Goal: Transaction & Acquisition: Purchase product/service

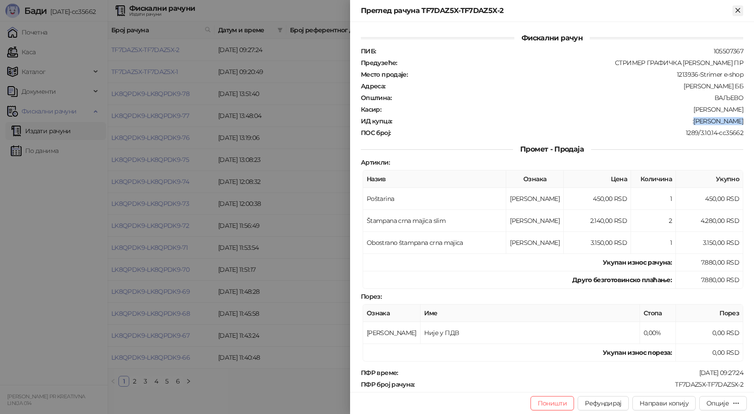
scroll to position [53, 0]
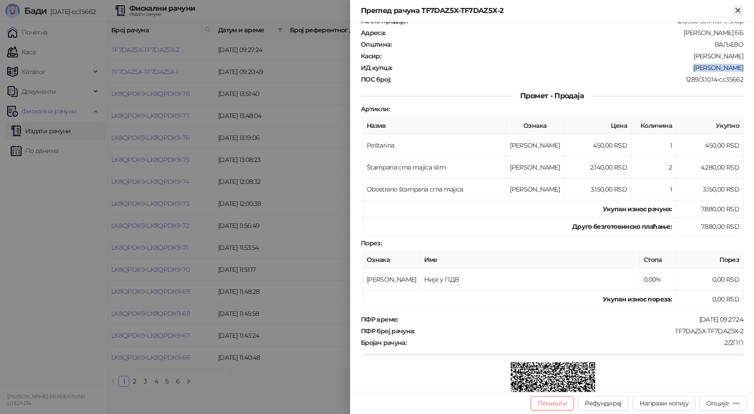
click at [738, 10] on icon "Close" at bounding box center [737, 10] width 4 height 4
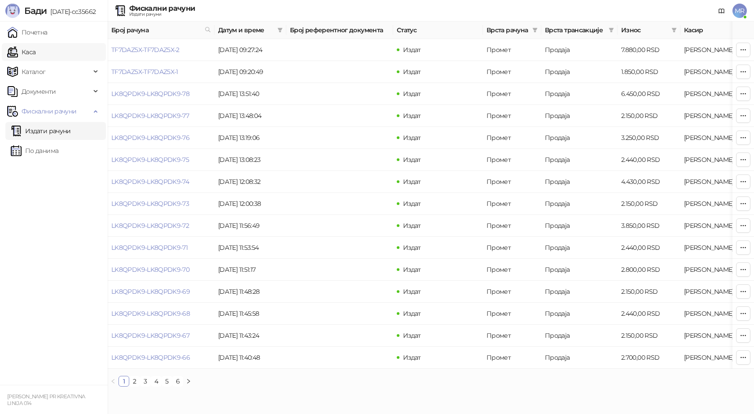
click at [29, 49] on link "Каса" at bounding box center [21, 52] width 28 height 18
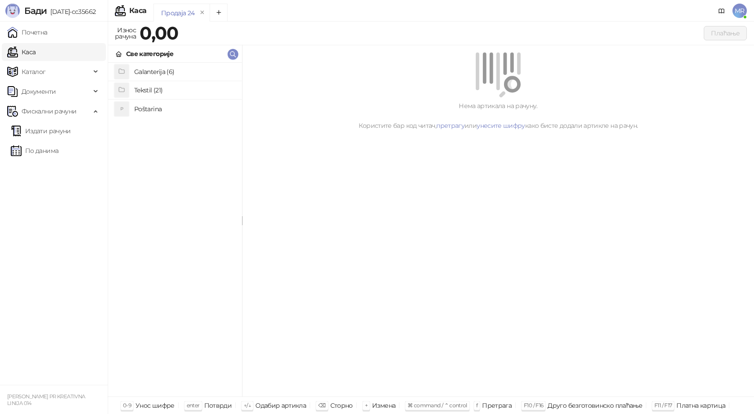
click at [142, 110] on h4 "Poštarina" at bounding box center [184, 109] width 101 height 14
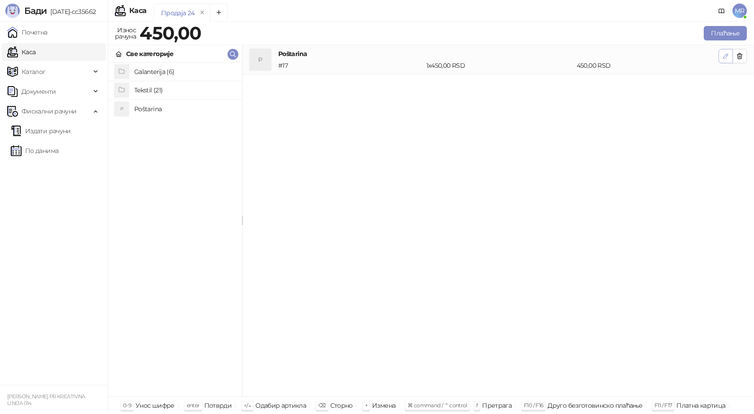
click at [725, 56] on icon "button" at bounding box center [725, 55] width 7 height 7
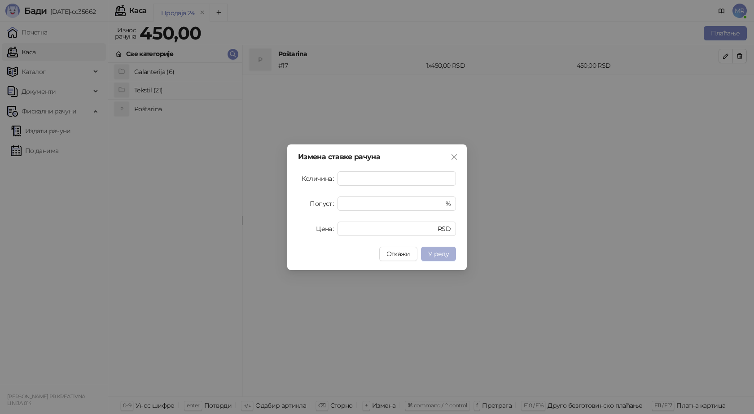
click at [439, 252] on span "У реду" at bounding box center [438, 254] width 21 height 8
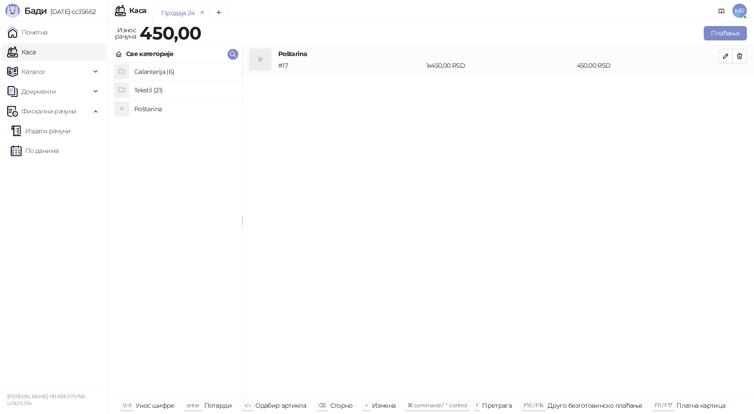
click at [141, 108] on h4 "Poštarina" at bounding box center [184, 109] width 101 height 14
click at [148, 87] on h4 "Tekstil (21)" at bounding box center [184, 90] width 101 height 14
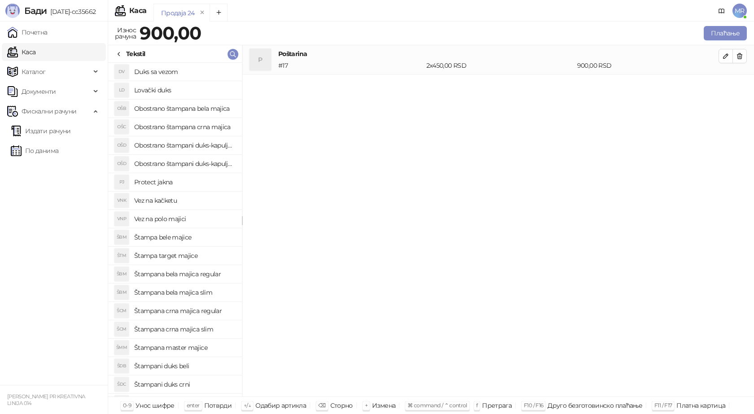
click at [197, 273] on h4 "Štampana bela majica regular" at bounding box center [184, 274] width 101 height 14
click at [724, 87] on icon "button" at bounding box center [725, 85] width 7 height 7
type input "*"
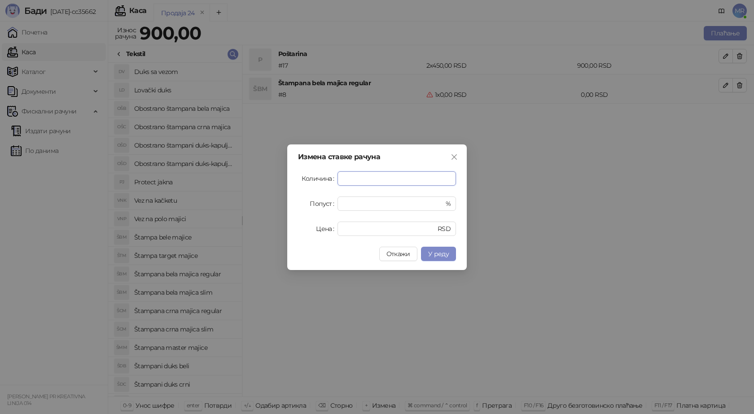
type input "*"
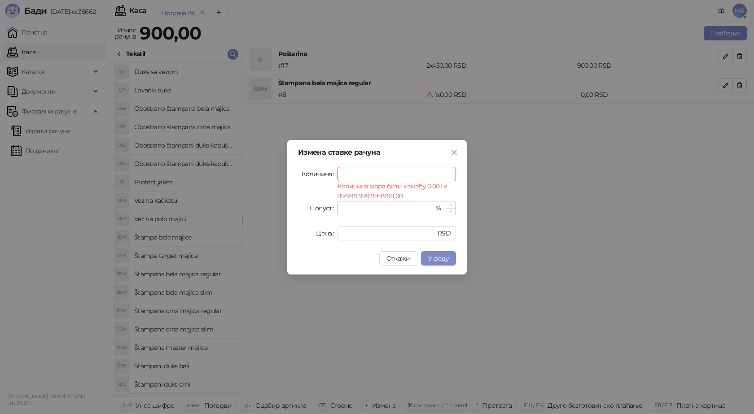
type input "*"
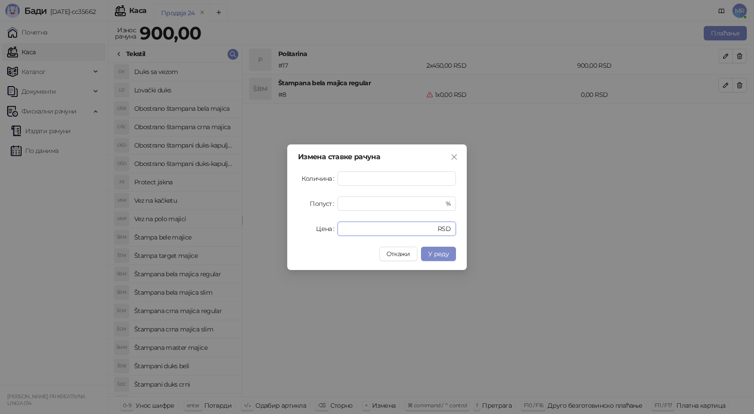
drag, startPoint x: 354, startPoint y: 226, endPoint x: 328, endPoint y: 231, distance: 27.4
click at [328, 231] on div "Цена * RSD" at bounding box center [377, 229] width 158 height 14
type input "****"
click at [438, 252] on span "У реду" at bounding box center [438, 254] width 21 height 8
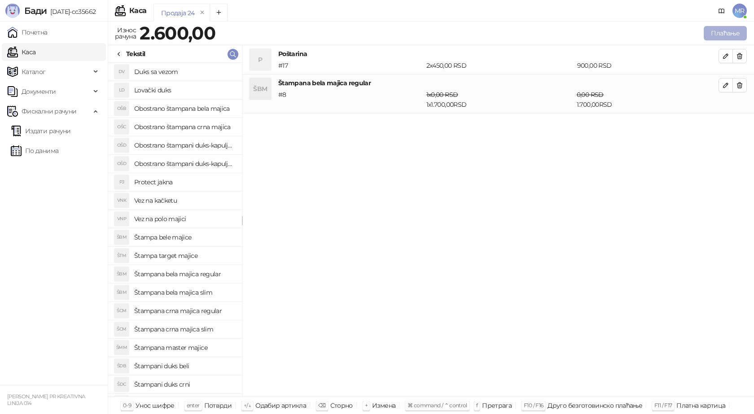
click at [726, 34] on button "Плаћање" at bounding box center [725, 33] width 43 height 14
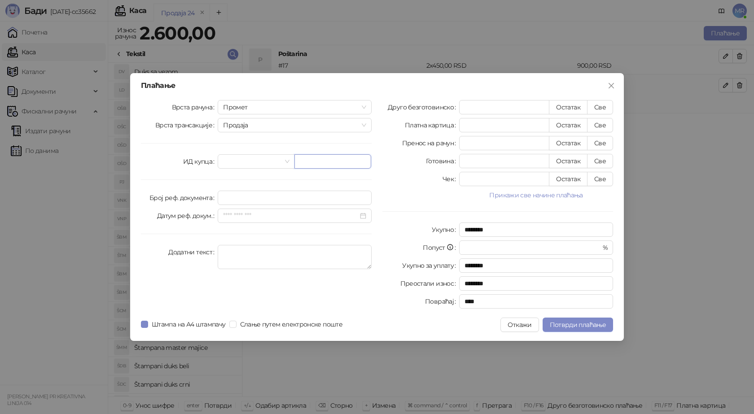
click at [322, 164] on input "text" at bounding box center [332, 161] width 77 height 14
paste input "**********"
type input "**********"
click at [606, 107] on button "Све" at bounding box center [600, 107] width 26 height 14
type input "****"
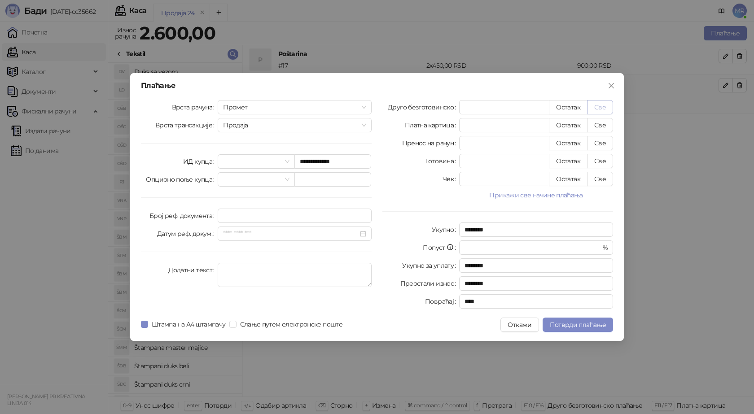
type input "****"
click at [561, 323] on span "Потврди плаћање" at bounding box center [578, 325] width 56 height 8
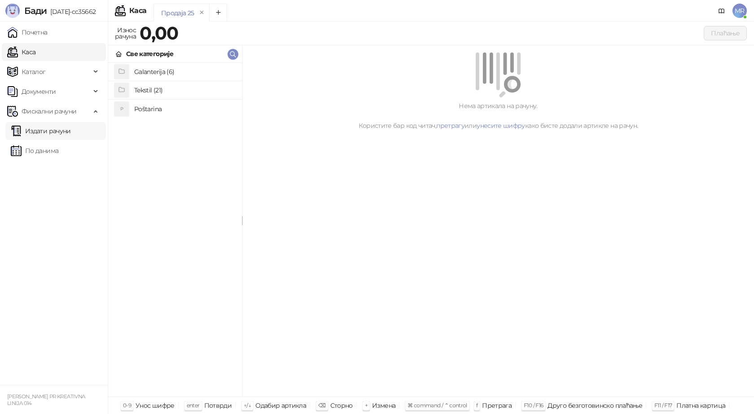
click at [61, 137] on link "Издати рачуни" at bounding box center [41, 131] width 60 height 18
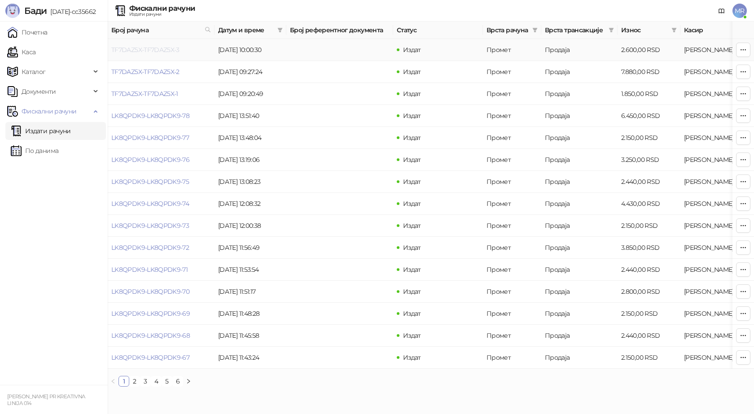
click at [153, 49] on link "TF7DAZ5X-TF7DAZ5X-3" at bounding box center [145, 50] width 68 height 8
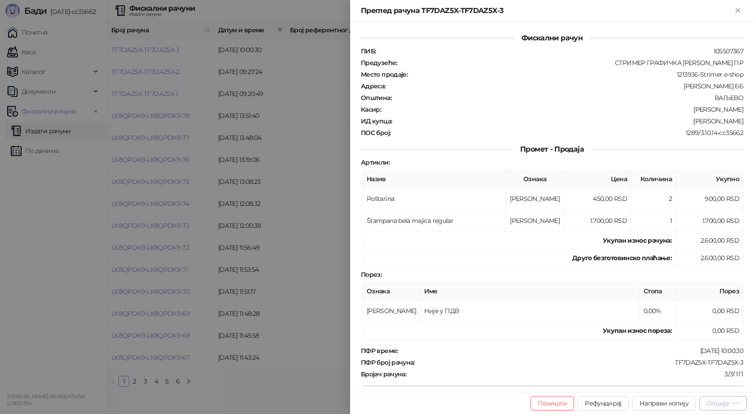
click at [708, 401] on div "Опције" at bounding box center [717, 403] width 22 height 8
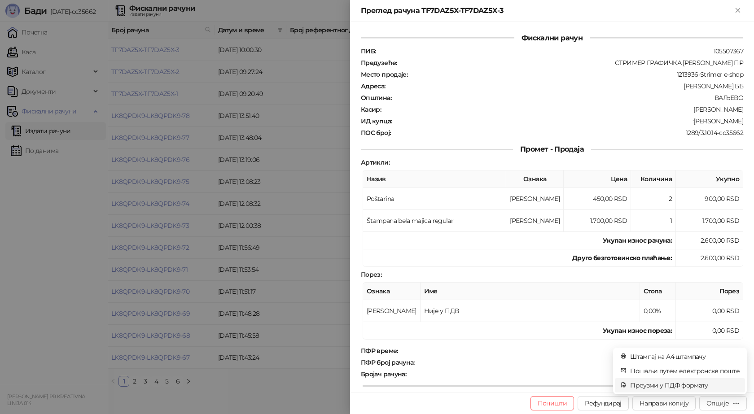
click at [686, 385] on span "Преузми у ПДФ формату" at bounding box center [684, 385] width 109 height 10
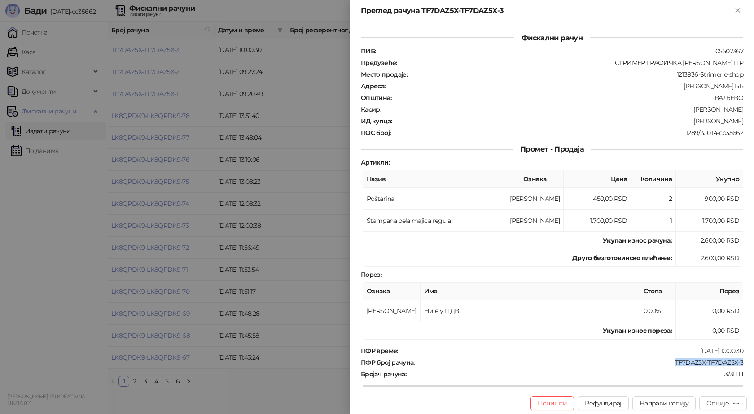
drag, startPoint x: 736, startPoint y: 362, endPoint x: 669, endPoint y: 362, distance: 67.3
click at [669, 362] on div "TF7DAZ5X-TF7DAZ5X-3" at bounding box center [579, 363] width 328 height 8
copy div "TF7DAZ5X-TF7DAZ5X-3"
drag, startPoint x: 695, startPoint y: 120, endPoint x: 739, endPoint y: 120, distance: 43.1
click at [739, 120] on div "Фискални рачун ПИБ : 105507367 Предузеће : СТРИМЕР ГРАФИЧКА РАДЊА САША ПЕТРОВИЋ…" at bounding box center [552, 207] width 404 height 370
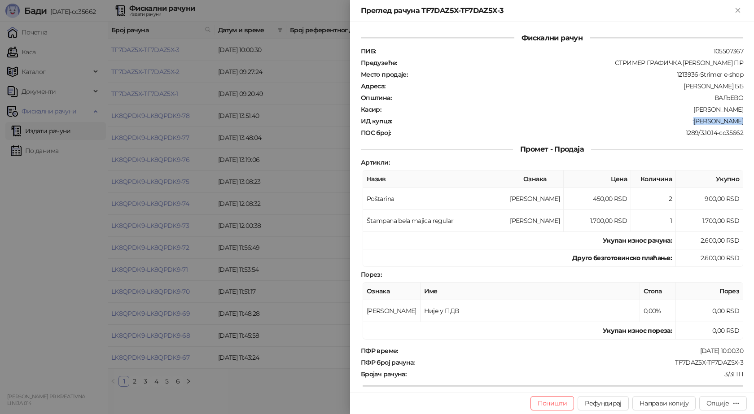
copy div "Getoar Sadiku"
click at [555, 402] on button "Поништи" at bounding box center [552, 403] width 44 height 14
type input "**********"
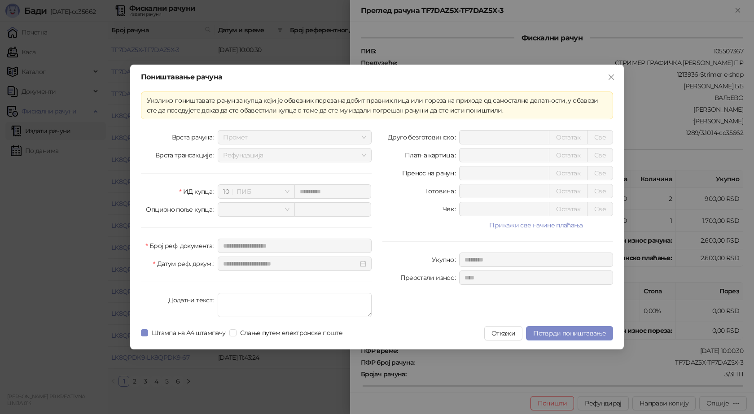
click at [563, 326] on div "**********" at bounding box center [377, 207] width 494 height 285
click at [559, 335] on span "Потврди поништавање" at bounding box center [569, 333] width 73 height 8
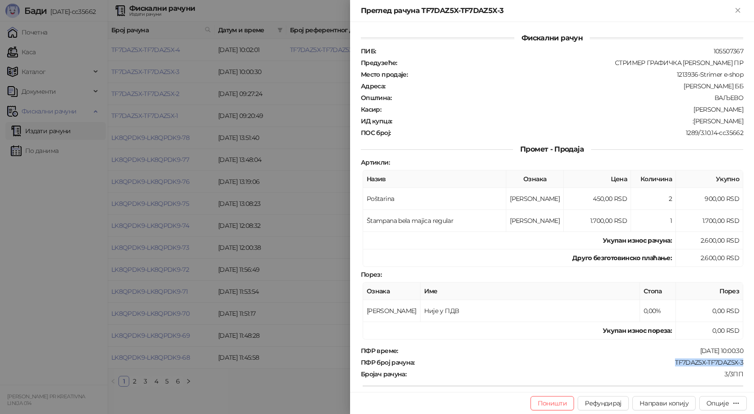
drag, startPoint x: 735, startPoint y: 363, endPoint x: 669, endPoint y: 364, distance: 66.4
click at [669, 364] on div "Фискални рачун ПИБ : 105507367 Предузеће : СТРИМЕР ГРАФИЧКА РАДЊА САША ПЕТРОВИЋ…" at bounding box center [552, 207] width 404 height 370
copy div "TF7DAZ5X-TF7DAZ5X-3"
click at [736, 9] on icon "Close" at bounding box center [737, 10] width 4 height 4
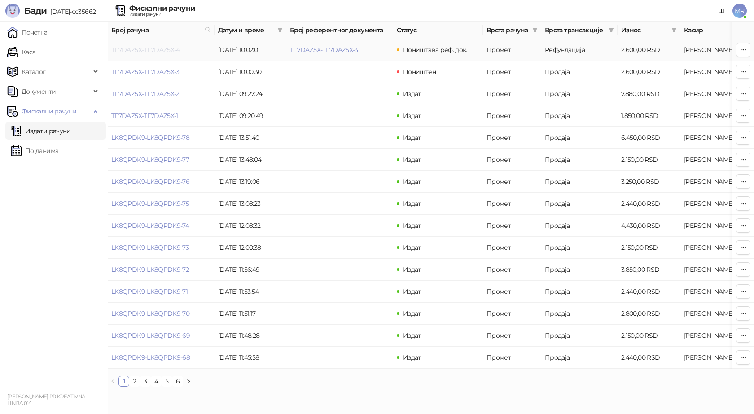
click at [170, 47] on link "TF7DAZ5X-TF7DAZ5X-4" at bounding box center [145, 50] width 69 height 8
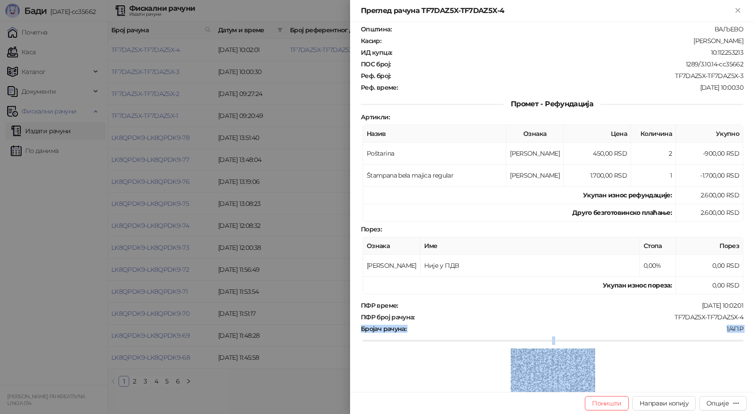
drag, startPoint x: 739, startPoint y: 387, endPoint x: 679, endPoint y: 373, distance: 62.1
click at [675, 380] on div "Фискални рачун ПИБ : 105507367 Предузеће : СТРИМЕР ГРАФИЧКА РАДЊА САША ПЕТРОВИЋ…" at bounding box center [552, 207] width 404 height 370
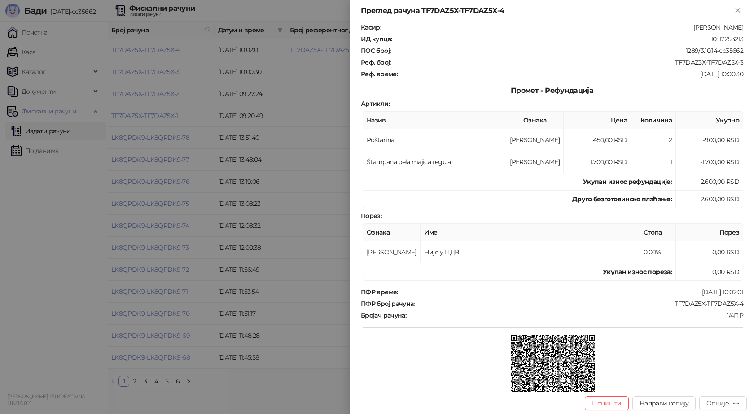
click at [678, 298] on div "ПФР време : 11.08.2025 10:02:01 ПФР број рачуна : TF7DAZ5X-TF7DAZ5X-4 Бројач ра…" at bounding box center [552, 355] width 386 height 134
drag, startPoint x: 738, startPoint y: 306, endPoint x: 666, endPoint y: 301, distance: 72.0
click at [668, 300] on div "Фискални рачун ПИБ : 105507367 Предузеће : СТРИМЕР ГРАФИЧКА РАДЊА САША ПЕТРОВИЋ…" at bounding box center [552, 207] width 404 height 370
copy div "TF7DAZ5X-TF7DAZ5X-4"
click at [744, 10] on div "Преглед рачуна TF7DAZ5X-TF7DAZ5X-4" at bounding box center [552, 11] width 404 height 22
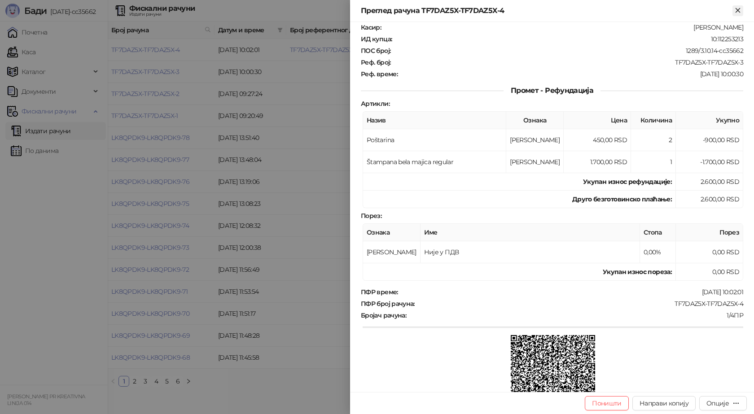
click at [741, 10] on icon "Close" at bounding box center [738, 10] width 8 height 8
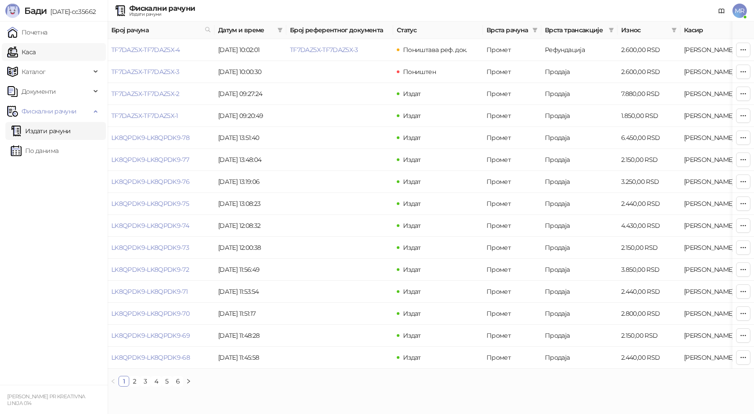
click at [35, 52] on link "Каса" at bounding box center [21, 52] width 28 height 18
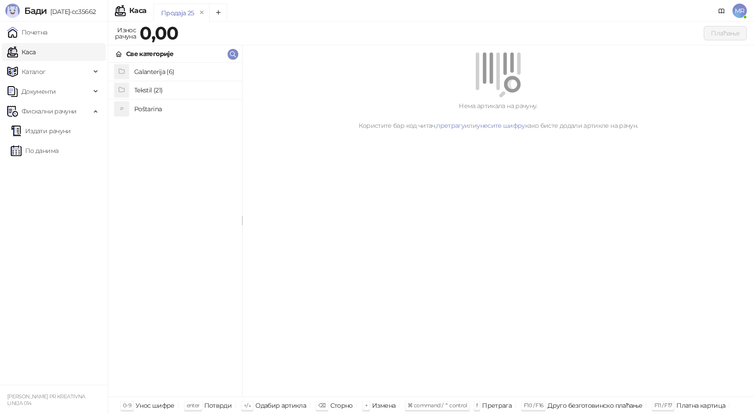
click at [158, 108] on h4 "Poštarina" at bounding box center [184, 109] width 101 height 14
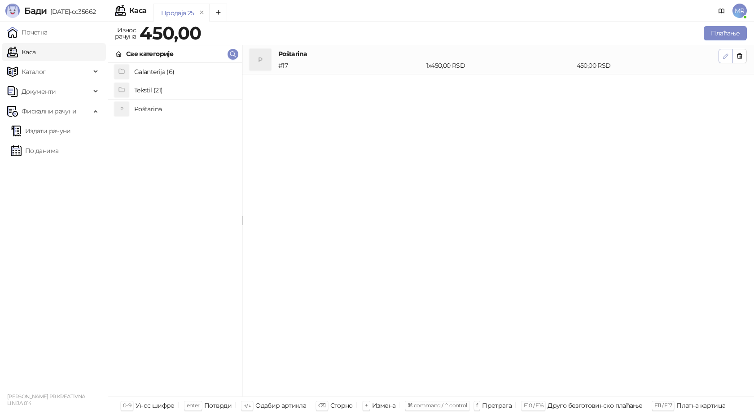
click at [725, 57] on icon "button" at bounding box center [725, 56] width 4 height 4
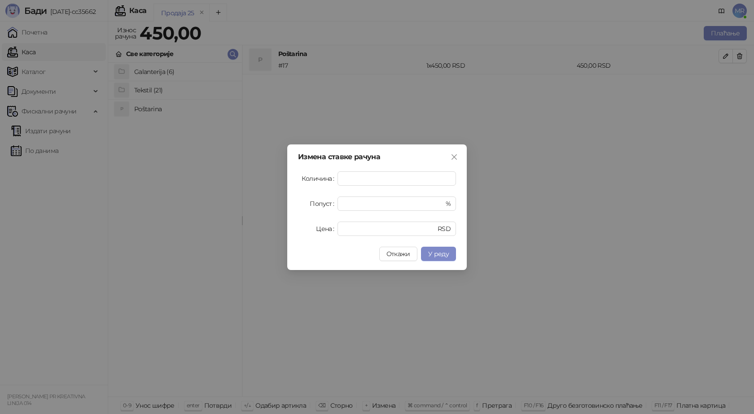
click at [436, 254] on span "У реду" at bounding box center [438, 254] width 21 height 8
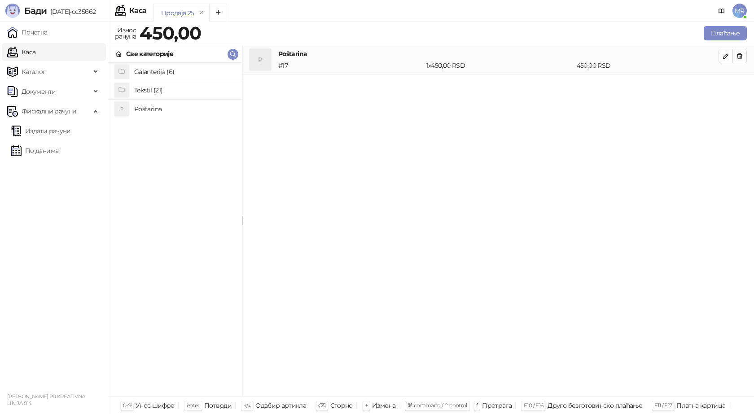
click at [162, 91] on h4 "Tekstil (21)" at bounding box center [184, 90] width 101 height 14
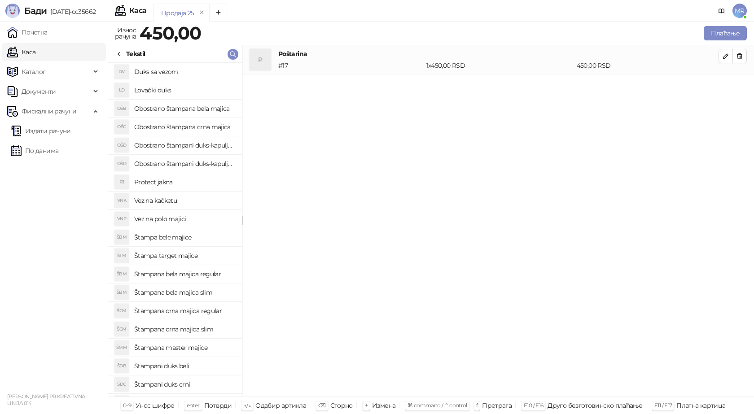
click at [205, 275] on h4 "Štampana bela majica regular" at bounding box center [184, 274] width 101 height 14
click at [726, 84] on icon "button" at bounding box center [725, 85] width 4 height 4
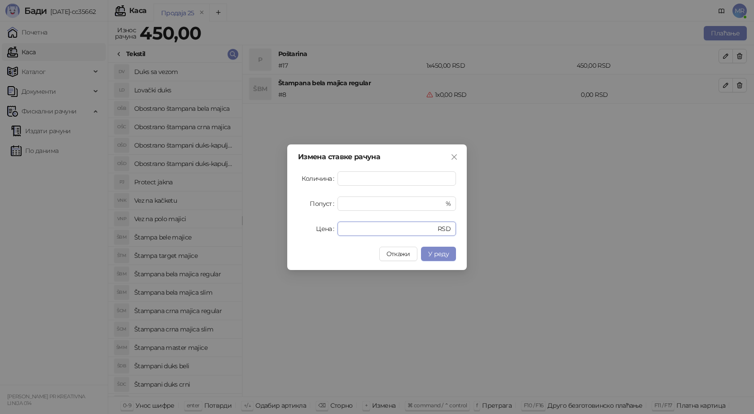
drag, startPoint x: 343, startPoint y: 231, endPoint x: 293, endPoint y: 231, distance: 50.3
click at [303, 231] on div "Цена * RSD" at bounding box center [377, 229] width 158 height 14
type input "****"
click at [444, 256] on span "У реду" at bounding box center [438, 254] width 21 height 8
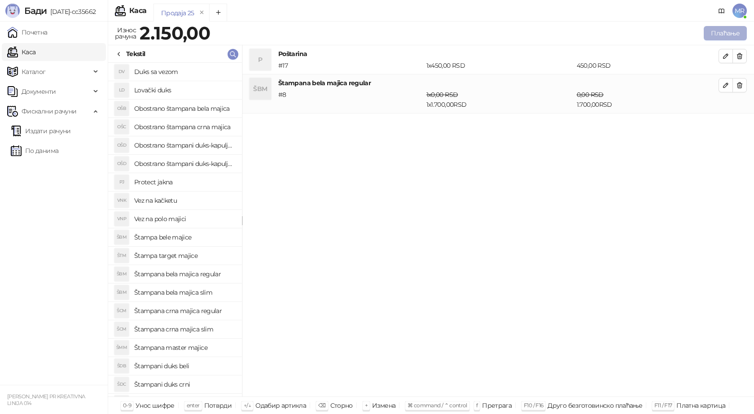
click at [728, 36] on button "Плаћање" at bounding box center [725, 33] width 43 height 14
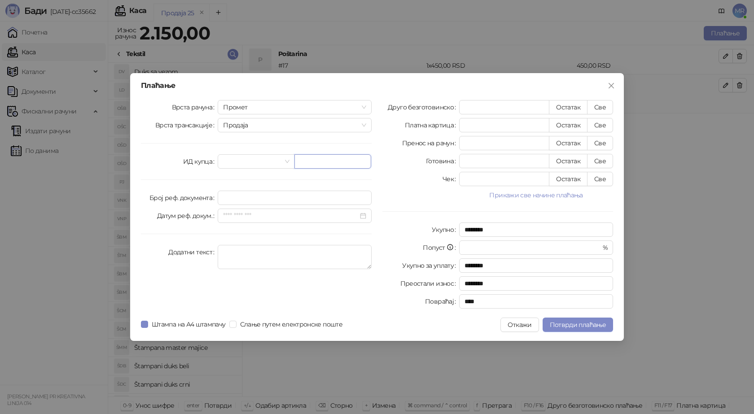
click at [308, 159] on input "text" at bounding box center [332, 161] width 77 height 14
paste input "**********"
type input "**********"
click at [602, 105] on button "Све" at bounding box center [600, 107] width 26 height 14
type input "****"
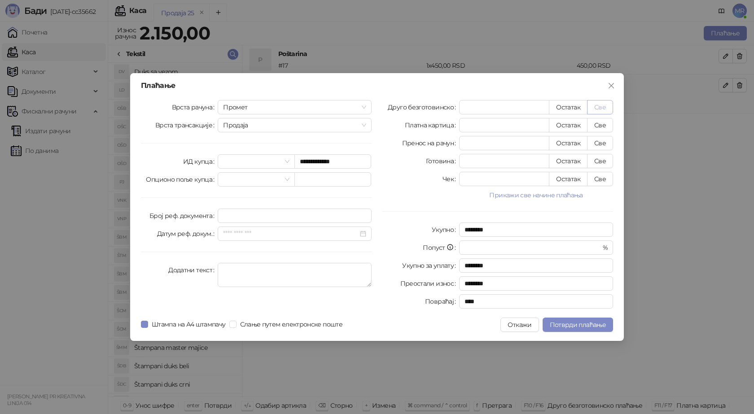
type input "****"
click at [578, 319] on button "Потврди плаћање" at bounding box center [577, 325] width 70 height 14
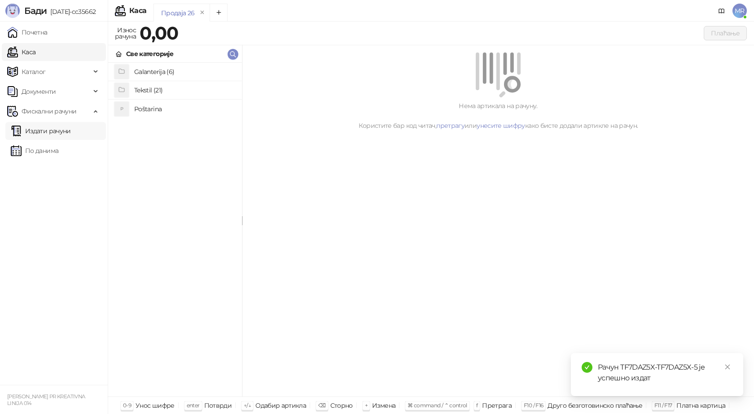
click at [33, 130] on link "Издати рачуни" at bounding box center [41, 131] width 60 height 18
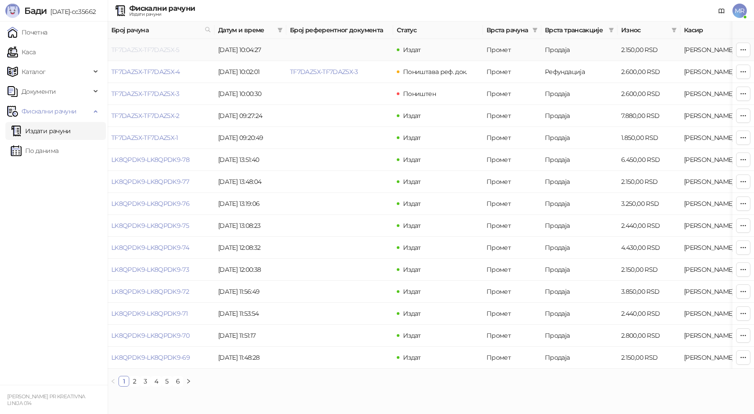
click at [135, 50] on link "TF7DAZ5X-TF7DAZ5X-5" at bounding box center [145, 50] width 68 height 8
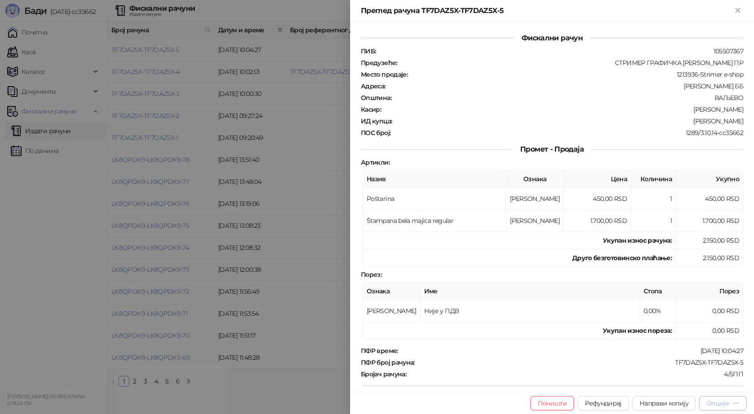
click at [716, 406] on div "Опције" at bounding box center [717, 403] width 22 height 8
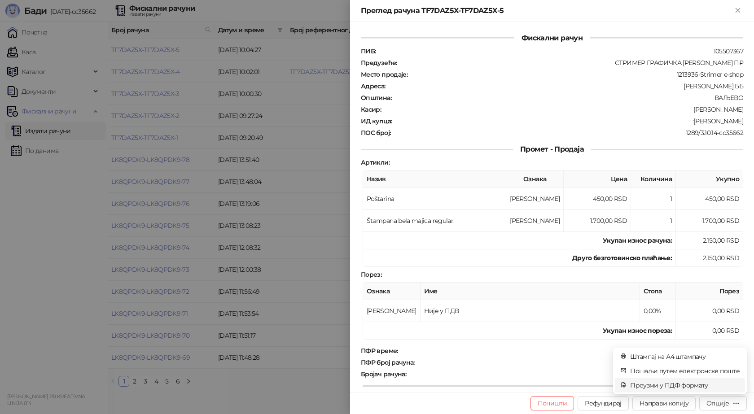
click at [690, 388] on span "Преузми у ПДФ формату" at bounding box center [684, 385] width 109 height 10
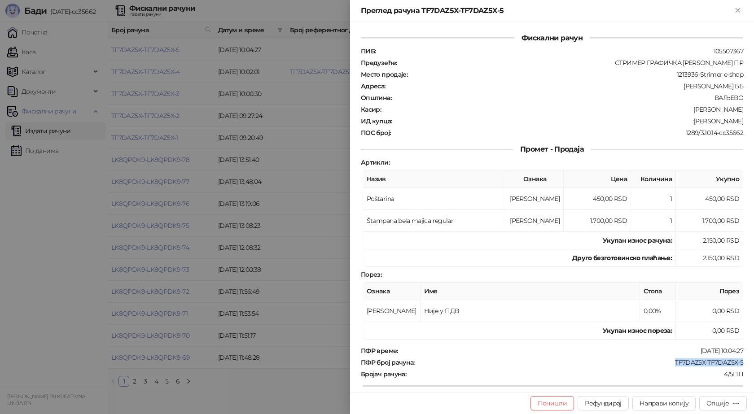
drag, startPoint x: 739, startPoint y: 363, endPoint x: 670, endPoint y: 363, distance: 69.1
click at [670, 363] on div "Фискални рачун ПИБ : 105507367 Предузеће : СТРИМЕР ГРАФИЧКА РАДЊА САША ПЕТРОВИЋ…" at bounding box center [552, 207] width 404 height 370
copy div "TF7DAZ5X-TF7DAZ5X-5"
drag, startPoint x: 740, startPoint y: 122, endPoint x: 697, endPoint y: 119, distance: 43.1
click at [697, 119] on div "Фискални рачун ПИБ : 105507367 Предузеће : СТРИМЕР ГРАФИЧКА РАДЊА САША ПЕТРОВИЋ…" at bounding box center [552, 207] width 404 height 370
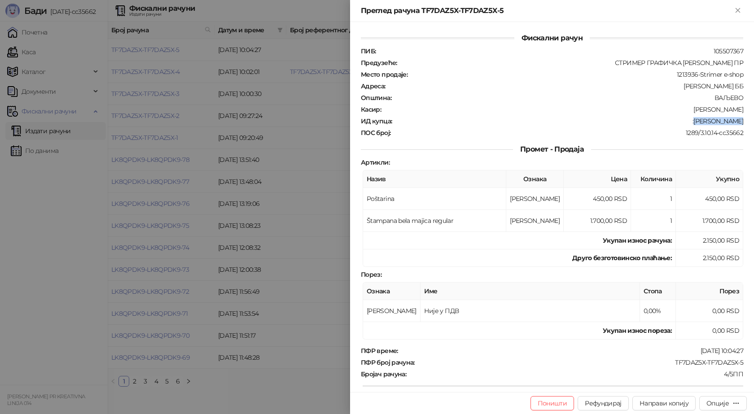
copy div "Getoar Sadiku"
click at [736, 9] on icon "Close" at bounding box center [737, 10] width 4 height 4
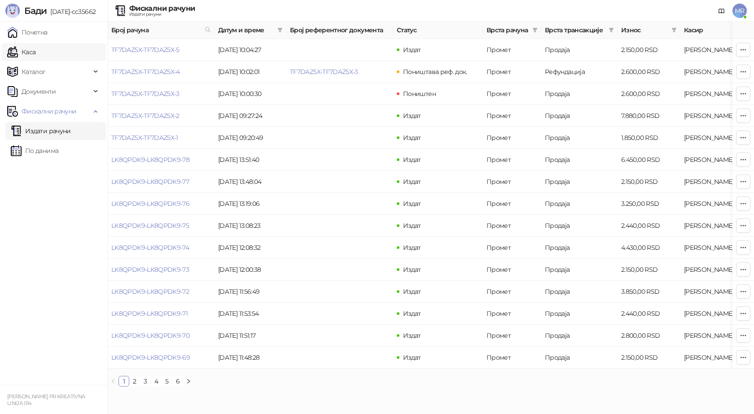
click at [35, 52] on link "Каса" at bounding box center [21, 52] width 28 height 18
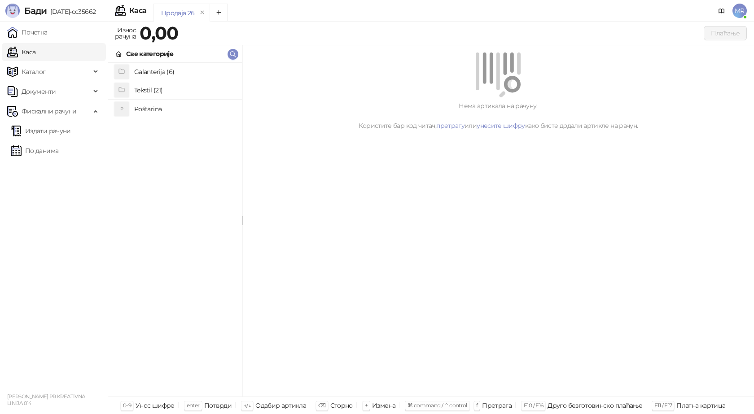
click at [157, 107] on h4 "Poštarina" at bounding box center [184, 109] width 101 height 14
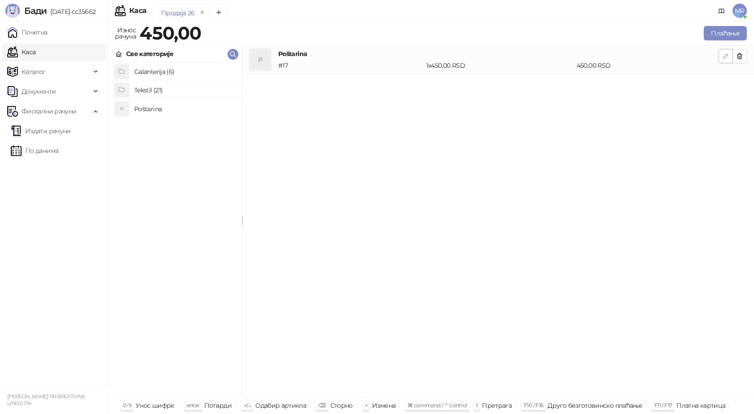
click at [723, 57] on icon "button" at bounding box center [725, 56] width 4 height 4
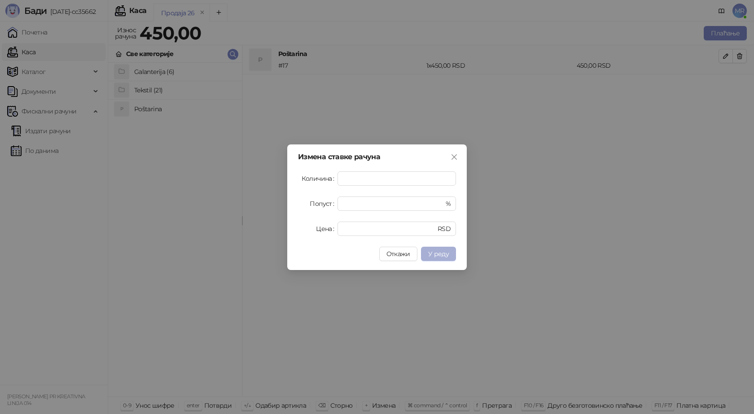
click at [438, 252] on span "У реду" at bounding box center [438, 254] width 21 height 8
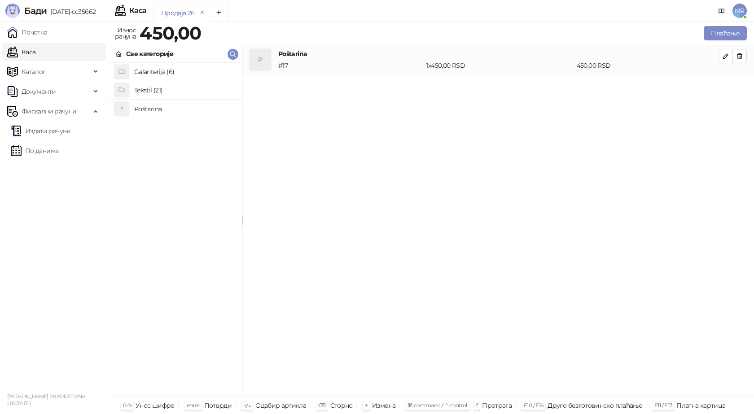
click at [151, 92] on h4 "Tekstil (21)" at bounding box center [184, 90] width 101 height 14
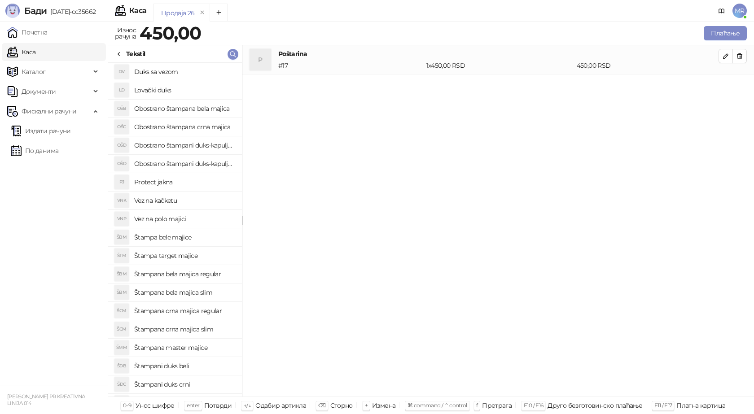
click at [202, 312] on h4 "Štampana crna majica regular" at bounding box center [184, 311] width 101 height 14
click at [727, 86] on icon "button" at bounding box center [725, 85] width 7 height 7
type input "*"
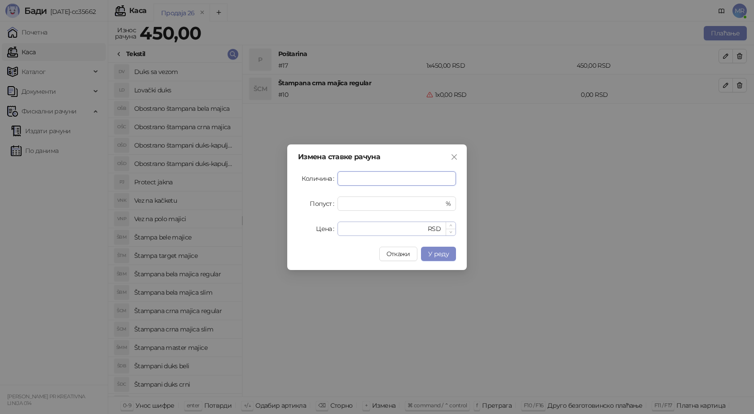
type input "*"
drag, startPoint x: 350, startPoint y: 226, endPoint x: 320, endPoint y: 226, distance: 30.1
click at [320, 226] on div "Цена * RSD" at bounding box center [377, 229] width 158 height 14
type input "****"
click at [424, 252] on button "У реду" at bounding box center [438, 254] width 35 height 14
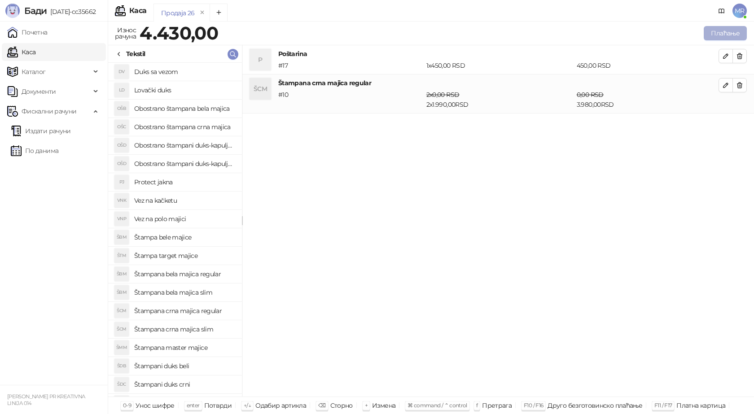
click at [716, 33] on button "Плаћање" at bounding box center [725, 33] width 43 height 14
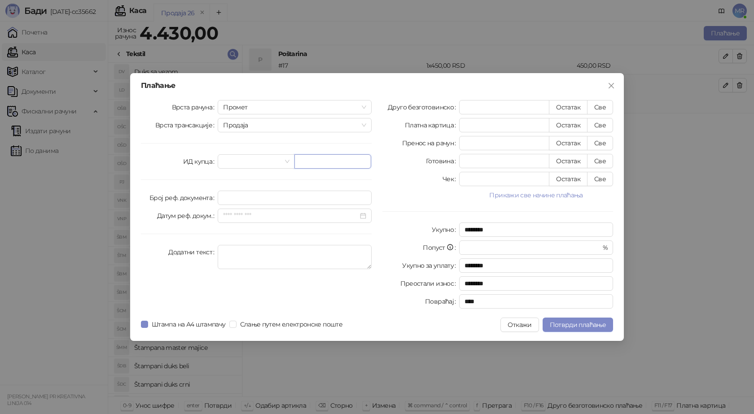
click at [319, 158] on input "text" at bounding box center [332, 161] width 77 height 14
paste input "**********"
type input "**********"
click at [604, 109] on button "Све" at bounding box center [600, 107] width 26 height 14
type input "****"
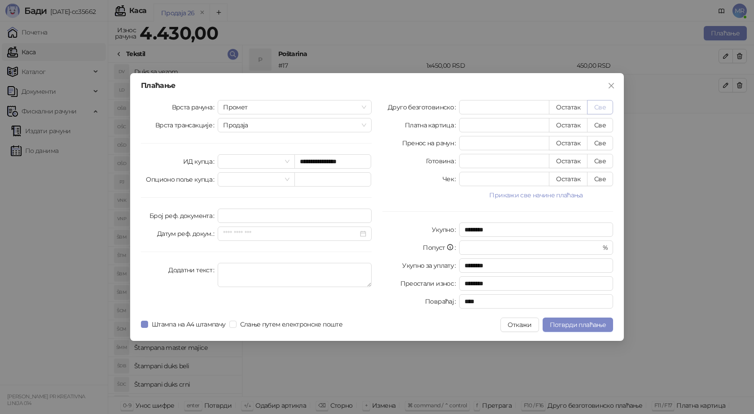
type input "****"
click at [578, 324] on span "Потврди плаћање" at bounding box center [578, 325] width 56 height 8
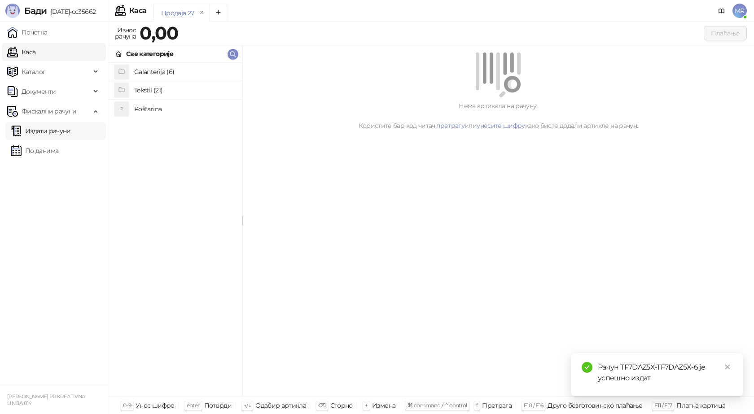
click at [47, 129] on link "Издати рачуни" at bounding box center [41, 131] width 60 height 18
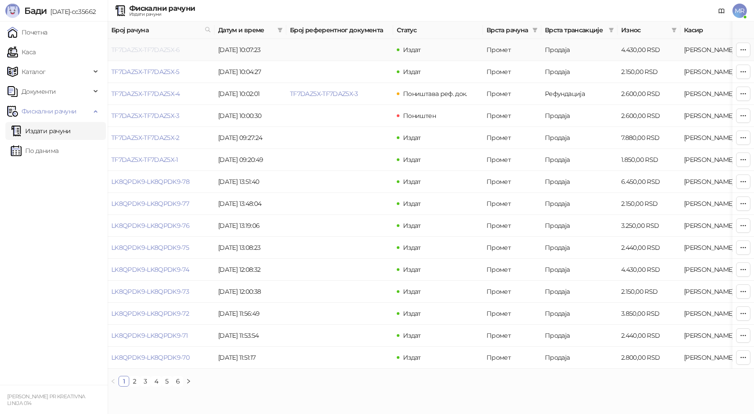
click at [152, 52] on link "TF7DAZ5X-TF7DAZ5X-6" at bounding box center [145, 50] width 69 height 8
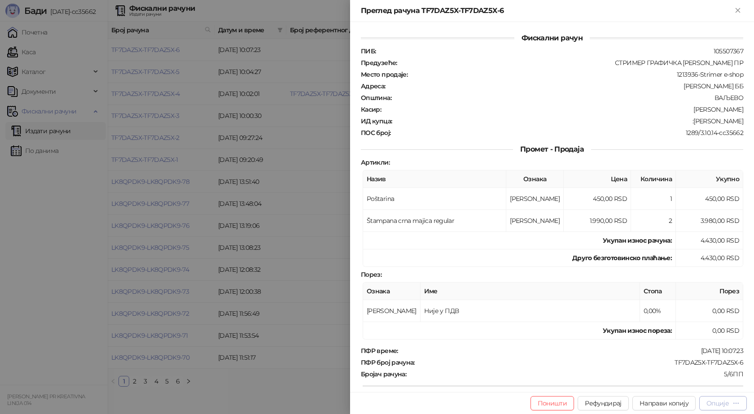
click at [720, 410] on button "Опције" at bounding box center [723, 403] width 48 height 14
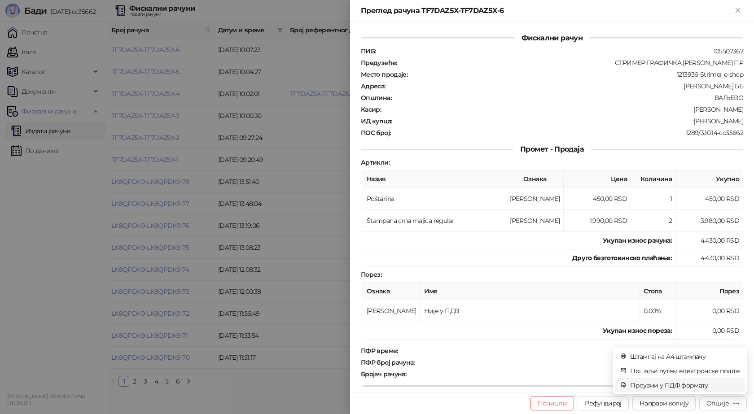
click at [688, 390] on span "Преузми у ПДФ формату" at bounding box center [684, 385] width 109 height 10
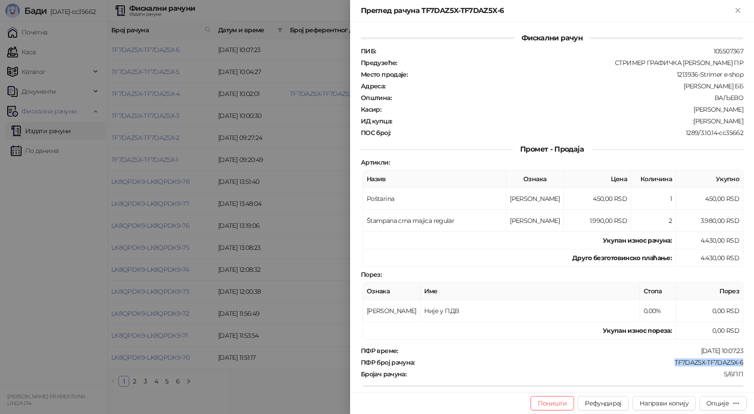
drag, startPoint x: 744, startPoint y: 361, endPoint x: 660, endPoint y: 367, distance: 84.6
click at [660, 367] on div "Фискални рачун ПИБ : 105507367 Предузеће : СТРИМЕР ГРАФИЧКА РАДЊА САША ПЕТРОВИЋ…" at bounding box center [552, 207] width 404 height 370
copy div "TF7DAZ5X-TF7DAZ5X-6"
drag, startPoint x: 685, startPoint y: 121, endPoint x: 740, endPoint y: 120, distance: 55.2
click at [740, 120] on div "Фискални рачун ПИБ : 105507367 Предузеће : СТРИМЕР ГРАФИЧКА РАДЊА САША ПЕТРОВИЋ…" at bounding box center [552, 207] width 404 height 370
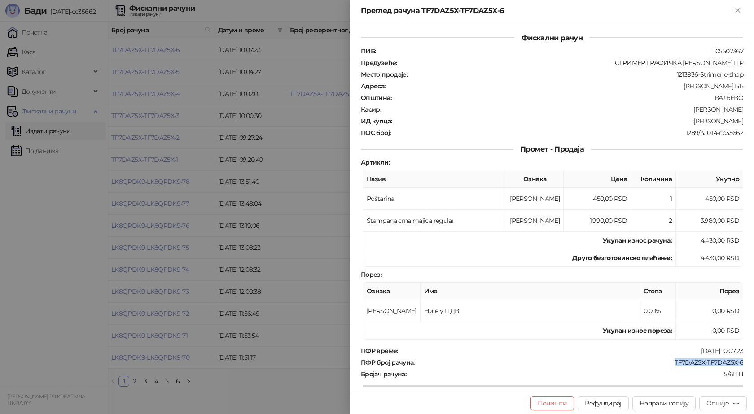
copy div "Andjela Mandrapa"
click at [734, 11] on icon "Close" at bounding box center [738, 10] width 8 height 8
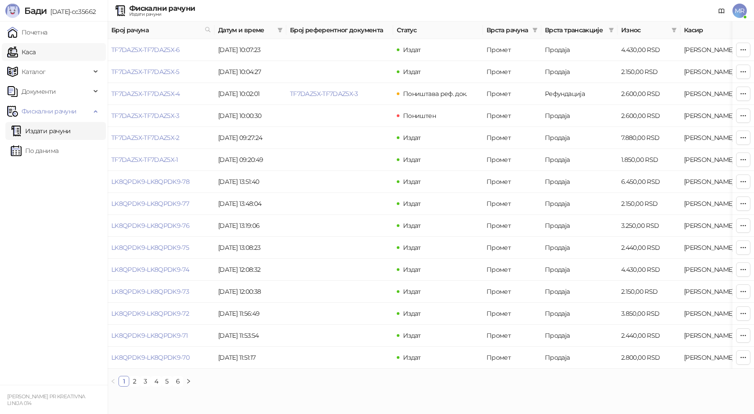
click at [35, 50] on link "Каса" at bounding box center [21, 52] width 28 height 18
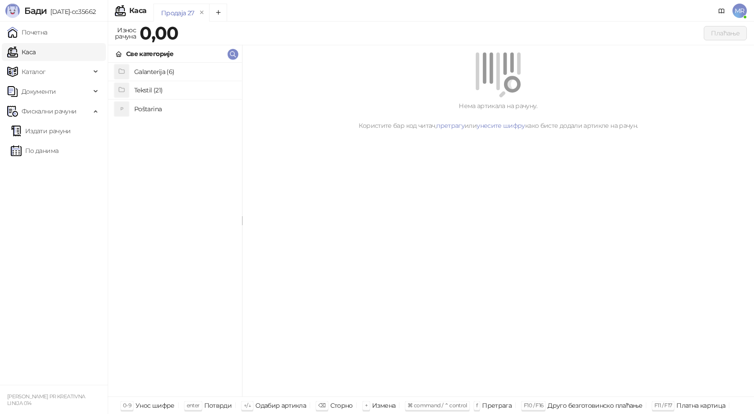
click at [157, 107] on h4 "Poštarina" at bounding box center [184, 109] width 101 height 14
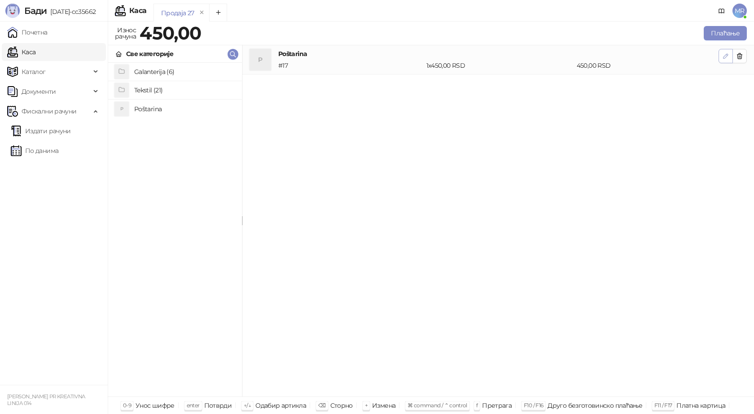
click at [725, 57] on icon "button" at bounding box center [725, 55] width 7 height 7
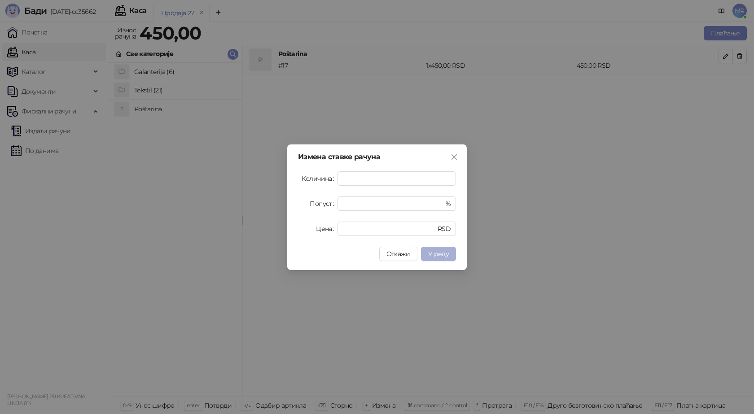
click at [435, 255] on span "У реду" at bounding box center [438, 254] width 21 height 8
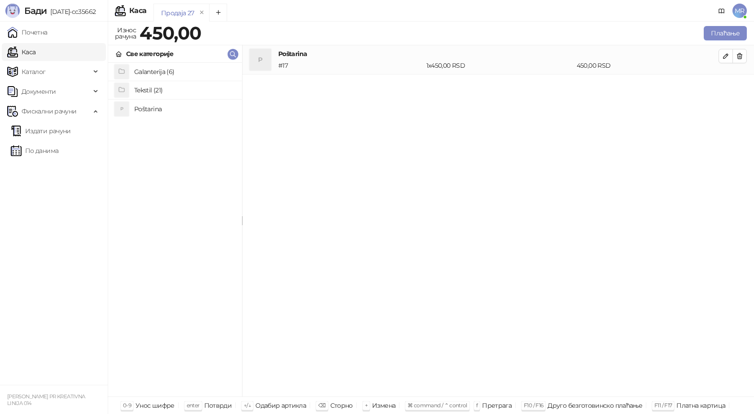
click at [184, 92] on h4 "Tekstil (21)" at bounding box center [184, 90] width 101 height 14
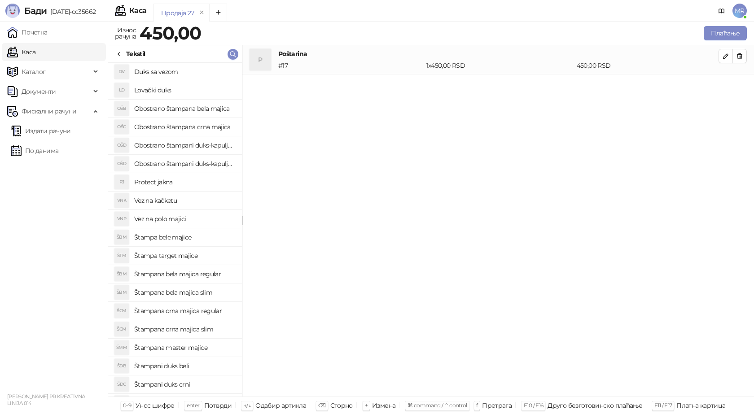
click at [194, 332] on h4 "Štampana crna majica slim" at bounding box center [184, 329] width 101 height 14
click at [727, 88] on icon "button" at bounding box center [725, 85] width 7 height 7
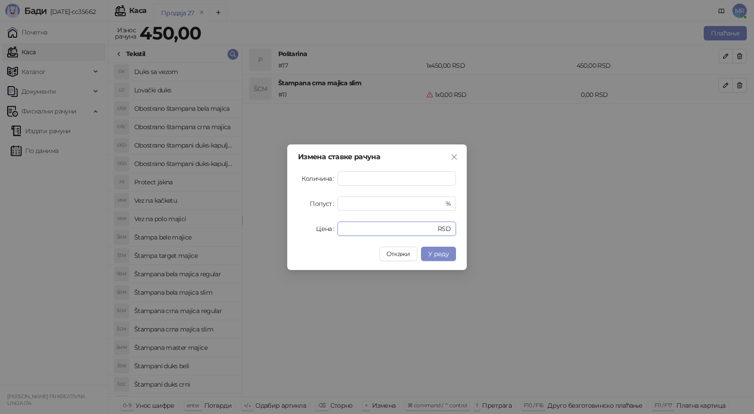
drag, startPoint x: 359, startPoint y: 231, endPoint x: 255, endPoint y: 220, distance: 104.2
click at [254, 223] on div "Измена ставке рачуна Количина * Попуст * % Цена * RSD Откажи У реду" at bounding box center [377, 207] width 754 height 414
type input "****"
click at [438, 257] on span "У реду" at bounding box center [438, 254] width 21 height 8
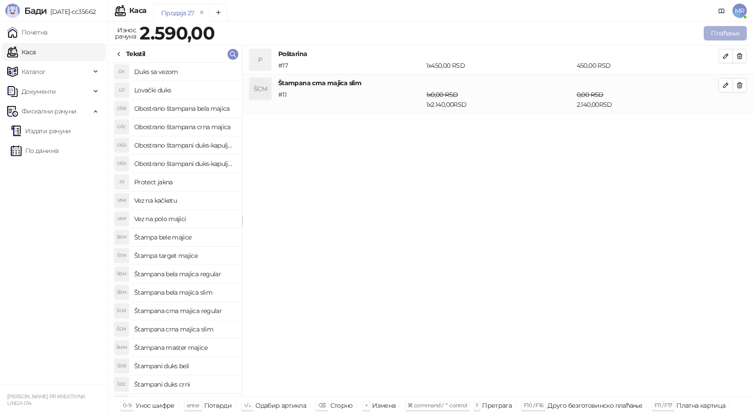
click at [726, 33] on button "Плаћање" at bounding box center [725, 33] width 43 height 14
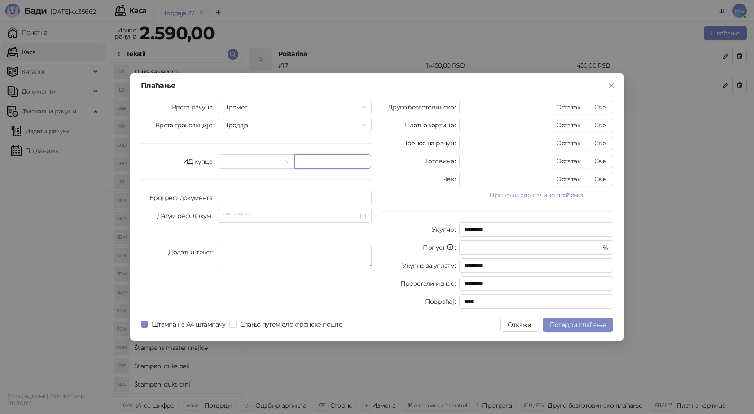
click at [307, 160] on input "text" at bounding box center [332, 161] width 77 height 14
paste input "**********"
type input "**********"
click at [601, 107] on button "Све" at bounding box center [600, 107] width 26 height 14
type input "****"
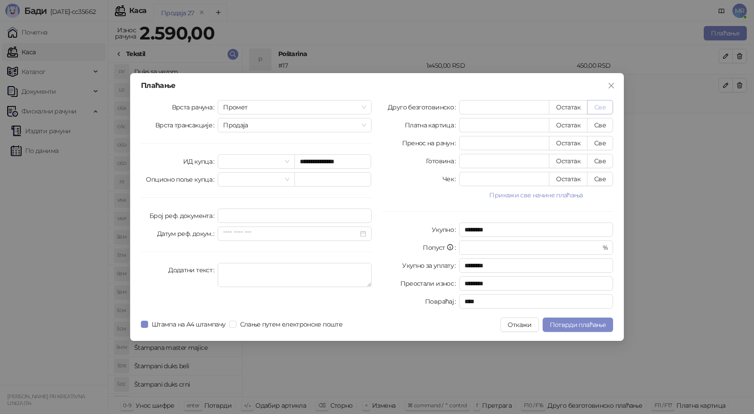
type input "****"
click at [590, 324] on span "Потврди плаћање" at bounding box center [578, 325] width 56 height 8
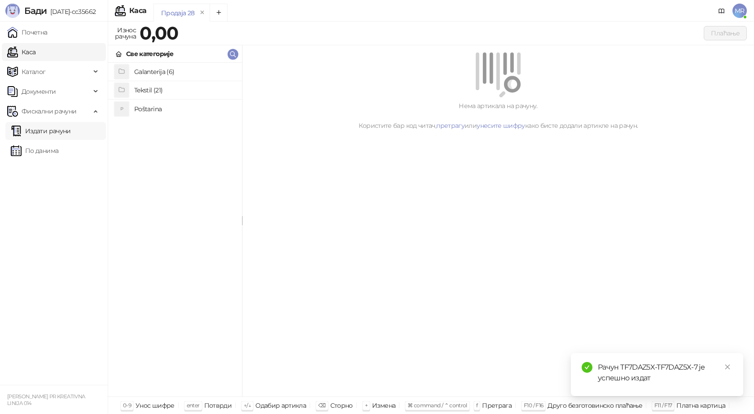
click at [58, 133] on link "Издати рачуни" at bounding box center [41, 131] width 60 height 18
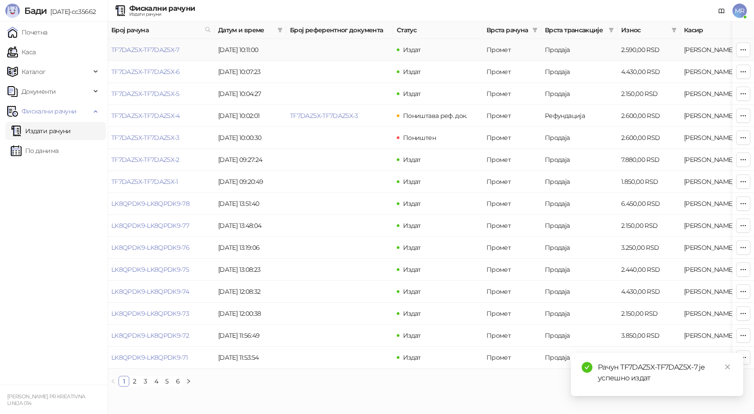
click at [153, 52] on link "TF7DAZ5X-TF7DAZ5X-7" at bounding box center [145, 50] width 68 height 8
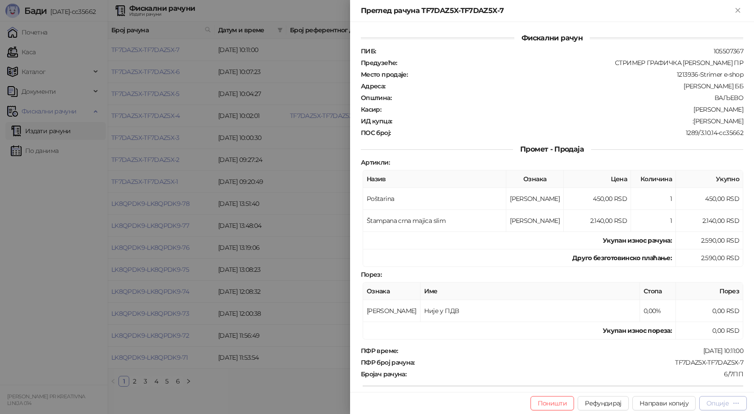
click at [718, 397] on button "Опције" at bounding box center [723, 403] width 48 height 14
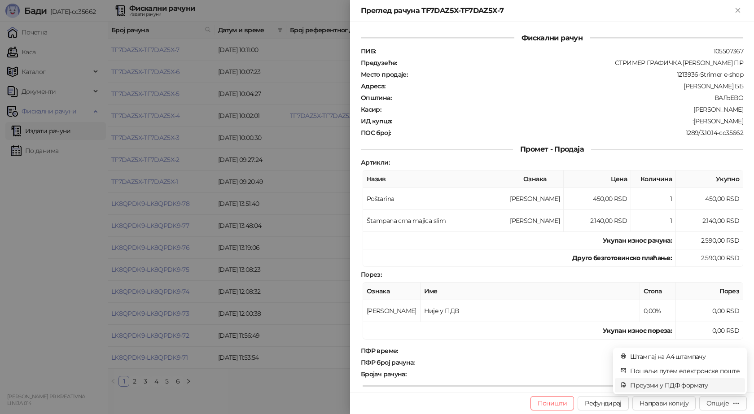
click at [703, 386] on span "Преузми у ПДФ формату" at bounding box center [684, 385] width 109 height 10
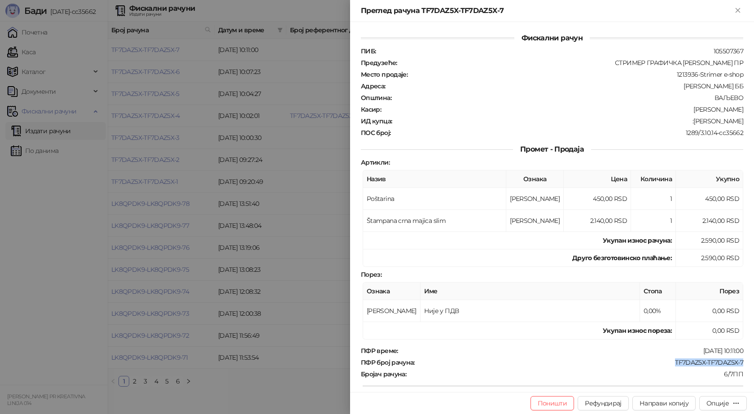
drag, startPoint x: 739, startPoint y: 363, endPoint x: 669, endPoint y: 363, distance: 70.4
click at [669, 363] on div "Фискални рачун ПИБ : 105507367 Предузеће : СТРИМЕР ГРАФИЧКА РАДЊА САША ПЕТРОВИЋ…" at bounding box center [552, 207] width 404 height 370
copy div "TF7DAZ5X-TF7DAZ5X-7"
drag, startPoint x: 738, startPoint y: 122, endPoint x: 684, endPoint y: 122, distance: 53.8
click at [684, 122] on div "Фискални рачун ПИБ : 105507367 Предузеће : СТРИМЕР ГРАФИЧКА РАДЊА САША ПЕТРОВИЋ…" at bounding box center [552, 207] width 404 height 370
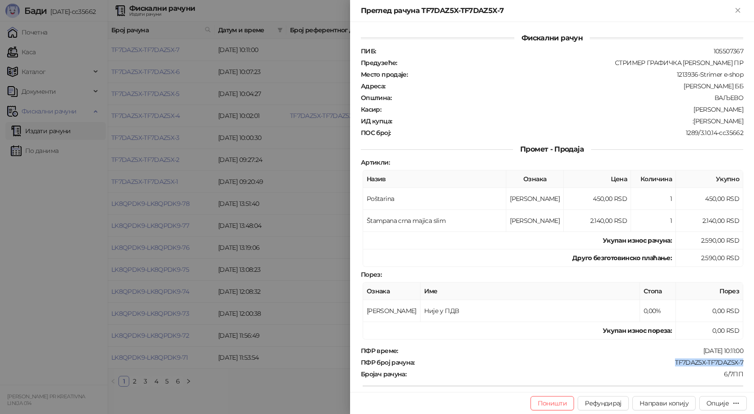
click at [687, 122] on div ":Dragomir Mandic" at bounding box center [568, 121] width 351 height 8
drag, startPoint x: 743, startPoint y: 120, endPoint x: 686, endPoint y: 125, distance: 57.6
click at [686, 125] on div "Фискални рачун ПИБ : 105507367 Предузеће : СТРИМЕР ГРАФИЧКА РАДЊА САША ПЕТРОВИЋ…" at bounding box center [552, 207] width 404 height 370
copy div "Dragomir Mandic"
click at [740, 10] on icon "Close" at bounding box center [738, 10] width 8 height 8
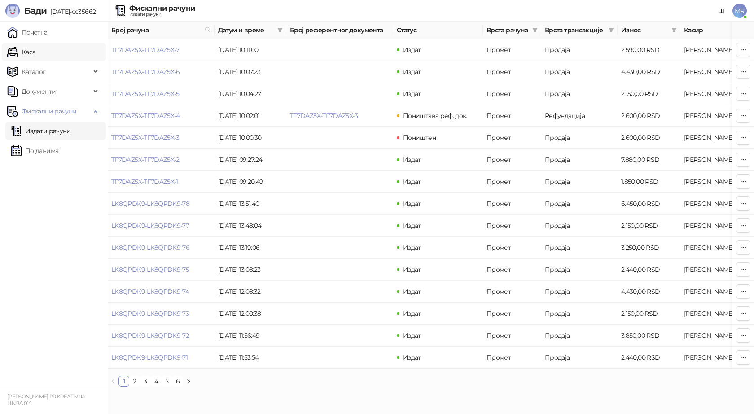
click at [35, 52] on link "Каса" at bounding box center [21, 52] width 28 height 18
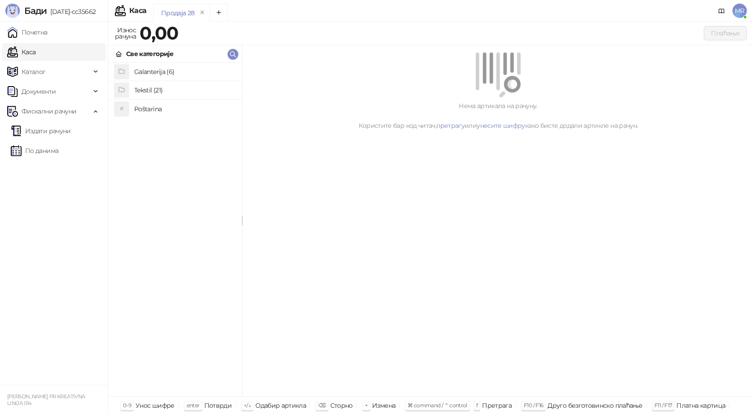
click at [154, 112] on h4 "Poštarina" at bounding box center [184, 109] width 101 height 14
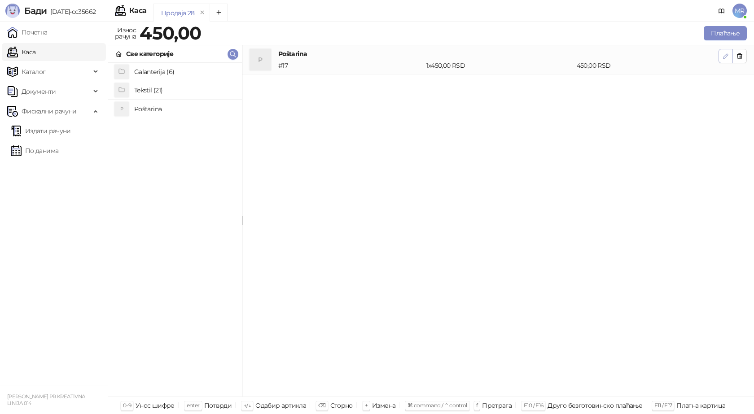
click at [723, 58] on icon "button" at bounding box center [725, 56] width 4 height 4
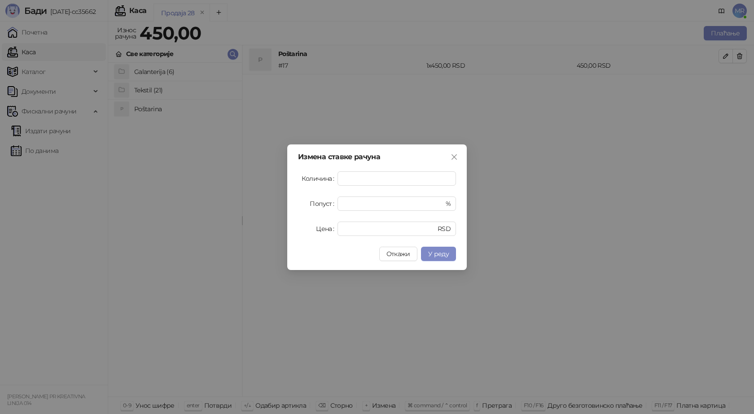
click at [440, 257] on span "У реду" at bounding box center [438, 254] width 21 height 8
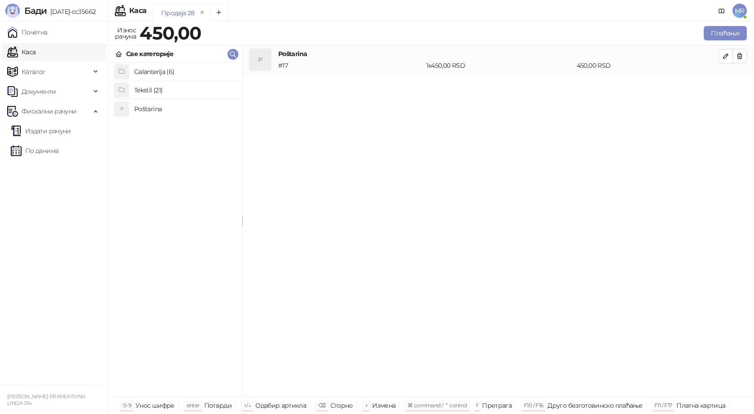
click at [147, 88] on h4 "Tekstil (21)" at bounding box center [184, 90] width 101 height 14
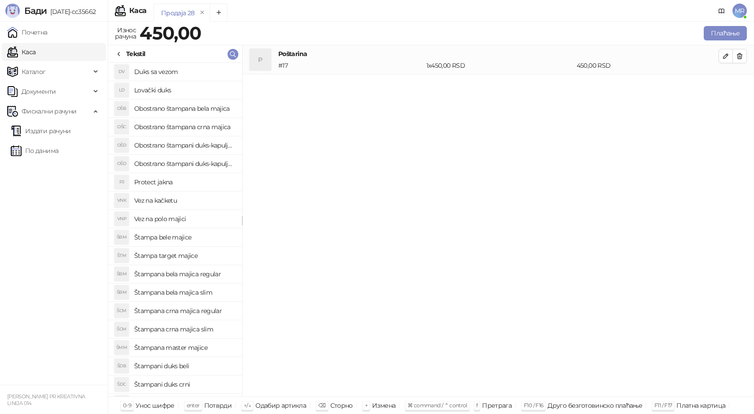
click at [197, 330] on h4 "Štampana crna majica slim" at bounding box center [184, 329] width 101 height 14
click at [723, 86] on icon "button" at bounding box center [725, 85] width 7 height 7
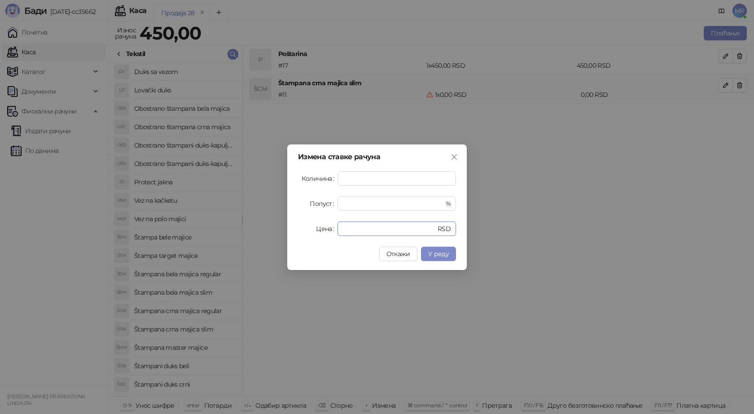
drag, startPoint x: 359, startPoint y: 233, endPoint x: 317, endPoint y: 221, distance: 43.5
click at [313, 232] on div "Цена * RSD" at bounding box center [377, 229] width 158 height 14
click at [437, 257] on span "У реду" at bounding box center [438, 254] width 21 height 8
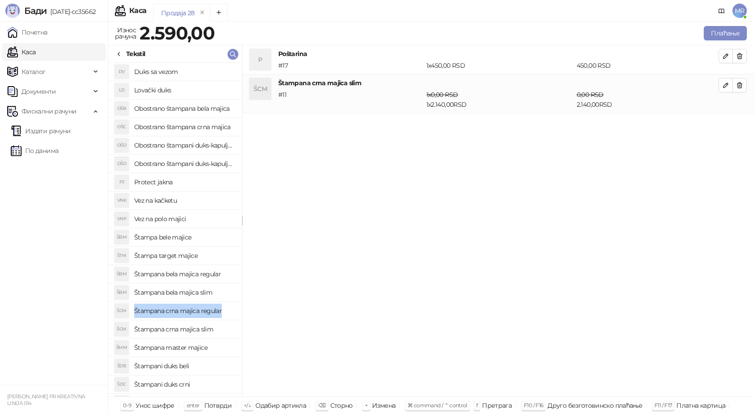
drag, startPoint x: 223, startPoint y: 313, endPoint x: 132, endPoint y: 311, distance: 90.7
click at [132, 311] on div "ŠCM Štampana crna majica regular" at bounding box center [174, 311] width 119 height 14
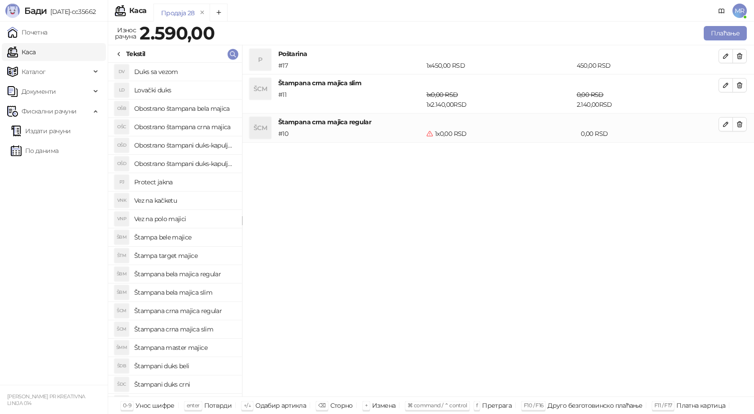
click at [297, 267] on div "P Poštarina # 17 1 x 450,00 RSD 450,00 RSD ŠCM Štampana crna majica slim # 11 1…" at bounding box center [498, 221] width 512 height 352
click at [726, 124] on icon "button" at bounding box center [725, 124] width 7 height 7
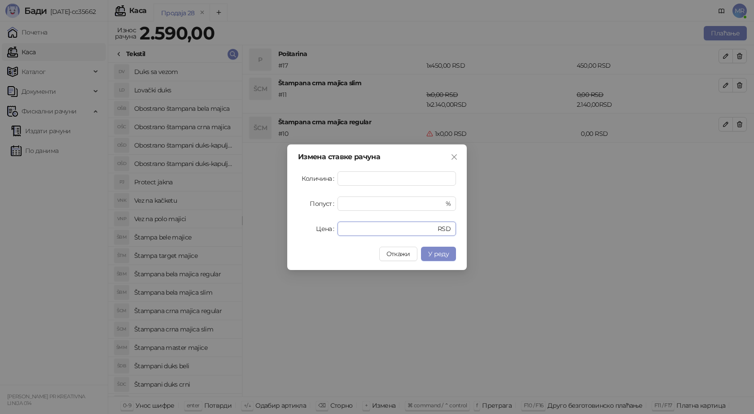
drag, startPoint x: 359, startPoint y: 232, endPoint x: 310, endPoint y: 225, distance: 49.4
click at [315, 230] on div "Цена * RSD" at bounding box center [377, 229] width 158 height 14
click at [438, 256] on span "У реду" at bounding box center [438, 254] width 21 height 8
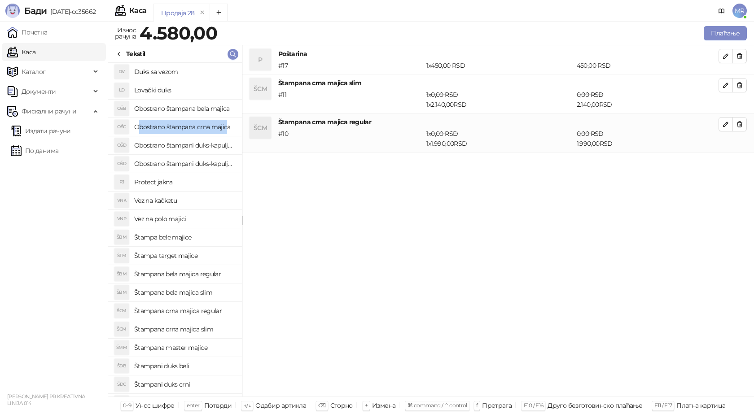
drag, startPoint x: 226, startPoint y: 127, endPoint x: 141, endPoint y: 127, distance: 84.8
click at [141, 127] on h4 "Obostrano štampana crna majica" at bounding box center [184, 127] width 101 height 14
click at [728, 166] on icon "button" at bounding box center [725, 163] width 7 height 7
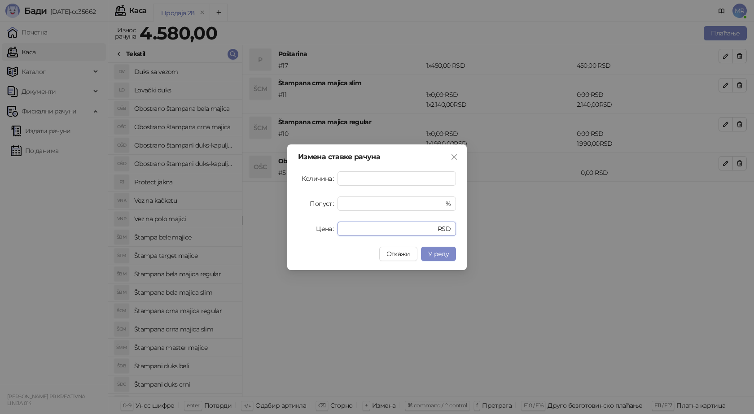
drag, startPoint x: 366, startPoint y: 232, endPoint x: 304, endPoint y: 228, distance: 62.5
click at [304, 228] on div "Цена * RSD" at bounding box center [377, 229] width 158 height 14
type input "****"
click at [446, 253] on span "У реду" at bounding box center [438, 254] width 21 height 8
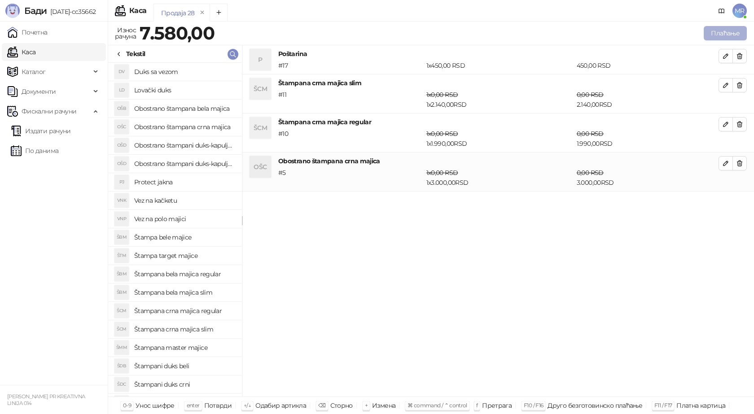
click at [723, 34] on button "Плаћање" at bounding box center [725, 33] width 43 height 14
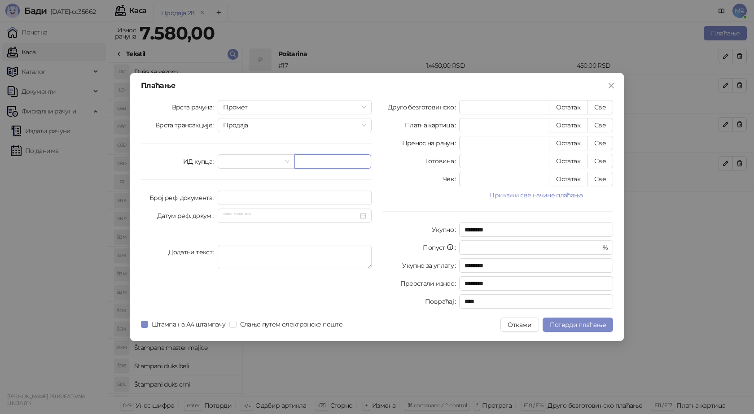
click at [301, 162] on input "text" at bounding box center [332, 161] width 77 height 14
paste input "**********"
type input "**********"
click at [600, 107] on button "Све" at bounding box center [600, 107] width 26 height 14
type input "****"
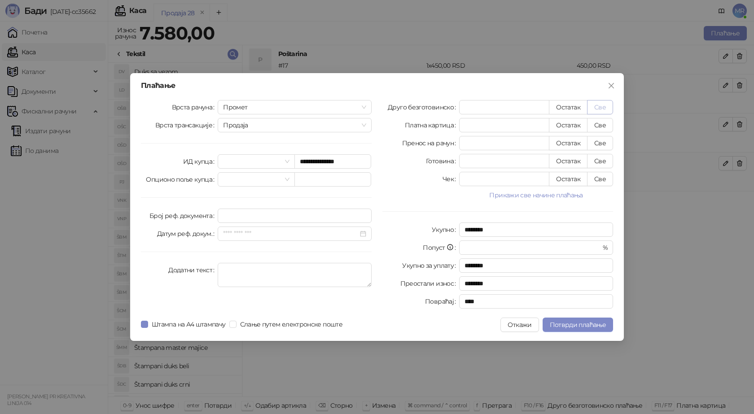
type input "****"
click at [561, 328] on span "Потврди плаћање" at bounding box center [578, 325] width 56 height 8
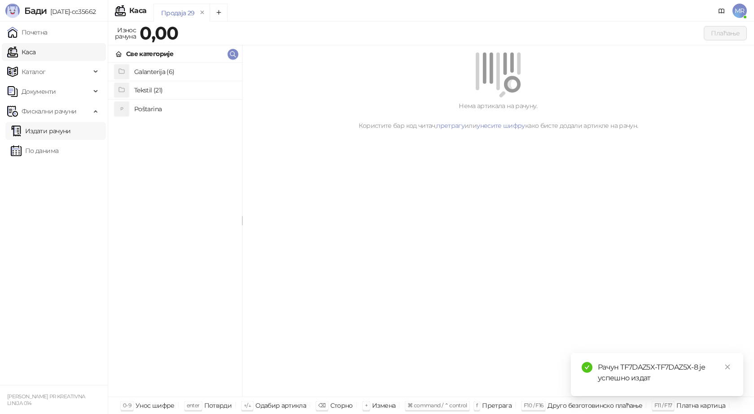
click at [69, 131] on link "Издати рачуни" at bounding box center [41, 131] width 60 height 18
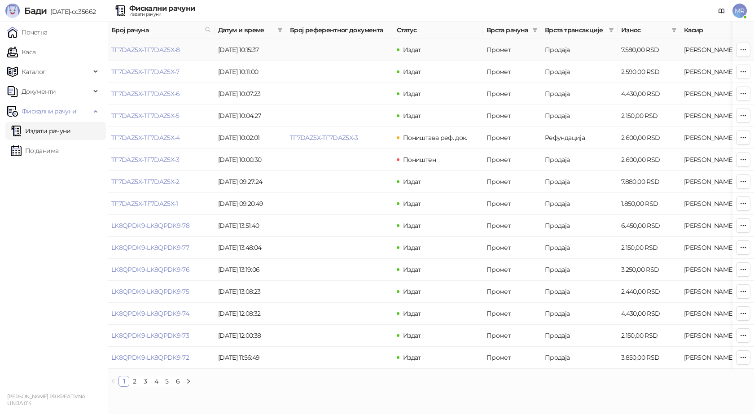
click at [159, 51] on link "TF7DAZ5X-TF7DAZ5X-8" at bounding box center [145, 50] width 69 height 8
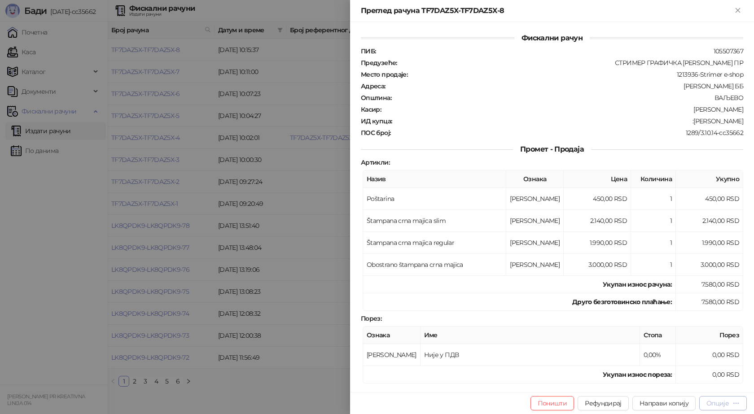
click at [732, 403] on icon "button" at bounding box center [735, 403] width 7 height 7
click at [692, 385] on span "Преузми у ПДФ формату" at bounding box center [684, 385] width 109 height 10
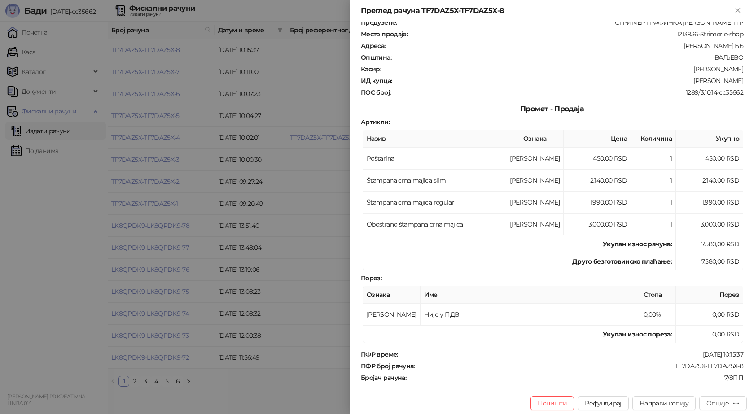
scroll to position [90, 0]
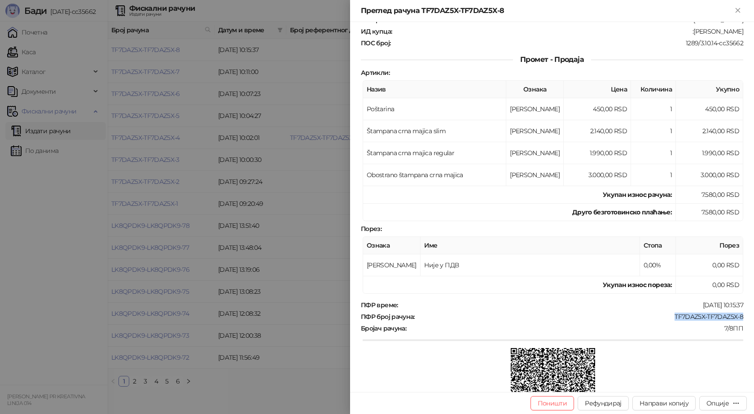
drag, startPoint x: 739, startPoint y: 318, endPoint x: 664, endPoint y: 316, distance: 75.4
click at [664, 316] on div "Фискални рачун ПИБ : 105507367 Предузеће : СТРИМЕР ГРАФИЧКА РАДЊА САША ПЕТРОВИЋ…" at bounding box center [552, 207] width 404 height 370
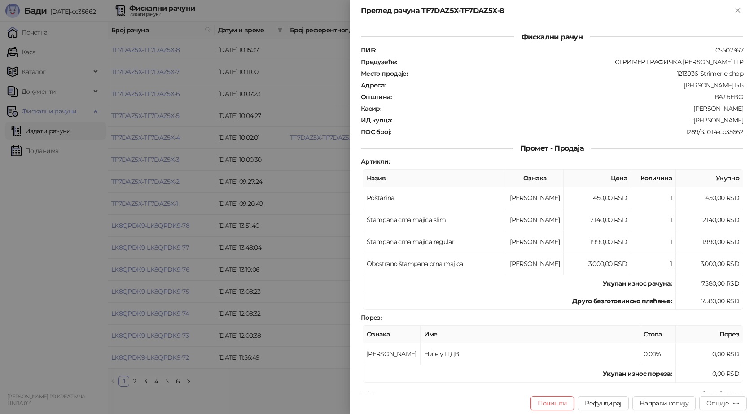
scroll to position [0, 0]
drag, startPoint x: 738, startPoint y: 122, endPoint x: 694, endPoint y: 124, distance: 43.6
click at [694, 124] on div "Фискални рачун ПИБ : 105507367 Предузеће : СТРИМЕР ГРАФИЧКА РАДЊА САША ПЕТРОВИЋ…" at bounding box center [552, 207] width 404 height 370
click at [734, 10] on icon "Close" at bounding box center [738, 10] width 8 height 8
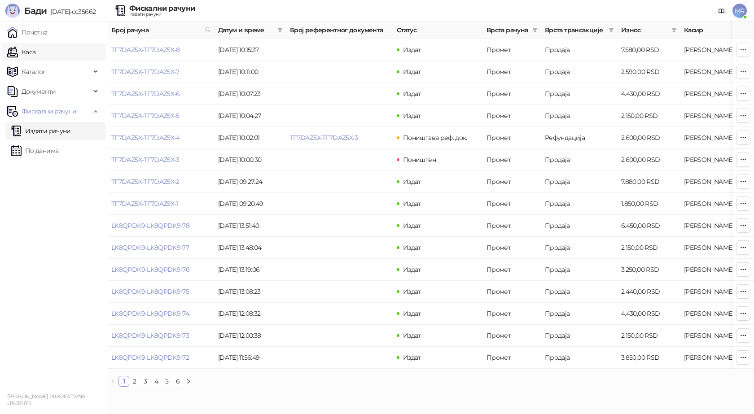
click at [35, 52] on link "Каса" at bounding box center [21, 52] width 28 height 18
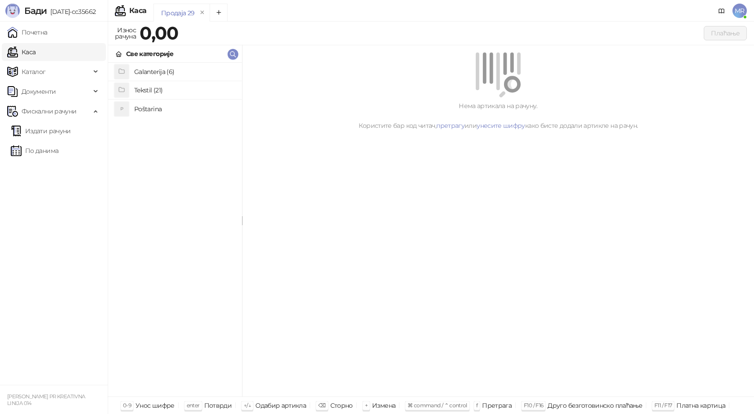
click at [166, 107] on h4 "Poštarina" at bounding box center [184, 109] width 101 height 14
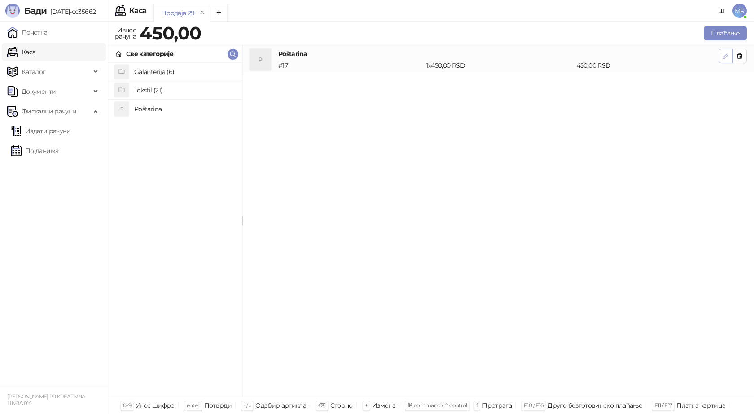
click at [725, 61] on button "button" at bounding box center [725, 56] width 14 height 14
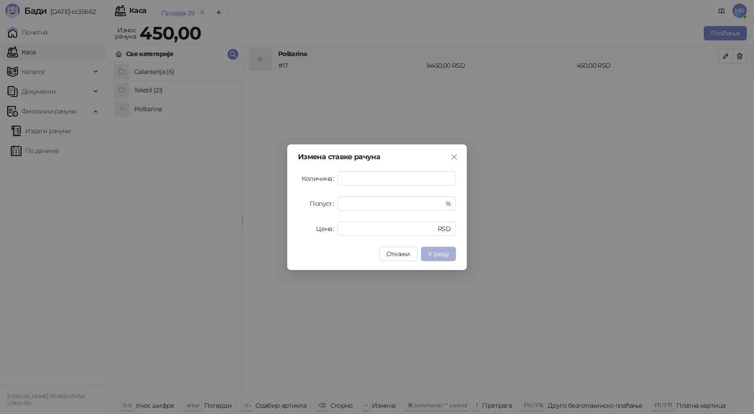
click at [431, 253] on span "У реду" at bounding box center [438, 254] width 21 height 8
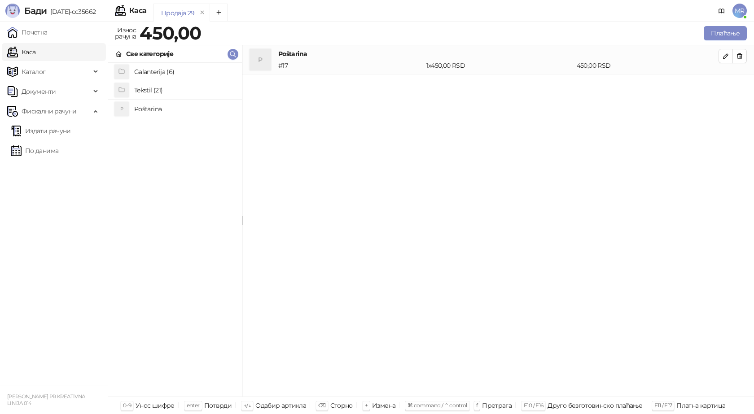
click at [145, 89] on h4 "Tekstil (21)" at bounding box center [184, 90] width 101 height 14
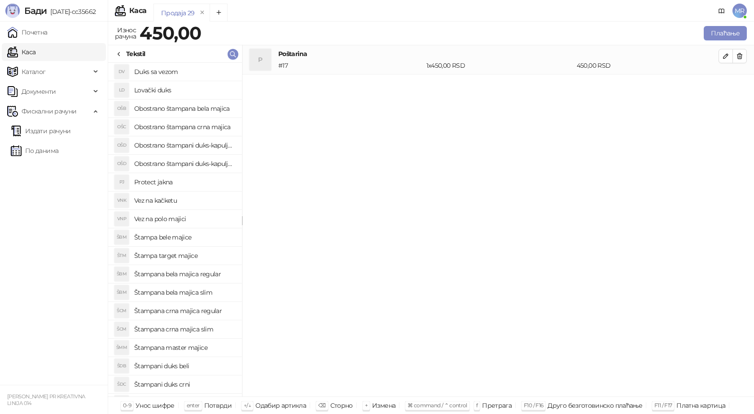
click at [196, 331] on h4 "Štampana crna majica slim" at bounding box center [184, 329] width 101 height 14
click at [724, 86] on icon "button" at bounding box center [725, 85] width 4 height 4
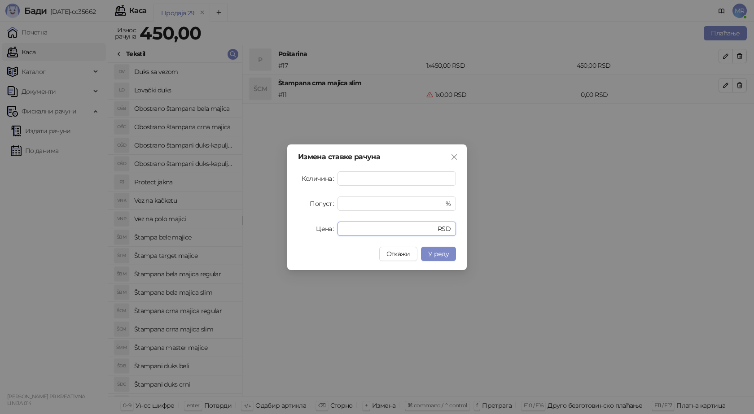
drag, startPoint x: 348, startPoint y: 233, endPoint x: 319, endPoint y: 231, distance: 28.8
click at [319, 231] on div "Цена * RSD" at bounding box center [377, 229] width 158 height 14
type input "****"
click at [442, 259] on button "У реду" at bounding box center [438, 254] width 35 height 14
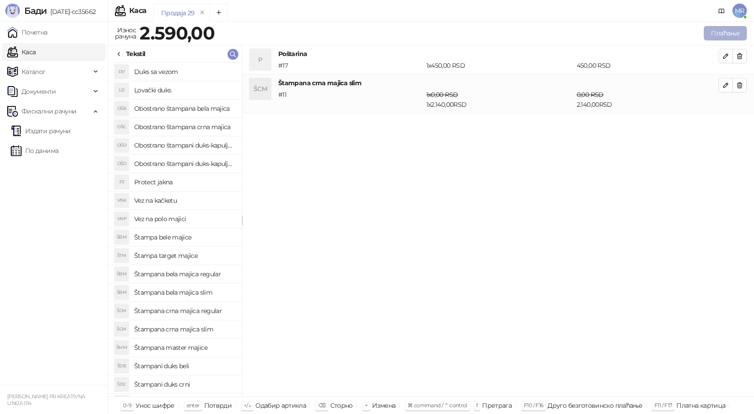
click at [713, 34] on button "Плаћање" at bounding box center [725, 33] width 43 height 14
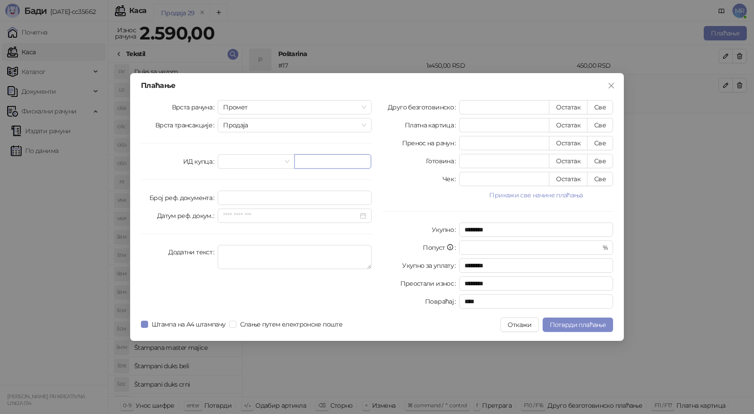
click at [306, 161] on input "text" at bounding box center [332, 161] width 77 height 14
paste input "**********"
type input "**********"
click at [599, 107] on button "Све" at bounding box center [600, 107] width 26 height 14
type input "****"
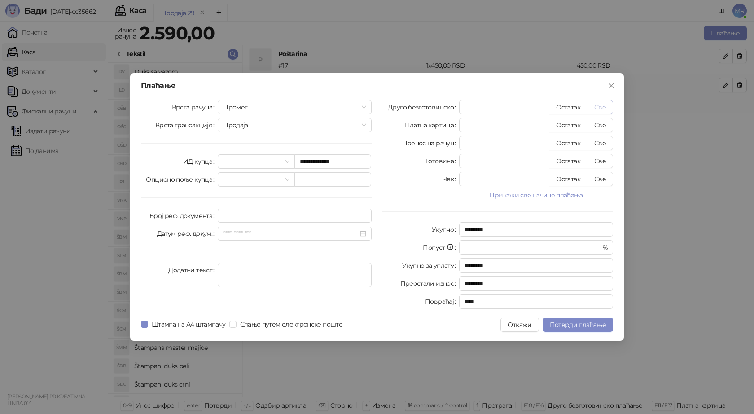
type input "****"
click at [561, 328] on span "Потврди плаћање" at bounding box center [578, 325] width 56 height 8
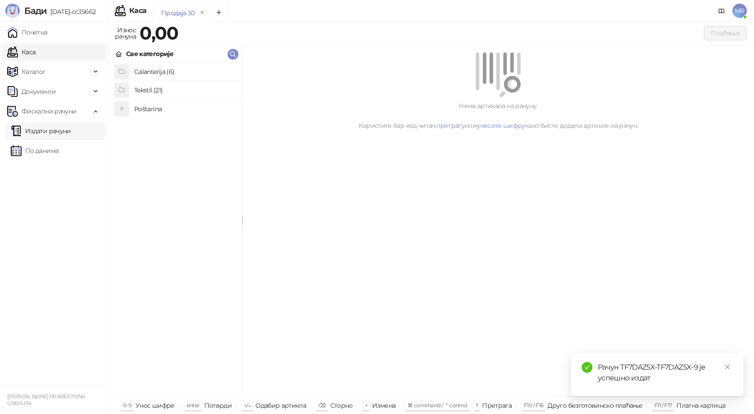
click at [71, 130] on link "Издати рачуни" at bounding box center [41, 131] width 60 height 18
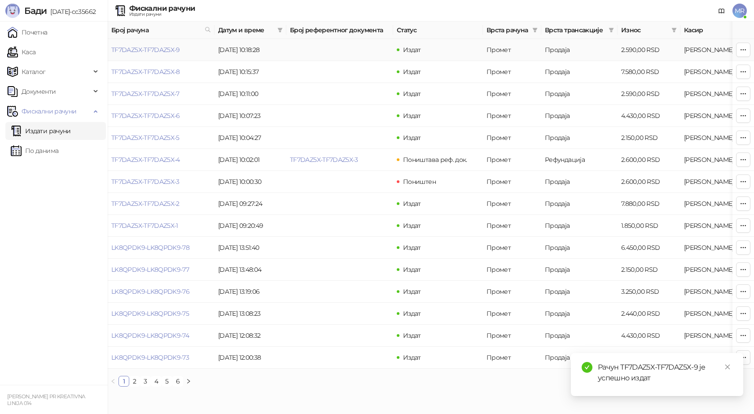
click at [160, 51] on link "TF7DAZ5X-TF7DAZ5X-9" at bounding box center [145, 50] width 69 height 8
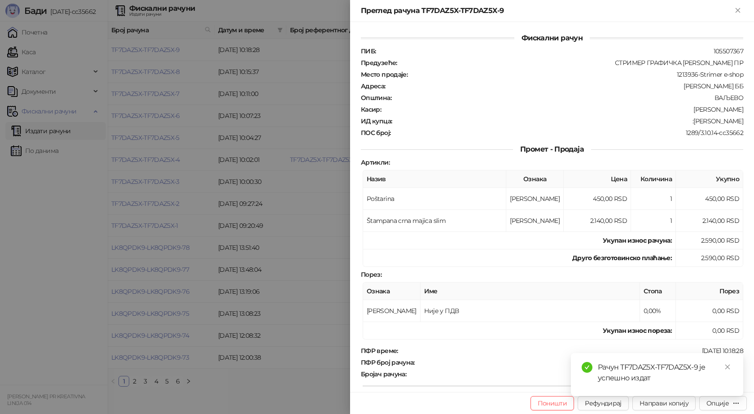
click at [719, 411] on div "Поништи Рефундирај Направи копију Опције" at bounding box center [552, 403] width 404 height 22
click at [717, 407] on div "Опције" at bounding box center [722, 403] width 33 height 9
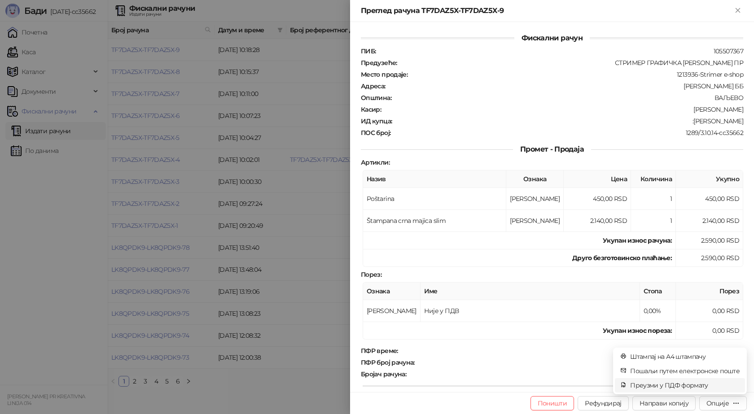
click at [698, 385] on span "Преузми у ПДФ формату" at bounding box center [684, 385] width 109 height 10
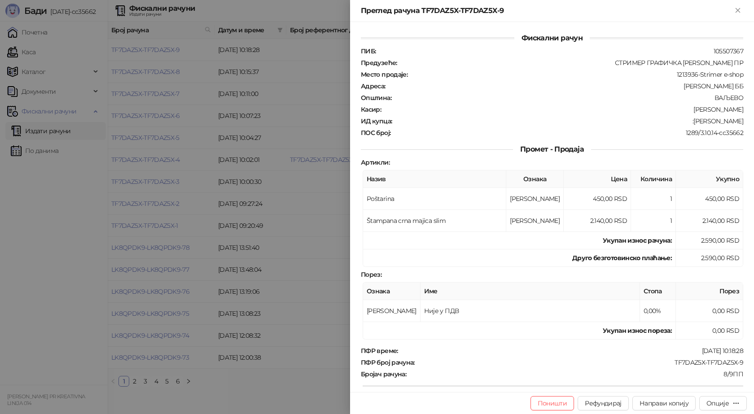
click at [297, 96] on div at bounding box center [377, 207] width 754 height 414
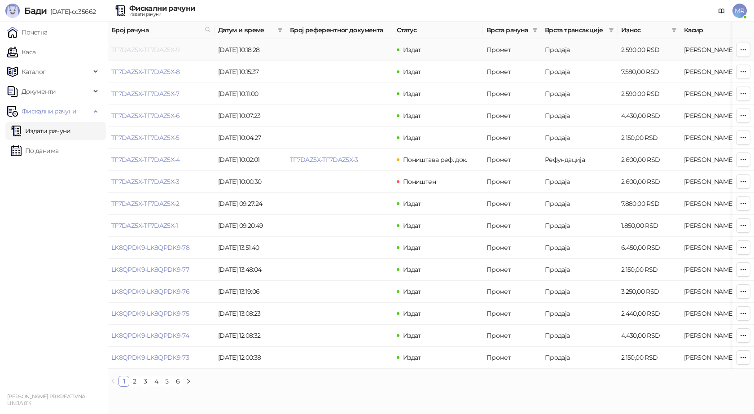
click at [144, 46] on link "TF7DAZ5X-TF7DAZ5X-9" at bounding box center [145, 50] width 69 height 8
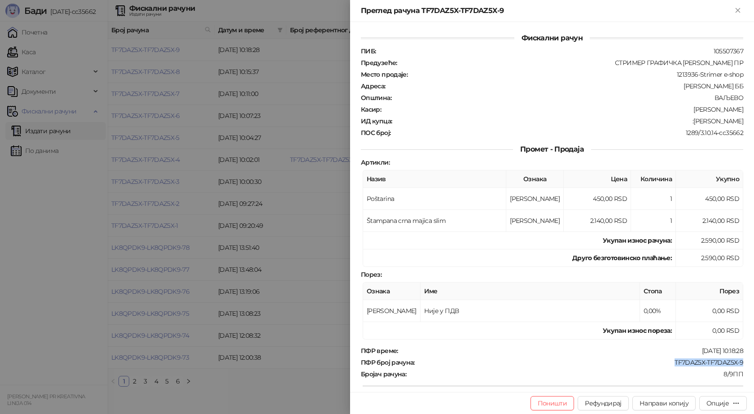
drag, startPoint x: 737, startPoint y: 365, endPoint x: 664, endPoint y: 364, distance: 73.1
click at [665, 364] on div "TF7DAZ5X-TF7DAZ5X-9" at bounding box center [579, 363] width 328 height 8
drag, startPoint x: 739, startPoint y: 118, endPoint x: 699, endPoint y: 122, distance: 40.5
click at [699, 122] on div "Фискални рачун ПИБ : 105507367 Предузеће : СТРИМЕР ГРАФИЧКА РАДЊА САША ПЕТРОВИЋ…" at bounding box center [552, 207] width 404 height 370
click at [702, 122] on div ":Nikola Jevtic" at bounding box center [568, 121] width 351 height 8
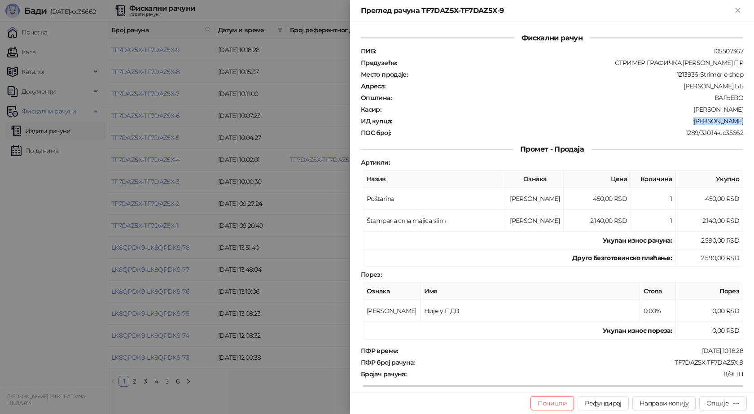
drag, startPoint x: 726, startPoint y: 118, endPoint x: 703, endPoint y: 121, distance: 23.9
click at [703, 121] on div "Фискални рачун ПИБ : 105507367 Предузеће : СТРИМЕР ГРАФИЧКА РАДЊА САША ПЕТРОВИЋ…" at bounding box center [552, 207] width 404 height 370
click at [741, 12] on icon "Close" at bounding box center [738, 10] width 8 height 8
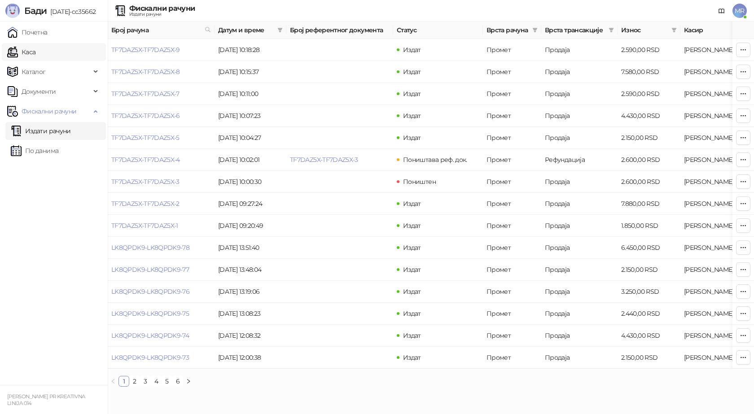
click at [26, 52] on link "Каса" at bounding box center [21, 52] width 28 height 18
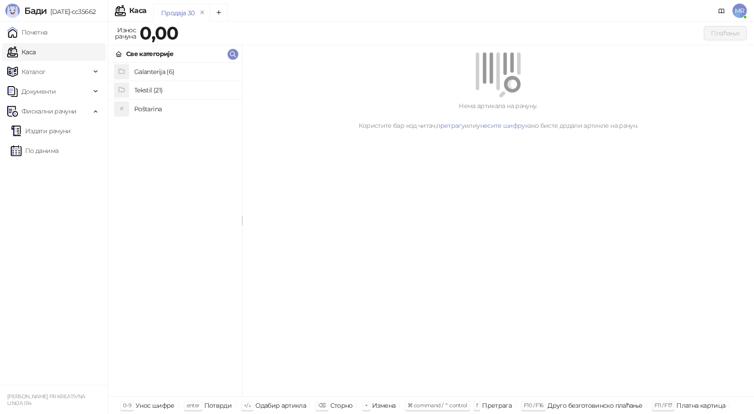
click at [143, 115] on h4 "Poštarina" at bounding box center [184, 109] width 101 height 14
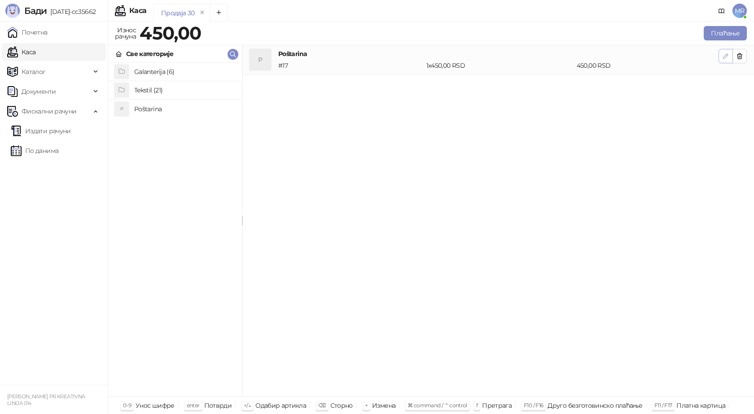
click at [722, 55] on icon "button" at bounding box center [725, 55] width 7 height 7
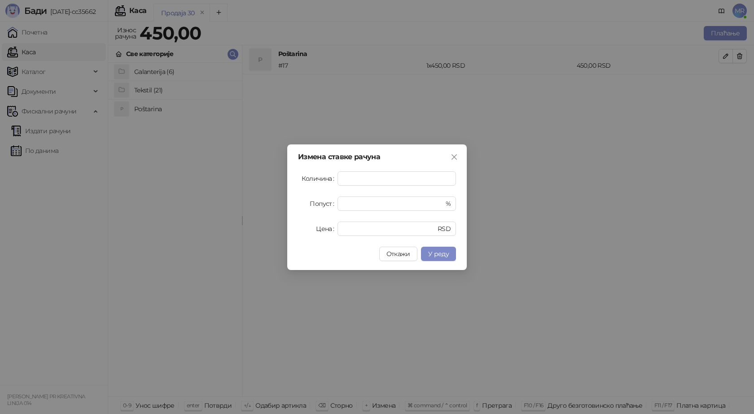
click at [438, 253] on span "У реду" at bounding box center [438, 254] width 21 height 8
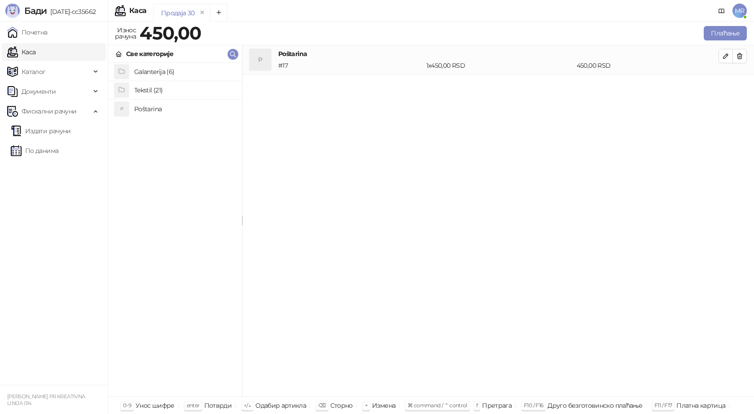
click at [152, 88] on h4 "Tekstil (21)" at bounding box center [184, 90] width 101 height 14
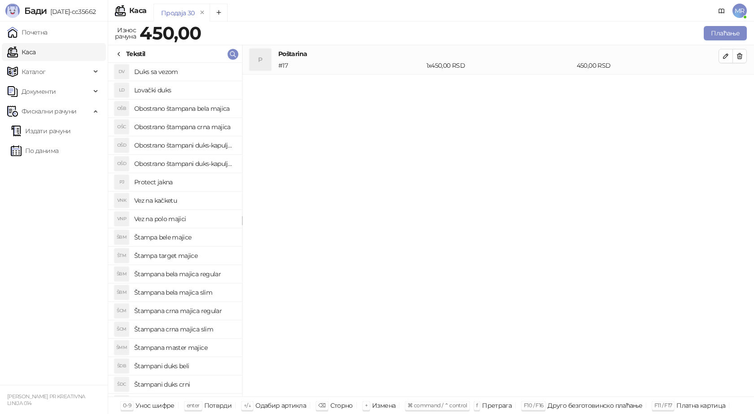
click at [205, 330] on h4 "Štampana crna majica slim" at bounding box center [184, 329] width 101 height 14
click at [724, 87] on icon "button" at bounding box center [725, 85] width 7 height 7
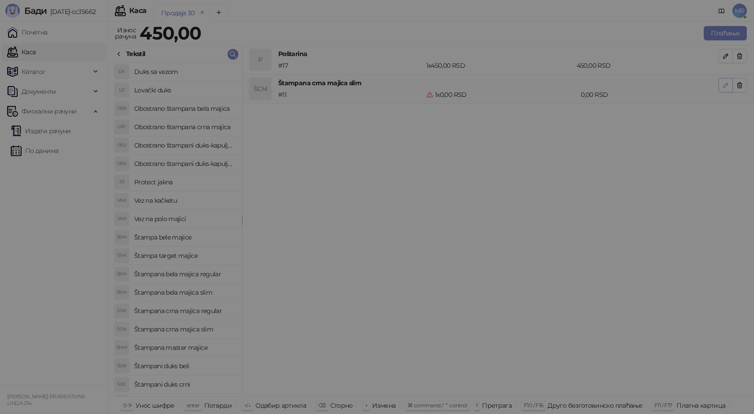
type input "*"
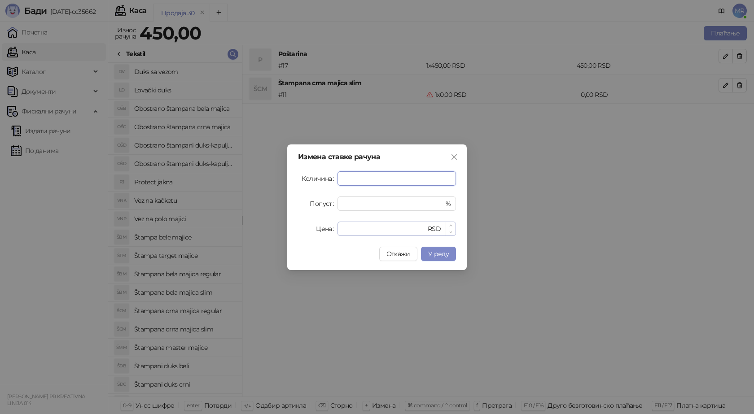
type input "*"
drag, startPoint x: 349, startPoint y: 230, endPoint x: 305, endPoint y: 229, distance: 44.4
click at [308, 229] on div "Цена * RSD" at bounding box center [377, 229] width 158 height 14
type input "****"
click at [435, 258] on span "У реду" at bounding box center [438, 254] width 21 height 8
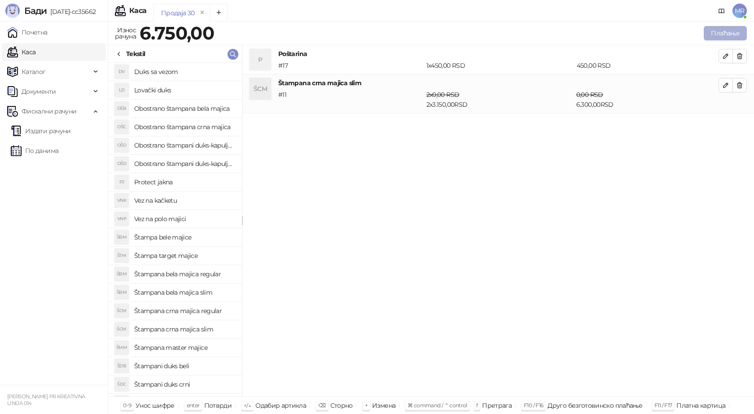
click at [724, 32] on button "Плаћање" at bounding box center [725, 33] width 43 height 14
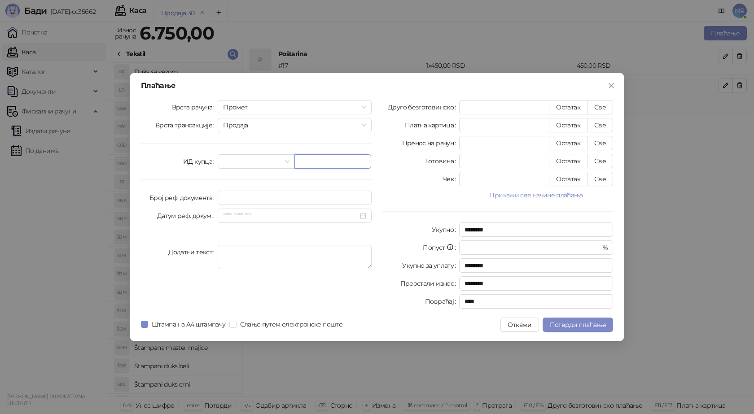
click at [313, 162] on input "text" at bounding box center [332, 161] width 77 height 14
paste input "**********"
type input "**********"
click at [598, 105] on button "Све" at bounding box center [600, 107] width 26 height 14
type input "****"
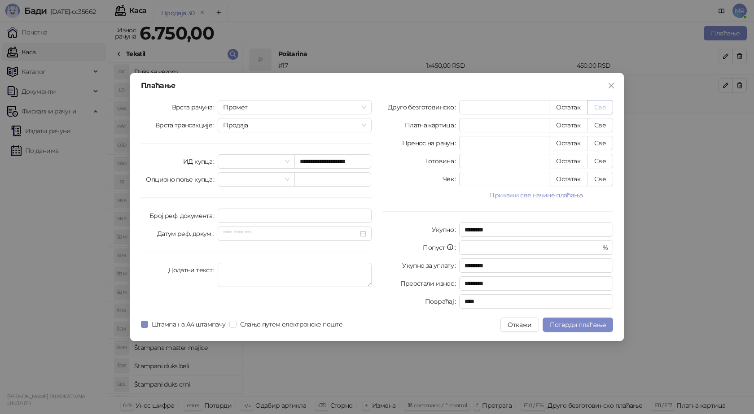
type input "****"
click at [566, 324] on span "Потврди плаћање" at bounding box center [578, 325] width 56 height 8
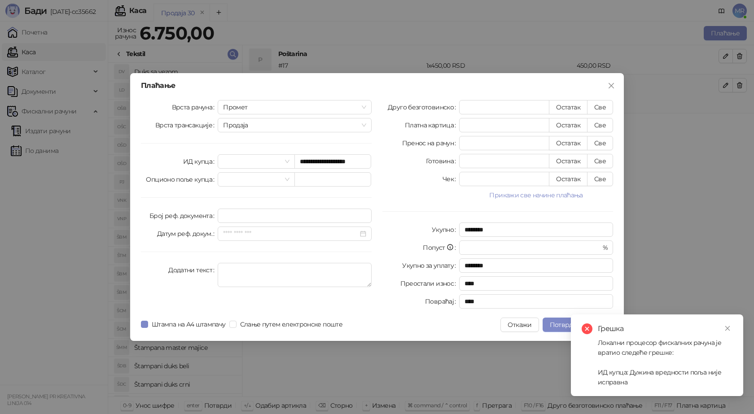
click at [733, 331] on div "Грешка Локални процесор фискалних рачуна је вратио следеће грешке: ИД купца: Ду…" at bounding box center [657, 356] width 172 height 82
click at [727, 326] on icon "close" at bounding box center [727, 328] width 6 height 6
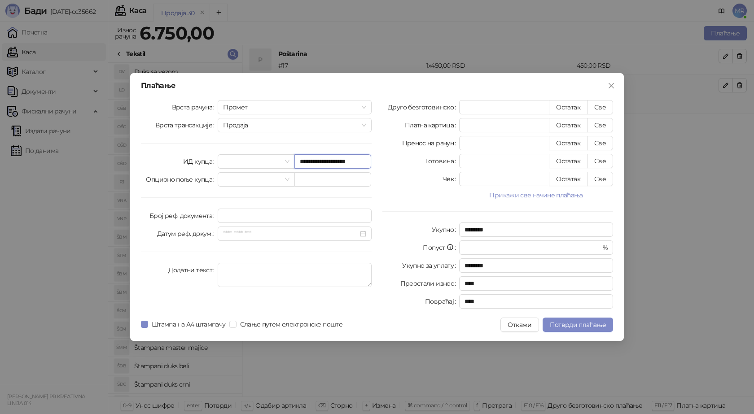
click at [358, 160] on input "**********" at bounding box center [332, 161] width 77 height 14
type input "**********"
click at [591, 324] on span "Потврди плаћање" at bounding box center [578, 325] width 56 height 8
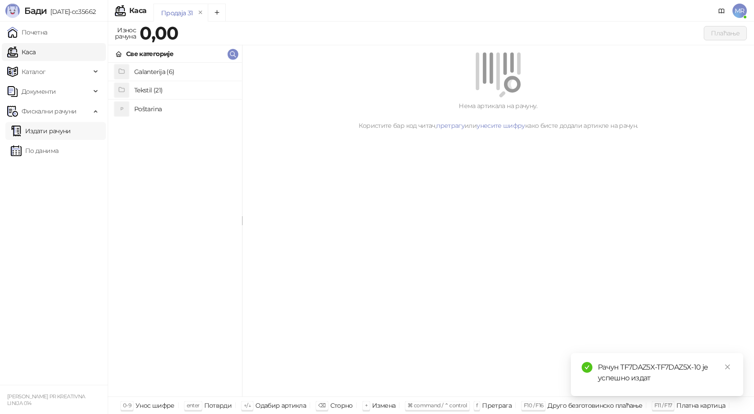
click at [67, 131] on link "Издати рачуни" at bounding box center [41, 131] width 60 height 18
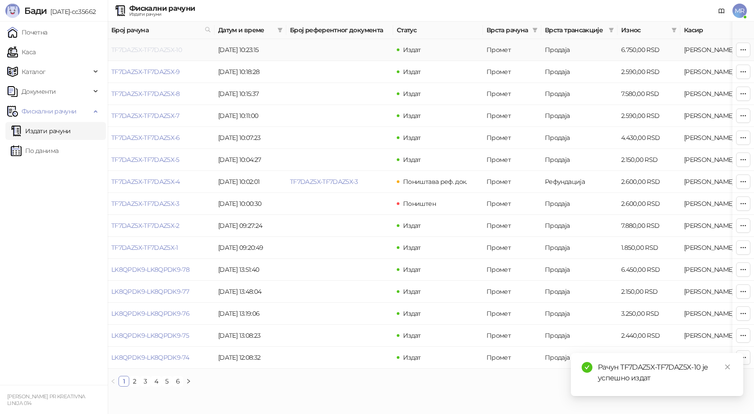
click at [140, 48] on link "TF7DAZ5X-TF7DAZ5X-10" at bounding box center [146, 50] width 70 height 8
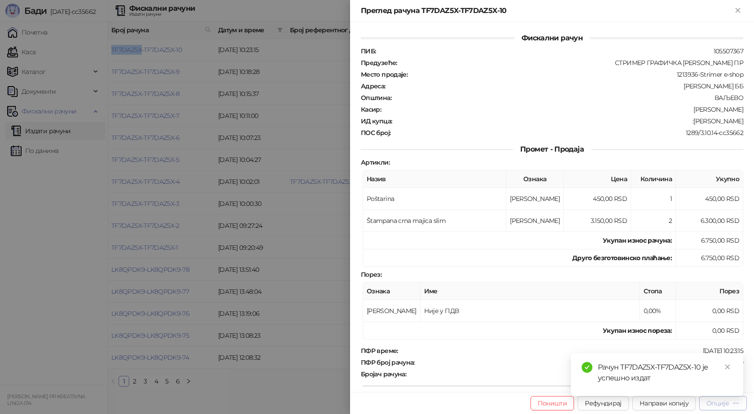
click at [718, 407] on div "Опције" at bounding box center [717, 403] width 22 height 8
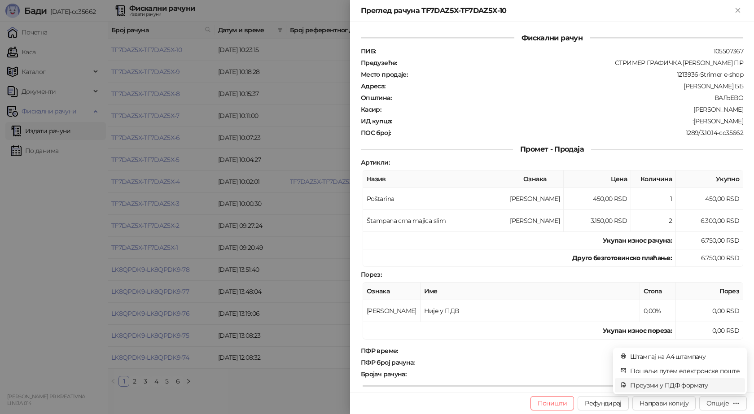
click at [699, 388] on span "Преузми у ПДФ формату" at bounding box center [684, 385] width 109 height 10
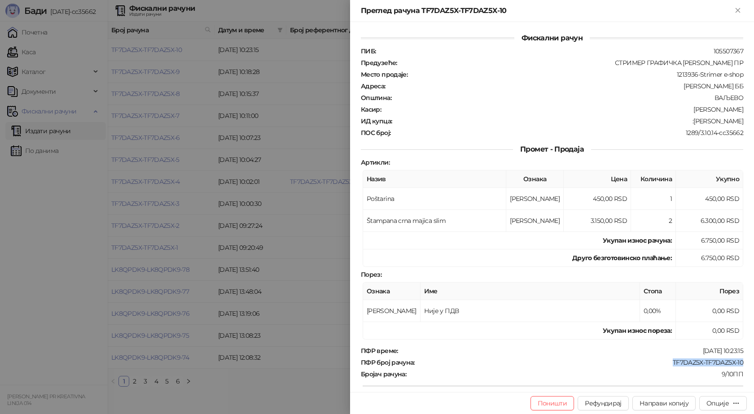
drag, startPoint x: 713, startPoint y: 362, endPoint x: 665, endPoint y: 366, distance: 47.7
click at [666, 365] on div "Фискални рачун ПИБ : 105507367 Предузеће : СТРИМЕР ГРАФИЧКА РАДЊА САША ПЕТРОВИЋ…" at bounding box center [552, 207] width 404 height 370
drag, startPoint x: 683, startPoint y: 121, endPoint x: 739, endPoint y: 121, distance: 56.1
click at [739, 121] on div "Фискални рачун ПИБ : 105507367 Предузеће : СТРИМЕР ГРАФИЧКА РАДЊА САША ПЕТРОВИЋ…" at bounding box center [552, 207] width 404 height 370
click at [734, 10] on icon "Close" at bounding box center [738, 10] width 8 height 8
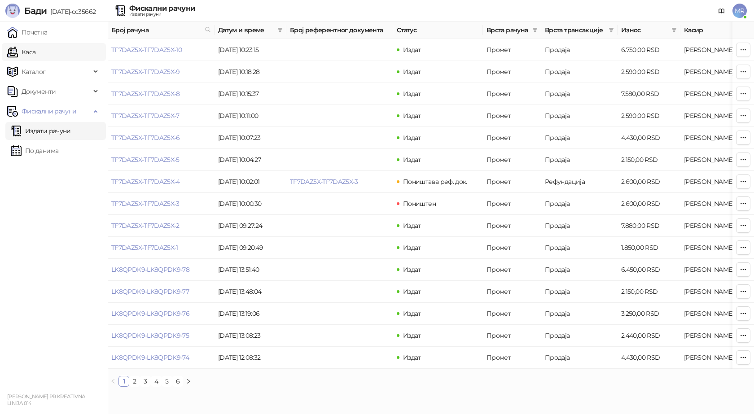
click at [32, 50] on link "Каса" at bounding box center [21, 52] width 28 height 18
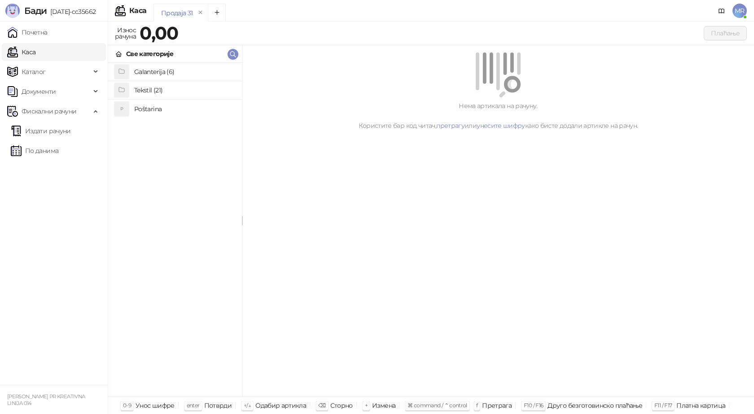
click at [144, 110] on h4 "Poštarina" at bounding box center [184, 109] width 101 height 14
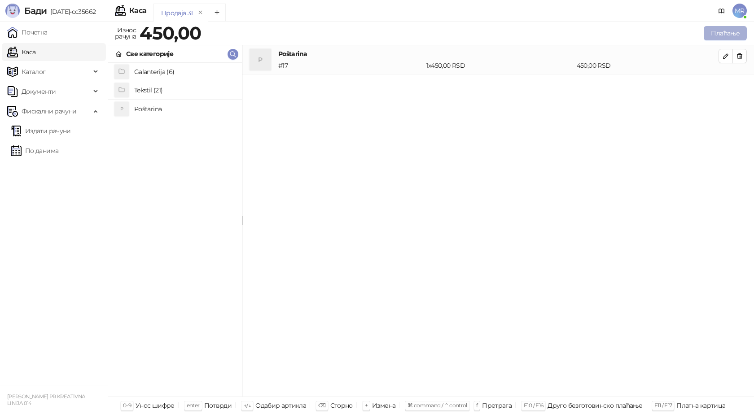
click at [720, 31] on button "Плаћање" at bounding box center [725, 33] width 43 height 14
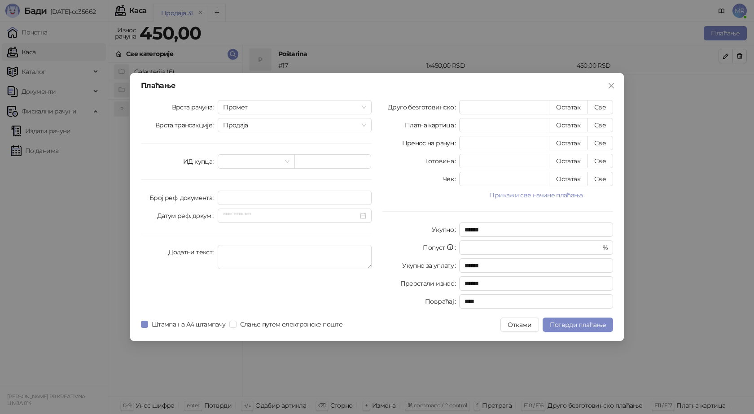
click at [690, 82] on div "Плаћање Врста рачуна Промет Врста трансакције Продаја ИД купца Број реф. докуме…" at bounding box center [377, 207] width 754 height 414
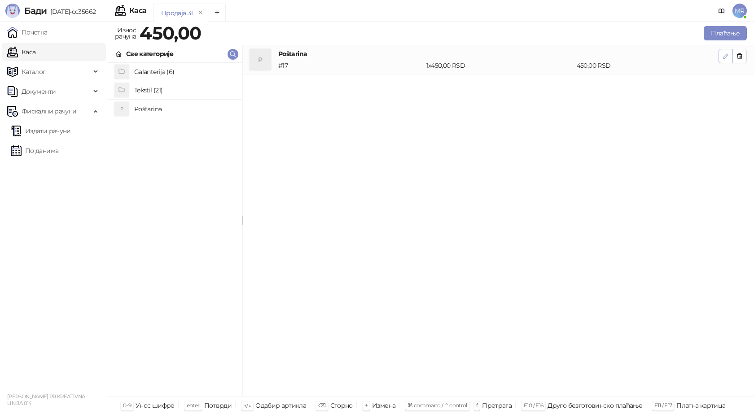
click at [729, 53] on icon "button" at bounding box center [725, 55] width 7 height 7
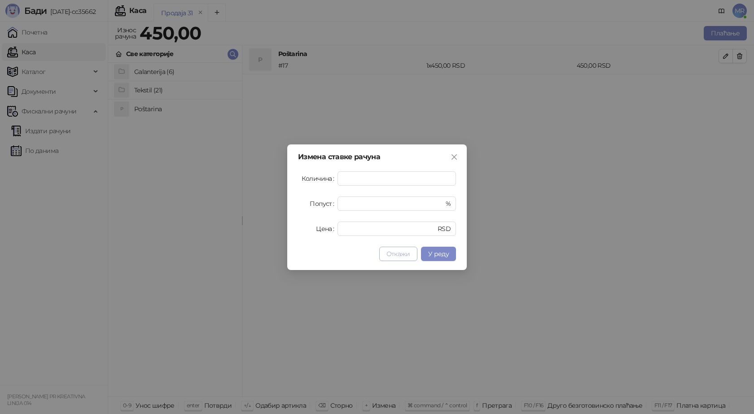
click at [395, 254] on span "Откажи" at bounding box center [398, 254] width 24 height 8
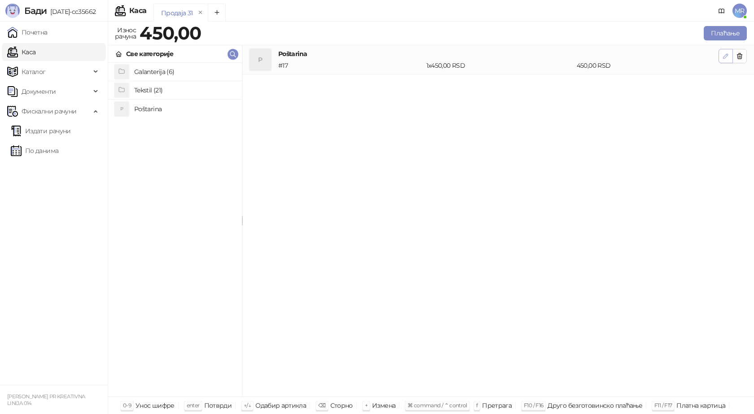
click at [722, 53] on icon "button" at bounding box center [725, 55] width 7 height 7
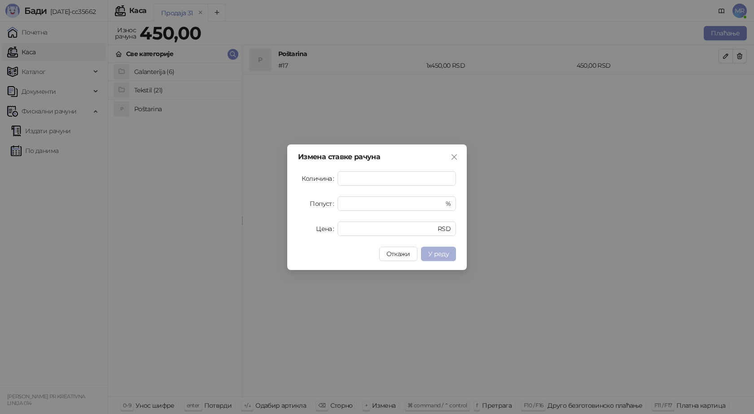
click at [443, 248] on button "У реду" at bounding box center [438, 254] width 35 height 14
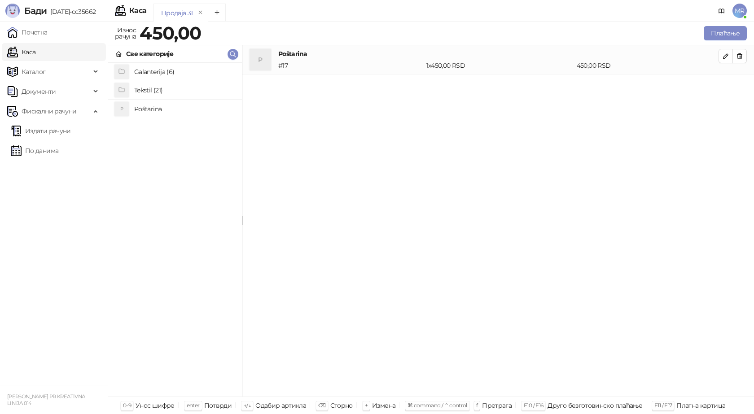
click at [155, 91] on h4 "Tekstil (21)" at bounding box center [184, 90] width 101 height 14
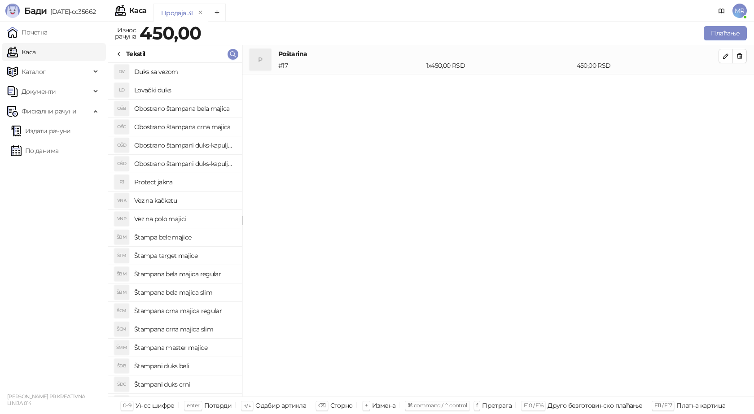
click at [201, 312] on h4 "Štampana crna majica regular" at bounding box center [184, 311] width 101 height 14
click at [722, 83] on icon "button" at bounding box center [725, 85] width 7 height 7
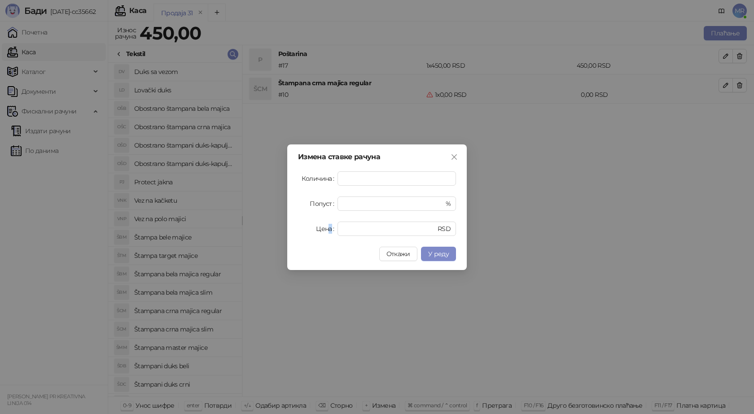
drag, startPoint x: 359, startPoint y: 219, endPoint x: 326, endPoint y: 229, distance: 34.1
click at [326, 229] on form "Количина * Попуст * % Цена * RSD" at bounding box center [377, 203] width 158 height 65
click at [352, 225] on input "*" at bounding box center [384, 228] width 83 height 13
drag, startPoint x: 352, startPoint y: 228, endPoint x: 332, endPoint y: 227, distance: 20.3
click at [335, 229] on div "Цена * RSD" at bounding box center [377, 229] width 158 height 14
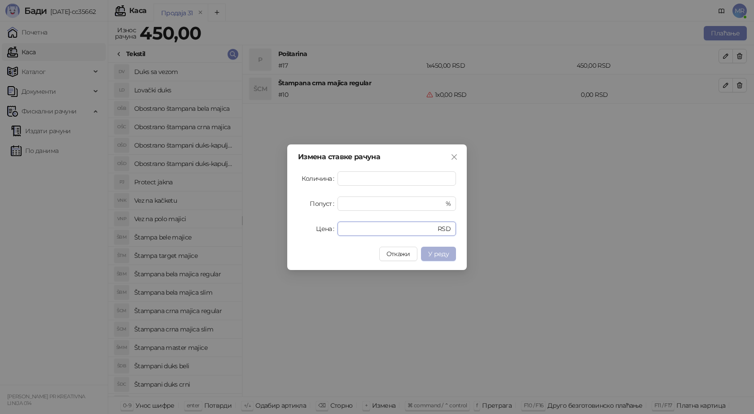
type input "****"
click at [449, 254] on button "У реду" at bounding box center [438, 254] width 35 height 14
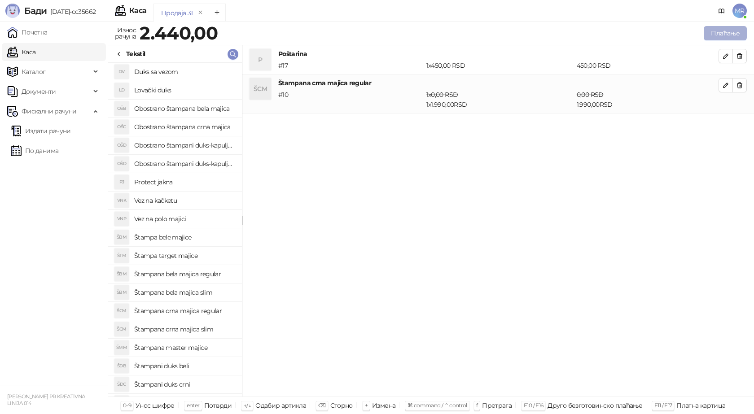
click at [727, 31] on button "Плаћање" at bounding box center [725, 33] width 43 height 14
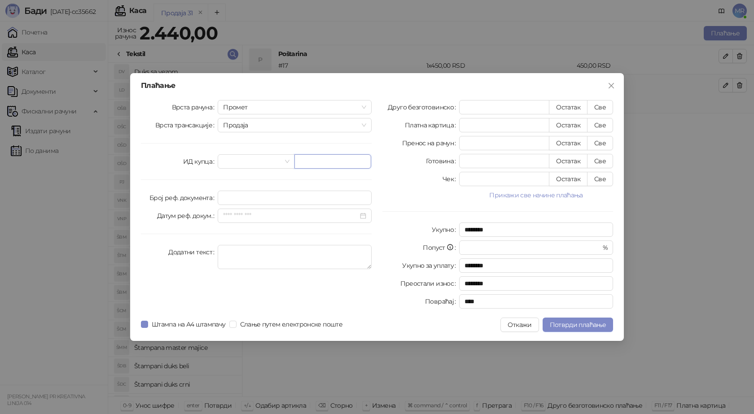
click at [307, 165] on input "text" at bounding box center [332, 161] width 77 height 14
paste input "**********"
type input "**********"
click at [598, 106] on button "Све" at bounding box center [600, 107] width 26 height 14
type input "****"
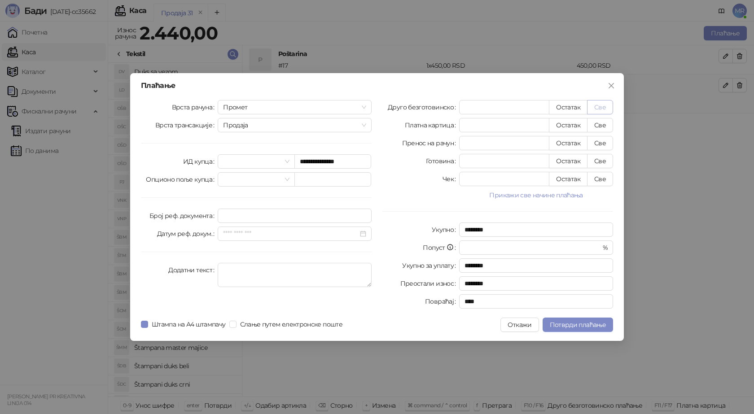
type input "****"
click at [568, 326] on span "Потврди плаћање" at bounding box center [578, 325] width 56 height 8
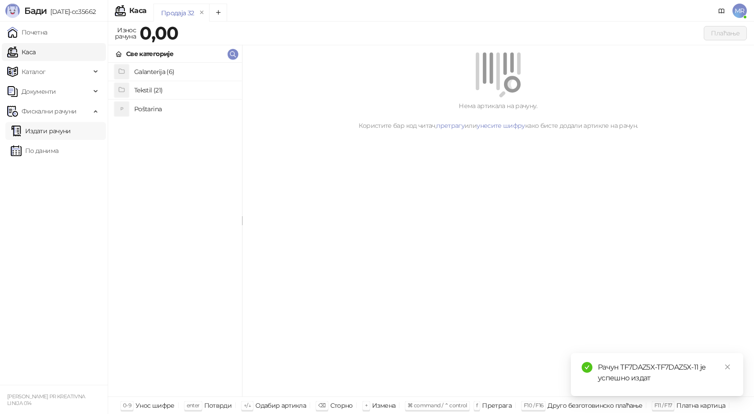
click at [60, 129] on link "Издати рачуни" at bounding box center [41, 131] width 60 height 18
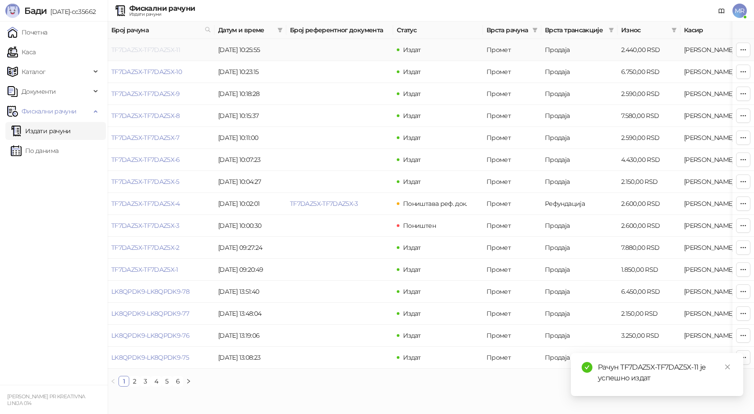
click at [148, 50] on link "TF7DAZ5X-TF7DAZ5X-11" at bounding box center [145, 50] width 69 height 8
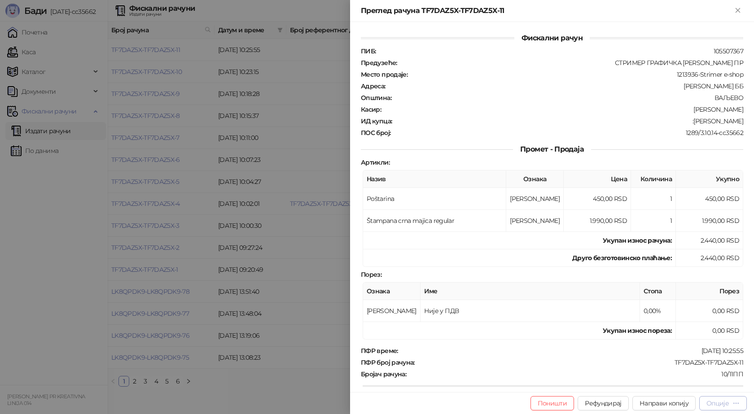
click at [721, 408] on button "Опције" at bounding box center [723, 403] width 48 height 14
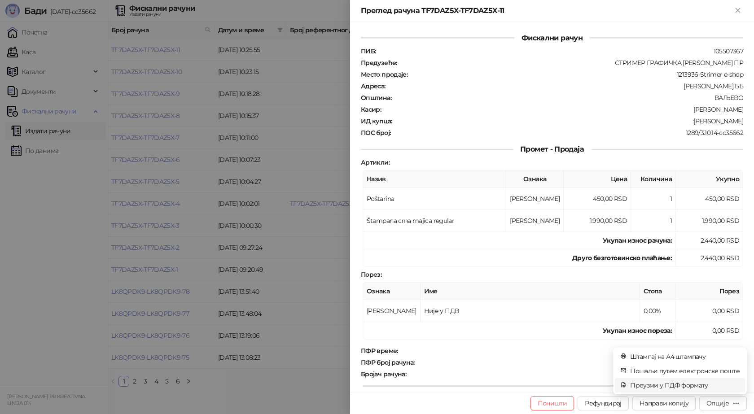
click at [696, 388] on span "Преузми у ПДФ формату" at bounding box center [684, 385] width 109 height 10
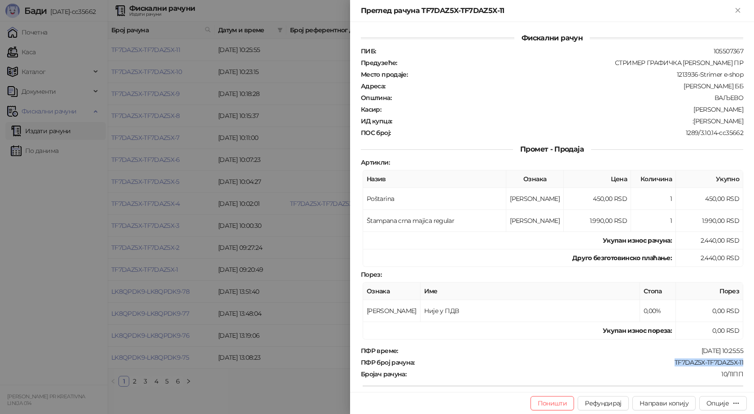
drag, startPoint x: 740, startPoint y: 362, endPoint x: 664, endPoint y: 366, distance: 75.9
click at [664, 366] on div "Фискални рачун ПИБ : 105507367 Предузеће : СТРИМЕР ГРАФИЧКА РАДЊА САША ПЕТРОВИЋ…" at bounding box center [552, 207] width 404 height 370
drag, startPoint x: 689, startPoint y: 120, endPoint x: 746, endPoint y: 119, distance: 57.0
click at [746, 119] on div "Фискални рачун ПИБ : 105507367 Предузеће : СТРИМЕР ГРАФИЧКА РАДЊА САША ПЕТРОВИЋ…" at bounding box center [552, 207] width 404 height 370
click at [736, 7] on icon "Close" at bounding box center [738, 10] width 8 height 8
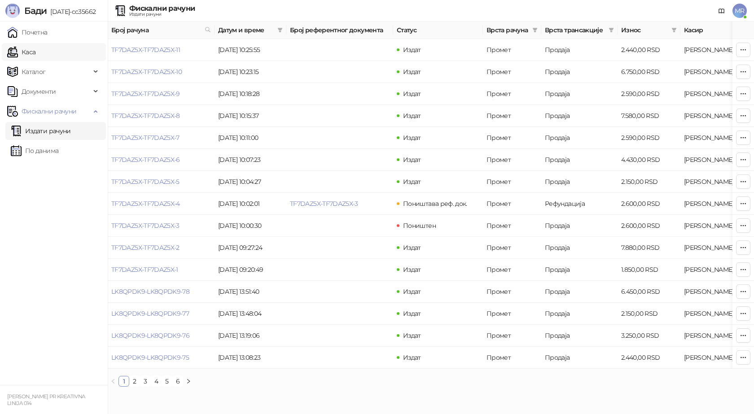
click at [35, 53] on link "Каса" at bounding box center [21, 52] width 28 height 18
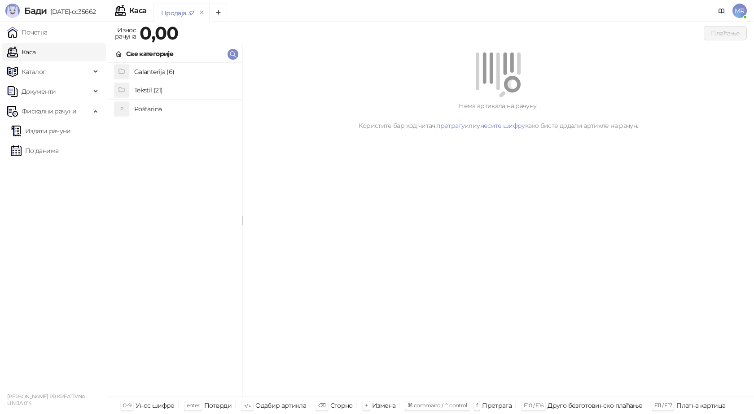
click at [140, 113] on h4 "Poštarina" at bounding box center [184, 109] width 101 height 14
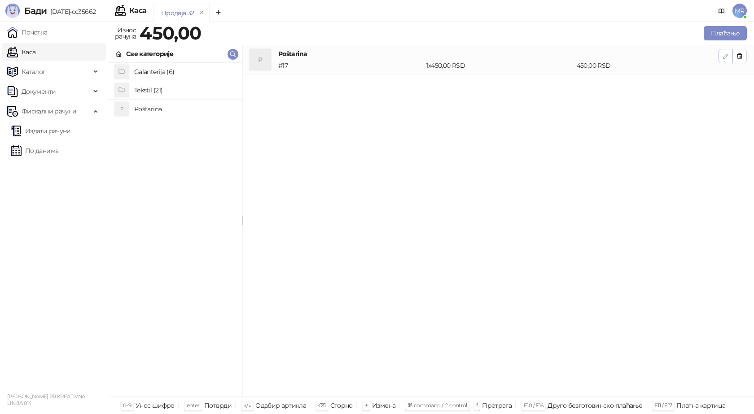
click at [723, 59] on icon "button" at bounding box center [725, 55] width 7 height 7
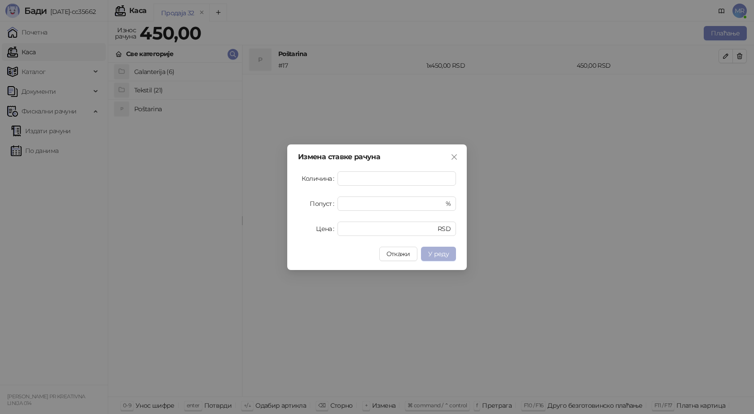
click at [444, 253] on span "У реду" at bounding box center [438, 254] width 21 height 8
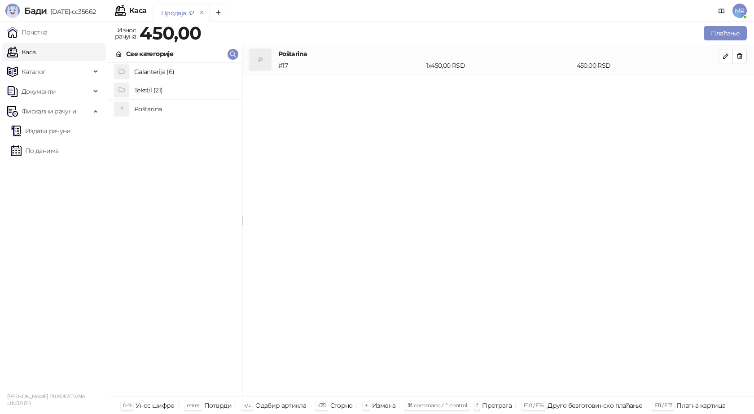
click at [197, 90] on h4 "Tekstil (21)" at bounding box center [184, 90] width 101 height 14
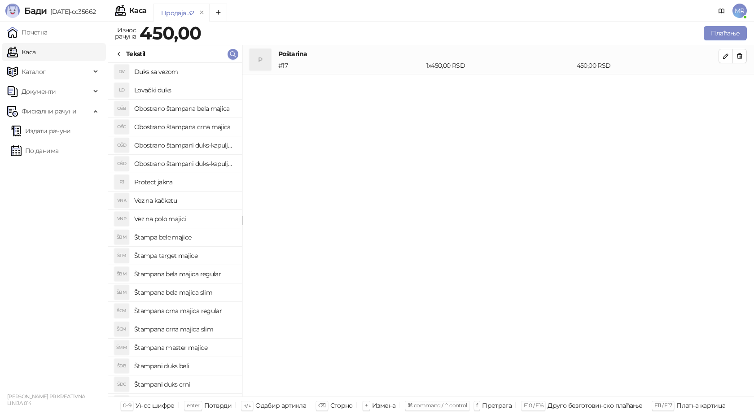
click at [211, 312] on h4 "Štampana crna majica regular" at bounding box center [184, 311] width 101 height 14
click at [726, 87] on icon "button" at bounding box center [725, 85] width 4 height 4
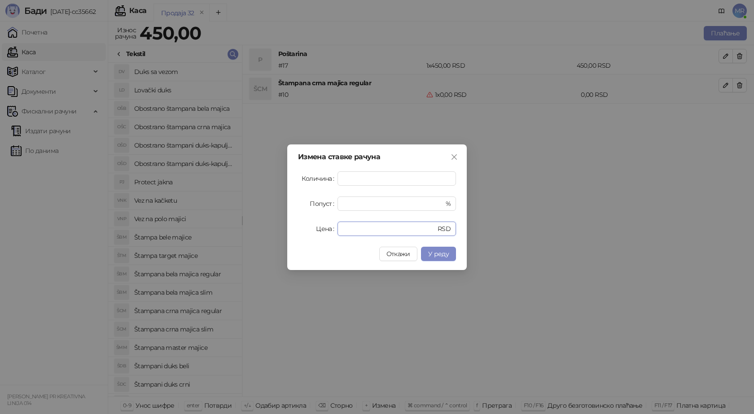
drag, startPoint x: 357, startPoint y: 231, endPoint x: 317, endPoint y: 235, distance: 40.1
click at [317, 235] on div "Цена * RSD" at bounding box center [377, 229] width 158 height 14
type input "****"
click at [442, 250] on span "У реду" at bounding box center [438, 254] width 21 height 8
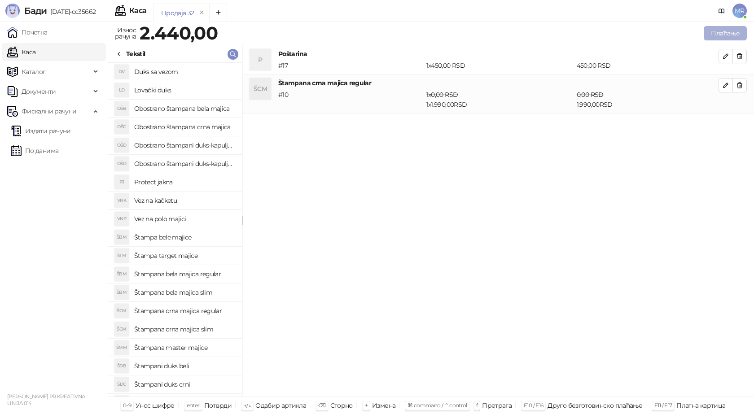
click at [709, 33] on button "Плаћање" at bounding box center [725, 33] width 43 height 14
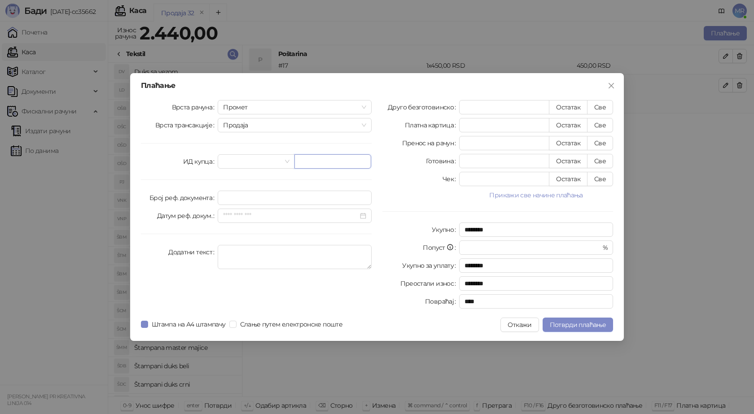
click at [311, 165] on input "text" at bounding box center [332, 161] width 77 height 14
paste input "**********"
type input "**********"
click at [599, 106] on button "Све" at bounding box center [600, 107] width 26 height 14
type input "****"
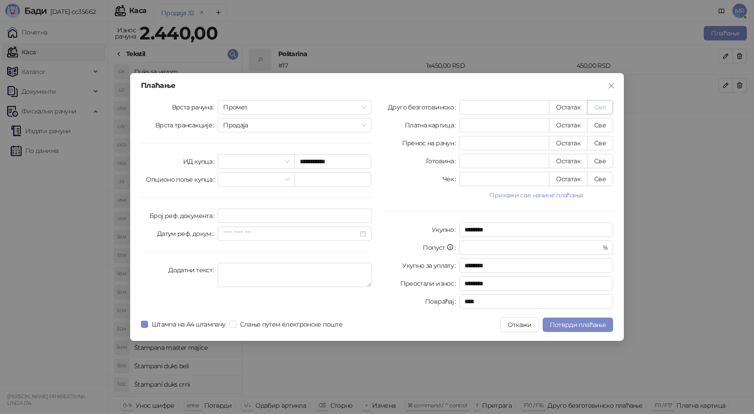
type input "****"
click at [549, 325] on button "Потврди плаћање" at bounding box center [577, 325] width 70 height 14
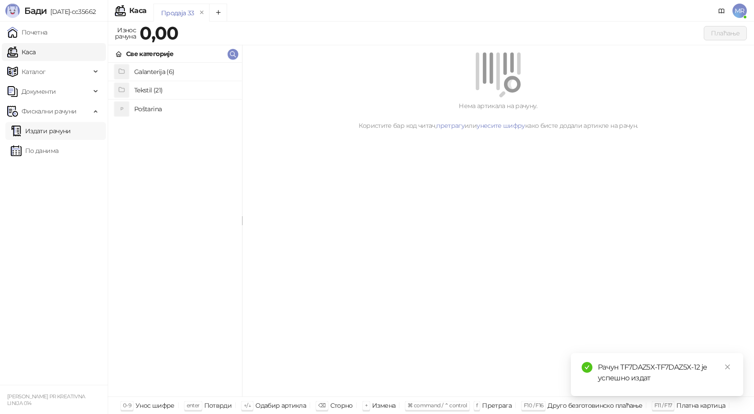
click at [65, 128] on link "Издати рачуни" at bounding box center [41, 131] width 60 height 18
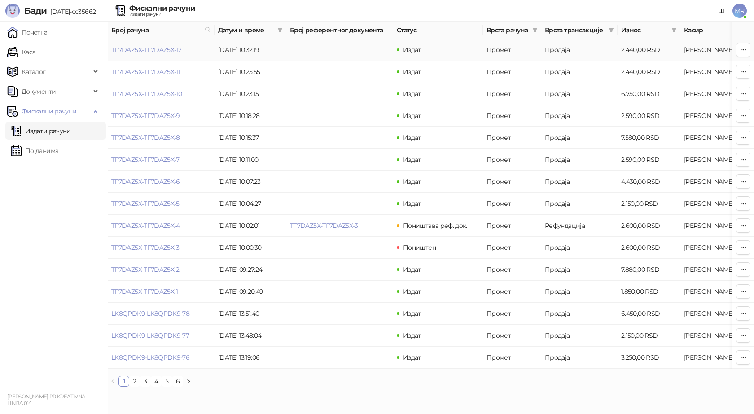
click at [178, 49] on link "TF7DAZ5X-TF7DAZ5X-12" at bounding box center [146, 50] width 70 height 8
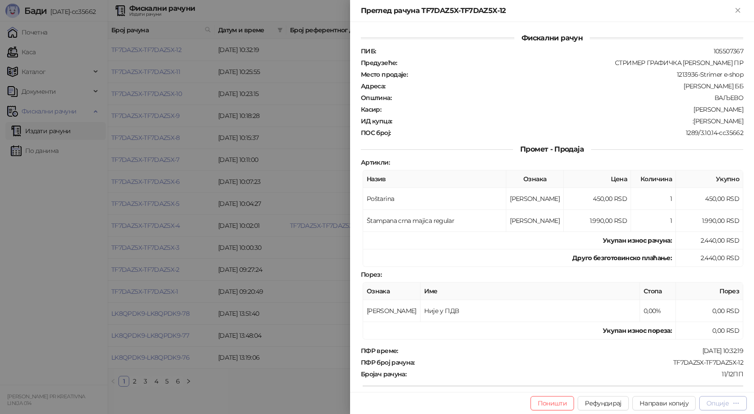
click at [715, 401] on div "Опције" at bounding box center [717, 403] width 22 height 8
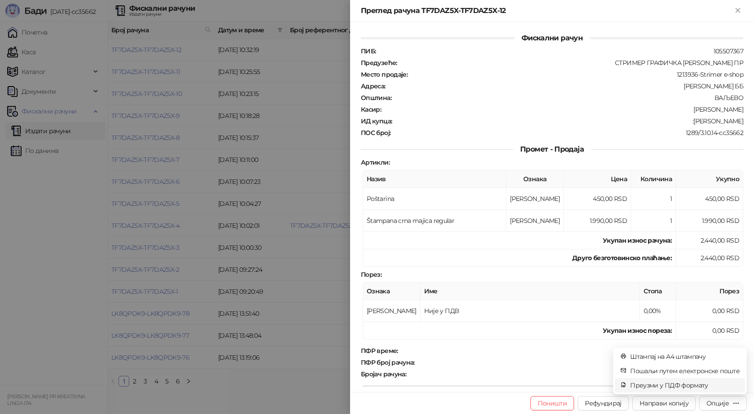
click at [657, 385] on span "Преузми у ПДФ формату" at bounding box center [684, 385] width 109 height 10
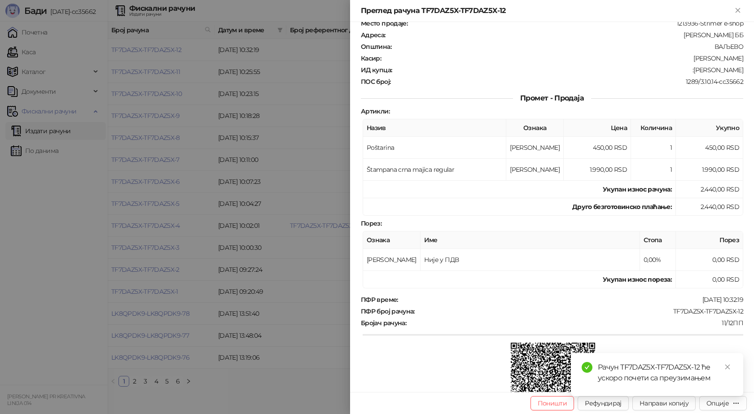
scroll to position [128, 0]
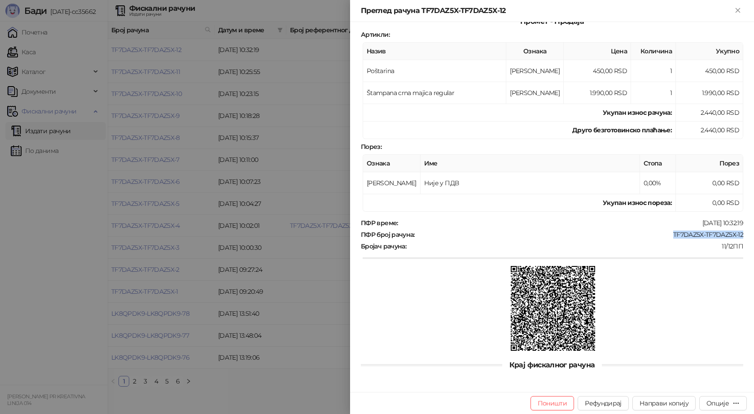
drag, startPoint x: 738, startPoint y: 235, endPoint x: 668, endPoint y: 234, distance: 69.6
click at [668, 234] on div "ПФР број рачуна : TF7DAZ5X-TF7DAZ5X-12" at bounding box center [552, 235] width 386 height 8
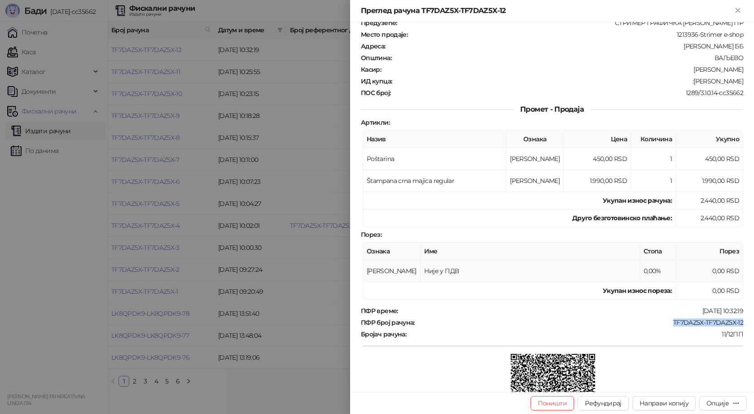
scroll to position [38, 0]
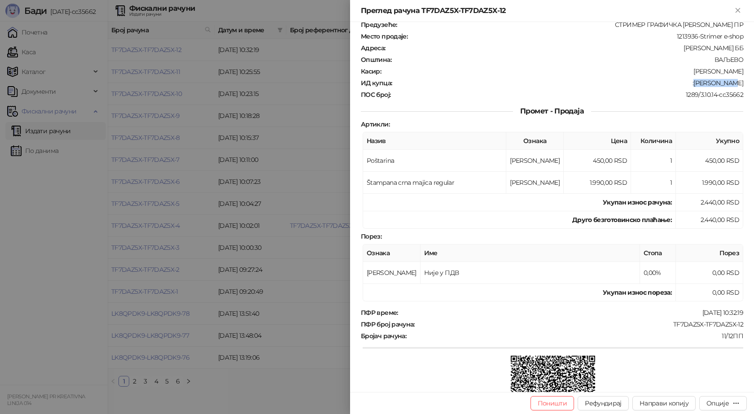
drag, startPoint x: 738, startPoint y: 82, endPoint x: 707, endPoint y: 86, distance: 31.2
click at [707, 86] on div "ИД купца : :Milos Savic" at bounding box center [552, 83] width 386 height 8
click at [737, 11] on icon "Close" at bounding box center [737, 10] width 4 height 4
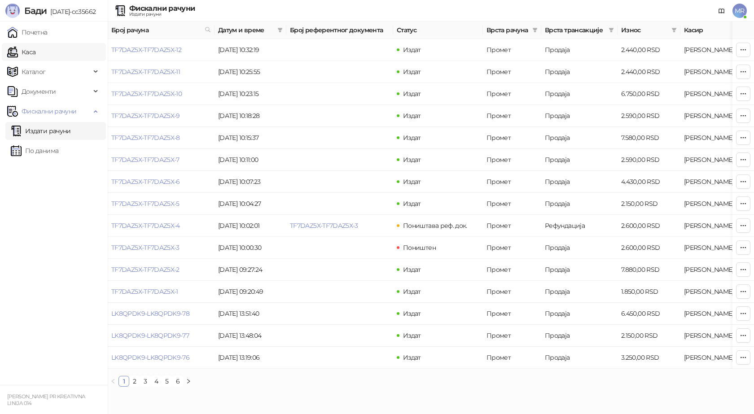
click at [31, 54] on link "Каса" at bounding box center [21, 52] width 28 height 18
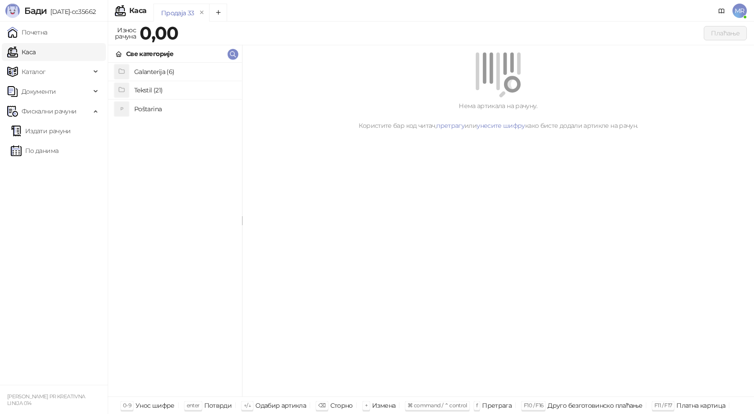
click at [147, 101] on li "P Poštarina" at bounding box center [175, 109] width 134 height 18
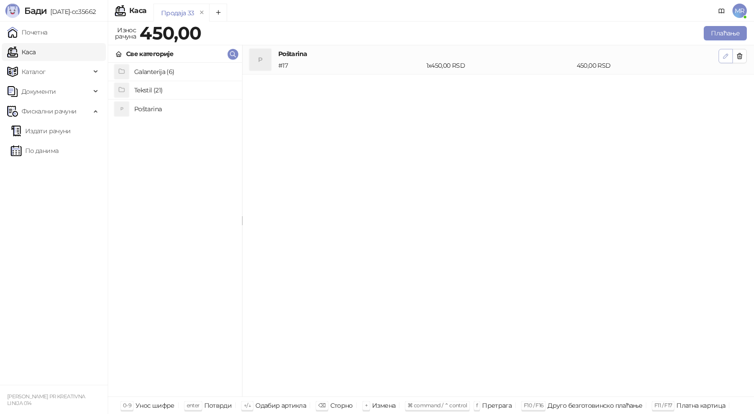
click at [723, 57] on icon "button" at bounding box center [725, 55] width 7 height 7
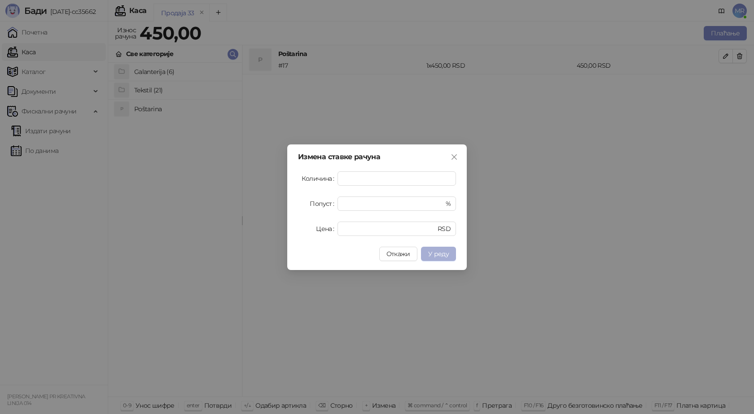
click at [433, 251] on span "У реду" at bounding box center [438, 254] width 21 height 8
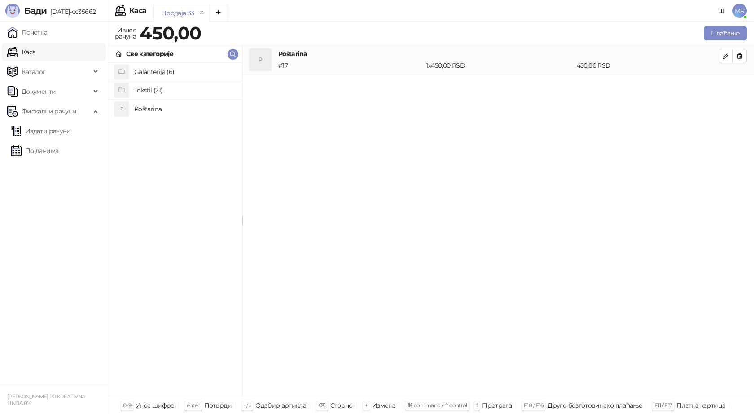
click at [147, 92] on h4 "Tekstil (21)" at bounding box center [184, 90] width 101 height 14
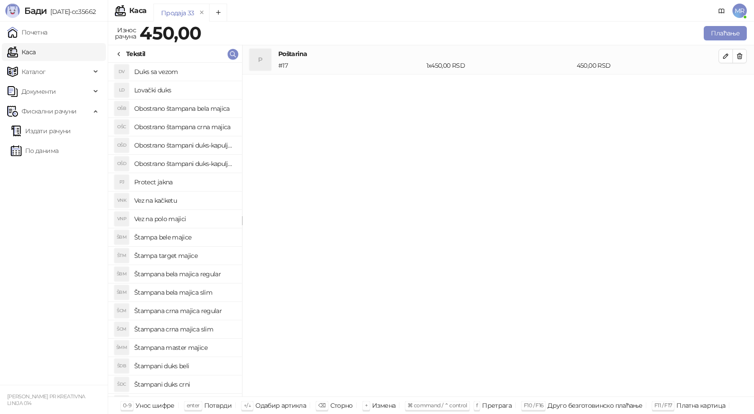
click at [194, 126] on h4 "Obostrano štampana crna majica" at bounding box center [184, 127] width 101 height 14
click at [724, 87] on icon "button" at bounding box center [725, 85] width 7 height 7
type input "*"
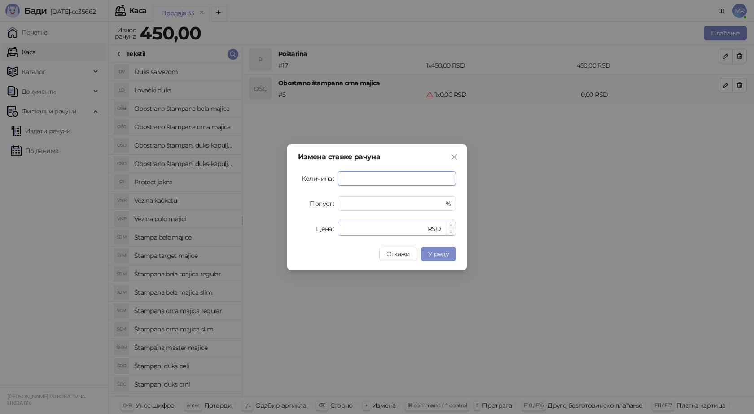
type input "*"
drag, startPoint x: 339, startPoint y: 230, endPoint x: 294, endPoint y: 229, distance: 45.3
click at [300, 230] on div "Цена * RSD" at bounding box center [377, 229] width 158 height 14
type input "****"
click at [450, 256] on button "У реду" at bounding box center [438, 254] width 35 height 14
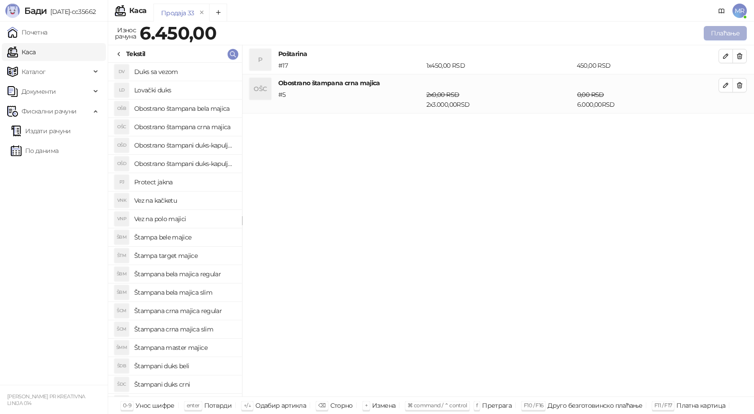
click at [728, 28] on button "Плаћање" at bounding box center [725, 33] width 43 height 14
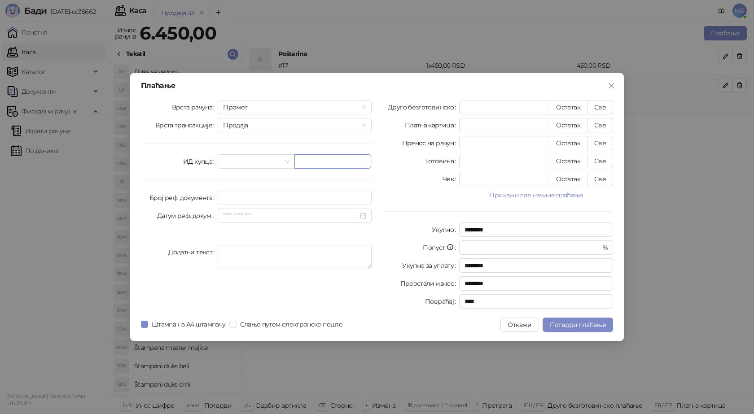
click at [319, 160] on input "text" at bounding box center [332, 161] width 77 height 14
paste input "**********"
type input "**********"
click at [599, 108] on button "Све" at bounding box center [600, 107] width 26 height 14
type input "****"
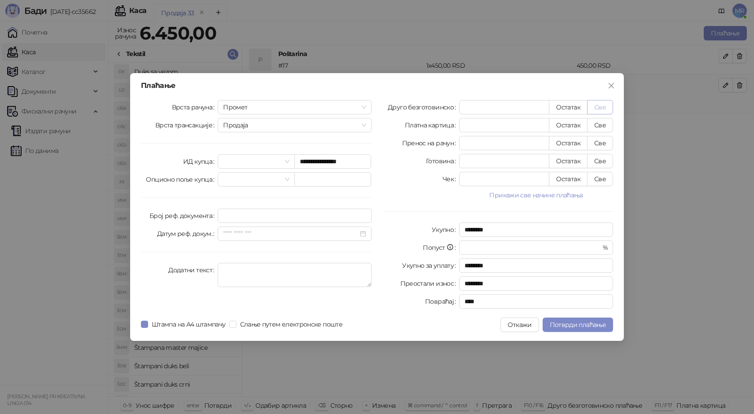
type input "****"
click at [566, 319] on button "Потврди плаћање" at bounding box center [577, 325] width 70 height 14
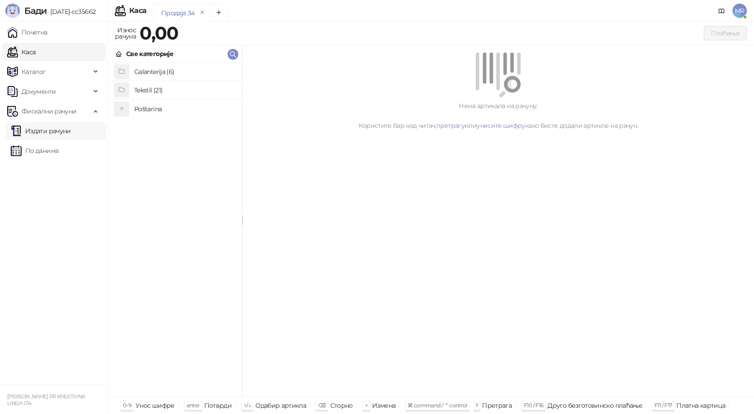
click at [52, 131] on link "Издати рачуни" at bounding box center [41, 131] width 60 height 18
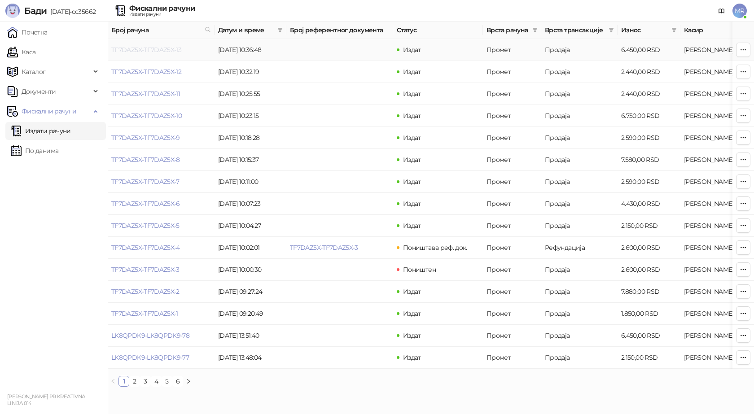
click at [156, 49] on link "TF7DAZ5X-TF7DAZ5X-13" at bounding box center [146, 50] width 70 height 8
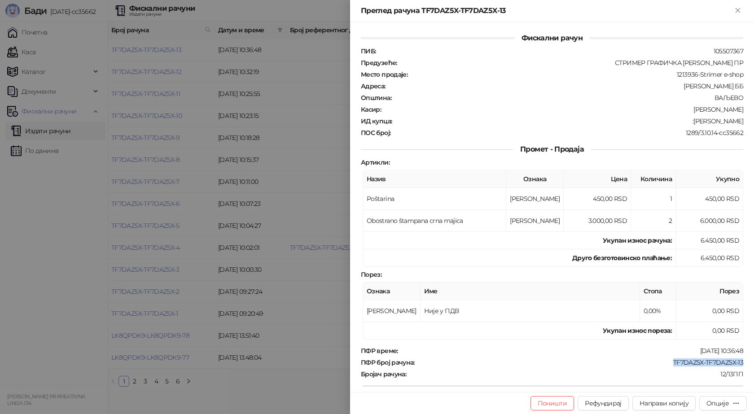
drag, startPoint x: 736, startPoint y: 362, endPoint x: 663, endPoint y: 363, distance: 72.7
click at [663, 363] on div "TF7DAZ5X-TF7DAZ5X-13" at bounding box center [579, 363] width 328 height 8
drag, startPoint x: 736, startPoint y: 119, endPoint x: 689, endPoint y: 119, distance: 47.1
click at [689, 119] on div ":Aleksandar Vasic" at bounding box center [568, 121] width 351 height 8
click at [737, 13] on icon "Close" at bounding box center [738, 10] width 8 height 8
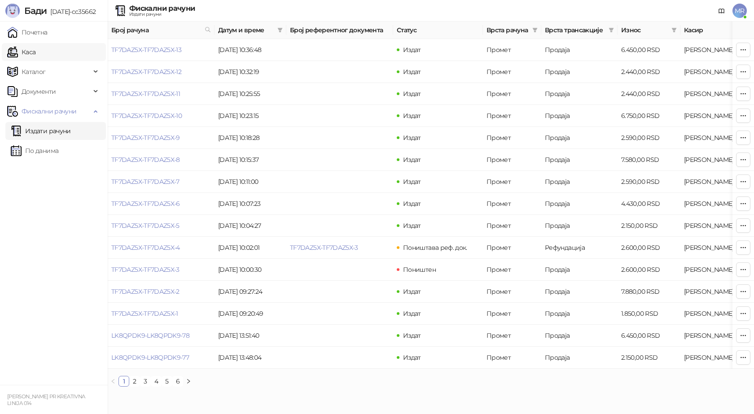
click at [35, 52] on link "Каса" at bounding box center [21, 52] width 28 height 18
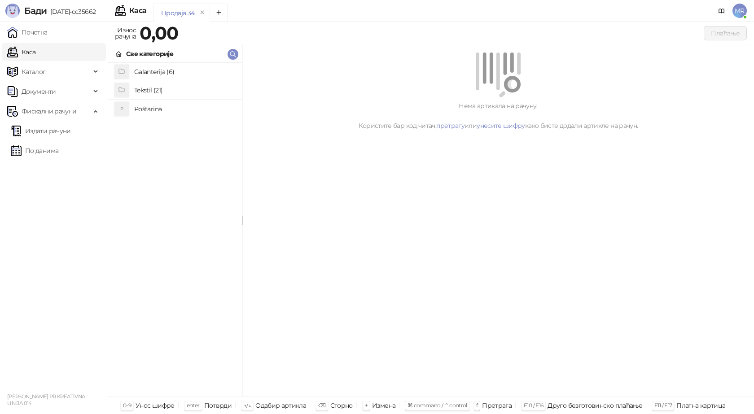
click at [155, 107] on h4 "Poštarina" at bounding box center [184, 109] width 101 height 14
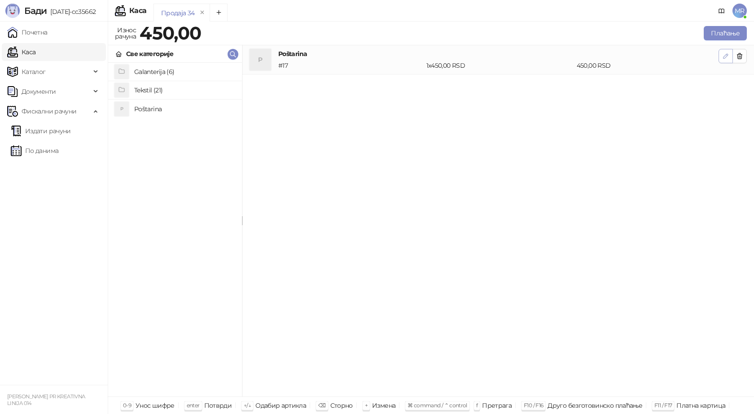
click at [722, 56] on icon "button" at bounding box center [725, 55] width 7 height 7
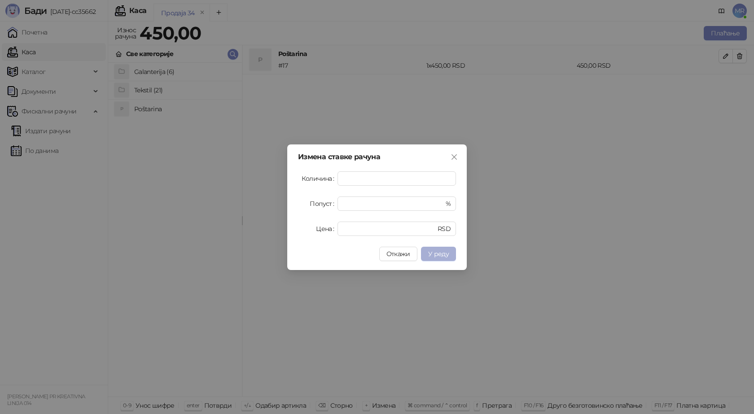
click at [438, 256] on span "У реду" at bounding box center [438, 254] width 21 height 8
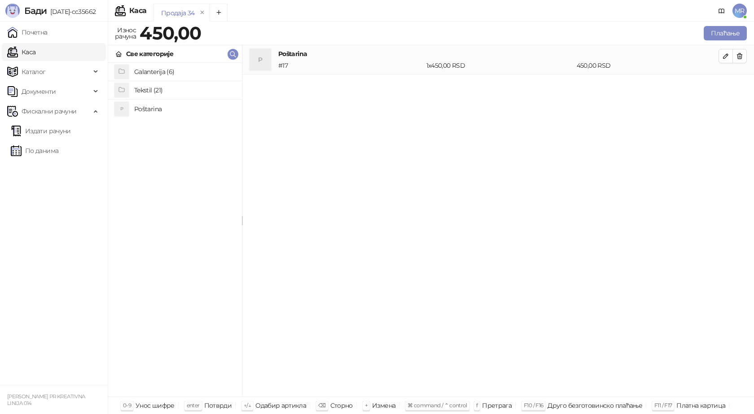
click at [147, 90] on h4 "Tekstil (21)" at bounding box center [184, 90] width 101 height 14
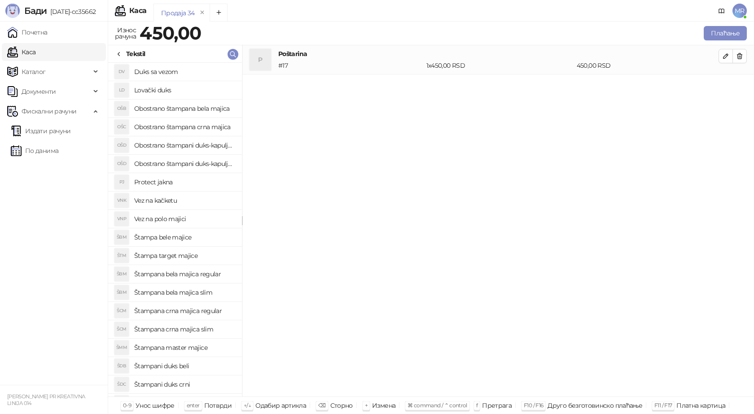
click at [188, 272] on h4 "Štampana bela majica regular" at bounding box center [184, 274] width 101 height 14
click at [724, 83] on icon "button" at bounding box center [725, 85] width 7 height 7
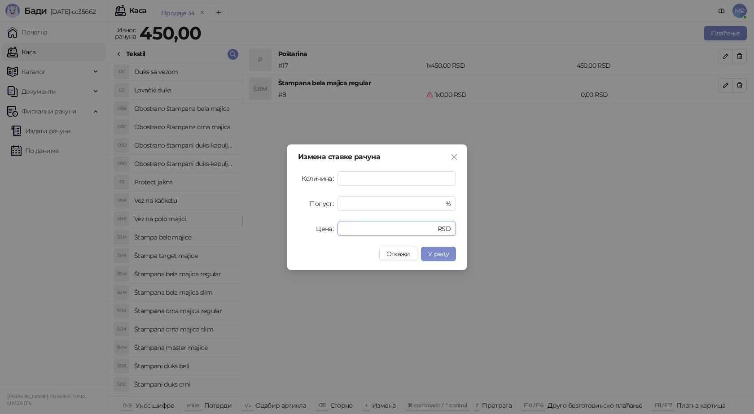
drag, startPoint x: 357, startPoint y: 227, endPoint x: 290, endPoint y: 219, distance: 67.3
click at [310, 225] on div "Цена * RSD" at bounding box center [377, 229] width 158 height 14
click at [442, 250] on span "У реду" at bounding box center [438, 254] width 21 height 8
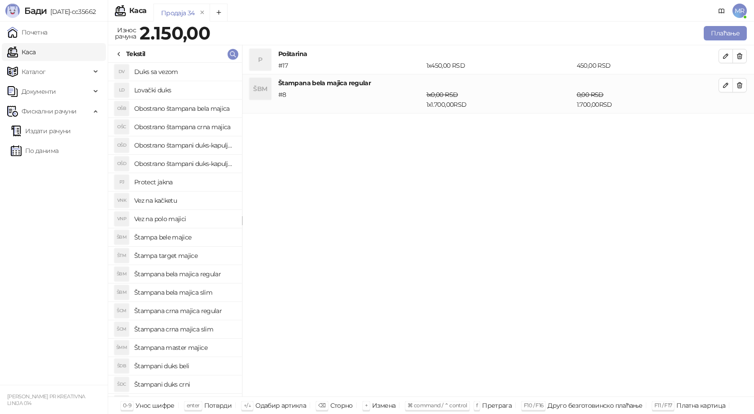
click at [182, 311] on h4 "Štampana crna majica regular" at bounding box center [184, 311] width 101 height 14
click at [726, 124] on icon "button" at bounding box center [725, 124] width 7 height 7
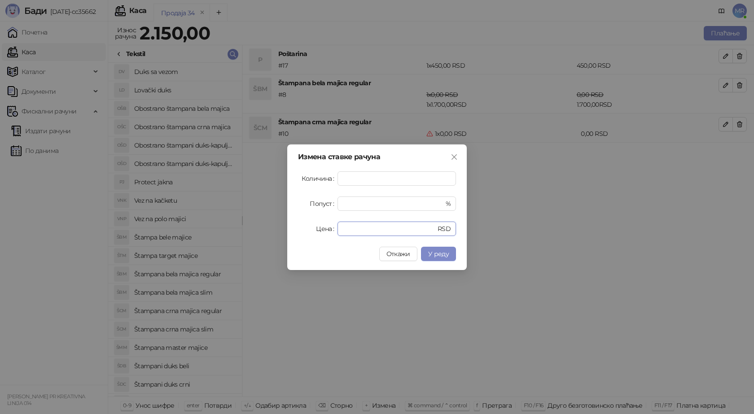
drag, startPoint x: 355, startPoint y: 226, endPoint x: 302, endPoint y: 235, distance: 54.6
click at [302, 235] on div "Цена * RSD" at bounding box center [377, 229] width 158 height 14
type input "****"
click at [449, 249] on button "У реду" at bounding box center [438, 254] width 35 height 14
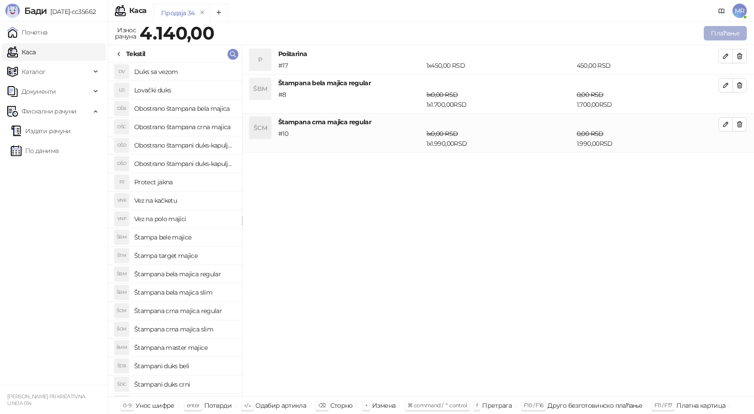
click at [720, 35] on button "Плаћање" at bounding box center [725, 33] width 43 height 14
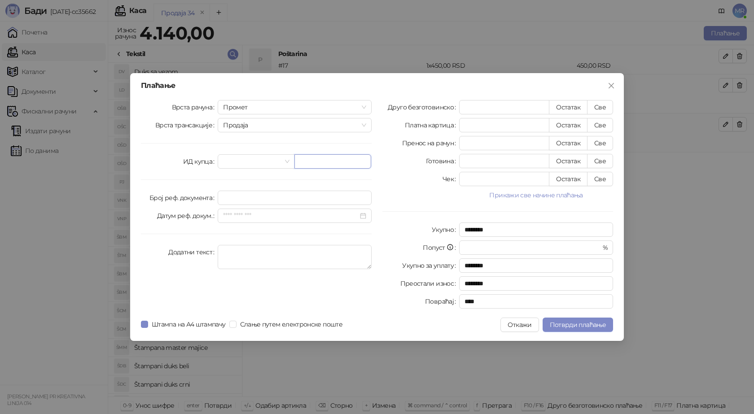
click at [315, 156] on input "text" at bounding box center [332, 161] width 77 height 14
paste input "**********"
type input "**********"
click at [598, 107] on button "Све" at bounding box center [600, 107] width 26 height 14
type input "****"
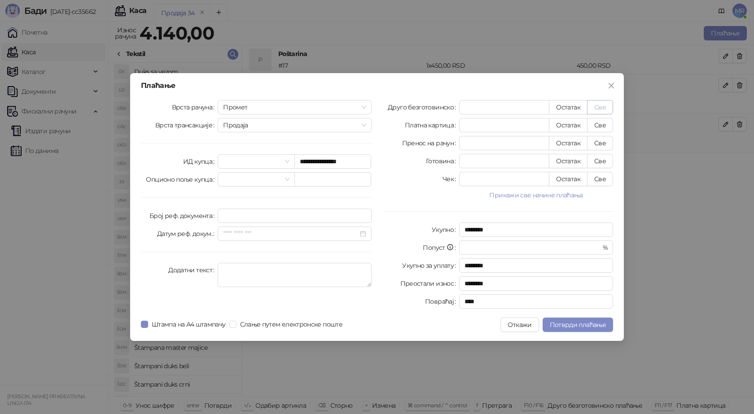
type input "****"
click at [573, 324] on span "Потврди плаћање" at bounding box center [578, 325] width 56 height 8
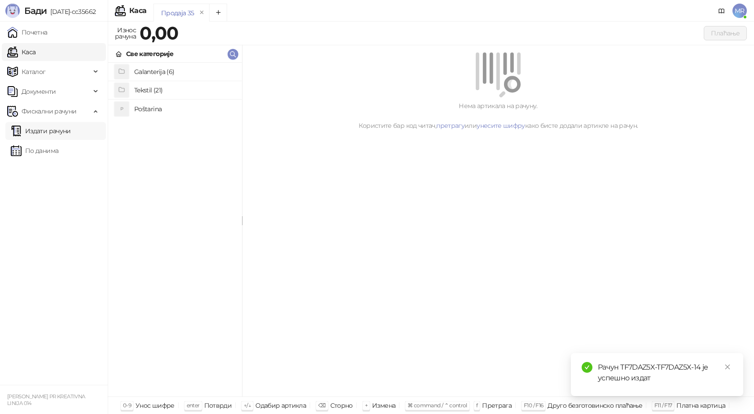
click at [65, 131] on link "Издати рачуни" at bounding box center [41, 131] width 60 height 18
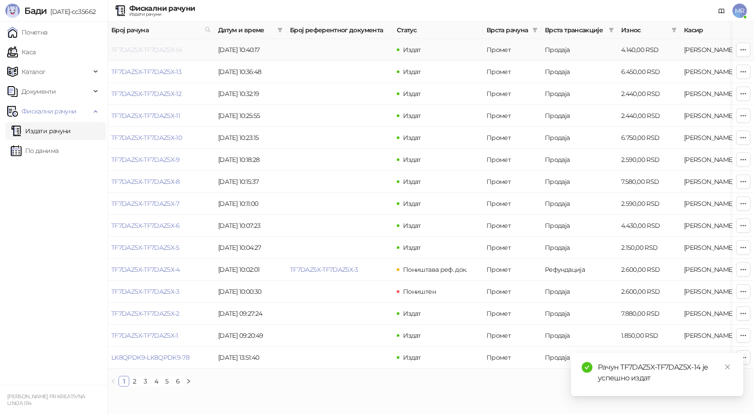
click at [155, 50] on link "TF7DAZ5X-TF7DAZ5X-14" at bounding box center [146, 50] width 70 height 8
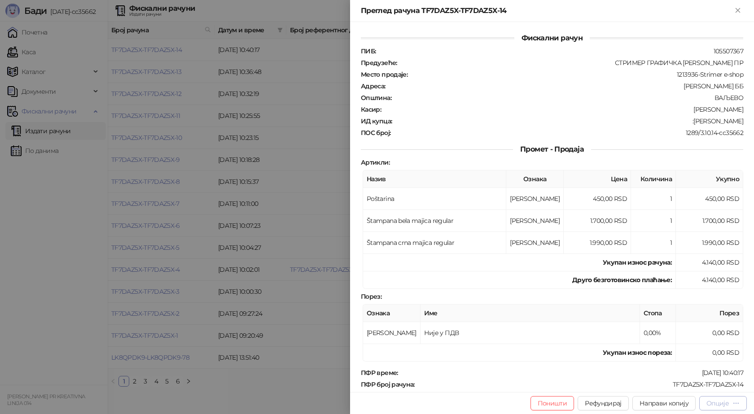
click at [729, 403] on div "Опције" at bounding box center [722, 403] width 33 height 9
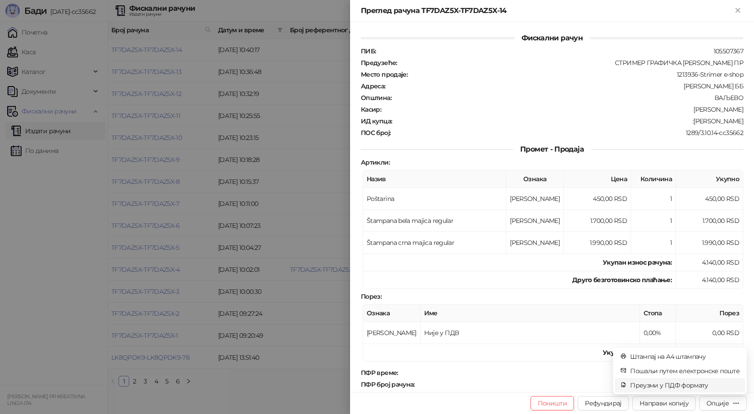
click at [663, 380] on li "Преузми у ПДФ формату" at bounding box center [680, 385] width 130 height 14
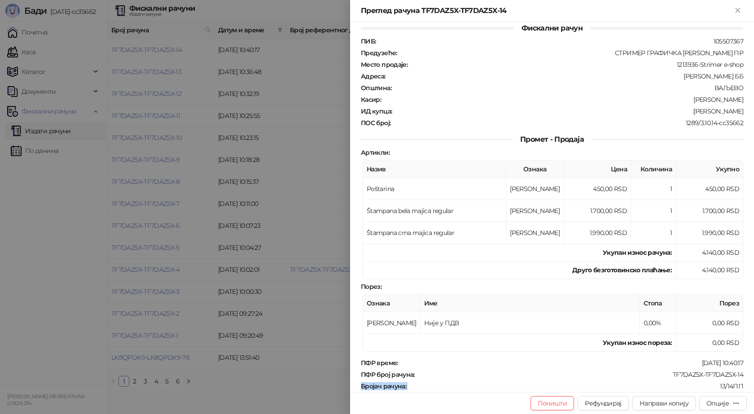
drag, startPoint x: 738, startPoint y: 385, endPoint x: 667, endPoint y: 384, distance: 71.3
click at [667, 384] on div "Фискални рачун ПИБ : 105507367 Предузеће : СТРИМЕР ГРАФИЧКА РАДЊА САША ПЕТРОВИЋ…" at bounding box center [552, 207] width 404 height 370
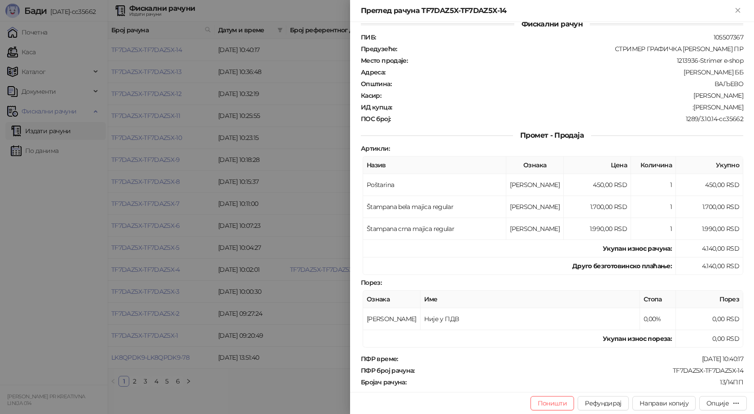
click at [651, 369] on div "TF7DAZ5X-TF7DAZ5X-14" at bounding box center [579, 371] width 328 height 8
drag, startPoint x: 664, startPoint y: 369, endPoint x: 738, endPoint y: 369, distance: 73.6
click at [738, 369] on div "ПФР број рачуна : TF7DAZ5X-TF7DAZ5X-14" at bounding box center [552, 371] width 386 height 8
drag, startPoint x: 737, startPoint y: 107, endPoint x: 688, endPoint y: 107, distance: 48.9
click at [688, 107] on div ":Gorjana Dušković" at bounding box center [568, 107] width 351 height 8
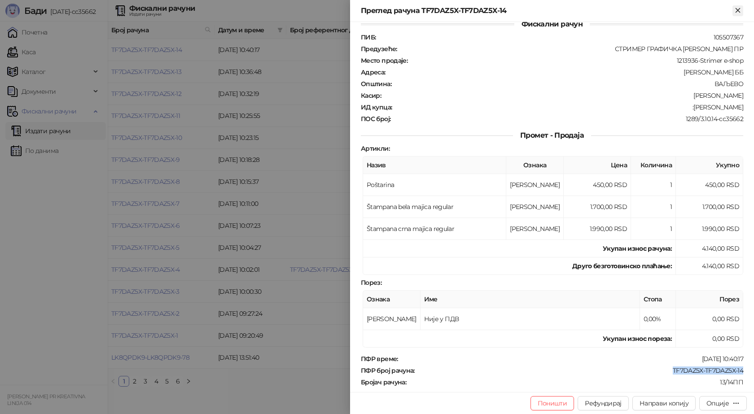
click at [739, 10] on icon "Close" at bounding box center [738, 10] width 8 height 8
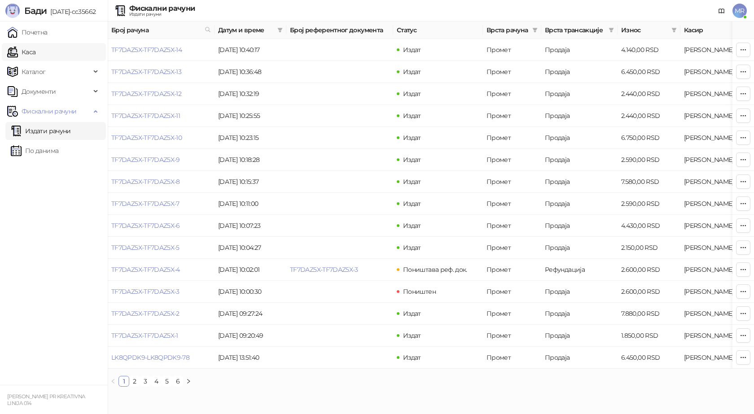
click at [35, 43] on link "Каса" at bounding box center [21, 52] width 28 height 18
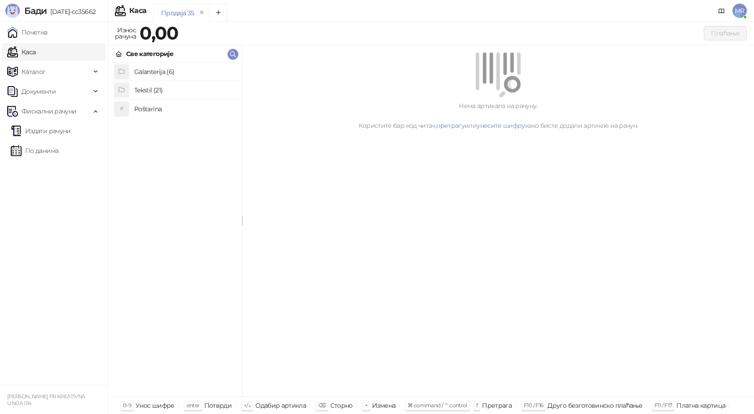
click at [148, 110] on h4 "Poštarina" at bounding box center [184, 109] width 101 height 14
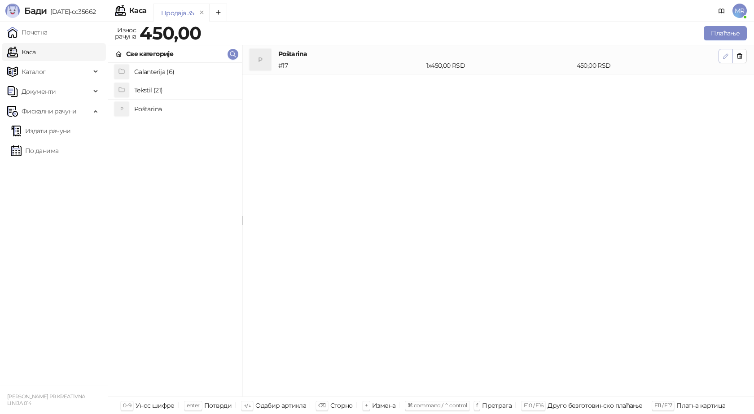
click at [726, 56] on icon "button" at bounding box center [725, 55] width 7 height 7
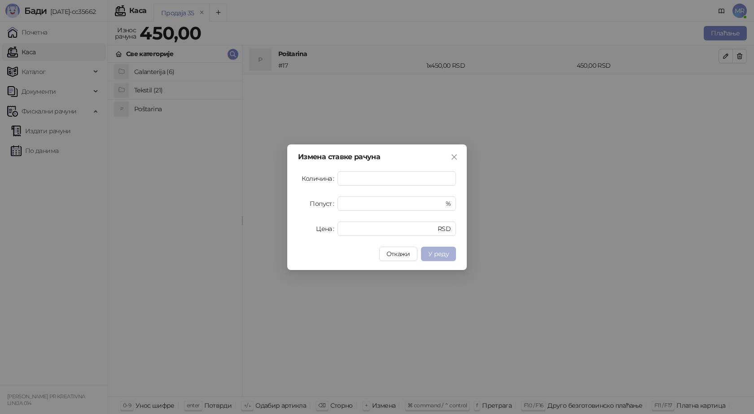
click at [439, 259] on button "У реду" at bounding box center [438, 254] width 35 height 14
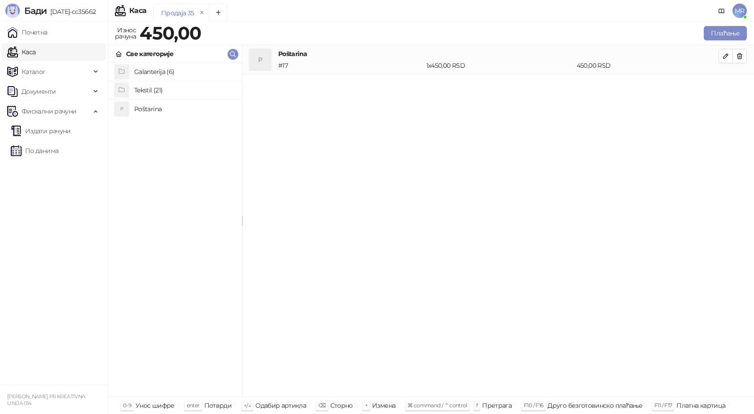
click at [160, 88] on h4 "Tekstil (21)" at bounding box center [184, 90] width 101 height 14
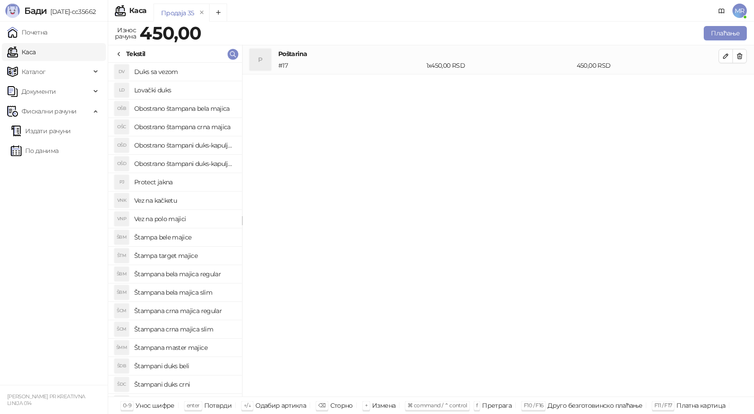
click at [205, 312] on h4 "Štampana crna majica regular" at bounding box center [184, 311] width 101 height 14
click at [723, 87] on icon "button" at bounding box center [725, 85] width 4 height 4
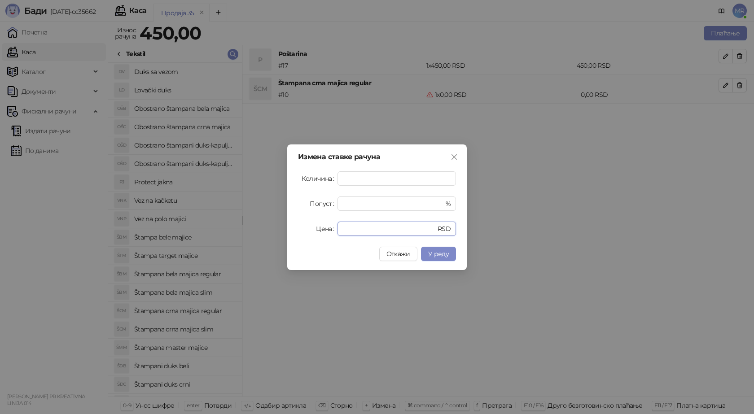
drag, startPoint x: 355, startPoint y: 227, endPoint x: 308, endPoint y: 225, distance: 47.1
click at [311, 228] on div "Цена * RSD" at bounding box center [377, 229] width 158 height 14
type input "****"
click at [445, 256] on span "У реду" at bounding box center [438, 254] width 21 height 8
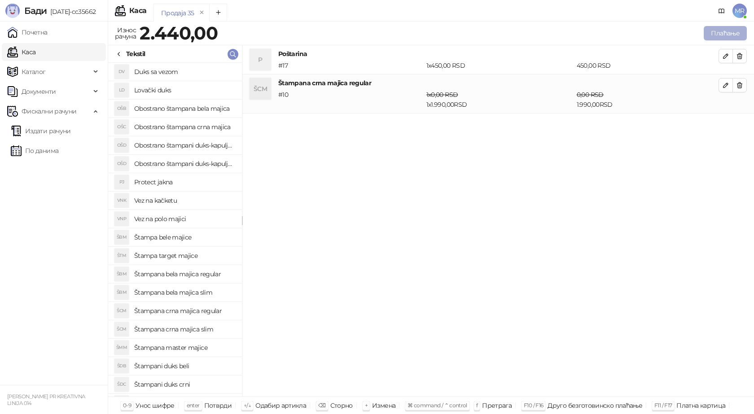
click at [720, 32] on button "Плаћање" at bounding box center [725, 33] width 43 height 14
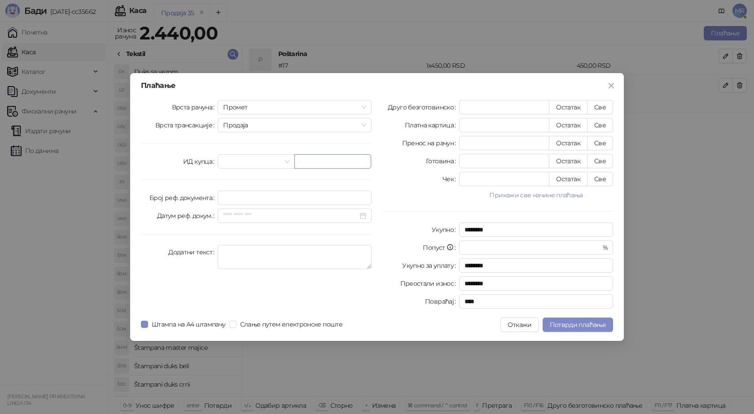
click at [316, 160] on input "text" at bounding box center [332, 161] width 77 height 14
paste input "**********"
type input "**********"
click at [603, 107] on button "Све" at bounding box center [600, 107] width 26 height 14
type input "****"
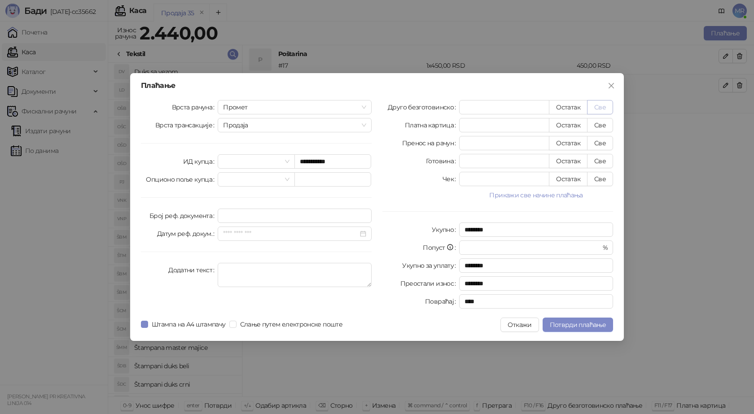
type input "****"
click at [573, 323] on span "Потврди плаћање" at bounding box center [578, 325] width 56 height 8
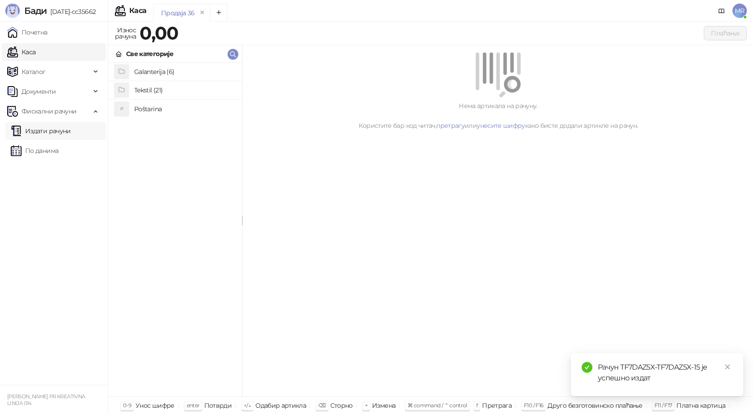
click at [59, 131] on link "Издати рачуни" at bounding box center [41, 131] width 60 height 18
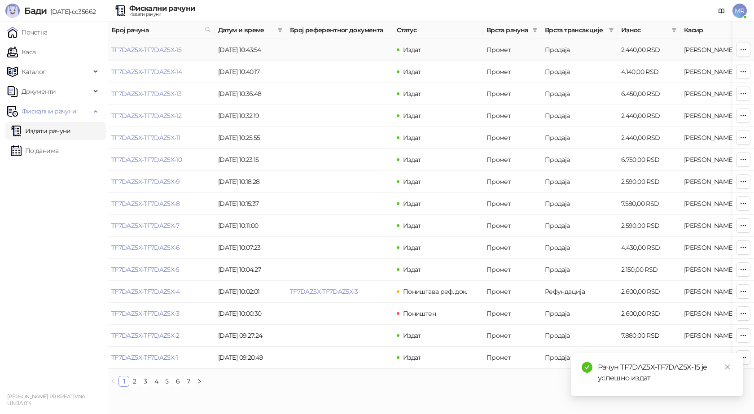
click at [168, 51] on link "TF7DAZ5X-TF7DAZ5X-15" at bounding box center [146, 50] width 70 height 8
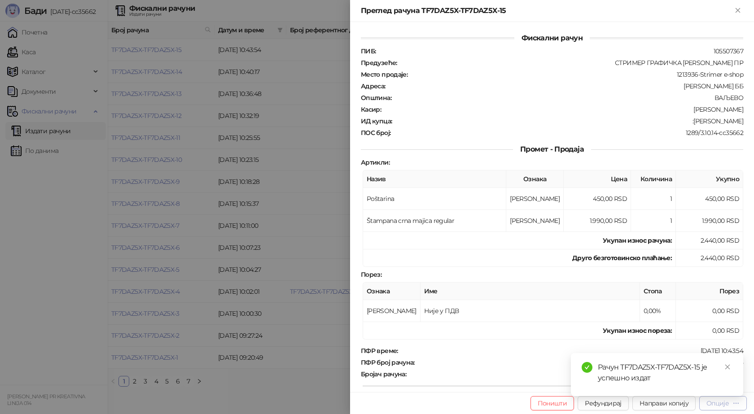
click at [722, 408] on button "Опције" at bounding box center [723, 403] width 48 height 14
click at [721, 404] on div "Опције" at bounding box center [717, 403] width 22 height 8
click at [725, 402] on div "Опције" at bounding box center [717, 403] width 22 height 8
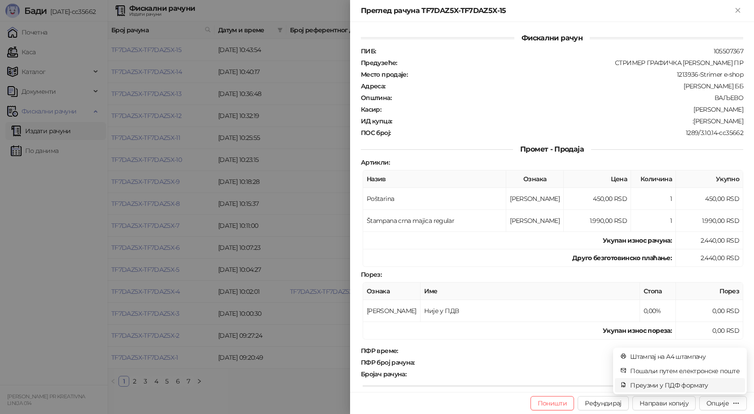
click at [689, 387] on span "Преузми у ПДФ формату" at bounding box center [684, 385] width 109 height 10
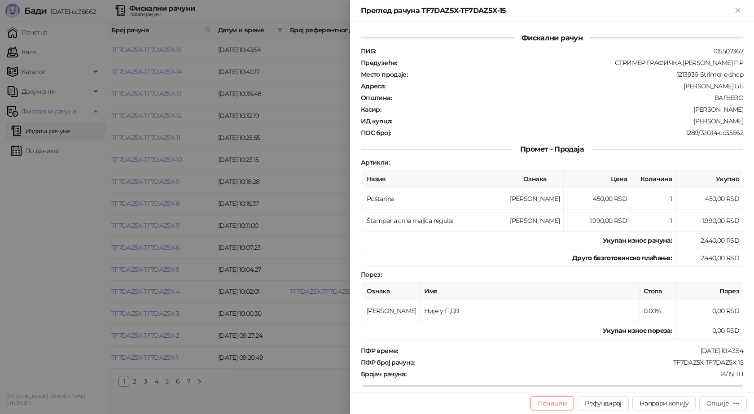
click at [284, 224] on div at bounding box center [377, 207] width 754 height 414
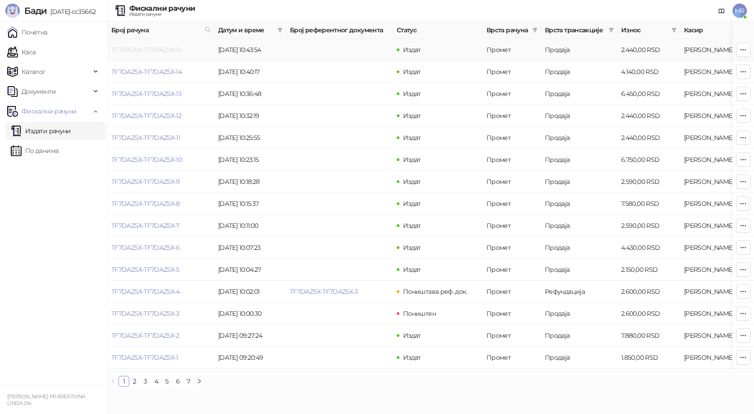
click at [178, 46] on link "TF7DAZ5X-TF7DAZ5X-15" at bounding box center [146, 50] width 70 height 8
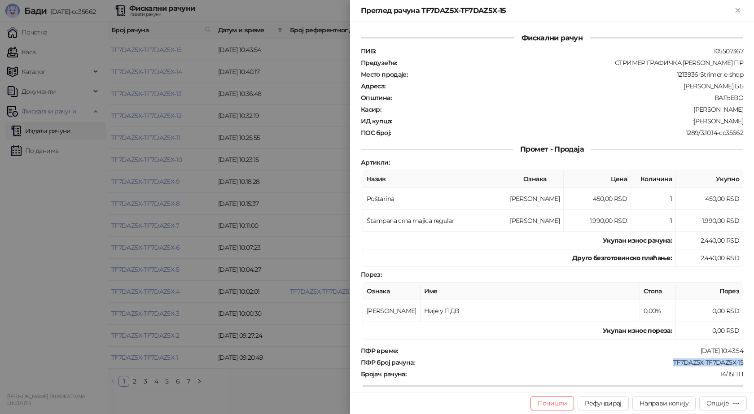
drag, startPoint x: 738, startPoint y: 364, endPoint x: 664, endPoint y: 358, distance: 74.3
click at [664, 358] on div "ПФР време : 11.08.2025 10:43:54 ПФР број рачуна : TF7DAZ5X-TF7DAZ5X-15 Бројач р…" at bounding box center [552, 414] width 386 height 134
drag, startPoint x: 739, startPoint y: 121, endPoint x: 707, endPoint y: 122, distance: 31.9
click at [707, 122] on div "Фискални рачун ПИБ : 105507367 Предузеће : СТРИМЕР ГРАФИЧКА РАДЊА САША ПЕТРОВИЋ…" at bounding box center [552, 207] width 404 height 370
click at [744, 13] on div "Преглед рачуна TF7DAZ5X-TF7DAZ5X-15" at bounding box center [552, 11] width 404 height 22
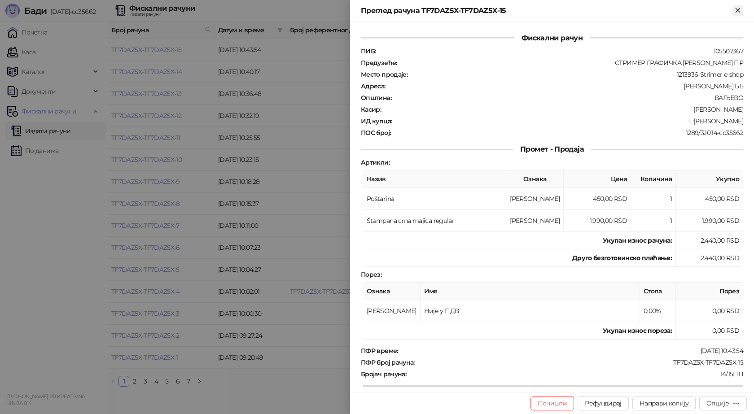
click at [740, 12] on icon "Close" at bounding box center [738, 10] width 8 height 8
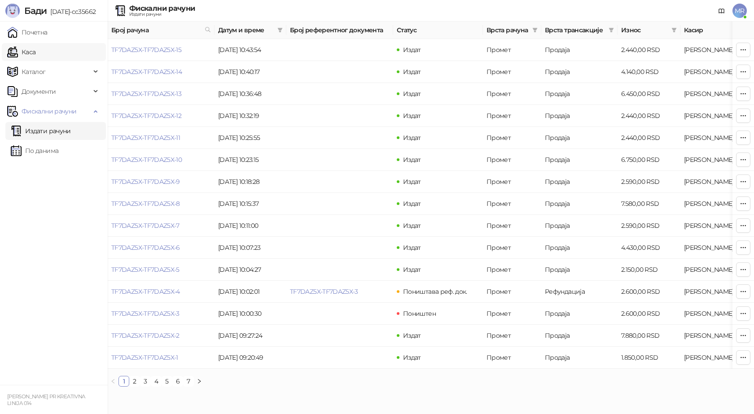
click at [35, 49] on link "Каса" at bounding box center [21, 52] width 28 height 18
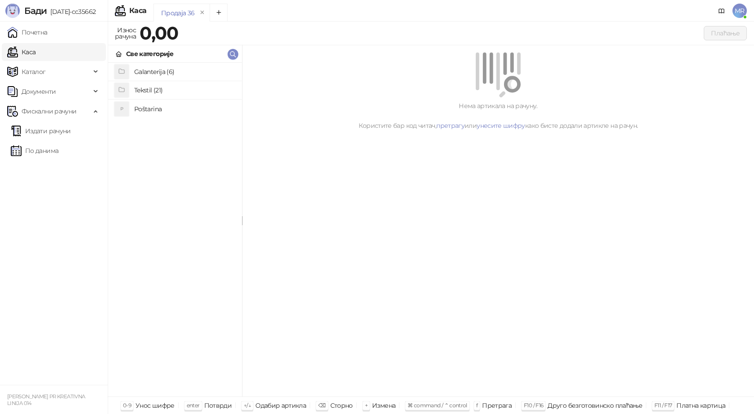
click at [155, 109] on h4 "Poštarina" at bounding box center [184, 109] width 101 height 14
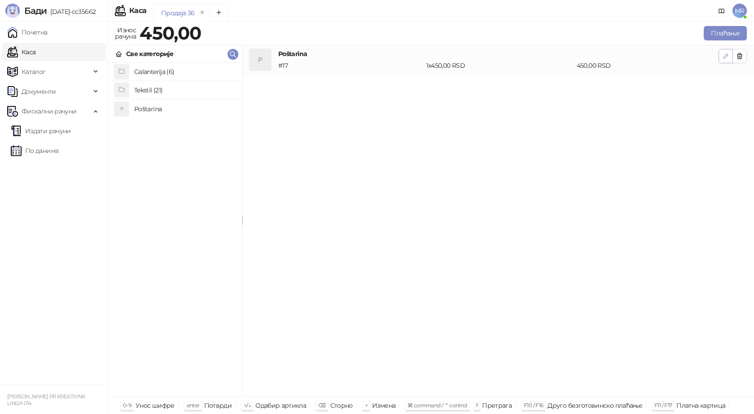
click at [725, 54] on icon "button" at bounding box center [725, 55] width 7 height 7
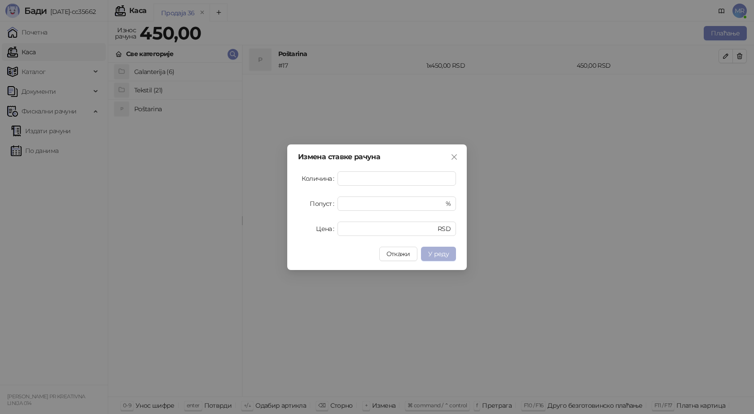
click at [438, 256] on span "У реду" at bounding box center [438, 254] width 21 height 8
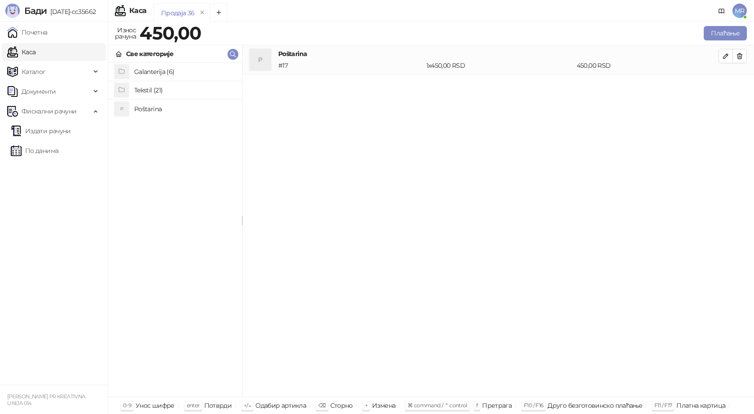
click at [178, 90] on h4 "Tekstil (21)" at bounding box center [184, 90] width 101 height 14
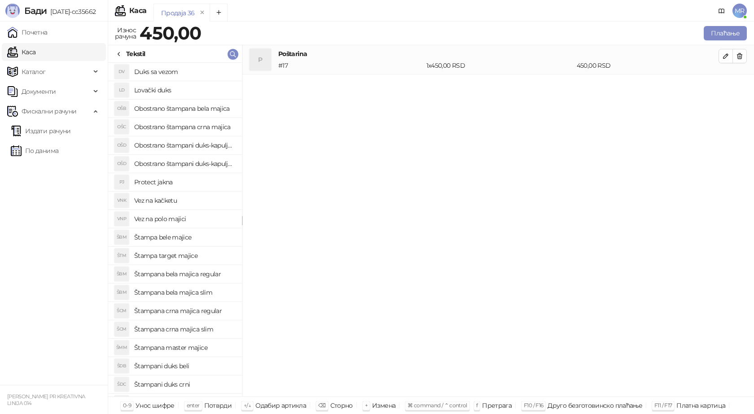
click at [208, 311] on h4 "Štampana crna majica regular" at bounding box center [184, 311] width 101 height 14
click at [722, 85] on icon "button" at bounding box center [725, 85] width 7 height 7
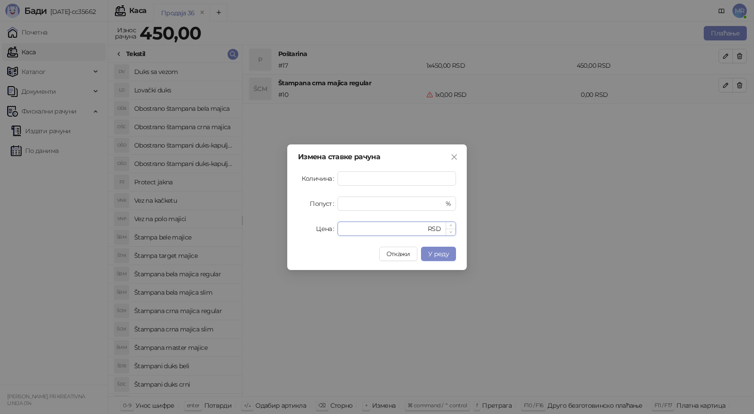
click at [348, 229] on input "*" at bounding box center [384, 228] width 83 height 13
drag, startPoint x: 355, startPoint y: 229, endPoint x: 331, endPoint y: 230, distance: 24.7
click at [331, 230] on div "Цена * RSD" at bounding box center [377, 229] width 158 height 14
type input "****"
click at [437, 256] on span "У реду" at bounding box center [438, 254] width 21 height 8
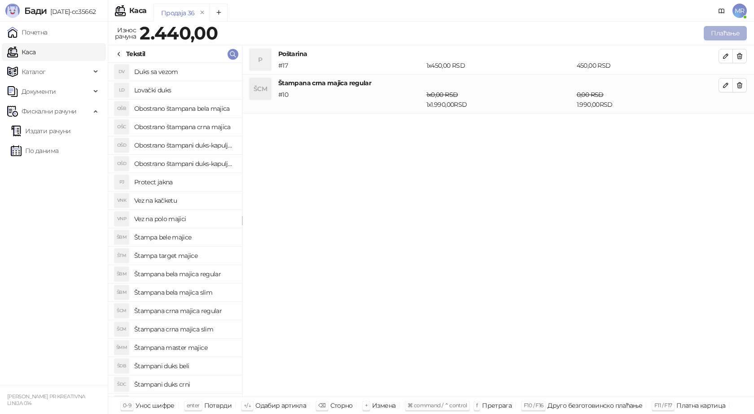
click at [734, 31] on button "Плаћање" at bounding box center [725, 33] width 43 height 14
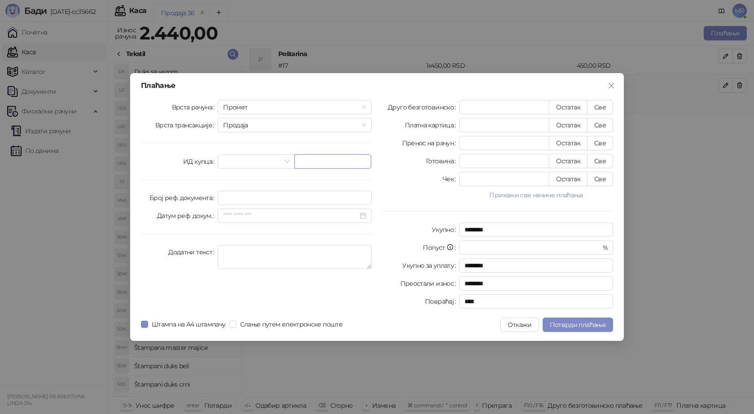
click at [320, 162] on input "text" at bounding box center [332, 161] width 77 height 14
paste input "**********"
type input "**********"
click at [600, 109] on button "Све" at bounding box center [600, 107] width 26 height 14
type input "****"
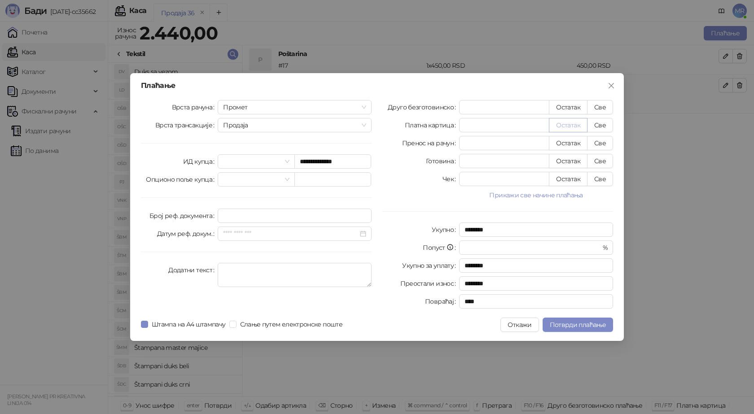
type input "****"
click at [557, 322] on span "Потврди плаћање" at bounding box center [578, 325] width 56 height 8
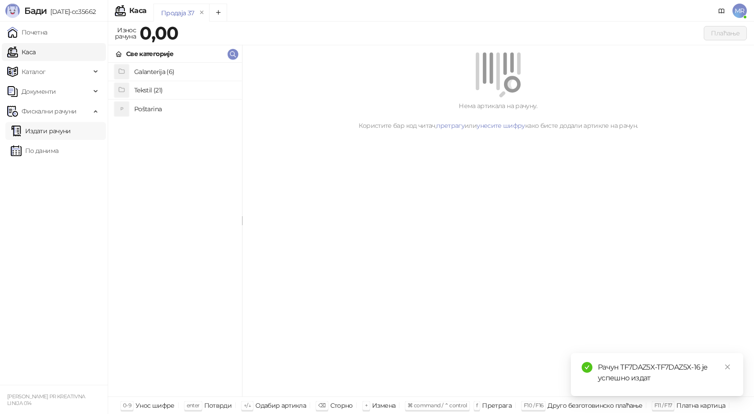
click at [44, 130] on link "Издати рачуни" at bounding box center [41, 131] width 60 height 18
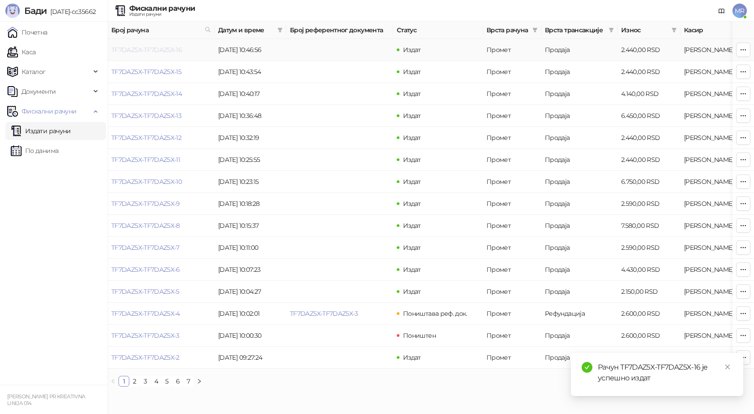
click at [157, 51] on link "TF7DAZ5X-TF7DAZ5X-16" at bounding box center [146, 50] width 70 height 8
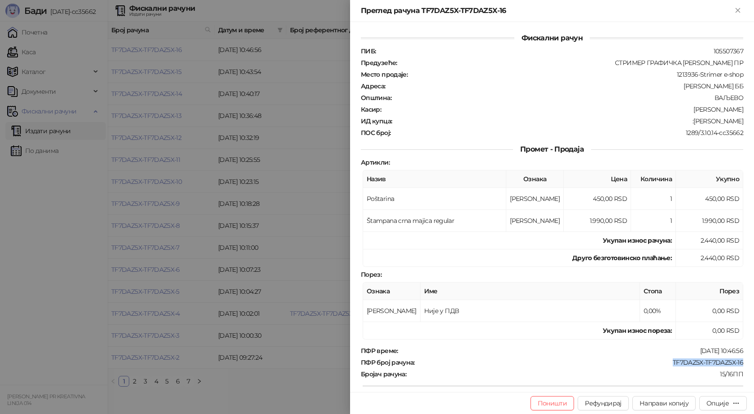
drag, startPoint x: 737, startPoint y: 358, endPoint x: 666, endPoint y: 359, distance: 71.3
click at [666, 359] on div "ПФР време : 11.08.2025 10:46:56 ПФР број рачуна : TF7DAZ5X-TF7DAZ5X-16 Бројач р…" at bounding box center [552, 414] width 386 height 134
drag, startPoint x: 692, startPoint y: 121, endPoint x: 737, endPoint y: 122, distance: 44.9
click at [737, 122] on div "ИД купца : :Slobodan Lukic" at bounding box center [552, 121] width 386 height 8
click at [738, 9] on icon "Close" at bounding box center [738, 10] width 8 height 8
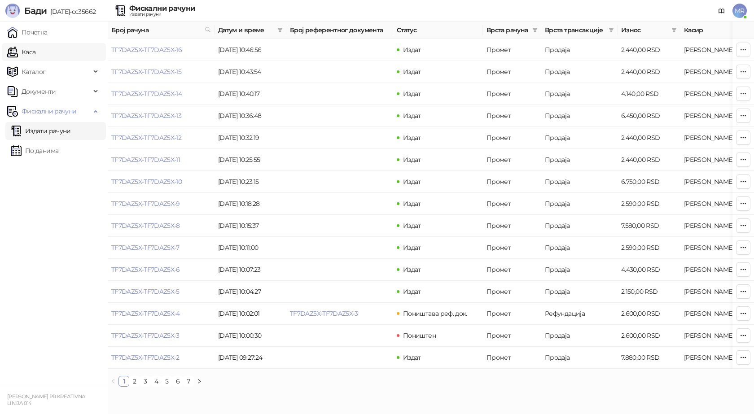
click at [35, 53] on link "Каса" at bounding box center [21, 52] width 28 height 18
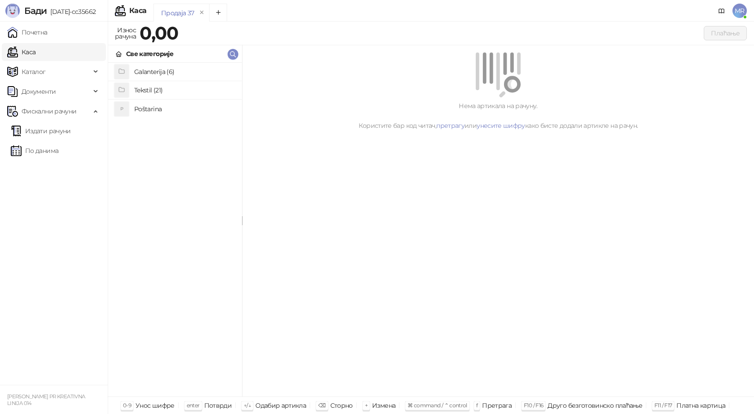
click at [150, 113] on h4 "Poštarina" at bounding box center [184, 109] width 101 height 14
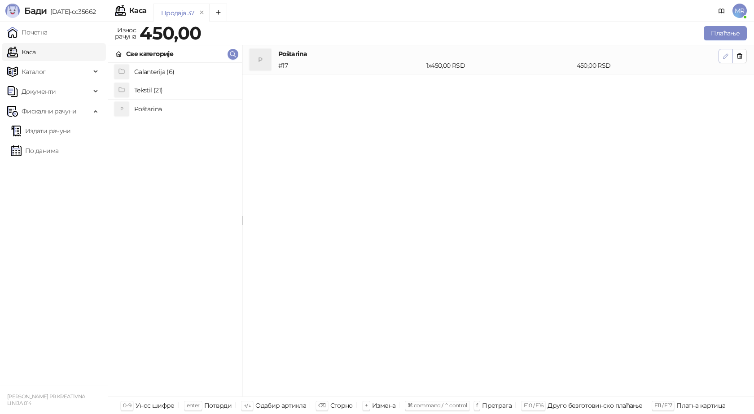
click at [725, 58] on icon "button" at bounding box center [725, 56] width 4 height 4
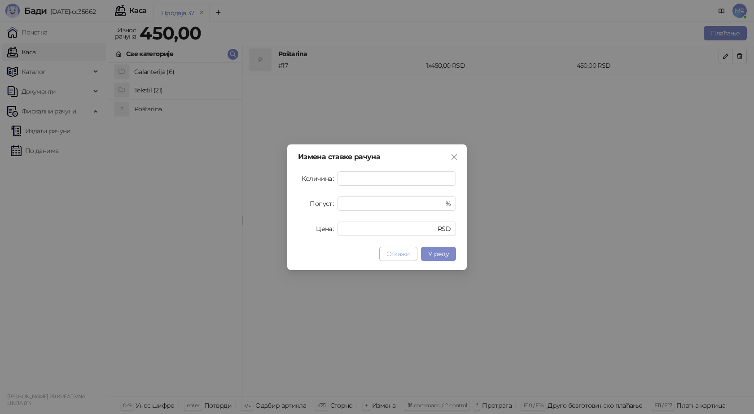
click at [397, 255] on span "Откажи" at bounding box center [398, 254] width 24 height 8
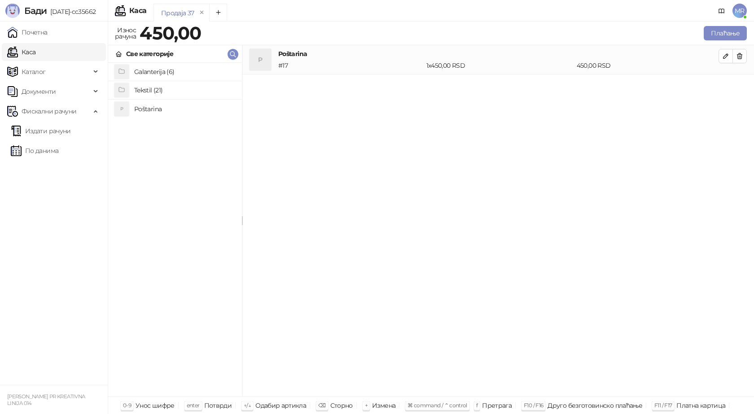
click at [177, 94] on h4 "Tekstil (21)" at bounding box center [184, 90] width 101 height 14
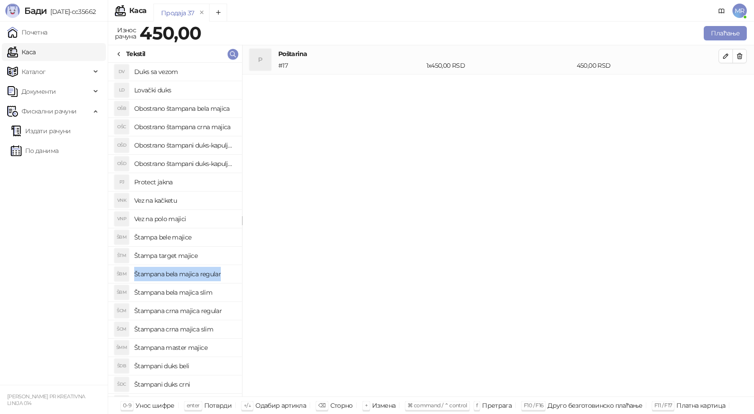
drag, startPoint x: 224, startPoint y: 275, endPoint x: 129, endPoint y: 273, distance: 95.1
click at [129, 273] on div "ŠBM Štampana bela majica regular" at bounding box center [174, 274] width 119 height 14
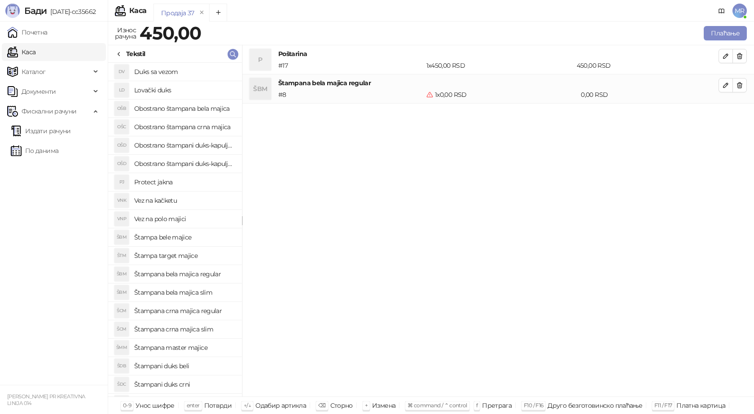
click at [285, 231] on div "P Poštarina # 17 1 x 450,00 RSD 450,00 RSD ŠBM Štampana bela majica regular # 8…" at bounding box center [498, 221] width 512 height 352
click at [722, 86] on icon "button" at bounding box center [725, 85] width 7 height 7
type input "*"
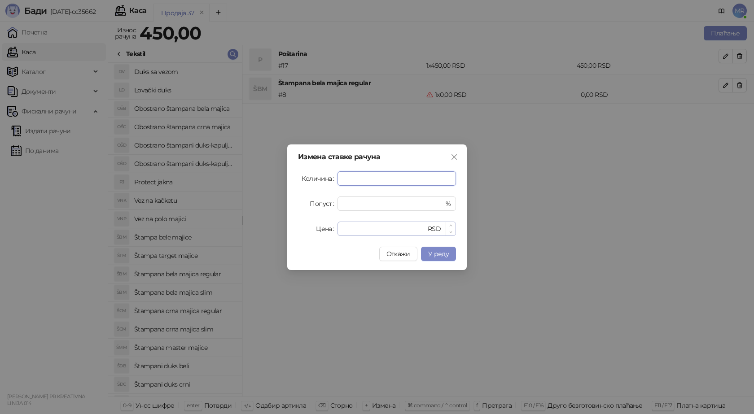
type input "*"
drag, startPoint x: 350, startPoint y: 225, endPoint x: 332, endPoint y: 230, distance: 19.6
click at [332, 230] on div "Цена * RSD" at bounding box center [377, 229] width 158 height 14
type input "****"
click at [444, 257] on span "У реду" at bounding box center [438, 254] width 21 height 8
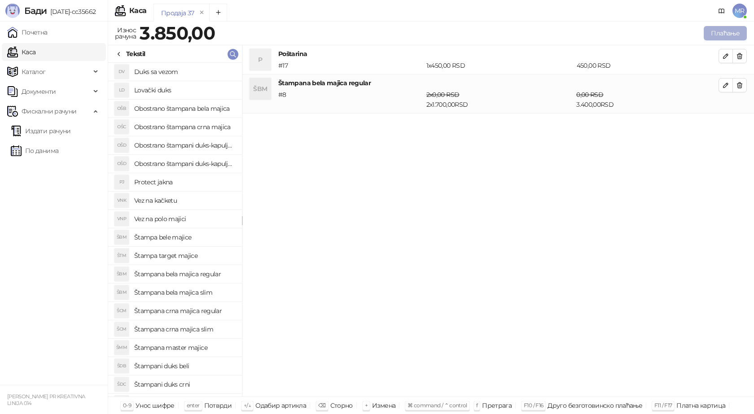
click at [731, 33] on button "Плаћање" at bounding box center [725, 33] width 43 height 14
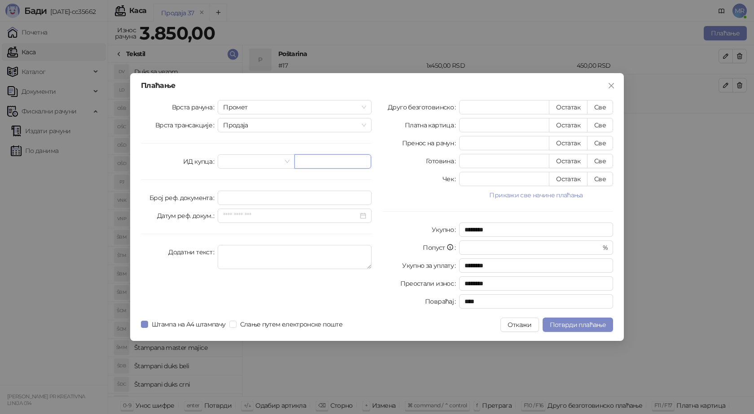
click at [304, 158] on input "text" at bounding box center [332, 161] width 77 height 14
paste input "**********"
type input "**********"
click at [601, 105] on button "Све" at bounding box center [600, 107] width 26 height 14
type input "****"
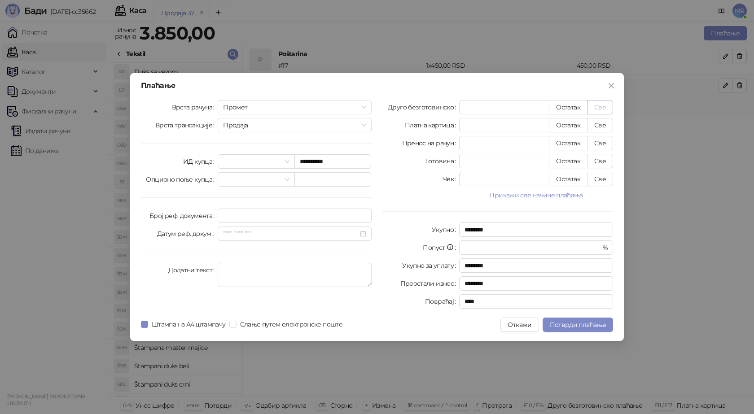
type input "****"
click at [566, 327] on span "Потврди плаћање" at bounding box center [578, 325] width 56 height 8
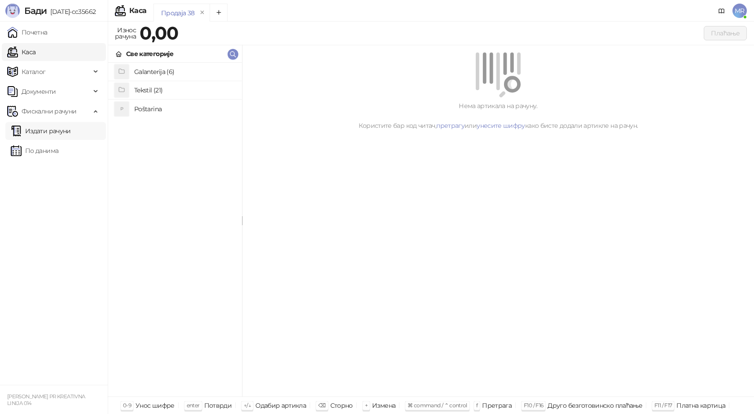
click at [52, 131] on link "Издати рачуни" at bounding box center [41, 131] width 60 height 18
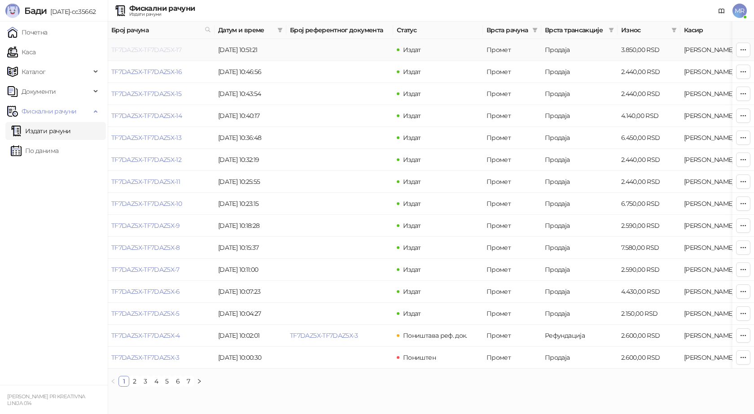
click at [164, 52] on link "TF7DAZ5X-TF7DAZ5X-17" at bounding box center [146, 50] width 70 height 8
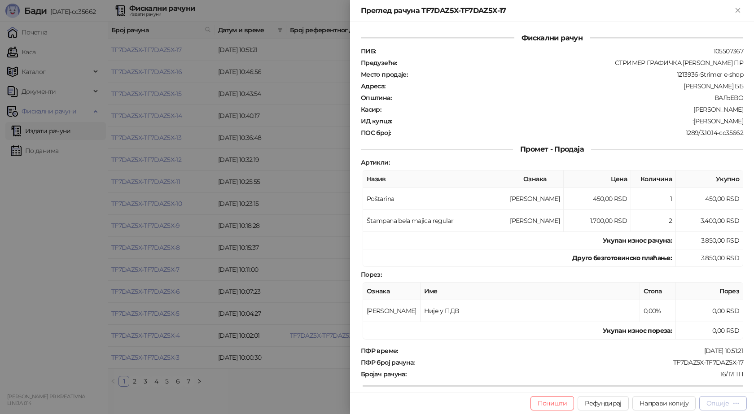
click at [716, 408] on button "Опције" at bounding box center [723, 403] width 48 height 14
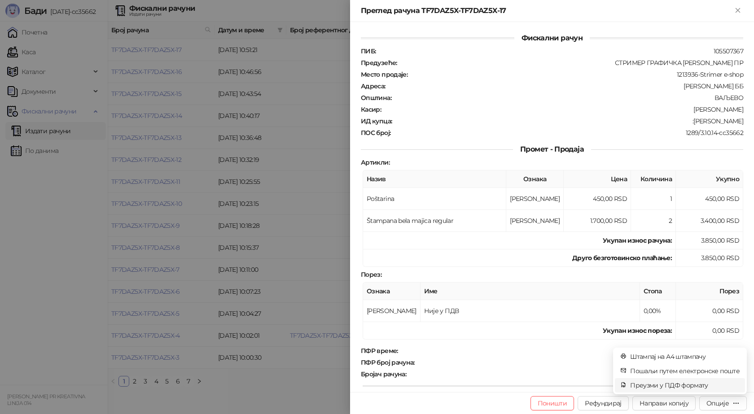
click at [674, 386] on span "Преузми у ПДФ формату" at bounding box center [684, 385] width 109 height 10
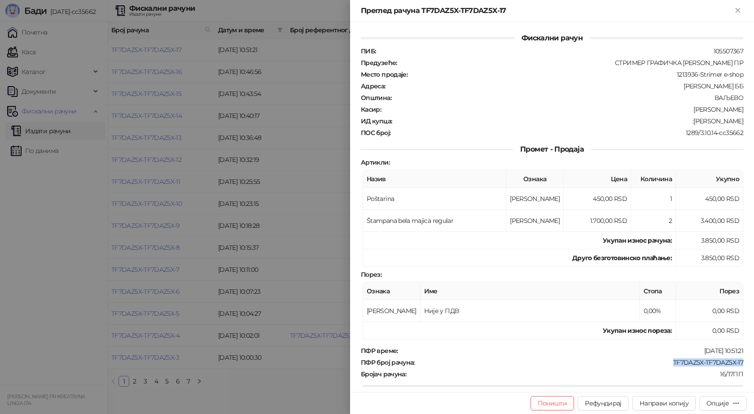
drag, startPoint x: 741, startPoint y: 363, endPoint x: 665, endPoint y: 360, distance: 75.9
click at [665, 360] on div "Фискални рачун ПИБ : 105507367 Предузеће : СТРИМЕР ГРАФИЧКА РАДЊА САША ПЕТРОВИЋ…" at bounding box center [552, 207] width 404 height 370
drag, startPoint x: 739, startPoint y: 119, endPoint x: 709, endPoint y: 122, distance: 29.7
click at [709, 122] on div "Фискални рачун ПИБ : 105507367 Предузеће : СТРИМЕР ГРАФИЧКА РАДЊА САША ПЕТРОВИЋ…" at bounding box center [552, 207] width 404 height 370
drag, startPoint x: 741, startPoint y: 11, endPoint x: 593, endPoint y: 28, distance: 148.6
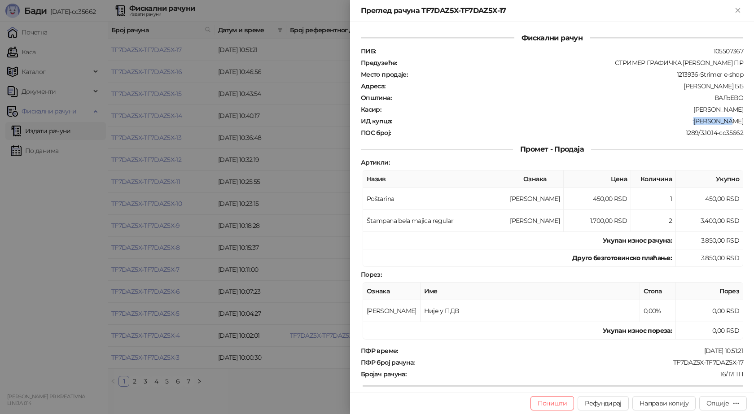
click at [740, 11] on icon "Close" at bounding box center [738, 10] width 8 height 8
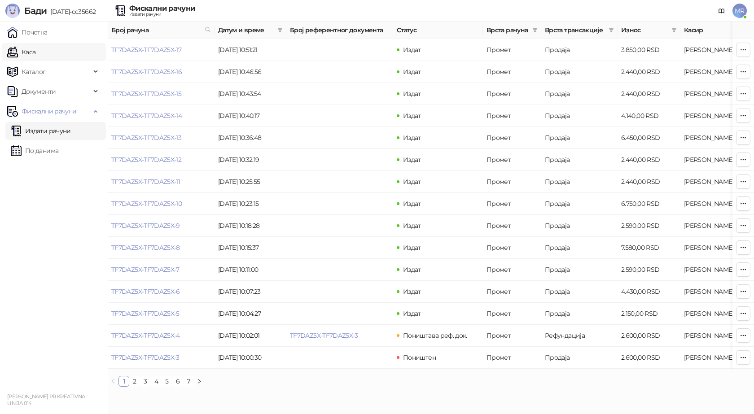
click at [28, 50] on link "Каса" at bounding box center [21, 52] width 28 height 18
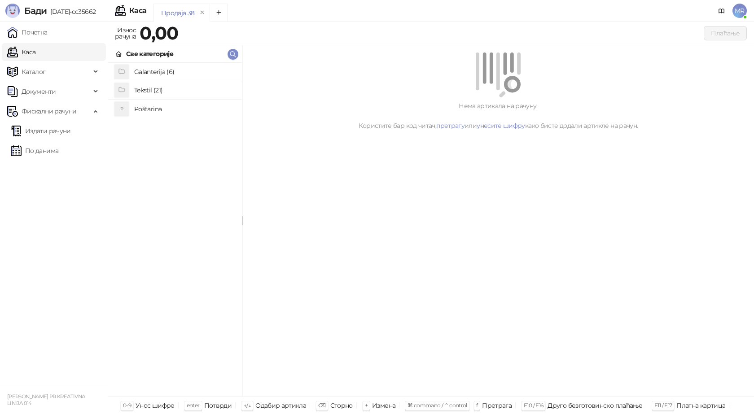
click at [157, 109] on h4 "Poštarina" at bounding box center [184, 109] width 101 height 14
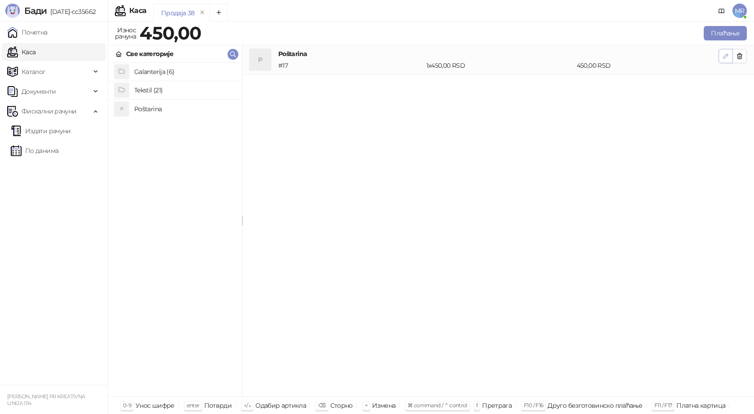
click at [724, 56] on icon "button" at bounding box center [725, 55] width 7 height 7
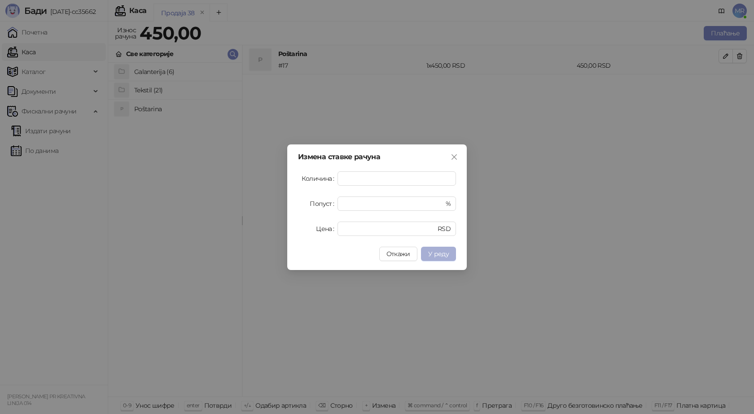
click at [447, 258] on button "У реду" at bounding box center [438, 254] width 35 height 14
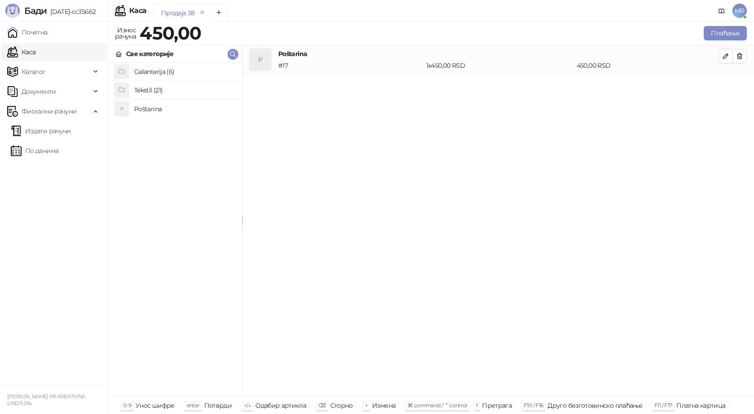
click at [165, 93] on h4 "Tekstil (21)" at bounding box center [184, 90] width 101 height 14
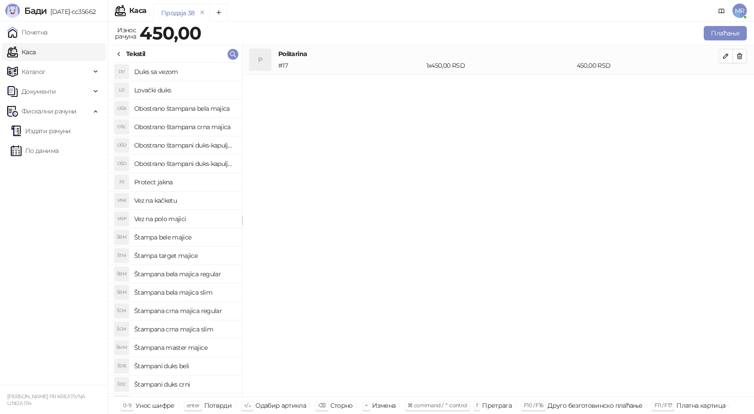
click at [171, 274] on h4 "Štampana bela majica regular" at bounding box center [184, 274] width 101 height 14
click at [724, 84] on icon "button" at bounding box center [725, 85] width 7 height 7
type input "*"
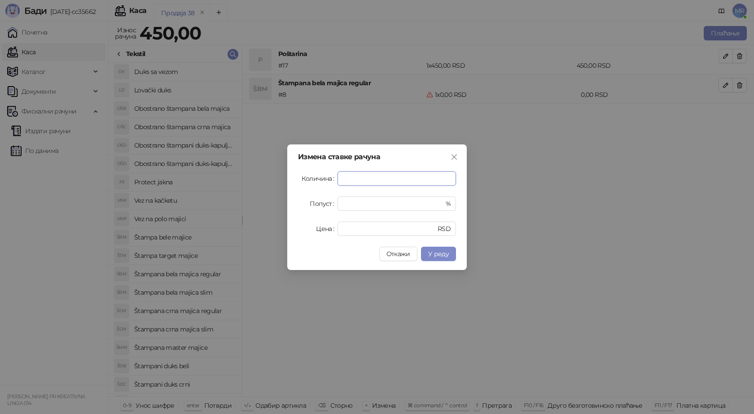
type input "*"
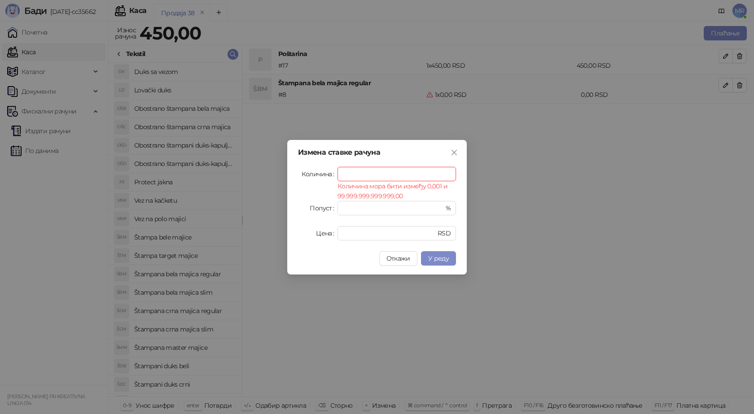
type input "*"
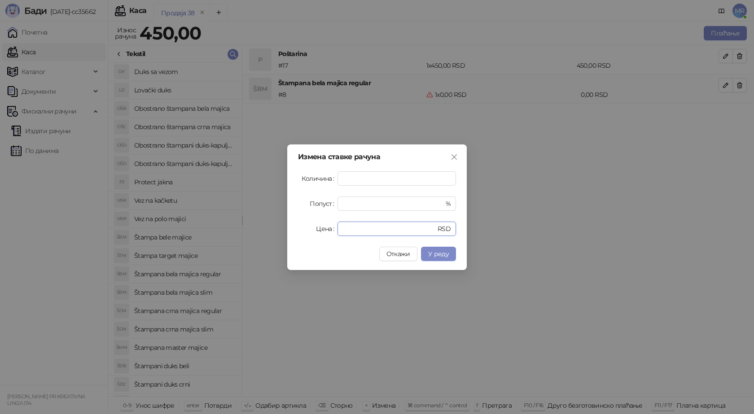
drag, startPoint x: 357, startPoint y: 228, endPoint x: 315, endPoint y: 228, distance: 41.3
click at [315, 228] on div "Цена * RSD" at bounding box center [377, 229] width 158 height 14
click at [402, 258] on span "Откажи" at bounding box center [398, 254] width 24 height 8
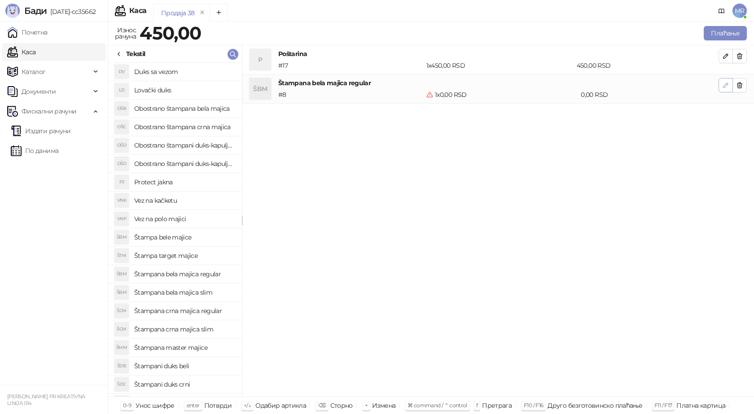
click at [724, 85] on icon "button" at bounding box center [725, 85] width 7 height 7
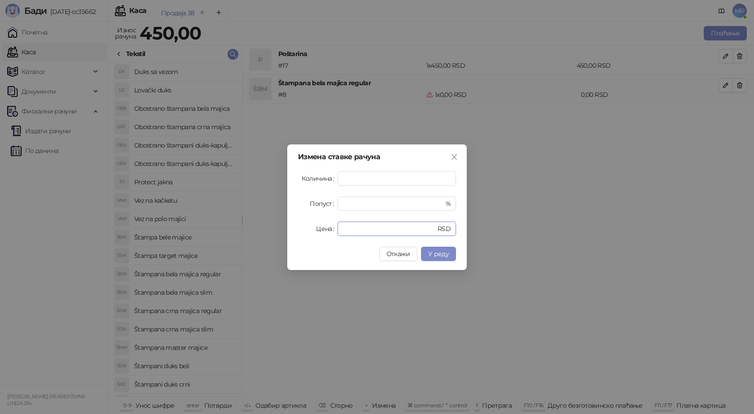
drag, startPoint x: 339, startPoint y: 230, endPoint x: 306, endPoint y: 236, distance: 33.3
click at [306, 236] on div "Цена * RSD" at bounding box center [377, 229] width 158 height 14
type input "****"
click at [436, 258] on span "У реду" at bounding box center [438, 254] width 21 height 8
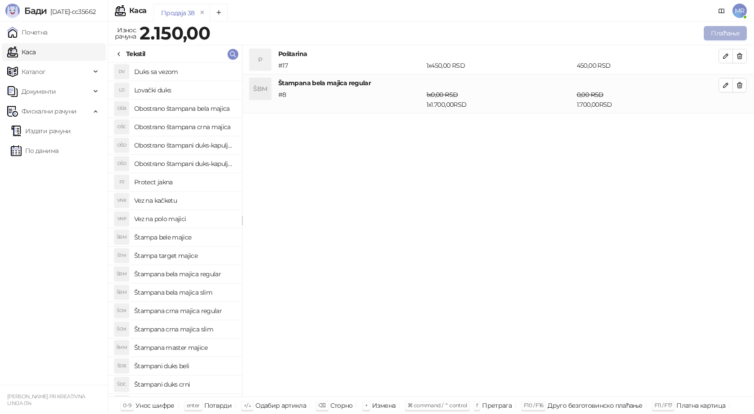
click at [729, 30] on button "Плаћање" at bounding box center [725, 33] width 43 height 14
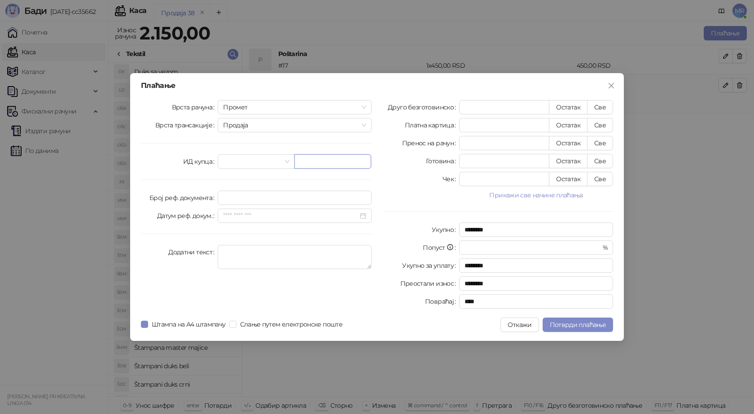
click at [307, 162] on input "text" at bounding box center [332, 161] width 77 height 14
type input "**********"
click at [598, 110] on button "Све" at bounding box center [600, 107] width 26 height 14
type input "****"
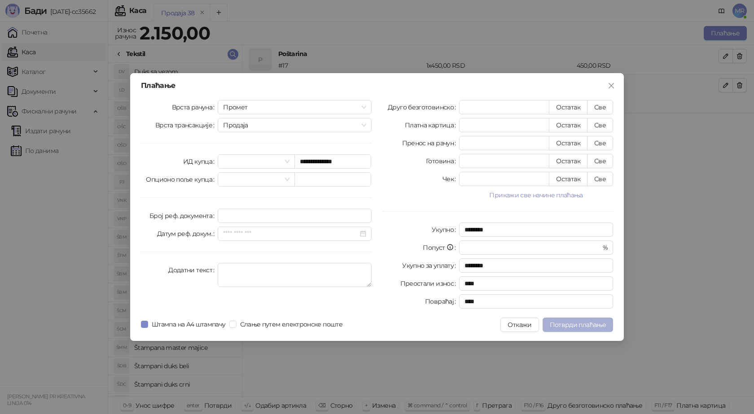
click at [569, 328] on span "Потврди плаћање" at bounding box center [578, 325] width 56 height 8
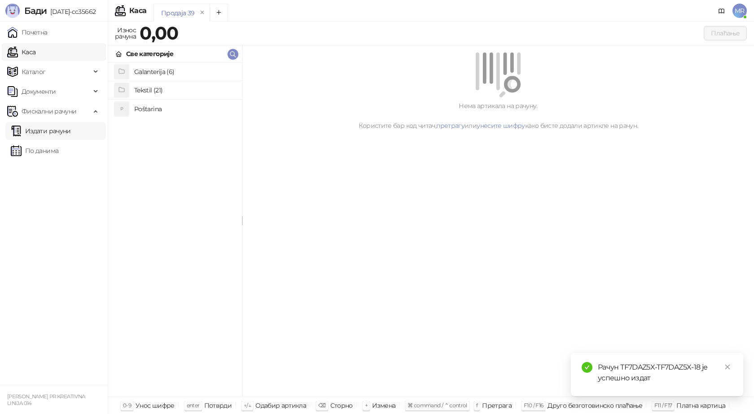
click at [60, 133] on link "Издати рачуни" at bounding box center [41, 131] width 60 height 18
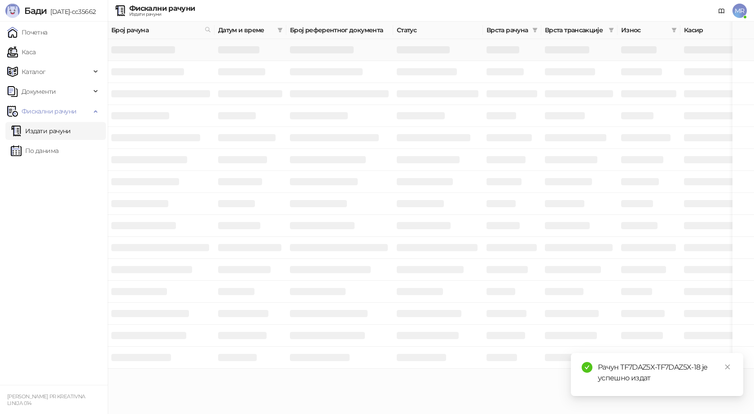
click at [136, 51] on h3 at bounding box center [143, 49] width 64 height 7
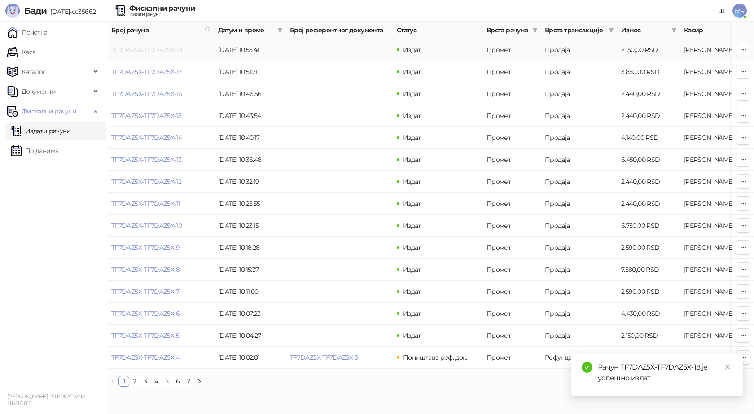
click at [158, 50] on link "TF7DAZ5X-TF7DAZ5X-18" at bounding box center [146, 50] width 70 height 8
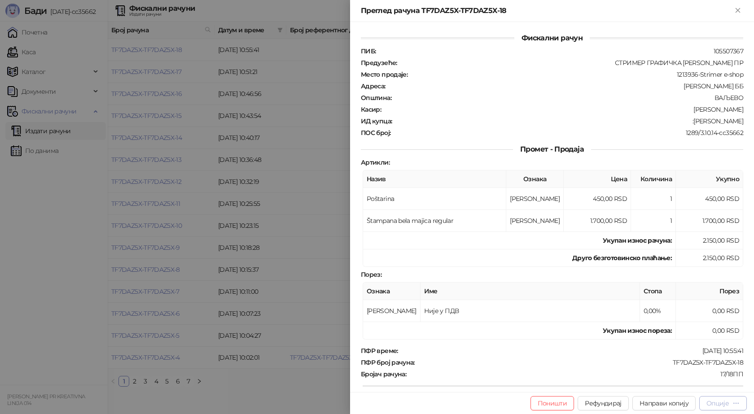
click at [727, 403] on div "Опције" at bounding box center [717, 403] width 22 height 8
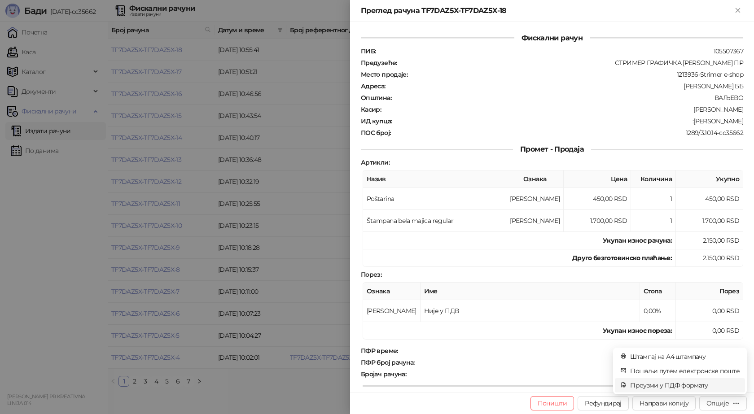
click at [685, 387] on span "Преузми у ПДФ формату" at bounding box center [684, 385] width 109 height 10
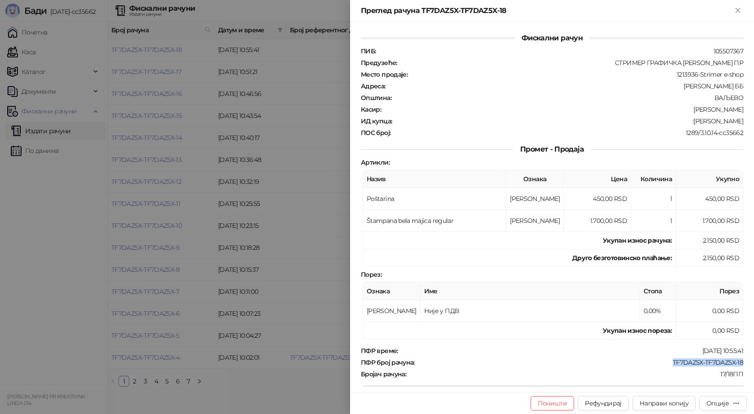
drag, startPoint x: 742, startPoint y: 364, endPoint x: 664, endPoint y: 365, distance: 77.6
click at [664, 365] on div "Фискални рачун ПИБ : 105507367 Предузеће : СТРИМЕР ГРАФИЧКА РАДЊА САША ПЕТРОВИЋ…" at bounding box center [552, 207] width 404 height 370
drag, startPoint x: 729, startPoint y: 119, endPoint x: 697, endPoint y: 122, distance: 32.0
click at [697, 122] on div "Фискални рачун ПИБ : 105507367 Предузеће : СТРИМЕР ГРАФИЧКА РАДЊА САША ПЕТРОВИЋ…" at bounding box center [552, 207] width 404 height 370
click at [743, 11] on button "Close" at bounding box center [737, 10] width 11 height 11
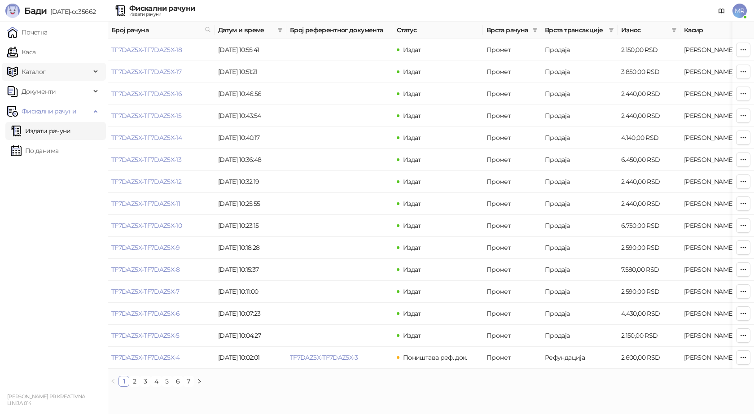
click at [35, 52] on link "Каса" at bounding box center [21, 52] width 28 height 18
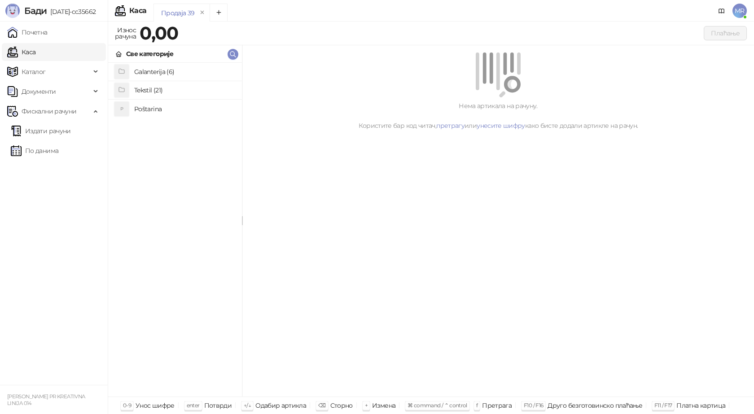
click at [151, 109] on h4 "Poštarina" at bounding box center [184, 109] width 101 height 14
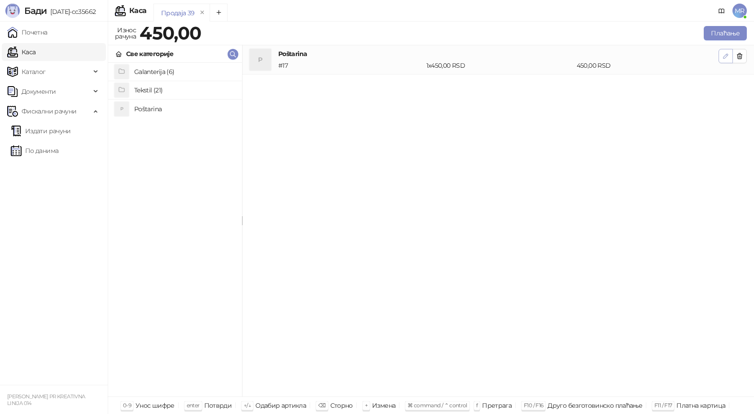
click at [722, 58] on icon "button" at bounding box center [725, 55] width 7 height 7
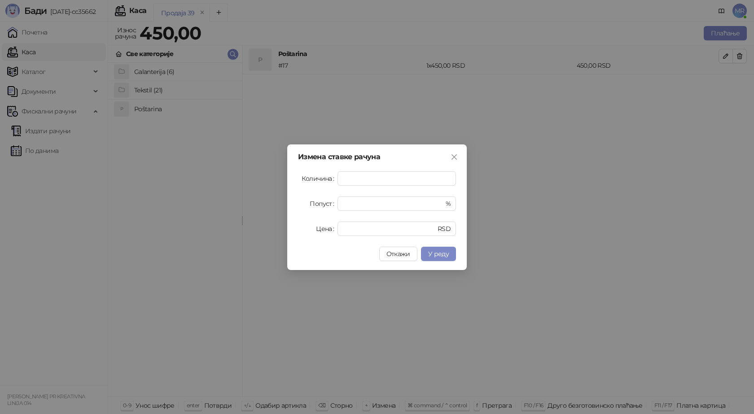
click at [442, 253] on span "У реду" at bounding box center [438, 254] width 21 height 8
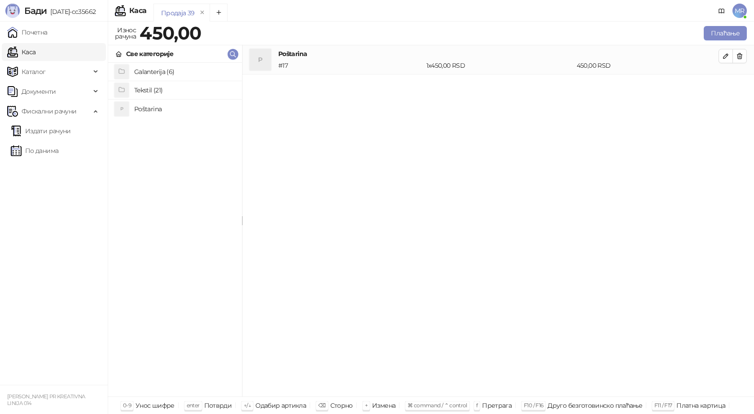
click at [161, 89] on h4 "Tekstil (21)" at bounding box center [184, 90] width 101 height 14
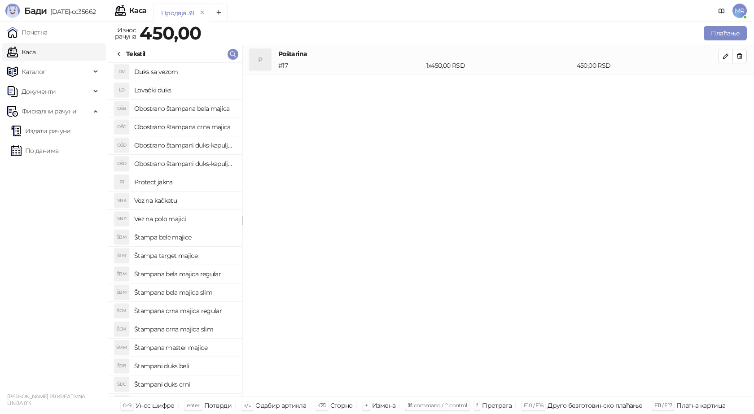
click at [223, 311] on h4 "Štampana crna majica regular" at bounding box center [184, 311] width 101 height 14
click at [726, 89] on span "button" at bounding box center [725, 85] width 7 height 9
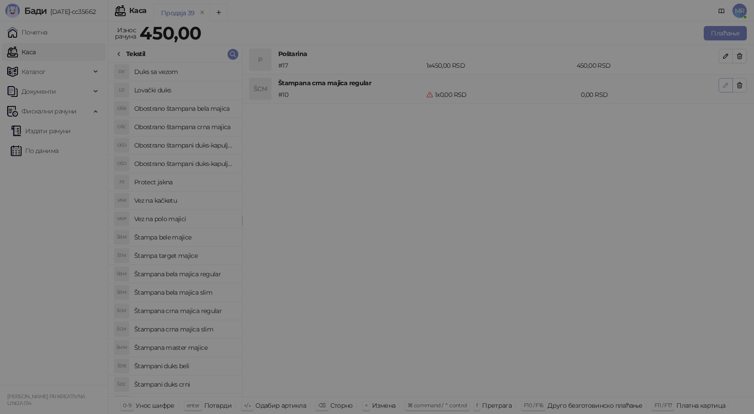
type input "*"
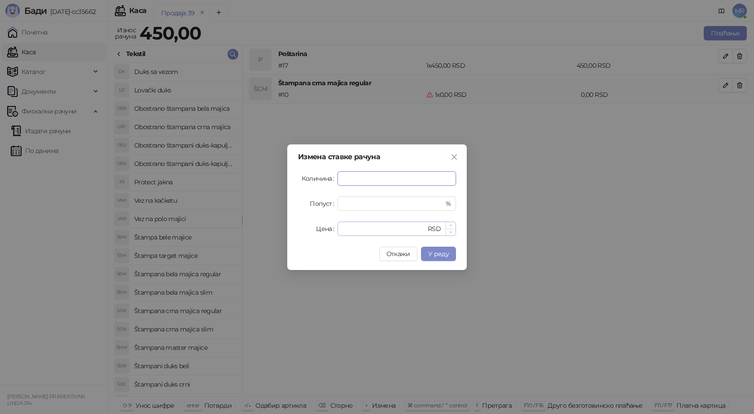
type input "*"
drag, startPoint x: 359, startPoint y: 227, endPoint x: 310, endPoint y: 222, distance: 49.1
click at [328, 229] on div "Цена * RSD" at bounding box center [377, 229] width 158 height 14
type input "****"
click at [432, 255] on span "У реду" at bounding box center [438, 254] width 21 height 8
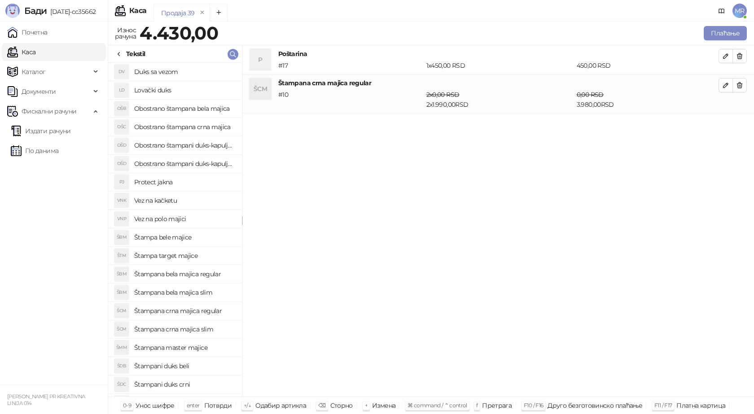
click at [201, 276] on h4 "Štampana bela majica regular" at bounding box center [184, 274] width 101 height 14
click at [730, 127] on button "button" at bounding box center [725, 124] width 14 height 14
type input "*"
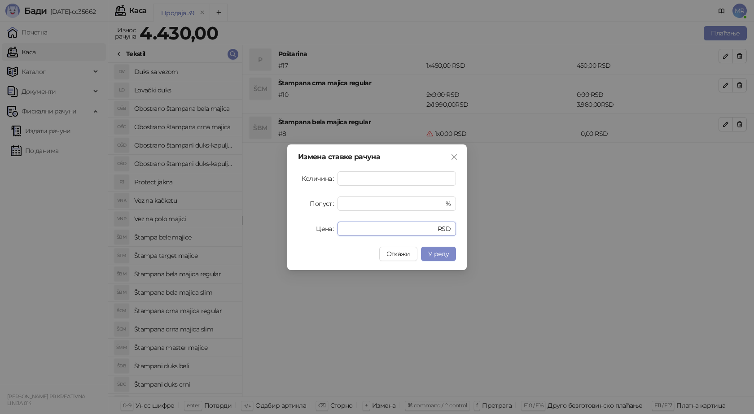
drag, startPoint x: 338, startPoint y: 234, endPoint x: 292, endPoint y: 239, distance: 47.0
click at [306, 239] on div "Измена ставке рачуна Количина * Попуст * % Цена * RSD Откажи У реду" at bounding box center [376, 207] width 179 height 126
type input "****"
click at [443, 254] on span "У реду" at bounding box center [438, 254] width 21 height 8
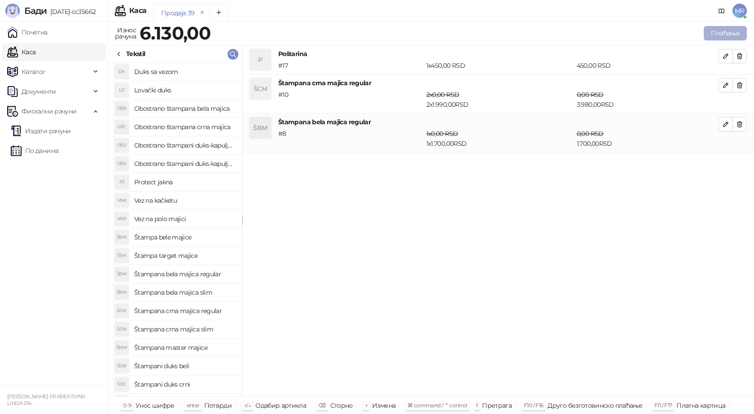
click at [730, 31] on button "Плаћање" at bounding box center [725, 33] width 43 height 14
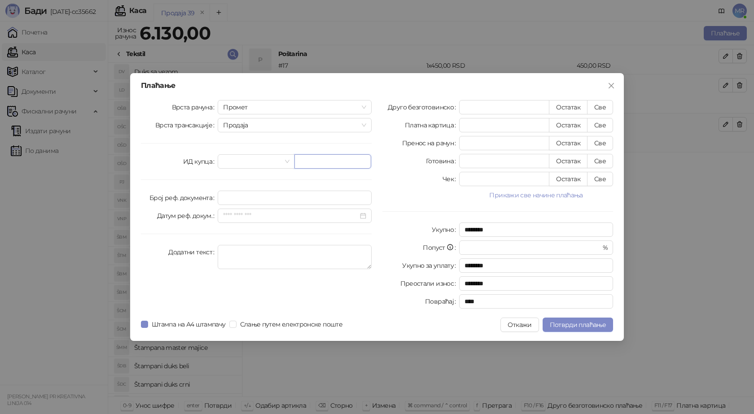
click at [306, 166] on input "text" at bounding box center [332, 161] width 77 height 14
paste input "**********"
type input "**********"
click at [604, 107] on button "Све" at bounding box center [600, 107] width 26 height 14
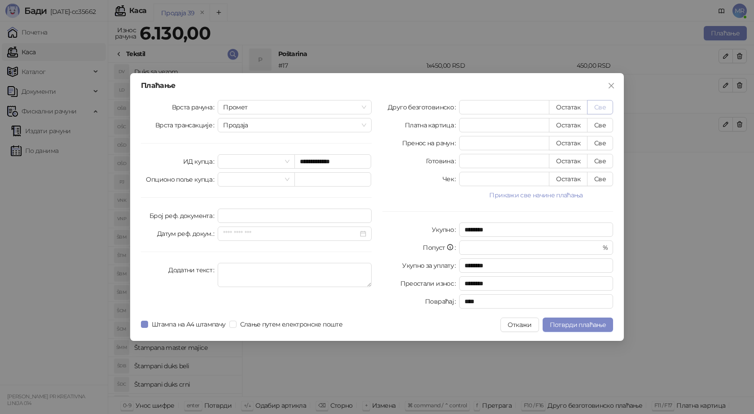
type input "****"
click at [569, 319] on button "Потврди плаћање" at bounding box center [577, 325] width 70 height 14
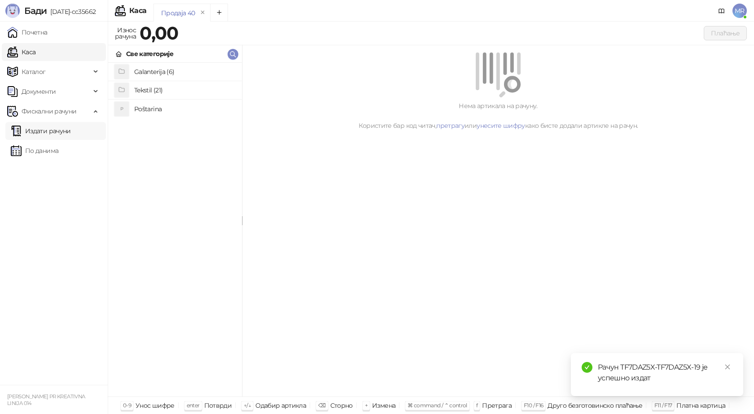
click at [57, 129] on link "Издати рачуни" at bounding box center [41, 131] width 60 height 18
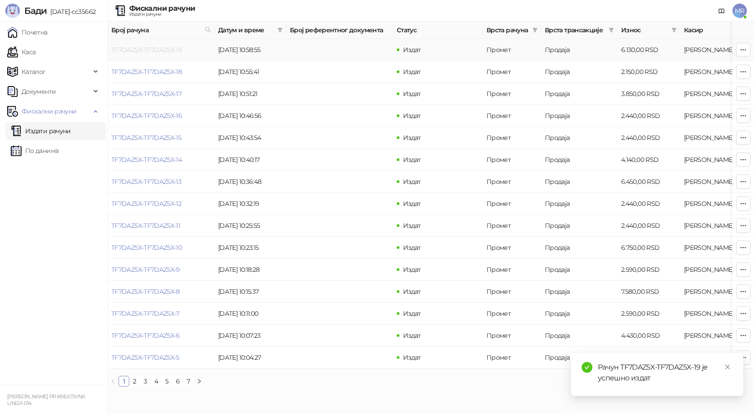
click at [165, 51] on link "TF7DAZ5X-TF7DAZ5X-19" at bounding box center [146, 50] width 70 height 8
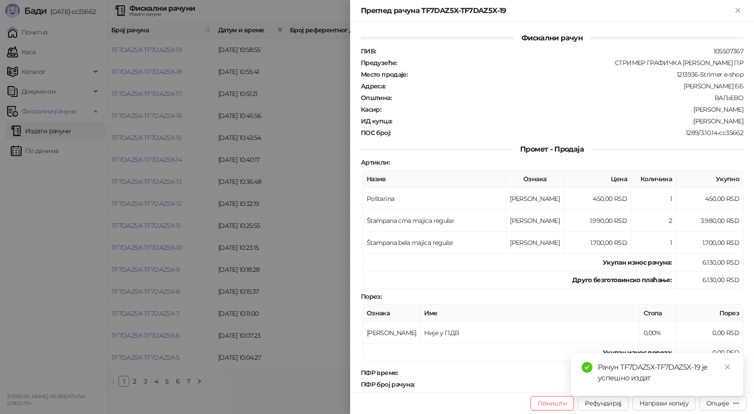
click at [723, 396] on div "Рачун TF7DAZ5X-TF7DAZ5X-19 је успешно издат" at bounding box center [657, 374] width 172 height 43
click at [726, 403] on div "Опције" at bounding box center [717, 403] width 22 height 8
click at [668, 384] on span "Преузми у ПДФ формату" at bounding box center [684, 385] width 109 height 10
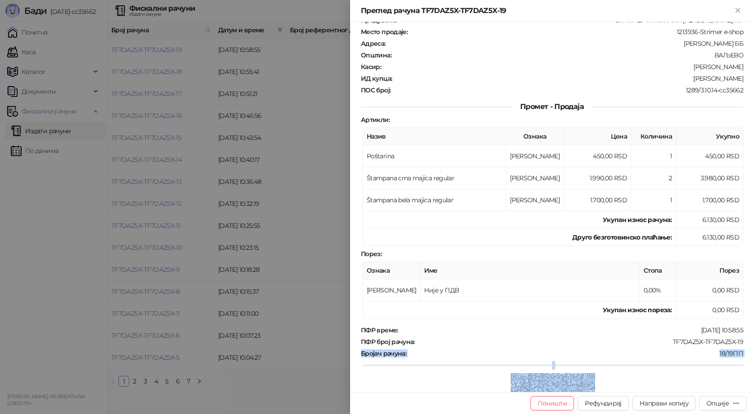
drag, startPoint x: 742, startPoint y: 382, endPoint x: 669, endPoint y: 380, distance: 72.7
click at [669, 382] on div "Фискални рачун ПИБ : 105507367 Предузеће : СТРИМЕР ГРАФИЧКА РАДЊА САША ПЕТРОВИЋ…" at bounding box center [552, 207] width 404 height 370
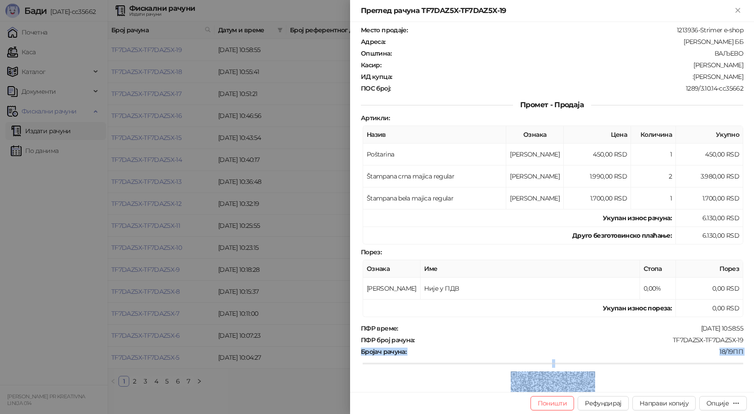
scroll to position [150, 0]
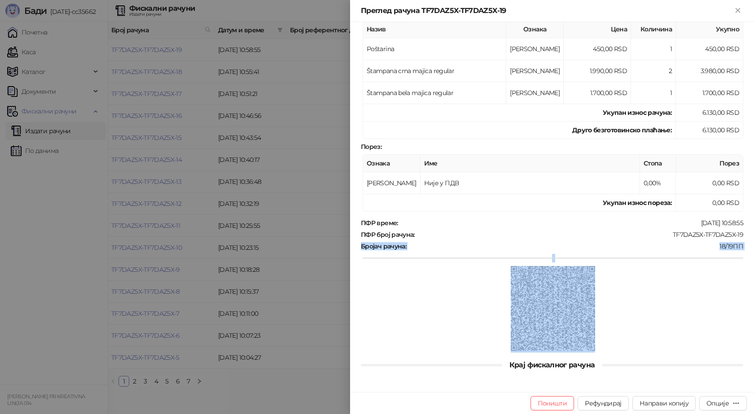
drag, startPoint x: 729, startPoint y: 270, endPoint x: 725, endPoint y: 256, distance: 14.2
click at [729, 269] on div at bounding box center [553, 309] width 380 height 87
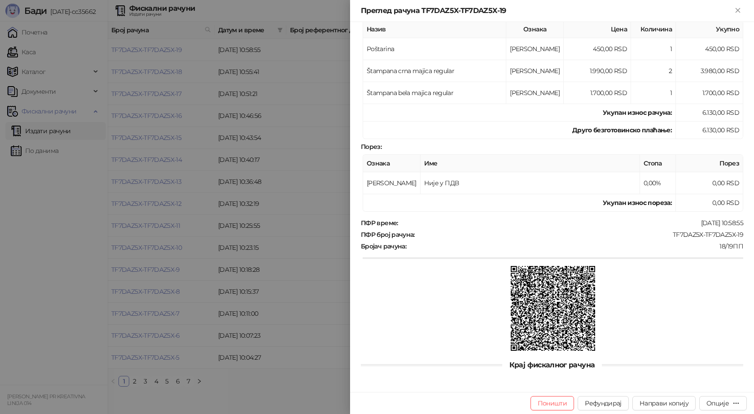
drag, startPoint x: 662, startPoint y: 235, endPoint x: 649, endPoint y: 227, distance: 14.7
click at [660, 234] on div "TF7DAZ5X-TF7DAZ5X-19" at bounding box center [579, 235] width 328 height 8
drag, startPoint x: 737, startPoint y: 233, endPoint x: 665, endPoint y: 233, distance: 72.2
click at [666, 233] on div "ПФР број рачуна : TF7DAZ5X-TF7DAZ5X-19" at bounding box center [552, 235] width 386 height 8
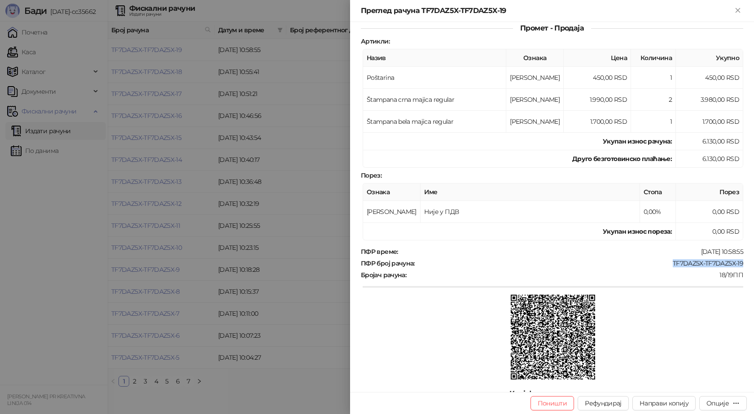
scroll to position [60, 0]
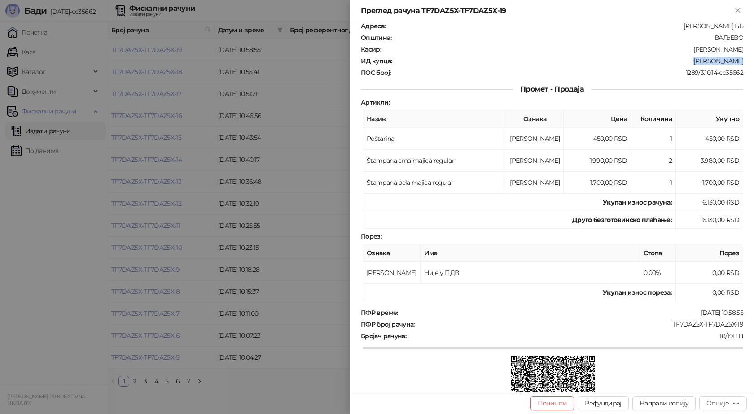
drag, startPoint x: 739, startPoint y: 59, endPoint x: 695, endPoint y: 61, distance: 44.1
click at [695, 61] on div "Фискални рачун ПИБ : 105507367 Предузеће : СТРИМЕР ГРАФИЧКА РАДЊА САША ПЕТРОВИЋ…" at bounding box center [552, 207] width 404 height 370
click at [712, 69] on div "1289/3.10.14-cc35662" at bounding box center [567, 73] width 353 height 8
drag, startPoint x: 739, startPoint y: 60, endPoint x: 696, endPoint y: 61, distance: 42.6
click at [696, 61] on div "Фискални рачун ПИБ : 105507367 Предузеће : СТРИМЕР ГРАФИЧКА РАДЊА САША ПЕТРОВИЋ…" at bounding box center [552, 207] width 404 height 370
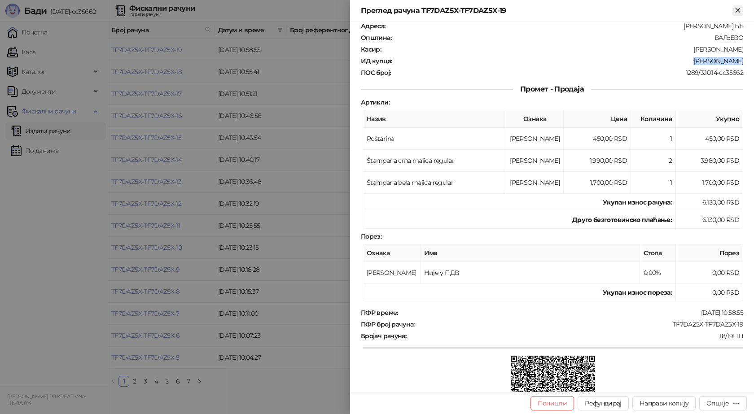
click at [738, 8] on icon "Close" at bounding box center [738, 10] width 8 height 8
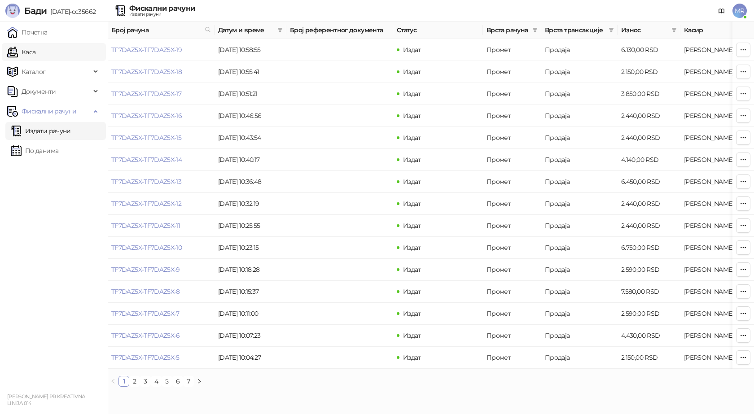
click at [23, 49] on link "Каса" at bounding box center [21, 52] width 28 height 18
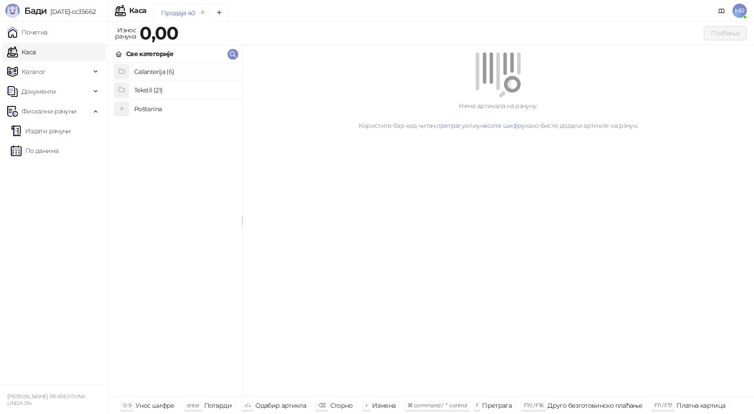
click at [146, 106] on h4 "Poštarina" at bounding box center [184, 109] width 101 height 14
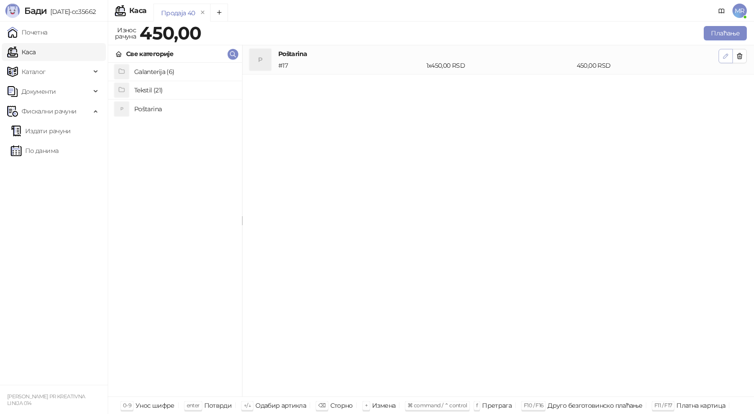
click at [724, 57] on icon "button" at bounding box center [725, 56] width 4 height 4
type input "*"
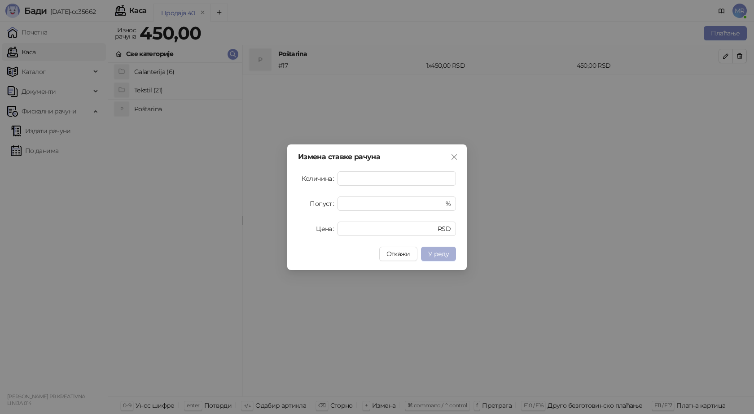
click at [435, 257] on span "У реду" at bounding box center [438, 254] width 21 height 8
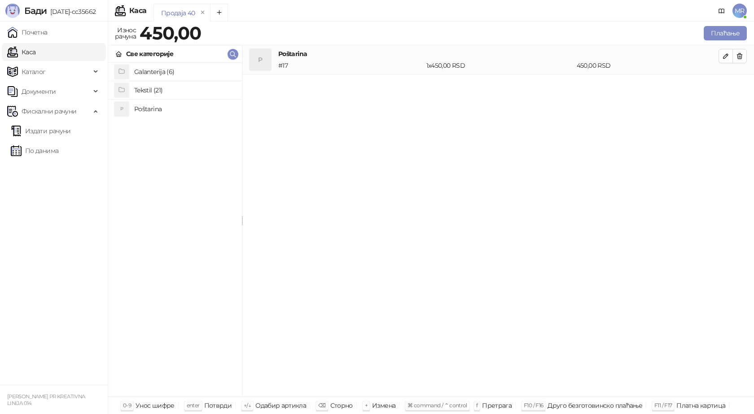
click at [143, 89] on h4 "Tekstil (21)" at bounding box center [184, 90] width 101 height 14
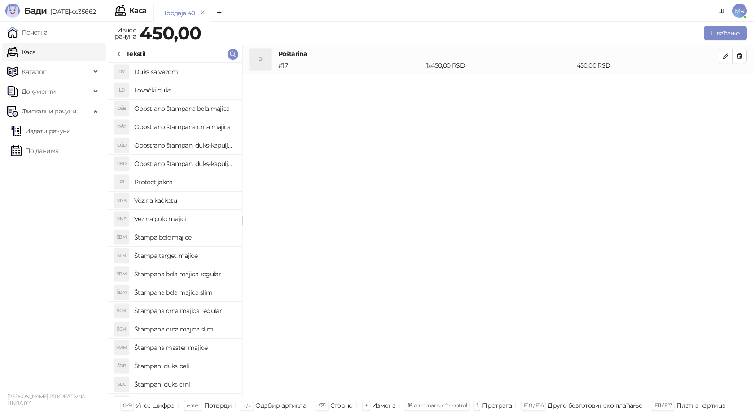
click at [186, 311] on h4 "Štampana crna majica regular" at bounding box center [184, 311] width 101 height 14
click at [723, 84] on icon "button" at bounding box center [725, 85] width 7 height 7
type input "*"
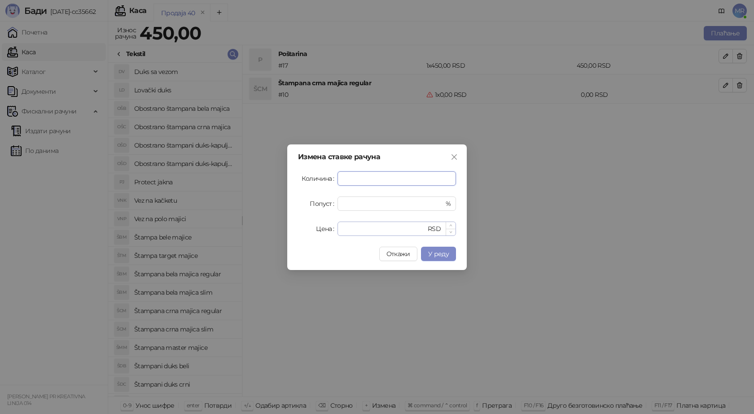
type input "*"
click at [351, 230] on input "*" at bounding box center [384, 228] width 83 height 13
drag, startPoint x: 354, startPoint y: 234, endPoint x: 328, endPoint y: 234, distance: 26.0
click at [328, 234] on div "Цена ** RSD" at bounding box center [377, 229] width 158 height 14
type input "****"
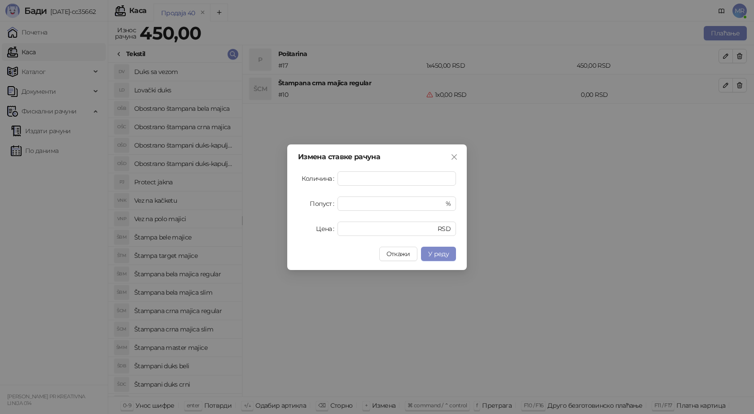
click at [437, 246] on div "Измена ставке рачуна Количина * Попуст * % Цена **** RSD Откажи У реду" at bounding box center [376, 207] width 179 height 126
click at [445, 253] on span "У реду" at bounding box center [438, 254] width 21 height 8
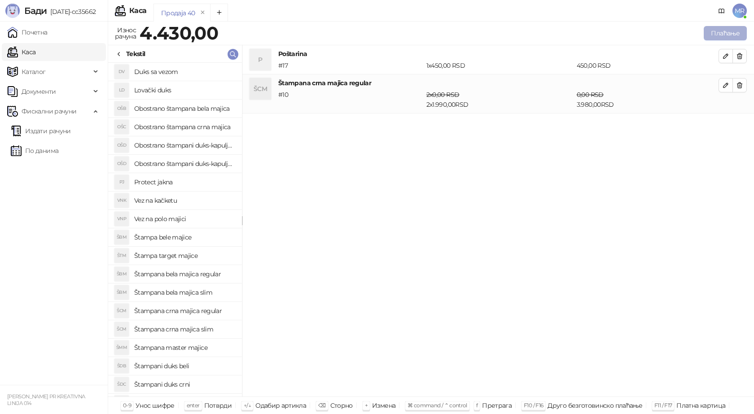
click at [720, 30] on button "Плаћање" at bounding box center [725, 33] width 43 height 14
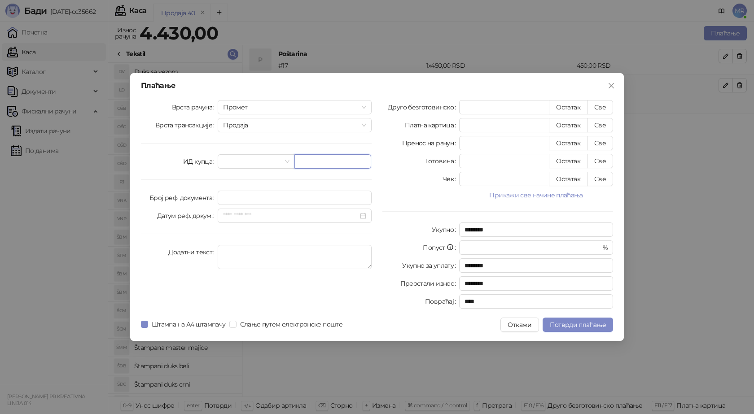
drag, startPoint x: 322, startPoint y: 157, endPoint x: 321, endPoint y: 149, distance: 8.1
click at [322, 155] on input "text" at bounding box center [332, 161] width 77 height 14
click at [309, 162] on input "text" at bounding box center [332, 161] width 77 height 14
paste input "**********"
type input "**********"
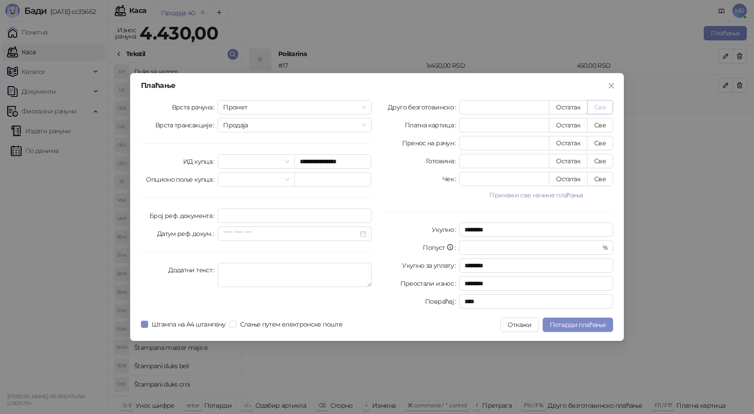
click at [600, 106] on button "Све" at bounding box center [600, 107] width 26 height 14
type input "****"
click at [569, 328] on span "Потврди плаћање" at bounding box center [578, 325] width 56 height 8
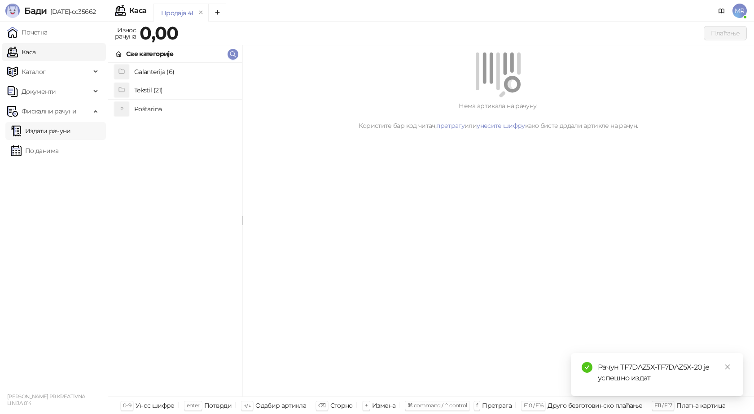
click at [62, 131] on link "Издати рачуни" at bounding box center [41, 131] width 60 height 18
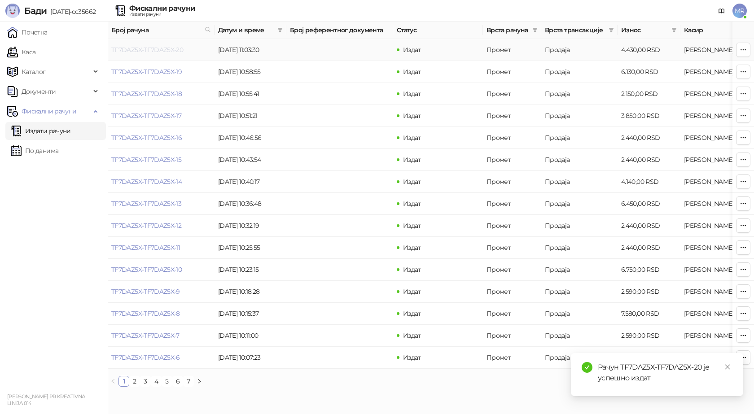
click at [156, 49] on link "TF7DAZ5X-TF7DAZ5X-20" at bounding box center [147, 50] width 72 height 8
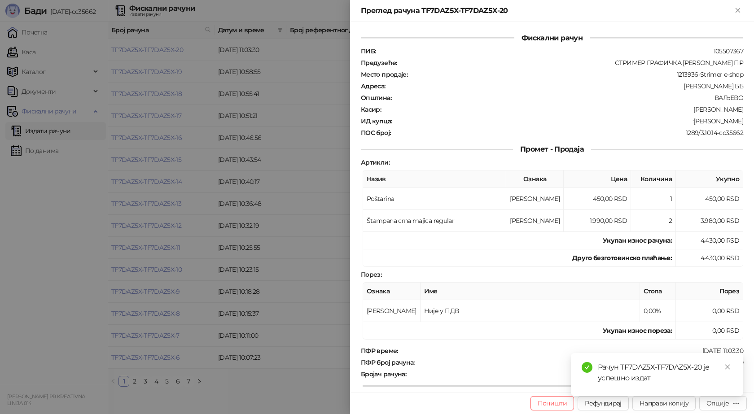
click at [726, 396] on div "Рачун TF7DAZ5X-TF7DAZ5X-20 је успешно издат" at bounding box center [657, 374] width 172 height 43
click at [727, 368] on icon "close" at bounding box center [727, 367] width 6 height 6
click at [721, 406] on div "Опције" at bounding box center [717, 403] width 22 height 8
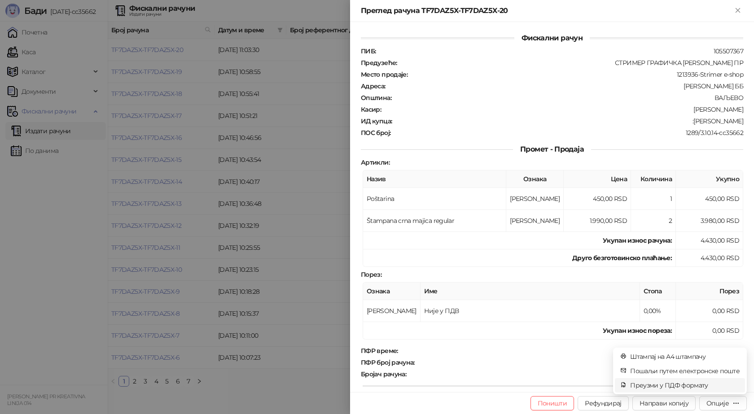
click at [685, 386] on span "Преузми у ПДФ формату" at bounding box center [684, 385] width 109 height 10
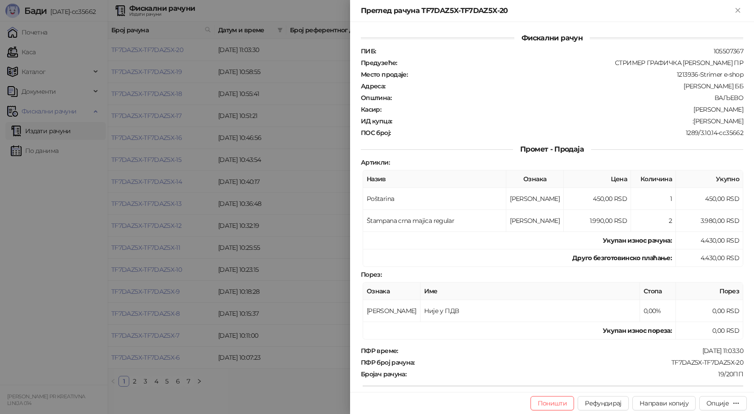
click at [555, 325] on td "Укупан износ пореза:" at bounding box center [519, 330] width 313 height 17
drag, startPoint x: 737, startPoint y: 361, endPoint x: 666, endPoint y: 365, distance: 71.5
click at [666, 365] on div "ПФР број рачуна : TF7DAZ5X-TF7DAZ5X-20" at bounding box center [552, 363] width 386 height 8
drag, startPoint x: 740, startPoint y: 120, endPoint x: 686, endPoint y: 124, distance: 54.9
click at [686, 124] on div "Фискални рачун ПИБ : 105507367 Предузеће : СТРИМЕР ГРАФИЧКА РАДЊА САША ПЕТРОВИЋ…" at bounding box center [552, 207] width 404 height 370
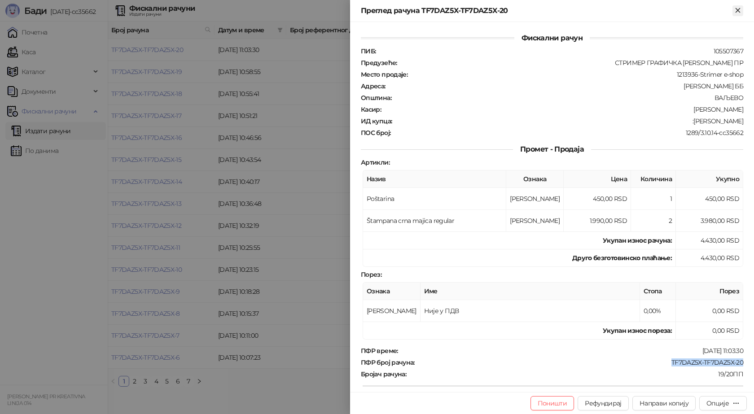
click at [735, 9] on icon "Close" at bounding box center [738, 10] width 8 height 8
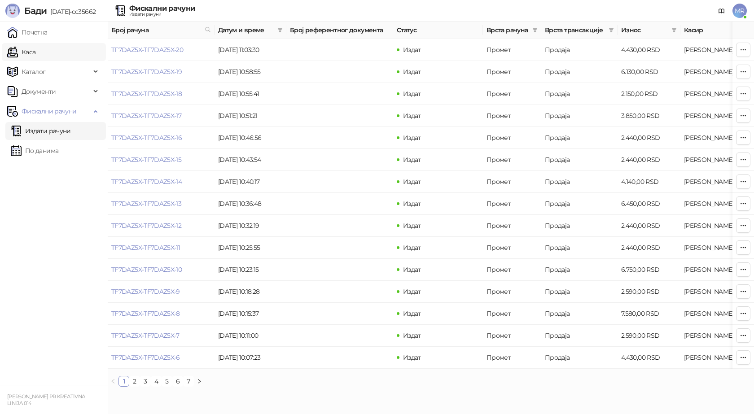
click at [35, 54] on link "Каса" at bounding box center [21, 52] width 28 height 18
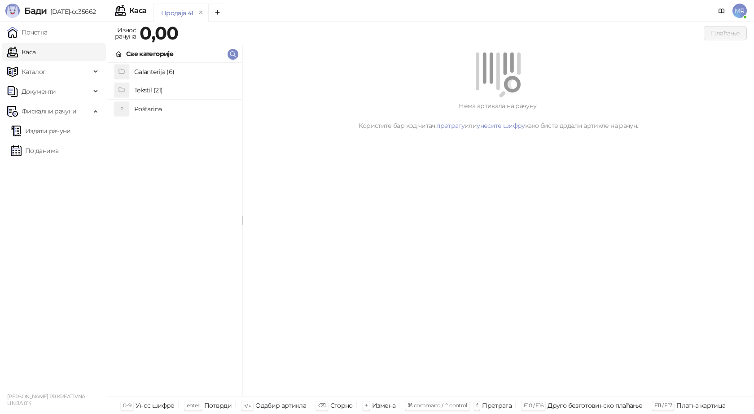
click at [149, 104] on h4 "Poštarina" at bounding box center [184, 109] width 101 height 14
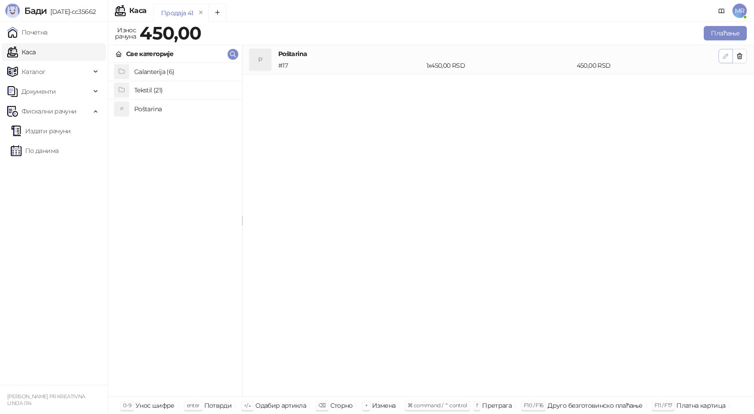
click at [728, 56] on icon "button" at bounding box center [725, 55] width 7 height 7
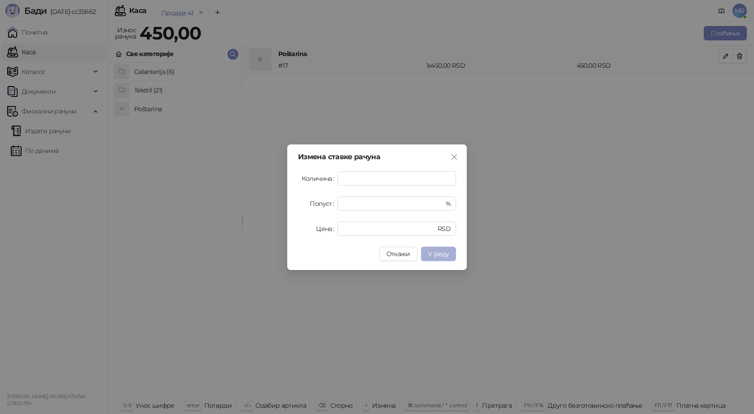
click at [437, 254] on span "У реду" at bounding box center [438, 254] width 21 height 8
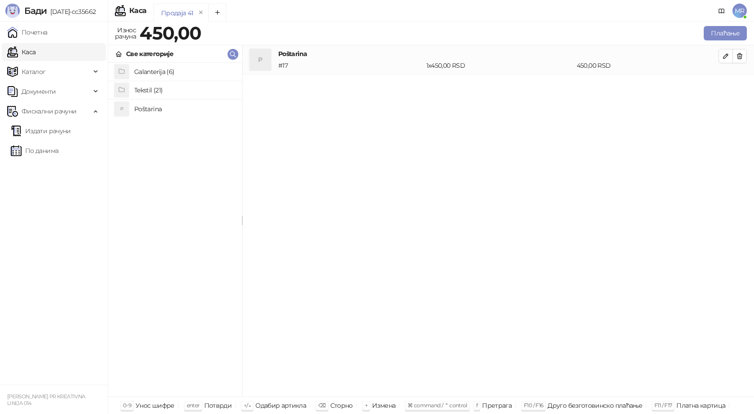
click at [171, 90] on h4 "Tekstil (21)" at bounding box center [184, 90] width 101 height 14
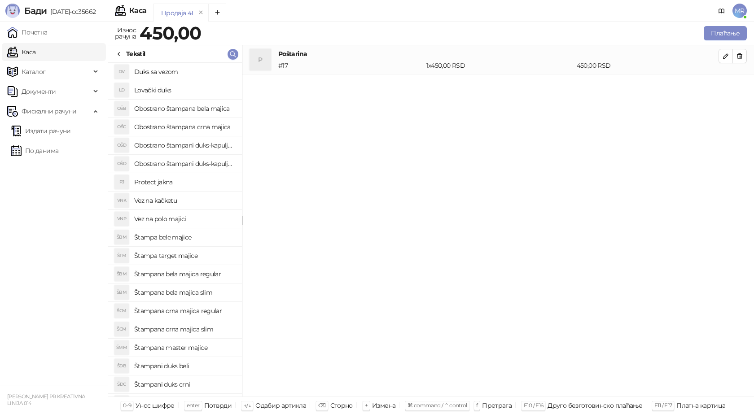
click at [211, 310] on h4 "Štampana crna majica regular" at bounding box center [184, 311] width 101 height 14
click at [723, 87] on icon "button" at bounding box center [725, 85] width 7 height 7
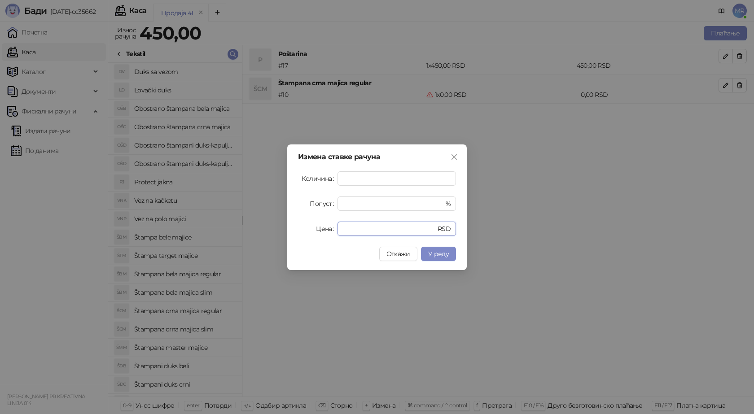
drag, startPoint x: 355, startPoint y: 229, endPoint x: 312, endPoint y: 231, distance: 43.1
click at [313, 231] on div "Цена * RSD" at bounding box center [377, 229] width 158 height 14
type input "****"
click at [436, 256] on span "У реду" at bounding box center [438, 254] width 21 height 8
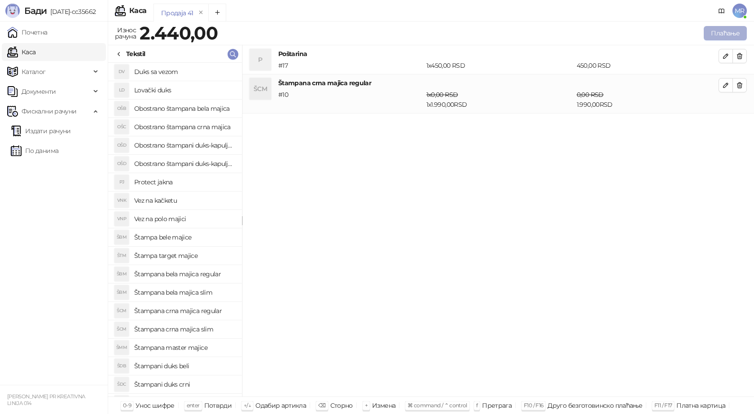
click at [728, 35] on button "Плаћање" at bounding box center [725, 33] width 43 height 14
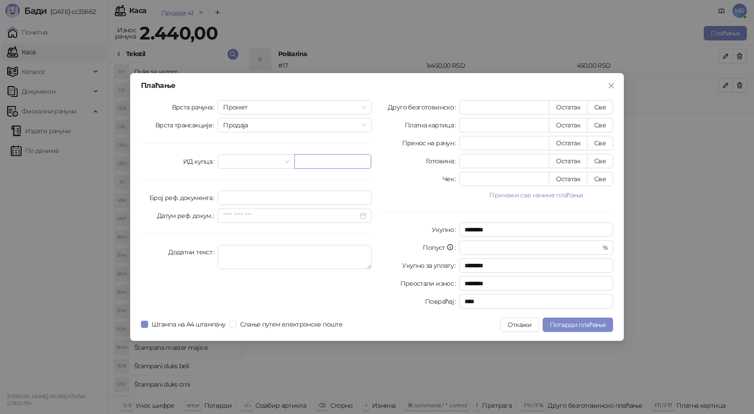
click at [310, 162] on input "text" at bounding box center [332, 161] width 77 height 14
paste input "**********"
type input "**********"
click at [596, 110] on button "Све" at bounding box center [600, 107] width 26 height 14
type input "****"
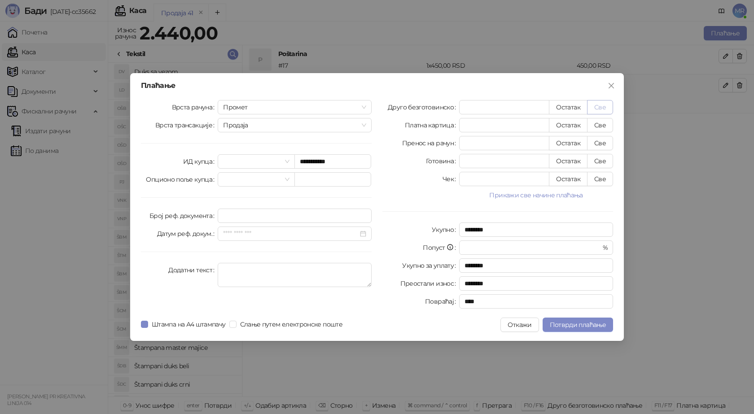
type input "****"
click at [578, 328] on span "Потврди плаћање" at bounding box center [578, 325] width 56 height 8
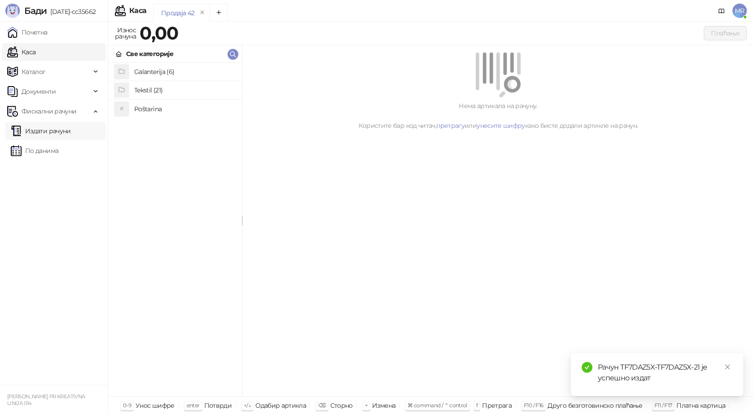
click at [71, 132] on link "Издати рачуни" at bounding box center [41, 131] width 60 height 18
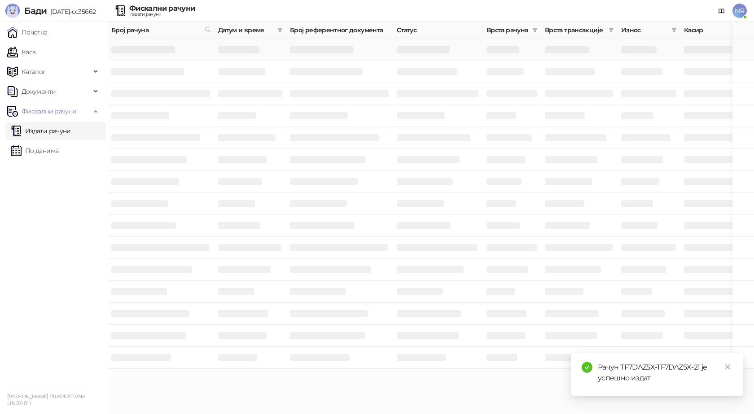
click at [161, 49] on h3 at bounding box center [143, 49] width 64 height 7
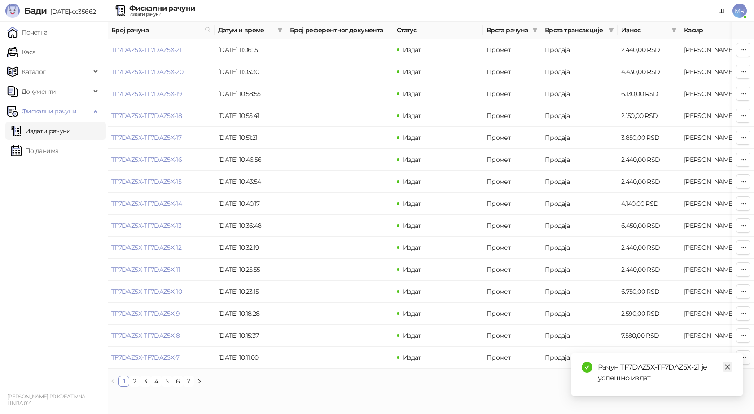
click at [725, 370] on icon "close" at bounding box center [727, 367] width 6 height 6
click at [163, 50] on link "TF7DAZ5X-TF7DAZ5X-21" at bounding box center [146, 50] width 70 height 8
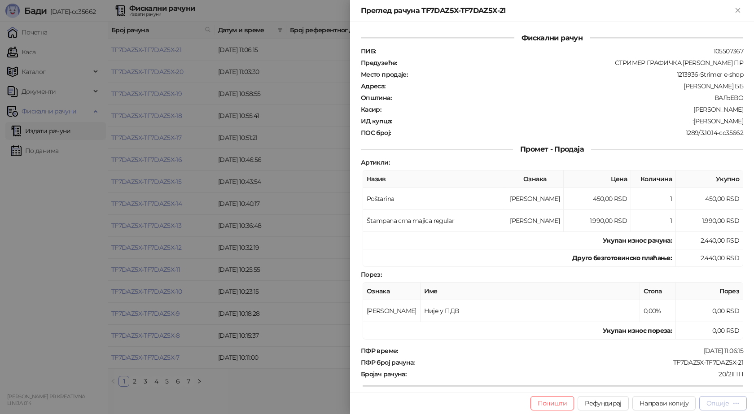
click at [723, 410] on button "Опције" at bounding box center [723, 403] width 48 height 14
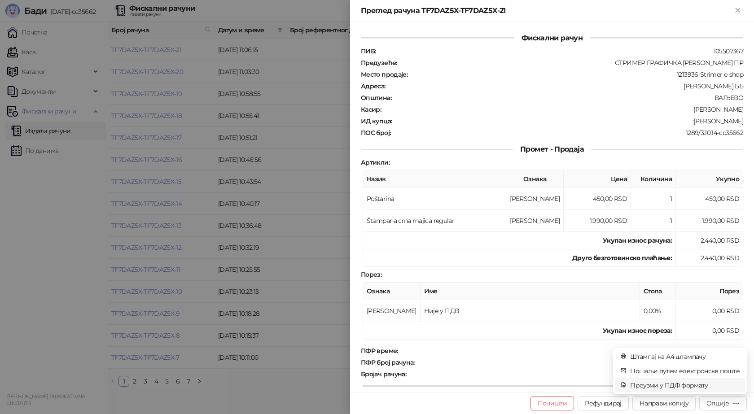
click at [697, 385] on span "Преузми у ПДФ формату" at bounding box center [684, 385] width 109 height 10
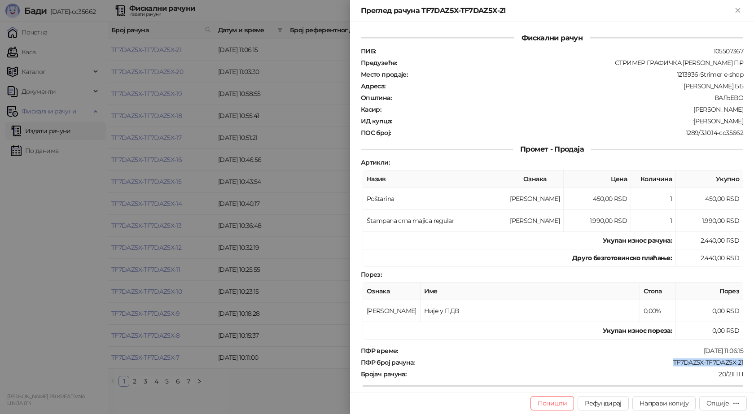
drag, startPoint x: 739, startPoint y: 361, endPoint x: 661, endPoint y: 362, distance: 78.1
click at [661, 362] on div "Фискални рачун ПИБ : 105507367 Предузеће : СТРИМЕР ГРАФИЧКА РАДЊА САША ПЕТРОВИЋ…" at bounding box center [552, 207] width 404 height 370
drag, startPoint x: 704, startPoint y: 120, endPoint x: 748, endPoint y: 124, distance: 43.7
click at [748, 124] on div "Фискални рачун ПИБ : 105507367 Предузеће : СТРИМЕР ГРАФИЧКА РАДЊА САША ПЕТРОВИЋ…" at bounding box center [552, 207] width 404 height 370
click at [732, 12] on button "Close" at bounding box center [737, 10] width 11 height 11
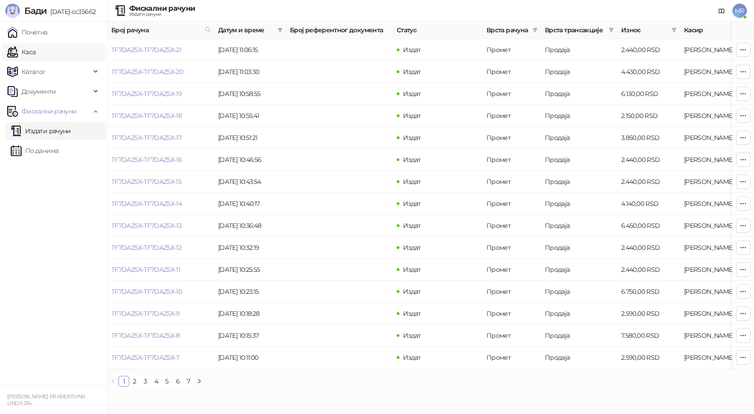
click at [35, 51] on link "Каса" at bounding box center [21, 52] width 28 height 18
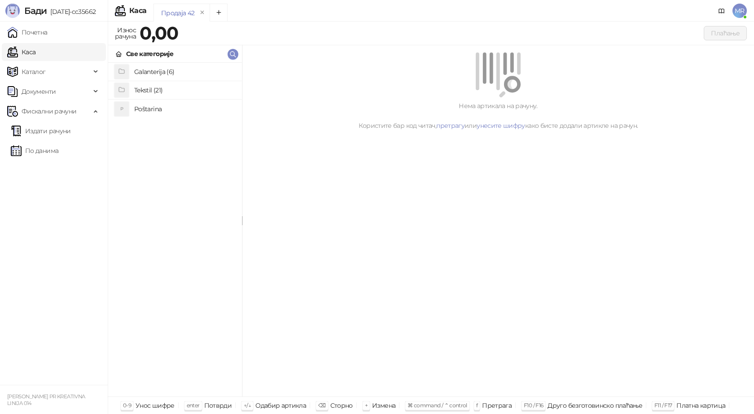
click at [147, 109] on h4 "Poštarina" at bounding box center [184, 109] width 101 height 14
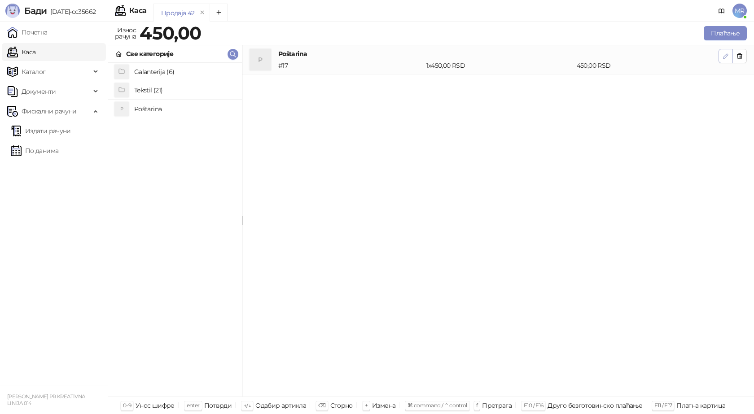
click at [721, 59] on button "button" at bounding box center [725, 56] width 14 height 14
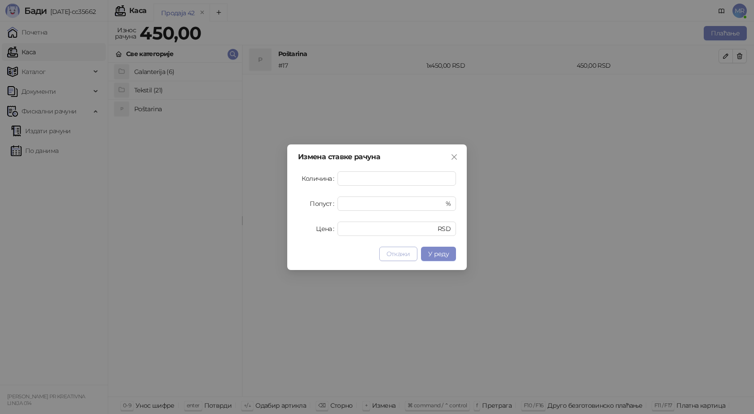
click at [394, 255] on span "Откажи" at bounding box center [398, 254] width 24 height 8
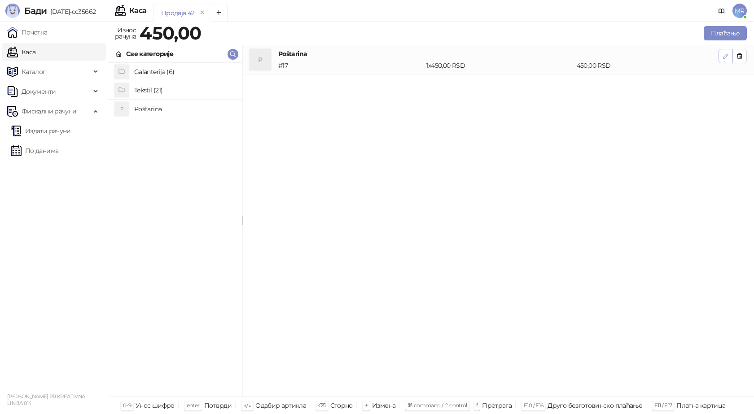
click at [723, 57] on icon "button" at bounding box center [725, 55] width 7 height 7
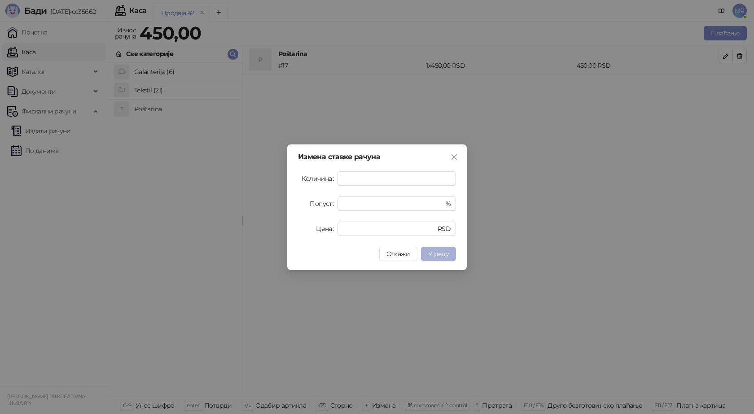
click at [444, 254] on span "У реду" at bounding box center [438, 254] width 21 height 8
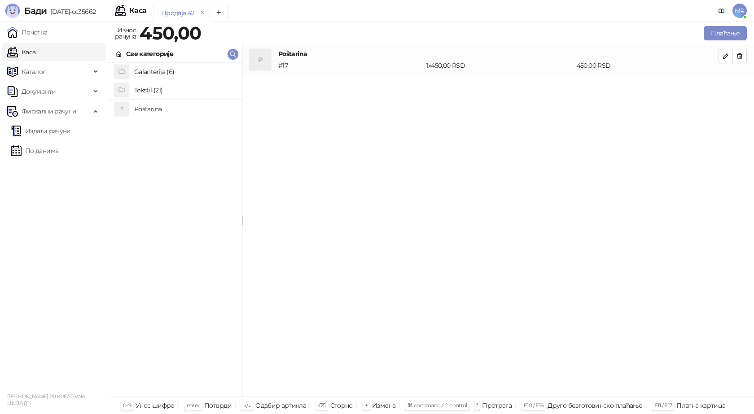
click at [171, 93] on h4 "Tekstil (21)" at bounding box center [184, 90] width 101 height 14
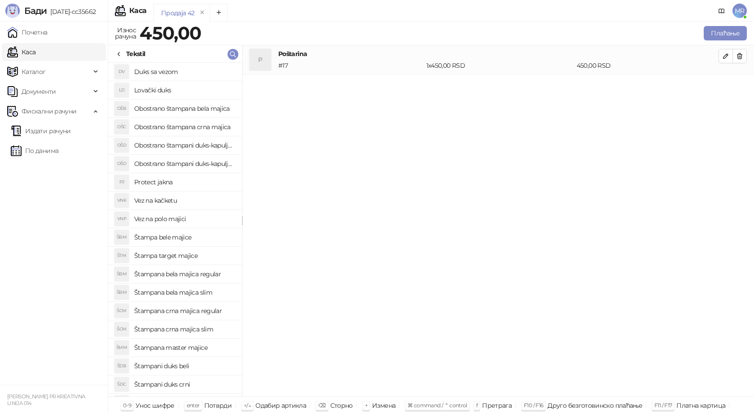
click at [201, 312] on h4 "Štampana crna majica regular" at bounding box center [184, 311] width 101 height 14
click at [725, 86] on icon "button" at bounding box center [725, 85] width 7 height 7
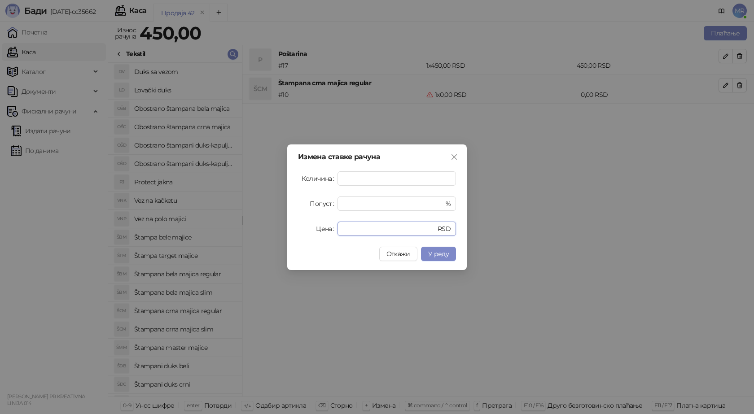
drag, startPoint x: 355, startPoint y: 227, endPoint x: 289, endPoint y: 233, distance: 66.7
click at [289, 233] on div "Измена ставке рачуна Количина * Попуст * % Цена * RSD Откажи У реду" at bounding box center [376, 207] width 179 height 126
type input "****"
click at [431, 253] on span "У реду" at bounding box center [438, 254] width 21 height 8
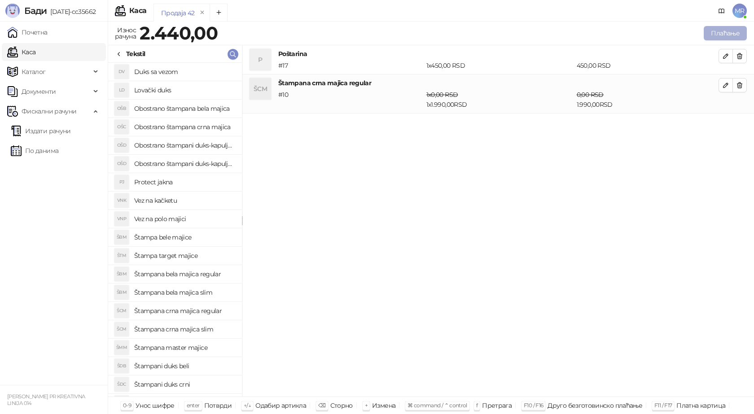
click at [715, 31] on button "Плаћање" at bounding box center [725, 33] width 43 height 14
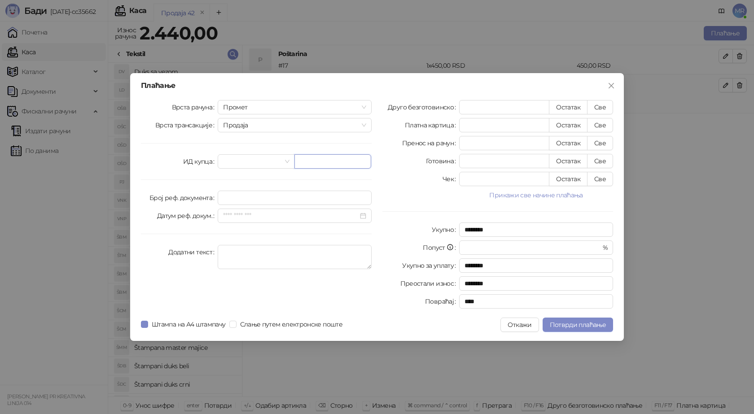
click at [317, 159] on input "text" at bounding box center [332, 161] width 77 height 14
paste input "**********"
type input "**********"
click at [598, 106] on button "Све" at bounding box center [600, 107] width 26 height 14
type input "****"
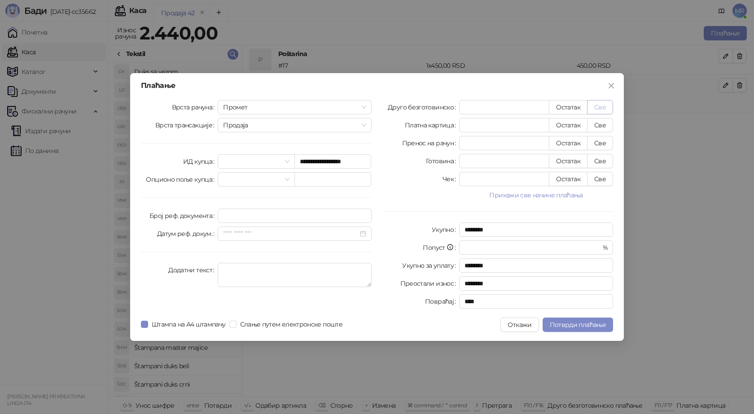
type input "****"
click at [570, 326] on span "Потврди плаћање" at bounding box center [578, 325] width 56 height 8
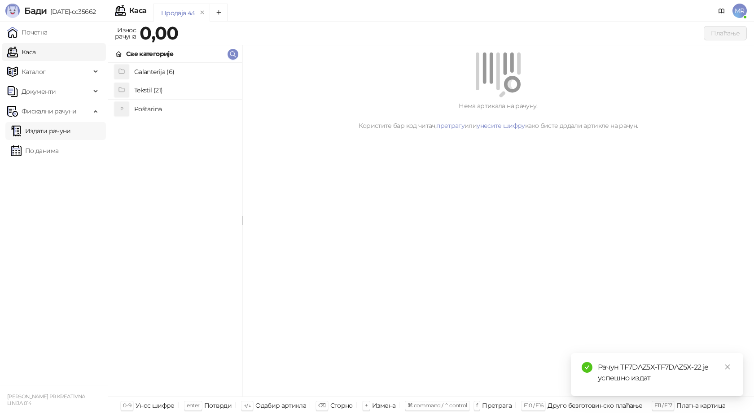
click at [60, 133] on link "Издати рачуни" at bounding box center [41, 131] width 60 height 18
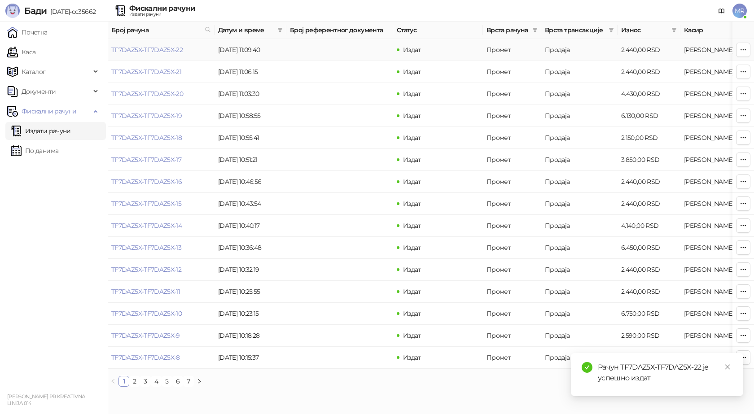
click at [168, 49] on link "TF7DAZ5X-TF7DAZ5X-22" at bounding box center [146, 50] width 71 height 8
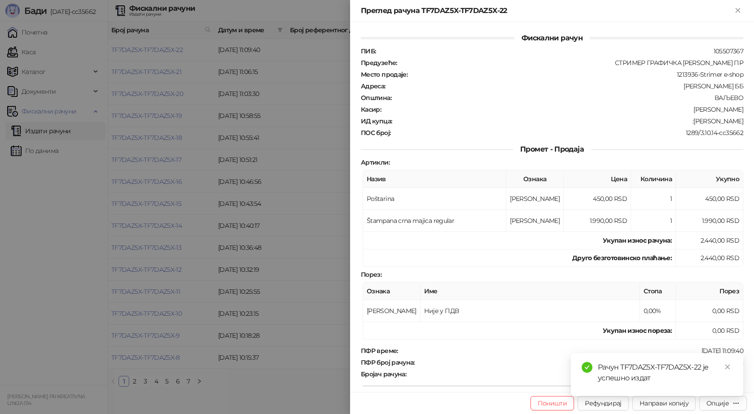
click at [717, 396] on div "Рачун TF7DAZ5X-TF7DAZ5X-22 је успешно издат" at bounding box center [657, 374] width 172 height 43
click at [731, 364] on link "Close" at bounding box center [727, 367] width 10 height 10
click at [727, 401] on div "Опције" at bounding box center [717, 403] width 22 height 8
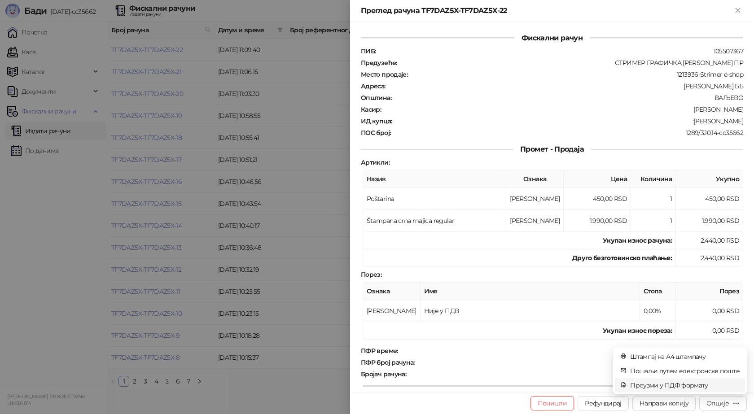
click at [696, 383] on span "Преузми у ПДФ формату" at bounding box center [684, 385] width 109 height 10
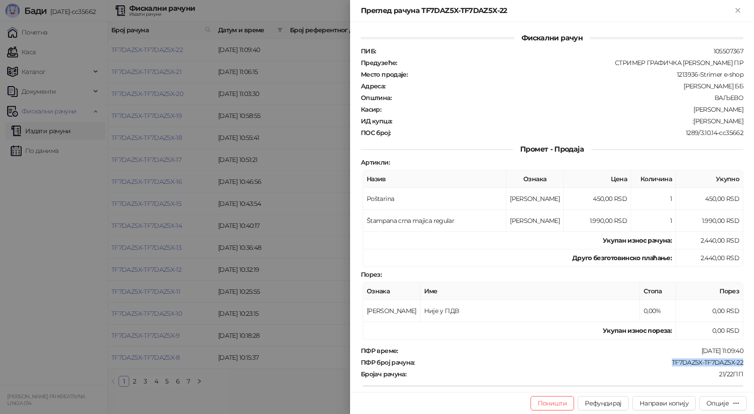
drag, startPoint x: 743, startPoint y: 362, endPoint x: 662, endPoint y: 366, distance: 80.4
click at [662, 366] on div "Фискални рачун ПИБ : 105507367 Предузеће : СТРИМЕР ГРАФИЧКА РАДЊА САША ПЕТРОВИЋ…" at bounding box center [552, 207] width 404 height 370
drag, startPoint x: 690, startPoint y: 120, endPoint x: 741, endPoint y: 122, distance: 51.2
click at [741, 122] on div "Фискални рачун ПИБ : 105507367 Предузеће : СТРИМЕР ГРАФИЧКА РАДЊА САША ПЕТРОВИЋ…" at bounding box center [552, 207] width 404 height 370
click at [734, 13] on icon "Close" at bounding box center [738, 10] width 8 height 8
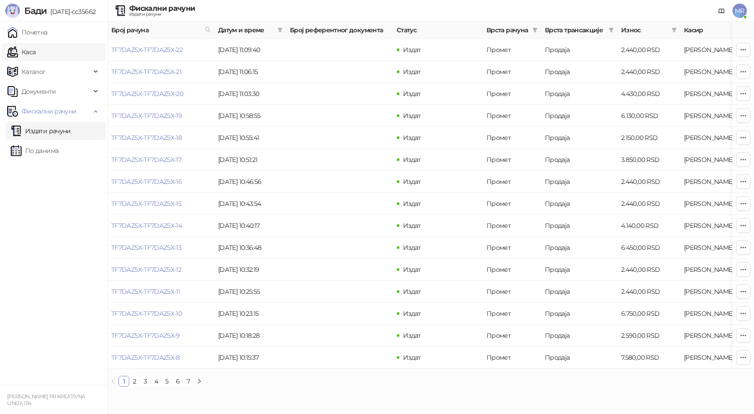
click at [35, 51] on link "Каса" at bounding box center [21, 52] width 28 height 18
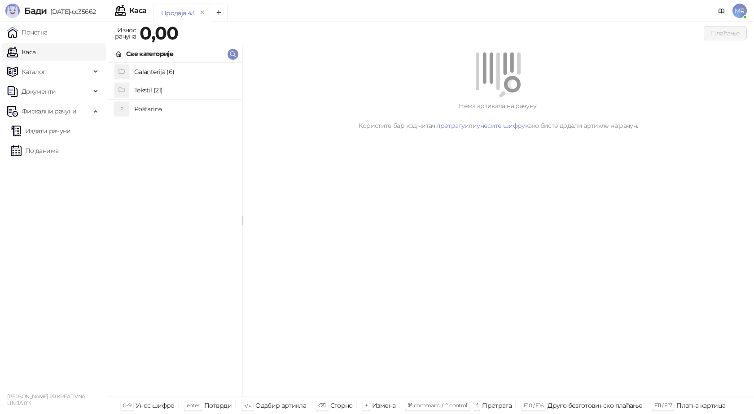
click at [155, 108] on h4 "Poštarina" at bounding box center [184, 109] width 101 height 14
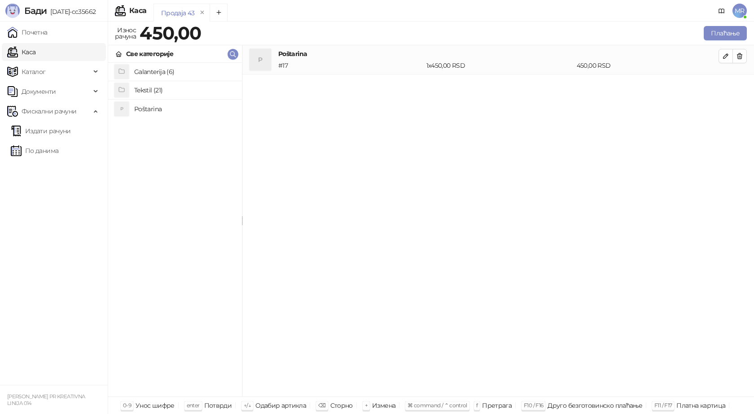
click at [166, 109] on h4 "Poštarina" at bounding box center [184, 109] width 101 height 14
click at [741, 58] on icon "button" at bounding box center [739, 55] width 5 height 5
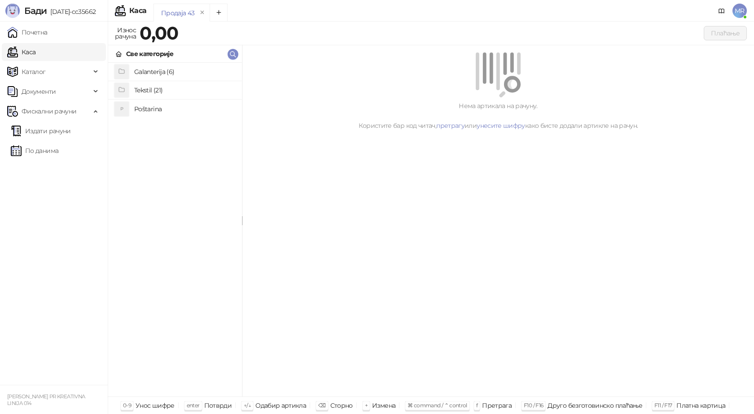
click at [149, 111] on h4 "Poštarina" at bounding box center [184, 109] width 101 height 14
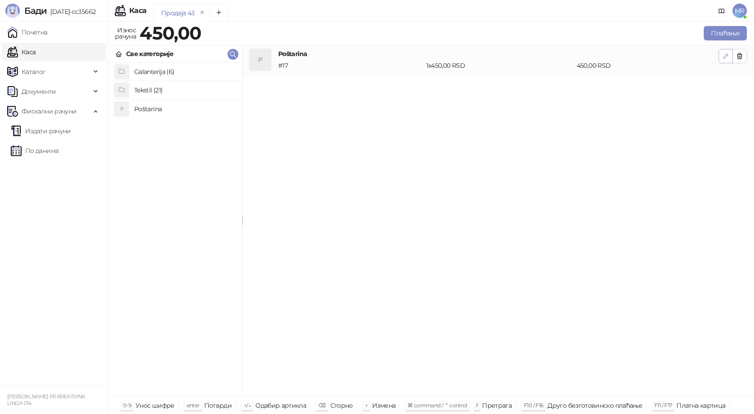
click at [721, 58] on button "button" at bounding box center [725, 56] width 14 height 14
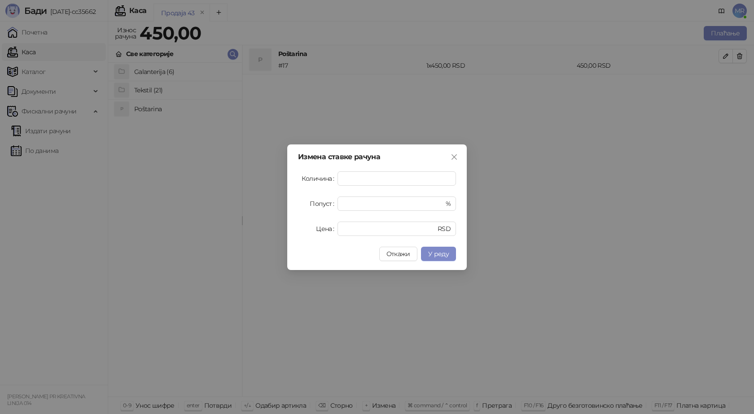
click at [437, 256] on span "У реду" at bounding box center [438, 254] width 21 height 8
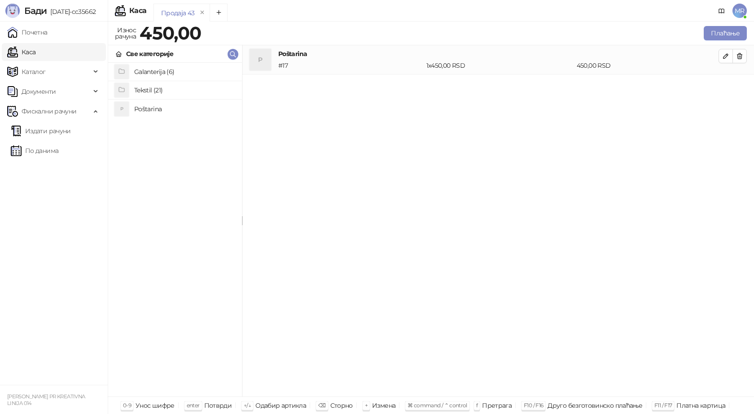
click at [171, 88] on h4 "Tekstil (21)" at bounding box center [184, 90] width 101 height 14
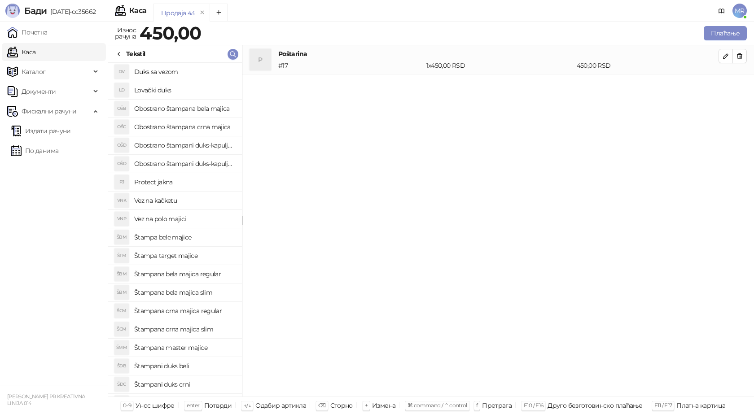
click at [206, 315] on h4 "Štampana crna majica regular" at bounding box center [184, 311] width 101 height 14
click at [726, 87] on icon "button" at bounding box center [725, 85] width 7 height 7
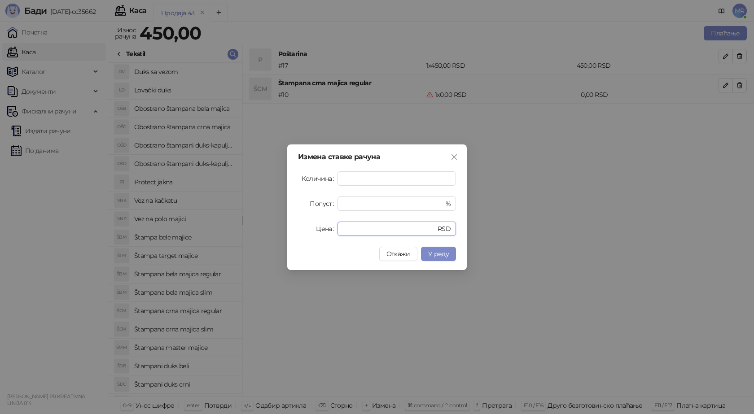
drag, startPoint x: 350, startPoint y: 229, endPoint x: 299, endPoint y: 230, distance: 50.3
click at [309, 233] on div "Цена * RSD" at bounding box center [377, 229] width 158 height 14
type input "****"
click at [444, 254] on span "У реду" at bounding box center [438, 254] width 21 height 8
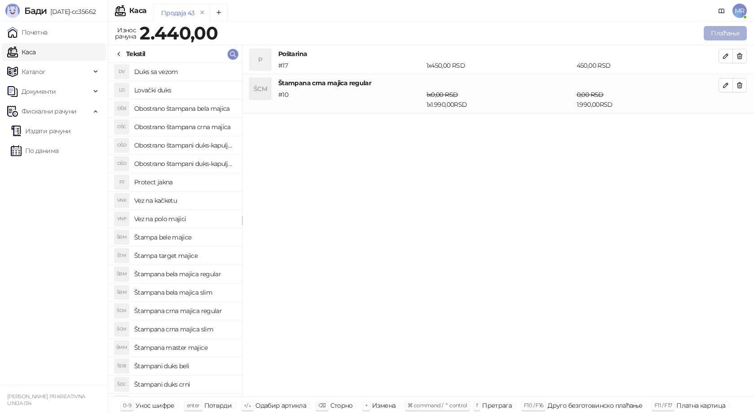
click at [724, 31] on button "Плаћање" at bounding box center [725, 33] width 43 height 14
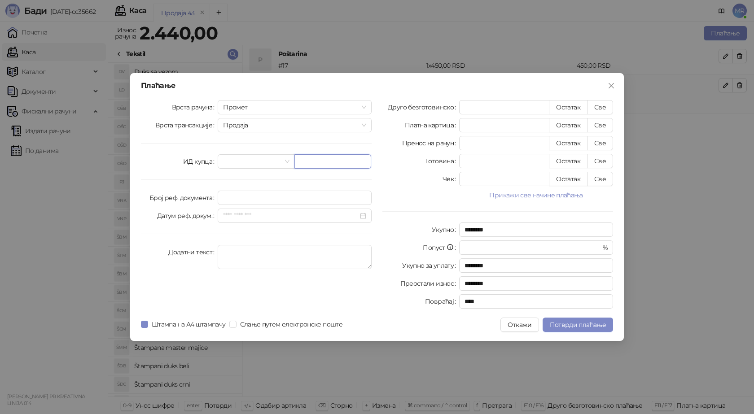
click at [305, 162] on input "text" at bounding box center [332, 161] width 77 height 14
type input "**********"
click at [599, 109] on button "Све" at bounding box center [600, 107] width 26 height 14
type input "****"
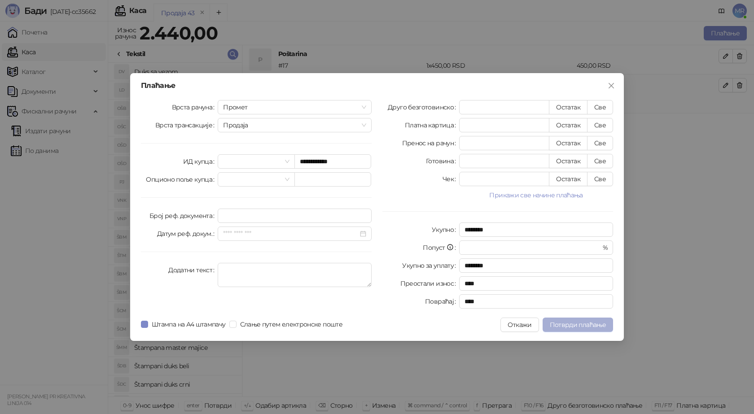
click at [577, 328] on span "Потврди плаћање" at bounding box center [578, 325] width 56 height 8
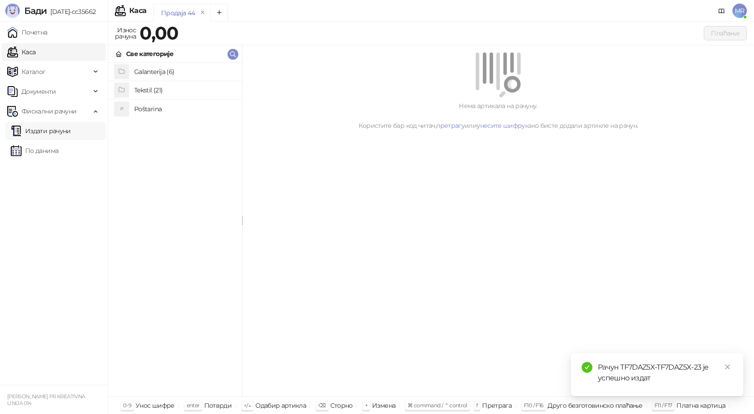
click at [65, 132] on link "Издати рачуни" at bounding box center [41, 131] width 60 height 18
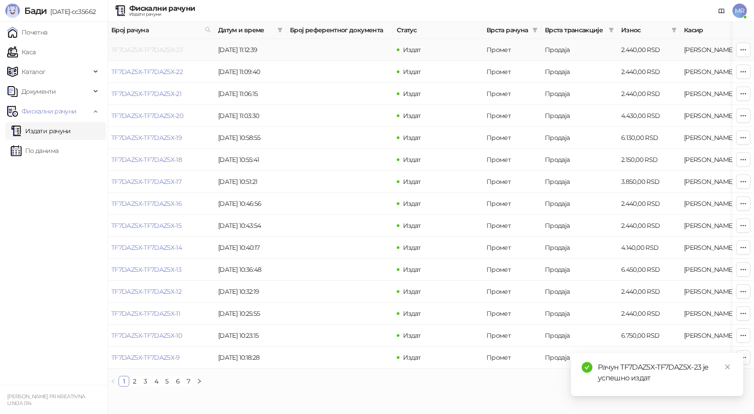
click at [151, 51] on link "TF7DAZ5X-TF7DAZ5X-23" at bounding box center [146, 50] width 71 height 8
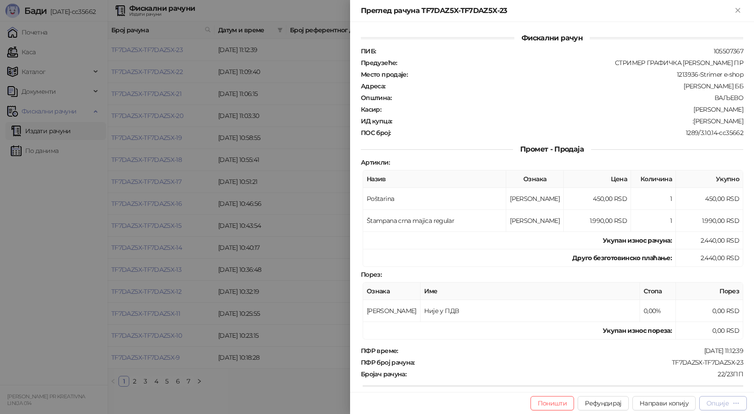
click at [729, 406] on div "Опције" at bounding box center [722, 403] width 33 height 9
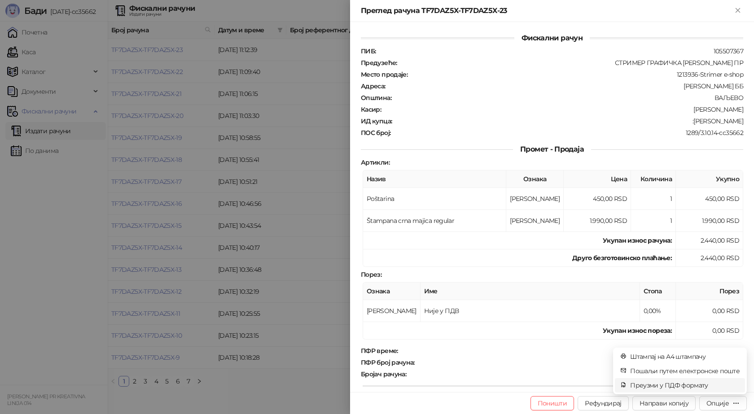
click at [700, 389] on span "Преузми у ПДФ формату" at bounding box center [684, 385] width 109 height 10
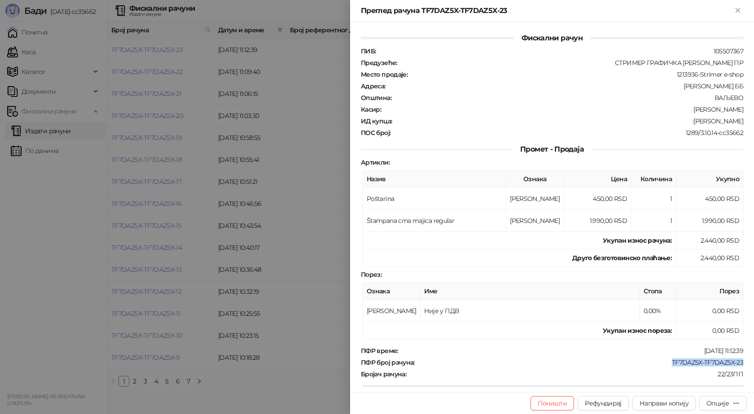
drag, startPoint x: 741, startPoint y: 363, endPoint x: 662, endPoint y: 363, distance: 79.4
click at [663, 364] on div "Фискални рачун ПИБ : 105507367 Предузеће : СТРИМЕР ГРАФИЧКА РАДЊА САША ПЕТРОВИЋ…" at bounding box center [552, 207] width 404 height 370
drag, startPoint x: 700, startPoint y: 122, endPoint x: 741, endPoint y: 125, distance: 41.0
click at [741, 125] on div "Фискални рачун ПИБ : 105507367 Предузеће : СТРИМЕР ГРАФИЧКА РАДЊА САША ПЕТРОВИЋ…" at bounding box center [552, 207] width 404 height 370
click at [734, 9] on icon "Close" at bounding box center [738, 10] width 8 height 8
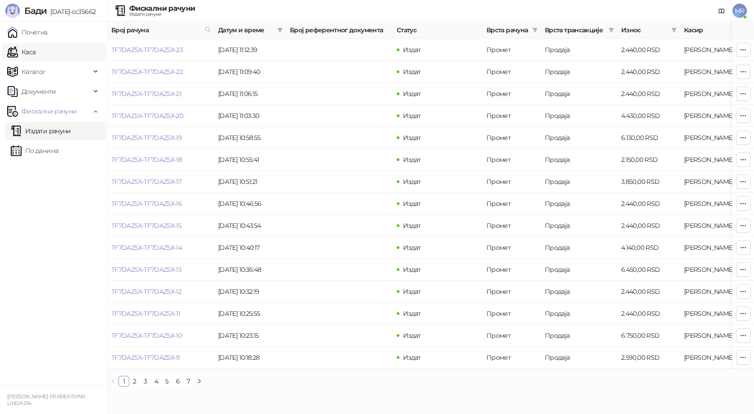
click at [27, 55] on link "Каса" at bounding box center [21, 52] width 28 height 18
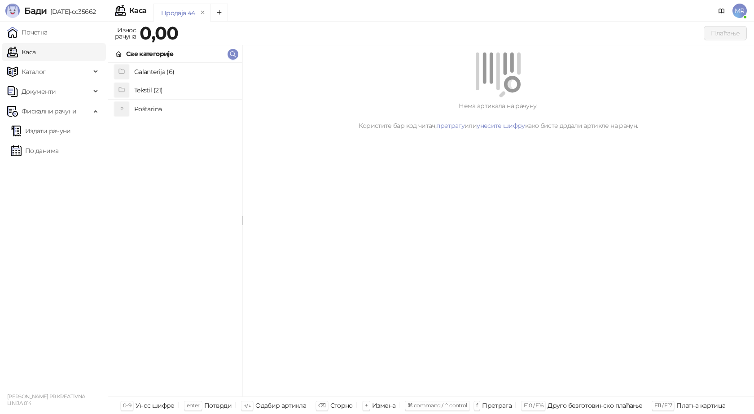
click at [150, 107] on h4 "Poštarina" at bounding box center [184, 109] width 101 height 14
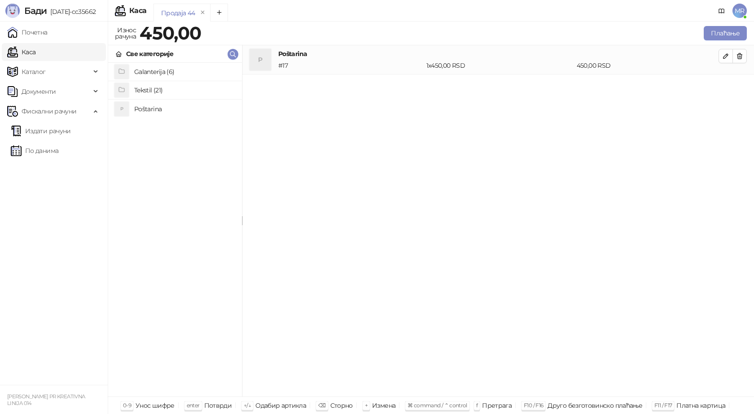
click at [161, 111] on h4 "Poštarina" at bounding box center [184, 109] width 101 height 14
click at [740, 57] on icon "button" at bounding box center [739, 55] width 5 height 5
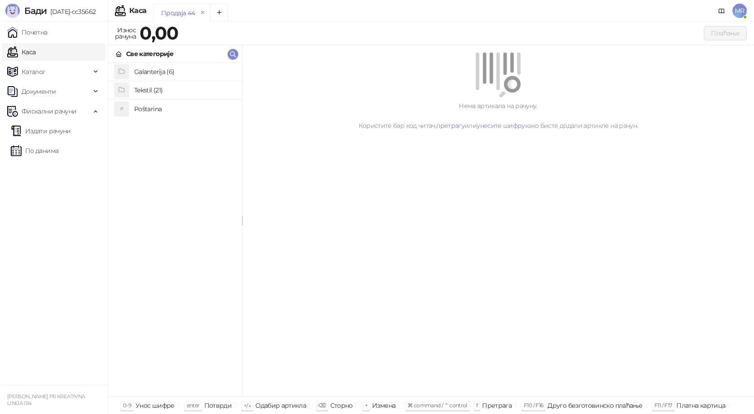
click at [178, 109] on h4 "Poštarina" at bounding box center [184, 109] width 101 height 14
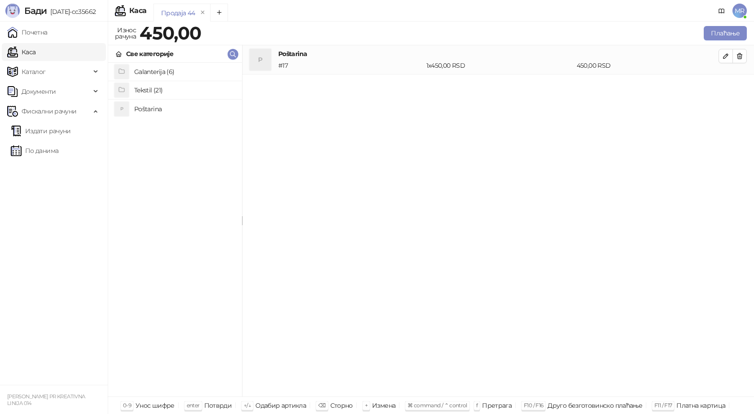
click at [148, 87] on h4 "Tekstil (21)" at bounding box center [184, 90] width 101 height 14
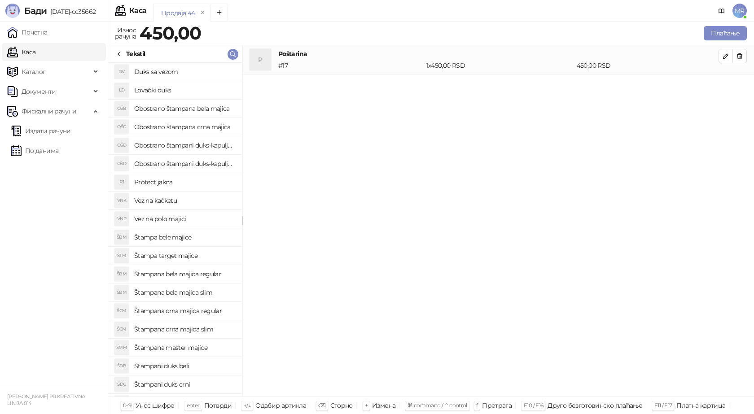
click at [193, 310] on h4 "Štampana crna majica regular" at bounding box center [184, 311] width 101 height 14
click at [720, 83] on button "button" at bounding box center [725, 85] width 14 height 14
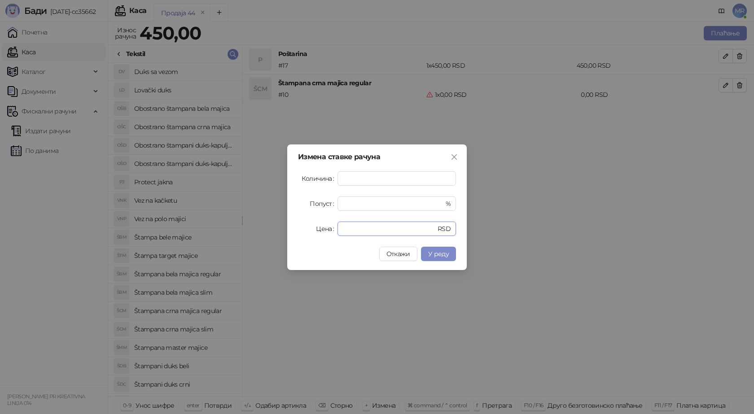
drag, startPoint x: 355, startPoint y: 231, endPoint x: 217, endPoint y: 217, distance: 138.9
click at [215, 219] on div "Измена ставке рачуна Количина * Попуст * % Цена * RSD Откажи У реду" at bounding box center [377, 207] width 754 height 414
type input "****"
click at [440, 255] on span "У реду" at bounding box center [438, 254] width 21 height 8
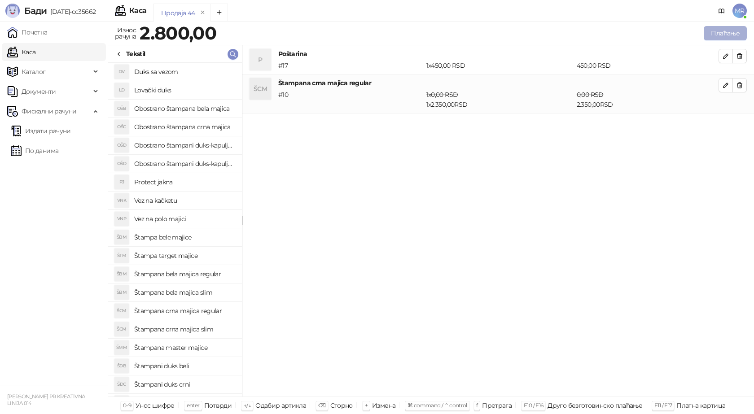
click at [725, 30] on button "Плаћање" at bounding box center [725, 33] width 43 height 14
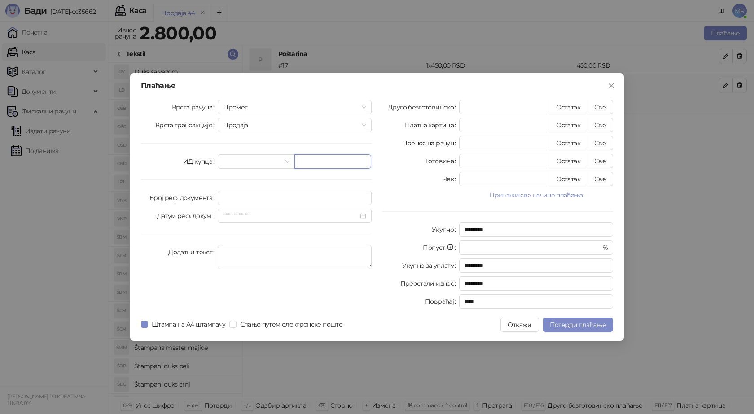
click at [350, 164] on input "text" at bounding box center [332, 161] width 77 height 14
click at [320, 159] on input "text" at bounding box center [332, 161] width 77 height 14
paste input "**********"
type input "**********"
click at [605, 105] on button "Све" at bounding box center [600, 107] width 26 height 14
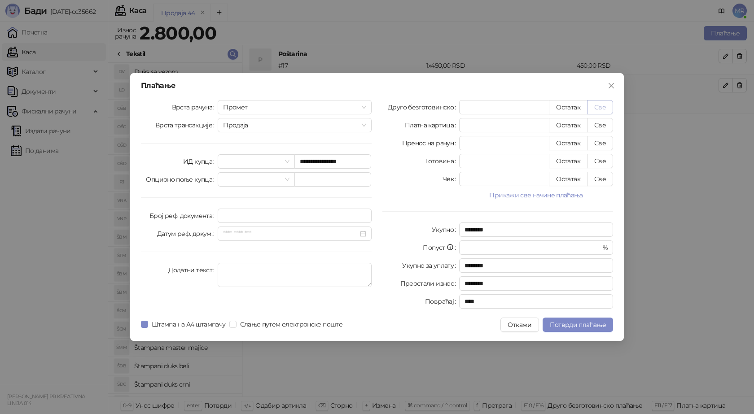
type input "****"
click at [569, 328] on span "Потврди плаћање" at bounding box center [578, 325] width 56 height 8
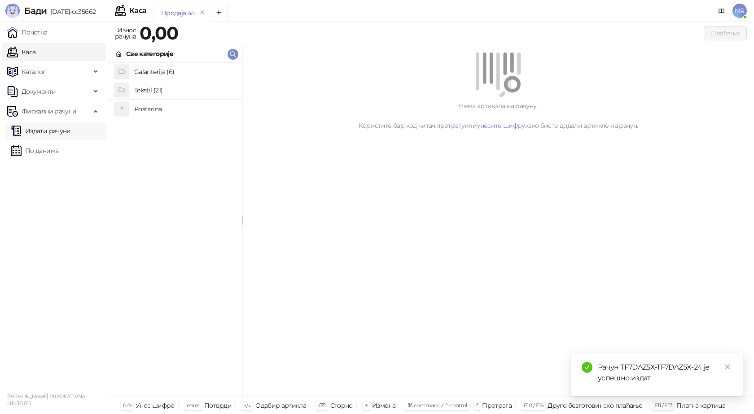
click at [68, 127] on link "Издати рачуни" at bounding box center [41, 131] width 60 height 18
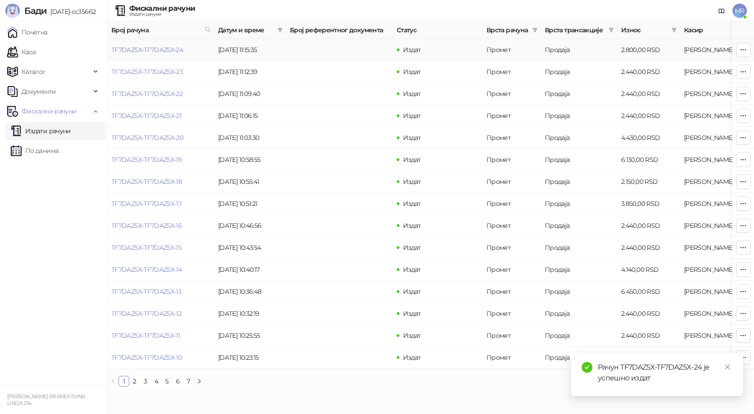
click at [154, 55] on td "TF7DAZ5X-TF7DAZ5X-24" at bounding box center [161, 50] width 107 height 22
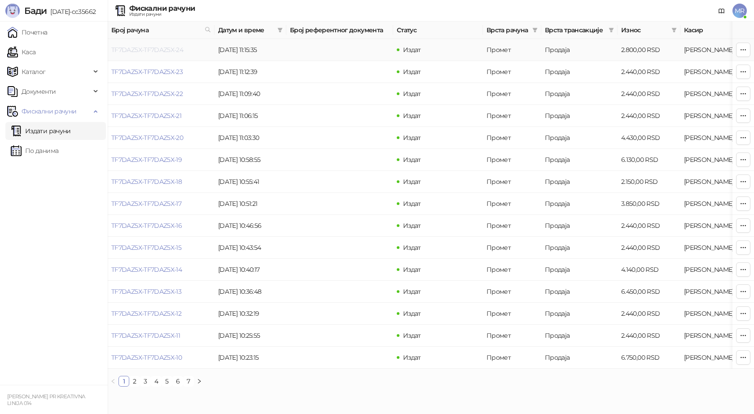
click at [171, 48] on link "TF7DAZ5X-TF7DAZ5X-24" at bounding box center [147, 50] width 72 height 8
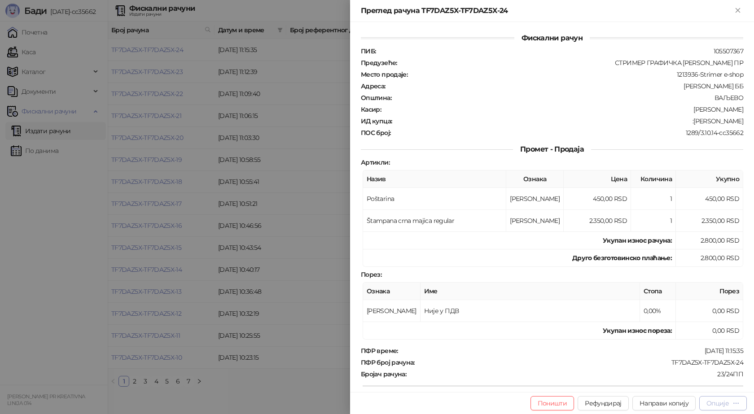
click at [724, 403] on div "Опције" at bounding box center [717, 403] width 22 height 8
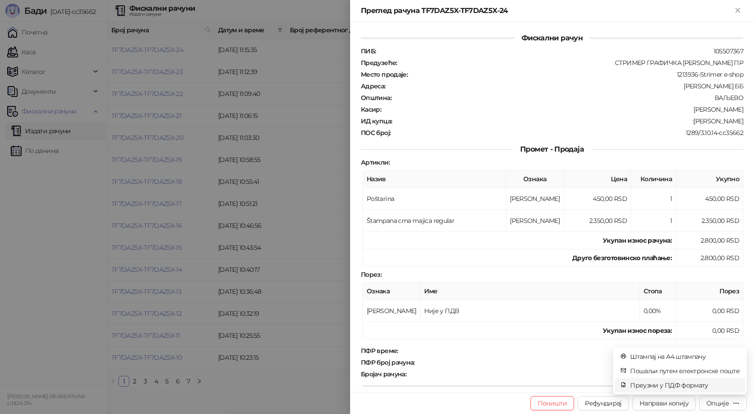
click at [678, 383] on span "Преузми у ПДФ формату" at bounding box center [684, 385] width 109 height 10
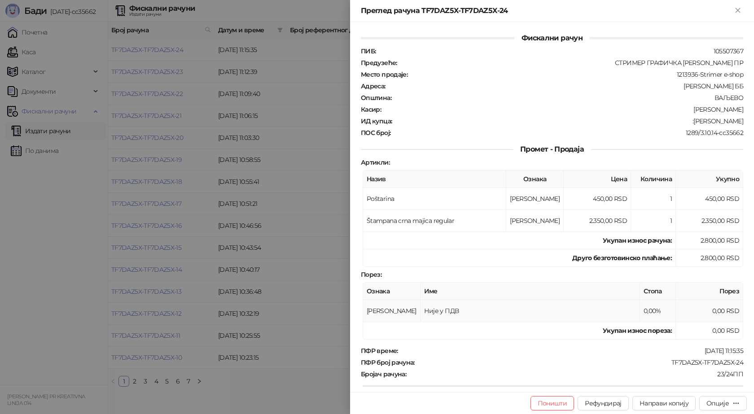
click at [588, 315] on td "Није у ПДВ" at bounding box center [529, 311] width 219 height 22
drag, startPoint x: 736, startPoint y: 362, endPoint x: 665, endPoint y: 360, distance: 71.8
click at [665, 360] on div "TF7DAZ5X-TF7DAZ5X-24" at bounding box center [579, 363] width 328 height 8
drag, startPoint x: 736, startPoint y: 121, endPoint x: 690, endPoint y: 116, distance: 46.5
click at [690, 116] on div "ПИБ : 105507367 Предузеће : СТРИМЕР ГРАФИЧКА РАДЊА САША ПЕТРОВИЋ ПР Место прода…" at bounding box center [552, 92] width 386 height 90
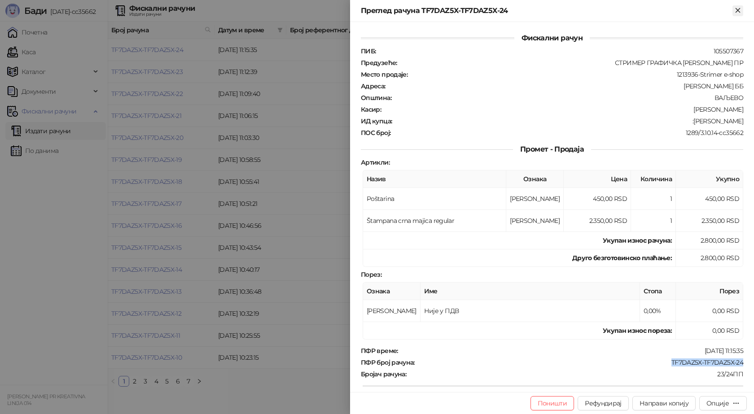
click at [735, 9] on icon "Close" at bounding box center [738, 10] width 8 height 8
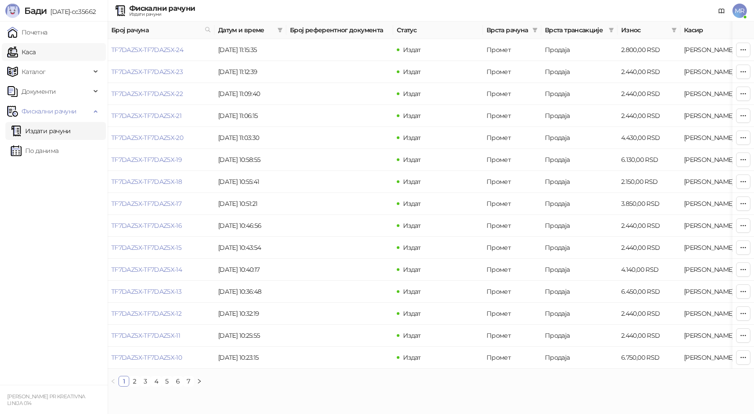
click at [35, 52] on link "Каса" at bounding box center [21, 52] width 28 height 18
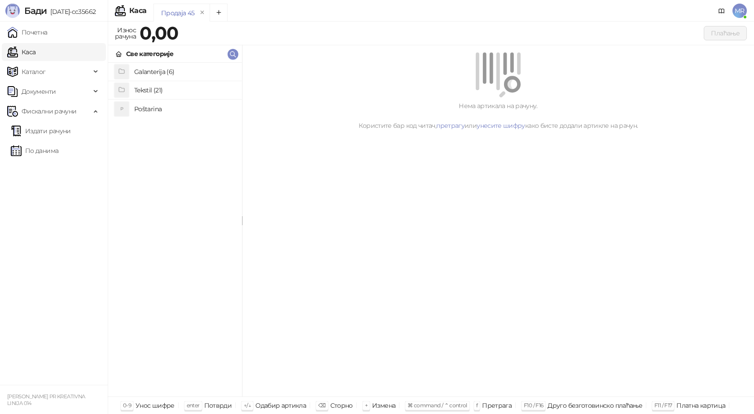
click at [142, 108] on h4 "Poštarina" at bounding box center [184, 109] width 101 height 14
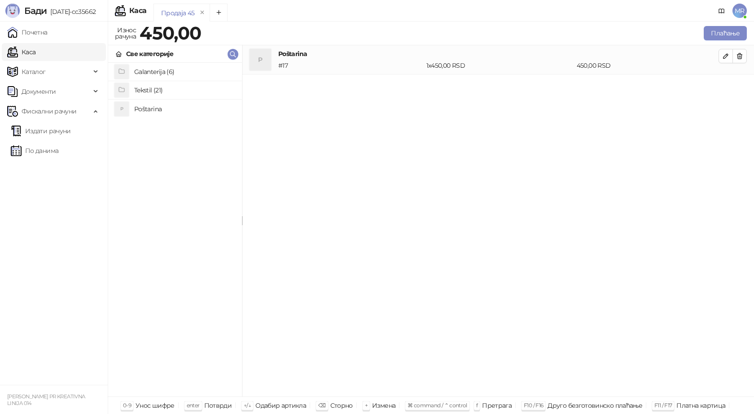
click at [183, 91] on h4 "Tekstil (21)" at bounding box center [184, 90] width 101 height 14
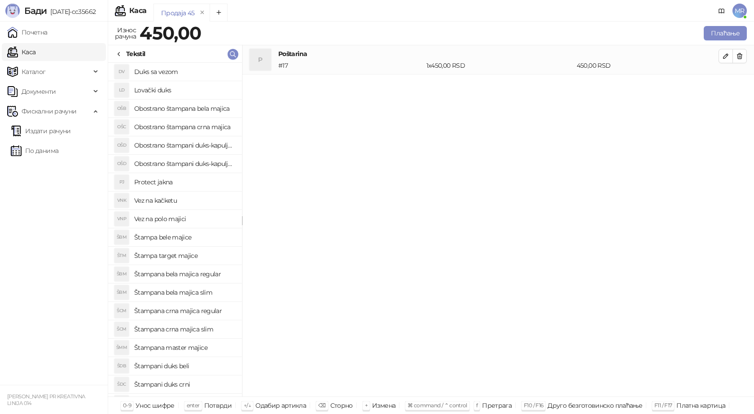
click at [204, 308] on h4 "Štampana crna majica regular" at bounding box center [184, 311] width 101 height 14
click at [722, 84] on icon "button" at bounding box center [725, 85] width 7 height 7
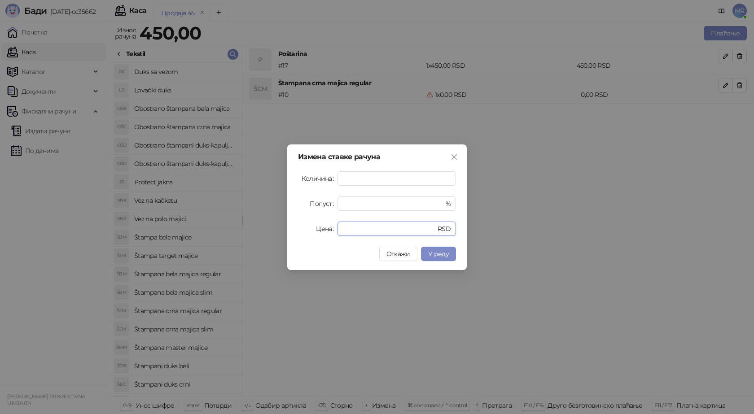
drag, startPoint x: 350, startPoint y: 227, endPoint x: 319, endPoint y: 232, distance: 31.7
click at [319, 232] on div "Цена * RSD" at bounding box center [377, 229] width 158 height 14
type input "****"
click at [439, 259] on button "У реду" at bounding box center [438, 254] width 35 height 14
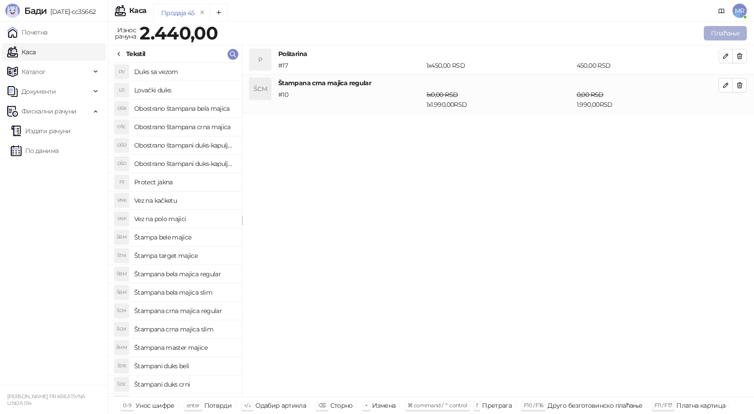
click at [721, 33] on button "Плаћање" at bounding box center [725, 33] width 43 height 14
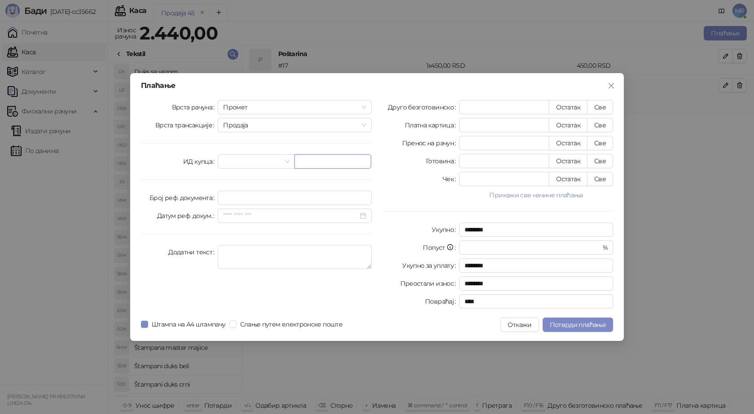
click at [314, 162] on input "text" at bounding box center [332, 161] width 77 height 14
type input "**********"
click at [606, 109] on button "Све" at bounding box center [600, 107] width 26 height 14
type input "****"
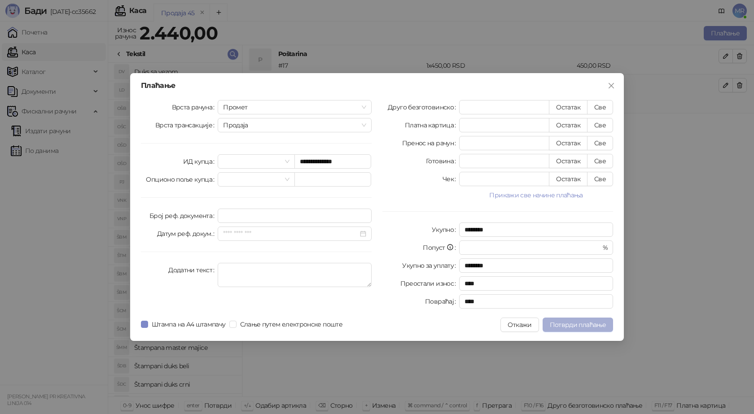
click at [567, 324] on span "Потврди плаћање" at bounding box center [578, 325] width 56 height 8
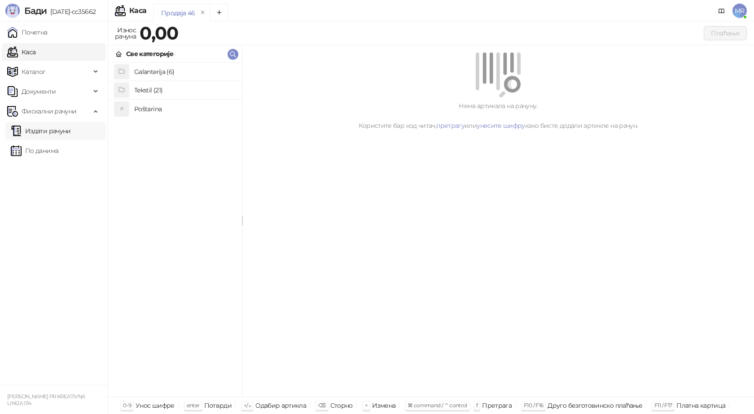
click at [44, 136] on link "Издати рачуни" at bounding box center [41, 131] width 60 height 18
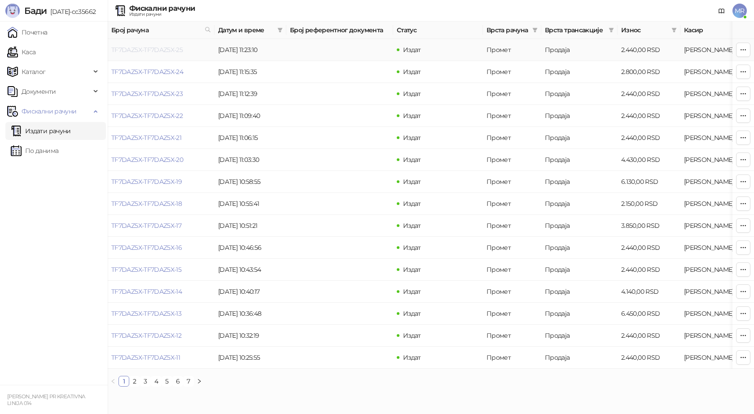
click at [162, 50] on link "TF7DAZ5X-TF7DAZ5X-25" at bounding box center [146, 50] width 71 height 8
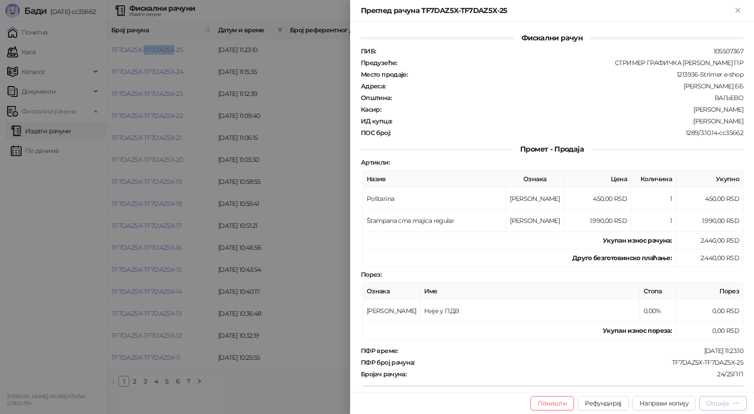
click at [725, 403] on div "Опције" at bounding box center [717, 403] width 22 height 8
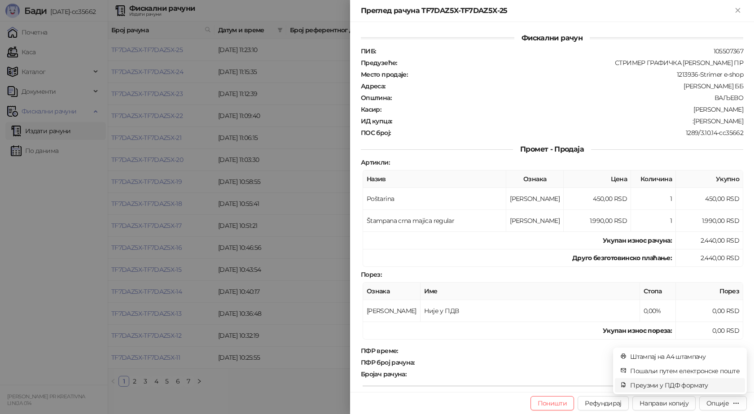
click at [686, 384] on span "Преузми у ПДФ формату" at bounding box center [684, 385] width 109 height 10
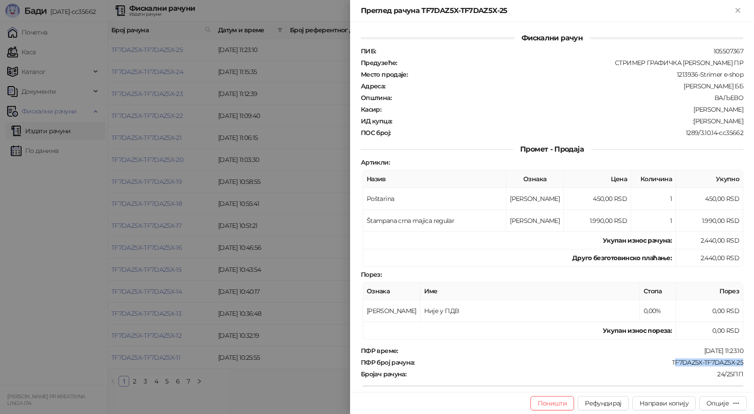
drag, startPoint x: 739, startPoint y: 361, endPoint x: 668, endPoint y: 365, distance: 71.0
click at [668, 365] on div "Фискални рачун ПИБ : 105507367 Предузеће : СТРИМЕР ГРАФИЧКА РАДЊА САША ПЕТРОВИЋ…" at bounding box center [552, 207] width 404 height 370
click at [659, 365] on div "TF7DAZ5X-TF7DAZ5X-25" at bounding box center [579, 363] width 328 height 8
drag, startPoint x: 740, startPoint y: 360, endPoint x: 662, endPoint y: 364, distance: 77.7
click at [664, 365] on div "Фискални рачун ПИБ : 105507367 Предузеће : СТРИМЕР ГРАФИЧКА РАДЊА САША ПЕТРОВИЋ…" at bounding box center [552, 207] width 404 height 370
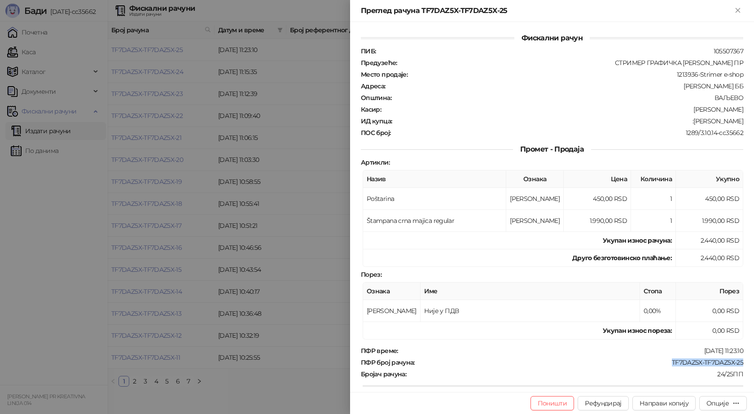
drag, startPoint x: 692, startPoint y: 119, endPoint x: 739, endPoint y: 119, distance: 47.1
click at [739, 119] on div "Фискални рачун ПИБ : 105507367 Предузеће : СТРИМЕР ГРАФИЧКА РАДЊА САША ПЕТРОВИЋ…" at bounding box center [552, 207] width 404 height 370
click at [735, 9] on icon "Close" at bounding box center [738, 10] width 8 height 8
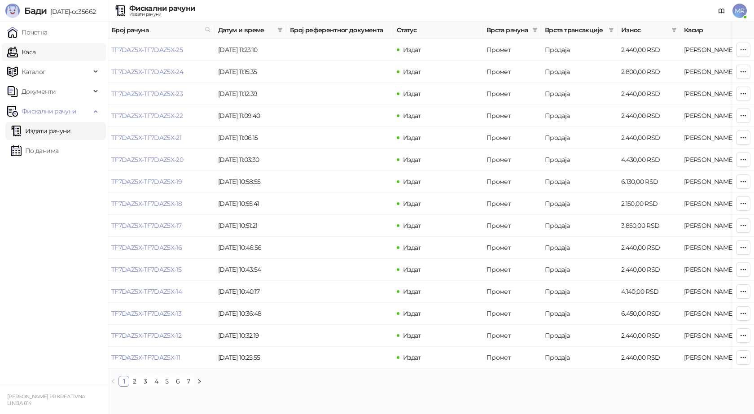
click at [35, 54] on link "Каса" at bounding box center [21, 52] width 28 height 18
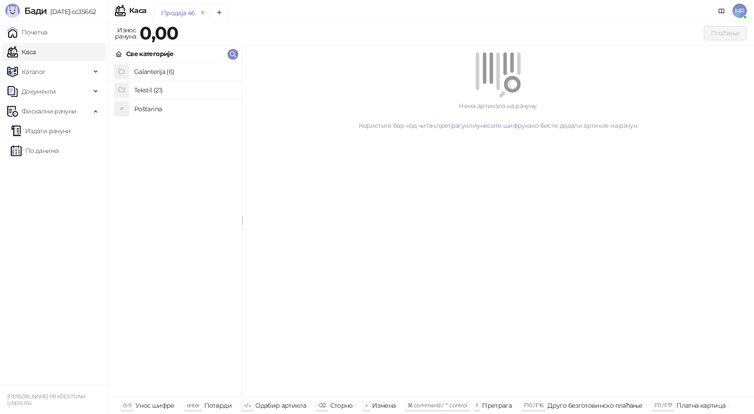
click at [149, 106] on h4 "Poštarina" at bounding box center [184, 109] width 101 height 14
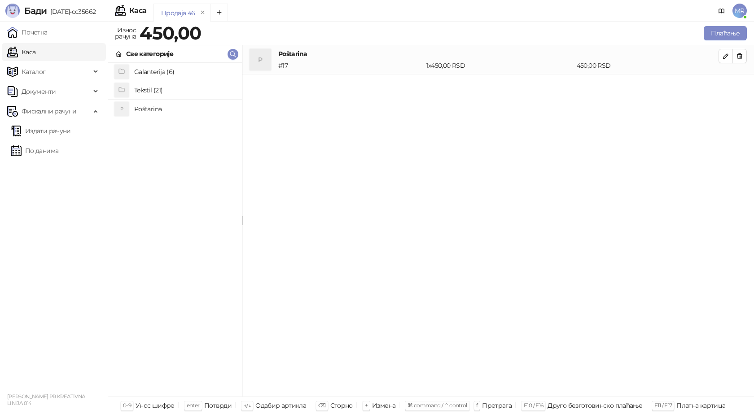
click at [166, 89] on h4 "Tekstil (21)" at bounding box center [184, 90] width 101 height 14
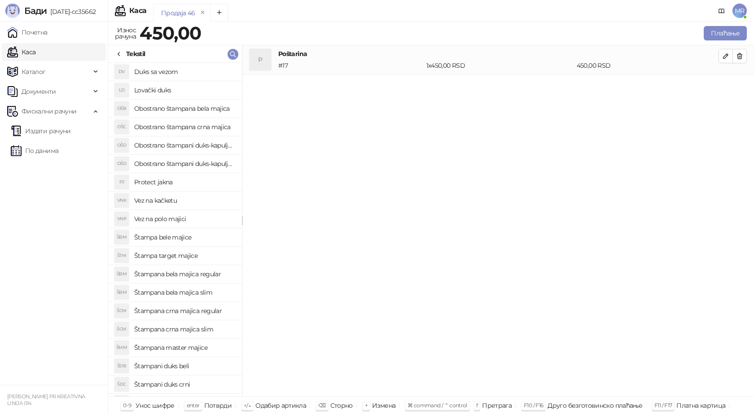
click at [202, 311] on h4 "Štampana crna majica regular" at bounding box center [184, 311] width 101 height 14
click at [726, 84] on icon "button" at bounding box center [725, 85] width 7 height 7
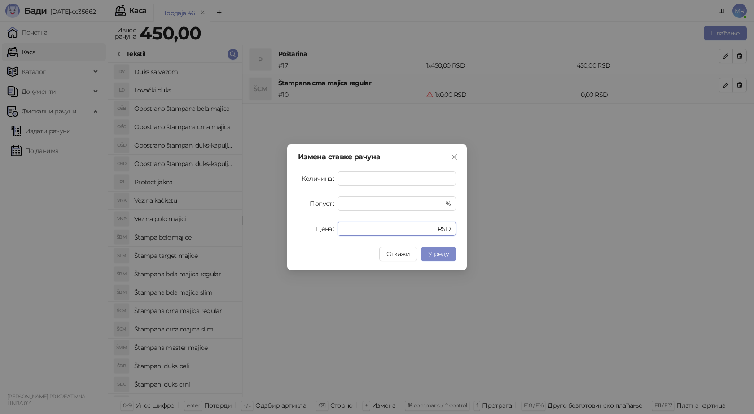
drag, startPoint x: 353, startPoint y: 229, endPoint x: 289, endPoint y: 234, distance: 64.8
click at [297, 238] on div "Измена ставке рачуна Количина * Попуст * % Цена * RSD Откажи У реду" at bounding box center [376, 207] width 179 height 126
type input "****"
click at [436, 257] on span "У реду" at bounding box center [438, 254] width 21 height 8
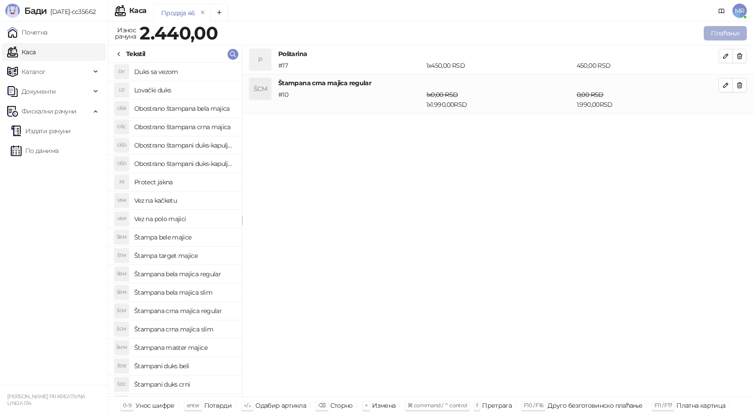
click at [717, 34] on button "Плаћање" at bounding box center [725, 33] width 43 height 14
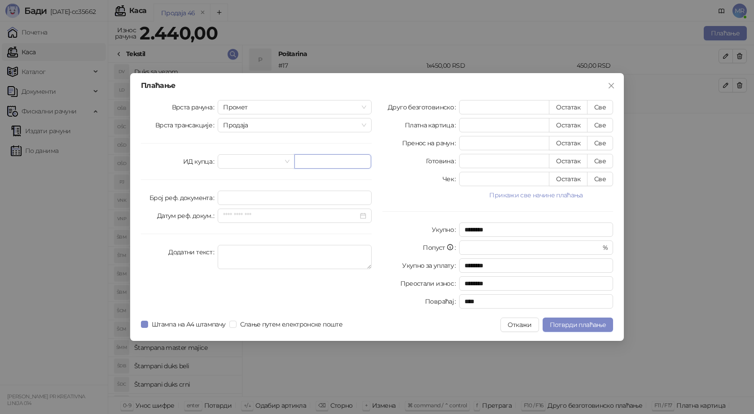
click at [311, 164] on input "text" at bounding box center [332, 161] width 77 height 14
paste input "**********"
type input "**********"
click at [600, 107] on button "Све" at bounding box center [600, 107] width 26 height 14
type input "****"
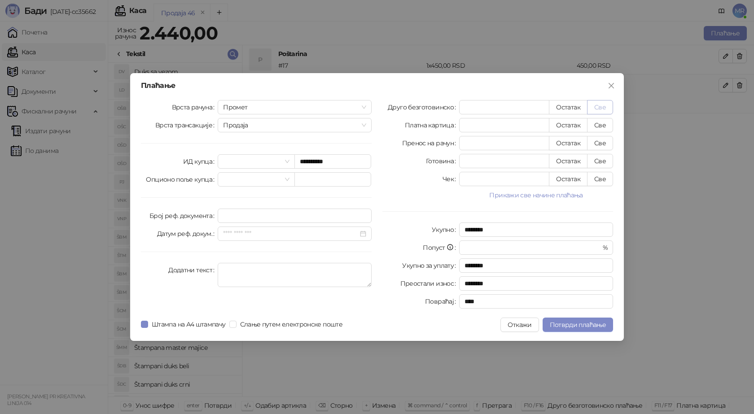
type input "****"
click at [565, 325] on span "Потврди плаћање" at bounding box center [578, 325] width 56 height 8
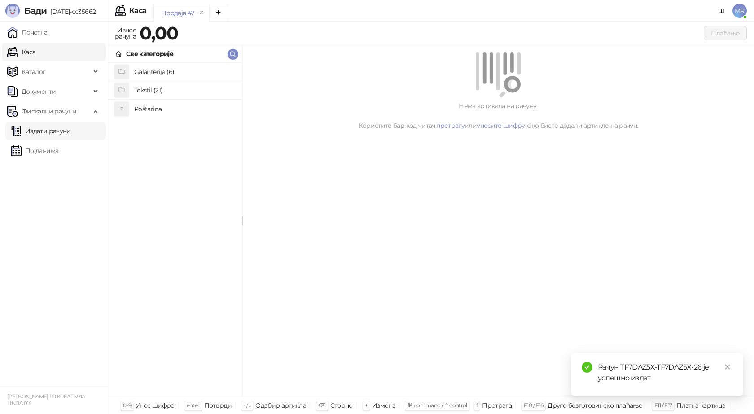
click at [59, 133] on link "Издати рачуни" at bounding box center [41, 131] width 60 height 18
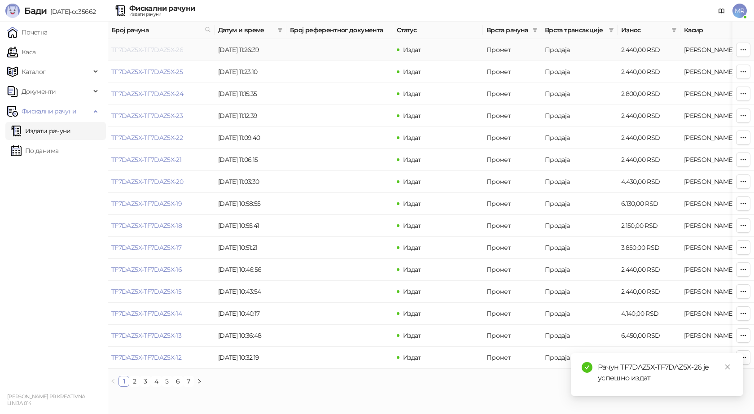
click at [177, 52] on link "TF7DAZ5X-TF7DAZ5X-26" at bounding box center [147, 50] width 72 height 8
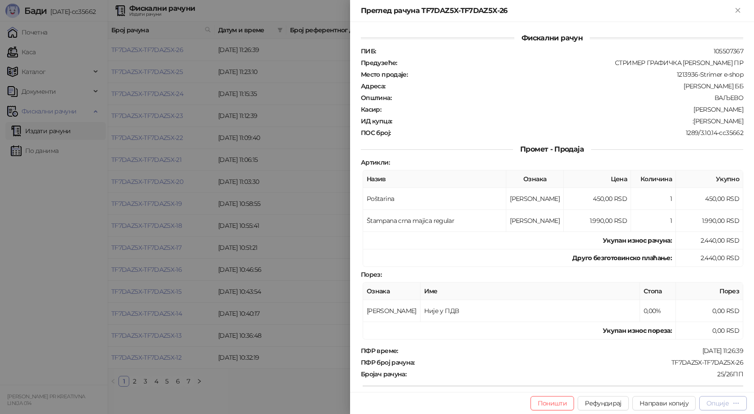
click at [722, 405] on div "Опције" at bounding box center [717, 403] width 22 height 8
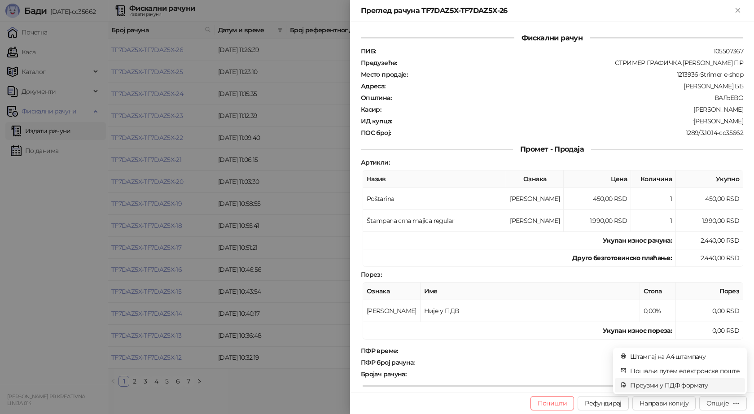
click at [703, 384] on span "Преузми у ПДФ формату" at bounding box center [684, 385] width 109 height 10
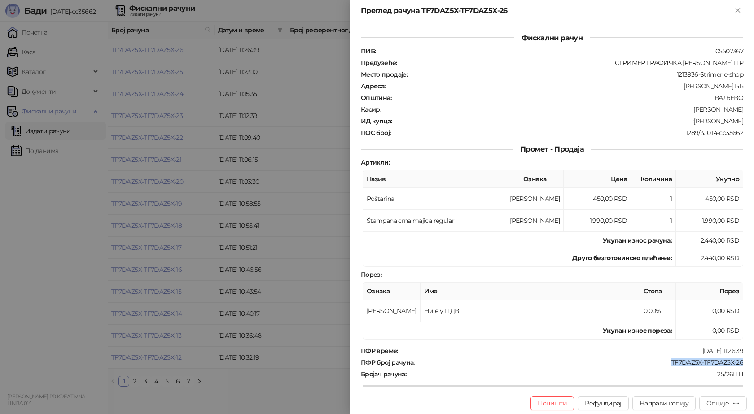
drag, startPoint x: 736, startPoint y: 361, endPoint x: 665, endPoint y: 362, distance: 71.3
click at [665, 362] on div "TF7DAZ5X-TF7DAZ5X-26" at bounding box center [579, 363] width 328 height 8
copy div "TF7DAZ5X-TF7DAZ5X-26"
drag, startPoint x: 701, startPoint y: 120, endPoint x: 745, endPoint y: 122, distance: 44.0
click at [745, 122] on div "Фискални рачун ПИБ : 105507367 Предузеће : СТРИМЕР ГРАФИЧКА РАДЊА САША ПЕТРОВИЋ…" at bounding box center [552, 207] width 404 height 370
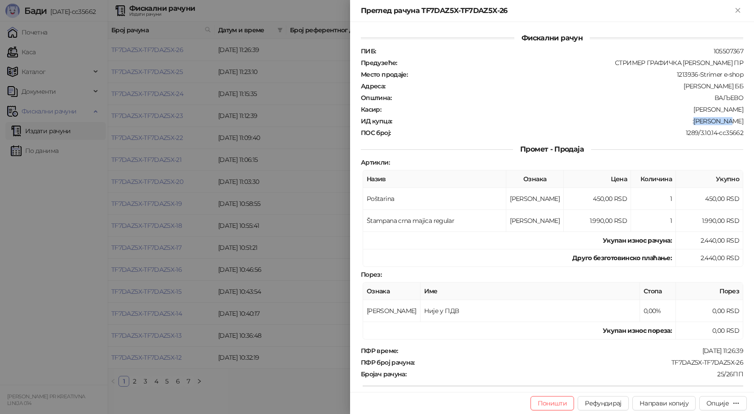
copy div "Nada Sapun"
click at [742, 12] on icon "Close" at bounding box center [738, 10] width 8 height 8
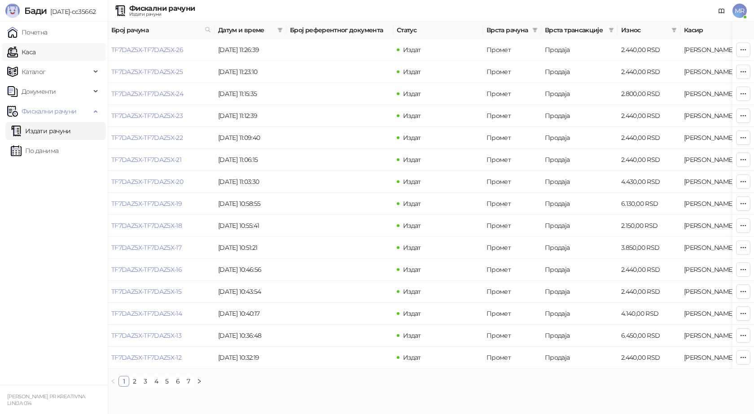
click at [31, 50] on link "Каса" at bounding box center [21, 52] width 28 height 18
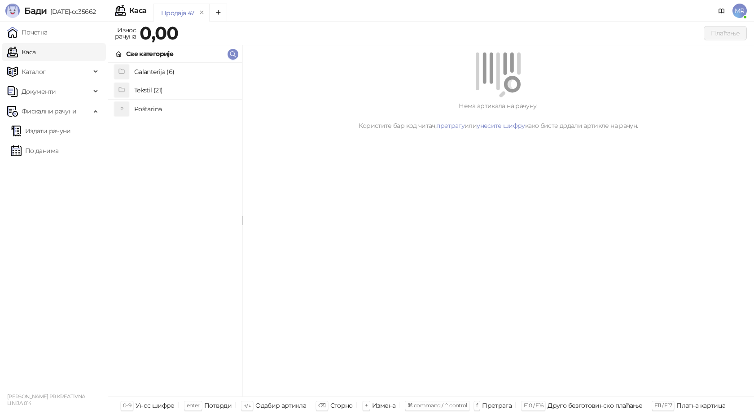
click at [142, 108] on h4 "Poštarina" at bounding box center [184, 109] width 101 height 14
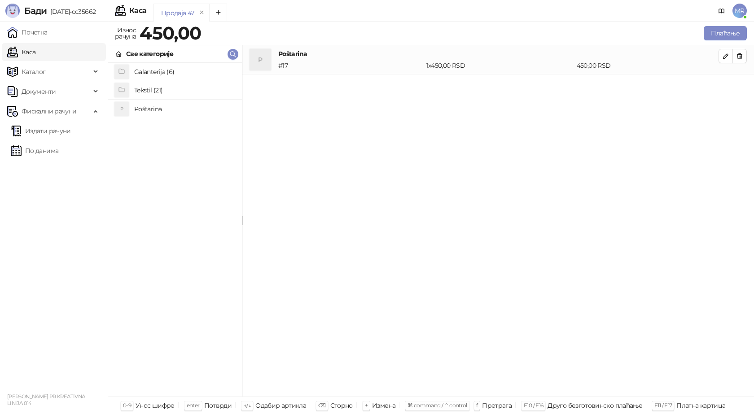
click at [154, 90] on h4 "Tekstil (21)" at bounding box center [184, 90] width 101 height 14
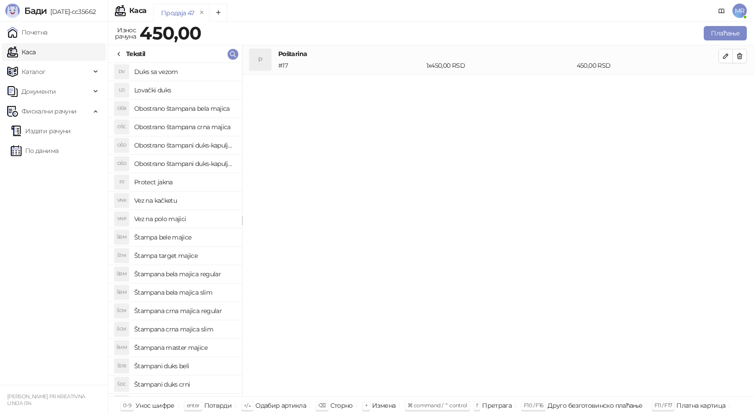
click at [197, 127] on h4 "Obostrano štampana crna majica" at bounding box center [184, 127] width 101 height 14
click at [723, 85] on icon "button" at bounding box center [725, 85] width 7 height 7
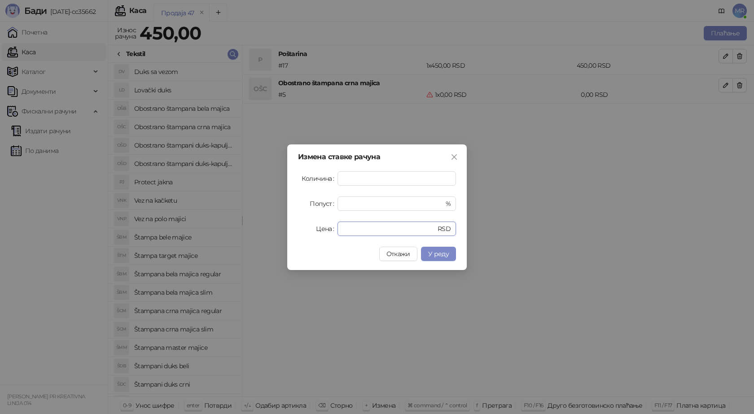
drag, startPoint x: 360, startPoint y: 232, endPoint x: 296, endPoint y: 236, distance: 64.3
click at [312, 234] on div "Цена * RSD" at bounding box center [377, 229] width 158 height 14
type input "*"
type input "****"
click at [439, 252] on span "У реду" at bounding box center [438, 254] width 21 height 8
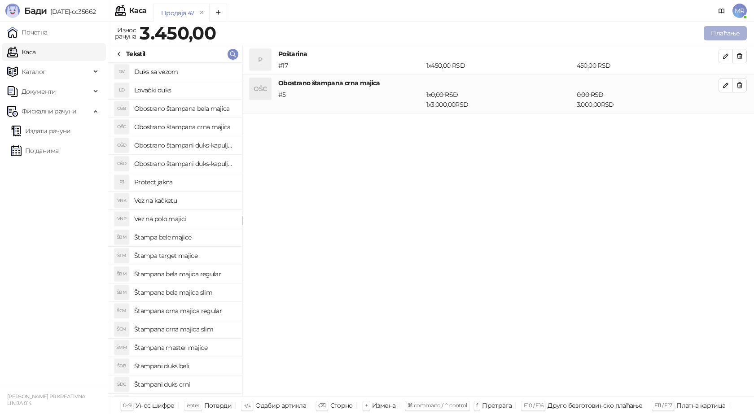
click at [740, 33] on button "Плаћање" at bounding box center [725, 33] width 43 height 14
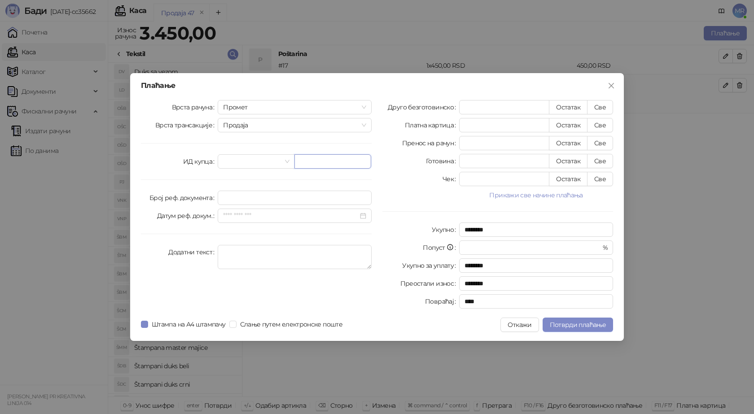
click at [311, 162] on input "text" at bounding box center [332, 161] width 77 height 14
paste input "**********"
type input "**********"
click at [598, 108] on button "Све" at bounding box center [600, 107] width 26 height 14
type input "****"
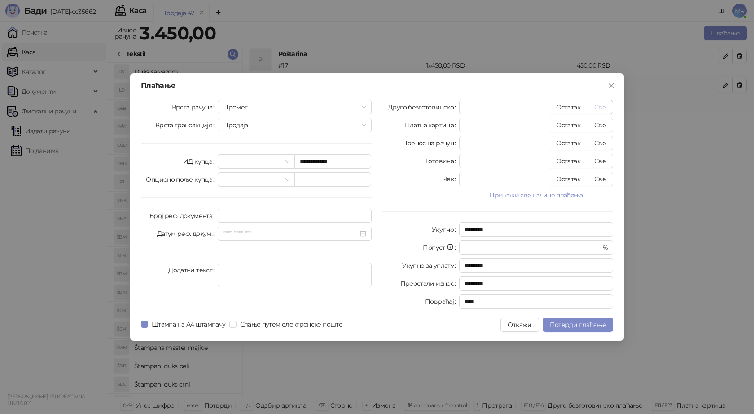
type input "****"
click at [572, 325] on span "Потврди плаћање" at bounding box center [578, 325] width 56 height 8
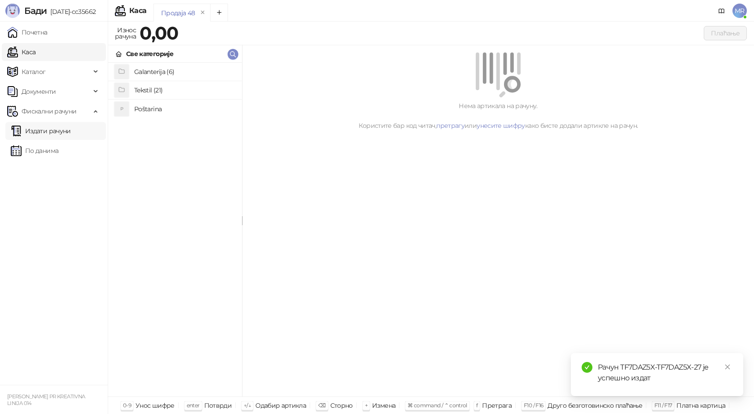
click at [54, 131] on link "Издати рачуни" at bounding box center [41, 131] width 60 height 18
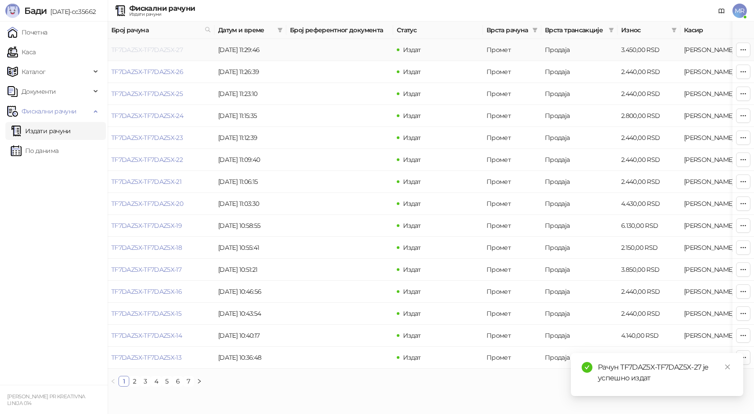
click at [166, 50] on link "TF7DAZ5X-TF7DAZ5X-27" at bounding box center [146, 50] width 71 height 8
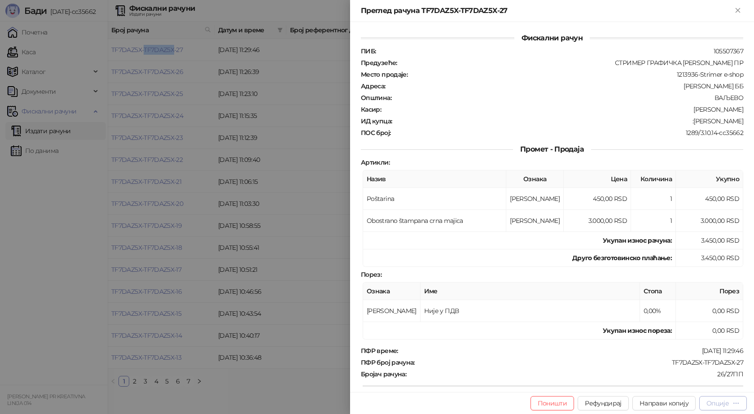
click at [726, 404] on div "Опције" at bounding box center [717, 403] width 22 height 8
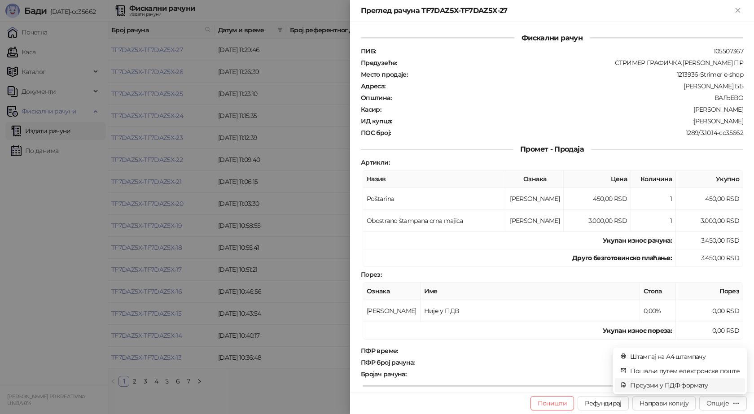
click at [675, 387] on span "Преузми у ПДФ формату" at bounding box center [684, 385] width 109 height 10
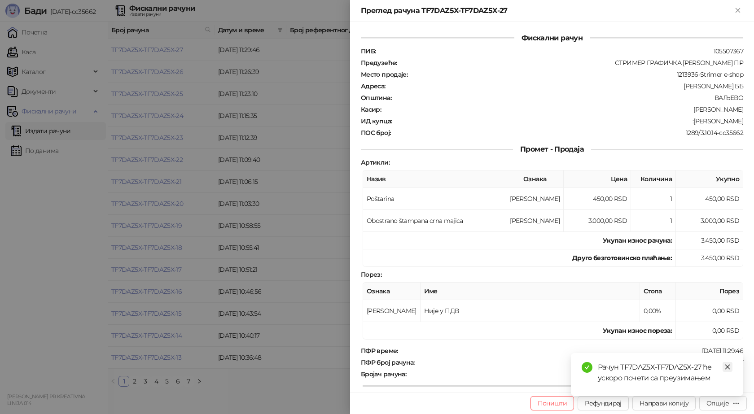
click at [730, 369] on icon "close" at bounding box center [727, 367] width 6 height 6
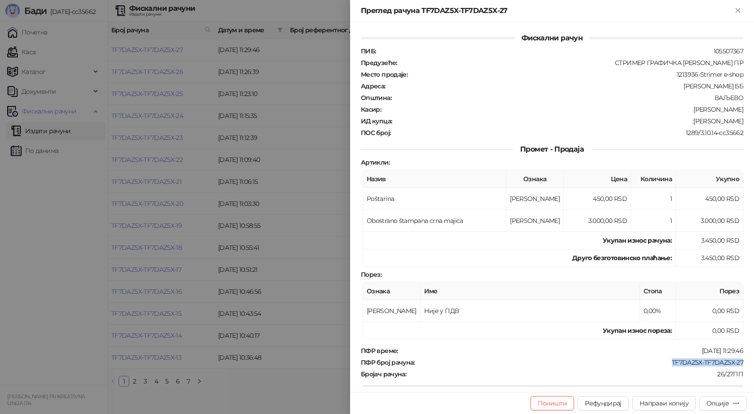
drag, startPoint x: 741, startPoint y: 363, endPoint x: 665, endPoint y: 366, distance: 75.4
click at [665, 366] on div "Фискални рачун ПИБ : 105507367 Предузеће : СТРИМЕР ГРАФИЧКА РАДЊА САША ПЕТРОВИЋ…" at bounding box center [552, 207] width 404 height 370
copy div "TF7DAZ5X-TF7DAZ5X-27"
click at [736, 12] on icon "Close" at bounding box center [737, 10] width 4 height 4
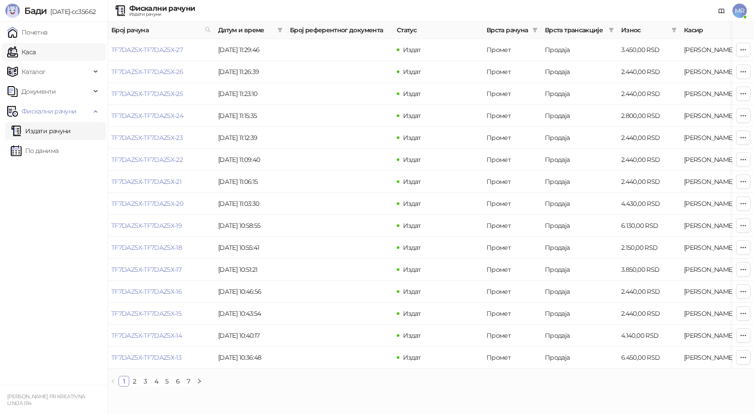
click at [35, 51] on link "Каса" at bounding box center [21, 52] width 28 height 18
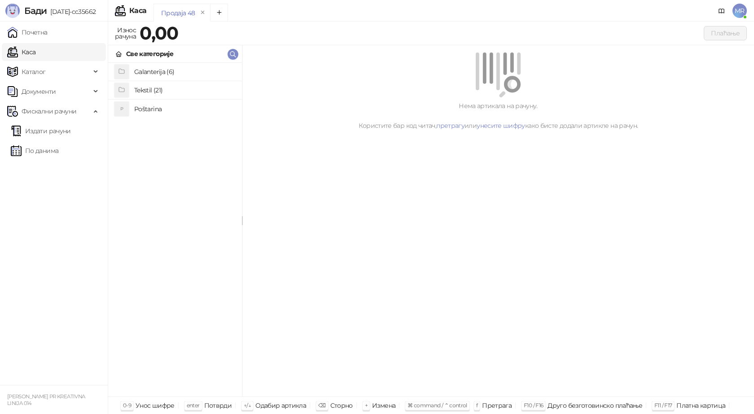
click at [173, 108] on h4 "Poštarina" at bounding box center [184, 109] width 101 height 14
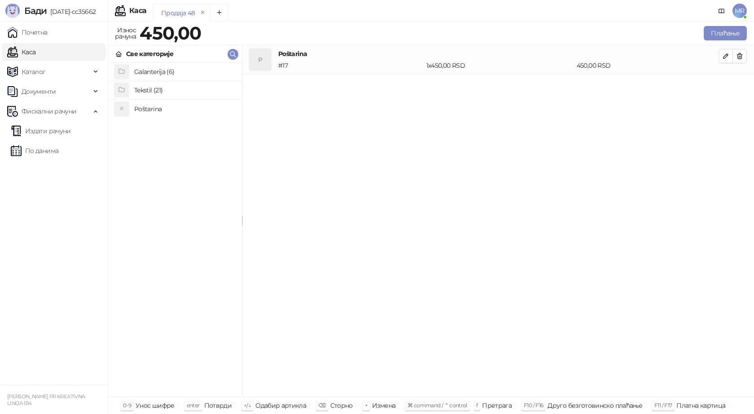
click at [162, 91] on h4 "Tekstil (21)" at bounding box center [184, 90] width 101 height 14
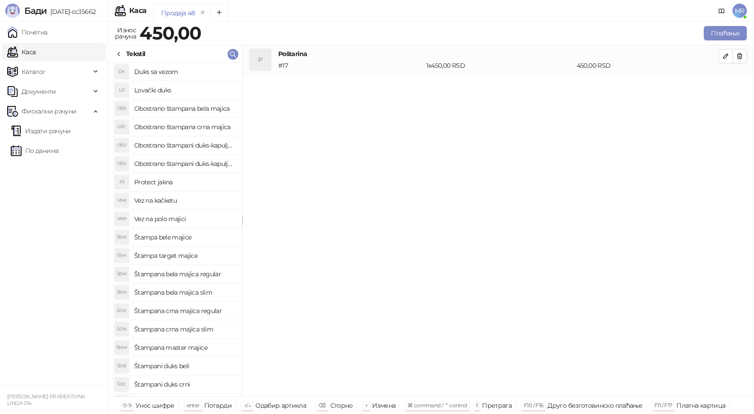
click at [191, 330] on h4 "Štampana crna majica slim" at bounding box center [184, 329] width 101 height 14
click at [724, 87] on icon "button" at bounding box center [725, 85] width 7 height 7
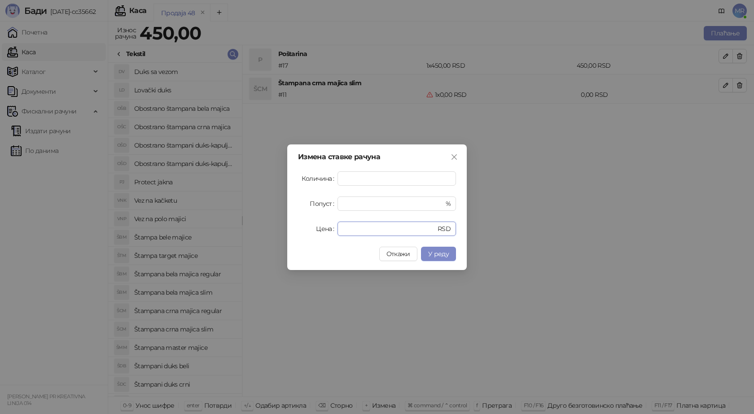
drag, startPoint x: 313, startPoint y: 233, endPoint x: 283, endPoint y: 222, distance: 31.7
click at [294, 236] on div "Измена ставке рачуна Количина * Попуст * % Цена * RSD Откажи У реду" at bounding box center [376, 207] width 179 height 126
click at [438, 253] on span "У реду" at bounding box center [438, 254] width 21 height 8
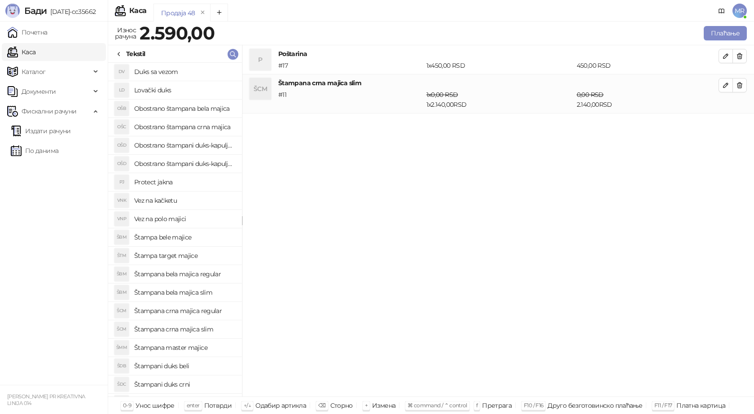
drag, startPoint x: 215, startPoint y: 330, endPoint x: 211, endPoint y: 330, distance: 4.5
click at [211, 330] on h4 "Štampana crna majica slim" at bounding box center [184, 329] width 101 height 14
click at [725, 124] on icon "button" at bounding box center [725, 124] width 4 height 4
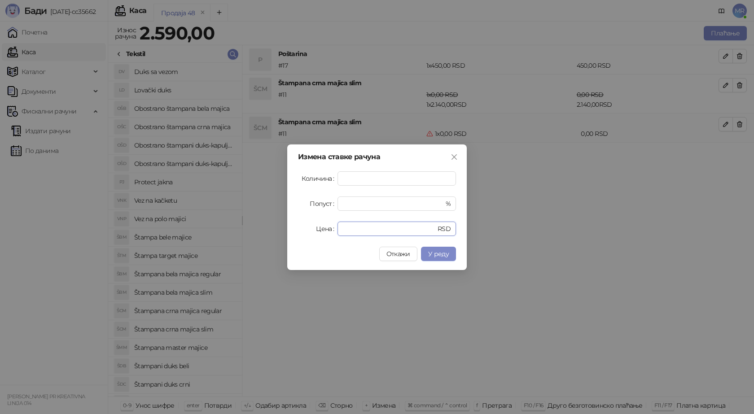
drag, startPoint x: 305, startPoint y: 234, endPoint x: 274, endPoint y: 234, distance: 30.5
click at [274, 234] on div "Измена ставке рачуна Количина * Попуст * % Цена * RSD Откажи У реду" at bounding box center [377, 207] width 754 height 414
type input "****"
click at [434, 254] on span "У реду" at bounding box center [438, 254] width 21 height 8
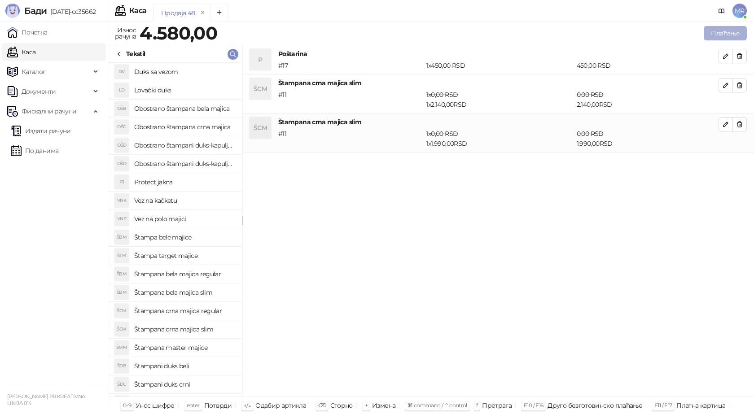
click at [725, 36] on button "Плаћање" at bounding box center [725, 33] width 43 height 14
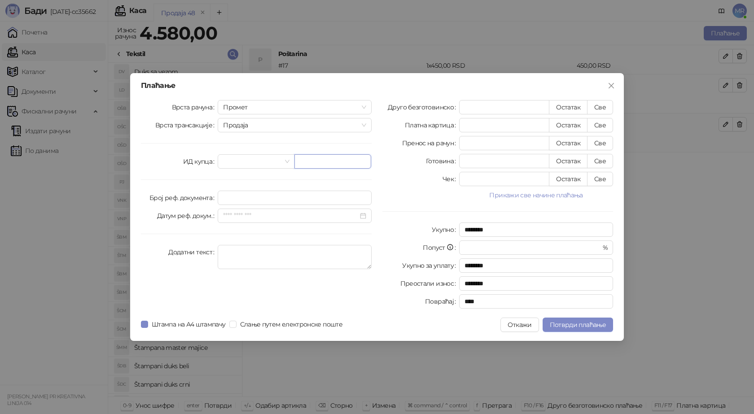
click at [297, 162] on input "text" at bounding box center [332, 161] width 77 height 14
type input "**********"
click at [606, 109] on button "Све" at bounding box center [600, 107] width 26 height 14
type input "****"
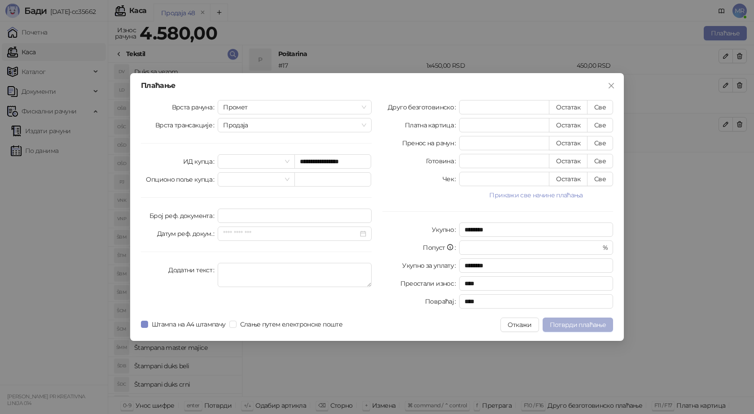
click at [579, 326] on span "Потврди плаћање" at bounding box center [578, 325] width 56 height 8
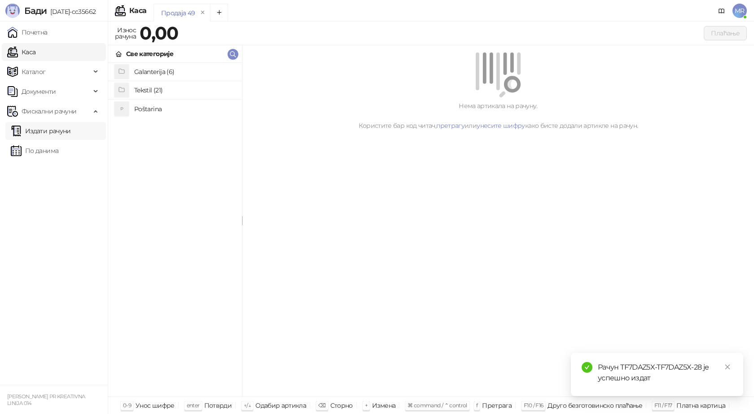
click at [62, 131] on link "Издати рачуни" at bounding box center [41, 131] width 60 height 18
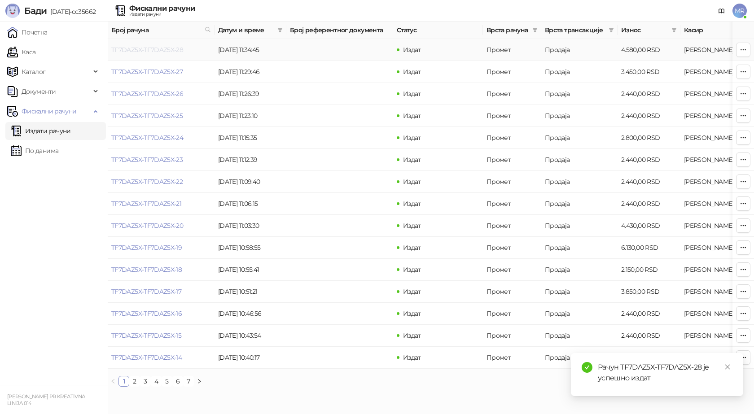
click at [144, 51] on link "TF7DAZ5X-TF7DAZ5X-28" at bounding box center [147, 50] width 72 height 8
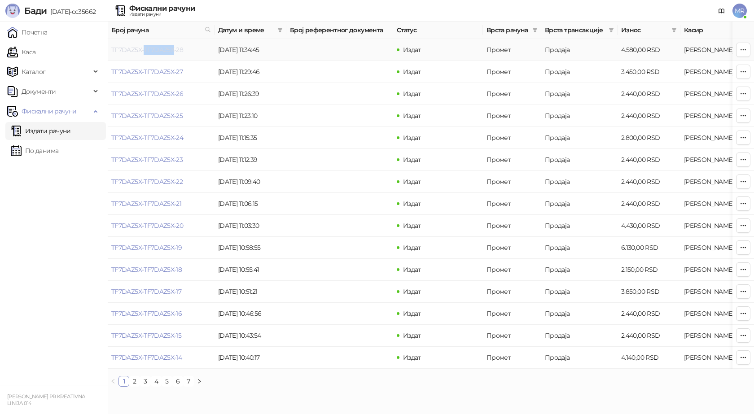
click at [144, 51] on link "TF7DAZ5X-TF7DAZ5X-28" at bounding box center [147, 50] width 72 height 8
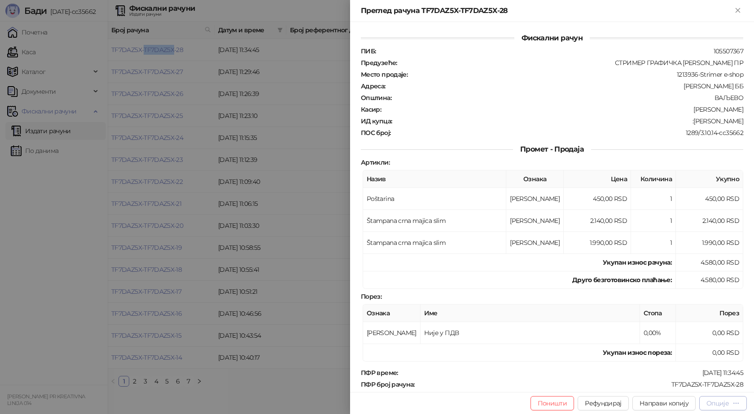
click at [729, 402] on div "Опције" at bounding box center [717, 403] width 22 height 8
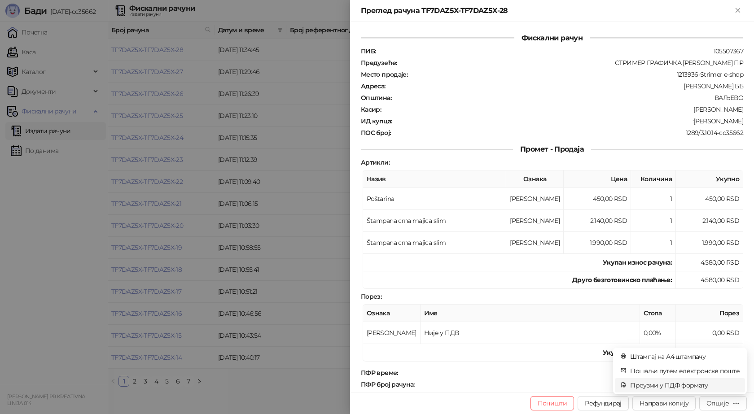
click at [680, 387] on span "Преузми у ПДФ формату" at bounding box center [684, 385] width 109 height 10
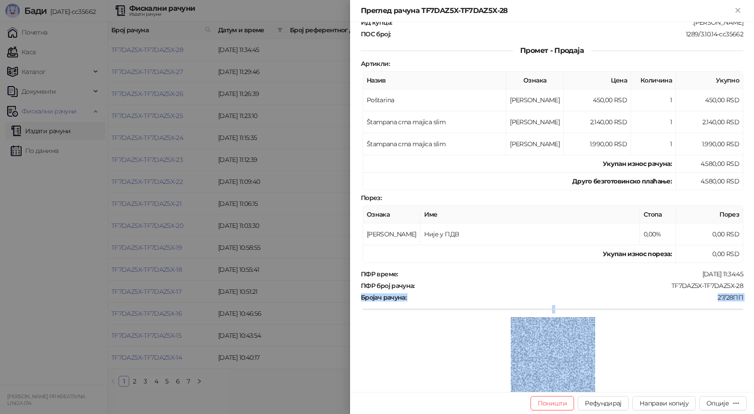
scroll to position [150, 0]
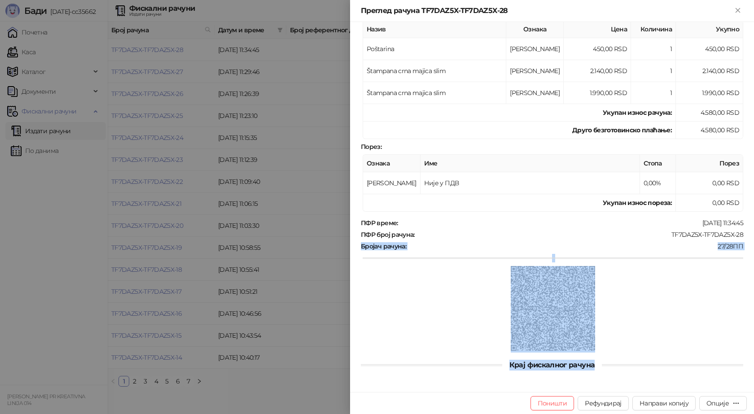
drag, startPoint x: 739, startPoint y: 386, endPoint x: 686, endPoint y: 388, distance: 52.5
click at [686, 389] on div "Фискални рачун ПИБ : 105507367 Предузеће : СТРИМЕР ГРАФИЧКА РАДЊА САША ПЕТРОВИЋ…" at bounding box center [552, 207] width 404 height 370
drag, startPoint x: 703, startPoint y: 318, endPoint x: 704, endPoint y: 306, distance: 12.6
click at [703, 317] on div at bounding box center [553, 309] width 380 height 87
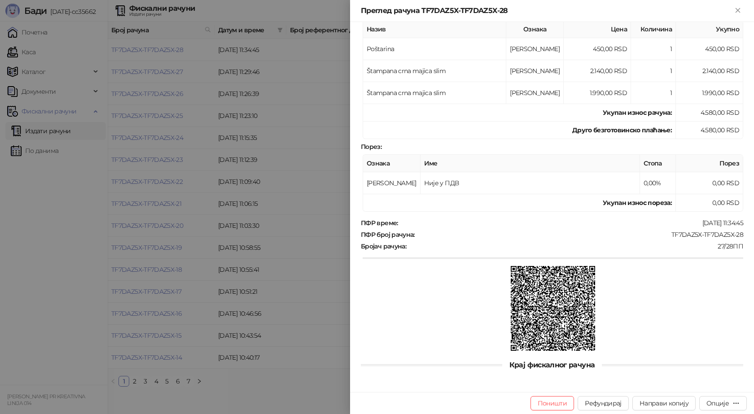
click at [669, 231] on div "TF7DAZ5X-TF7DAZ5X-28" at bounding box center [579, 235] width 328 height 8
drag, startPoint x: 663, startPoint y: 236, endPoint x: 747, endPoint y: 239, distance: 84.0
click at [747, 239] on div "Фискални рачун ПИБ : 105507367 Предузеће : СТРИМЕР ГРАФИЧКА РАДЊА САША ПЕТРОВИЋ…" at bounding box center [552, 207] width 404 height 370
copy div "TF7DAZ5X-TF7DAZ5X-28"
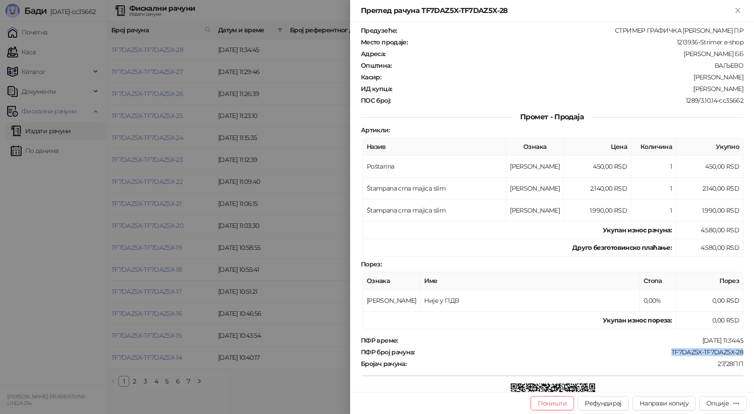
scroll to position [0, 0]
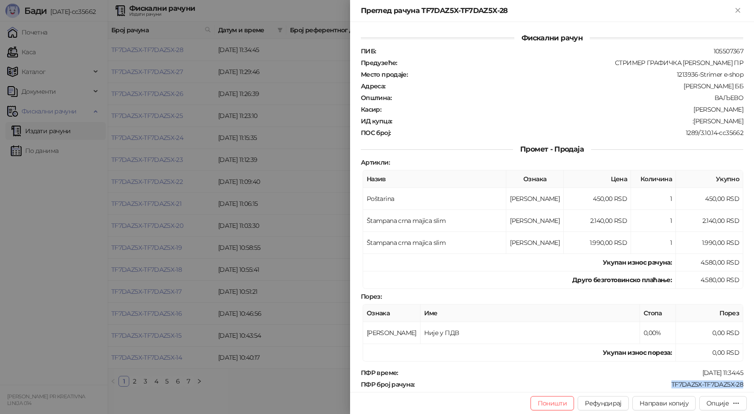
drag, startPoint x: 736, startPoint y: 121, endPoint x: 686, endPoint y: 123, distance: 50.3
click at [686, 123] on div "Фискални рачун ПИБ : 105507367 Предузеће : СТРИМЕР ГРАФИЧКА РАДЊА САША ПЕТРОВИЋ…" at bounding box center [552, 207] width 404 height 370
copy div "Jovana Djordjevic"
click at [735, 8] on icon "Close" at bounding box center [738, 10] width 8 height 8
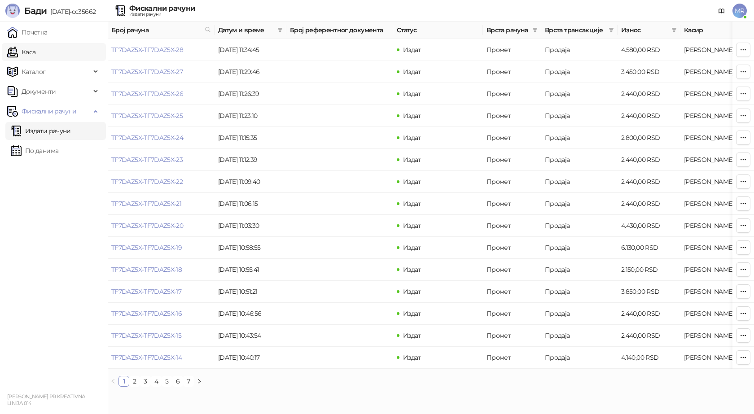
click at [30, 50] on link "Каса" at bounding box center [21, 52] width 28 height 18
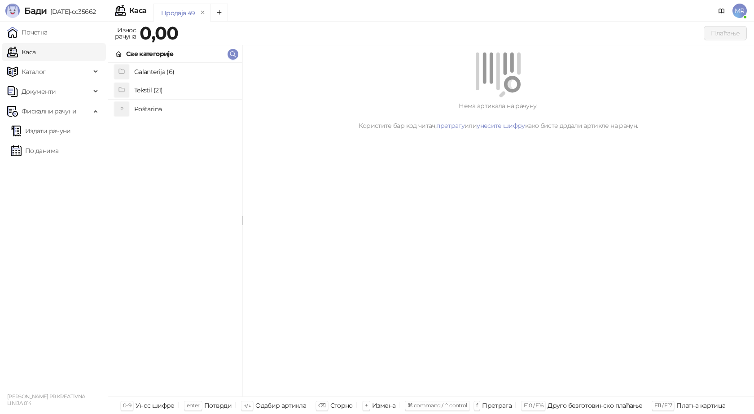
click at [167, 113] on h4 "Poštarina" at bounding box center [184, 109] width 101 height 14
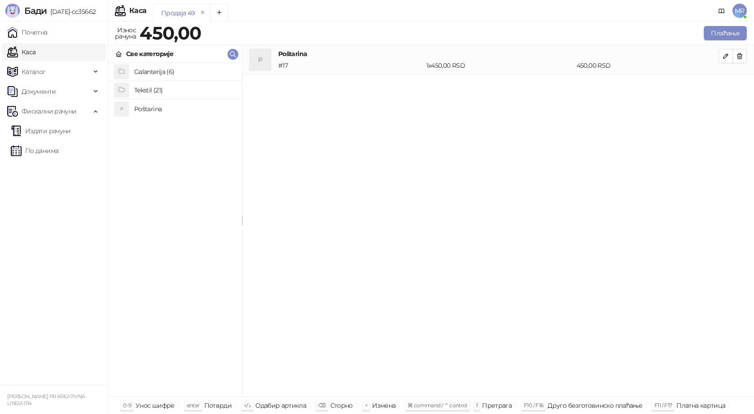
click at [175, 92] on h4 "Tekstil (21)" at bounding box center [184, 90] width 101 height 14
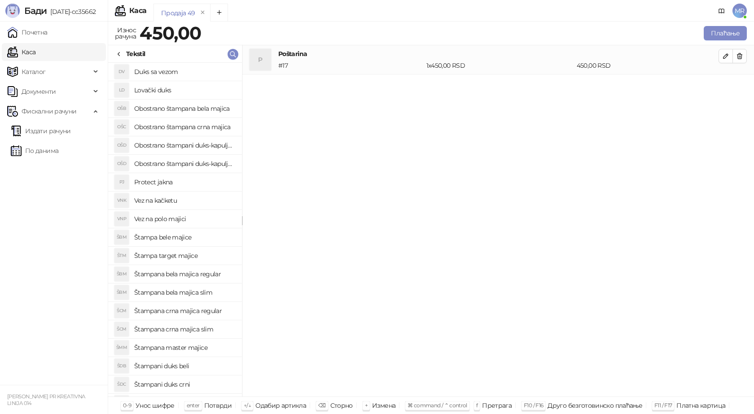
click at [190, 312] on h4 "Štampana crna majica regular" at bounding box center [184, 311] width 101 height 14
click at [727, 85] on icon "button" at bounding box center [725, 85] width 4 height 4
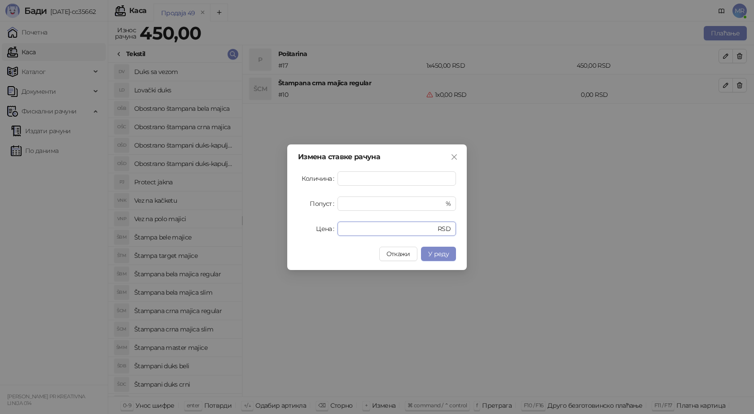
drag, startPoint x: 325, startPoint y: 230, endPoint x: 308, endPoint y: 222, distance: 19.1
click at [320, 230] on div "Цена * RSD" at bounding box center [377, 229] width 158 height 14
type input "****"
click at [439, 258] on button "У реду" at bounding box center [438, 254] width 35 height 14
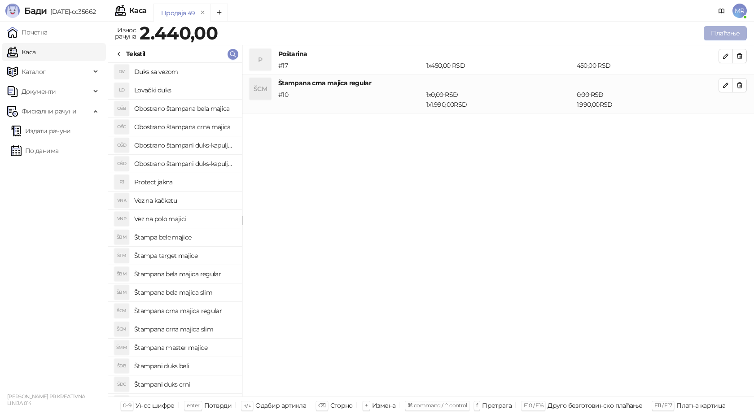
click at [726, 27] on button "Плаћање" at bounding box center [725, 33] width 43 height 14
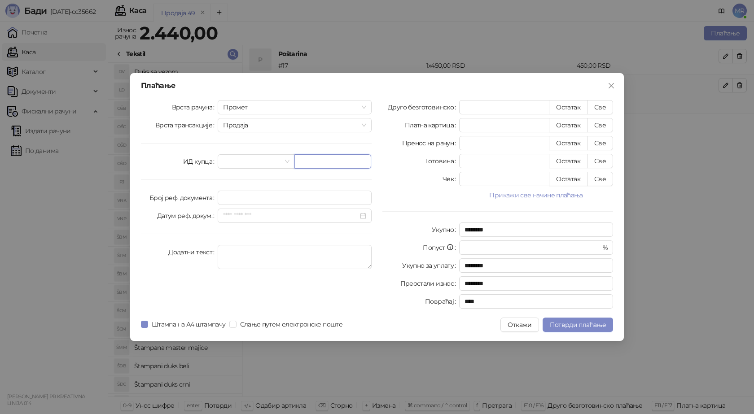
click at [316, 166] on input "text" at bounding box center [332, 161] width 77 height 14
paste input "**********"
type input "**********"
click at [602, 106] on button "Све" at bounding box center [600, 107] width 26 height 14
type input "****"
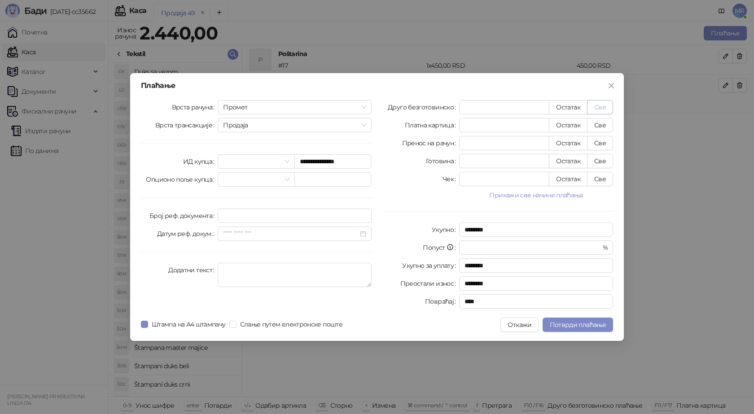
type input "****"
click at [555, 328] on span "Потврди плаћање" at bounding box center [578, 325] width 56 height 8
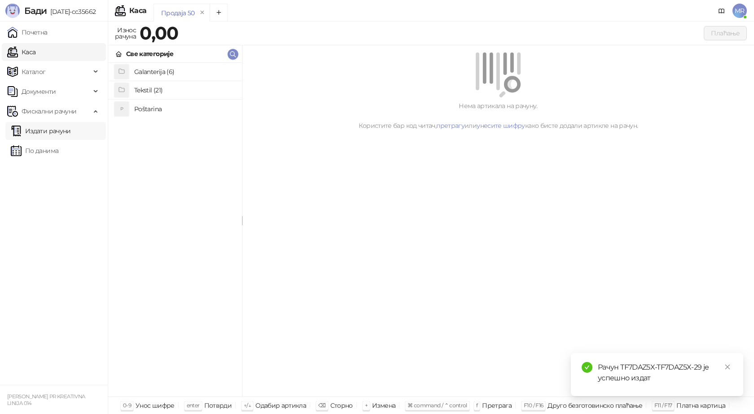
click at [36, 133] on link "Издати рачуни" at bounding box center [41, 131] width 60 height 18
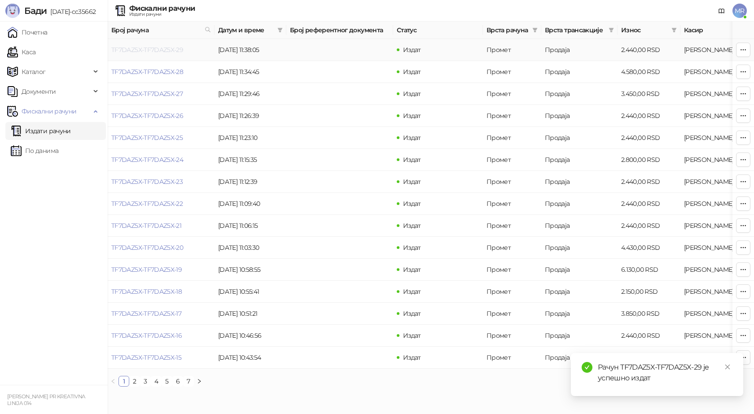
click at [167, 52] on link "TF7DAZ5X-TF7DAZ5X-29" at bounding box center [147, 50] width 72 height 8
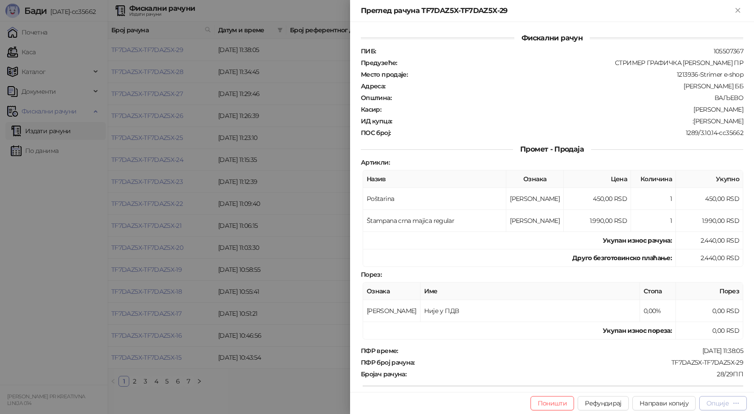
click at [736, 405] on icon "button" at bounding box center [735, 403] width 7 height 7
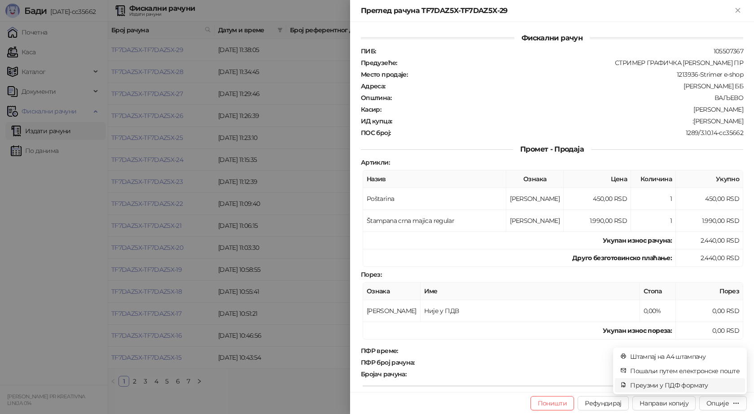
click at [686, 387] on span "Преузми у ПДФ формату" at bounding box center [684, 385] width 109 height 10
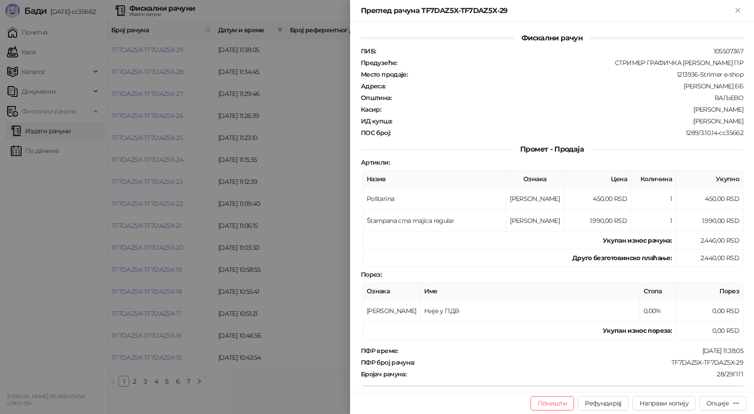
click at [731, 361] on div "TF7DAZ5X-TF7DAZ5X-29" at bounding box center [579, 363] width 328 height 8
drag, startPoint x: 744, startPoint y: 361, endPoint x: 666, endPoint y: 361, distance: 77.6
click at [666, 361] on div "Фискални рачун ПИБ : 105507367 Предузеће : СТРИМЕР ГРАФИЧКА РАДЊА САША ПЕТРОВИЋ…" at bounding box center [552, 207] width 404 height 370
copy div "TF7DAZ5X-TF7DAZ5X-29"
drag, startPoint x: 739, startPoint y: 120, endPoint x: 695, endPoint y: 124, distance: 43.3
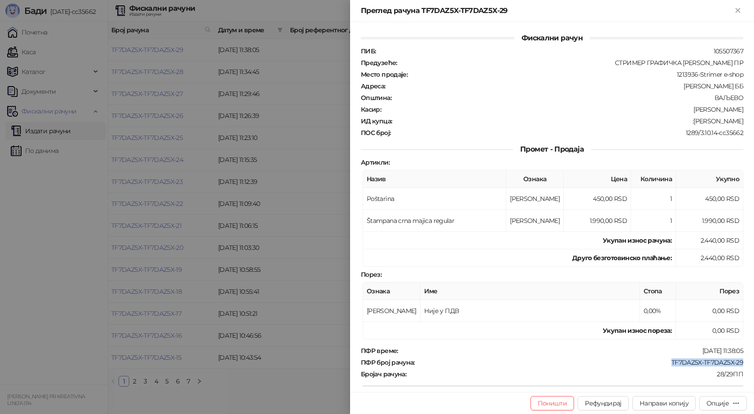
click at [695, 124] on div "Фискални рачун ПИБ : 105507367 Предузеће : СТРИМЕР ГРАФИЧКА РАДЊА САША ПЕТРОВИЋ…" at bounding box center [552, 207] width 404 height 370
copy div "Elvis Gnjatovic"
click at [739, 12] on icon "Close" at bounding box center [737, 10] width 4 height 4
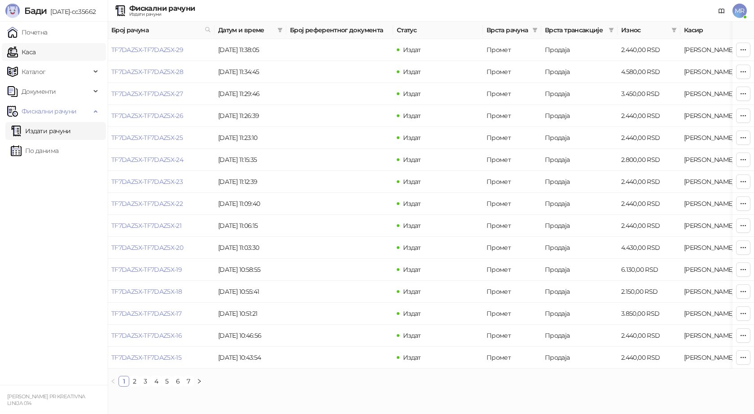
click at [35, 54] on link "Каса" at bounding box center [21, 52] width 28 height 18
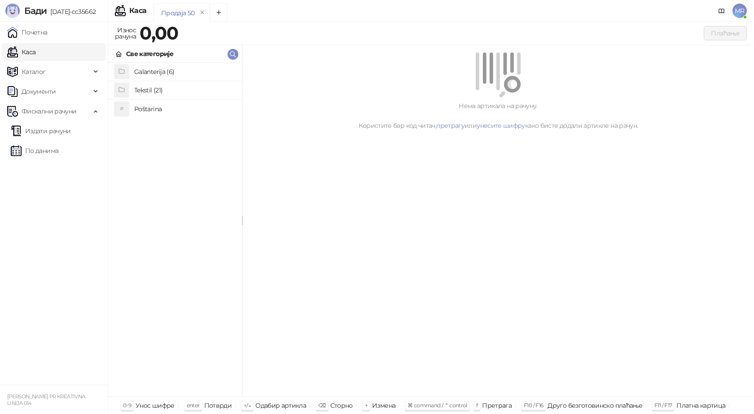
click at [140, 108] on h4 "Poštarina" at bounding box center [184, 109] width 101 height 14
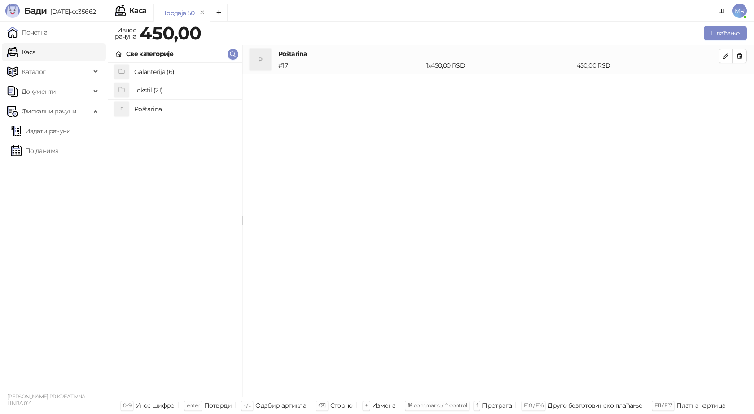
click at [149, 90] on h4 "Tekstil (21)" at bounding box center [184, 90] width 101 height 14
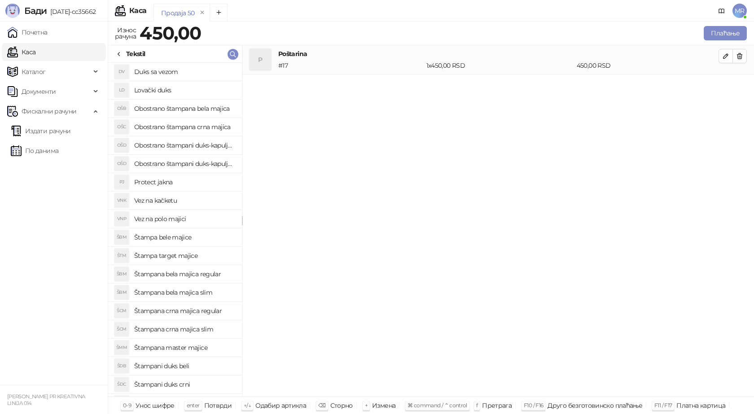
click at [194, 313] on h4 "Štampana crna majica regular" at bounding box center [184, 311] width 101 height 14
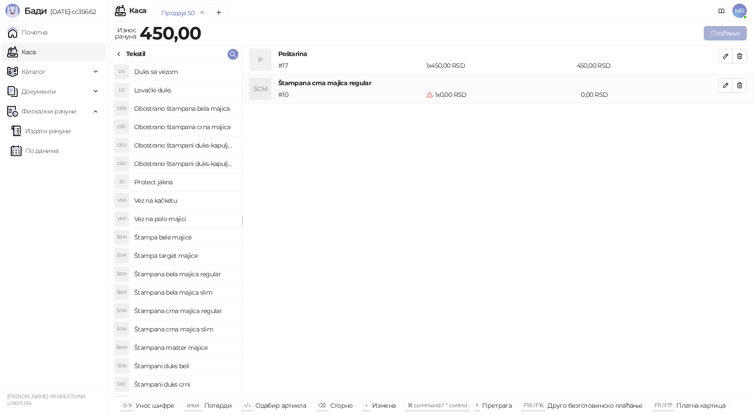
click at [729, 32] on button "Плаћање" at bounding box center [725, 33] width 43 height 14
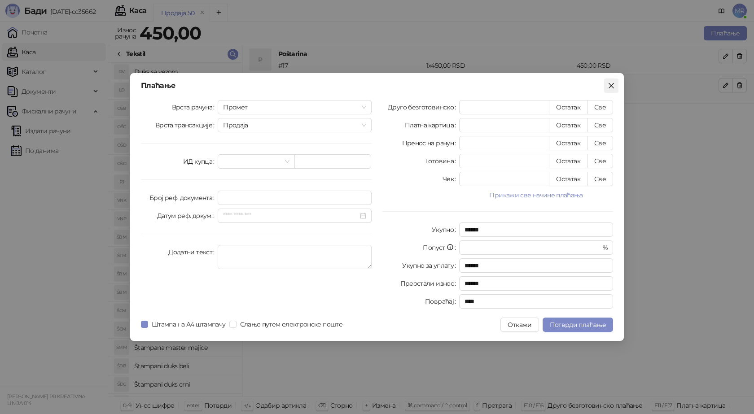
click at [611, 85] on icon "close" at bounding box center [610, 85] width 5 height 5
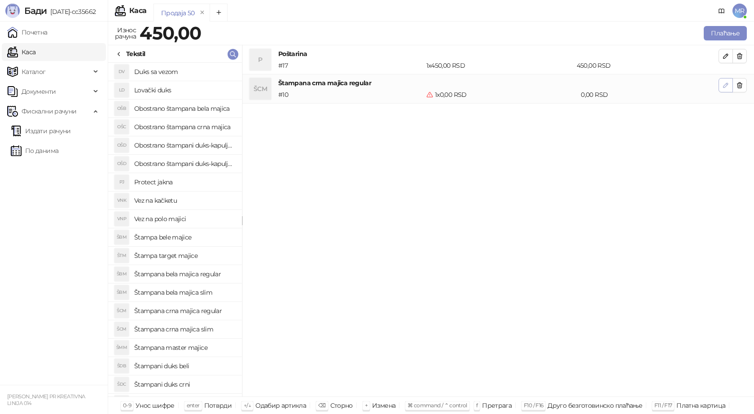
click at [726, 86] on icon "button" at bounding box center [725, 85] width 4 height 4
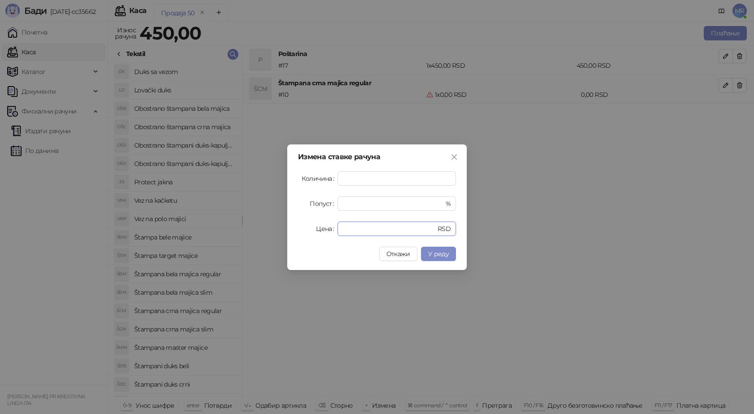
drag, startPoint x: 362, startPoint y: 231, endPoint x: 304, endPoint y: 229, distance: 57.5
click at [304, 229] on div "Цена * RSD" at bounding box center [377, 229] width 158 height 14
type input "****"
click at [441, 256] on span "У реду" at bounding box center [438, 254] width 21 height 8
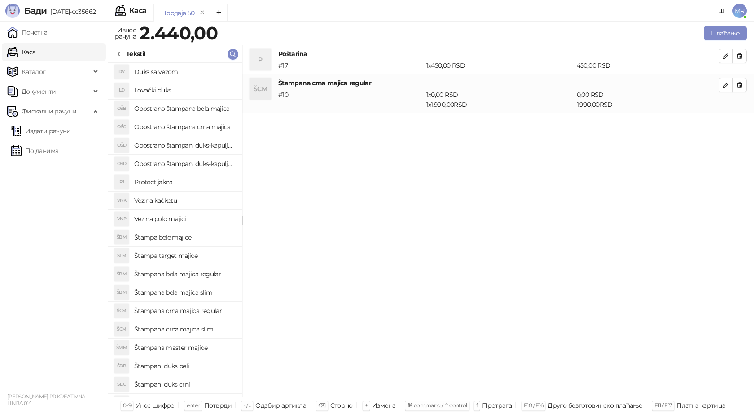
click at [728, 26] on div "Плаћање" at bounding box center [483, 33] width 529 height 18
click at [723, 29] on button "Плаћање" at bounding box center [725, 33] width 43 height 14
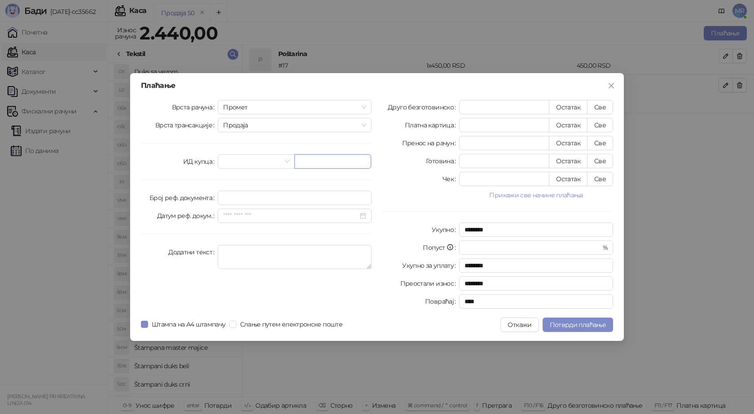
drag, startPoint x: 324, startPoint y: 165, endPoint x: 317, endPoint y: 161, distance: 8.6
click at [324, 162] on input "text" at bounding box center [332, 161] width 77 height 14
paste input "**********"
type input "**********"
click at [603, 105] on button "Све" at bounding box center [600, 107] width 26 height 14
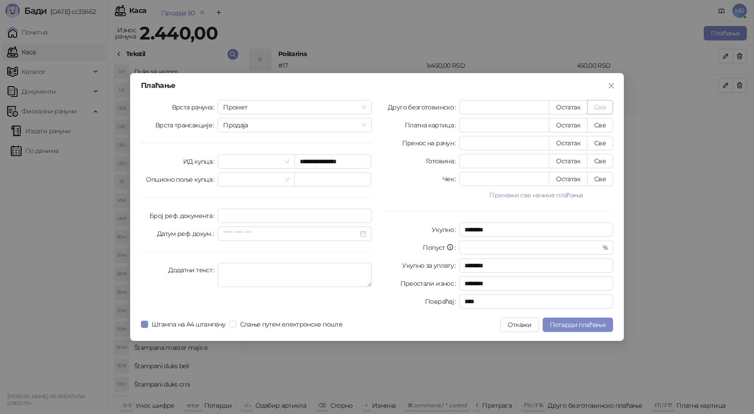
type input "****"
click at [570, 322] on span "Потврди плаћање" at bounding box center [578, 325] width 56 height 8
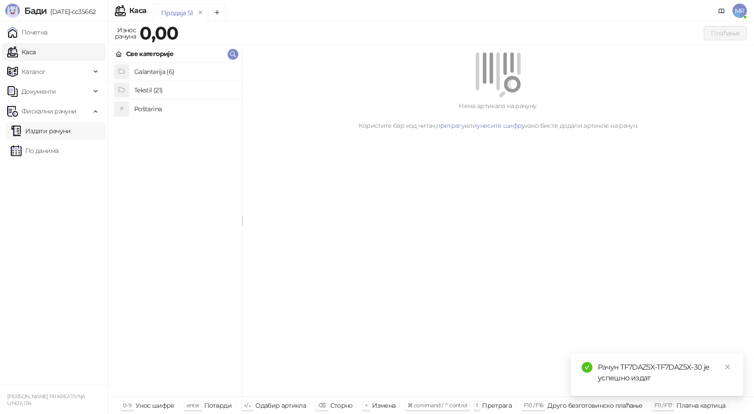
click at [33, 134] on link "Издати рачуни" at bounding box center [41, 131] width 60 height 18
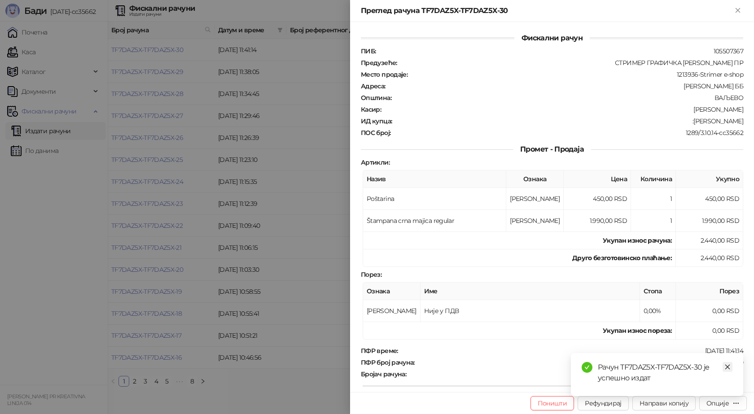
click at [730, 368] on icon "close" at bounding box center [727, 367] width 6 height 6
click at [725, 406] on div "Опције" at bounding box center [717, 403] width 22 height 8
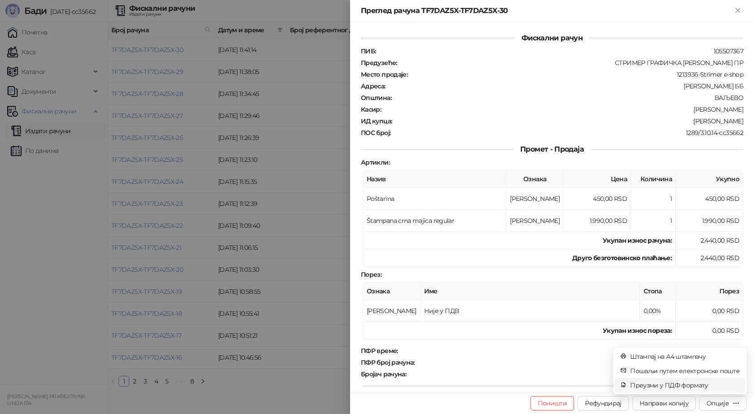
click at [673, 387] on span "Преузми у ПДФ формату" at bounding box center [684, 385] width 109 height 10
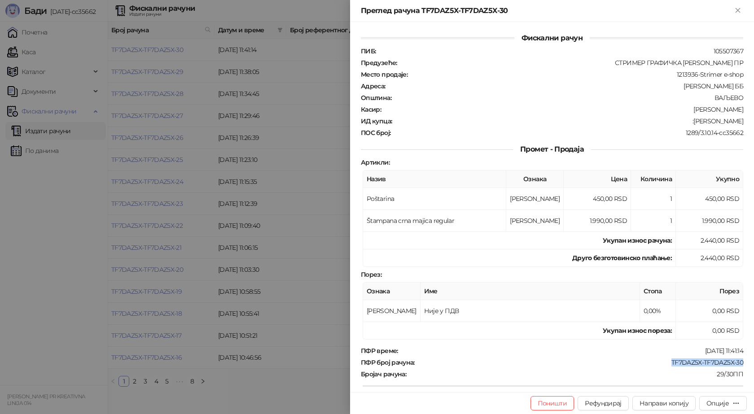
drag, startPoint x: 737, startPoint y: 362, endPoint x: 665, endPoint y: 365, distance: 71.8
click at [665, 365] on div "TF7DAZ5X-TF7DAZ5X-30" at bounding box center [579, 363] width 328 height 8
copy div "TF7DAZ5X-TF7DAZ5X-30"
drag, startPoint x: 737, startPoint y: 120, endPoint x: 691, endPoint y: 122, distance: 46.7
click at [691, 122] on div "ИД купца : :Milan Blagojević" at bounding box center [552, 121] width 386 height 8
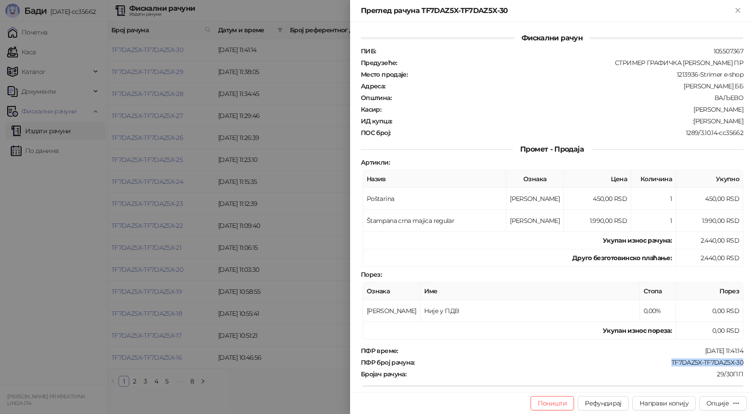
copy div "Milan Blagojević"
click at [735, 12] on icon "Close" at bounding box center [738, 10] width 8 height 8
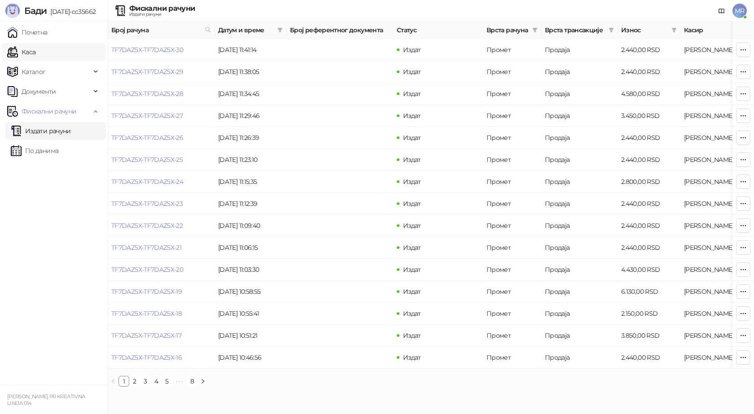
click at [35, 56] on link "Каса" at bounding box center [21, 52] width 28 height 18
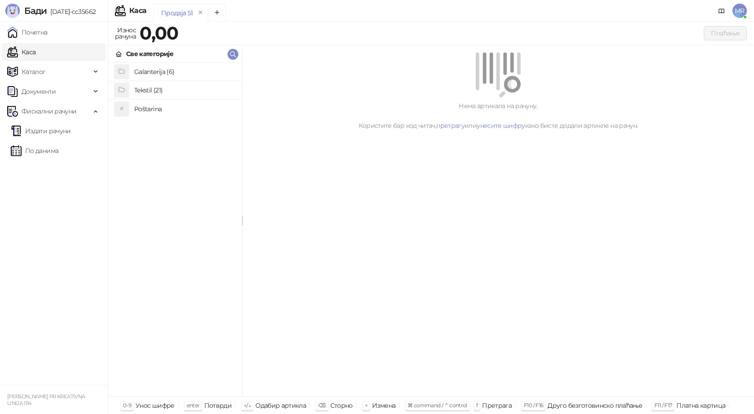
click at [152, 107] on h4 "Poštarina" at bounding box center [184, 109] width 101 height 14
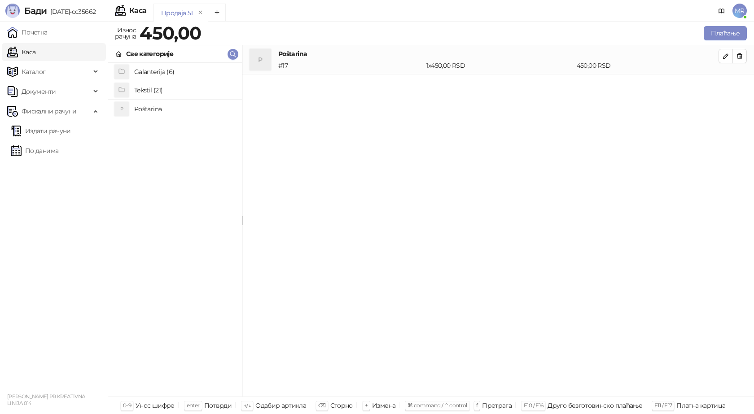
click at [149, 89] on h4 "Tekstil (21)" at bounding box center [184, 90] width 101 height 14
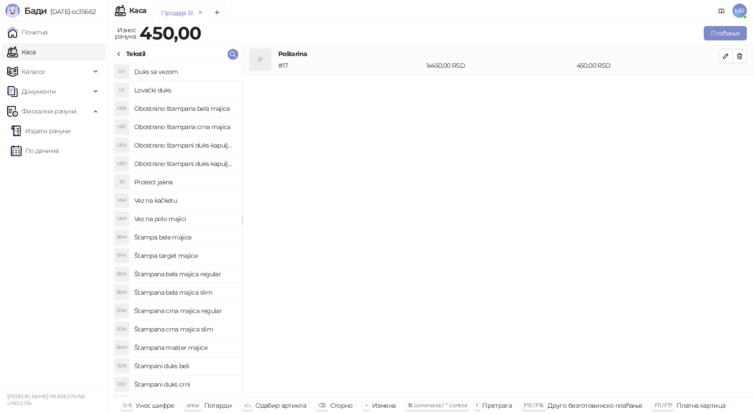
click at [208, 331] on h4 "Štampana crna majica slim" at bounding box center [184, 329] width 101 height 14
click at [723, 86] on icon "button" at bounding box center [725, 85] width 7 height 7
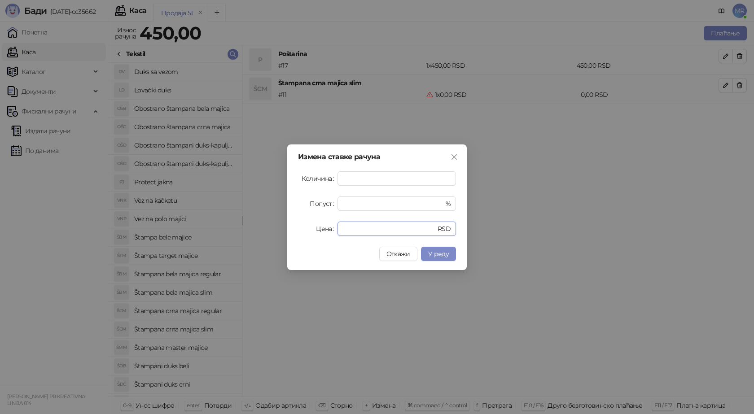
drag, startPoint x: 320, startPoint y: 229, endPoint x: 304, endPoint y: 229, distance: 15.7
click at [304, 229] on div "Цена * RSD" at bounding box center [377, 229] width 158 height 14
type input "****"
click at [451, 253] on button "У реду" at bounding box center [438, 254] width 35 height 14
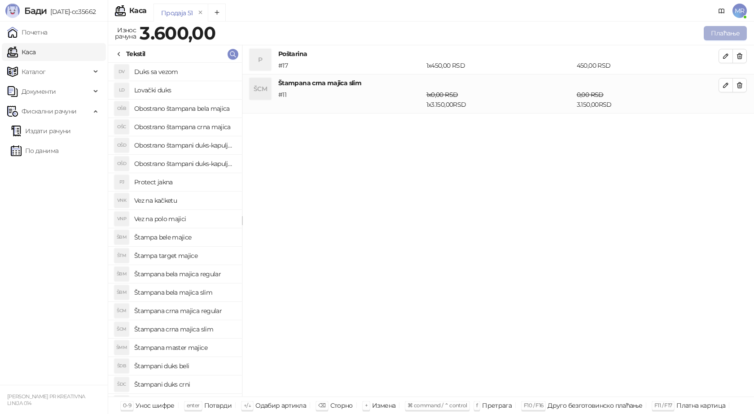
click at [711, 36] on button "Плаћање" at bounding box center [725, 33] width 43 height 14
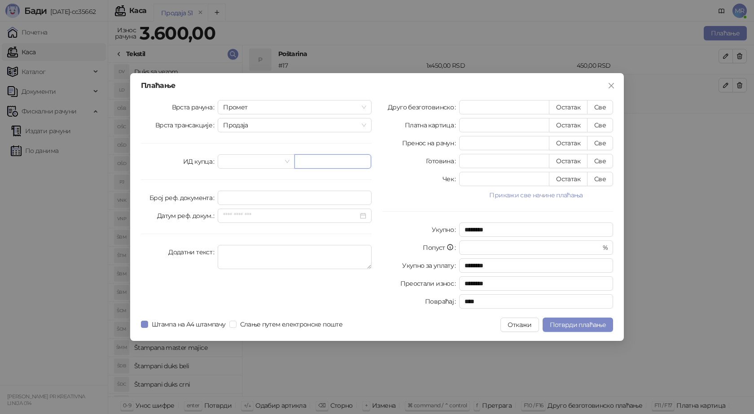
click at [321, 167] on input "text" at bounding box center [332, 161] width 77 height 14
paste input "**********"
type input "**********"
click at [595, 103] on button "Све" at bounding box center [600, 107] width 26 height 14
type input "****"
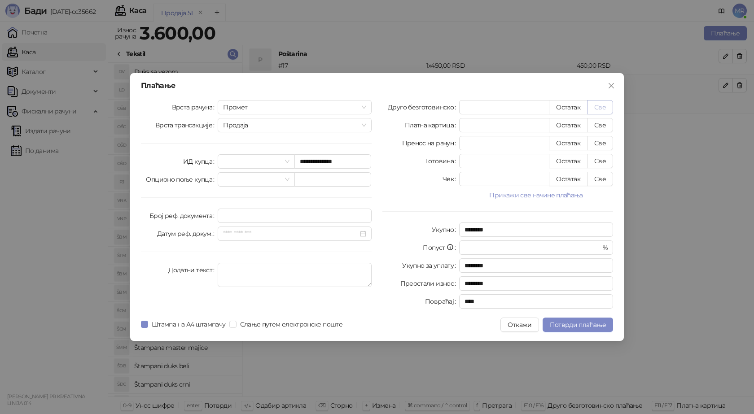
type input "****"
click at [577, 324] on span "Потврди плаћање" at bounding box center [578, 325] width 56 height 8
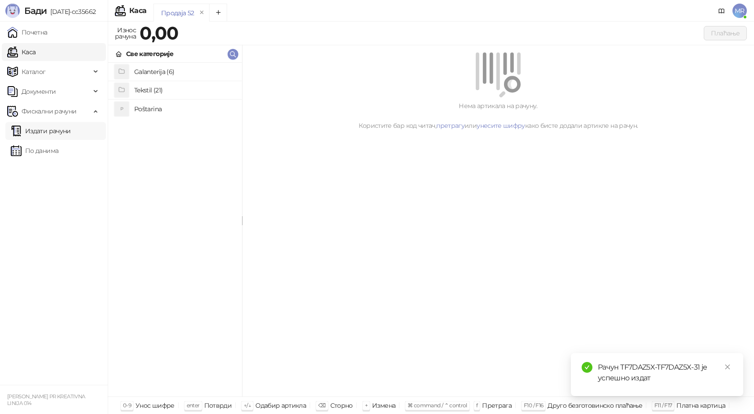
click at [68, 131] on link "Издати рачуни" at bounding box center [41, 131] width 60 height 18
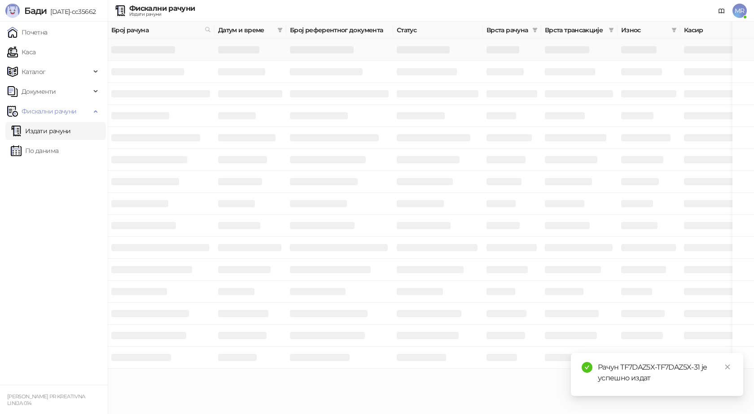
click at [164, 50] on h3 at bounding box center [143, 49] width 64 height 7
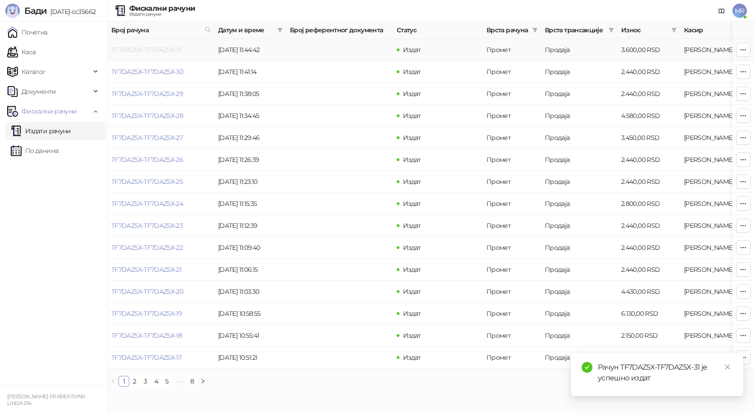
click at [162, 46] on link "TF7DAZ5X-TF7DAZ5X-31" at bounding box center [146, 50] width 70 height 8
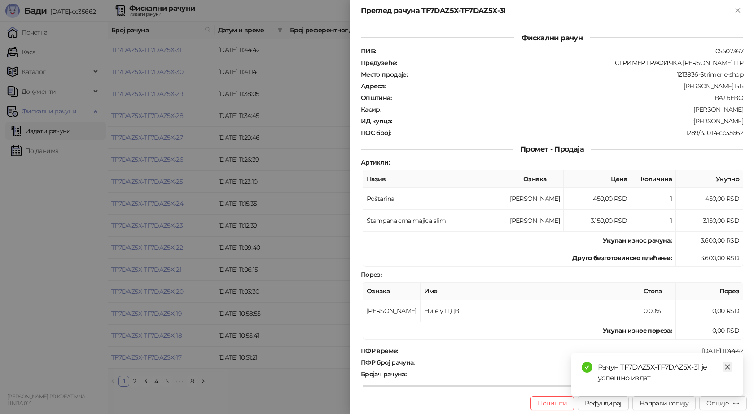
click at [726, 369] on icon "close" at bounding box center [727, 367] width 6 height 6
click at [716, 405] on div "Опције" at bounding box center [717, 403] width 22 height 8
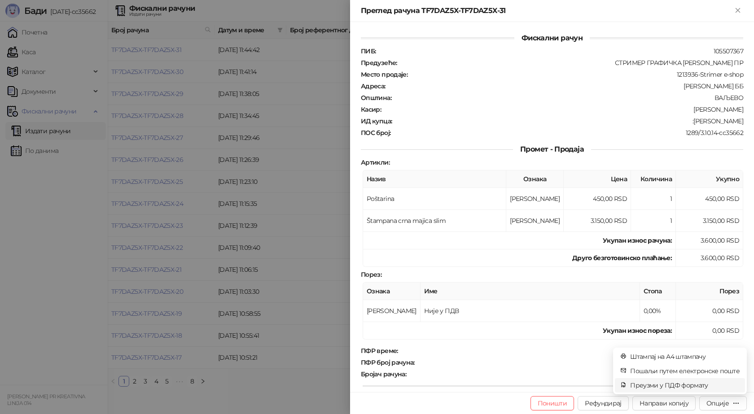
click at [691, 386] on span "Преузми у ПДФ формату" at bounding box center [684, 385] width 109 height 10
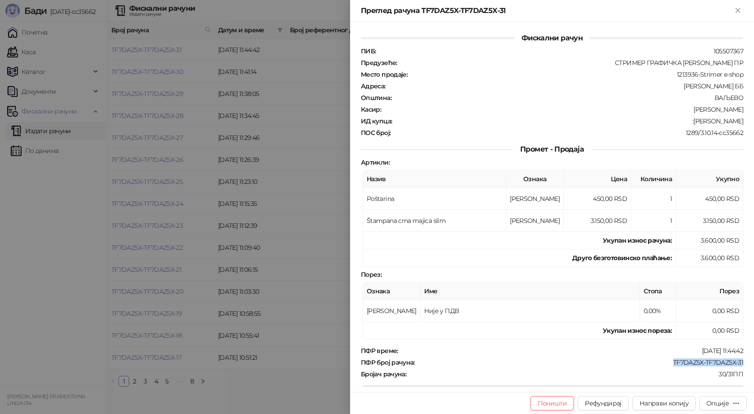
drag, startPoint x: 738, startPoint y: 362, endPoint x: 665, endPoint y: 361, distance: 73.6
click at [665, 361] on div "Фискални рачун ПИБ : 105507367 Предузеће : СТРИМЕР ГРАФИЧКА РАДЊА САША ПЕТРОВИЋ…" at bounding box center [552, 207] width 404 height 370
copy div "TF7DAZ5X-TF7DAZ5X-31"
drag, startPoint x: 740, startPoint y: 120, endPoint x: 696, endPoint y: 122, distance: 44.5
click at [696, 122] on div "Фискални рачун ПИБ : 105507367 Предузеће : СТРИМЕР ГРАФИЧКА РАДЊА САША ПЕТРОВИЋ…" at bounding box center [552, 207] width 404 height 370
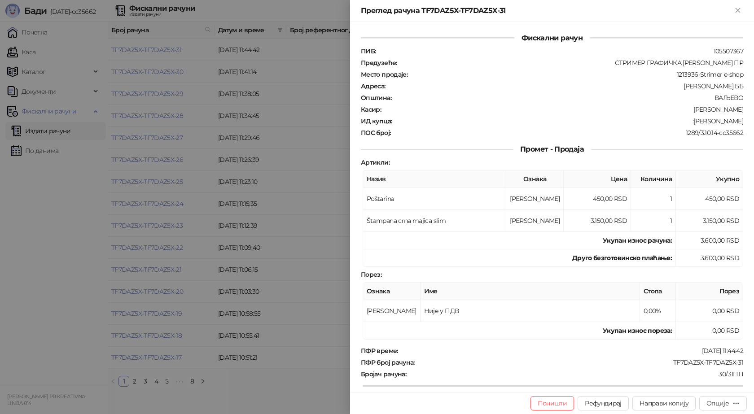
drag, startPoint x: 608, startPoint y: 97, endPoint x: 698, endPoint y: 120, distance: 93.0
click at [608, 97] on div "ВАЉЕВО" at bounding box center [568, 98] width 352 height 8
drag, startPoint x: 739, startPoint y: 122, endPoint x: 699, endPoint y: 122, distance: 40.4
click at [699, 122] on div "Фискални рачун ПИБ : 105507367 Предузеће : СТРИМЕР ГРАФИЧКА РАДЊА САША ПЕТРОВИЋ…" at bounding box center [552, 207] width 404 height 370
click at [740, 119] on div "Фискални рачун ПИБ : 105507367 Предузеће : СТРИМЕР ГРАФИЧКА РАДЊА САША ПЕТРОВИЋ…" at bounding box center [552, 207] width 404 height 370
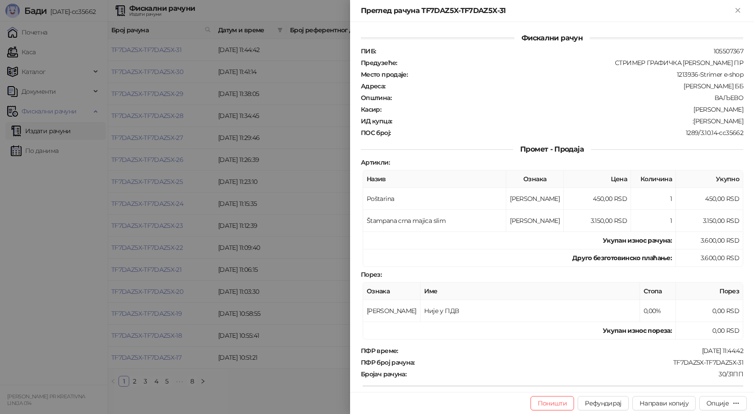
drag, startPoint x: 739, startPoint y: 120, endPoint x: 702, endPoint y: 118, distance: 36.8
click at [727, 120] on div "Фискални рачун ПИБ : 105507367 Предузеће : СТРИМЕР ГРАФИЧКА РАДЊА САША ПЕТРОВИЋ…" at bounding box center [552, 207] width 404 height 370
click at [741, 123] on div "Фискални рачун ПИБ : 105507367 Предузеће : СТРИМЕР ГРАФИЧКА РАДЊА САША ПЕТРОВИЋ…" at bounding box center [552, 207] width 404 height 370
drag, startPoint x: 738, startPoint y: 121, endPoint x: 698, endPoint y: 124, distance: 39.6
click at [698, 124] on div "ИД купца : :Predrag Ristic" at bounding box center [552, 121] width 386 height 8
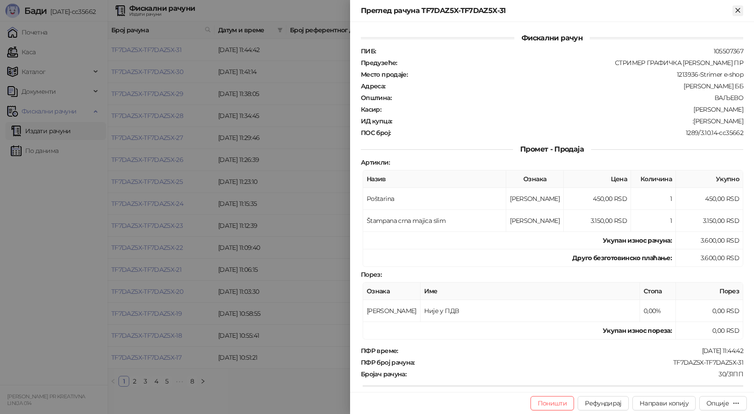
click at [741, 9] on icon "Close" at bounding box center [738, 10] width 8 height 8
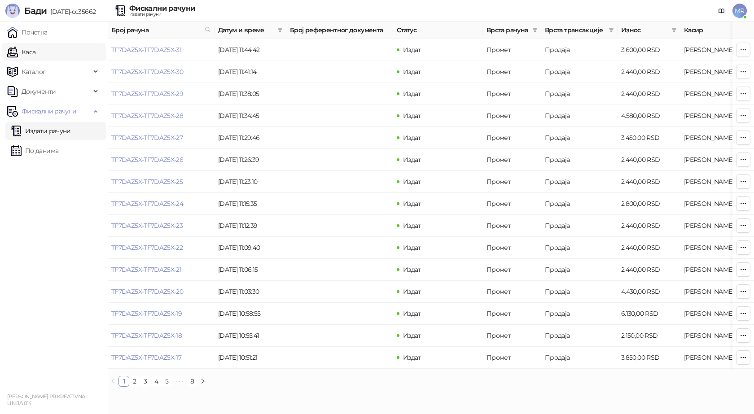
click at [35, 51] on link "Каса" at bounding box center [21, 52] width 28 height 18
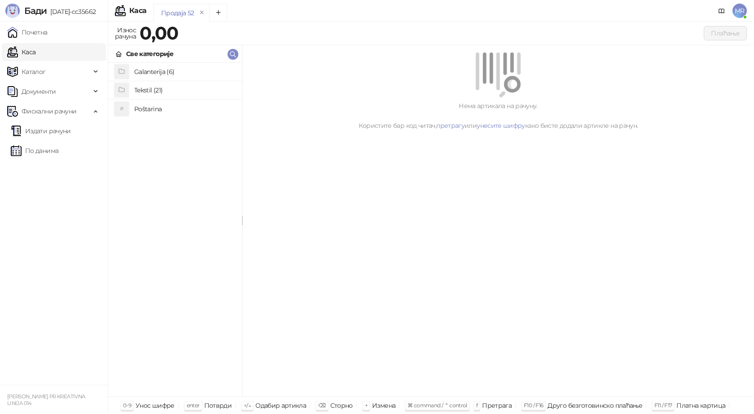
click at [147, 112] on h4 "Poštarina" at bounding box center [184, 109] width 101 height 14
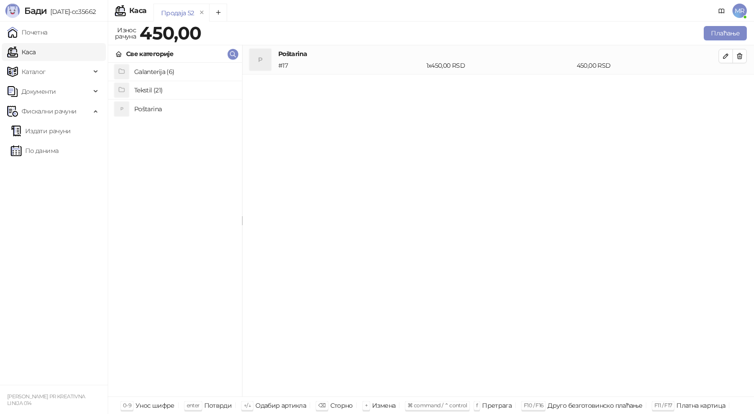
click at [167, 72] on h4 "Galanterija (6)" at bounding box center [184, 72] width 101 height 14
click at [192, 90] on h4 "Gravirani metalni Army upaljač" at bounding box center [184, 90] width 101 height 14
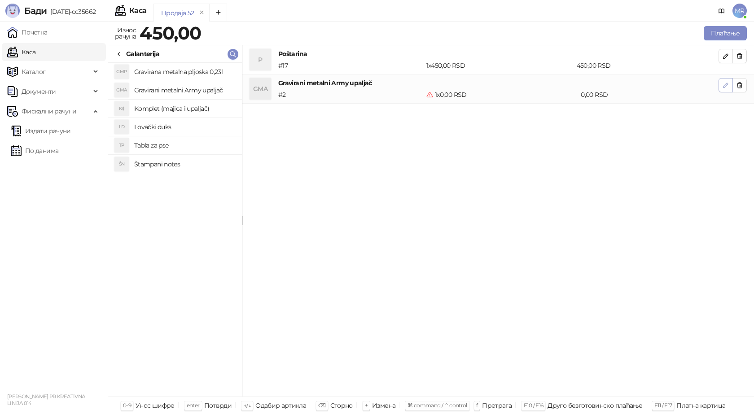
click at [727, 87] on icon "button" at bounding box center [725, 85] width 7 height 7
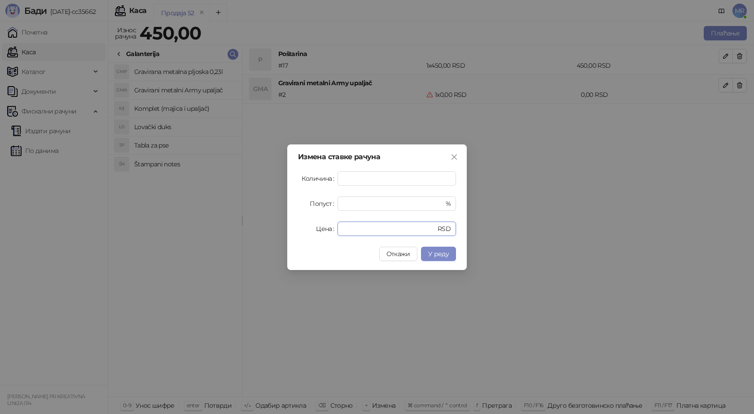
drag, startPoint x: 356, startPoint y: 227, endPoint x: 272, endPoint y: 225, distance: 83.9
click at [296, 231] on div "Измена ставке рачуна Количина * Попуст * % Цена * RSD Откажи У реду" at bounding box center [376, 207] width 179 height 126
type input "****"
click at [429, 250] on span "У реду" at bounding box center [438, 254] width 21 height 8
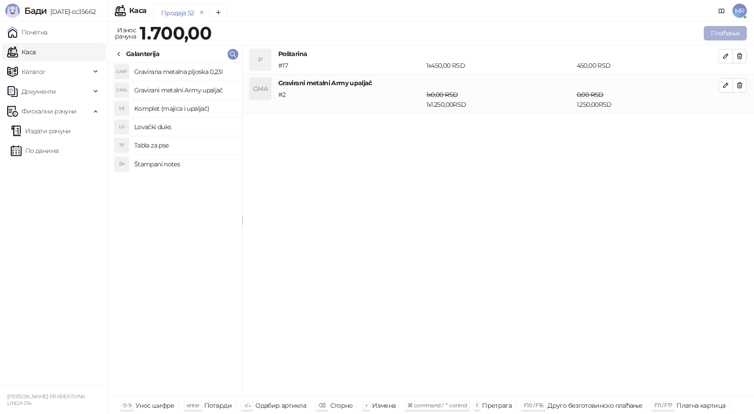
click at [721, 31] on button "Плаћање" at bounding box center [725, 33] width 43 height 14
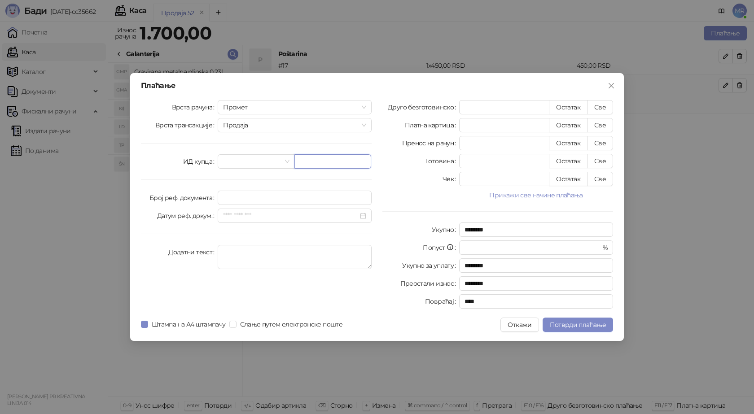
click at [305, 164] on input "text" at bounding box center [332, 161] width 77 height 14
paste input "**********"
type input "**********"
click at [598, 106] on button "Све" at bounding box center [600, 107] width 26 height 14
type input "****"
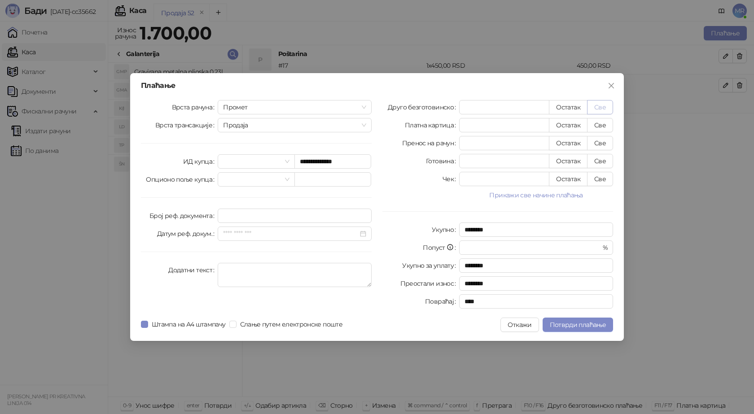
type input "****"
click at [581, 322] on span "Потврди плаћање" at bounding box center [578, 325] width 56 height 8
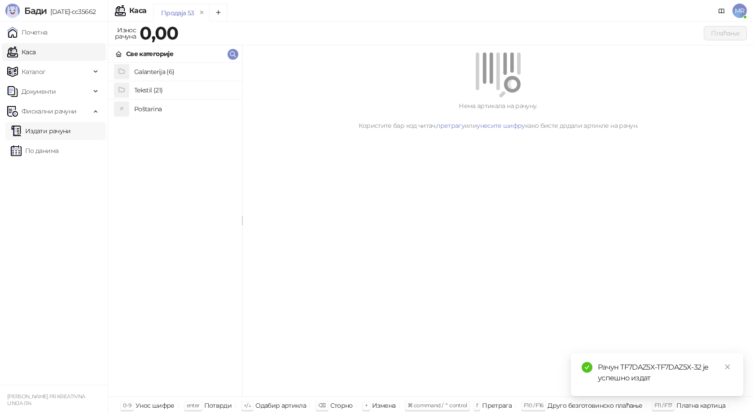
click at [64, 136] on link "Издати рачуни" at bounding box center [41, 131] width 60 height 18
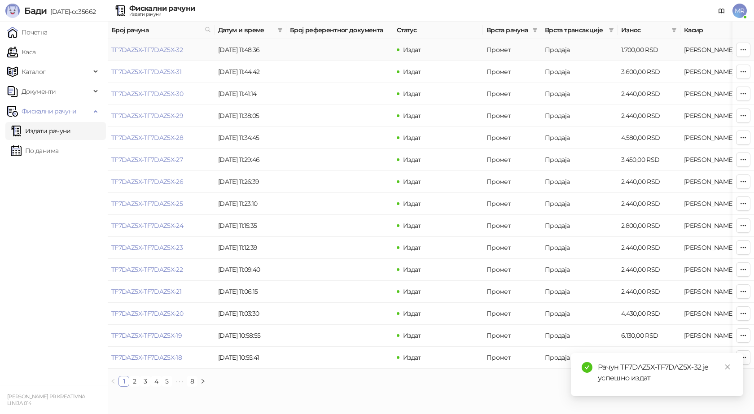
click at [158, 52] on link "TF7DAZ5X-TF7DAZ5X-32" at bounding box center [146, 50] width 71 height 8
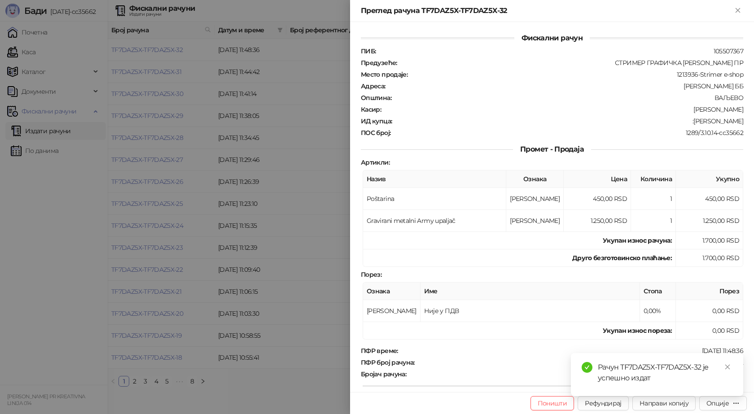
click at [721, 396] on div "Рачун TF7DAZ5X-TF7DAZ5X-32 је успешно издат" at bounding box center [657, 374] width 172 height 43
click at [727, 367] on icon "close" at bounding box center [727, 367] width 6 height 6
click at [718, 408] on button "Опције" at bounding box center [723, 403] width 48 height 14
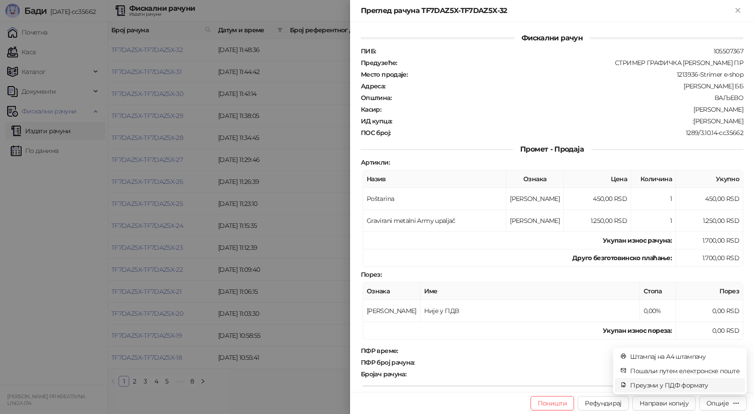
click at [685, 387] on span "Преузми у ПДФ формату" at bounding box center [684, 385] width 109 height 10
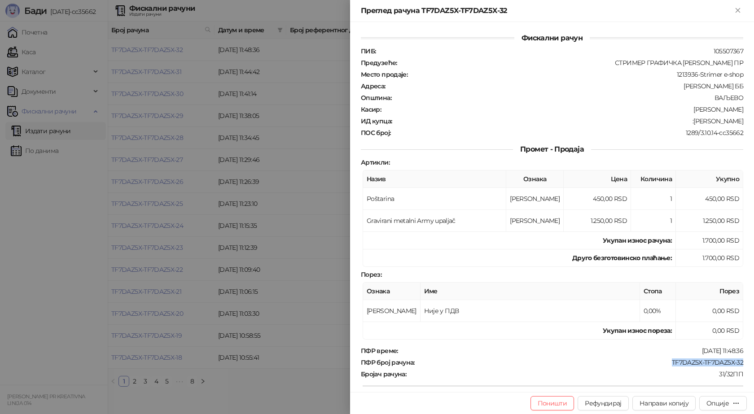
drag, startPoint x: 737, startPoint y: 362, endPoint x: 661, endPoint y: 366, distance: 75.9
click at [665, 366] on div "TF7DAZ5X-TF7DAZ5X-32" at bounding box center [579, 363] width 328 height 8
drag, startPoint x: 691, startPoint y: 121, endPoint x: 739, endPoint y: 123, distance: 48.1
click at [739, 123] on div "Фискални рачун ПИБ : 105507367 Предузеће : СТРИМЕР ГРАФИЧКА РАДЊА САША ПЕТРОВИЋ…" at bounding box center [552, 207] width 404 height 370
drag, startPoint x: 735, startPoint y: 11, endPoint x: 657, endPoint y: 0, distance: 78.3
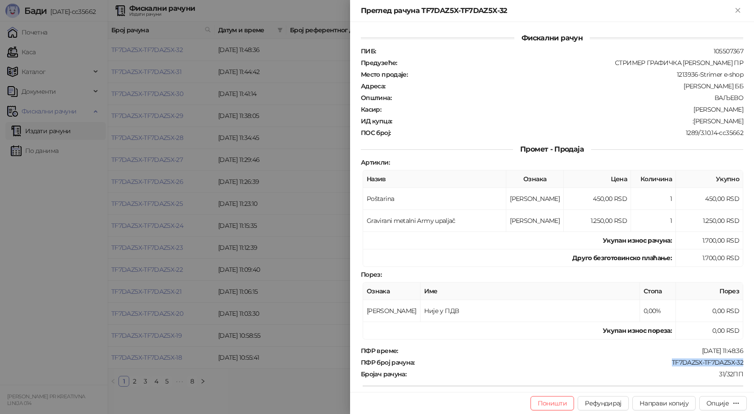
click at [735, 10] on icon "Close" at bounding box center [738, 10] width 8 height 8
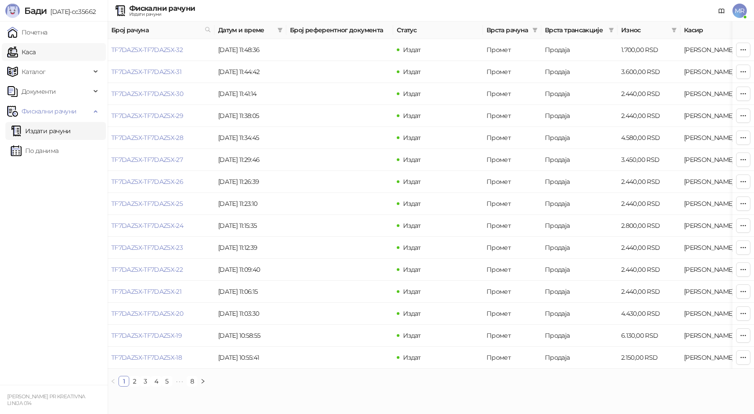
click at [35, 53] on link "Каса" at bounding box center [21, 52] width 28 height 18
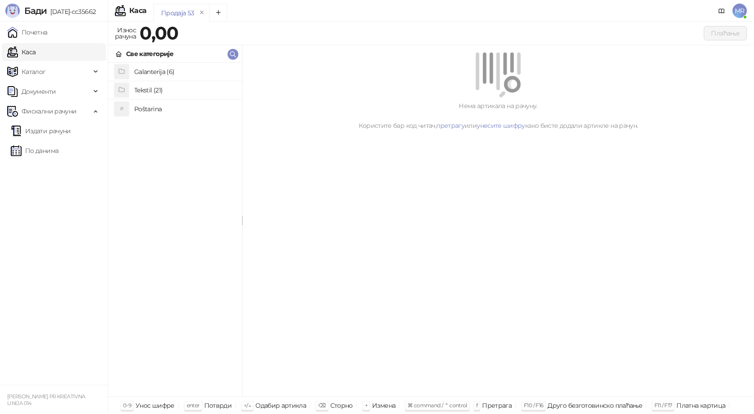
click at [151, 109] on h4 "Poštarina" at bounding box center [184, 109] width 101 height 14
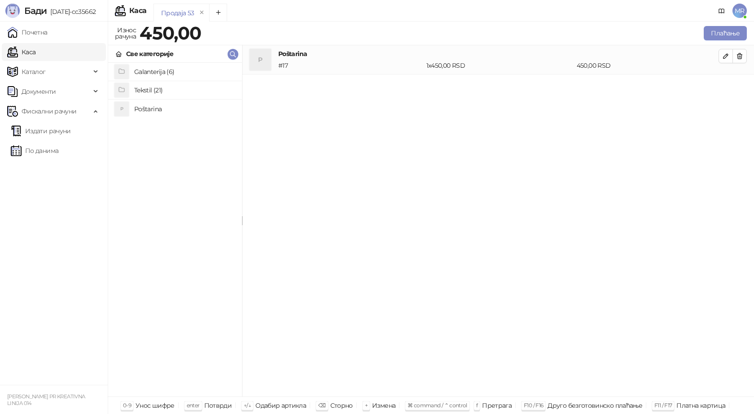
click at [157, 87] on h4 "Tekstil (21)" at bounding box center [184, 90] width 101 height 14
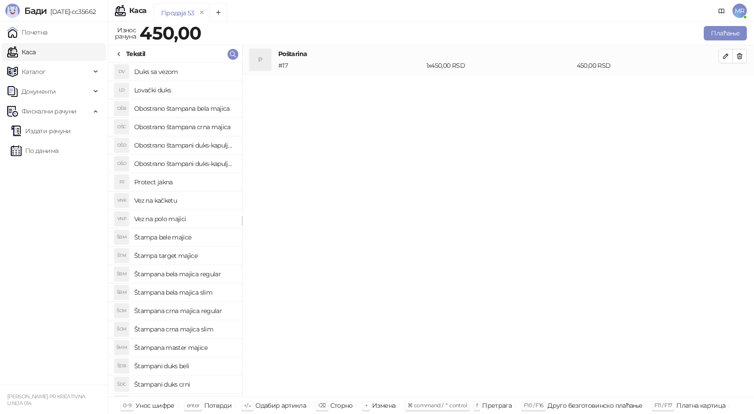
click at [204, 331] on h4 "Štampana crna majica slim" at bounding box center [184, 329] width 101 height 14
click at [728, 86] on icon "button" at bounding box center [725, 85] width 7 height 7
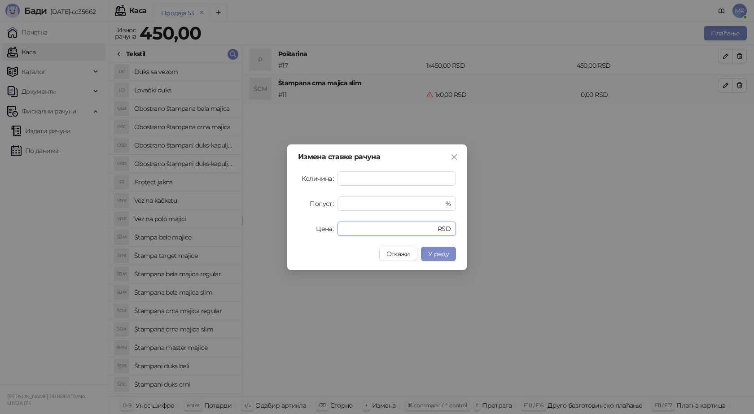
drag, startPoint x: 343, startPoint y: 231, endPoint x: 314, endPoint y: 237, distance: 29.8
click at [317, 237] on div "Измена ставке рачуна Количина * Попуст * % Цена * RSD Откажи У реду" at bounding box center [376, 207] width 179 height 126
type input "****"
click at [437, 249] on button "У реду" at bounding box center [438, 254] width 35 height 14
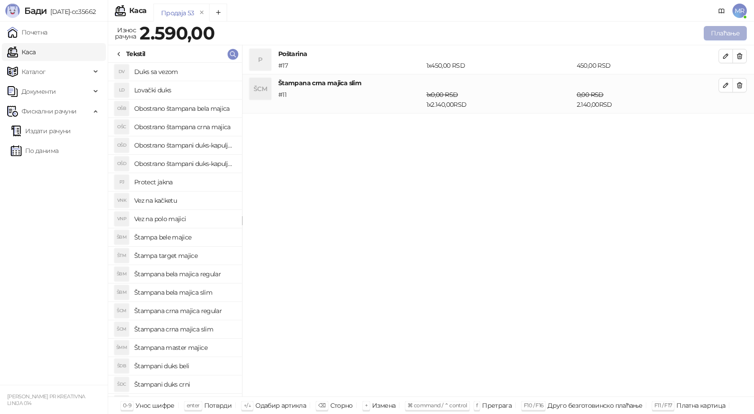
click at [726, 35] on button "Плаћање" at bounding box center [725, 33] width 43 height 14
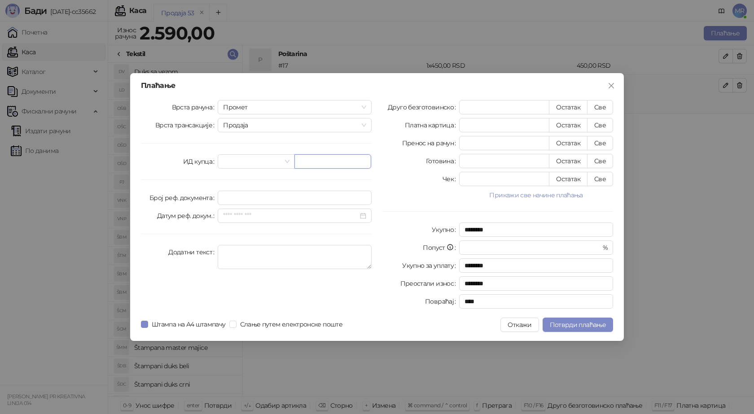
drag, startPoint x: 310, startPoint y: 157, endPoint x: 298, endPoint y: 139, distance: 22.2
click at [310, 158] on input "text" at bounding box center [332, 161] width 77 height 14
paste input "**********"
type input "**********"
click at [599, 108] on button "Све" at bounding box center [600, 107] width 26 height 14
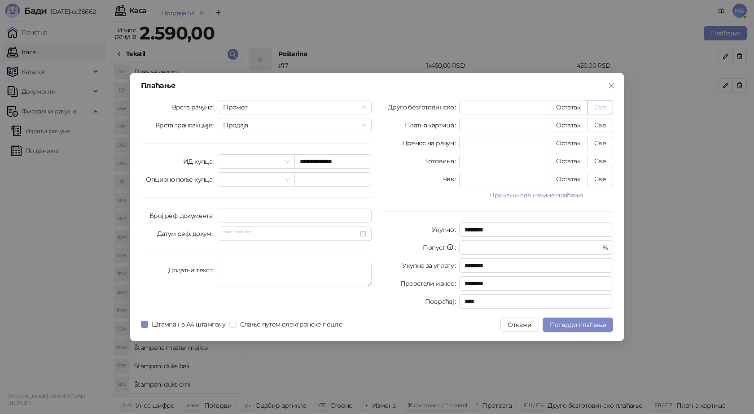
type input "****"
click at [568, 325] on span "Потврди плаћање" at bounding box center [578, 325] width 56 height 8
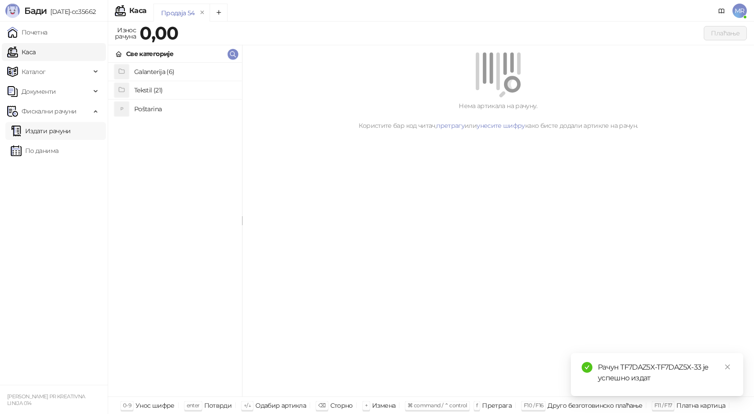
click at [37, 134] on link "Издати рачуни" at bounding box center [41, 131] width 60 height 18
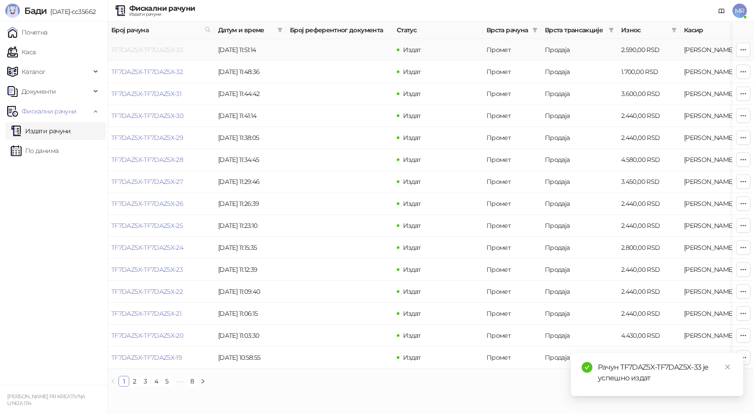
click at [157, 51] on link "TF7DAZ5X-TF7DAZ5X-33" at bounding box center [146, 50] width 71 height 8
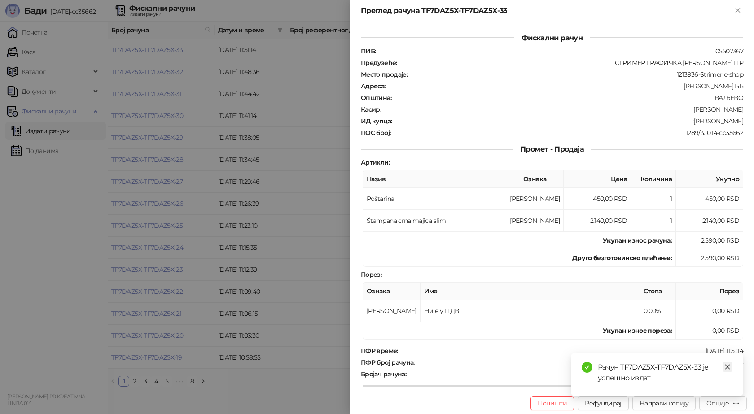
click at [726, 367] on icon "close" at bounding box center [727, 367] width 6 height 6
click at [717, 408] on button "Опције" at bounding box center [723, 403] width 48 height 14
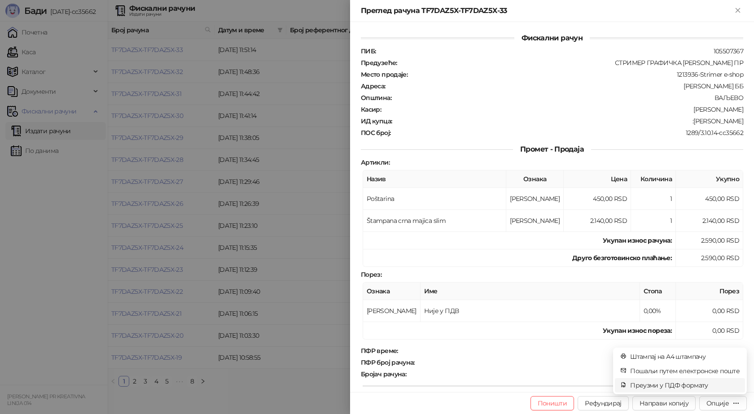
click at [692, 386] on span "Преузми у ПДФ формату" at bounding box center [684, 385] width 109 height 10
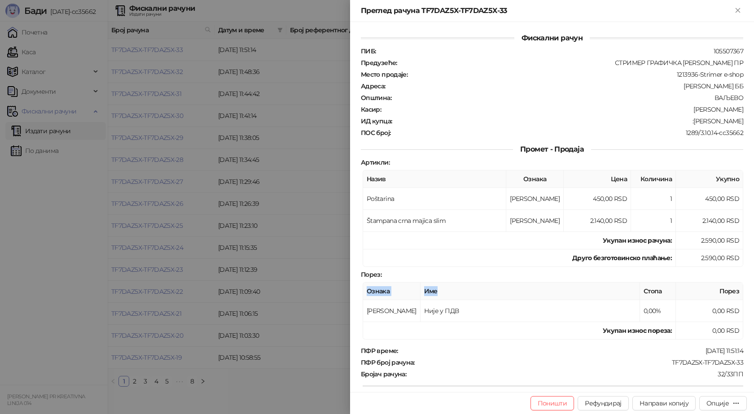
click at [518, 285] on div "Ознака Име Стопа Порез А Није у ПДВ 0,00% 0,00 RSD Укупан износ пореза: 0,00 RSD" at bounding box center [553, 310] width 380 height 57
drag, startPoint x: 714, startPoint y: 364, endPoint x: 664, endPoint y: 366, distance: 50.3
click at [664, 366] on div "Фискални рачун ПИБ : 105507367 Предузеће : СТРИМЕР ГРАФИЧКА РАДЊА САША ПЕТРОВИЋ…" at bounding box center [552, 207] width 404 height 370
drag, startPoint x: 693, startPoint y: 121, endPoint x: 741, endPoint y: 124, distance: 48.1
click at [741, 124] on div "Фискални рачун ПИБ : 105507367 Предузеће : СТРИМЕР ГРАФИЧКА РАДЊА САША ПЕТРОВИЋ…" at bounding box center [552, 207] width 404 height 370
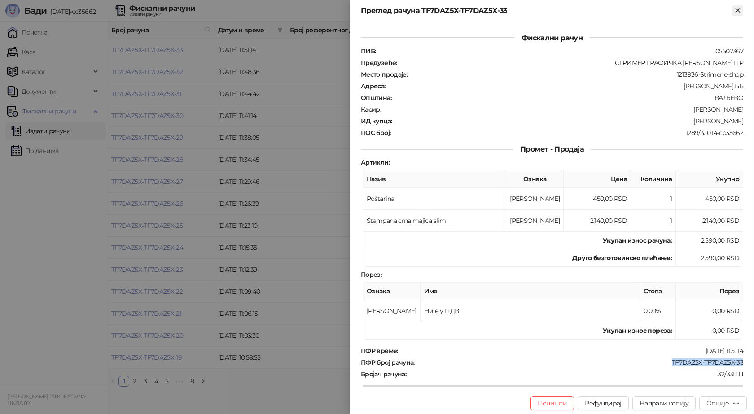
click at [742, 9] on icon "Close" at bounding box center [738, 10] width 8 height 8
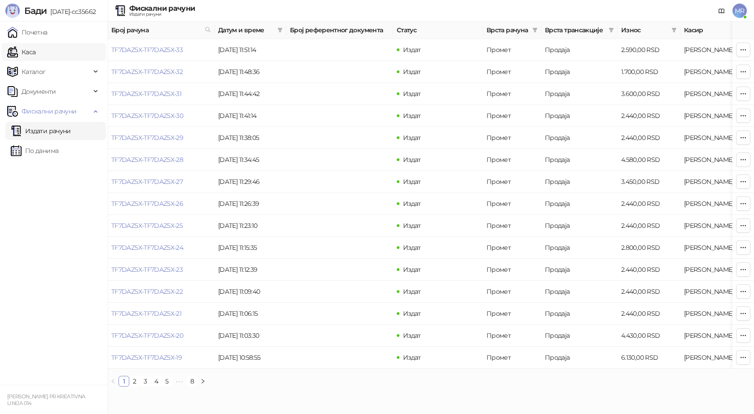
click at [35, 52] on link "Каса" at bounding box center [21, 52] width 28 height 18
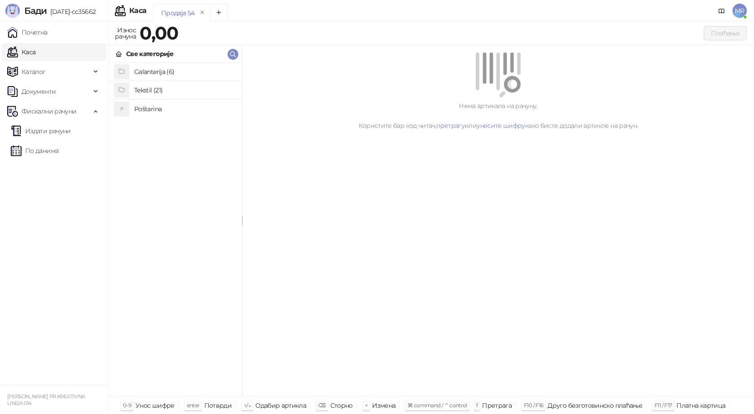
click at [144, 109] on h4 "Poštarina" at bounding box center [184, 109] width 101 height 14
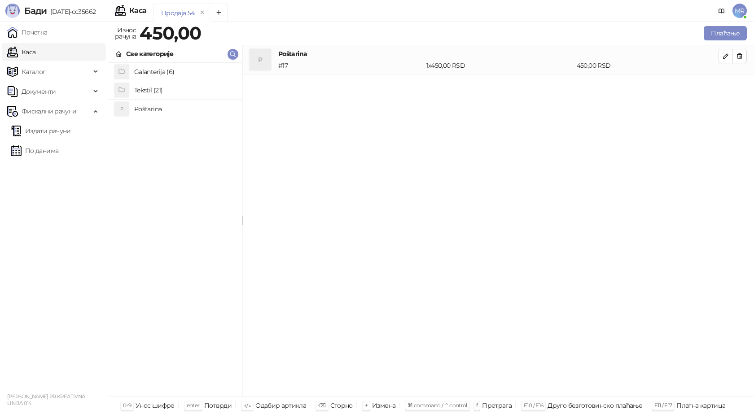
click at [137, 90] on h4 "Tekstil (21)" at bounding box center [184, 90] width 101 height 14
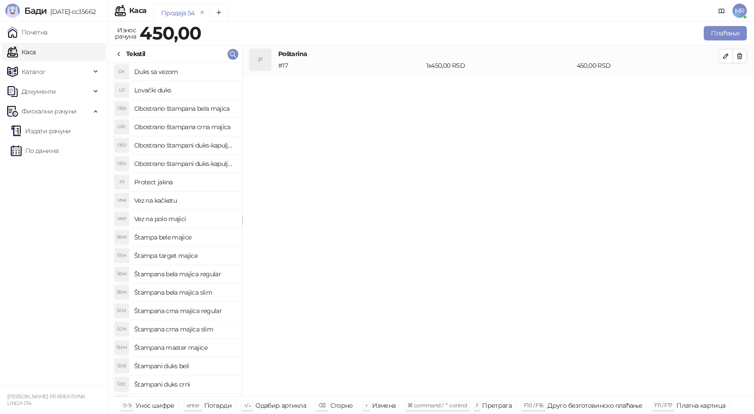
click at [214, 311] on h4 "Štampana crna majica regular" at bounding box center [184, 311] width 101 height 14
click at [720, 84] on button "button" at bounding box center [725, 85] width 14 height 14
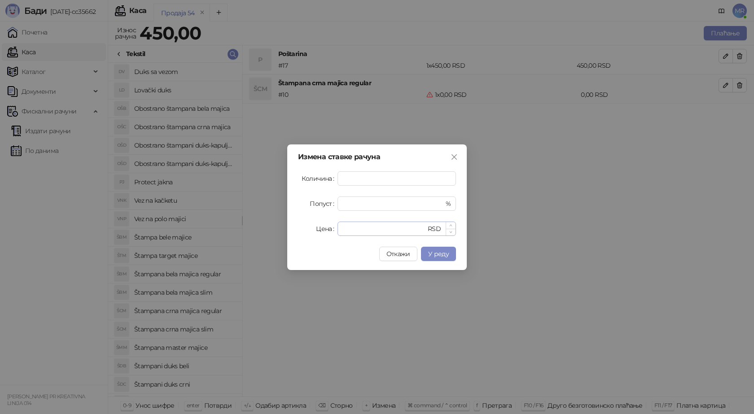
type input "*"
drag, startPoint x: 360, startPoint y: 228, endPoint x: 298, endPoint y: 226, distance: 62.0
click at [322, 228] on div "Цена * RSD" at bounding box center [377, 229] width 158 height 14
type input "****"
click at [437, 252] on span "У реду" at bounding box center [438, 254] width 21 height 8
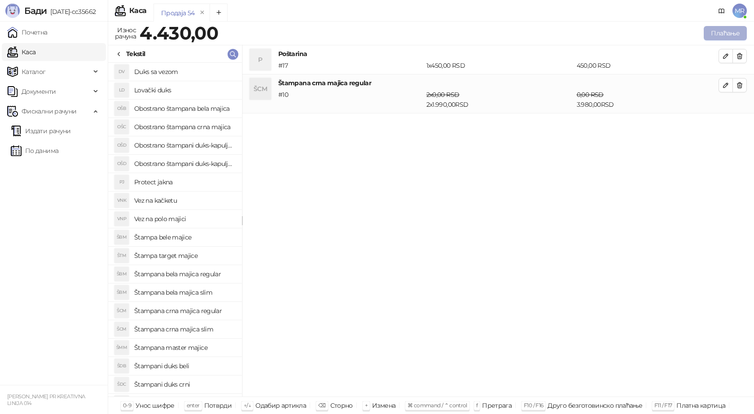
click at [726, 33] on button "Плаћање" at bounding box center [725, 33] width 43 height 14
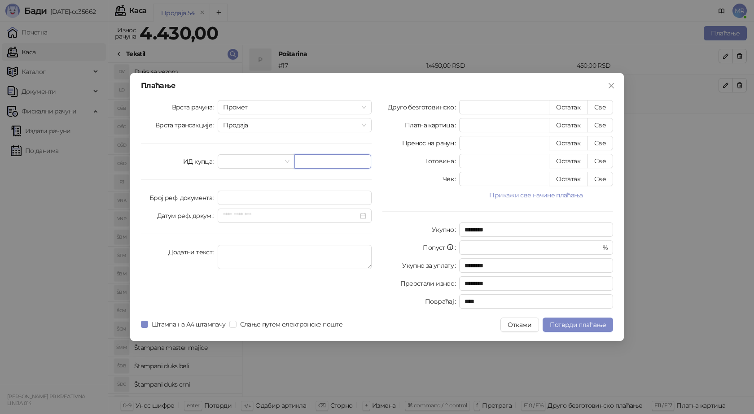
click at [345, 161] on input "text" at bounding box center [332, 161] width 77 height 14
paste input "**********"
type input "**********"
click at [595, 109] on button "Све" at bounding box center [600, 107] width 26 height 14
type input "****"
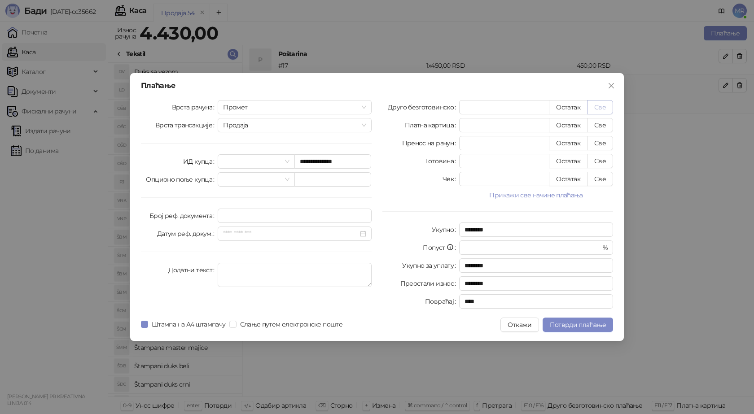
type input "****"
click at [570, 324] on span "Потврди плаћање" at bounding box center [578, 325] width 56 height 8
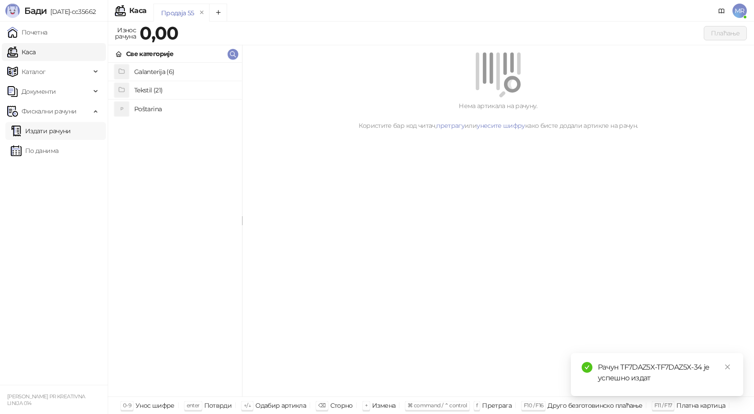
click at [50, 132] on link "Издати рачуни" at bounding box center [41, 131] width 60 height 18
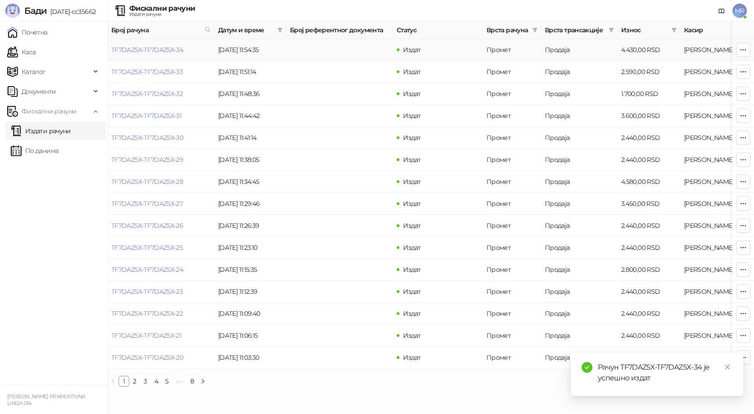
click at [155, 48] on link "TF7DAZ5X-TF7DAZ5X-34" at bounding box center [147, 50] width 72 height 8
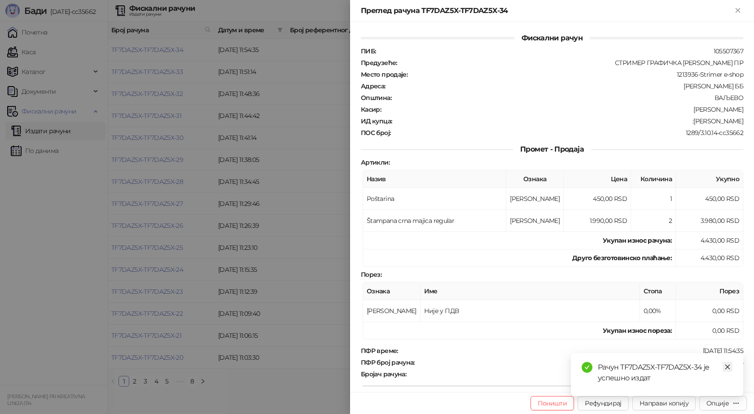
click at [725, 366] on icon "close" at bounding box center [727, 367] width 6 height 6
click at [716, 406] on div "Опције" at bounding box center [717, 403] width 22 height 8
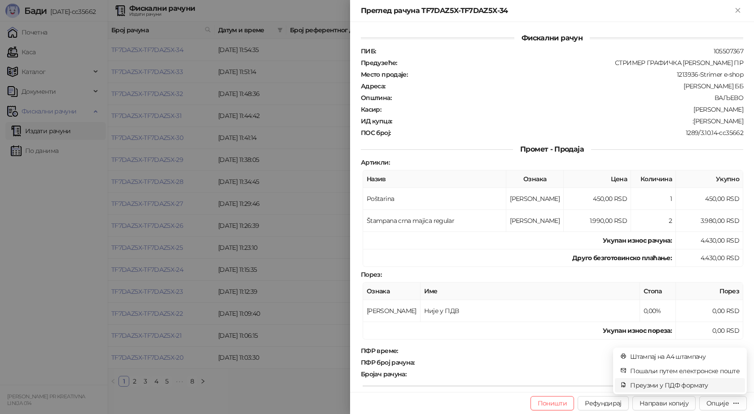
click at [686, 385] on span "Преузми у ПДФ формату" at bounding box center [684, 385] width 109 height 10
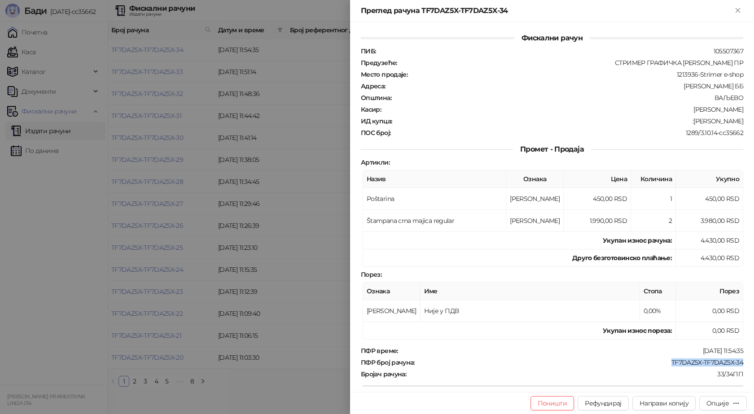
drag, startPoint x: 730, startPoint y: 360, endPoint x: 661, endPoint y: 360, distance: 68.2
click at [665, 360] on div "ПФР број рачуна : TF7DAZ5X-TF7DAZ5X-34" at bounding box center [552, 363] width 386 height 8
drag, startPoint x: 738, startPoint y: 120, endPoint x: 696, endPoint y: 123, distance: 41.9
click at [696, 123] on div "Фискални рачун ПИБ : 105507367 Предузеће : СТРИМЕР ГРАФИЧКА РАДЊА САША ПЕТРОВИЋ…" at bounding box center [552, 207] width 404 height 370
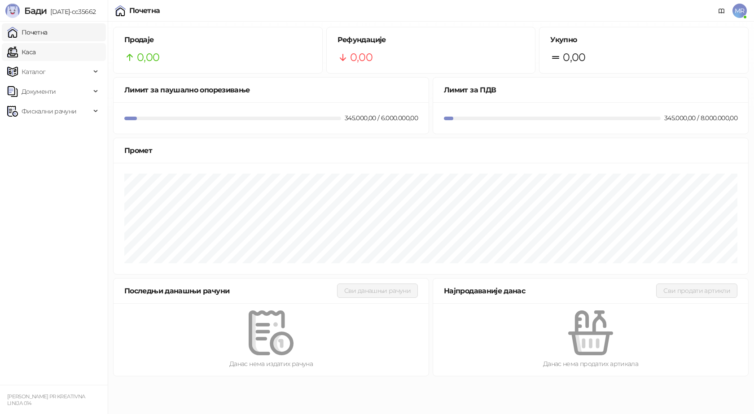
click at [35, 53] on link "Каса" at bounding box center [21, 52] width 28 height 18
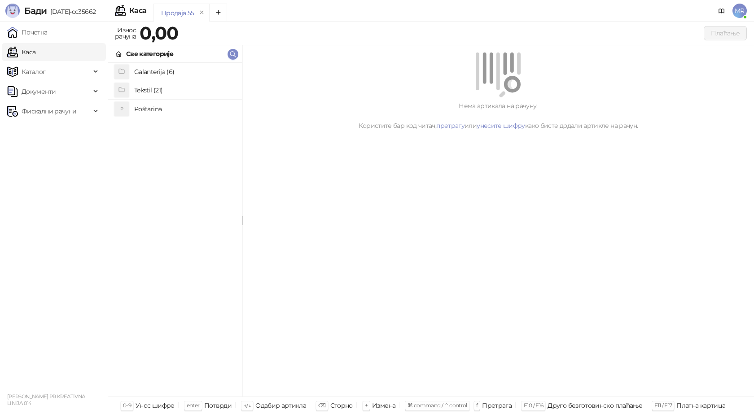
click at [150, 109] on h4 "Poštarina" at bounding box center [184, 109] width 101 height 14
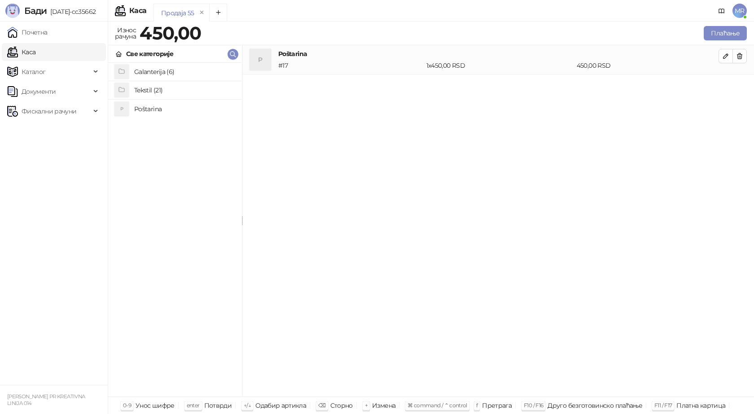
click at [166, 86] on h4 "Tekstil (21)" at bounding box center [184, 90] width 101 height 14
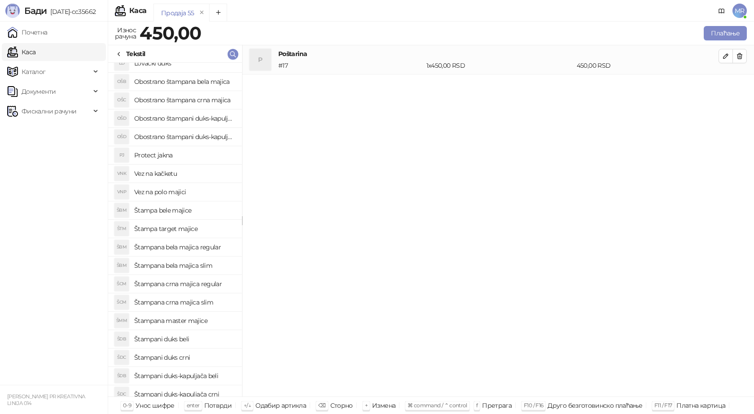
scroll to position [45, 0]
click at [202, 266] on h4 "Štampana crna majica regular" at bounding box center [184, 266] width 101 height 14
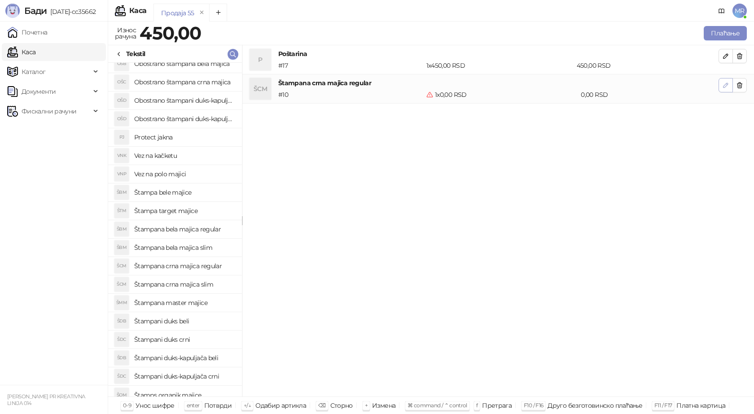
click at [724, 84] on icon "button" at bounding box center [725, 85] width 7 height 7
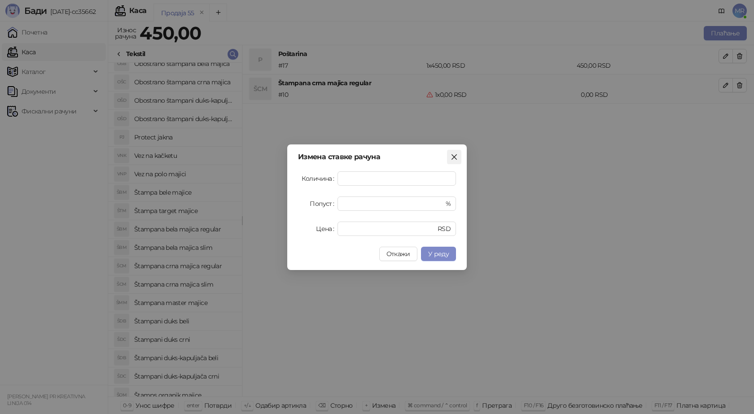
click at [455, 155] on icon "close" at bounding box center [453, 156] width 7 height 7
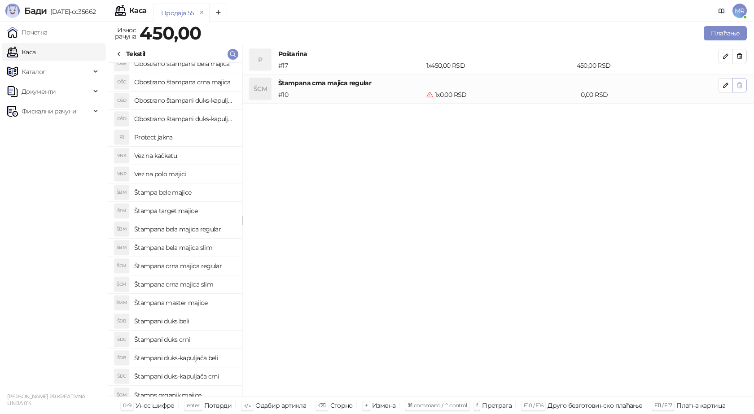
click at [737, 86] on icon "button" at bounding box center [739, 85] width 7 height 7
click at [219, 230] on h4 "Štampana bela majica regular" at bounding box center [184, 229] width 101 height 14
click at [723, 86] on icon "button" at bounding box center [725, 85] width 4 height 4
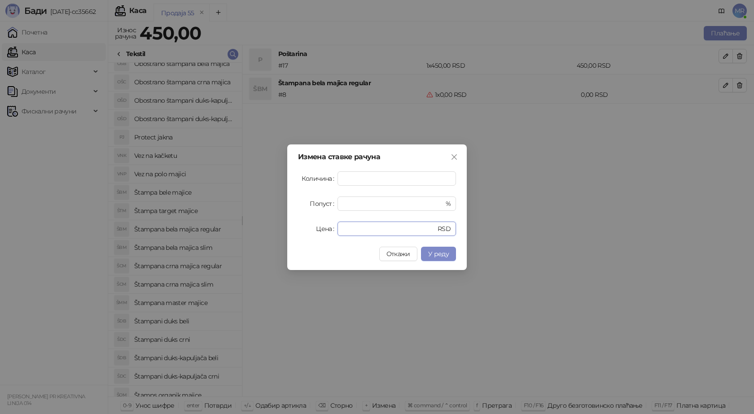
drag, startPoint x: 350, startPoint y: 230, endPoint x: 328, endPoint y: 232, distance: 22.5
click at [332, 232] on div "Цена * RSD" at bounding box center [377, 229] width 158 height 14
type input "****"
click at [445, 253] on span "У реду" at bounding box center [438, 254] width 21 height 8
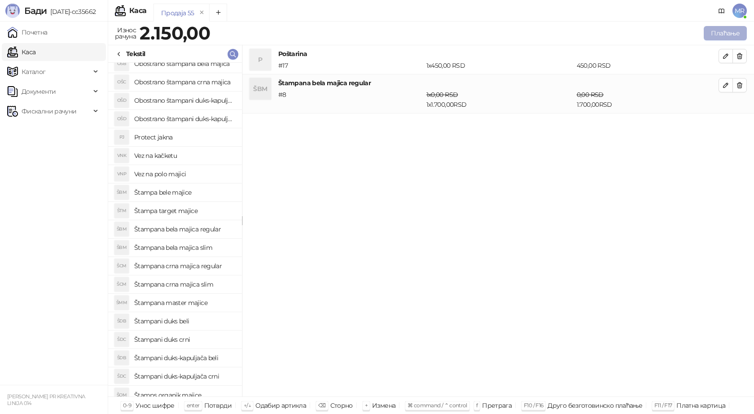
click at [732, 30] on button "Плаћање" at bounding box center [725, 33] width 43 height 14
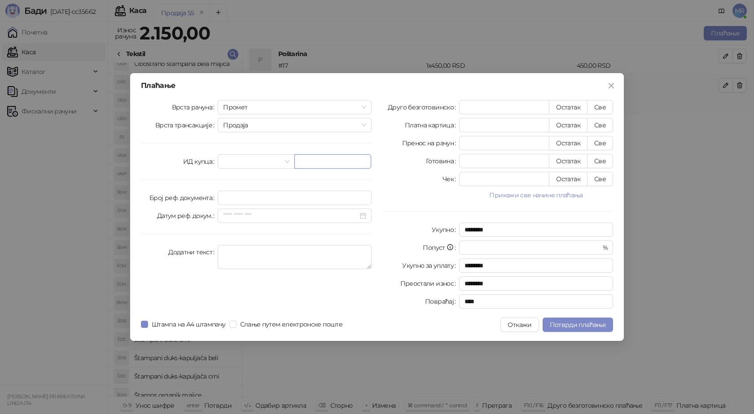
click at [319, 162] on input "text" at bounding box center [332, 161] width 77 height 14
type input "**********"
click at [603, 110] on button "Све" at bounding box center [600, 107] width 26 height 14
type input "****"
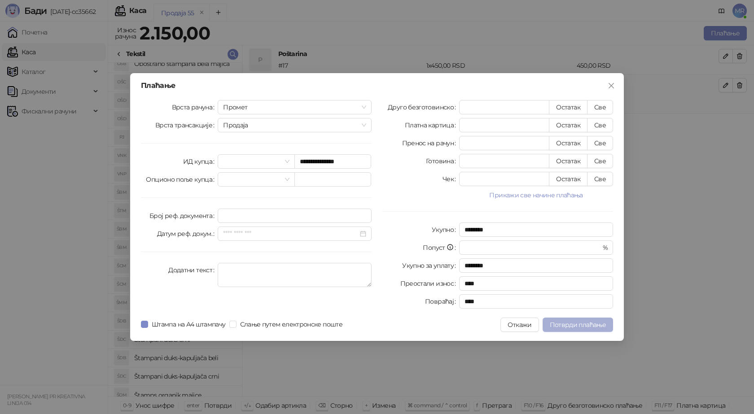
click at [572, 324] on span "Потврди плаћање" at bounding box center [578, 325] width 56 height 8
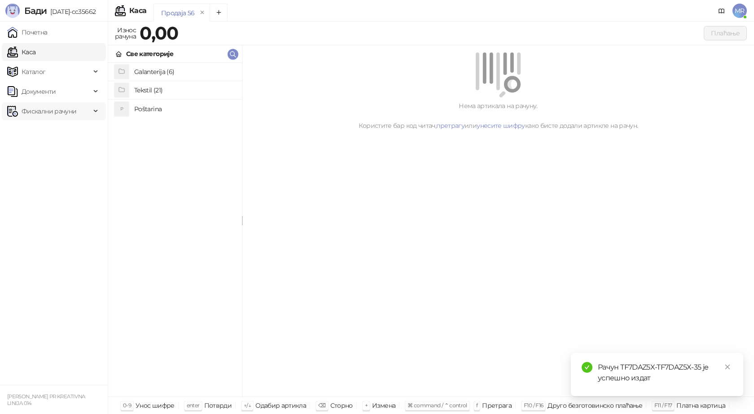
click at [63, 111] on span "Фискални рачуни" at bounding box center [49, 111] width 55 height 18
click at [63, 128] on link "Издати рачуни" at bounding box center [41, 131] width 60 height 18
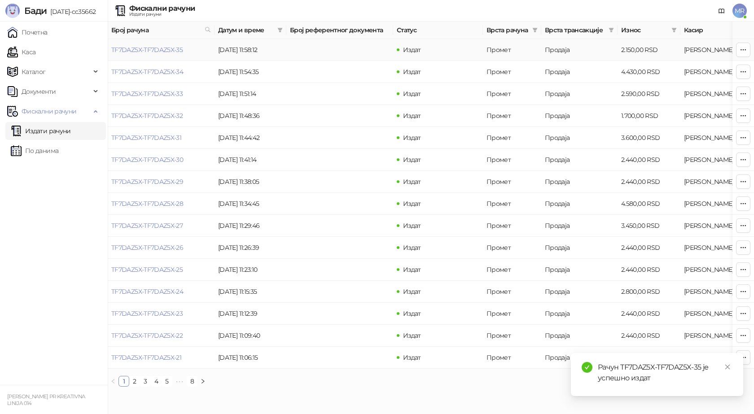
click at [162, 48] on link "TF7DAZ5X-TF7DAZ5X-35" at bounding box center [146, 50] width 71 height 8
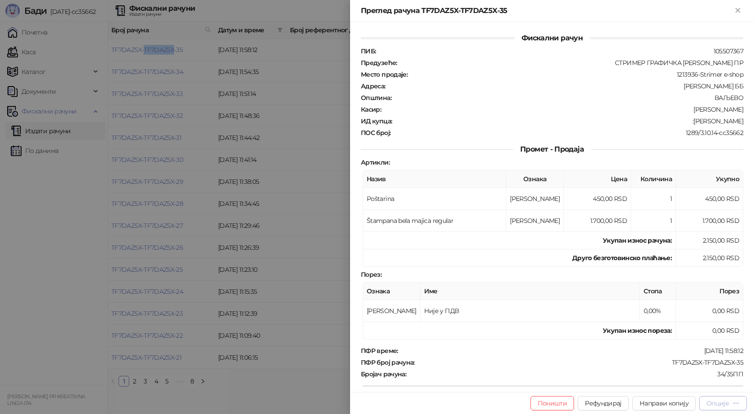
click at [713, 408] on button "Опције" at bounding box center [723, 403] width 48 height 14
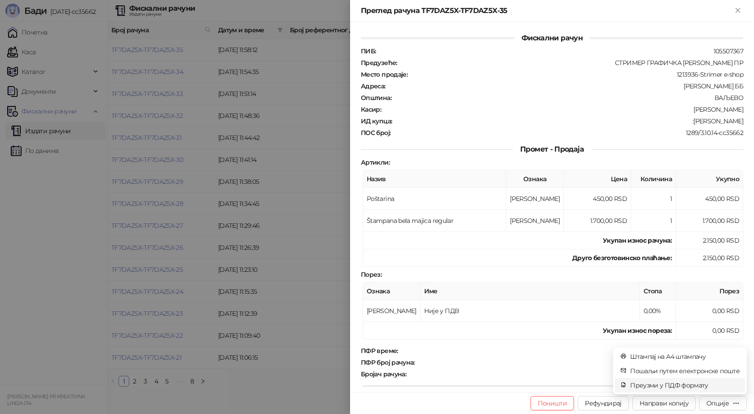
click at [672, 385] on span "Преузми у ПДФ формату" at bounding box center [684, 385] width 109 height 10
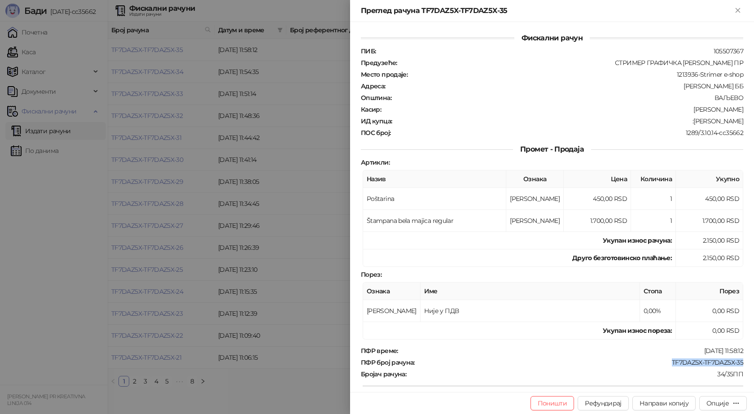
drag, startPoint x: 739, startPoint y: 360, endPoint x: 665, endPoint y: 366, distance: 73.4
click at [665, 366] on div "Фискални рачун ПИБ : 105507367 Предузеће : СТРИМЕР ГРАФИЧКА РАДЊА САША ПЕТРОВИЋ…" at bounding box center [552, 207] width 404 height 370
copy div "TF7DAZ5X-TF7DAZ5X-35"
drag, startPoint x: 694, startPoint y: 121, endPoint x: 739, endPoint y: 121, distance: 45.3
click at [739, 121] on div "Фискални рачун ПИБ : 105507367 Предузеће : СТРИМЕР ГРАФИЧКА РАДЊА САША ПЕТРОВИЋ…" at bounding box center [552, 207] width 404 height 370
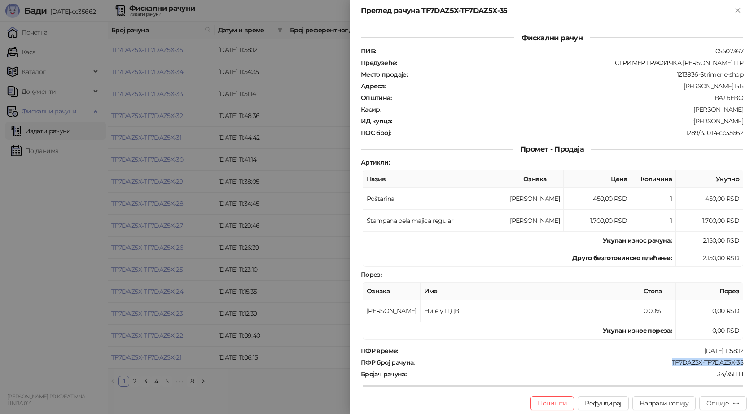
copy div "Vlada Miljkovic"
click at [735, 8] on icon "Close" at bounding box center [738, 10] width 8 height 8
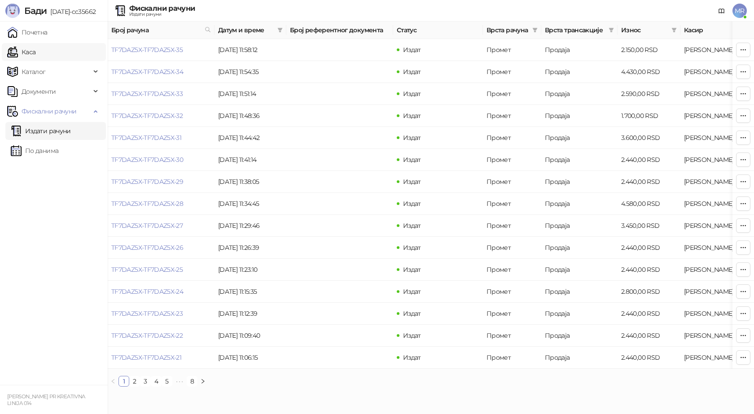
click at [35, 50] on link "Каса" at bounding box center [21, 52] width 28 height 18
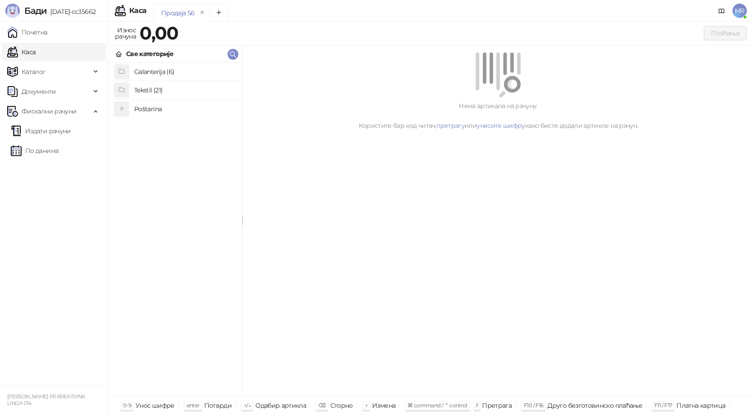
click at [137, 109] on h4 "Poštarina" at bounding box center [184, 109] width 101 height 14
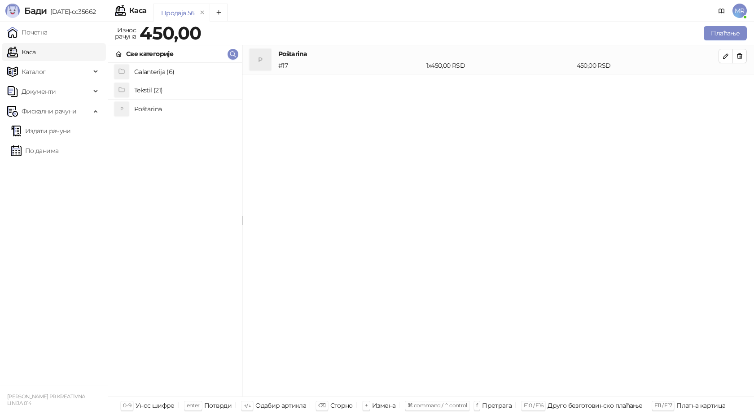
click at [176, 88] on h4 "Tekstil (21)" at bounding box center [184, 90] width 101 height 14
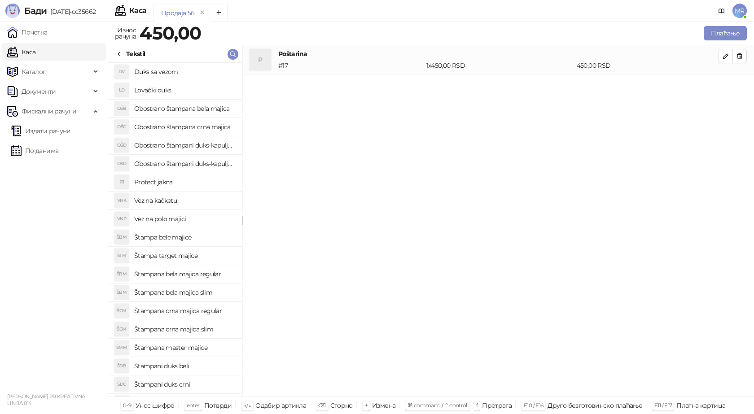
click at [202, 312] on h4 "Štampana crna majica regular" at bounding box center [184, 311] width 101 height 14
click at [724, 83] on icon "button" at bounding box center [725, 85] width 7 height 7
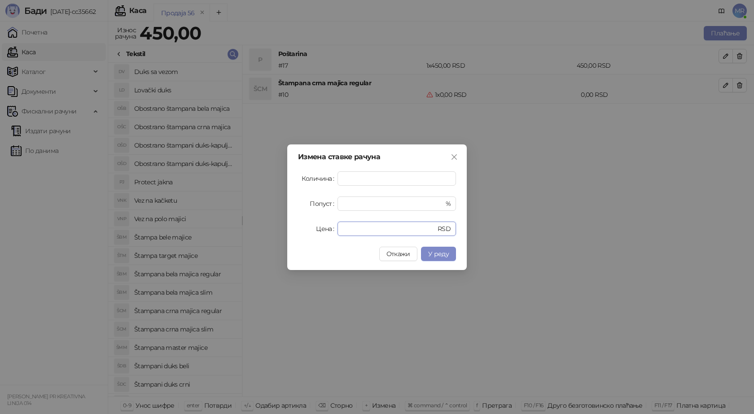
drag, startPoint x: 365, startPoint y: 231, endPoint x: 314, endPoint y: 222, distance: 52.3
click at [317, 229] on div "Цена * RSD" at bounding box center [377, 229] width 158 height 14
type input "****"
click at [436, 253] on span "У реду" at bounding box center [438, 254] width 21 height 8
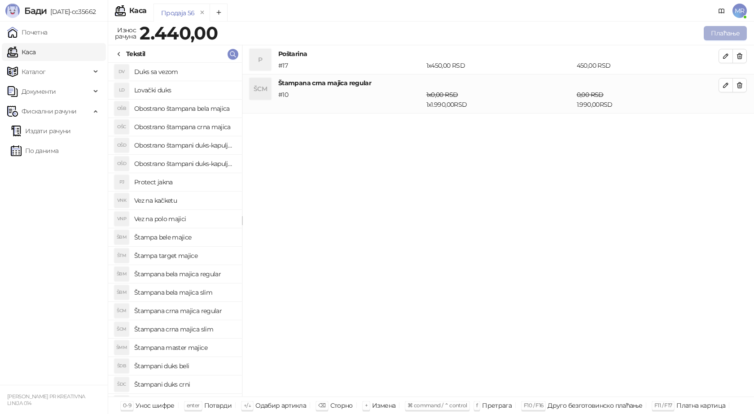
click at [727, 33] on button "Плаћање" at bounding box center [725, 33] width 43 height 14
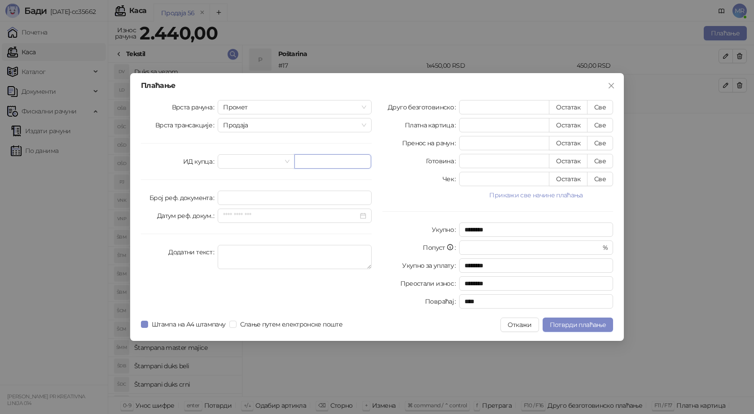
drag, startPoint x: 336, startPoint y: 159, endPoint x: 327, endPoint y: 151, distance: 12.1
click at [336, 159] on input "text" at bounding box center [332, 161] width 77 height 14
paste input "**********"
type input "**********"
click at [599, 108] on button "Све" at bounding box center [600, 107] width 26 height 14
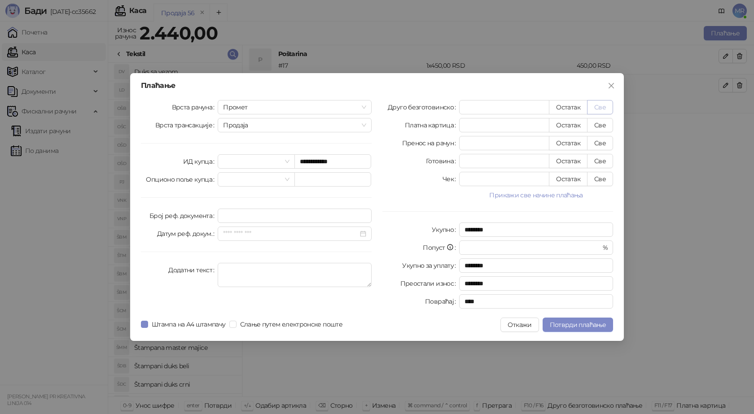
type input "****"
click at [555, 328] on span "Потврди плаћање" at bounding box center [578, 325] width 56 height 8
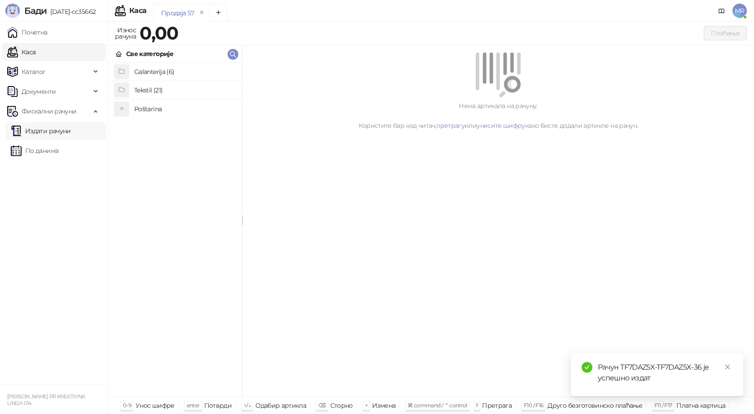
click at [65, 132] on link "Издати рачуни" at bounding box center [41, 131] width 60 height 18
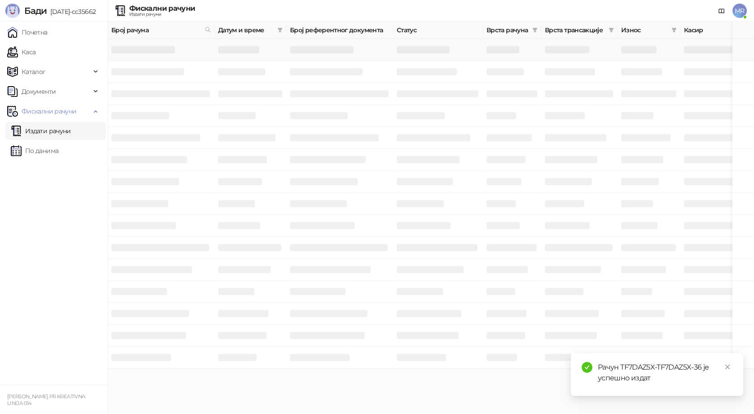
click at [154, 49] on h3 at bounding box center [143, 49] width 64 height 7
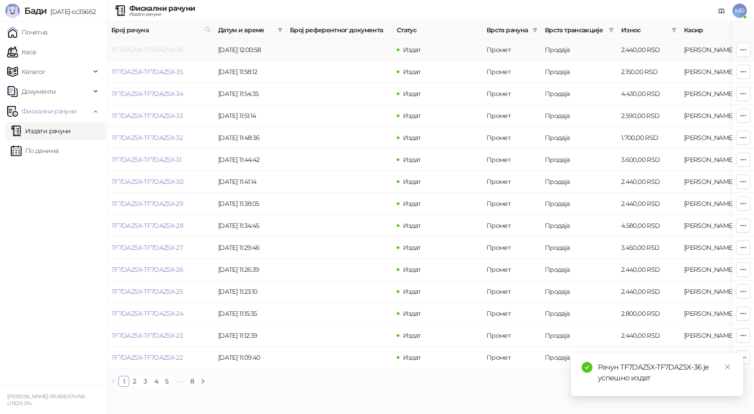
click at [169, 51] on link "TF7DAZ5X-TF7DAZ5X-36" at bounding box center [147, 50] width 72 height 8
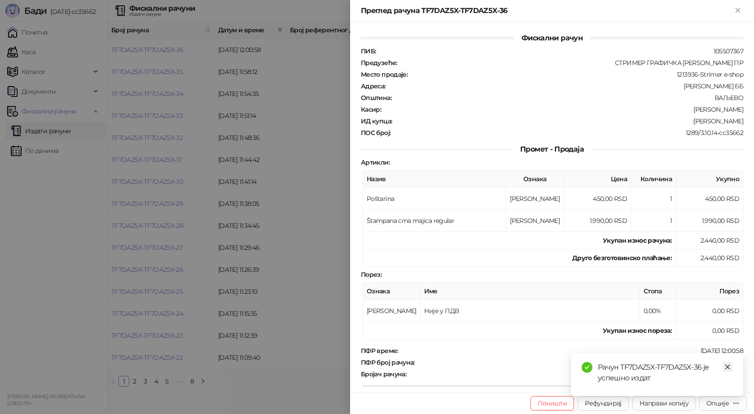
click at [729, 365] on icon "close" at bounding box center [727, 367] width 6 height 6
click at [717, 404] on div "Опције" at bounding box center [717, 403] width 22 height 8
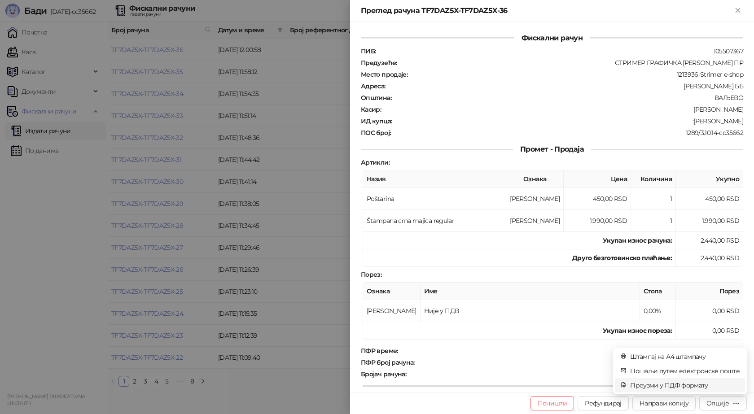
click at [679, 385] on span "Преузми у ПДФ формату" at bounding box center [684, 385] width 109 height 10
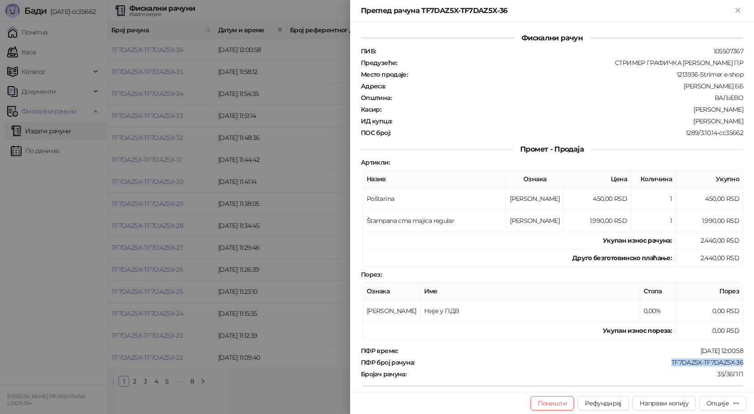
drag, startPoint x: 736, startPoint y: 362, endPoint x: 666, endPoint y: 362, distance: 70.0
click at [666, 362] on div "TF7DAZ5X-TF7DAZ5X-36" at bounding box center [579, 363] width 328 height 8
copy div "TF7DAZ5X-TF7DAZ5X-36"
drag, startPoint x: 701, startPoint y: 121, endPoint x: 742, endPoint y: 121, distance: 40.8
click at [742, 121] on div "Фискални рачун ПИБ : 105507367 Предузеће : СТРИМЕР ГРАФИЧКА РАДЊА САША ПЕТРОВИЋ…" at bounding box center [552, 207] width 404 height 370
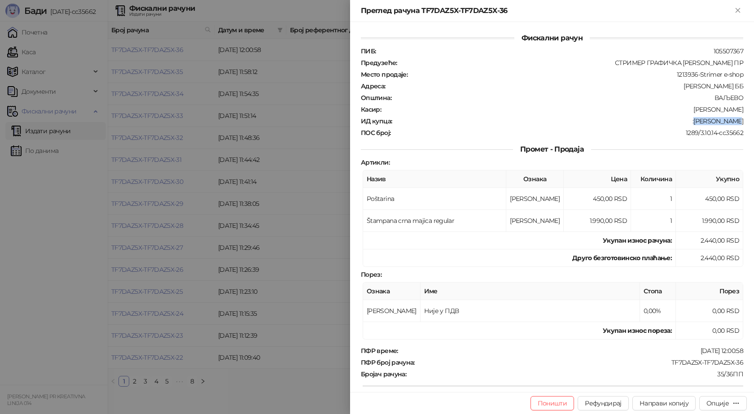
copy div "Maša Nikolić"
click at [739, 10] on icon "Close" at bounding box center [738, 10] width 8 height 8
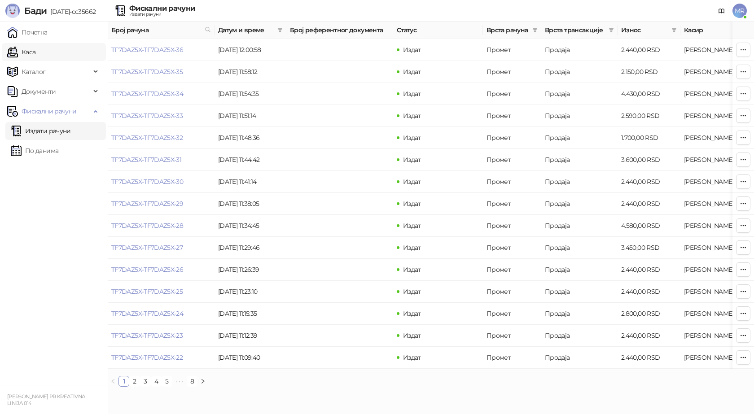
drag, startPoint x: 50, startPoint y: 51, endPoint x: 69, endPoint y: 59, distance: 20.5
click at [35, 51] on link "Каса" at bounding box center [21, 52] width 28 height 18
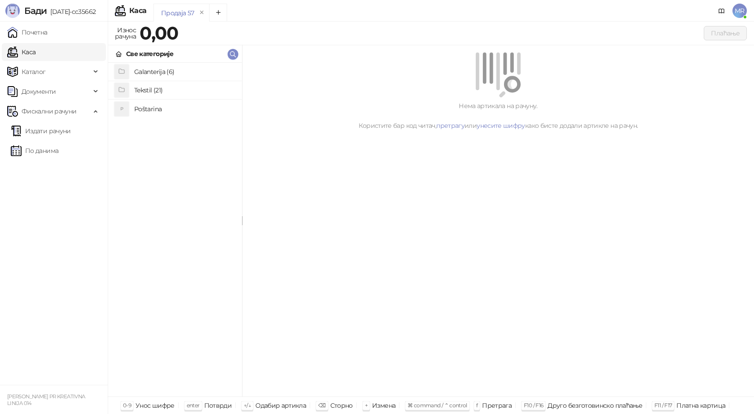
click at [145, 105] on h4 "Poštarina" at bounding box center [184, 109] width 101 height 14
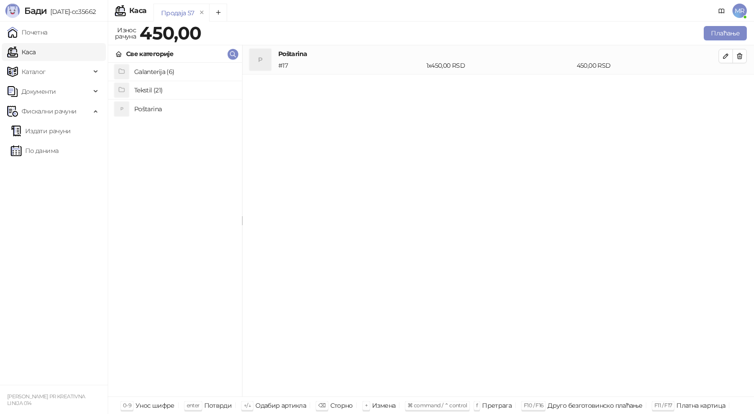
click at [148, 88] on h4 "Tekstil (21)" at bounding box center [184, 90] width 101 height 14
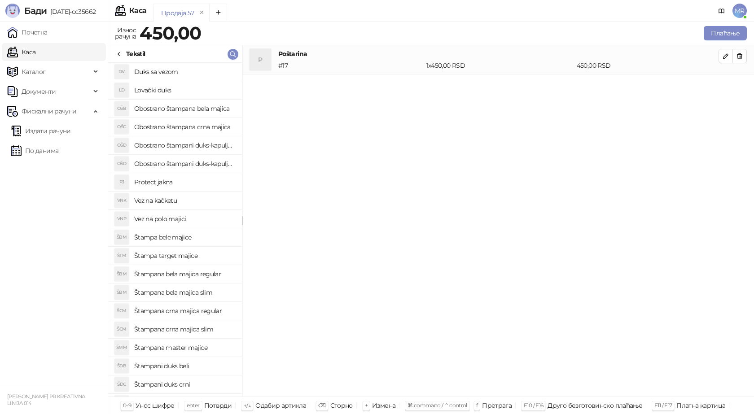
click at [195, 127] on h4 "Obostrano štampana crna majica" at bounding box center [184, 127] width 101 height 14
click at [725, 88] on icon "button" at bounding box center [725, 85] width 7 height 7
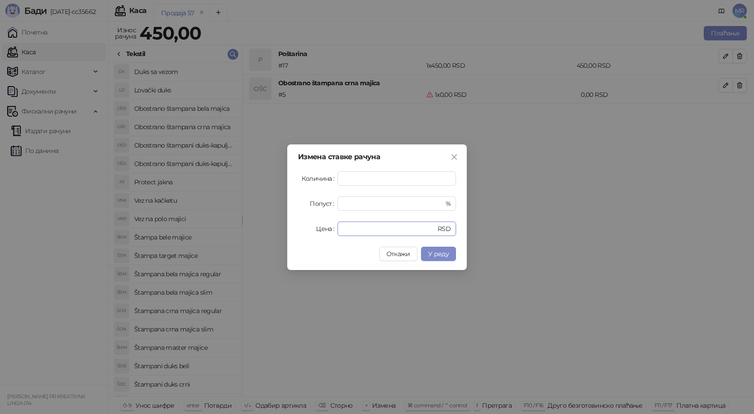
drag, startPoint x: 351, startPoint y: 228, endPoint x: 310, endPoint y: 229, distance: 41.3
click at [312, 229] on div "Цена * RSD" at bounding box center [377, 229] width 158 height 14
click at [439, 255] on span "У реду" at bounding box center [438, 254] width 21 height 8
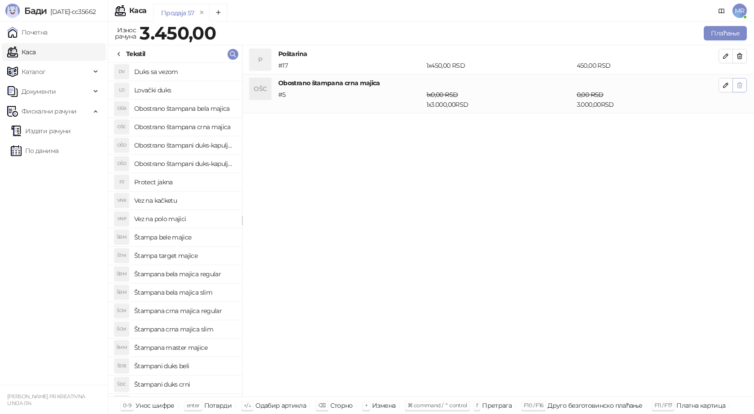
click at [740, 85] on icon "button" at bounding box center [739, 85] width 5 height 5
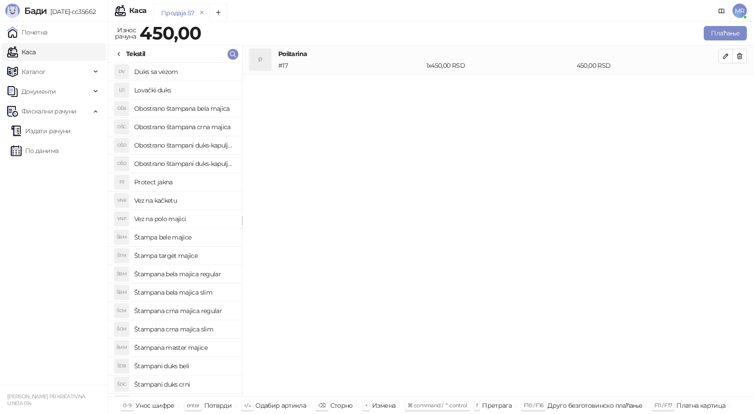
click at [200, 129] on h4 "Obostrano štampana crna majica" at bounding box center [184, 127] width 101 height 14
click at [723, 84] on icon "button" at bounding box center [725, 85] width 7 height 7
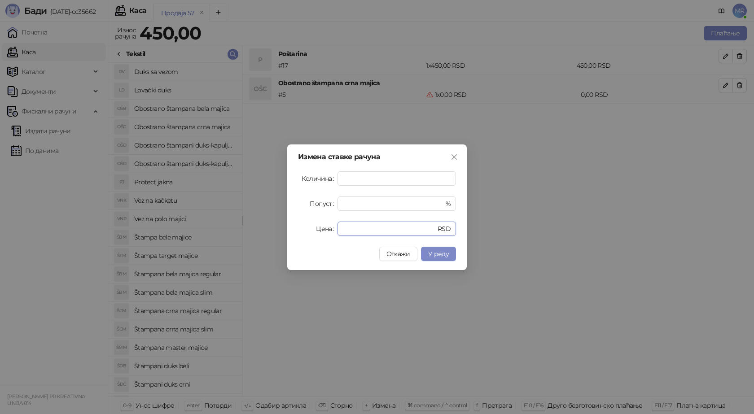
drag, startPoint x: 353, startPoint y: 232, endPoint x: 310, endPoint y: 232, distance: 42.6
click at [311, 232] on div "Цена * RSD" at bounding box center [377, 229] width 158 height 14
type input "****"
click at [442, 250] on span "У реду" at bounding box center [438, 254] width 21 height 8
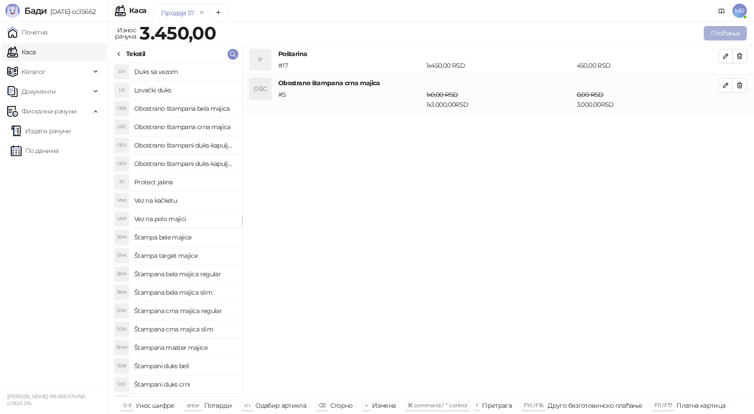
click at [719, 33] on button "Плаћање" at bounding box center [725, 33] width 43 height 14
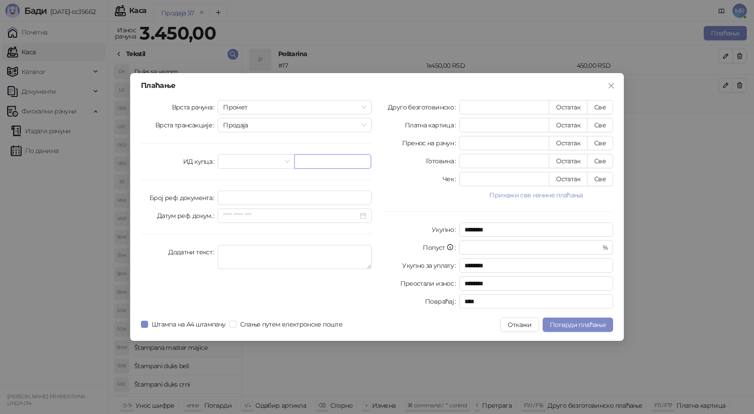
click at [316, 163] on input "text" at bounding box center [332, 161] width 77 height 14
paste input "**********"
type input "**********"
click at [602, 109] on button "Све" at bounding box center [600, 107] width 26 height 14
type input "****"
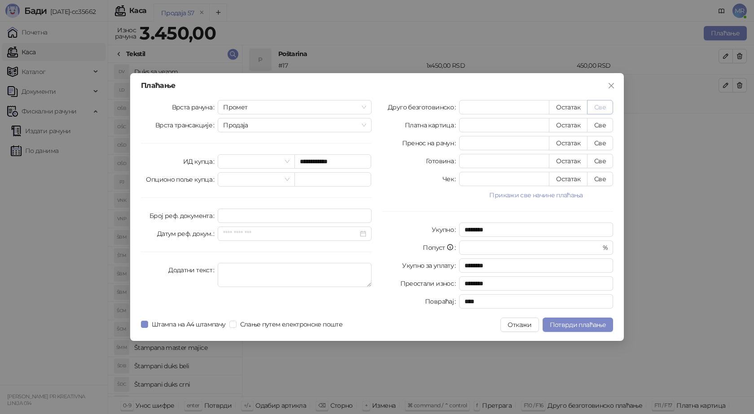
type input "****"
click at [556, 318] on button "Потврди плаћање" at bounding box center [577, 325] width 70 height 14
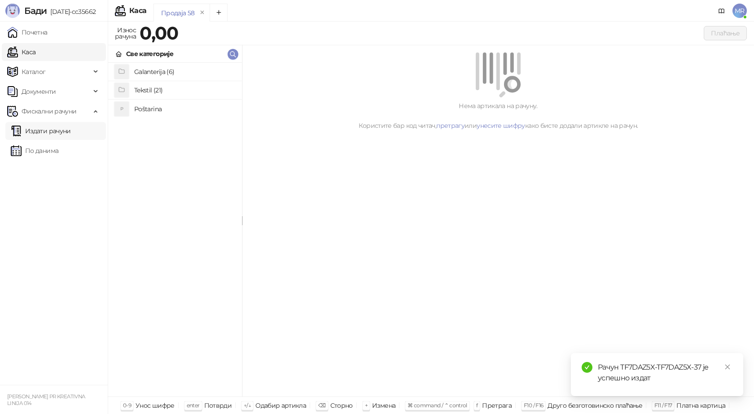
click at [67, 134] on link "Издати рачуни" at bounding box center [41, 131] width 60 height 18
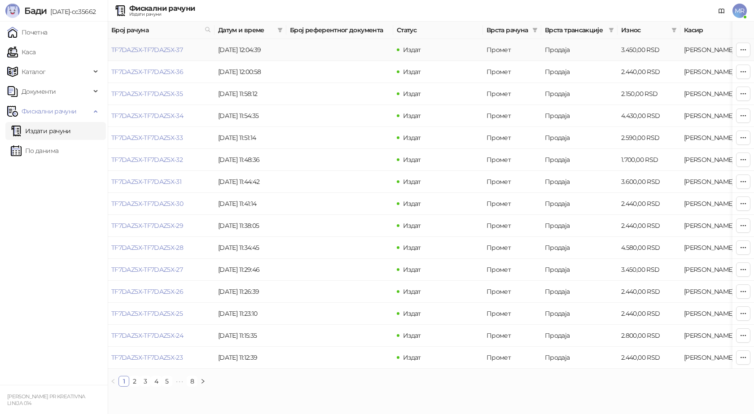
click at [148, 49] on link "TF7DAZ5X-TF7DAZ5X-37" at bounding box center [146, 50] width 71 height 8
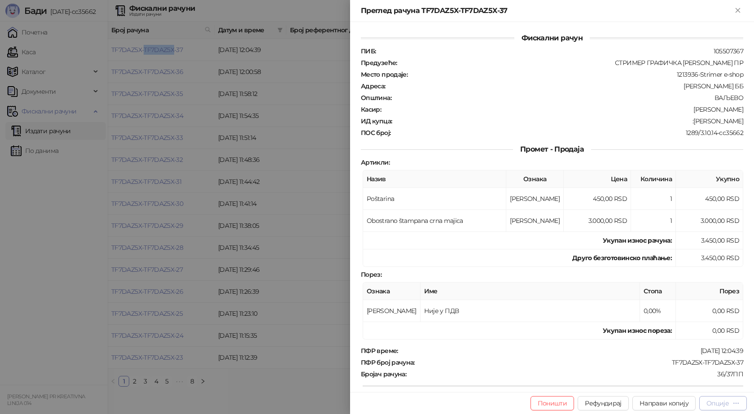
click at [710, 400] on div "Опције" at bounding box center [717, 403] width 22 height 8
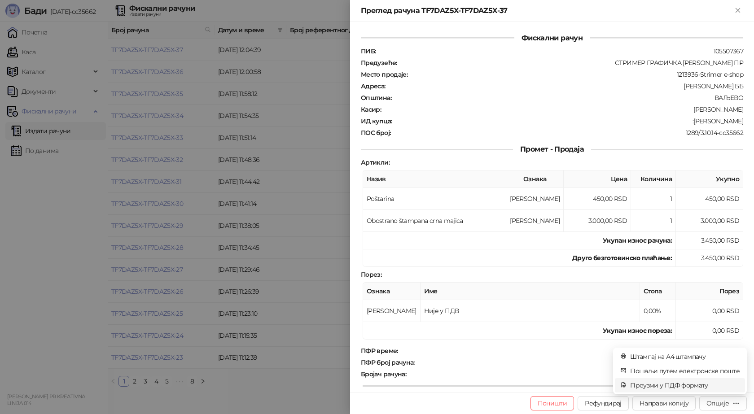
click at [693, 387] on span "Преузми у ПДФ формату" at bounding box center [684, 385] width 109 height 10
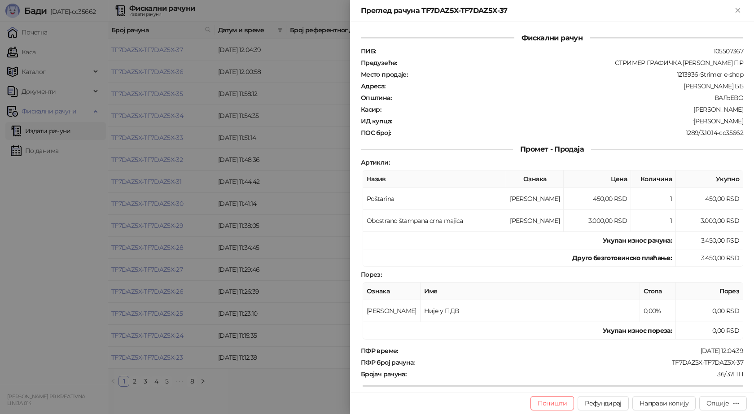
click at [442, 142] on div "Фискални рачун ПИБ : 105507367 Предузеће : СТРИМЕР ГРАФИЧКА РАДЊА САША ПЕТРОВИЋ…" at bounding box center [552, 267] width 382 height 469
drag, startPoint x: 739, startPoint y: 363, endPoint x: 662, endPoint y: 363, distance: 76.3
click at [662, 363] on div "Фискални рачун ПИБ : 105507367 Предузеће : СТРИМЕР ГРАФИЧКА РАДЊА САША ПЕТРОВИЋ…" at bounding box center [552, 207] width 404 height 370
copy div "TF7DAZ5X-TF7DAZ5X-37"
drag, startPoint x: 739, startPoint y: 120, endPoint x: 705, endPoint y: 122, distance: 34.2
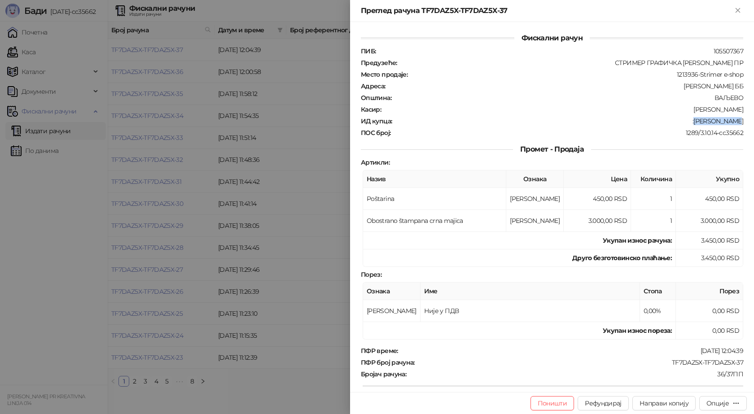
click at [705, 122] on div "Фискални рачун ПИБ : 105507367 Предузеће : СТРИМЕР ГРАФИЧКА РАДЊА САША ПЕТРОВИЋ…" at bounding box center [552, 207] width 404 height 370
copy div "Milan Krstic"
click at [737, 9] on icon "Close" at bounding box center [737, 10] width 4 height 4
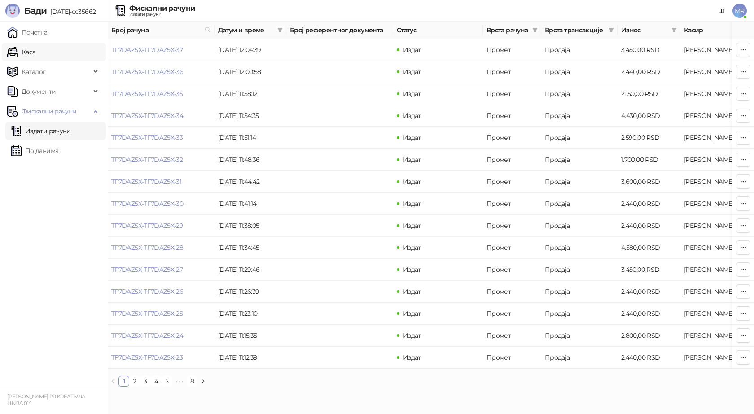
click at [35, 51] on link "Каса" at bounding box center [21, 52] width 28 height 18
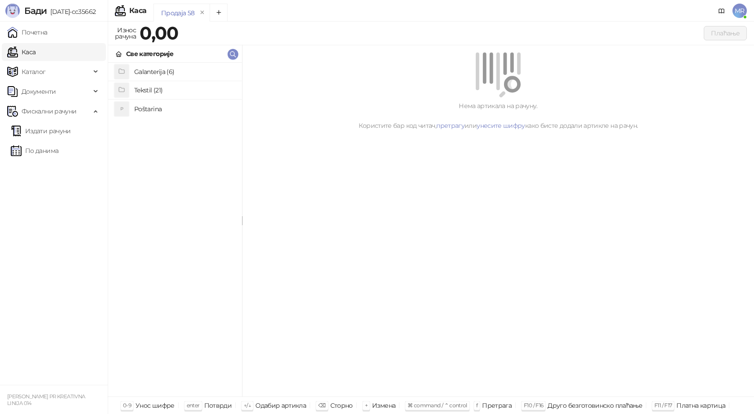
click at [156, 115] on h4 "Poštarina" at bounding box center [184, 109] width 101 height 14
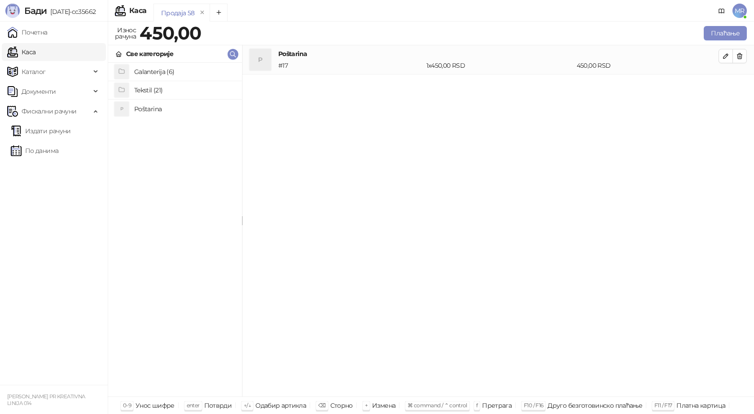
click at [167, 73] on h4 "Galanterija (6)" at bounding box center [184, 72] width 101 height 14
click at [172, 93] on h4 "Gravirani metalni Army upaljač" at bounding box center [184, 90] width 101 height 14
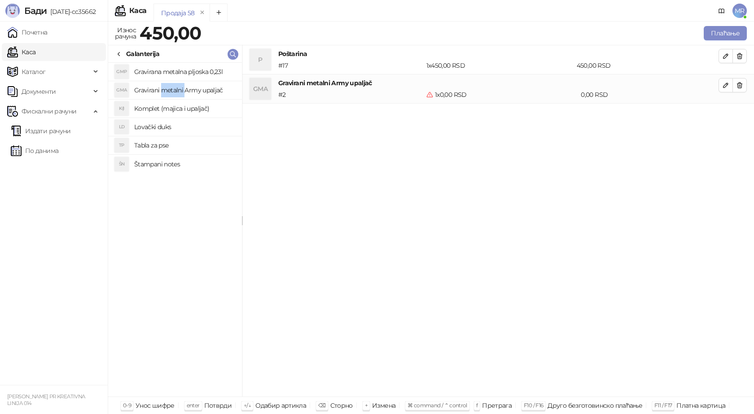
click at [172, 93] on h4 "Gravirani metalni Army upaljač" at bounding box center [184, 90] width 101 height 14
click at [733, 115] on button "button" at bounding box center [739, 114] width 14 height 14
click at [725, 85] on icon "button" at bounding box center [725, 85] width 4 height 4
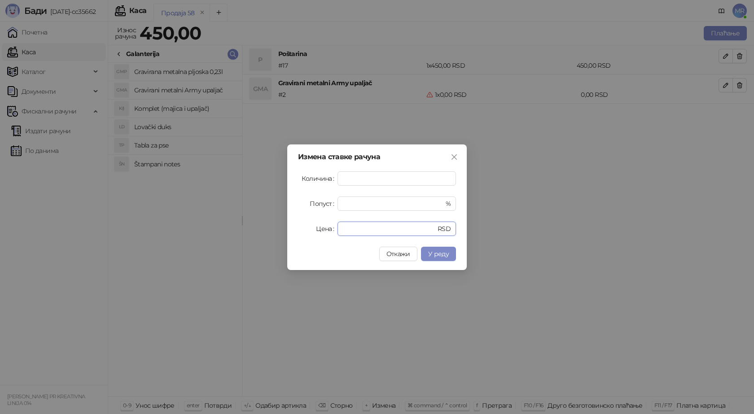
drag, startPoint x: 364, startPoint y: 229, endPoint x: 305, endPoint y: 222, distance: 59.7
click at [248, 233] on div "Измена ставке рачуна Количина * Попуст * % Цена * RSD Откажи У реду" at bounding box center [377, 207] width 754 height 414
type input "****"
click at [437, 257] on span "У реду" at bounding box center [438, 254] width 21 height 8
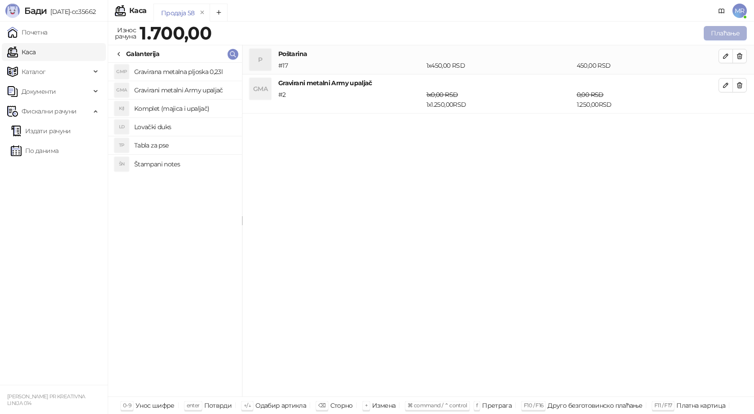
click at [723, 30] on button "Плаћање" at bounding box center [725, 33] width 43 height 14
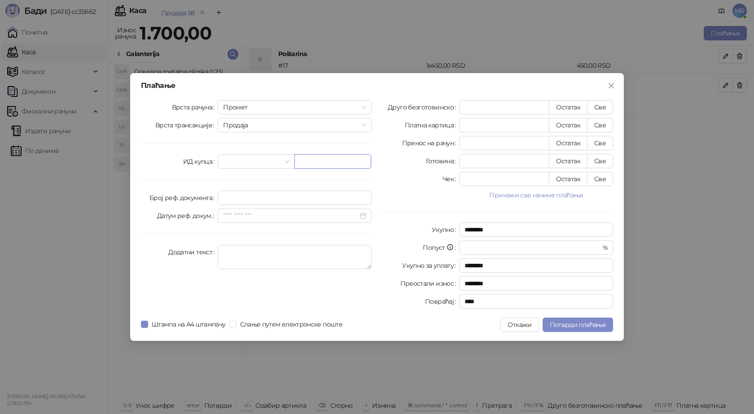
click at [307, 164] on input "text" at bounding box center [332, 161] width 77 height 14
paste input "**********"
type input "**********"
click at [603, 106] on button "Све" at bounding box center [600, 107] width 26 height 14
type input "****"
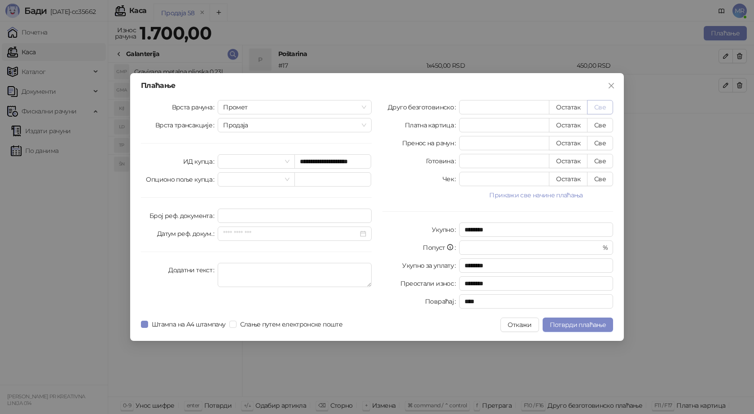
type input "****"
click at [564, 322] on span "Потврди плаћање" at bounding box center [578, 325] width 56 height 8
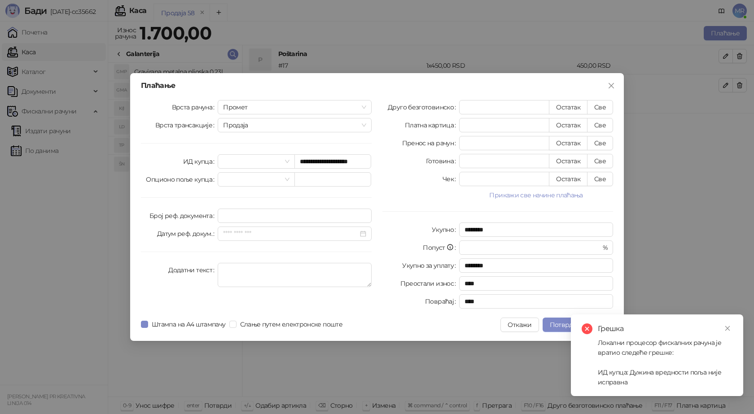
drag, startPoint x: 726, startPoint y: 328, endPoint x: 525, endPoint y: 239, distance: 220.0
click at [725, 326] on icon "close" at bounding box center [727, 328] width 6 height 6
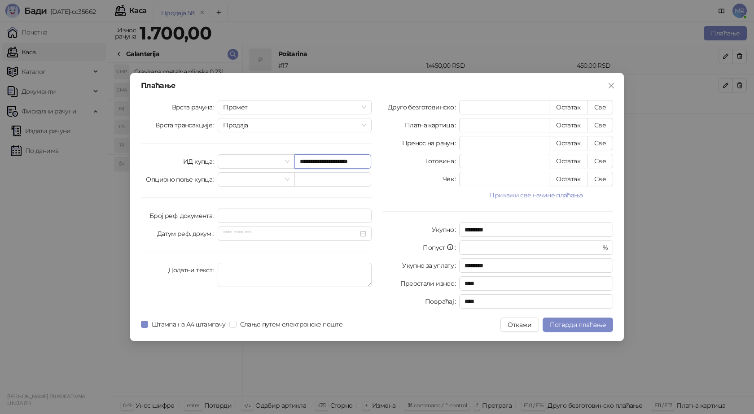
click at [360, 160] on input "**********" at bounding box center [332, 161] width 77 height 14
click at [582, 323] on span "Потврди плаћање" at bounding box center [578, 325] width 56 height 8
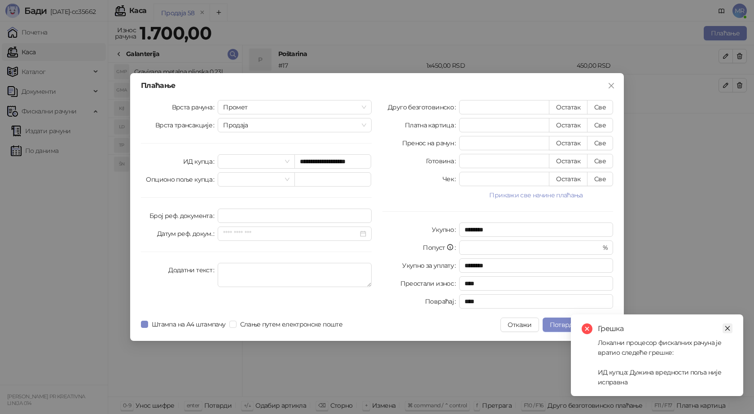
click at [727, 327] on icon "close" at bounding box center [727, 328] width 6 height 6
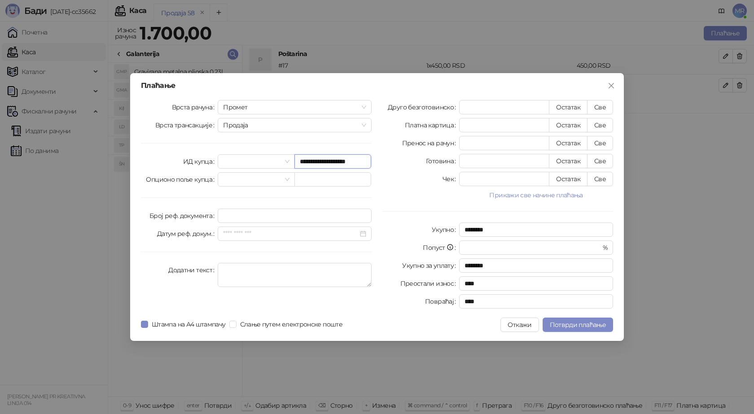
click at [359, 161] on input "**********" at bounding box center [332, 161] width 77 height 14
type input "**********"
click at [565, 323] on span "Потврди плаћање" at bounding box center [578, 325] width 56 height 8
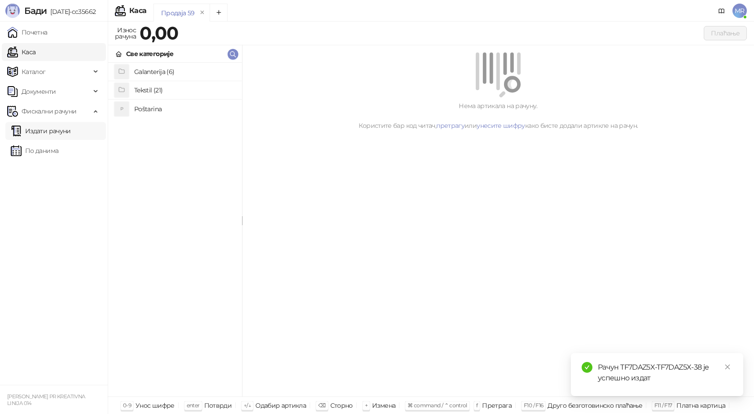
click at [60, 131] on link "Издати рачуни" at bounding box center [41, 131] width 60 height 18
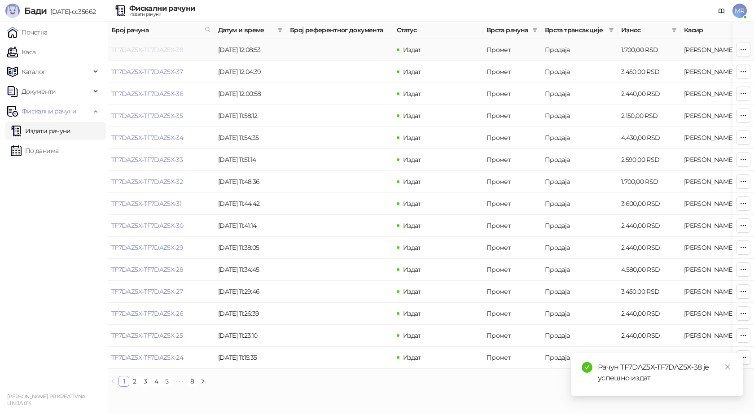
click at [135, 49] on link "TF7DAZ5X-TF7DAZ5X-38" at bounding box center [147, 50] width 72 height 8
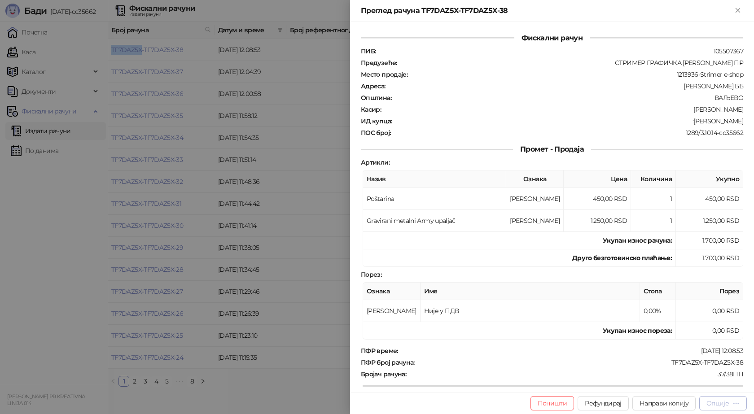
click at [713, 406] on div "Опције" at bounding box center [717, 403] width 22 height 8
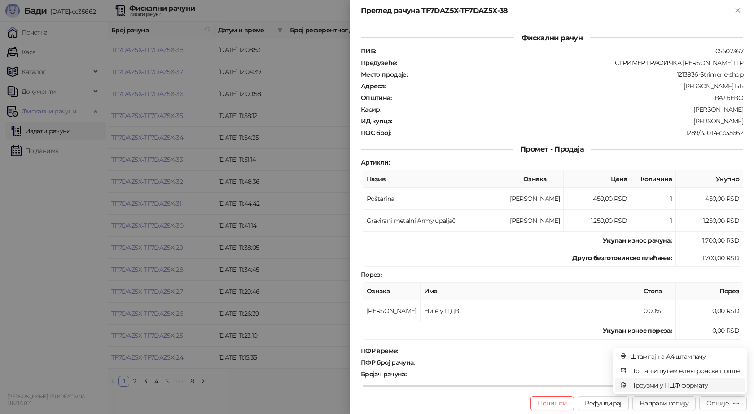
click at [691, 389] on span "Преузми у ПДФ формату" at bounding box center [684, 385] width 109 height 10
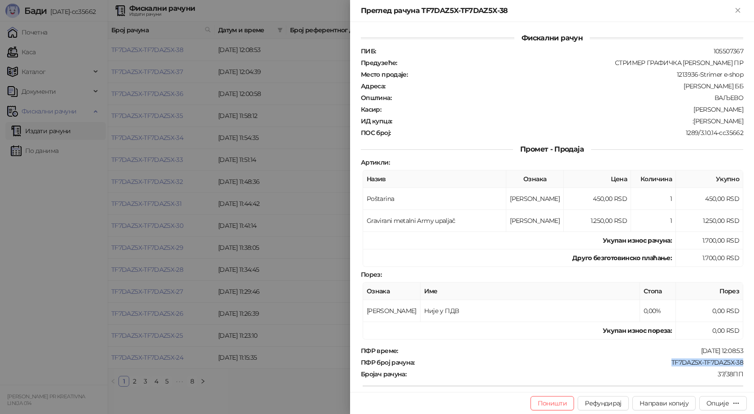
drag, startPoint x: 737, startPoint y: 358, endPoint x: 662, endPoint y: 364, distance: 75.7
click at [662, 364] on div "ПФР време : 11.08.2025 12:08:53 ПФР број рачуна : TF7DAZ5X-TF7DAZ5X-38 Бројач р…" at bounding box center [552, 414] width 386 height 134
copy div "TF7DAZ5X-TF7DAZ5X-38"
drag, startPoint x: 738, startPoint y: 118, endPoint x: 681, endPoint y: 120, distance: 56.6
click at [681, 120] on div "ИД купца : :Andrijana Veselinov" at bounding box center [552, 121] width 386 height 8
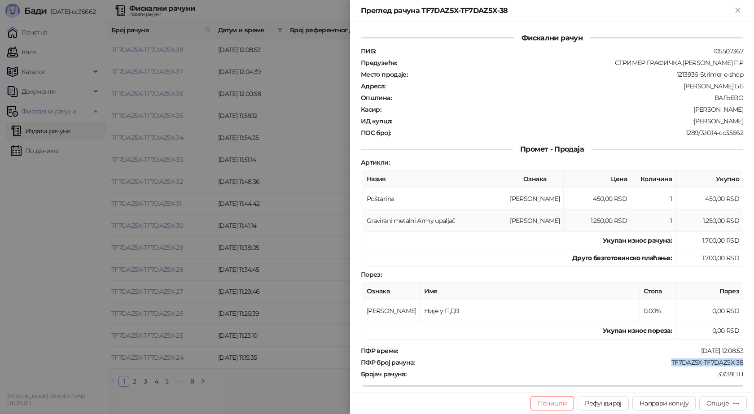
copy div "Andrijana Veselinov"
click at [739, 11] on icon "Close" at bounding box center [738, 10] width 8 height 8
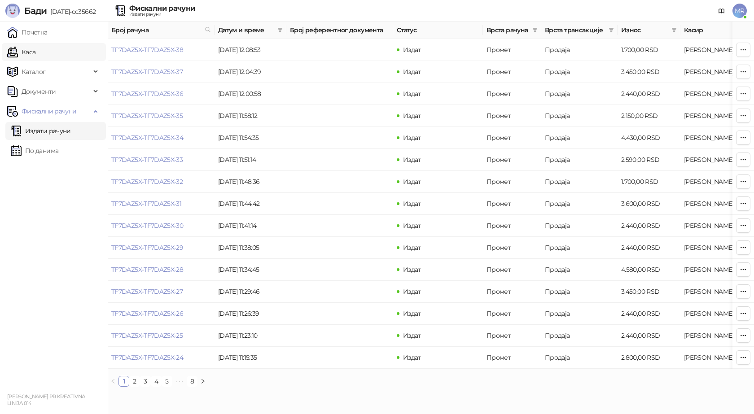
click at [31, 55] on link "Каса" at bounding box center [21, 52] width 28 height 18
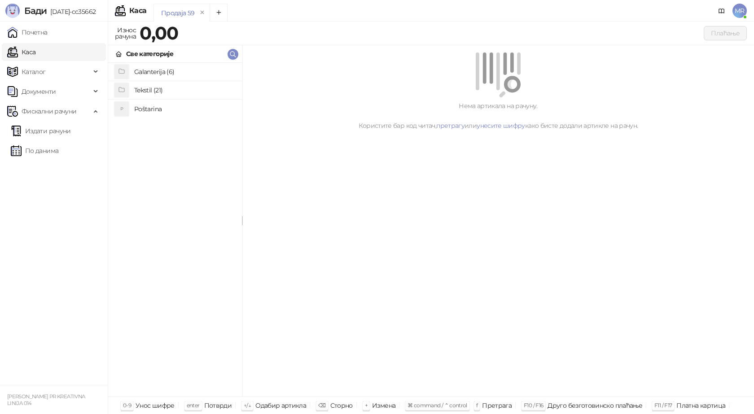
click at [161, 109] on h4 "Poštarina" at bounding box center [184, 109] width 101 height 14
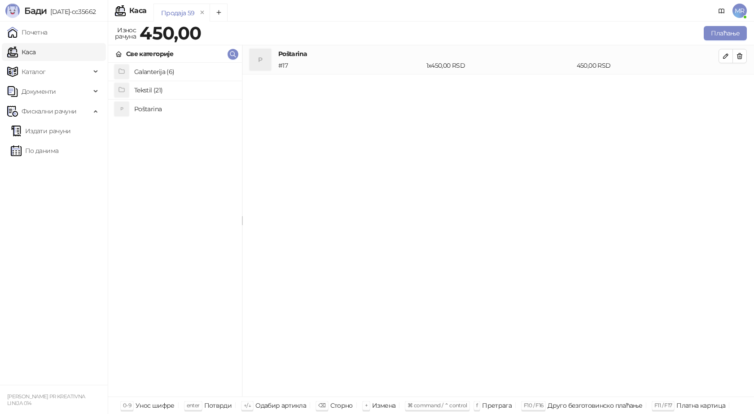
click at [161, 89] on h4 "Tekstil (21)" at bounding box center [184, 90] width 101 height 14
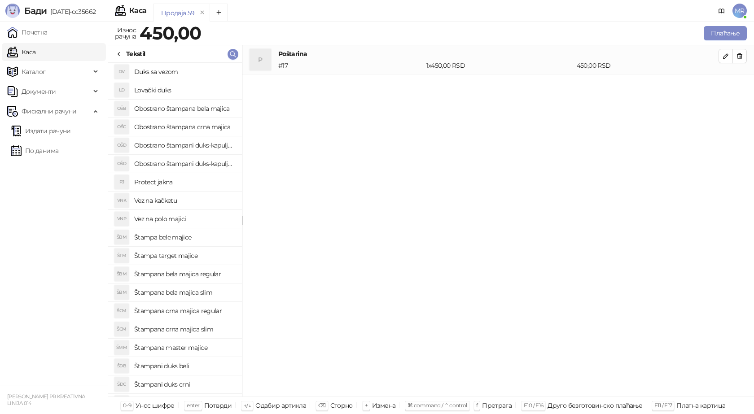
click at [196, 273] on h4 "Štampana bela majica regular" at bounding box center [184, 274] width 101 height 14
click at [728, 87] on icon "button" at bounding box center [725, 85] width 7 height 7
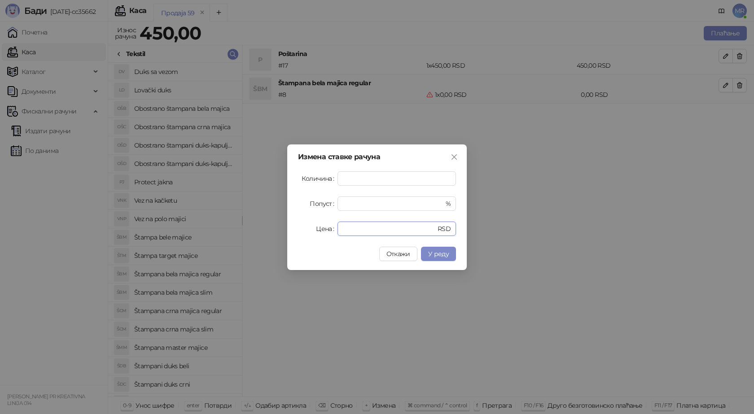
drag, startPoint x: 355, startPoint y: 229, endPoint x: 291, endPoint y: 231, distance: 64.2
click at [294, 235] on div "Измена ставке рачуна Количина * Попуст * % Цена * RSD Откажи У реду" at bounding box center [376, 207] width 179 height 126
click at [437, 258] on span "У реду" at bounding box center [438, 254] width 21 height 8
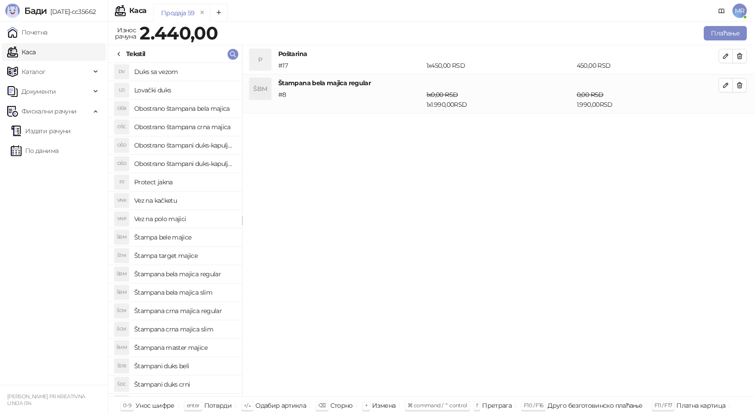
click at [193, 273] on h4 "Štampana bela majica regular" at bounding box center [184, 274] width 101 height 14
click at [724, 122] on icon "button" at bounding box center [725, 124] width 7 height 7
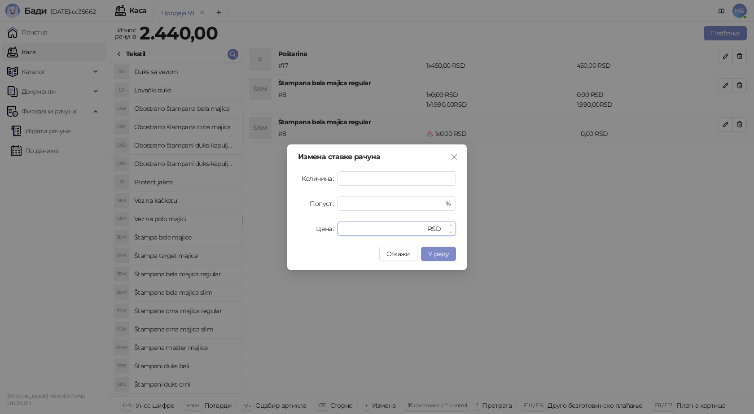
click at [345, 232] on input "*" at bounding box center [384, 228] width 83 height 13
drag, startPoint x: 348, startPoint y: 229, endPoint x: 315, endPoint y: 230, distance: 33.7
click at [320, 230] on div "Цена * RSD" at bounding box center [377, 229] width 158 height 14
click at [453, 157] on icon "close" at bounding box center [453, 156] width 7 height 7
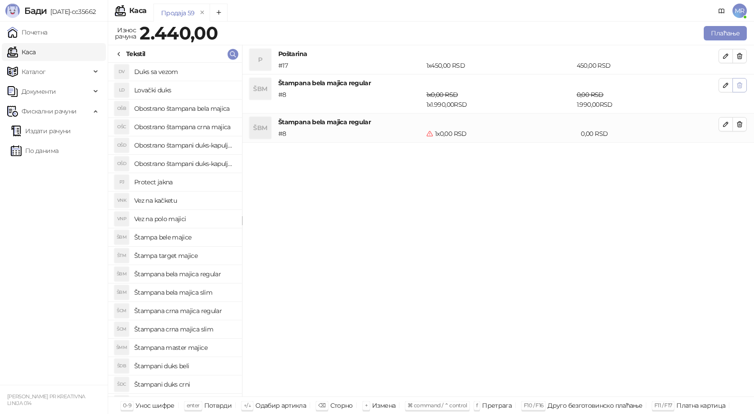
click at [742, 88] on icon "button" at bounding box center [739, 85] width 7 height 7
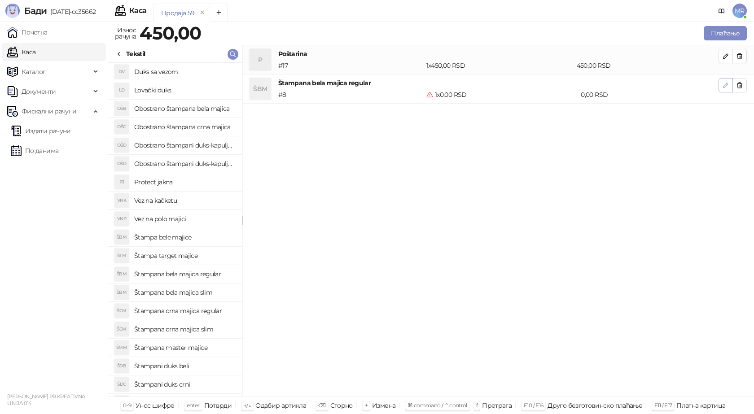
click at [728, 88] on icon "button" at bounding box center [725, 85] width 7 height 7
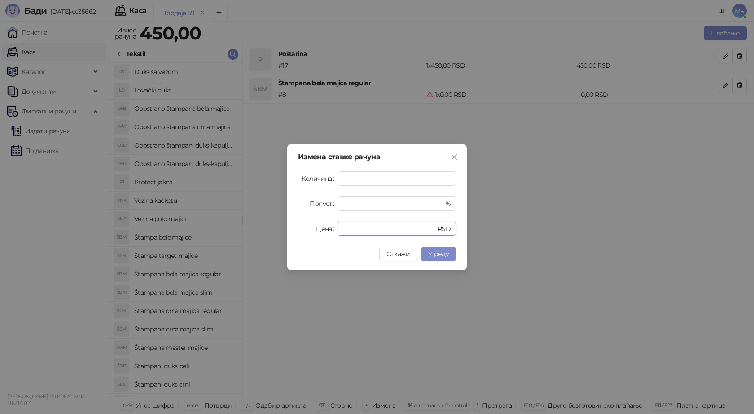
drag, startPoint x: 339, startPoint y: 231, endPoint x: 289, endPoint y: 229, distance: 49.4
click at [303, 234] on div "Цена * RSD" at bounding box center [377, 229] width 158 height 14
click at [444, 254] on span "У реду" at bounding box center [438, 254] width 21 height 8
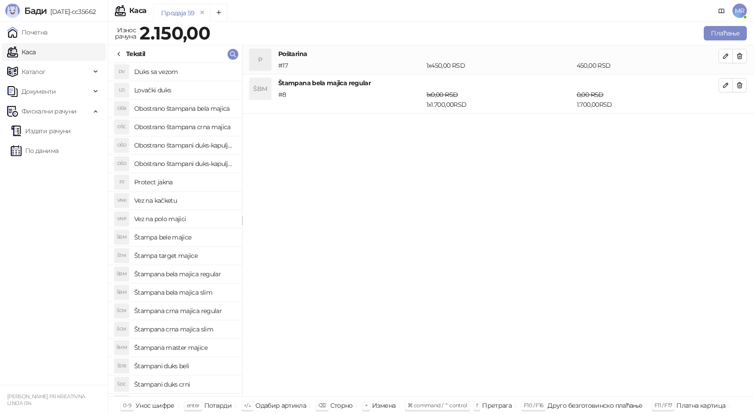
click at [201, 275] on h4 "Štampana bela majica regular" at bounding box center [184, 274] width 101 height 14
click at [723, 123] on icon "button" at bounding box center [725, 124] width 7 height 7
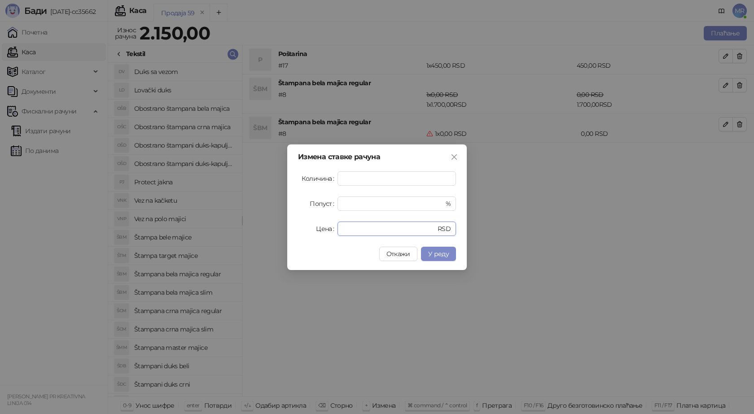
drag, startPoint x: 333, startPoint y: 229, endPoint x: 297, endPoint y: 220, distance: 36.6
click at [317, 229] on div "Цена * RSD" at bounding box center [377, 229] width 158 height 14
type input "****"
click at [442, 249] on button "У реду" at bounding box center [438, 254] width 35 height 14
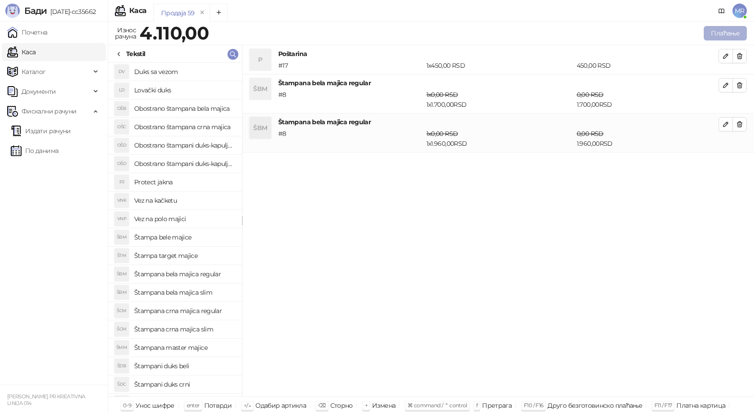
click at [734, 31] on button "Плаћање" at bounding box center [725, 33] width 43 height 14
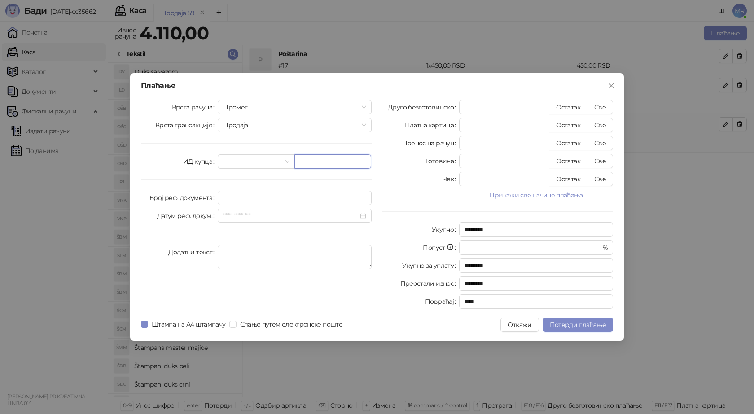
click at [309, 158] on input "text" at bounding box center [332, 161] width 77 height 14
paste input "**********"
type input "**********"
click at [600, 107] on button "Све" at bounding box center [600, 107] width 26 height 14
type input "****"
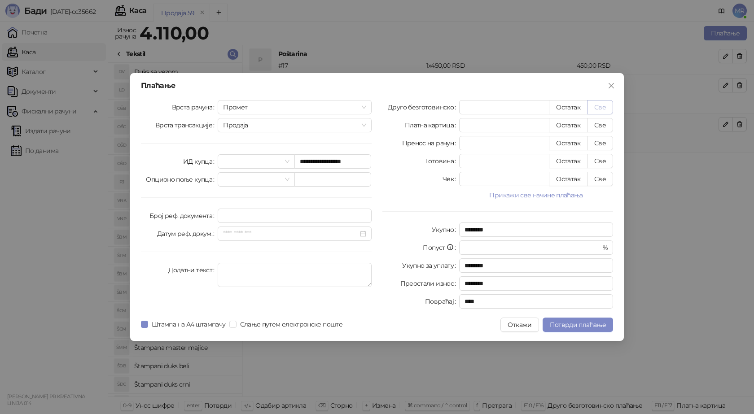
type input "****"
click at [557, 322] on span "Потврди плаћање" at bounding box center [578, 325] width 56 height 8
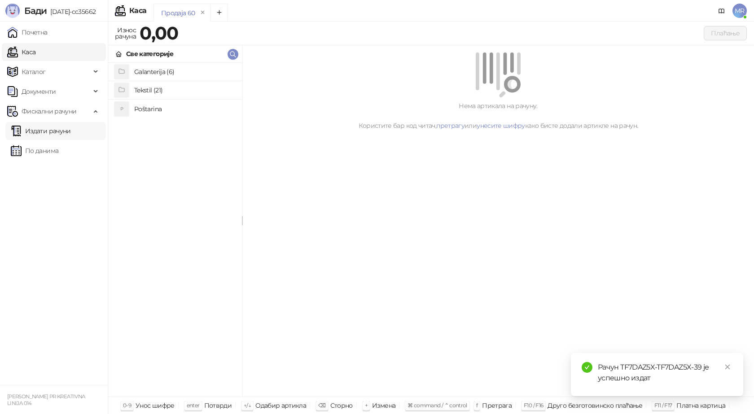
click at [62, 131] on link "Издати рачуни" at bounding box center [41, 131] width 60 height 18
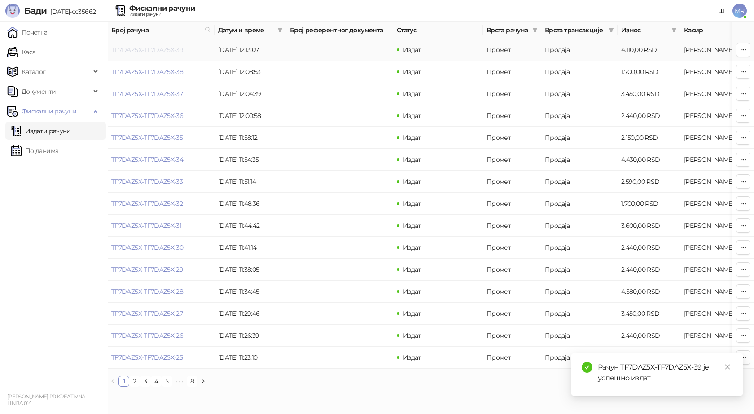
click at [166, 51] on link "TF7DAZ5X-TF7DAZ5X-39" at bounding box center [147, 50] width 72 height 8
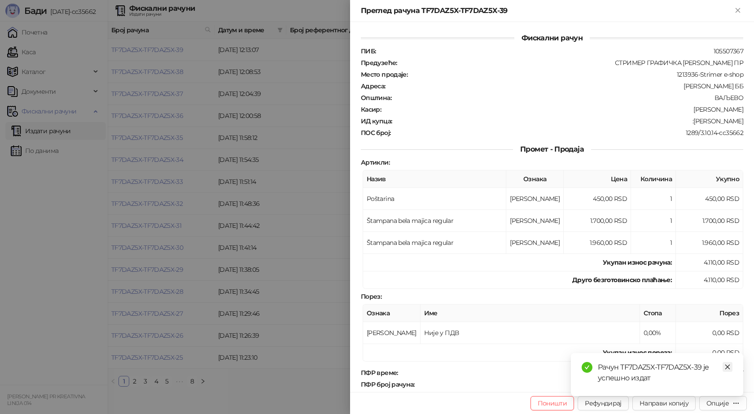
click at [727, 365] on icon "close" at bounding box center [727, 367] width 6 height 6
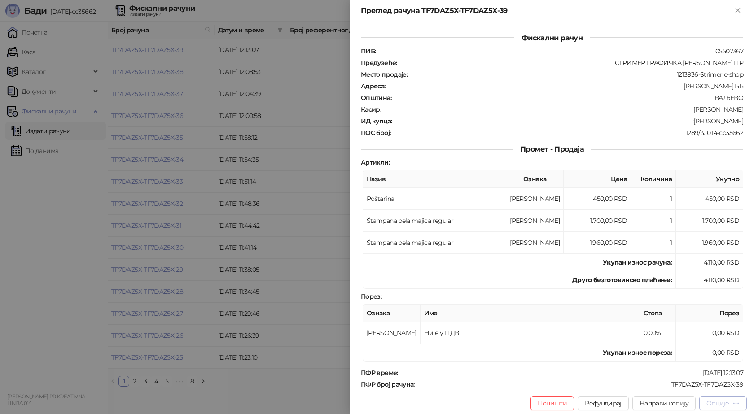
click at [721, 407] on div "Опције" at bounding box center [717, 403] width 22 height 8
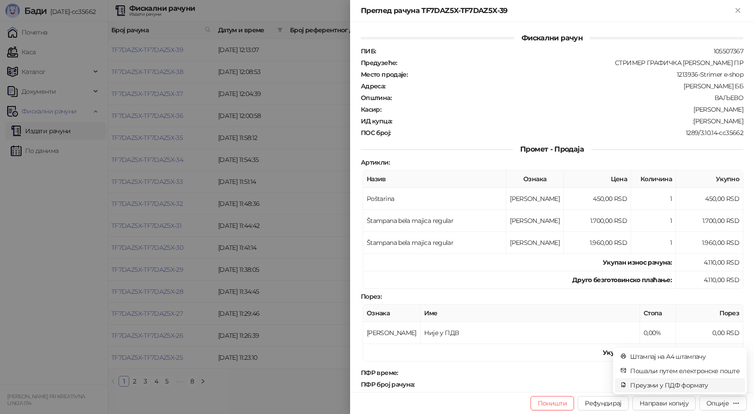
click at [671, 386] on span "Преузми у ПДФ формату" at bounding box center [684, 385] width 109 height 10
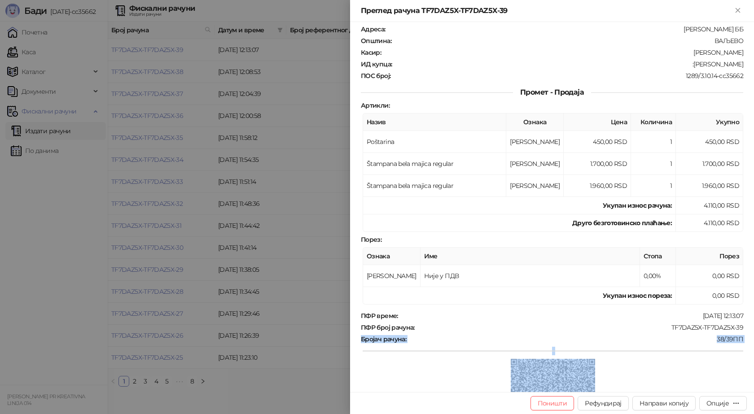
drag, startPoint x: 739, startPoint y: 383, endPoint x: 673, endPoint y: 376, distance: 66.3
click at [670, 380] on div "Фискални рачун ПИБ : 105507367 Предузеће : СТРИМЕР ГРАФИЧКА РАДЊА САША ПЕТРОВИЋ…" at bounding box center [552, 207] width 404 height 370
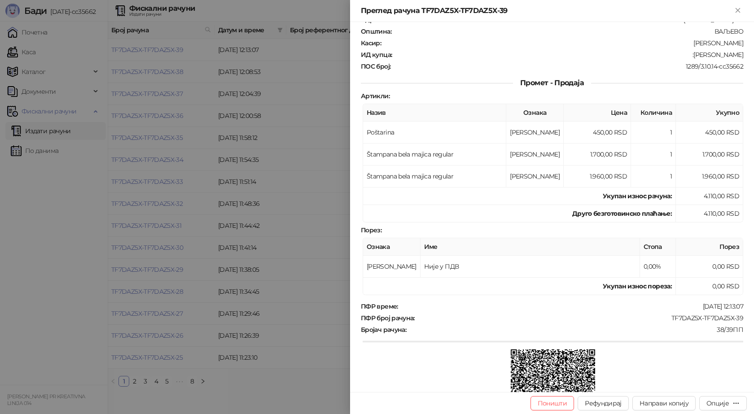
drag, startPoint x: 656, startPoint y: 297, endPoint x: 657, endPoint y: 291, distance: 6.8
click at [657, 292] on div "Фискални рачун ПИБ : 105507367 Предузеће : СТРИМЕР ГРАФИЧКА РАДЊА САША ПЕТРОВИЋ…" at bounding box center [552, 211] width 382 height 491
drag, startPoint x: 735, startPoint y: 318, endPoint x: 664, endPoint y: 320, distance: 71.4
click at [664, 320] on div "TF7DAZ5X-TF7DAZ5X-39" at bounding box center [579, 318] width 328 height 8
copy div "TF7DAZ5X-TF7DAZ5X-39"
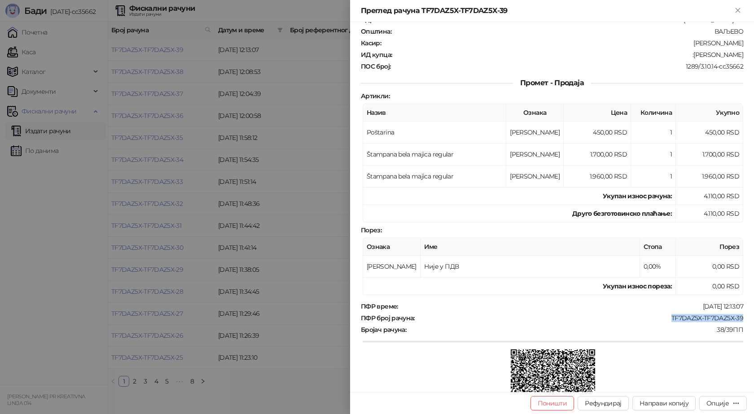
drag, startPoint x: 739, startPoint y: 52, endPoint x: 685, endPoint y: 51, distance: 54.3
click at [685, 51] on div "Фискални рачун ПИБ : 105507367 Предузеће : СТРИМЕР ГРАФИЧКА РАДЊА САША ПЕТРОВИЋ…" at bounding box center [552, 207] width 404 height 370
copy div "Aleksandar Baletić"
click at [734, 8] on icon "Close" at bounding box center [738, 10] width 8 height 8
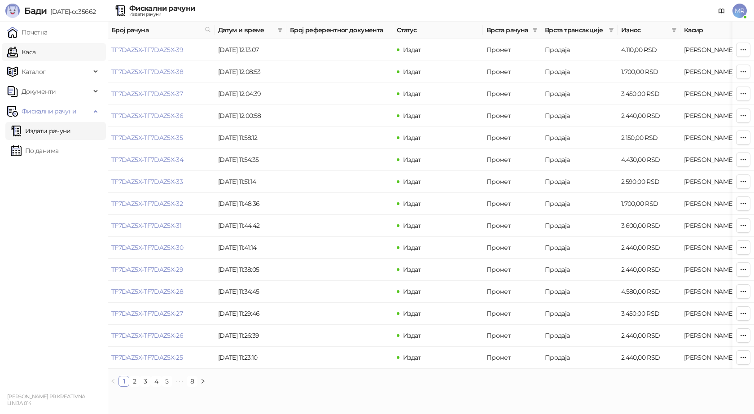
click at [26, 49] on link "Каса" at bounding box center [21, 52] width 28 height 18
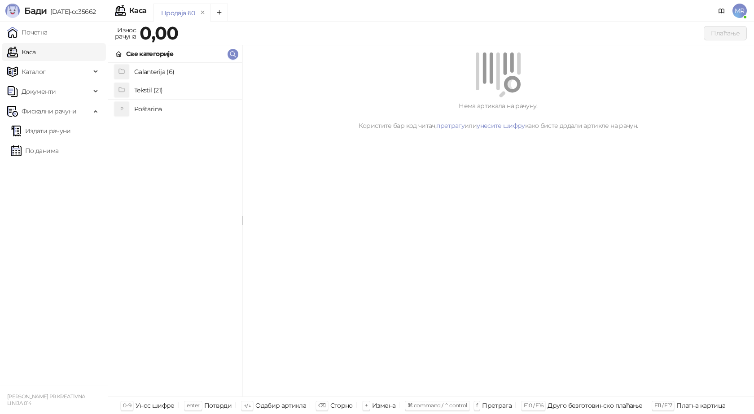
click at [147, 107] on h4 "Poštarina" at bounding box center [184, 109] width 101 height 14
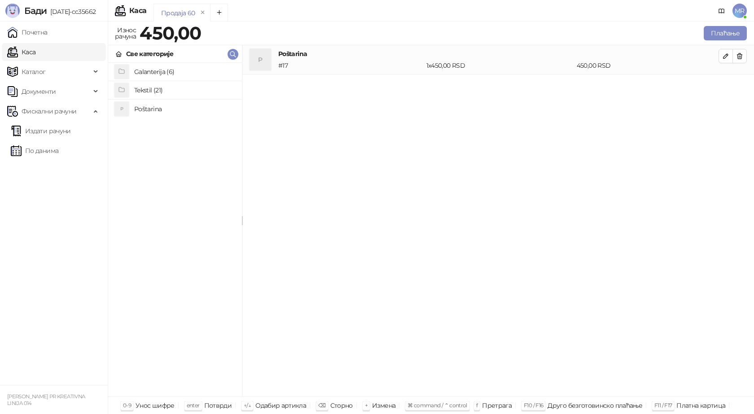
click at [161, 87] on h4 "Tekstil (21)" at bounding box center [184, 90] width 101 height 14
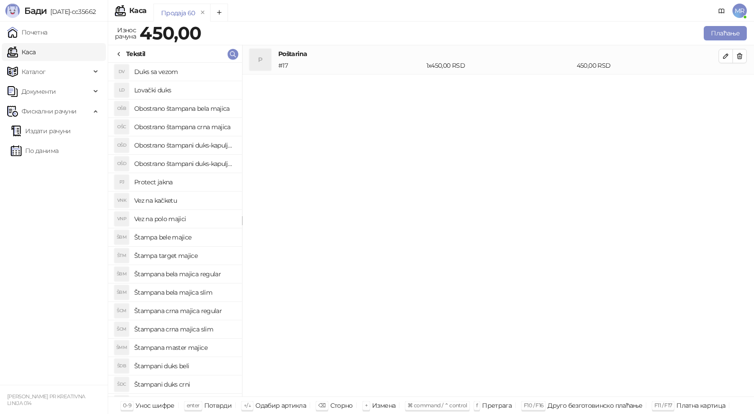
click at [182, 254] on h4 "Štampa target majice" at bounding box center [184, 256] width 101 height 14
click at [727, 85] on icon "button" at bounding box center [725, 85] width 4 height 4
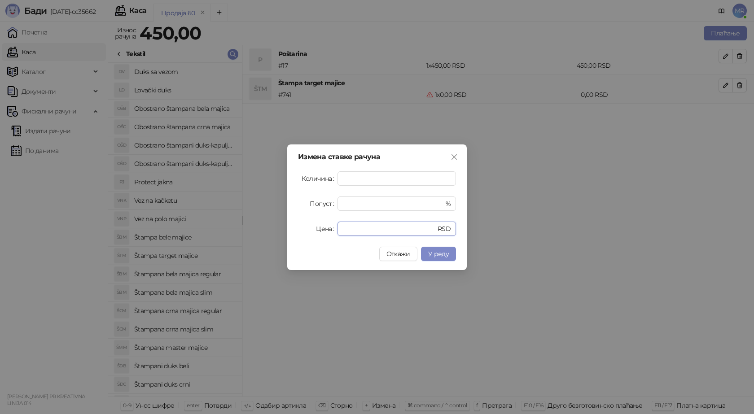
drag, startPoint x: 346, startPoint y: 230, endPoint x: 315, endPoint y: 234, distance: 32.1
click at [316, 234] on div "Цена * RSD" at bounding box center [377, 229] width 158 height 14
click at [444, 254] on span "У реду" at bounding box center [438, 254] width 21 height 8
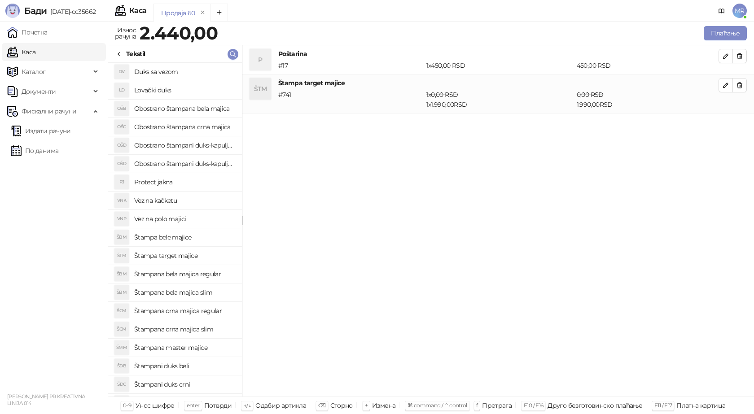
scroll to position [52, 0]
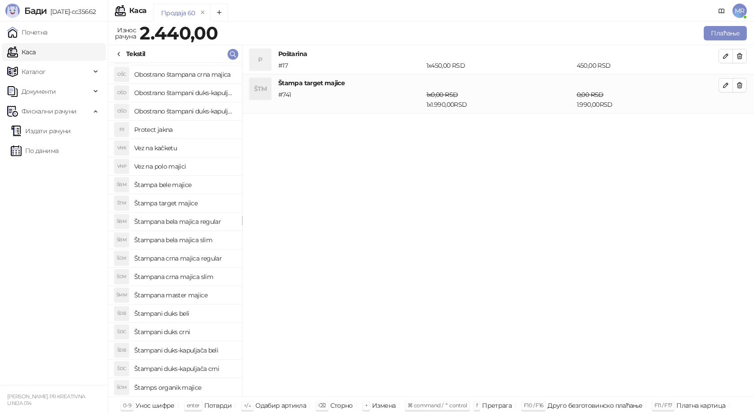
click at [217, 367] on h4 "Štampani duks-kapuljača crni" at bounding box center [184, 369] width 101 height 14
click at [726, 124] on icon "button" at bounding box center [725, 124] width 4 height 4
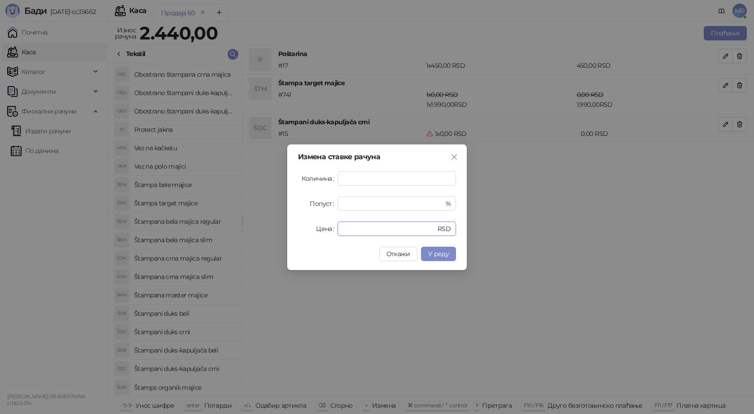
drag, startPoint x: 346, startPoint y: 232, endPoint x: 304, endPoint y: 239, distance: 43.2
click at [319, 239] on div "Измена ставке рачуна Количина * Попуст * % Цена * RSD Откажи У реду" at bounding box center [376, 207] width 179 height 126
type input "****"
click at [444, 252] on span "У реду" at bounding box center [438, 254] width 21 height 8
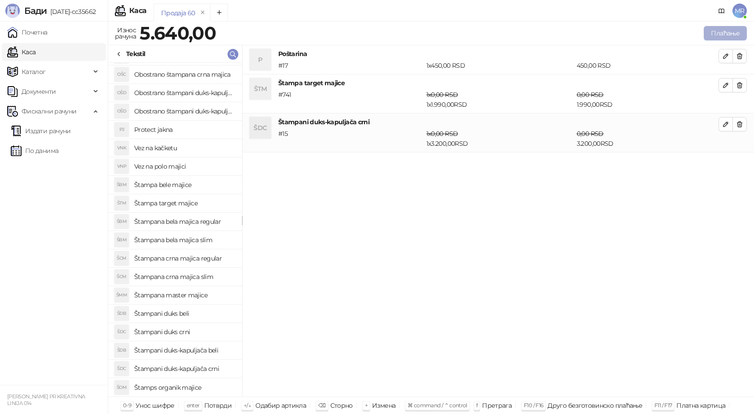
click at [722, 33] on button "Плаћање" at bounding box center [725, 33] width 43 height 14
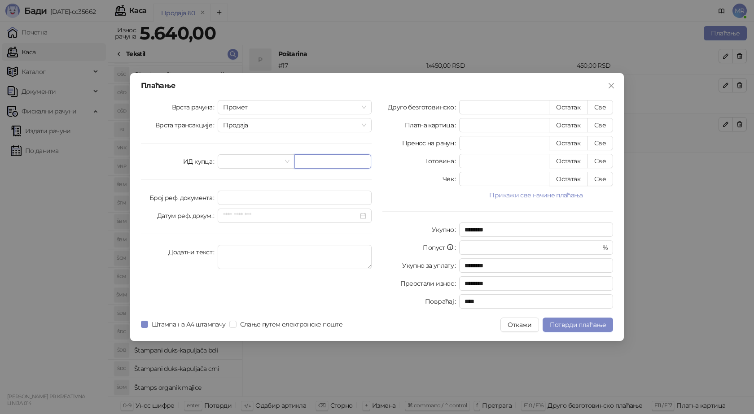
click at [304, 157] on input "text" at bounding box center [332, 161] width 77 height 14
paste input "**********"
type input "**********"
click at [602, 105] on button "Све" at bounding box center [600, 107] width 26 height 14
type input "****"
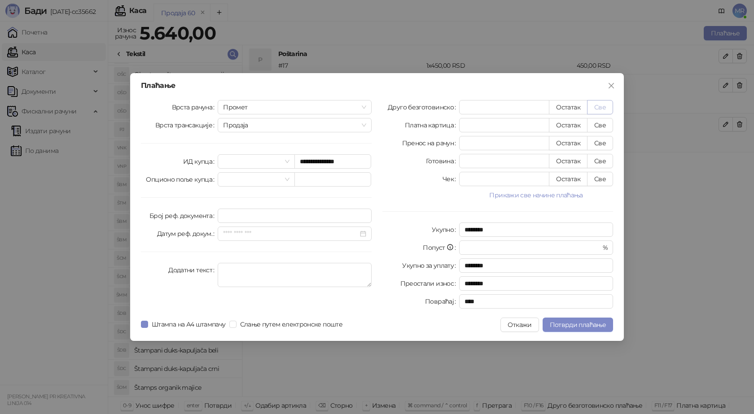
type input "****"
click at [566, 324] on span "Потврди плаћање" at bounding box center [578, 325] width 56 height 8
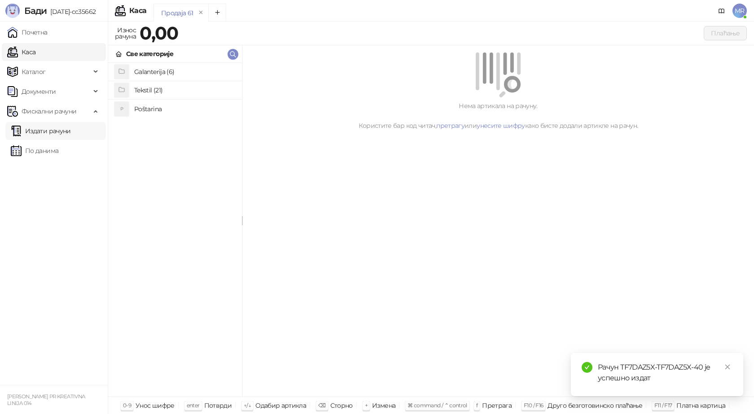
click at [55, 130] on link "Издати рачуни" at bounding box center [41, 131] width 60 height 18
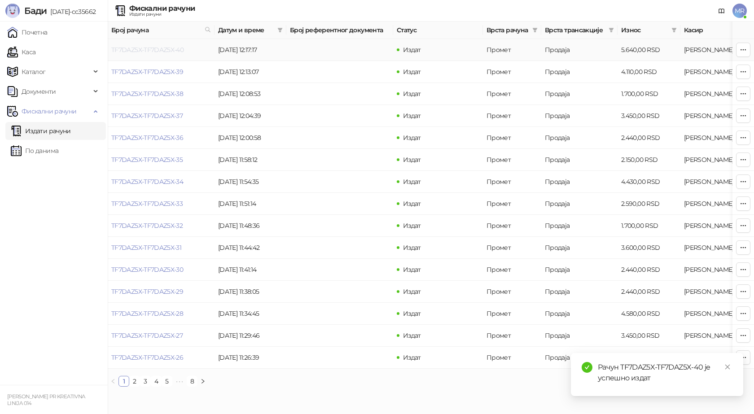
click at [157, 49] on link "TF7DAZ5X-TF7DAZ5X-40" at bounding box center [147, 50] width 72 height 8
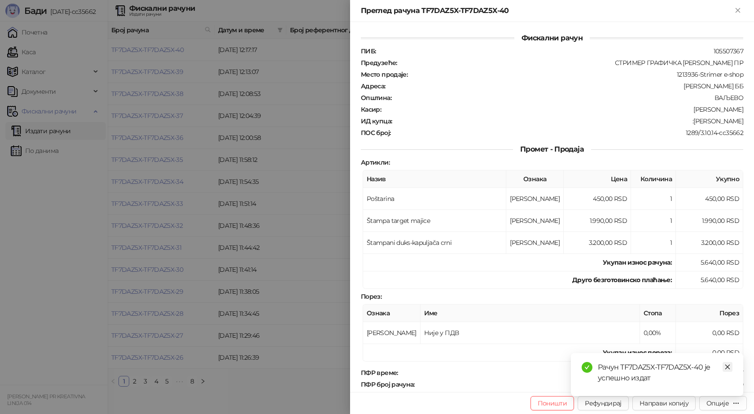
click at [730, 367] on icon "close" at bounding box center [727, 367] width 6 height 6
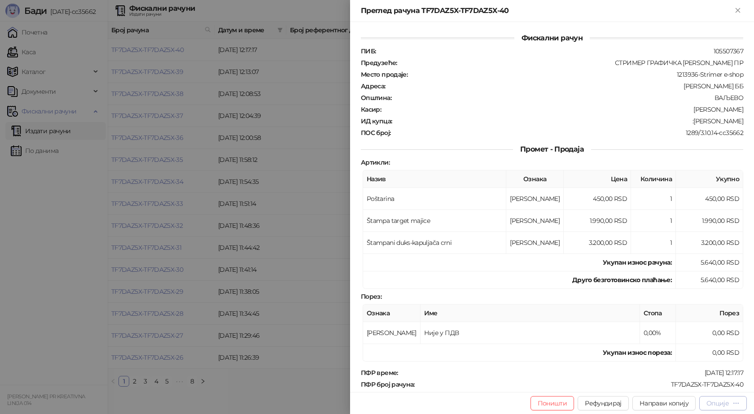
click at [725, 409] on button "Опције" at bounding box center [723, 403] width 48 height 14
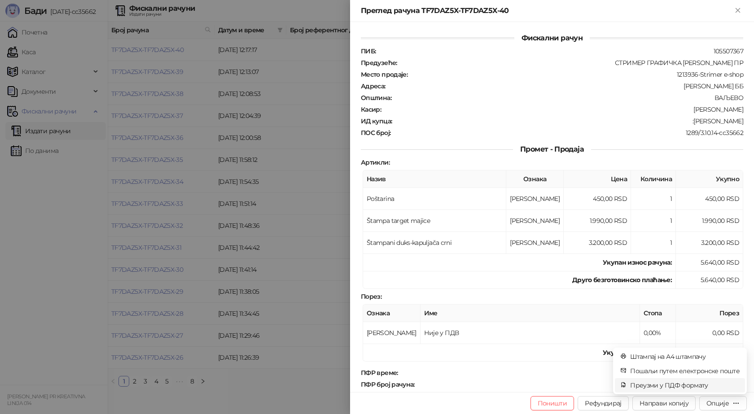
click at [678, 389] on span "Преузми у ПДФ формату" at bounding box center [684, 385] width 109 height 10
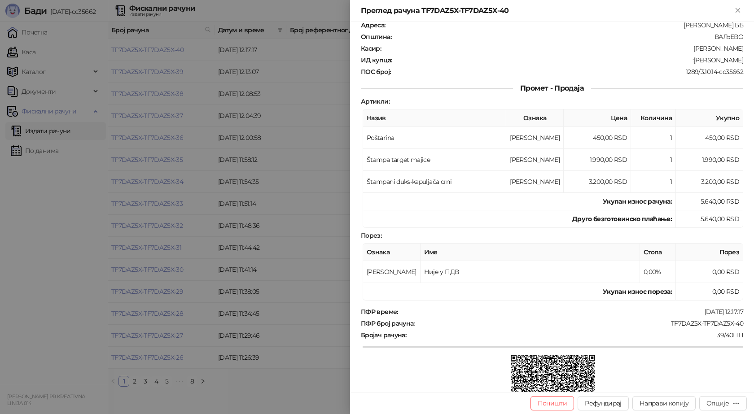
scroll to position [135, 0]
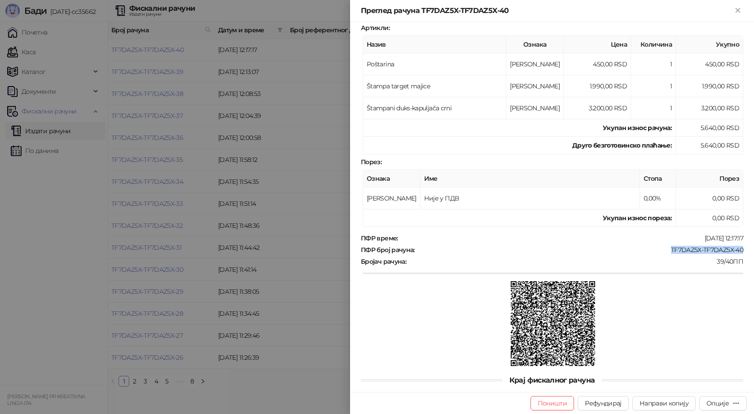
drag, startPoint x: 738, startPoint y: 249, endPoint x: 664, endPoint y: 248, distance: 74.0
click at [664, 248] on div "ПФР број рачуна : TF7DAZ5X-TF7DAZ5X-40" at bounding box center [552, 250] width 386 height 8
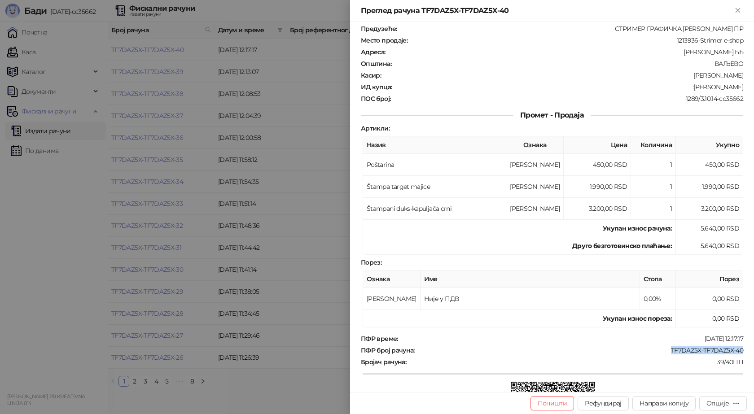
scroll to position [0, 0]
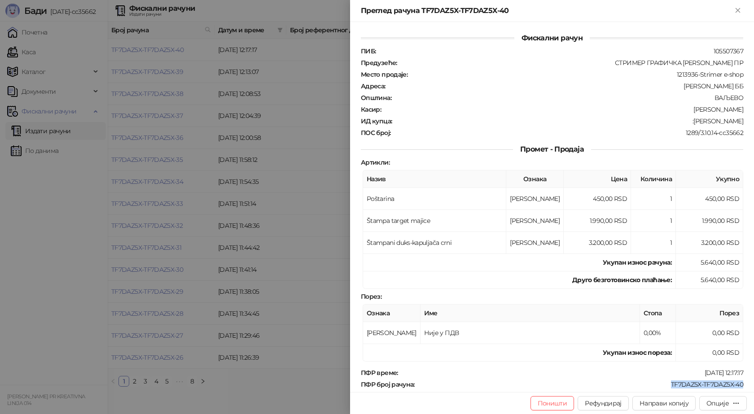
drag, startPoint x: 737, startPoint y: 122, endPoint x: 693, endPoint y: 121, distance: 43.5
click at [693, 121] on div ":Tijana Markovic" at bounding box center [568, 121] width 351 height 8
click at [740, 9] on icon "Close" at bounding box center [738, 10] width 8 height 8
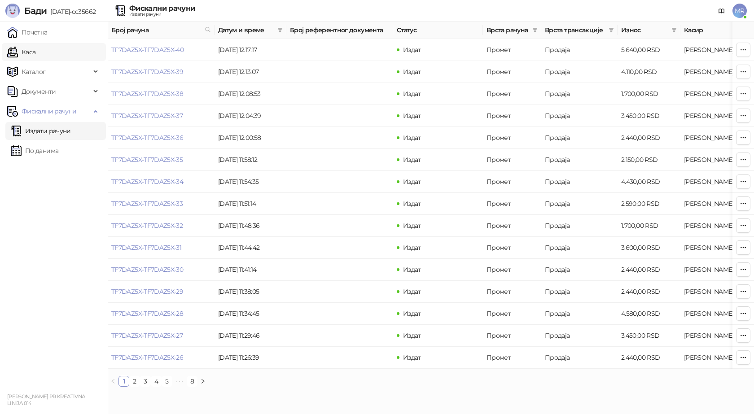
click at [35, 52] on link "Каса" at bounding box center [21, 52] width 28 height 18
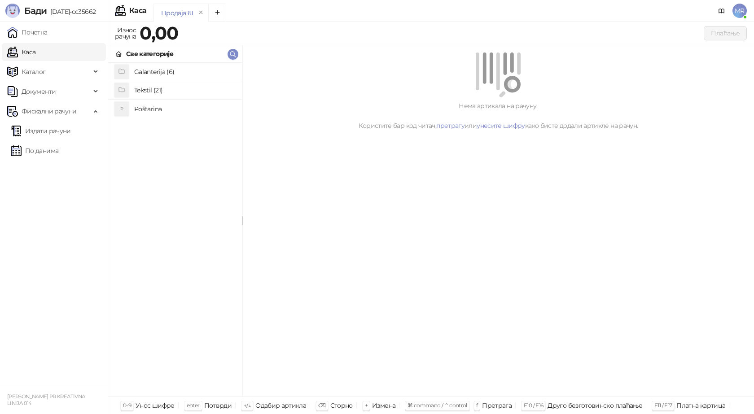
click at [143, 110] on h4 "Poštarina" at bounding box center [184, 109] width 101 height 14
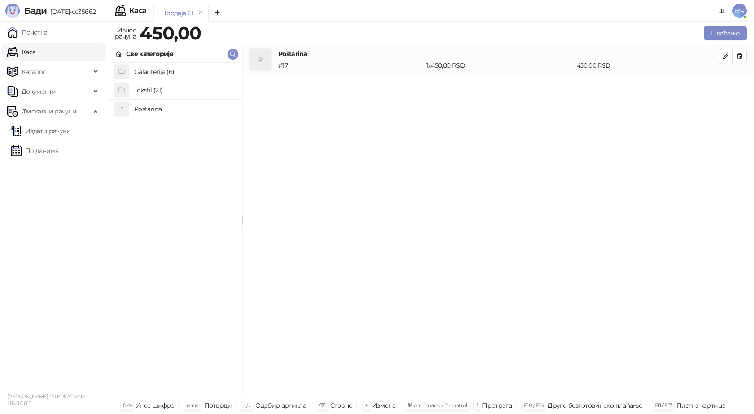
click at [171, 90] on h4 "Tekstil (21)" at bounding box center [184, 90] width 101 height 14
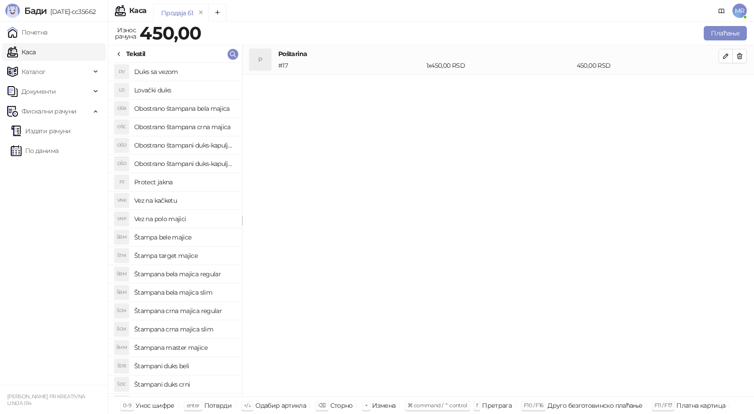
click at [183, 126] on h4 "Obostrano štampana crna majica" at bounding box center [184, 127] width 101 height 14
click at [727, 85] on icon "button" at bounding box center [725, 85] width 4 height 4
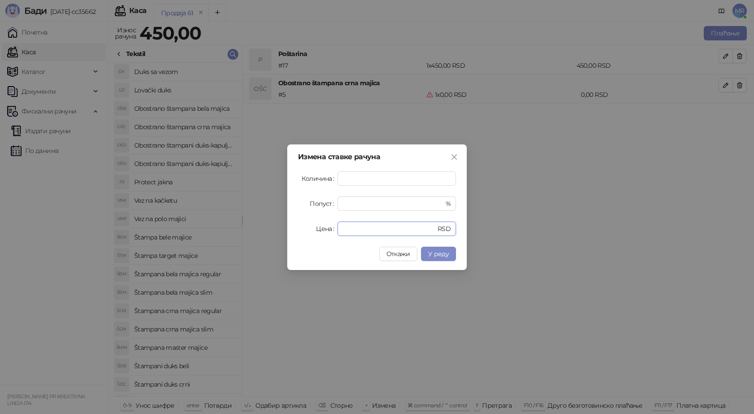
drag, startPoint x: 354, startPoint y: 230, endPoint x: 272, endPoint y: 224, distance: 82.3
click at [293, 232] on div "Измена ставке рачуна Количина * Попуст * % Цена * RSD Откажи У реду" at bounding box center [376, 207] width 179 height 126
type input "****"
click at [430, 254] on span "У реду" at bounding box center [438, 254] width 21 height 8
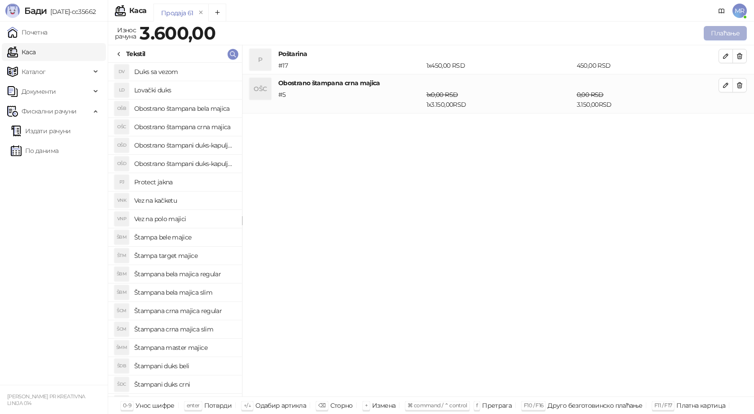
click at [717, 32] on button "Плаћање" at bounding box center [725, 33] width 43 height 14
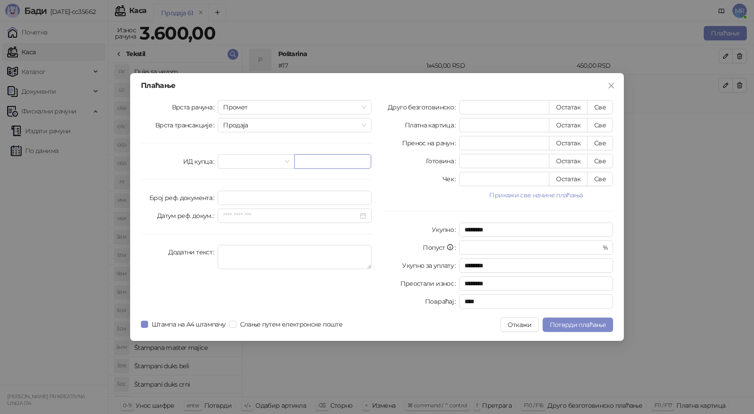
click at [318, 160] on input "text" at bounding box center [332, 161] width 77 height 14
paste input "**********"
type input "**********"
click at [601, 108] on button "Све" at bounding box center [600, 107] width 26 height 14
type input "****"
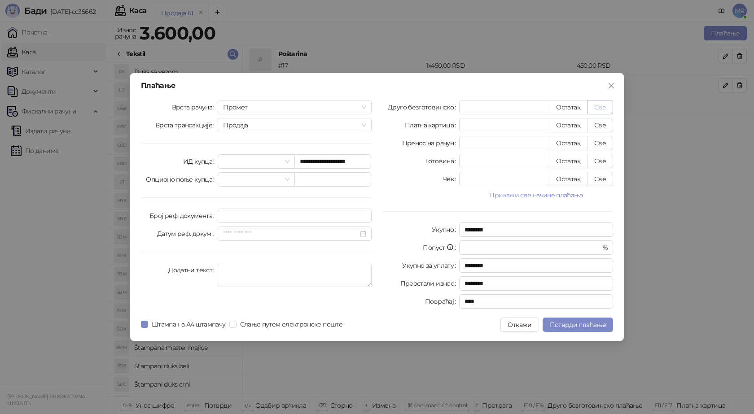
type input "****"
click at [570, 329] on button "Потврди плаћање" at bounding box center [577, 325] width 70 height 14
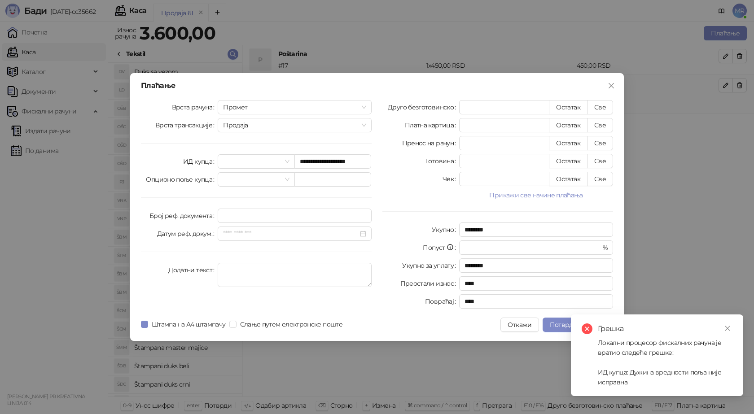
click at [730, 328] on link "Close" at bounding box center [727, 329] width 10 height 10
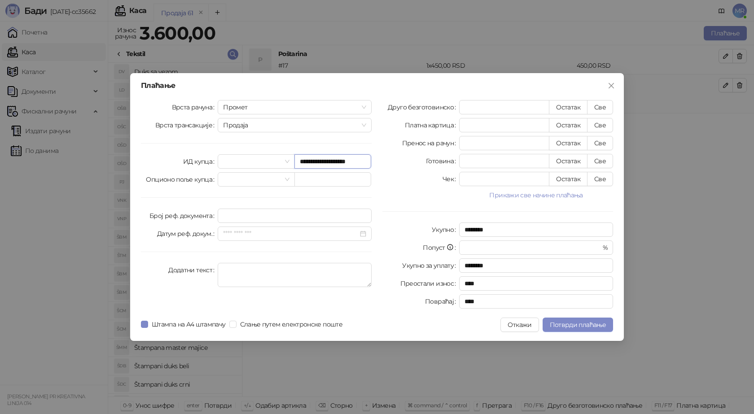
click at [318, 162] on input "**********" at bounding box center [332, 161] width 77 height 14
type input "**********"
click at [572, 323] on span "Потврди плаћање" at bounding box center [578, 325] width 56 height 8
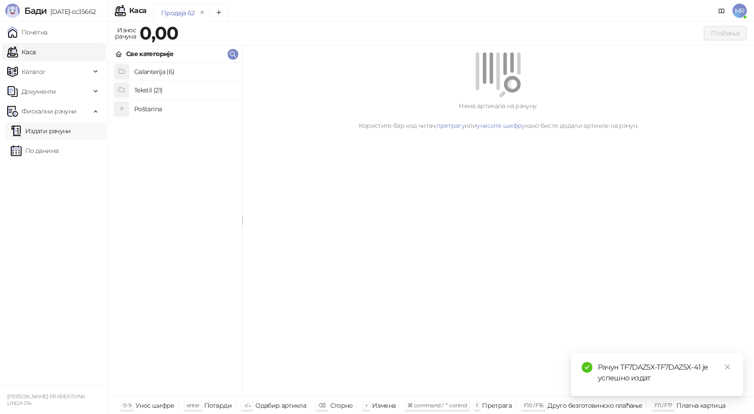
click at [71, 127] on link "Издати рачуни" at bounding box center [41, 131] width 60 height 18
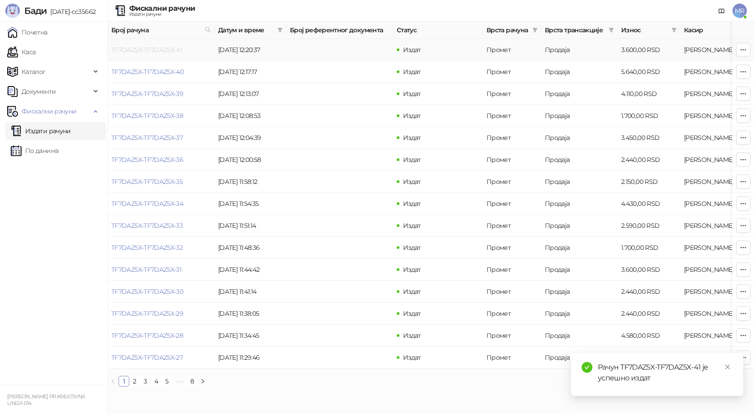
click at [160, 50] on link "TF7DAZ5X-TF7DAZ5X-41" at bounding box center [146, 50] width 70 height 8
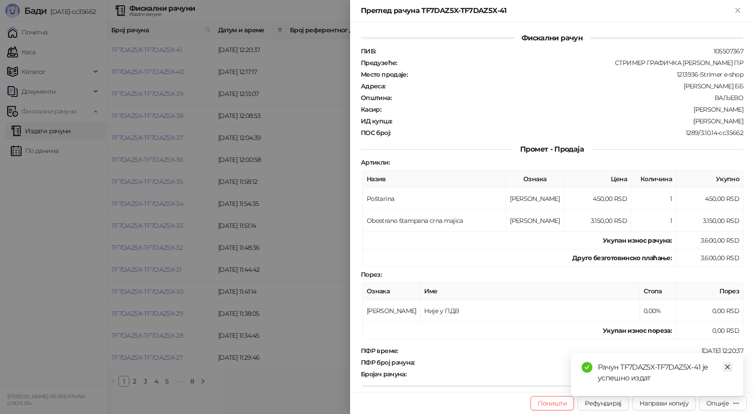
click at [727, 369] on icon "close" at bounding box center [727, 367] width 6 height 6
click at [717, 410] on button "Опције" at bounding box center [723, 403] width 48 height 14
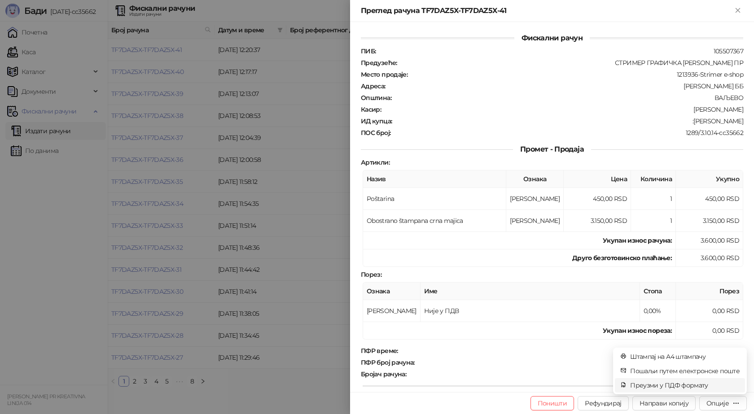
click at [672, 387] on span "Преузми у ПДФ формату" at bounding box center [684, 385] width 109 height 10
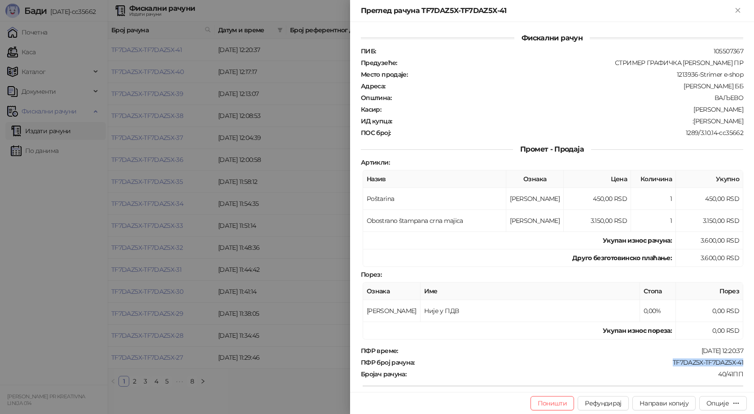
drag, startPoint x: 737, startPoint y: 361, endPoint x: 665, endPoint y: 364, distance: 72.3
click at [665, 364] on div "ПФР број рачуна : TF7DAZ5X-TF7DAZ5X-41" at bounding box center [552, 363] width 386 height 8
drag, startPoint x: 679, startPoint y: 121, endPoint x: 748, endPoint y: 125, distance: 69.2
click at [748, 125] on div "Фискални рачун ПИБ : 105507367 Предузеће : СТРИМЕР ГРАФИЧКА РАДЊА САША ПЕТРОВИЋ…" at bounding box center [552, 207] width 404 height 370
click at [735, 10] on icon "Close" at bounding box center [738, 10] width 8 height 8
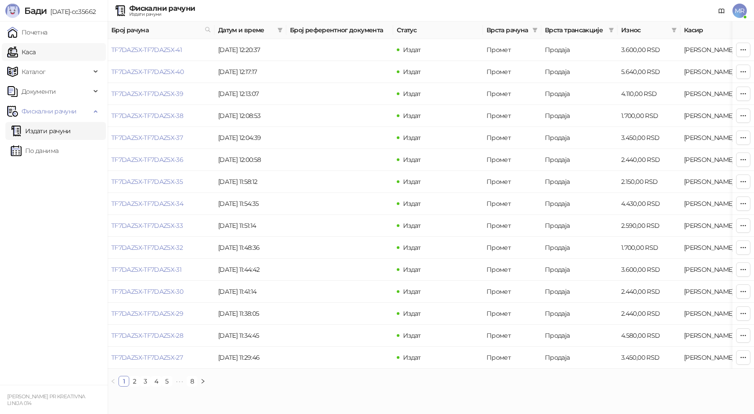
click at [35, 51] on link "Каса" at bounding box center [21, 52] width 28 height 18
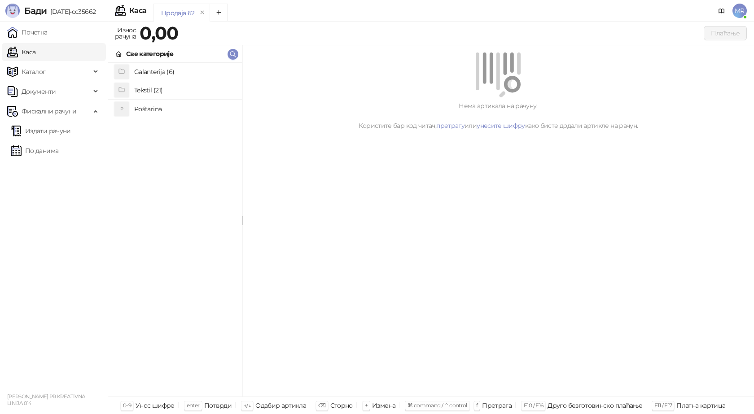
click at [143, 109] on h4 "Poštarina" at bounding box center [184, 109] width 101 height 14
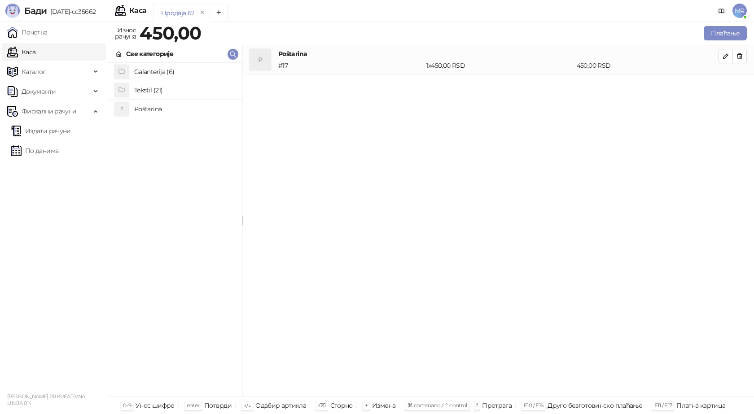
click at [157, 91] on h4 "Tekstil (21)" at bounding box center [184, 90] width 101 height 14
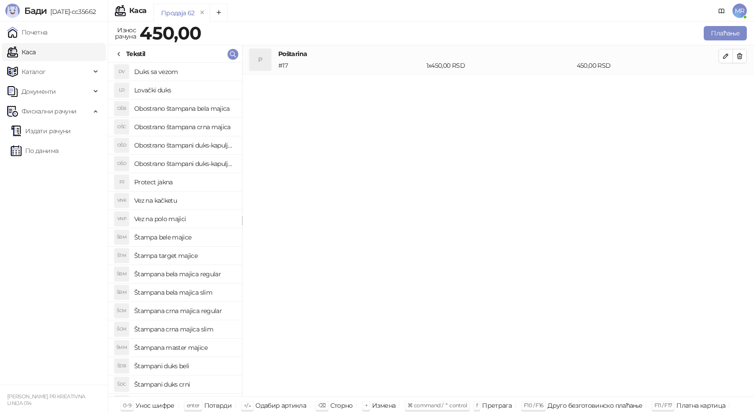
click at [197, 312] on h4 "Štampana crna majica regular" at bounding box center [184, 311] width 101 height 14
click at [724, 83] on icon "button" at bounding box center [725, 85] width 7 height 7
type input "*"
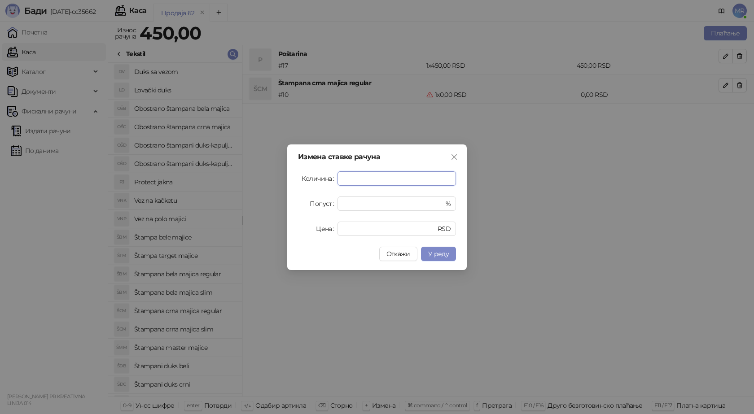
type input "*"
drag, startPoint x: 328, startPoint y: 231, endPoint x: 306, endPoint y: 228, distance: 22.1
click at [320, 231] on div "Цена * RSD" at bounding box center [377, 229] width 158 height 14
type input "****"
click at [441, 253] on span "У реду" at bounding box center [438, 254] width 21 height 8
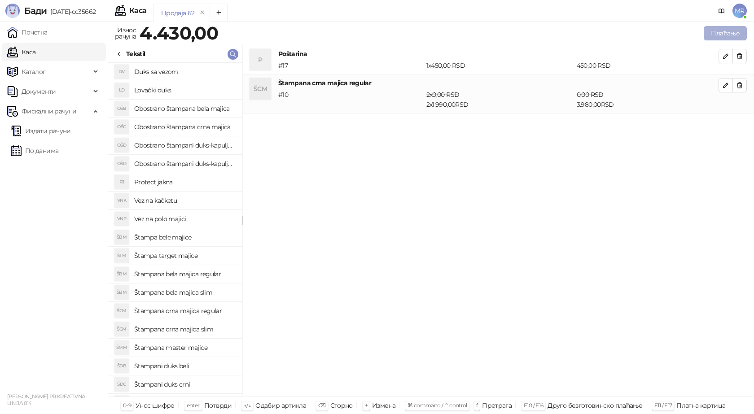
click at [724, 28] on button "Плаћање" at bounding box center [725, 33] width 43 height 14
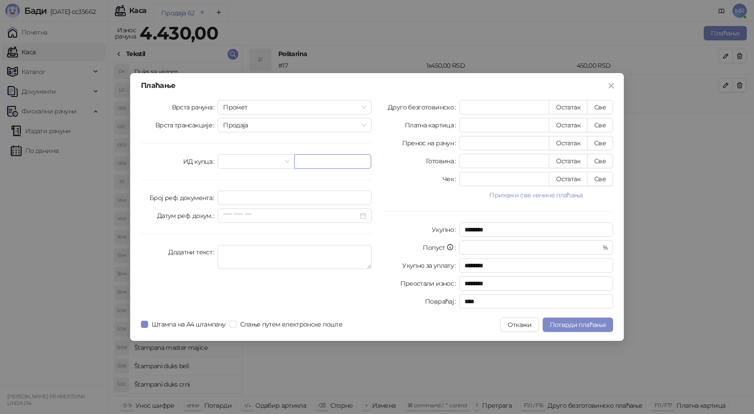
click at [305, 162] on input "text" at bounding box center [332, 161] width 77 height 14
paste input "**********"
type input "**********"
click at [601, 105] on button "Све" at bounding box center [600, 107] width 26 height 14
type input "****"
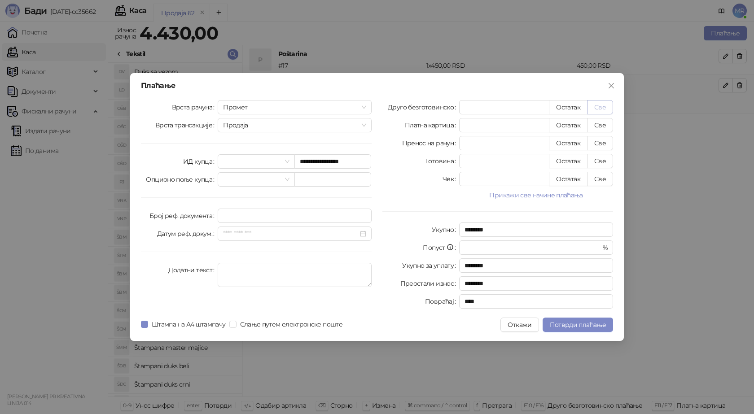
type input "****"
click at [563, 328] on span "Потврди плаћање" at bounding box center [578, 325] width 56 height 8
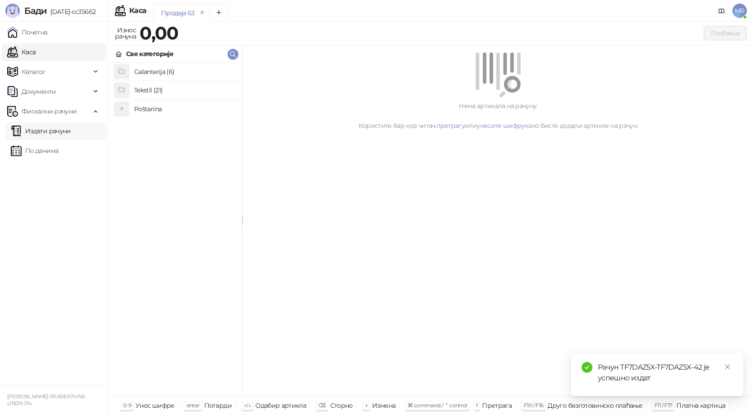
click at [53, 133] on link "Издати рачуни" at bounding box center [41, 131] width 60 height 18
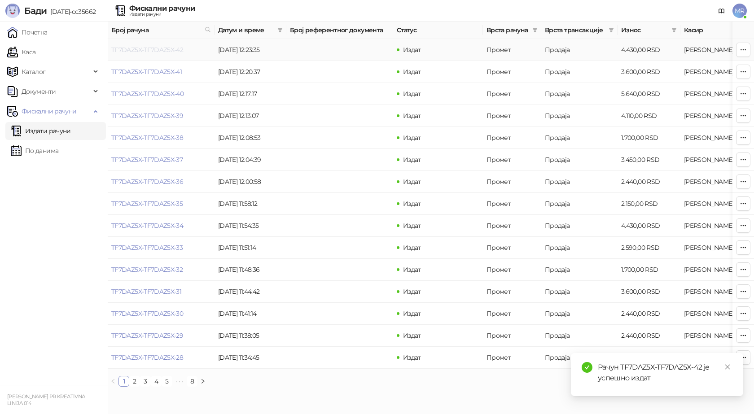
click at [127, 52] on link "TF7DAZ5X-TF7DAZ5X-42" at bounding box center [147, 50] width 72 height 8
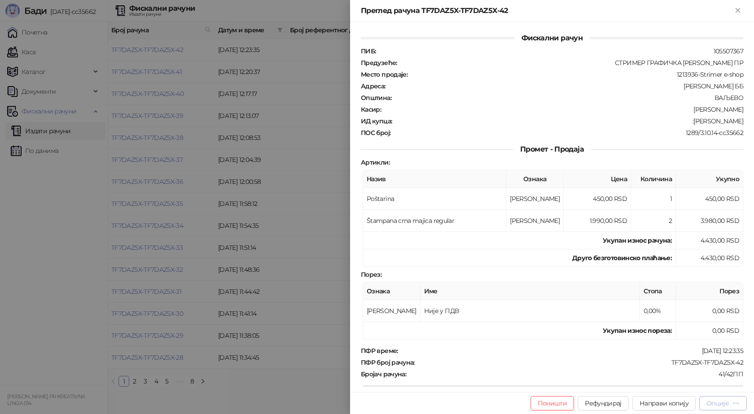
drag, startPoint x: 726, startPoint y: 402, endPoint x: 719, endPoint y: 401, distance: 6.8
click at [726, 402] on div "Опције" at bounding box center [717, 403] width 22 height 8
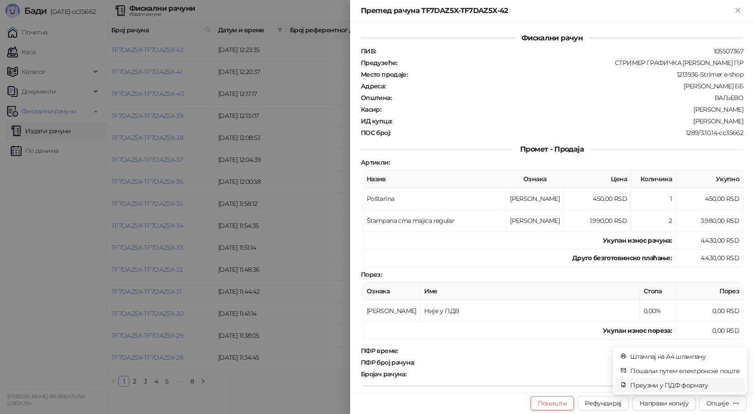
click at [695, 385] on span "Преузми у ПДФ формату" at bounding box center [684, 385] width 109 height 10
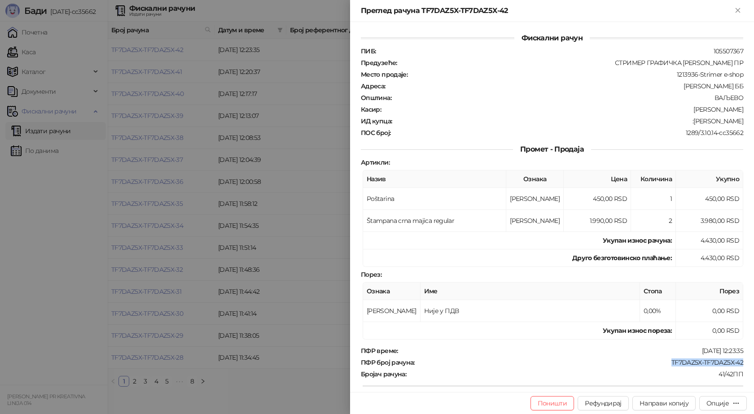
drag, startPoint x: 723, startPoint y: 364, endPoint x: 663, endPoint y: 360, distance: 59.8
click at [663, 360] on div "Фискални рачун ПИБ : 105507367 Предузеће : СТРИМЕР ГРАФИЧКА РАДЊА САША ПЕТРОВИЋ…" at bounding box center [552, 207] width 404 height 370
drag, startPoint x: 687, startPoint y: 120, endPoint x: 695, endPoint y: 121, distance: 7.7
click at [695, 121] on div ":Dragana Trajkovic" at bounding box center [568, 121] width 351 height 8
click at [693, 121] on div ":Dragana Trajkovic" at bounding box center [568, 121] width 351 height 8
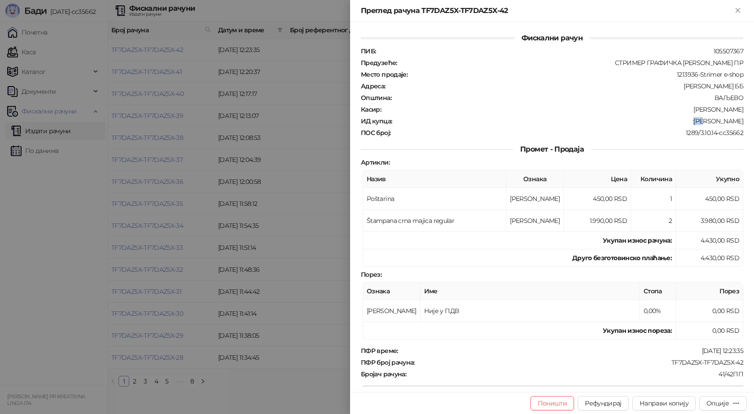
drag, startPoint x: 686, startPoint y: 120, endPoint x: 753, endPoint y: 124, distance: 67.4
click at [753, 124] on div "Фискални рачун ПИБ : 105507367 Предузеће : СТРИМЕР ГРАФИЧКА РАДЊА САША ПЕТРОВИЋ…" at bounding box center [552, 207] width 404 height 370
click at [738, 9] on icon "Close" at bounding box center [738, 10] width 8 height 8
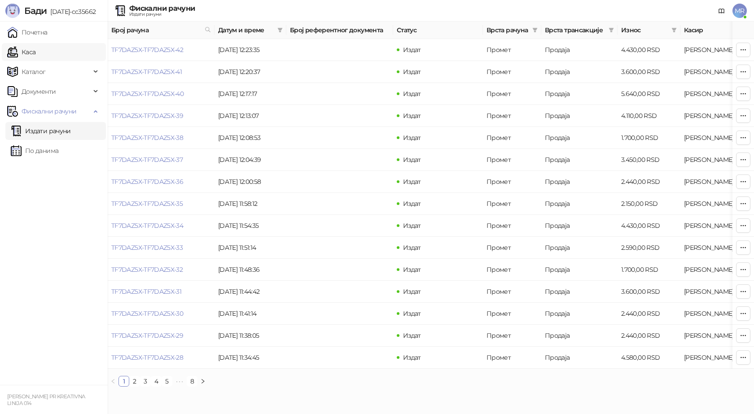
click at [35, 52] on link "Каса" at bounding box center [21, 52] width 28 height 18
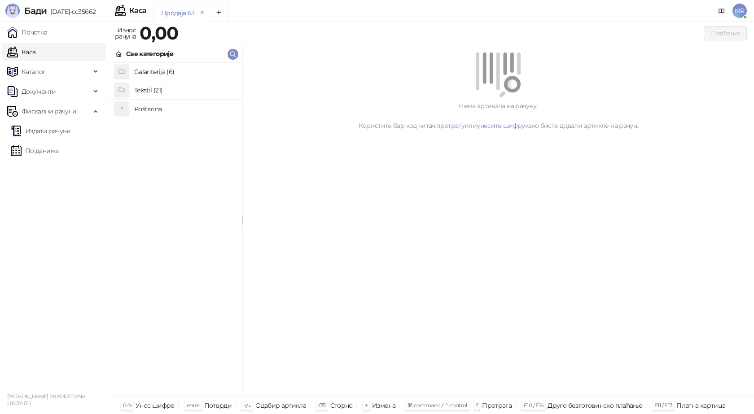
click at [147, 110] on h4 "Poštarina" at bounding box center [184, 109] width 101 height 14
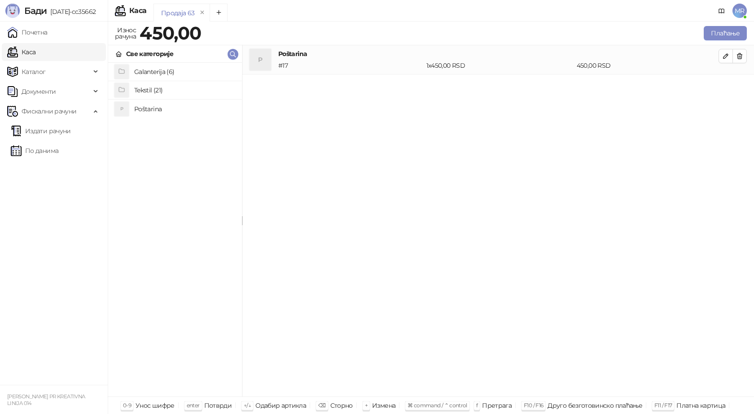
click at [151, 92] on h4 "Tekstil (21)" at bounding box center [184, 90] width 101 height 14
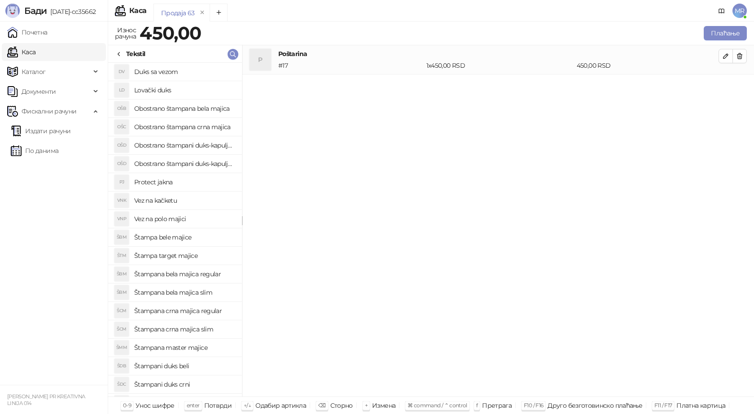
click at [121, 52] on icon at bounding box center [118, 54] width 7 height 7
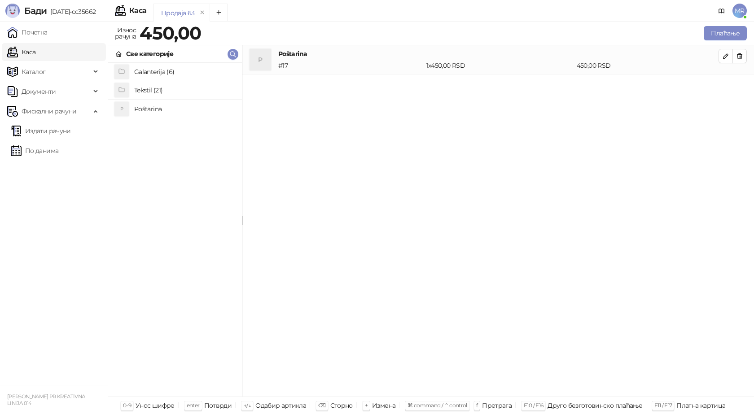
click at [149, 72] on h4 "Galanterija (6)" at bounding box center [184, 72] width 101 height 14
click at [184, 89] on h4 "Gravirani metalni Army upaljač" at bounding box center [184, 90] width 101 height 14
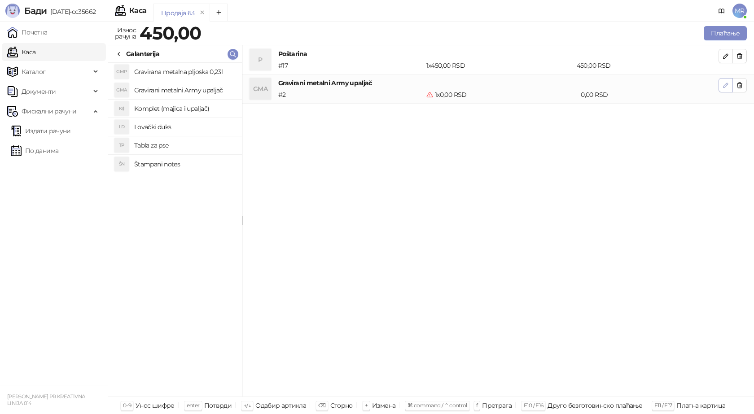
click at [725, 87] on icon "button" at bounding box center [725, 85] width 4 height 4
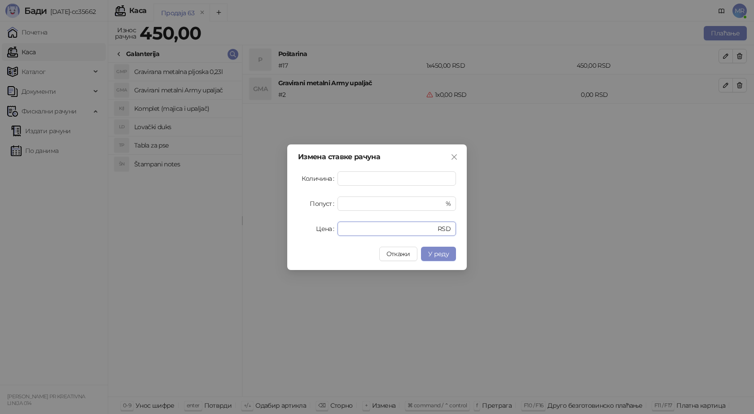
drag, startPoint x: 358, startPoint y: 227, endPoint x: 246, endPoint y: 231, distance: 111.8
click at [303, 234] on div "Цена * RSD" at bounding box center [377, 229] width 158 height 14
click at [435, 253] on span "У реду" at bounding box center [438, 254] width 21 height 8
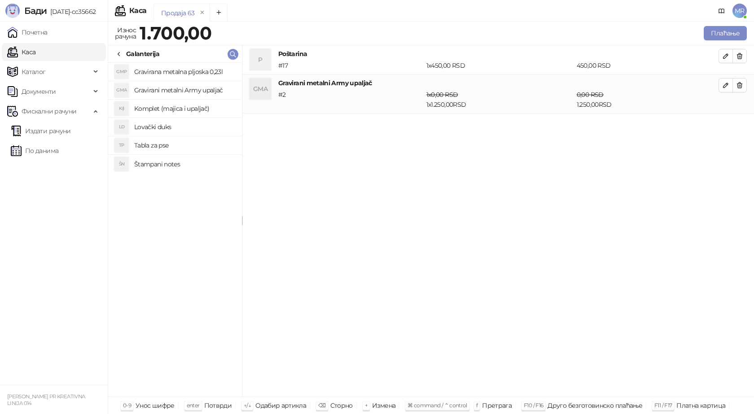
click at [193, 70] on h4 "Gravirana metalna pljoska 0,23l" at bounding box center [184, 72] width 101 height 14
click at [727, 124] on icon "button" at bounding box center [725, 124] width 4 height 4
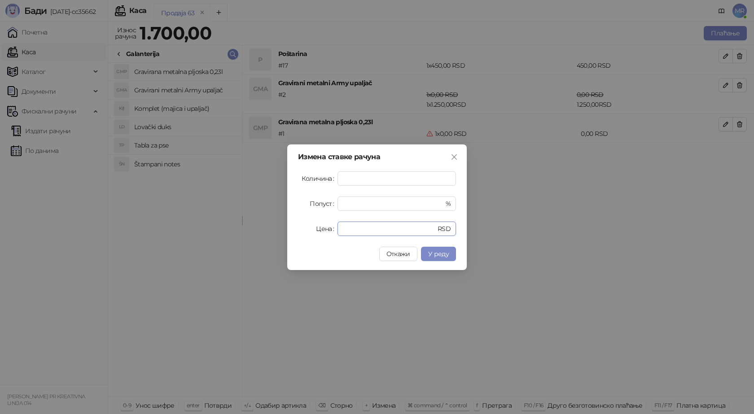
drag, startPoint x: 362, startPoint y: 229, endPoint x: 298, endPoint y: 231, distance: 63.8
click at [298, 231] on div "Цена * RSD" at bounding box center [377, 229] width 158 height 14
type input "****"
click at [436, 252] on span "У реду" at bounding box center [438, 254] width 21 height 8
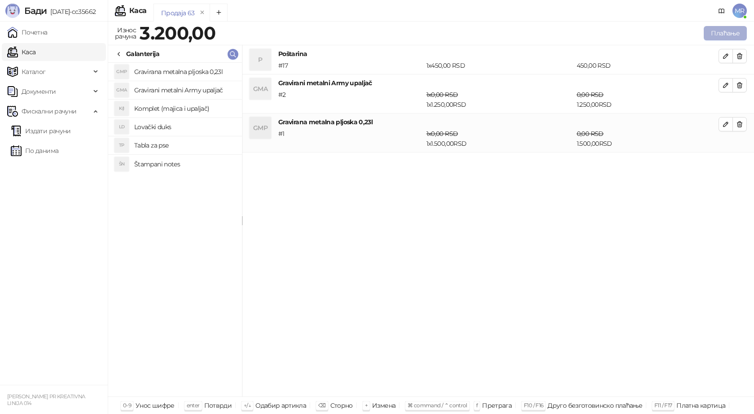
click at [724, 34] on button "Плаћање" at bounding box center [725, 33] width 43 height 14
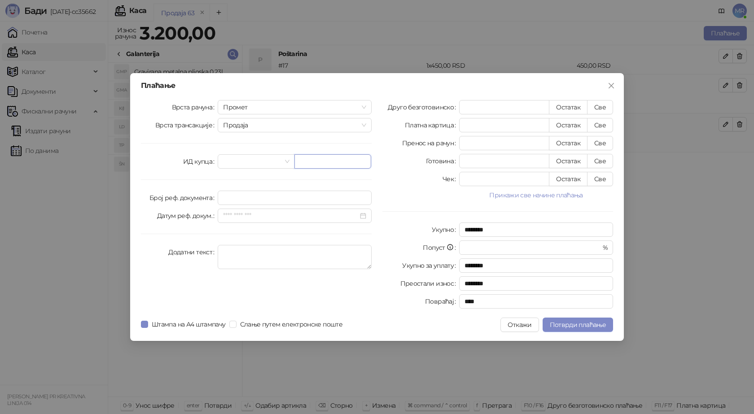
click at [337, 166] on input "text" at bounding box center [332, 161] width 77 height 14
paste input "**********"
type input "**********"
click at [601, 111] on button "Све" at bounding box center [600, 107] width 26 height 14
type input "****"
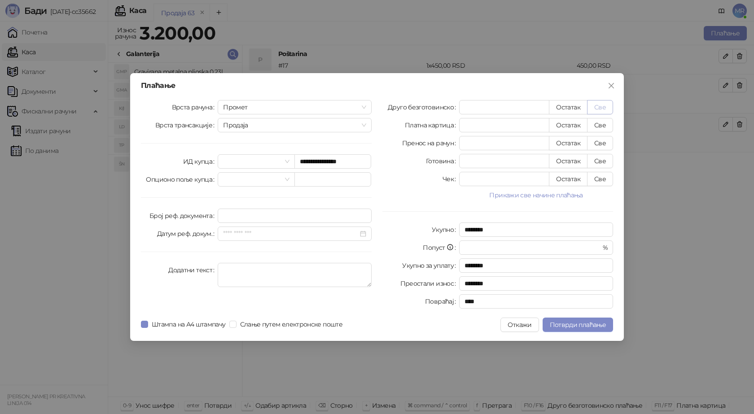
type input "****"
click at [569, 330] on button "Потврди плаћање" at bounding box center [577, 325] width 70 height 14
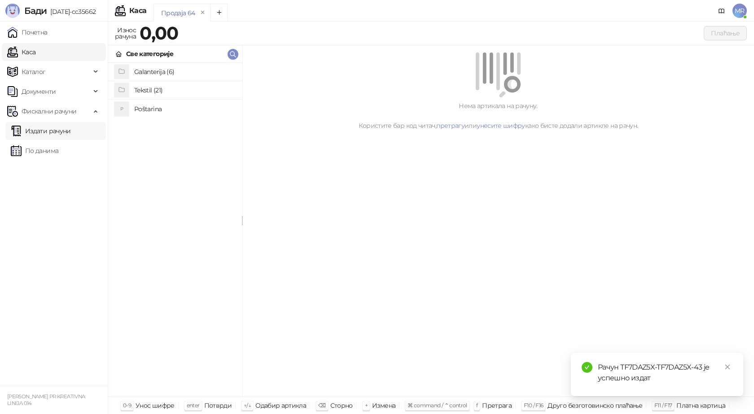
click at [71, 129] on link "Издати рачуни" at bounding box center [41, 131] width 60 height 18
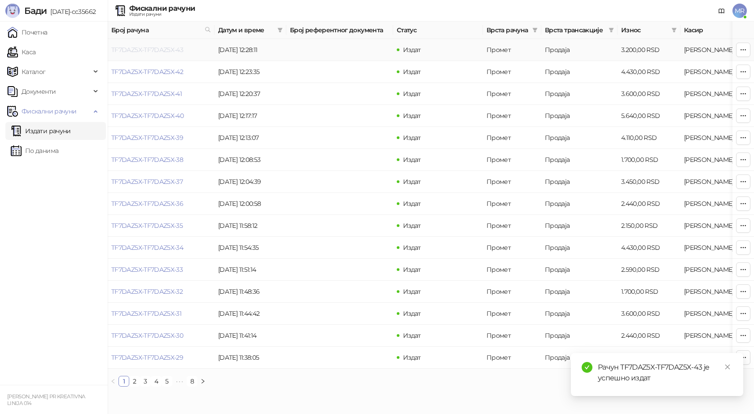
click at [140, 50] on link "TF7DAZ5X-TF7DAZ5X-43" at bounding box center [147, 50] width 72 height 8
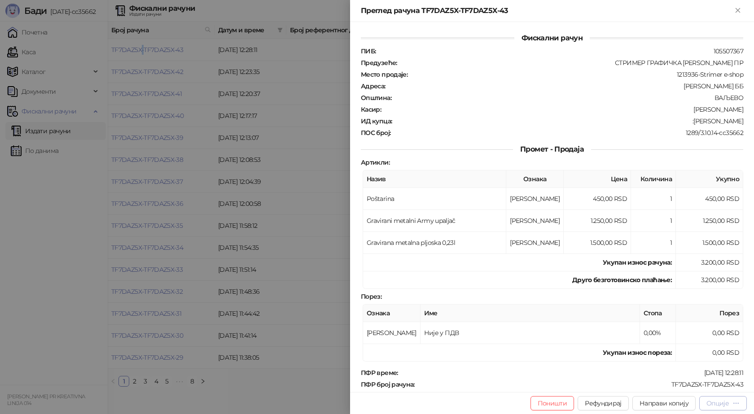
click at [719, 404] on div "Опције" at bounding box center [717, 403] width 22 height 8
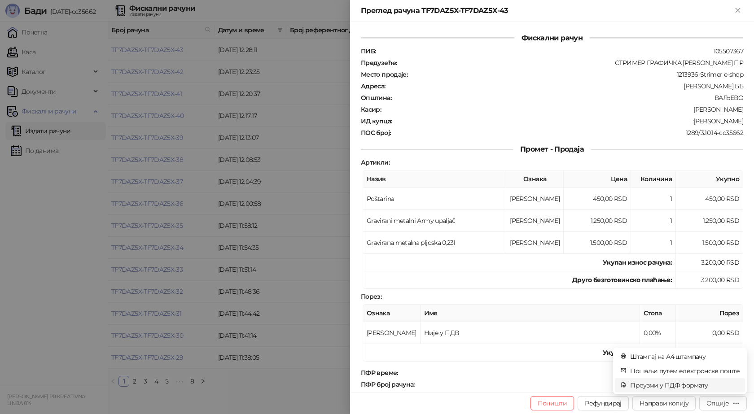
click at [699, 388] on span "Преузми у ПДФ формату" at bounding box center [684, 385] width 109 height 10
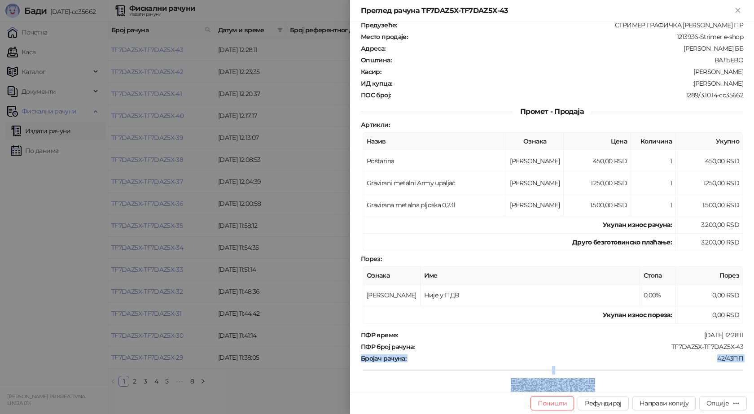
scroll to position [40, 0]
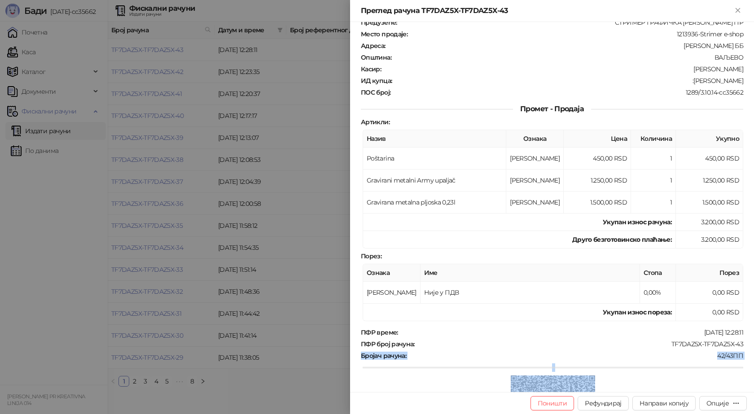
drag, startPoint x: 735, startPoint y: 385, endPoint x: 684, endPoint y: 364, distance: 55.7
click at [682, 370] on div "ПФР време : 11.08.2025 12:28:11 ПФР број рачуна : TF7DAZ5X-TF7DAZ5X-43 Бројач р…" at bounding box center [552, 395] width 386 height 134
click at [690, 349] on div "ПФР време : 11.08.2025 12:28:11 ПФР број рачуна : TF7DAZ5X-TF7DAZ5X-43 Бројач р…" at bounding box center [552, 395] width 386 height 134
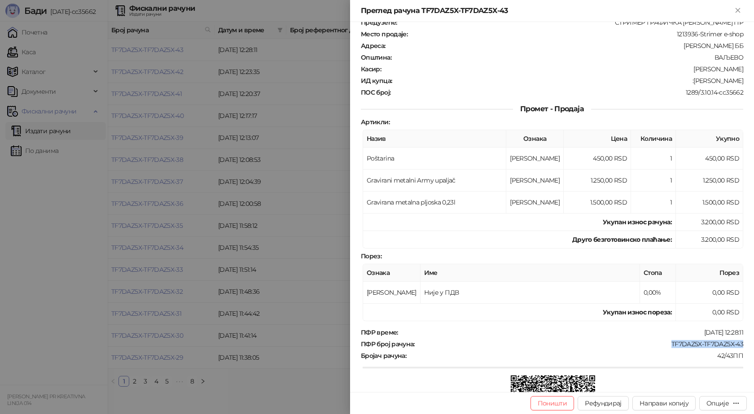
drag, startPoint x: 739, startPoint y: 342, endPoint x: 665, endPoint y: 340, distance: 74.1
click at [665, 340] on div "Фискални рачун ПИБ : 105507367 Предузеће : СТРИМЕР ГРАФИЧКА РАДЊА САША ПЕТРОВИЋ…" at bounding box center [552, 207] width 404 height 370
drag, startPoint x: 697, startPoint y: 79, endPoint x: 738, endPoint y: 79, distance: 41.3
click at [738, 79] on div "Фискални рачун ПИБ : 105507367 Предузеће : СТРИМЕР ГРАФИЧКА РАДЊА САША ПЕТРОВИЋ…" at bounding box center [552, 207] width 404 height 370
click at [733, 79] on div ":Katarina Colovic" at bounding box center [568, 81] width 351 height 8
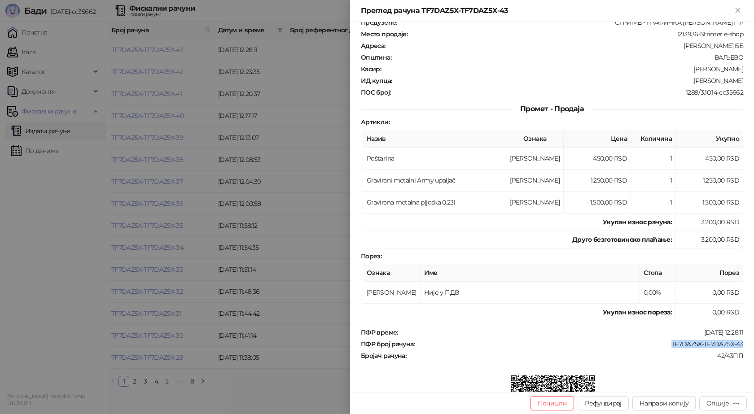
drag, startPoint x: 690, startPoint y: 82, endPoint x: 743, endPoint y: 80, distance: 53.0
click at [743, 80] on div "Фискални рачун ПИБ : 105507367 Предузеће : СТРИМЕР ГРАФИЧКА РАДЊА САША ПЕТРОВИЋ…" at bounding box center [552, 207] width 404 height 370
click at [739, 11] on icon "Close" at bounding box center [737, 10] width 4 height 4
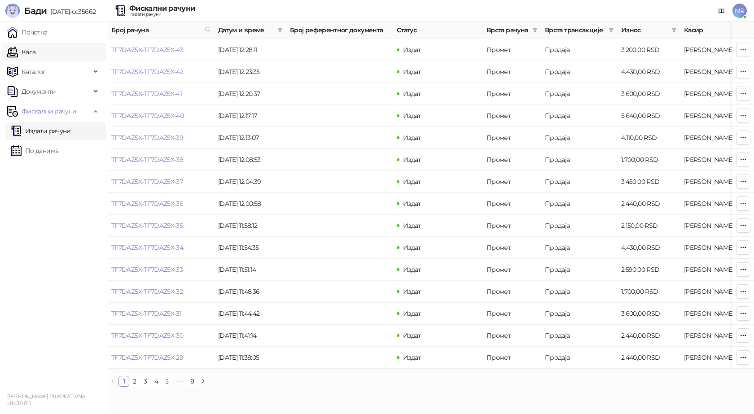
click at [35, 53] on link "Каса" at bounding box center [21, 52] width 28 height 18
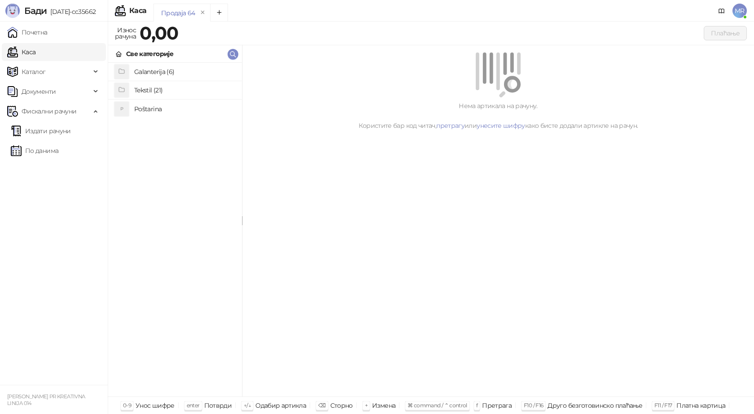
click at [136, 107] on h4 "Poštarina" at bounding box center [184, 109] width 101 height 14
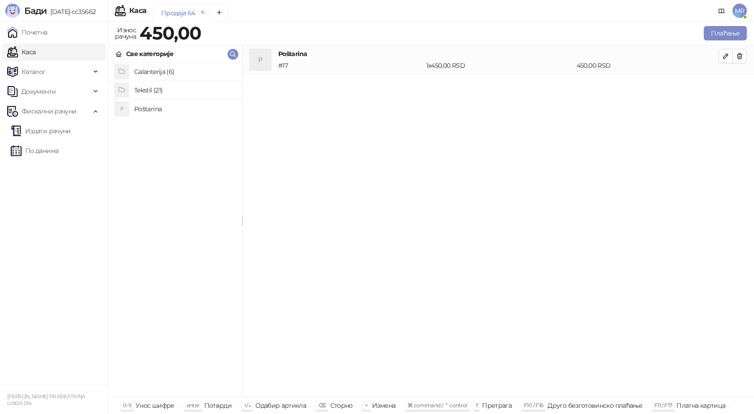
click at [163, 90] on h4 "Tekstil (21)" at bounding box center [184, 90] width 101 height 14
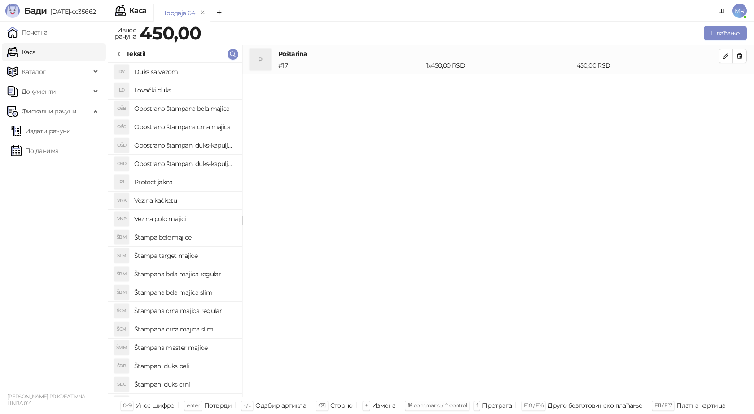
click at [199, 349] on h4 "Štampana master majice" at bounding box center [184, 348] width 101 height 14
click at [726, 85] on icon "button" at bounding box center [725, 85] width 7 height 7
type input "*"
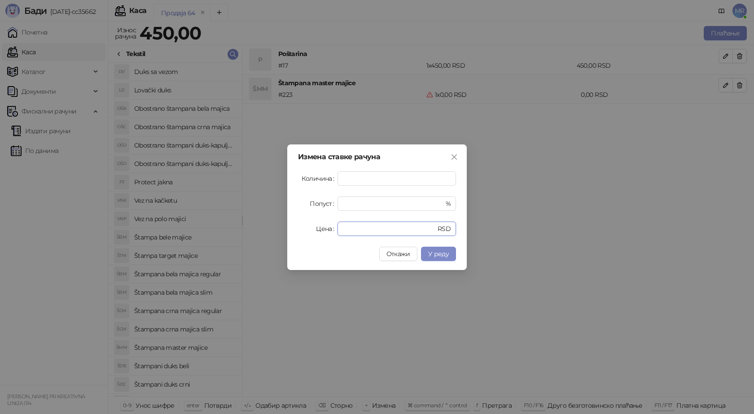
drag, startPoint x: 350, startPoint y: 225, endPoint x: 314, endPoint y: 227, distance: 35.5
click at [321, 234] on div "Цена * RSD" at bounding box center [377, 229] width 158 height 14
type input "****"
click at [443, 252] on span "У реду" at bounding box center [438, 254] width 21 height 8
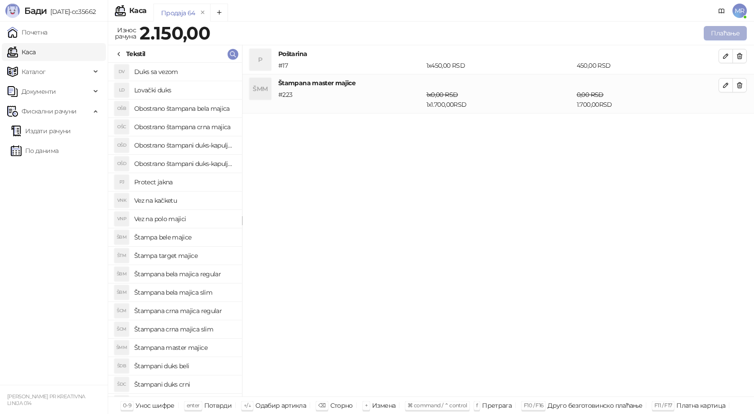
click at [727, 27] on button "Плаћање" at bounding box center [725, 33] width 43 height 14
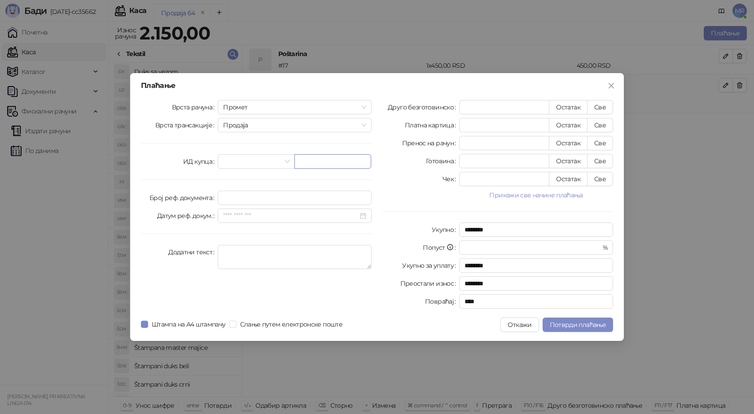
click at [305, 164] on input "text" at bounding box center [332, 161] width 77 height 14
paste input "**********"
type input "**********"
click at [597, 111] on button "Све" at bounding box center [600, 107] width 26 height 14
type input "****"
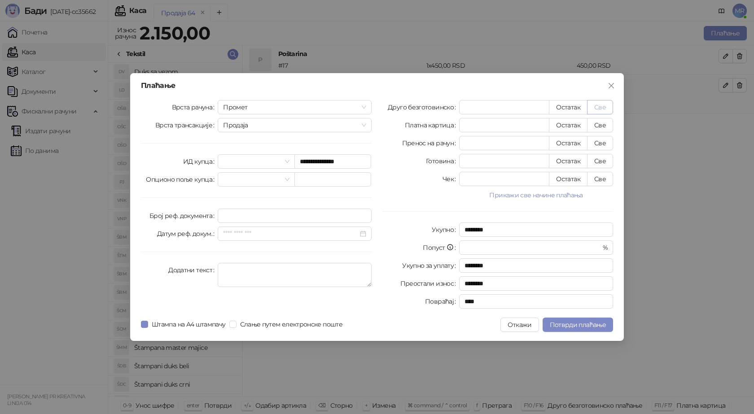
type input "****"
click at [556, 321] on span "Потврди плаћање" at bounding box center [578, 325] width 56 height 8
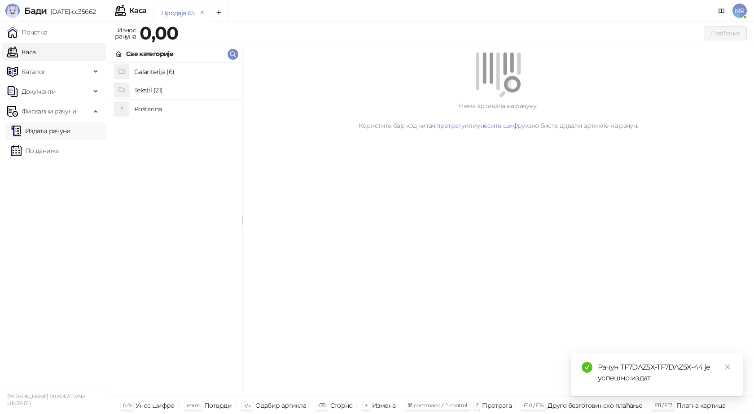
click at [71, 131] on link "Издати рачуни" at bounding box center [41, 131] width 60 height 18
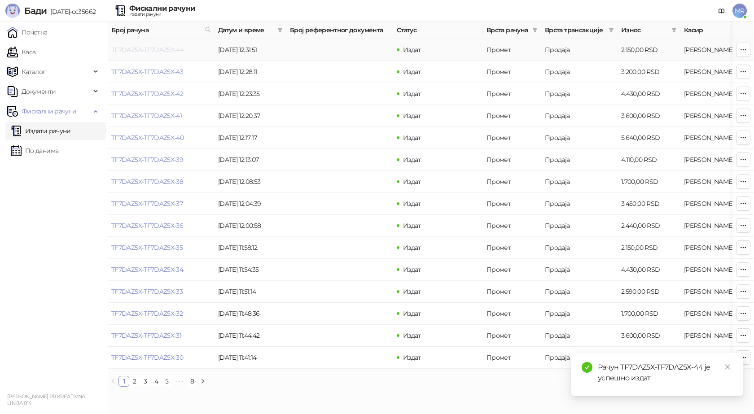
click at [154, 50] on link "TF7DAZ5X-TF7DAZ5X-44" at bounding box center [147, 50] width 72 height 8
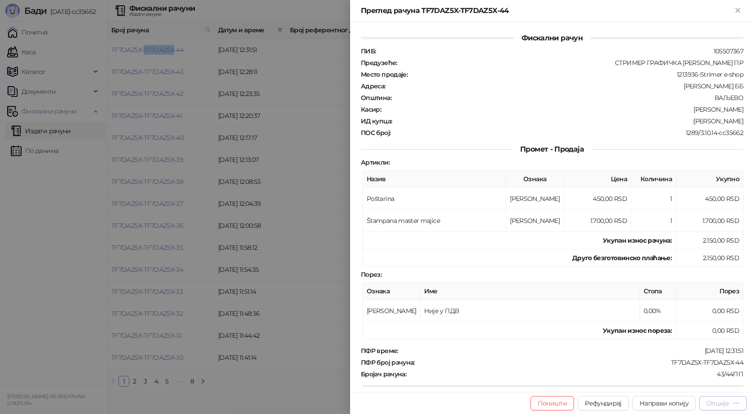
click at [723, 407] on div "Опције" at bounding box center [722, 403] width 33 height 9
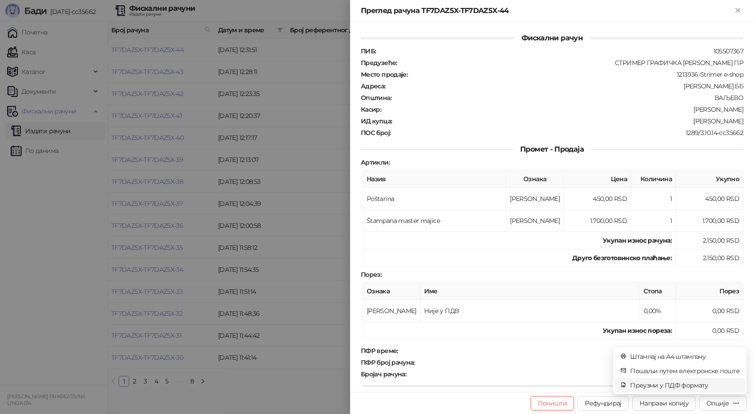
click at [662, 384] on span "Преузми у ПДФ формату" at bounding box center [684, 385] width 109 height 10
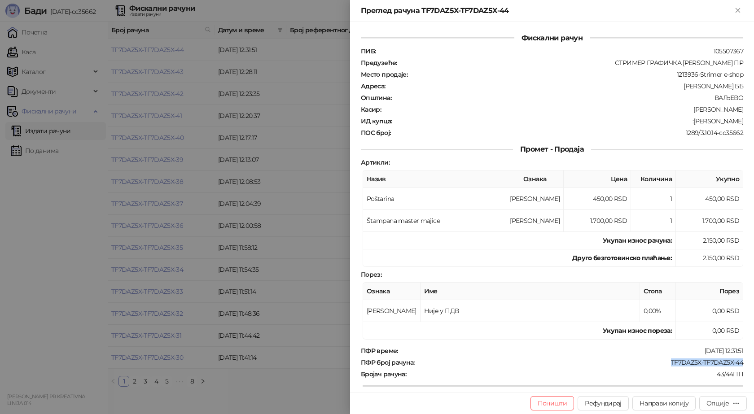
drag, startPoint x: 743, startPoint y: 362, endPoint x: 665, endPoint y: 362, distance: 77.2
click at [665, 362] on div "Фискални рачун ПИБ : 105507367 Предузеће : СТРИМЕР ГРАФИЧКА РАДЊА САША ПЕТРОВИЋ…" at bounding box center [552, 207] width 404 height 370
drag, startPoint x: 690, startPoint y: 119, endPoint x: 745, endPoint y: 122, distance: 55.7
click at [748, 119] on div "Фискални рачун ПИБ : 105507367 Предузеће : СТРИМЕР ГРАФИЧКА РАДЊА САША ПЕТРОВИЋ…" at bounding box center [552, 207] width 404 height 370
click at [741, 12] on icon "Close" at bounding box center [738, 10] width 8 height 8
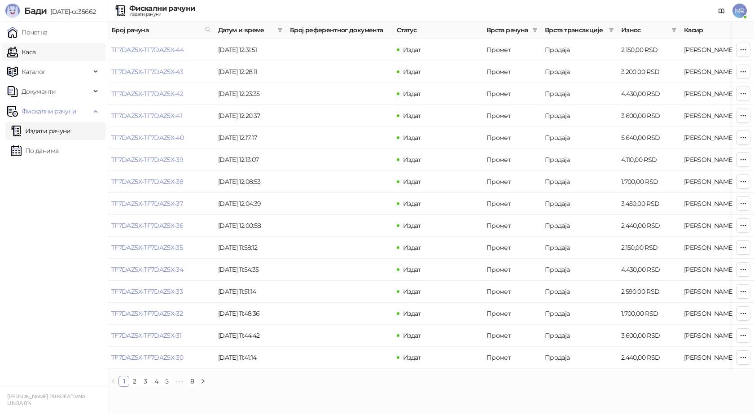
click at [35, 52] on link "Каса" at bounding box center [21, 52] width 28 height 18
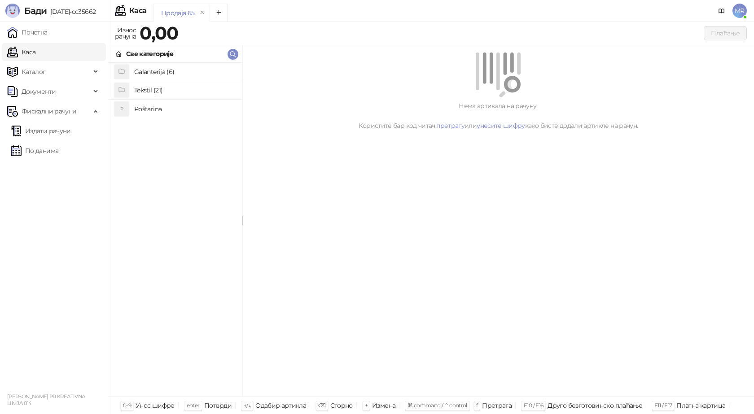
click at [144, 109] on h4 "Poštarina" at bounding box center [184, 109] width 101 height 14
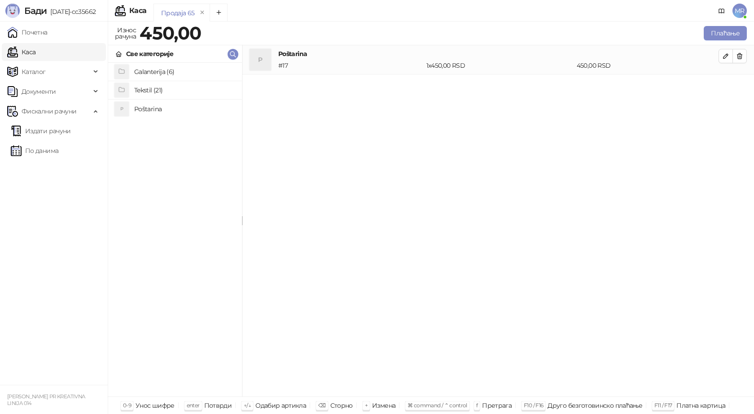
click at [157, 88] on h4 "Tekstil (21)" at bounding box center [184, 90] width 101 height 14
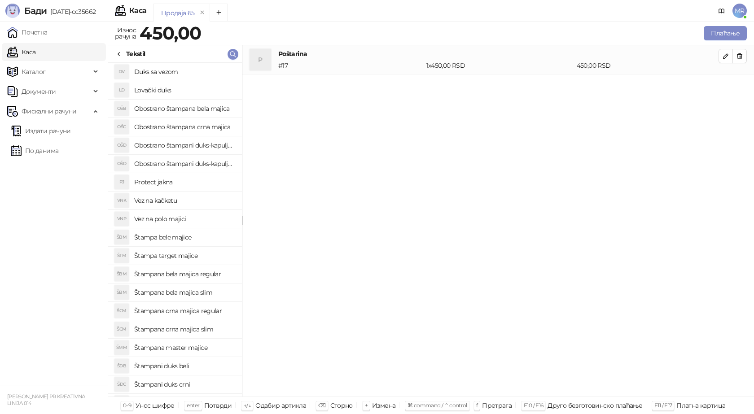
click at [188, 350] on h4 "Štampana master majice" at bounding box center [184, 348] width 101 height 14
click at [723, 87] on icon "button" at bounding box center [725, 85] width 4 height 4
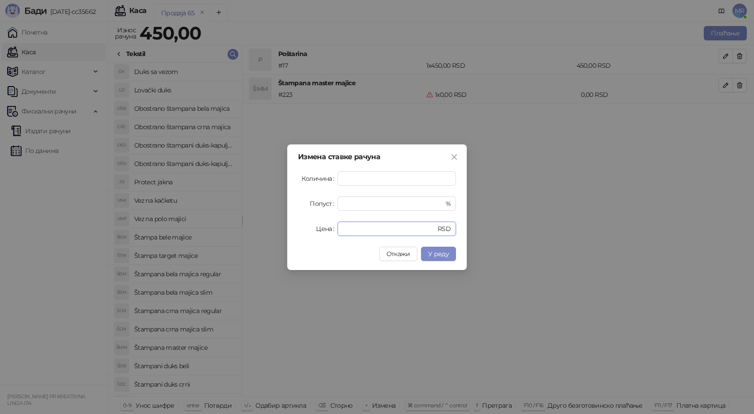
drag, startPoint x: 354, startPoint y: 224, endPoint x: 269, endPoint y: 220, distance: 85.3
click at [278, 226] on div "Измена ставке рачуна Количина * Попуст * % Цена * RSD Откажи У реду" at bounding box center [377, 207] width 754 height 414
type input "****"
click at [441, 256] on span "У реду" at bounding box center [438, 254] width 21 height 8
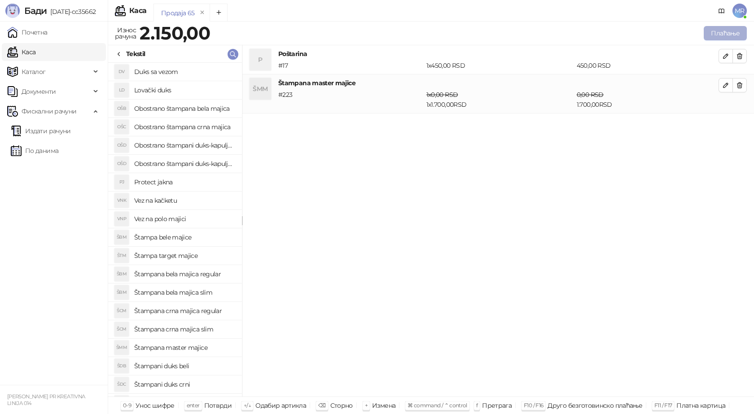
click at [729, 35] on button "Плаћање" at bounding box center [725, 33] width 43 height 14
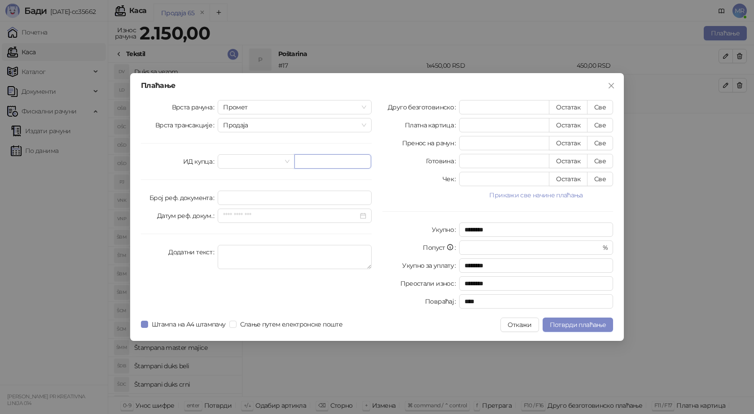
click at [322, 157] on input "text" at bounding box center [332, 161] width 77 height 14
paste input "**********"
type input "**********"
click at [601, 105] on button "Све" at bounding box center [600, 107] width 26 height 14
type input "****"
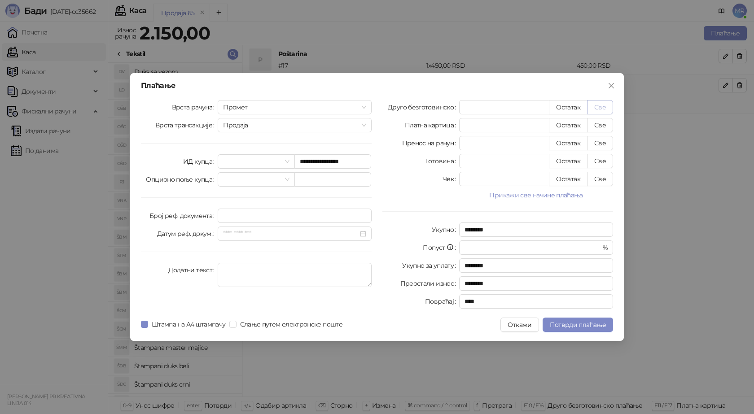
type input "****"
click at [570, 328] on span "Потврди плаћање" at bounding box center [578, 325] width 56 height 8
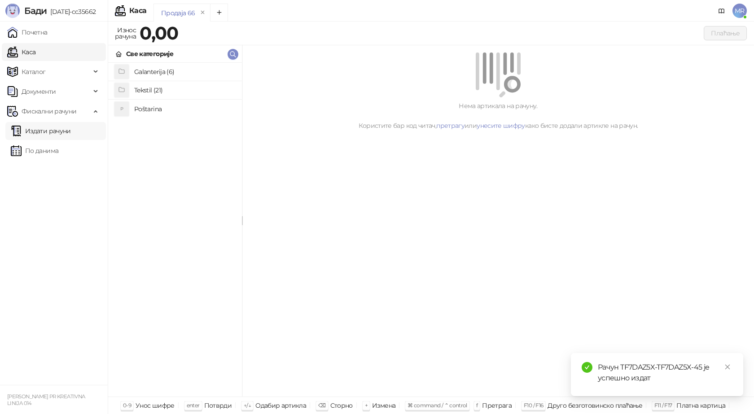
click at [36, 131] on link "Издати рачуни" at bounding box center [41, 131] width 60 height 18
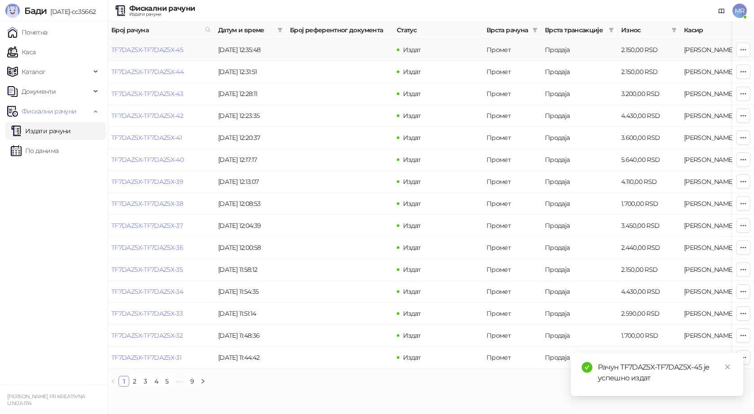
click at [151, 50] on link "TF7DAZ5X-TF7DAZ5X-45" at bounding box center [147, 50] width 72 height 8
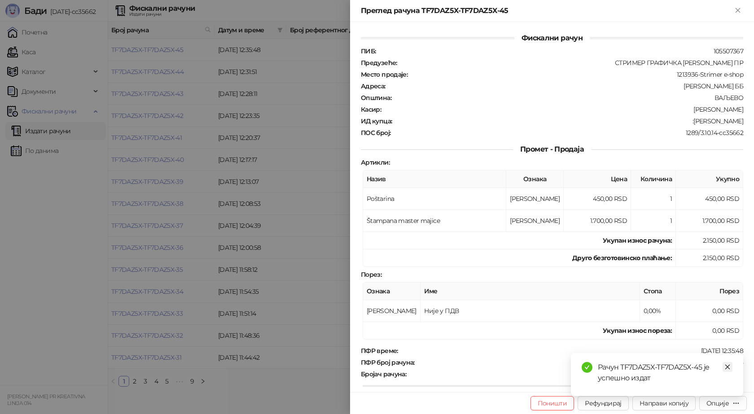
click at [726, 369] on icon "close" at bounding box center [727, 367] width 6 height 6
click at [718, 405] on div "Опције" at bounding box center [717, 403] width 22 height 8
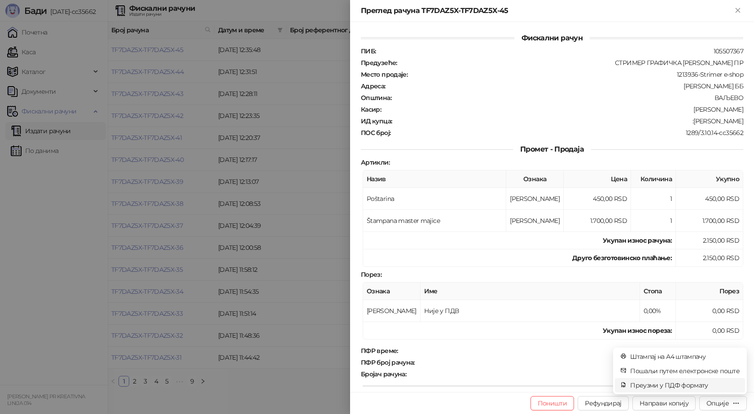
click at [684, 384] on span "Преузми у ПДФ формату" at bounding box center [684, 385] width 109 height 10
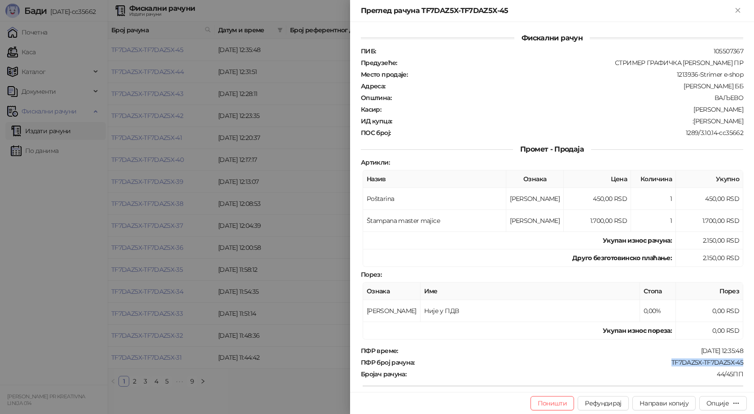
drag, startPoint x: 739, startPoint y: 361, endPoint x: 665, endPoint y: 367, distance: 73.4
click at [665, 367] on div "Фискални рачун ПИБ : 105507367 Предузеће : СТРИМЕР ГРАФИЧКА РАДЊА САША ПЕТРОВИЋ…" at bounding box center [552, 207] width 404 height 370
drag, startPoint x: 687, startPoint y: 120, endPoint x: 700, endPoint y: 119, distance: 12.1
click at [700, 119] on div ":Radmila Kolarevic" at bounding box center [568, 121] width 351 height 8
click at [691, 120] on div ":Radmila Kolarevic" at bounding box center [568, 121] width 351 height 8
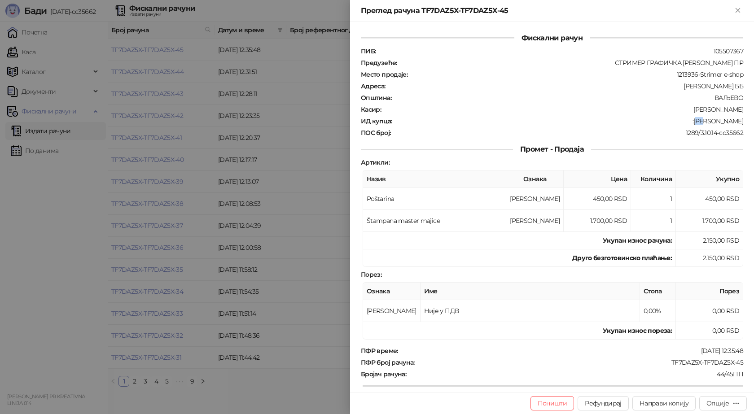
drag, startPoint x: 686, startPoint y: 122, endPoint x: 733, endPoint y: 122, distance: 47.6
click at [733, 122] on div ":Radmila Kolarevic" at bounding box center [568, 121] width 351 height 8
click at [713, 134] on div "1289/3.10.14-cc35662" at bounding box center [567, 133] width 353 height 8
drag, startPoint x: 686, startPoint y: 121, endPoint x: 743, endPoint y: 120, distance: 57.4
click at [743, 120] on div "Фискални рачун ПИБ : 105507367 Предузеће : СТРИМЕР ГРАФИЧКА РАДЊА САША ПЕТРОВИЋ…" at bounding box center [552, 207] width 404 height 370
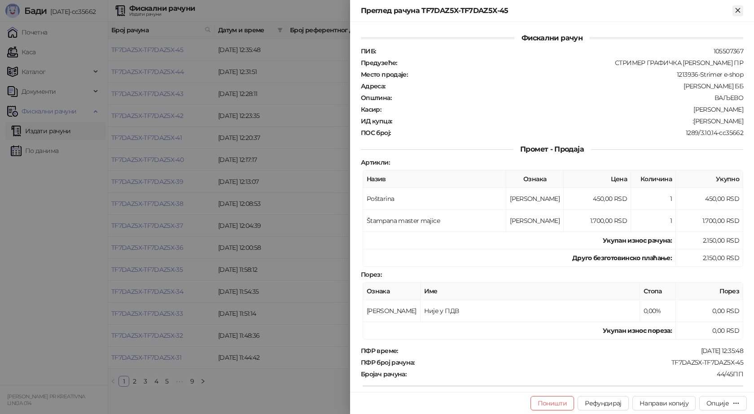
click at [736, 11] on icon "Close" at bounding box center [737, 10] width 4 height 4
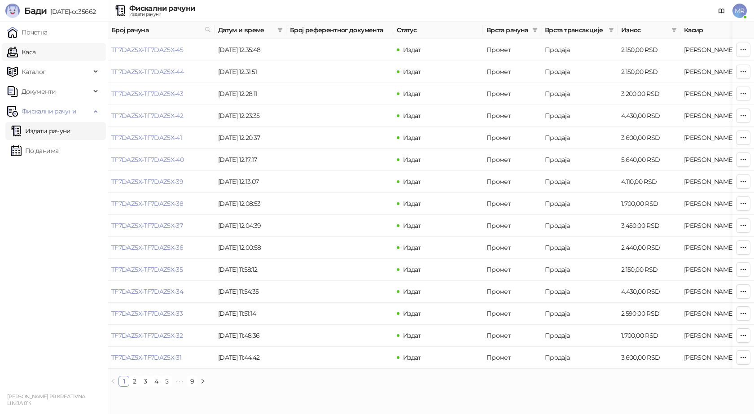
click at [35, 49] on link "Каса" at bounding box center [21, 52] width 28 height 18
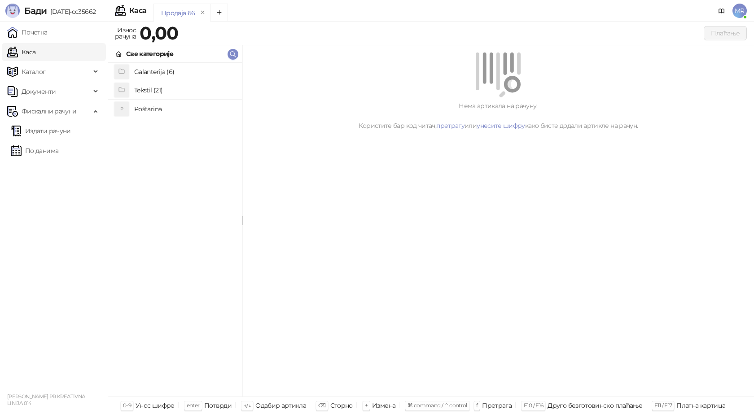
click at [149, 107] on h4 "Poštarina" at bounding box center [184, 109] width 101 height 14
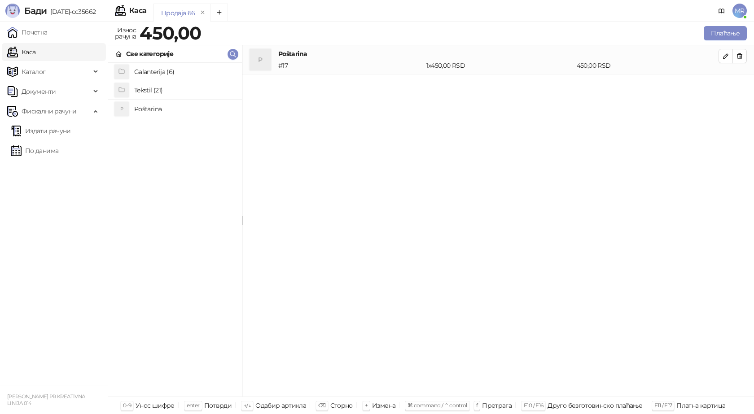
click at [160, 88] on h4 "Tekstil (21)" at bounding box center [184, 90] width 101 height 14
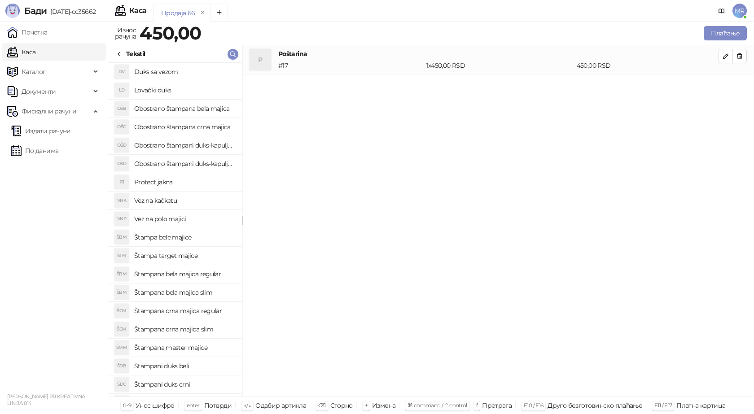
click at [196, 275] on h4 "Štampana bela majica regular" at bounding box center [184, 274] width 101 height 14
click at [725, 86] on icon "button" at bounding box center [725, 85] width 7 height 7
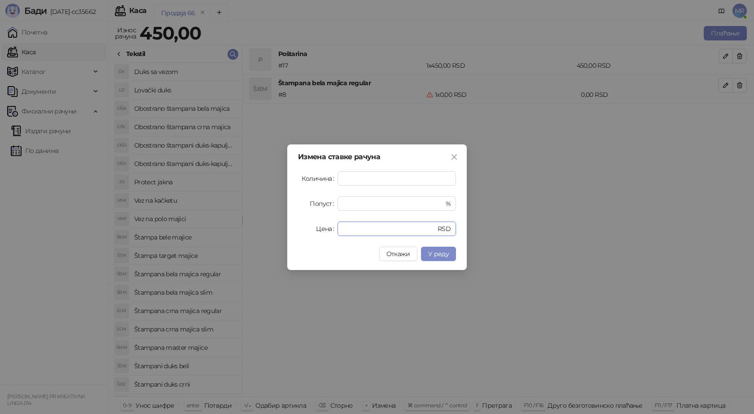
drag, startPoint x: 354, startPoint y: 231, endPoint x: 240, endPoint y: 216, distance: 115.0
click at [242, 216] on div "Измена ставке рачуна Количина * Попуст * % Цена * RSD Откажи У реду" at bounding box center [377, 207] width 754 height 414
type input "****"
click at [440, 256] on span "У реду" at bounding box center [438, 254] width 21 height 8
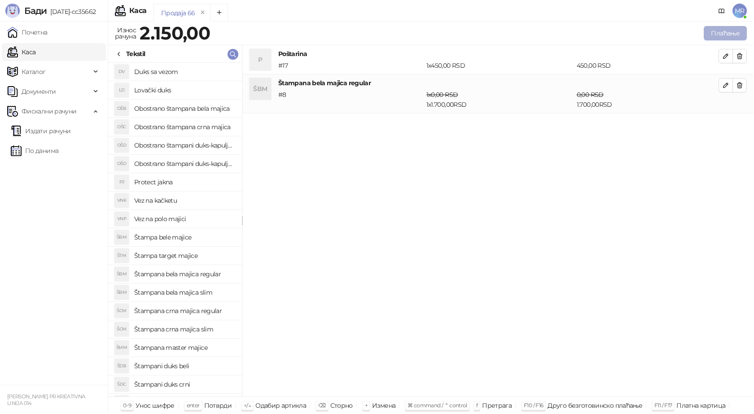
click at [735, 30] on button "Плаћање" at bounding box center [725, 33] width 43 height 14
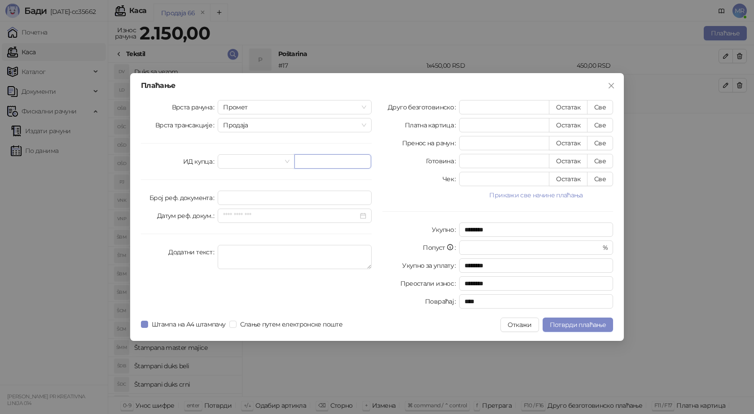
click at [335, 166] on input "text" at bounding box center [332, 161] width 77 height 14
click at [319, 161] on input "text" at bounding box center [332, 161] width 77 height 14
paste input "**********"
type input "**********"
click at [603, 109] on button "Све" at bounding box center [600, 107] width 26 height 14
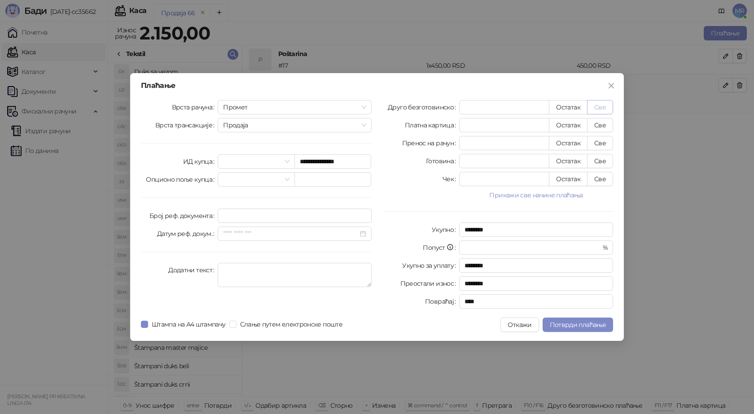
type input "****"
click at [567, 323] on span "Потврди плаћање" at bounding box center [578, 325] width 56 height 8
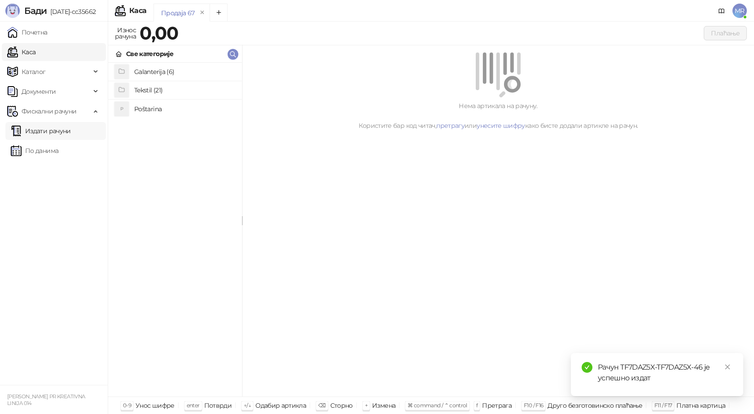
click at [66, 132] on link "Издати рачуни" at bounding box center [41, 131] width 60 height 18
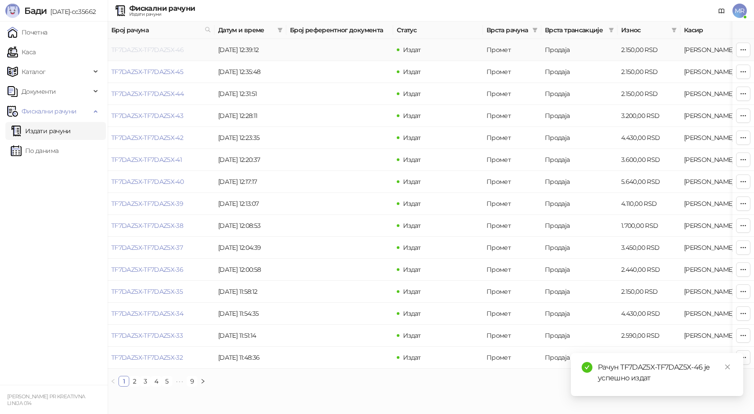
click at [167, 50] on link "TF7DAZ5X-TF7DAZ5X-46" at bounding box center [147, 50] width 72 height 8
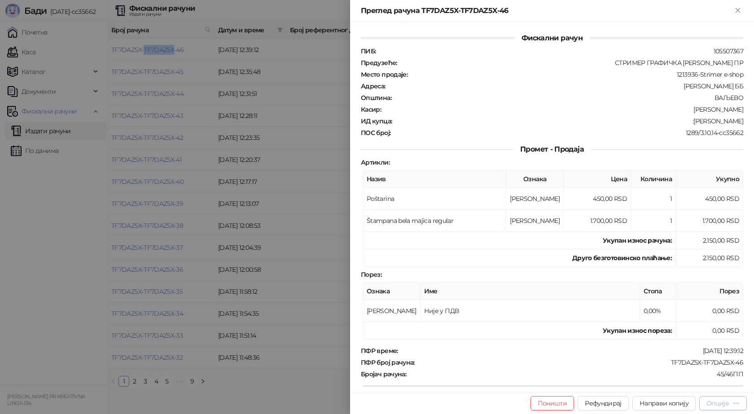
click at [724, 405] on div "Опције" at bounding box center [717, 403] width 22 height 8
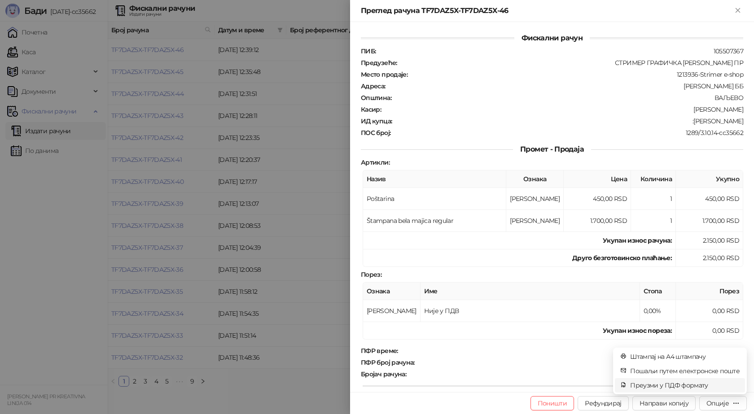
click at [701, 385] on span "Преузми у ПДФ формату" at bounding box center [684, 385] width 109 height 10
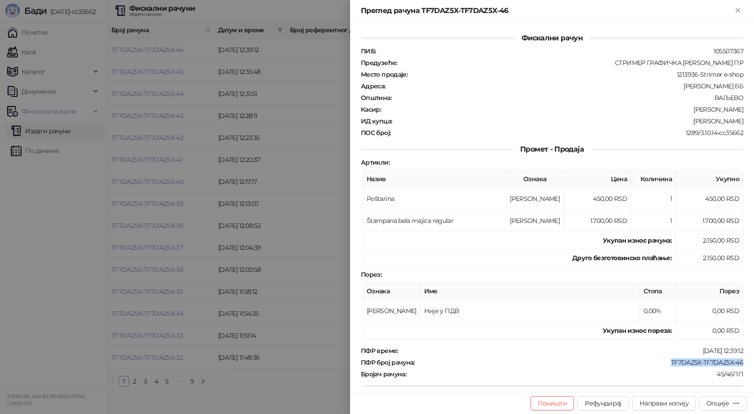
drag, startPoint x: 739, startPoint y: 364, endPoint x: 665, endPoint y: 361, distance: 73.7
click at [665, 361] on div "Фискални рачун ПИБ : 105507367 Предузеће : СТРИМЕР ГРАФИЧКА РАДЊА САША ПЕТРОВИЋ…" at bounding box center [552, 207] width 404 height 370
drag, startPoint x: 740, startPoint y: 121, endPoint x: 695, endPoint y: 125, distance: 45.5
click at [695, 125] on div "Фискални рачун ПИБ : 105507367 Предузеће : СТРИМЕР ГРАФИЧКА РАДЊА САША ПЕТРОВИЋ…" at bounding box center [552, 207] width 404 height 370
click at [735, 9] on icon "Close" at bounding box center [738, 10] width 8 height 8
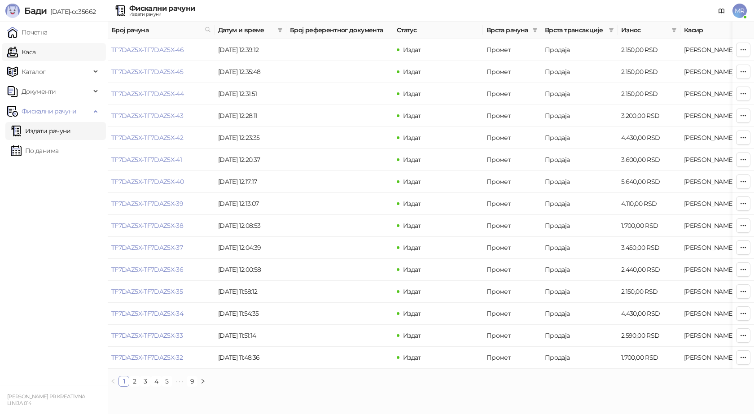
click at [35, 53] on link "Каса" at bounding box center [21, 52] width 28 height 18
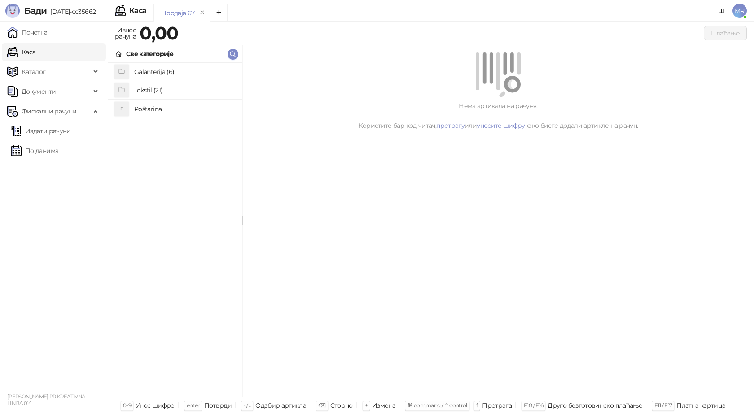
click at [144, 109] on h4 "Poštarina" at bounding box center [184, 109] width 101 height 14
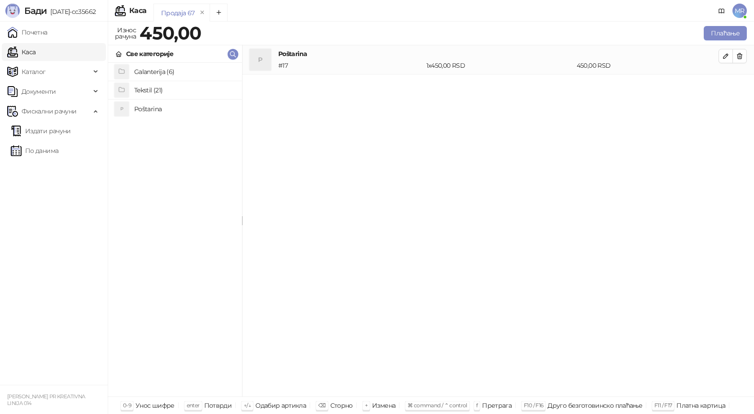
click at [165, 89] on h4 "Tekstil (21)" at bounding box center [184, 90] width 101 height 14
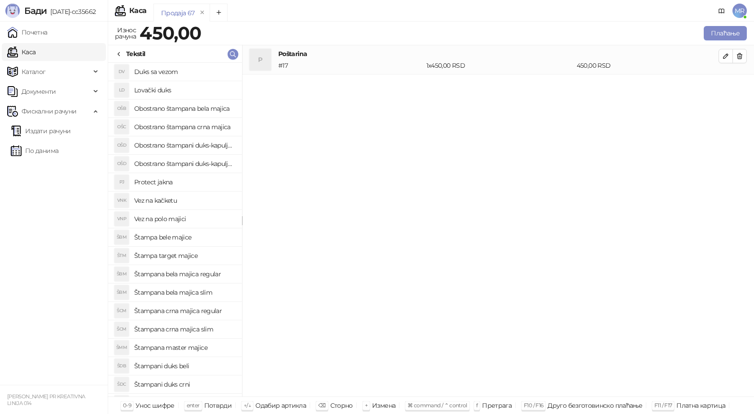
click at [210, 310] on h4 "Štampana crna majica regular" at bounding box center [184, 311] width 101 height 14
click at [724, 84] on icon "button" at bounding box center [725, 85] width 7 height 7
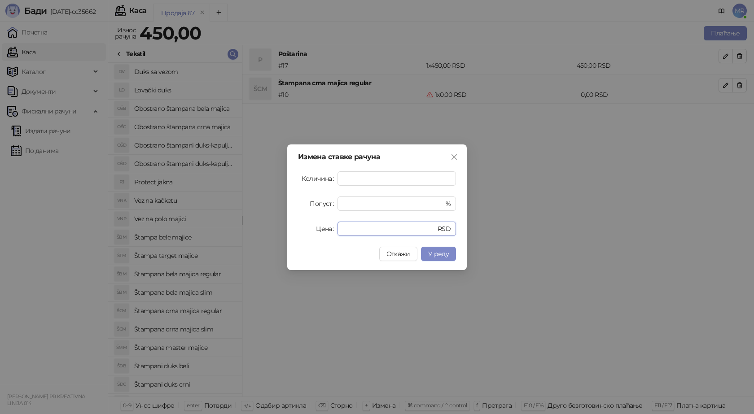
drag, startPoint x: 355, startPoint y: 228, endPoint x: 317, endPoint y: 228, distance: 38.1
click at [318, 228] on div "Цена * RSD" at bounding box center [377, 229] width 158 height 14
type input "****"
click at [438, 255] on span "У реду" at bounding box center [438, 254] width 21 height 8
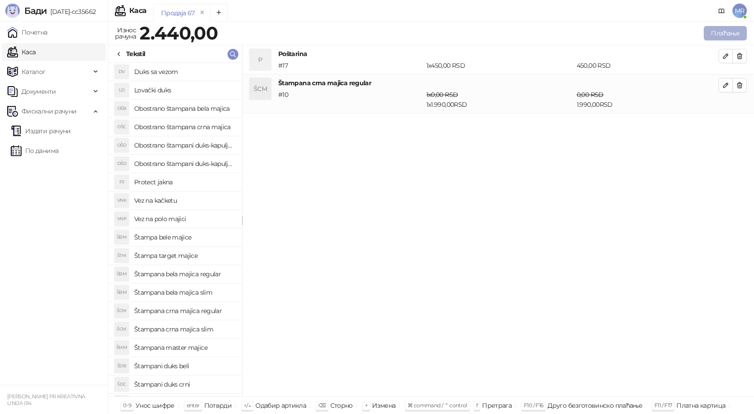
click at [710, 30] on button "Плаћање" at bounding box center [725, 33] width 43 height 14
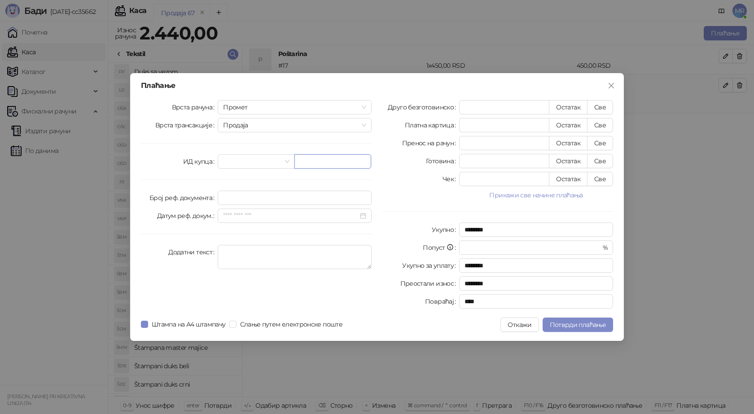
click at [317, 167] on input "text" at bounding box center [332, 161] width 77 height 14
paste input "**********"
type input "**********"
click at [603, 105] on button "Све" at bounding box center [600, 107] width 26 height 14
type input "****"
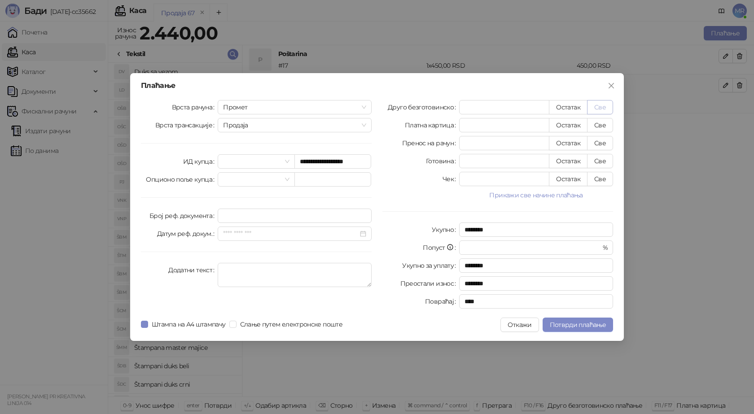
type input "****"
click at [563, 319] on button "Потврди плаћање" at bounding box center [577, 325] width 70 height 14
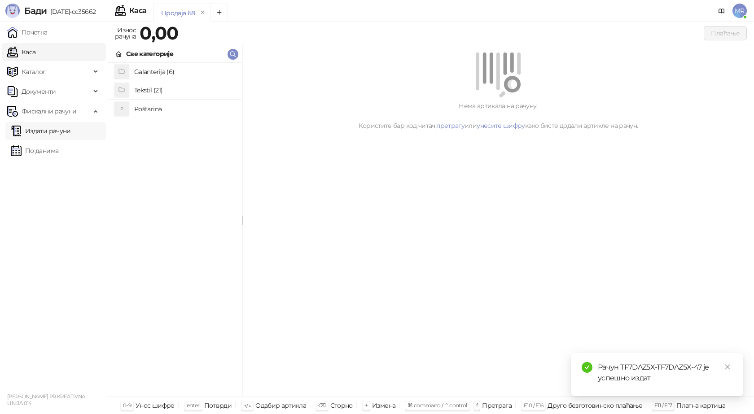
click at [71, 131] on link "Издати рачуни" at bounding box center [41, 131] width 60 height 18
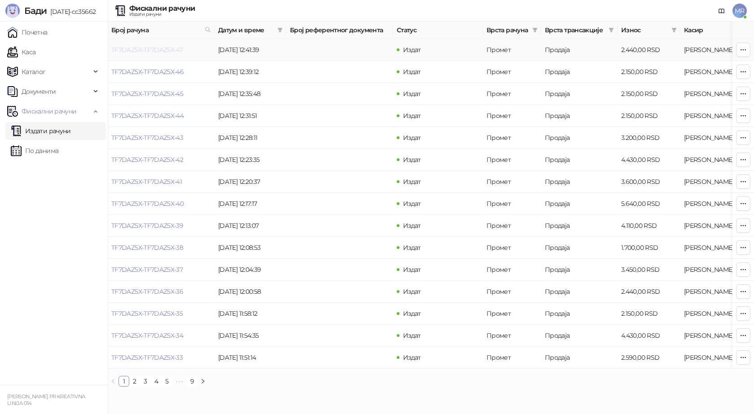
click at [151, 50] on link "TF7DAZ5X-TF7DAZ5X-47" at bounding box center [146, 50] width 71 height 8
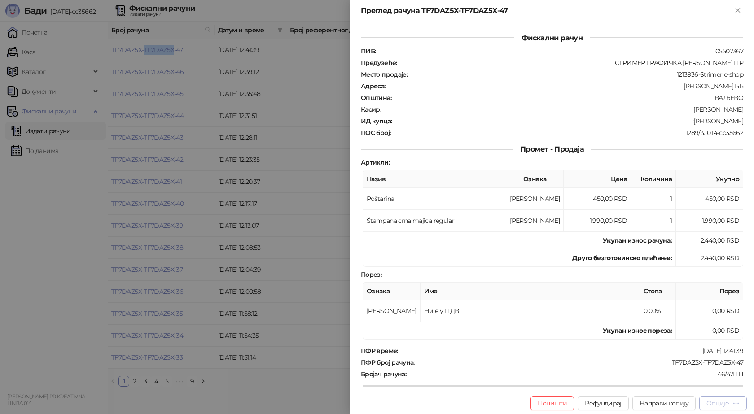
click at [718, 406] on div "Опције" at bounding box center [717, 403] width 22 height 8
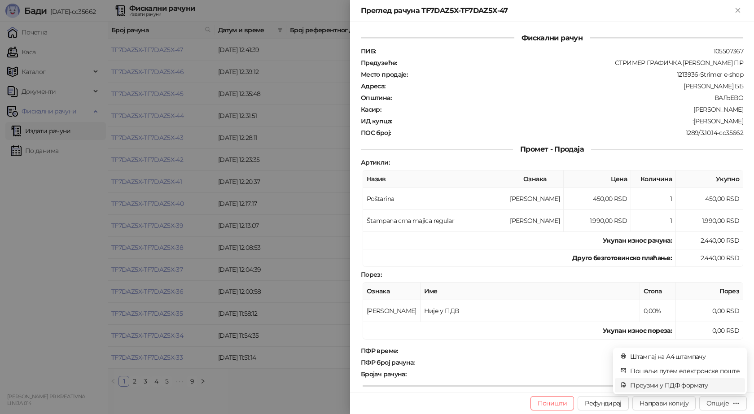
click at [678, 387] on span "Преузми у ПДФ формату" at bounding box center [684, 385] width 109 height 10
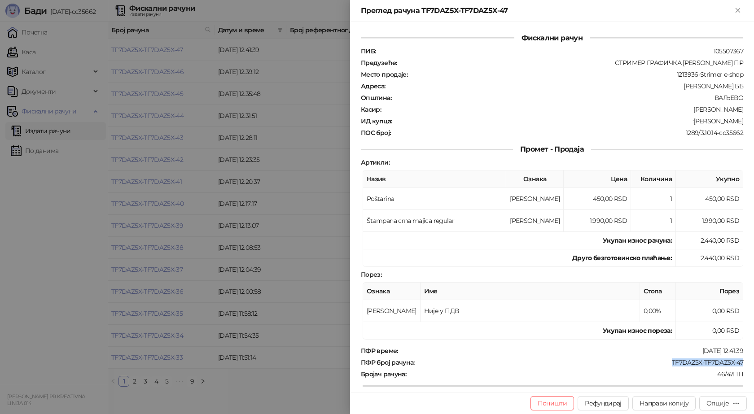
drag, startPoint x: 740, startPoint y: 361, endPoint x: 663, endPoint y: 358, distance: 77.2
click at [663, 358] on div "Фискални рачун ПИБ : 105507367 Предузеће : СТРИМЕР ГРАФИЧКА РАДЊА САША ПЕТРОВИЋ…" at bounding box center [552, 207] width 404 height 370
drag, startPoint x: 682, startPoint y: 121, endPoint x: 749, endPoint y: 122, distance: 66.9
click at [749, 122] on div "Фискални рачун ПИБ : 105507367 Предузеће : СТРИМЕР ГРАФИЧКА РАДЊА САША ПЕТРОВИЋ…" at bounding box center [552, 207] width 404 height 370
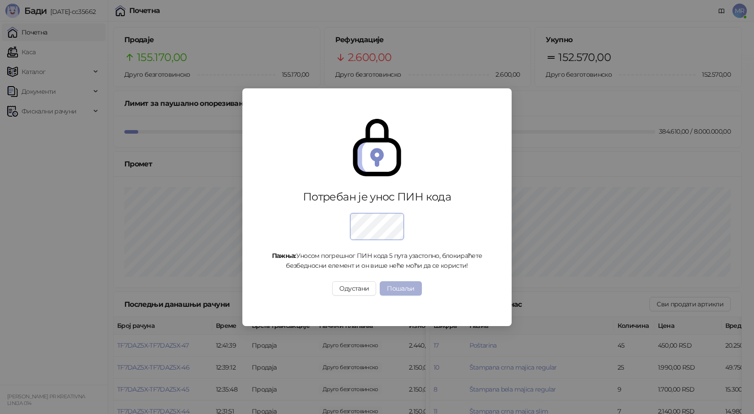
click at [408, 289] on button "Пошаљи" at bounding box center [401, 288] width 42 height 14
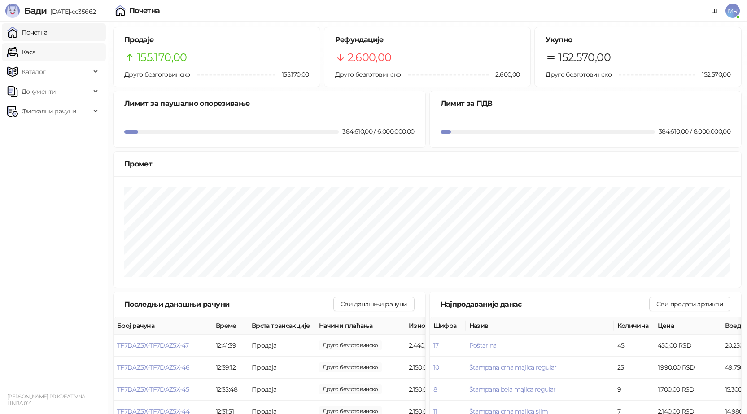
click at [35, 53] on link "Каса" at bounding box center [21, 52] width 28 height 18
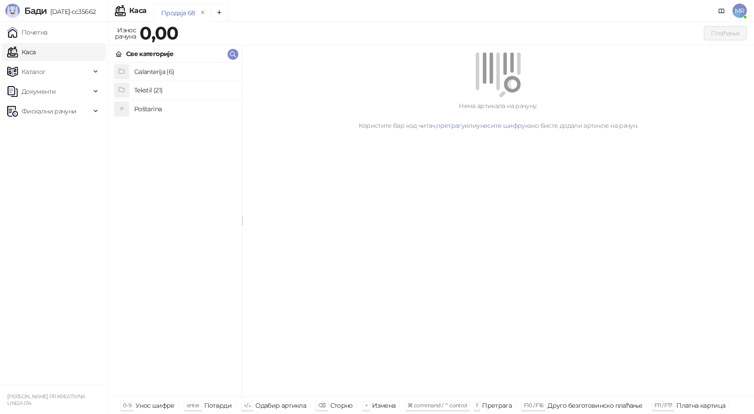
click at [35, 55] on link "Каса" at bounding box center [21, 52] width 28 height 18
click at [154, 112] on h4 "Poštarina" at bounding box center [184, 109] width 101 height 14
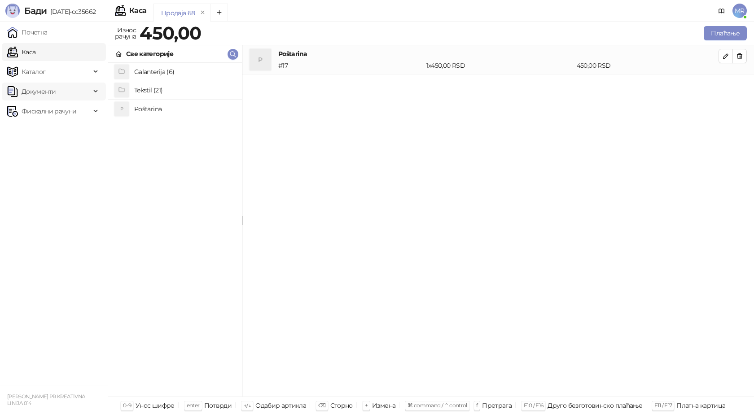
click at [43, 95] on span "Документи" at bounding box center [39, 92] width 34 height 18
click at [41, 71] on span "Каталог" at bounding box center [34, 72] width 24 height 18
click at [47, 112] on link "Категорије" at bounding box center [35, 111] width 49 height 18
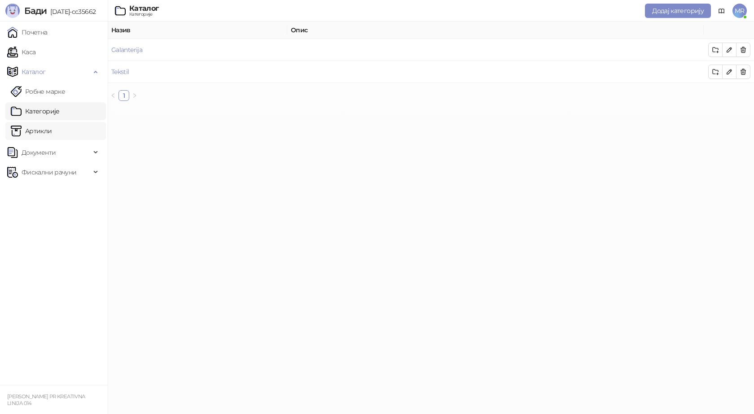
drag, startPoint x: 44, startPoint y: 131, endPoint x: 50, endPoint y: 128, distance: 6.4
click at [44, 130] on link "Артикли" at bounding box center [31, 131] width 41 height 18
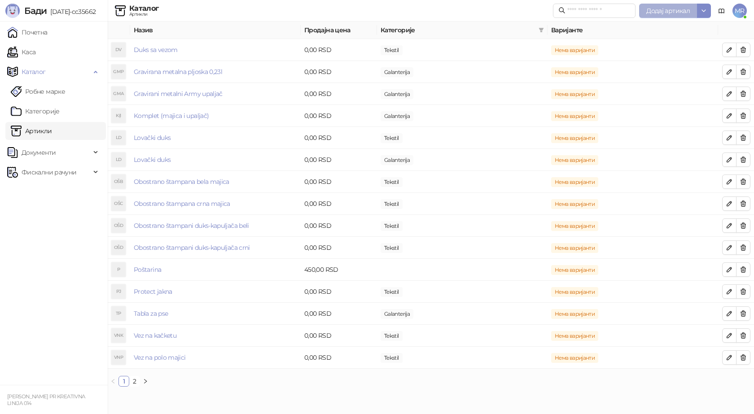
click at [673, 12] on span "Додај артикал" at bounding box center [668, 11] width 44 height 8
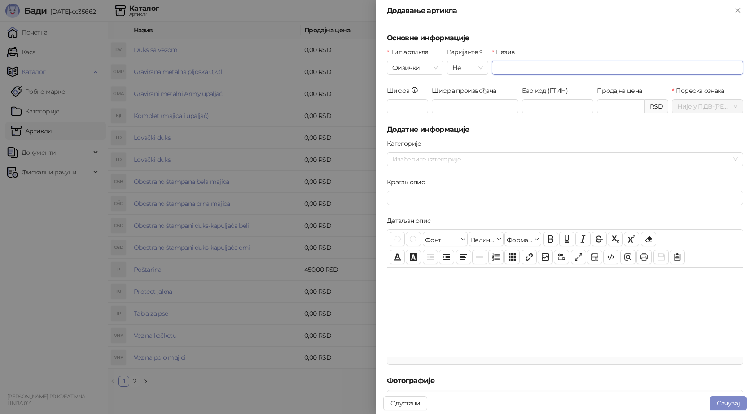
click at [498, 64] on input "Назив" at bounding box center [617, 68] width 251 height 14
type input "**********"
click at [404, 109] on input "Шифра" at bounding box center [407, 106] width 41 height 14
click at [430, 158] on div at bounding box center [560, 159] width 343 height 13
type input "***"
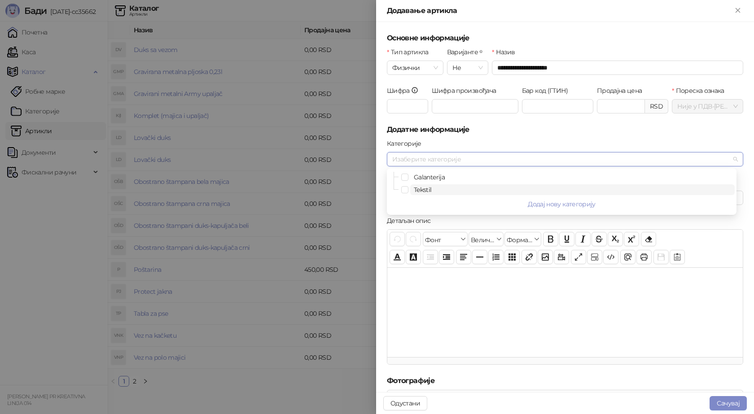
click at [425, 188] on span "Tekstil" at bounding box center [423, 190] width 18 height 8
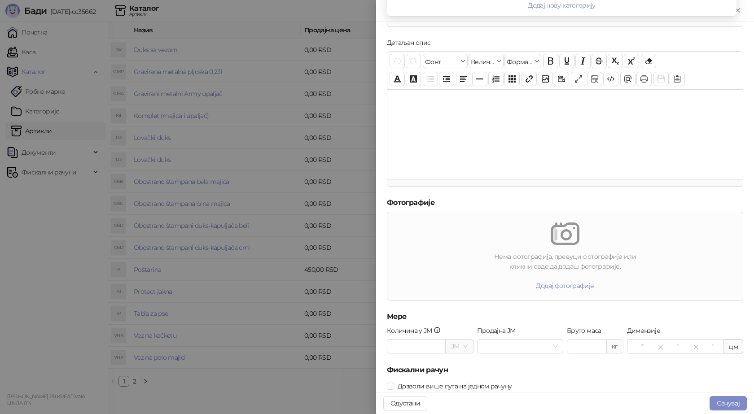
scroll to position [201, 0]
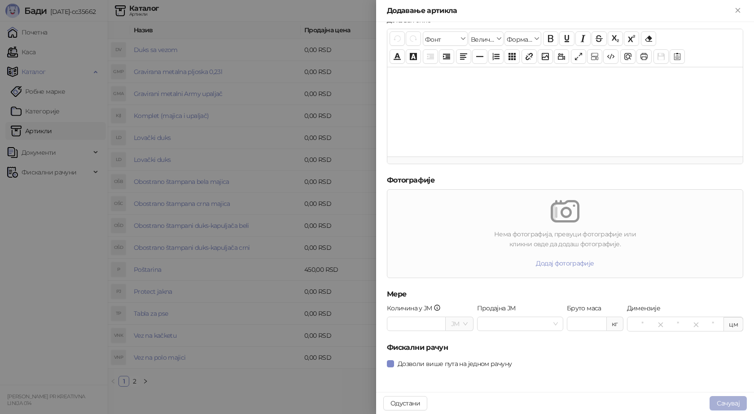
click at [726, 400] on button "Сачувај" at bounding box center [727, 403] width 37 height 14
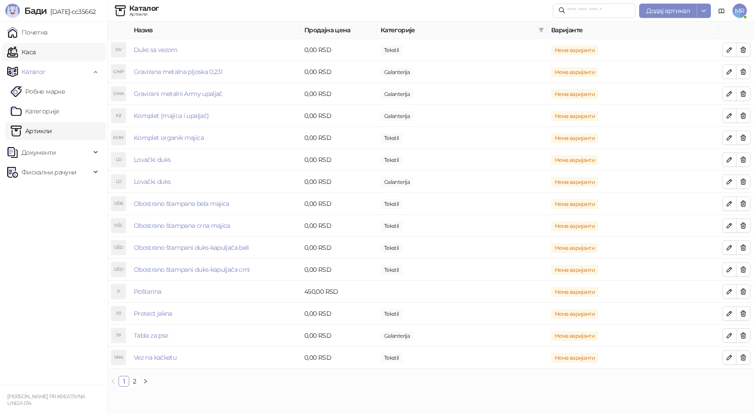
click at [35, 53] on link "Каса" at bounding box center [21, 52] width 28 height 18
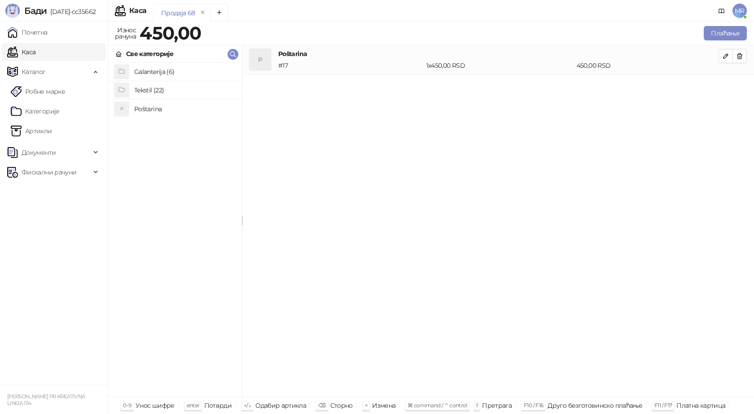
click at [156, 88] on h4 "Tekstil (22)" at bounding box center [184, 90] width 101 height 14
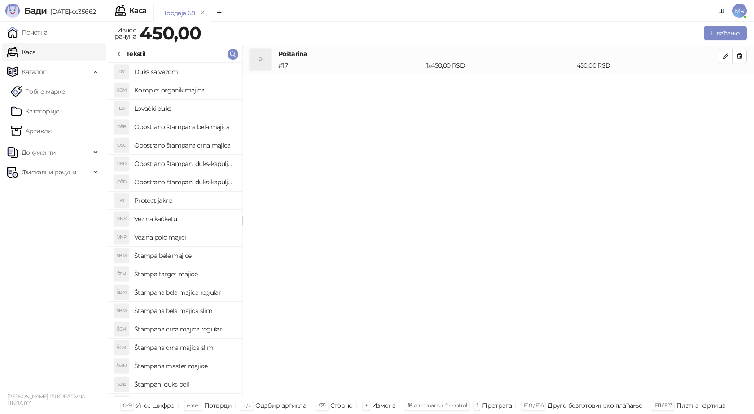
click at [194, 89] on h4 "Komplet organik majica" at bounding box center [184, 90] width 101 height 14
click at [730, 88] on button "button" at bounding box center [725, 85] width 14 height 14
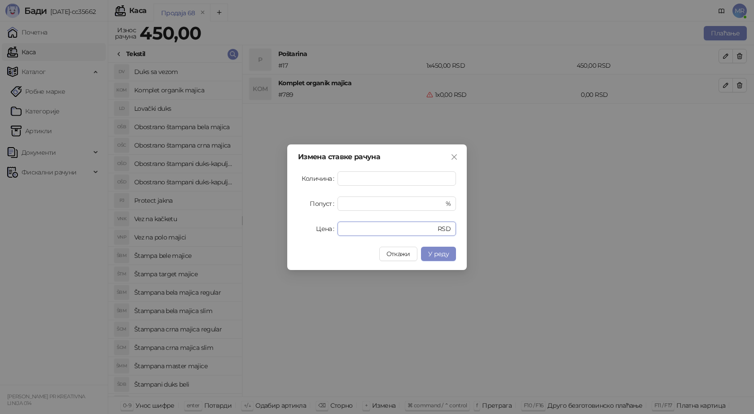
drag, startPoint x: 352, startPoint y: 228, endPoint x: 302, endPoint y: 225, distance: 50.3
click at [302, 225] on div "Цена * RSD" at bounding box center [377, 229] width 158 height 14
type input "****"
click at [436, 250] on span "У реду" at bounding box center [438, 254] width 21 height 8
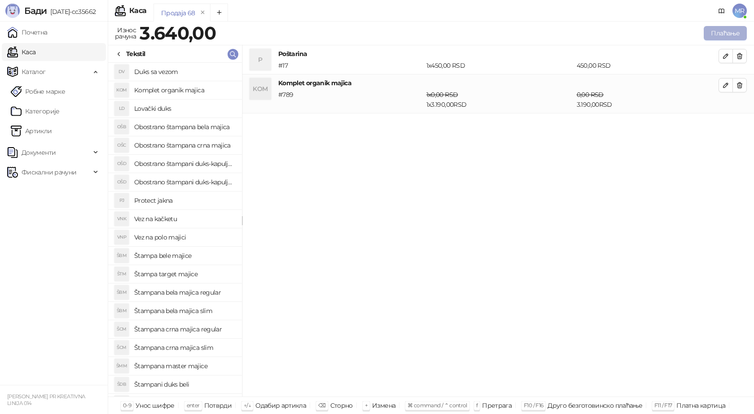
click at [717, 28] on button "Плаћање" at bounding box center [725, 33] width 43 height 14
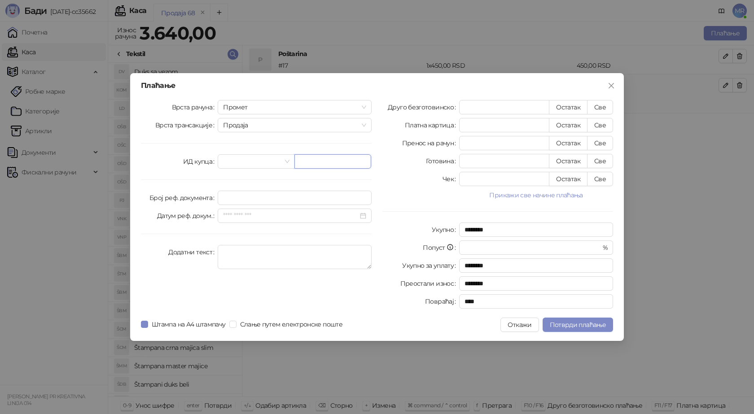
drag, startPoint x: 301, startPoint y: 158, endPoint x: 306, endPoint y: 160, distance: 5.7
click at [303, 159] on input "text" at bounding box center [332, 161] width 77 height 14
paste input "**********"
type input "**********"
click at [592, 106] on button "Све" at bounding box center [600, 107] width 26 height 14
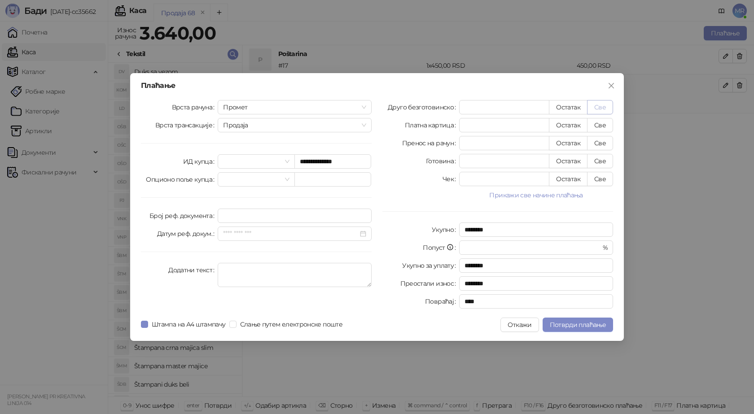
type input "****"
click at [568, 323] on span "Потврди плаћање" at bounding box center [578, 325] width 56 height 8
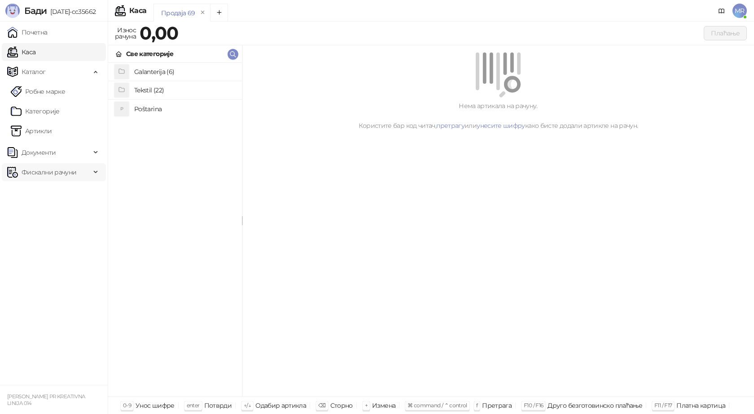
click at [97, 172] on icon at bounding box center [96, 172] width 4 height 0
click at [71, 191] on link "Издати рачуни" at bounding box center [41, 192] width 60 height 18
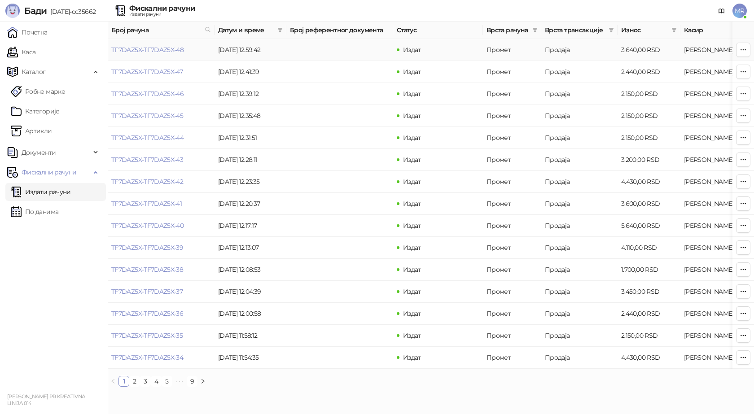
click at [156, 50] on link "TF7DAZ5X-TF7DAZ5X-48" at bounding box center [147, 50] width 72 height 8
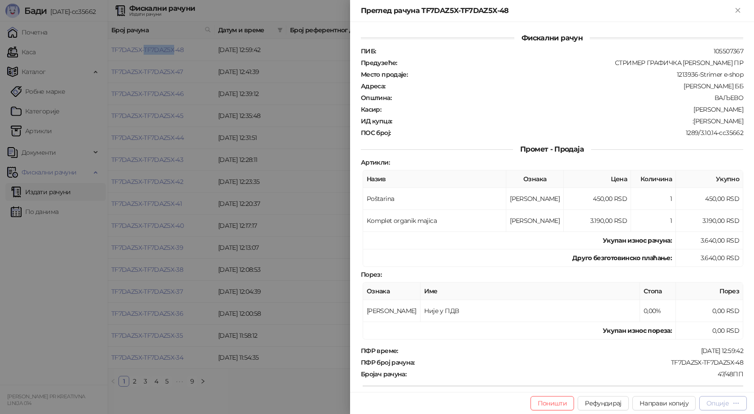
click at [721, 400] on div "Опције" at bounding box center [717, 403] width 22 height 8
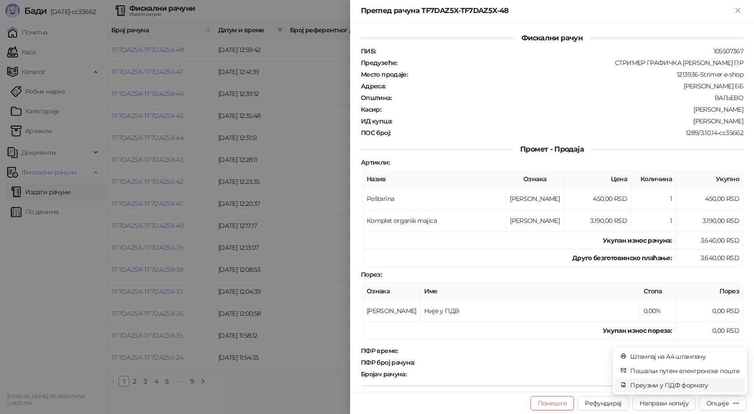
click at [701, 384] on span "Преузми у ПДФ формату" at bounding box center [684, 385] width 109 height 10
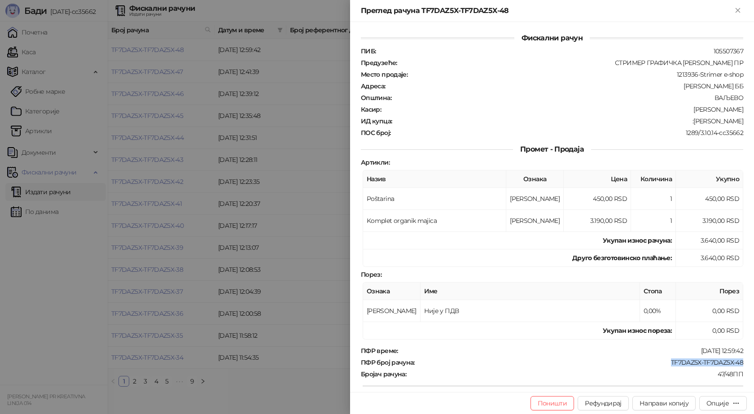
drag, startPoint x: 741, startPoint y: 357, endPoint x: 665, endPoint y: 361, distance: 76.8
click at [665, 361] on div "Фискални рачун ПИБ : 105507367 Предузеће : СТРИМЕР ГРАФИЧКА РАДЊА [PERSON_NAME]…" at bounding box center [552, 207] width 404 height 370
copy div "TF7DAZ5X-TF7DAZ5X-48"
drag, startPoint x: 696, startPoint y: 121, endPoint x: 735, endPoint y: 120, distance: 38.6
click at [735, 120] on div ":[PERSON_NAME]" at bounding box center [568, 121] width 351 height 8
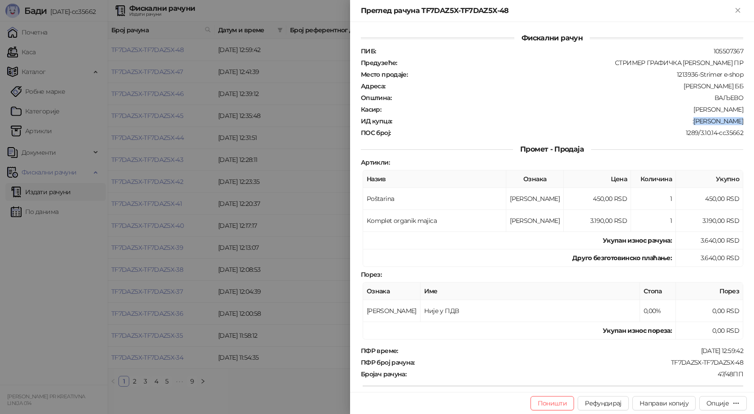
copy div "[PERSON_NAME]"
click at [739, 10] on icon "Close" at bounding box center [738, 10] width 8 height 8
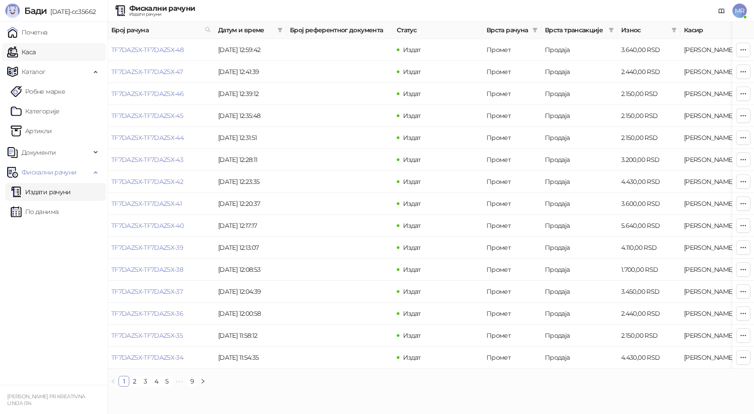
click at [35, 52] on link "Каса" at bounding box center [21, 52] width 28 height 18
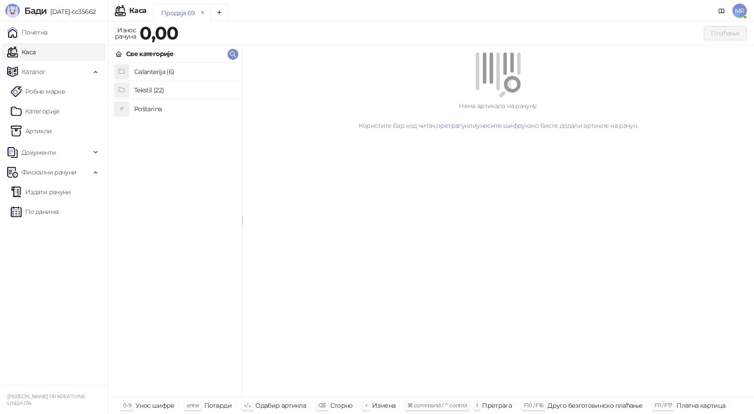
click at [140, 111] on h4 "Poštarina" at bounding box center [184, 109] width 101 height 14
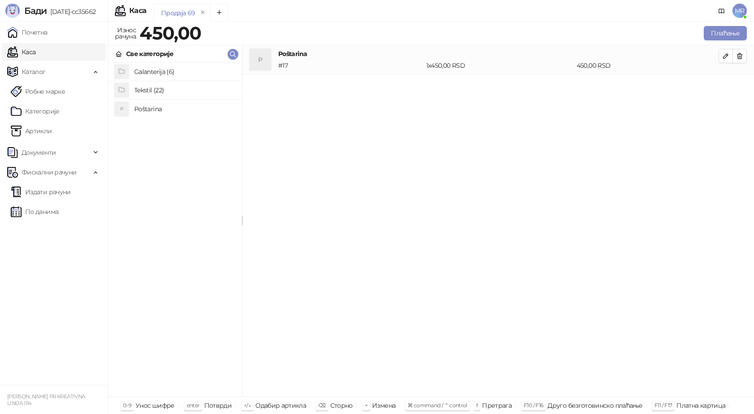
click at [150, 88] on h4 "Tekstil (22)" at bounding box center [184, 90] width 101 height 14
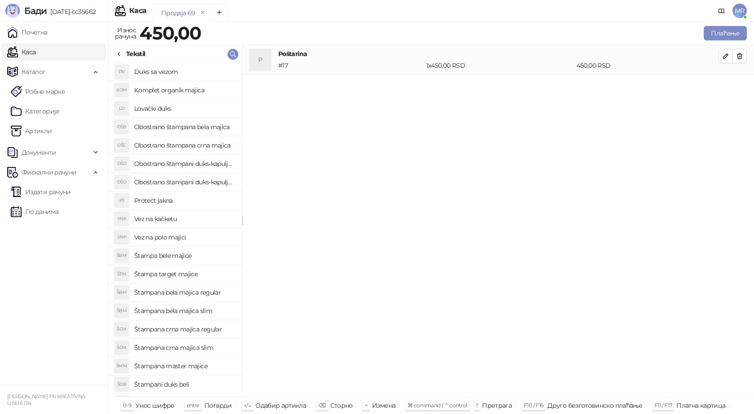
click at [192, 331] on h4 "Štampana crna majica regular" at bounding box center [184, 329] width 101 height 14
click at [727, 84] on icon "button" at bounding box center [725, 85] width 4 height 4
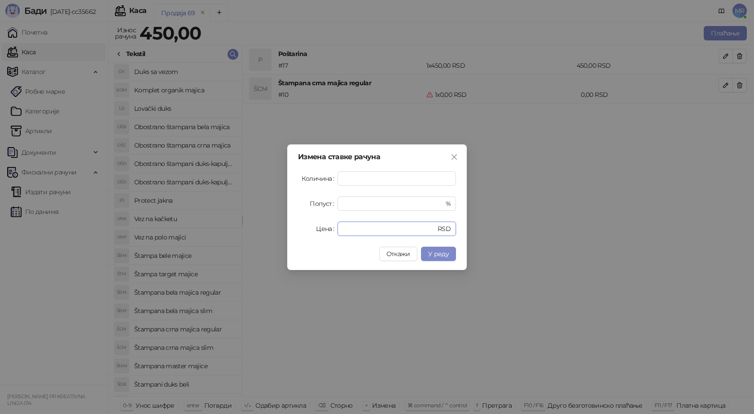
drag, startPoint x: 319, startPoint y: 232, endPoint x: 300, endPoint y: 233, distance: 18.9
click at [310, 232] on div "Цена * RSD" at bounding box center [377, 229] width 158 height 14
type input "****"
click at [439, 255] on span "У реду" at bounding box center [438, 254] width 21 height 8
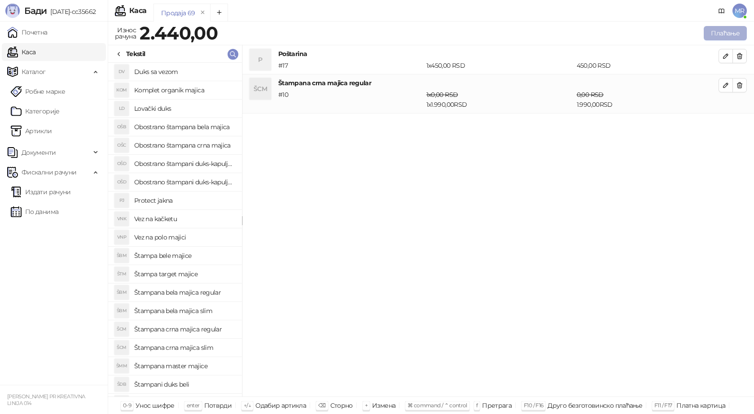
click at [722, 31] on button "Плаћање" at bounding box center [725, 33] width 43 height 14
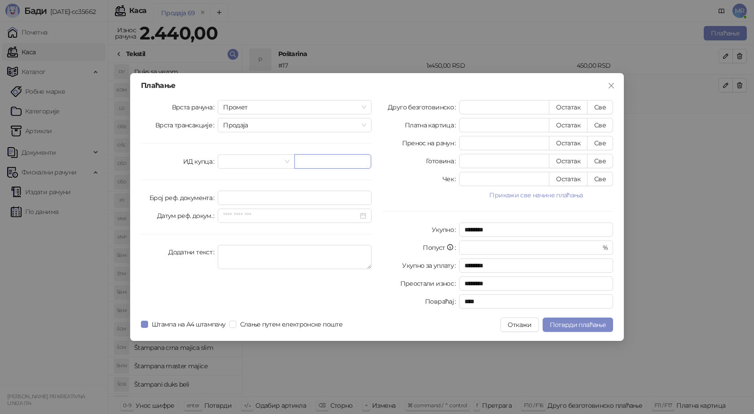
click at [318, 164] on input "text" at bounding box center [332, 161] width 77 height 14
paste input "**********"
type input "**********"
click at [599, 109] on button "Све" at bounding box center [600, 107] width 26 height 14
type input "****"
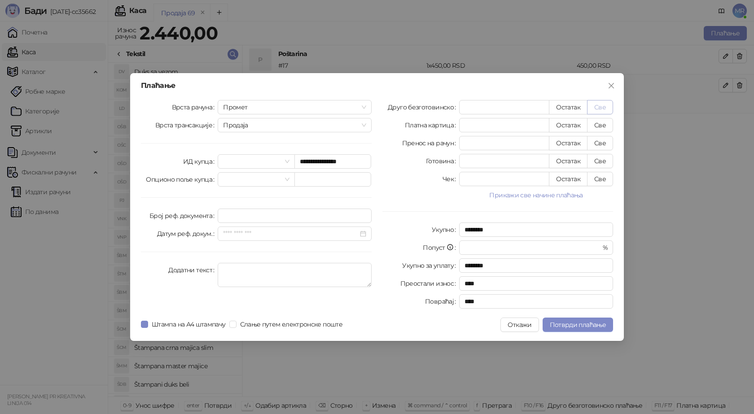
type input "****"
drag, startPoint x: 555, startPoint y: 330, endPoint x: 555, endPoint y: 324, distance: 6.7
click at [555, 328] on button "Потврди плаћање" at bounding box center [577, 325] width 70 height 14
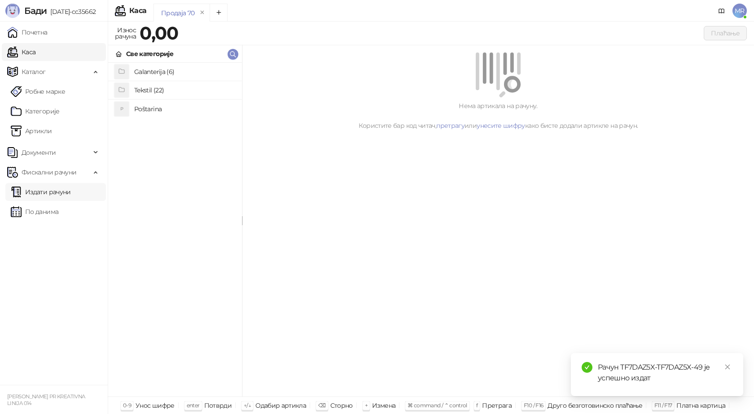
click at [51, 192] on link "Издати рачуни" at bounding box center [41, 192] width 60 height 18
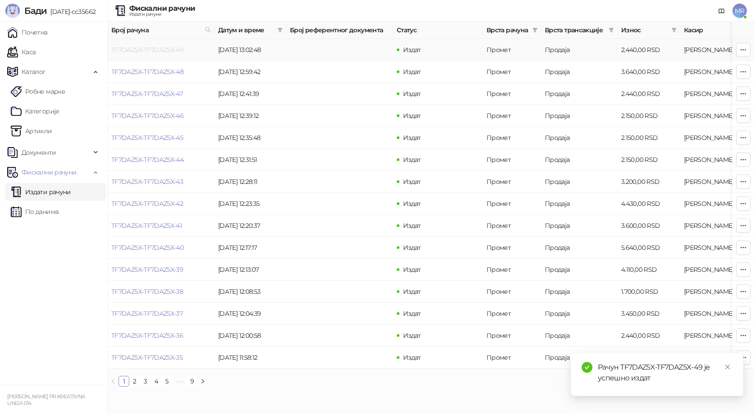
click at [162, 51] on link "TF7DAZ5X-TF7DAZ5X-49" at bounding box center [147, 50] width 72 height 8
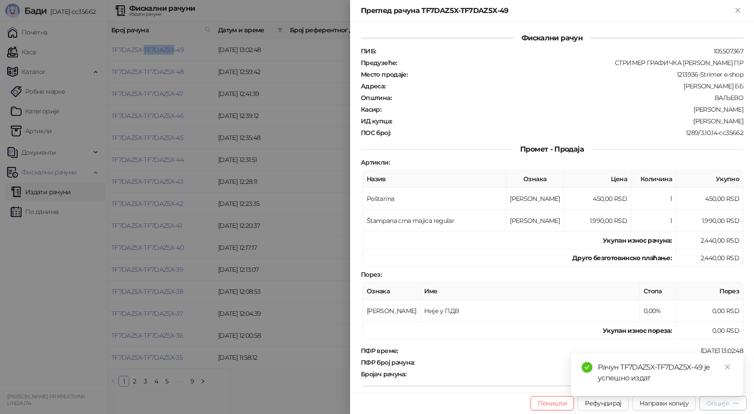
click at [720, 403] on div "Опције" at bounding box center [717, 403] width 22 height 8
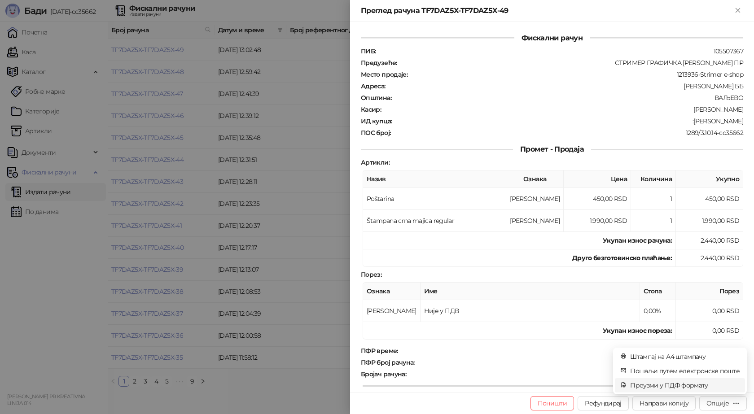
click at [698, 382] on span "Преузми у ПДФ формату" at bounding box center [684, 385] width 109 height 10
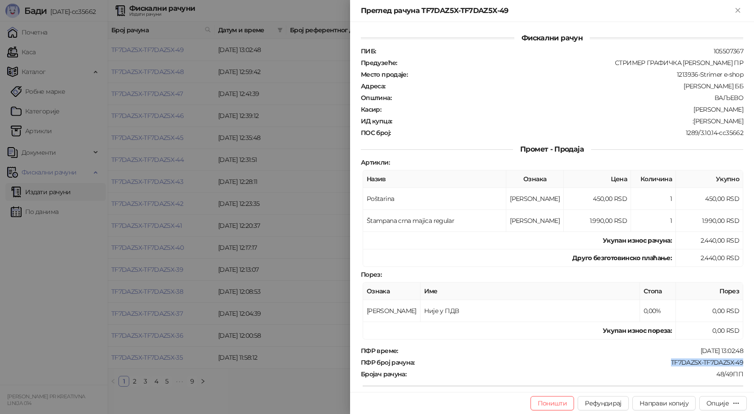
drag, startPoint x: 742, startPoint y: 366, endPoint x: 665, endPoint y: 367, distance: 76.3
click at [665, 367] on div "Фискални рачун ПИБ : 105507367 Предузеће : СТРИМЕР ГРАФИЧКА РАДЊА [PERSON_NAME]…" at bounding box center [552, 207] width 404 height 370
copy div "TF7DAZ5X-TF7DAZ5X-49"
drag, startPoint x: 691, startPoint y: 121, endPoint x: 741, endPoint y: 118, distance: 50.3
click at [741, 118] on div "Фискални рачун ПИБ : 105507367 Предузеће : СТРИМЕР ГРАФИЧКА РАДЊА [PERSON_NAME]…" at bounding box center [552, 207] width 404 height 370
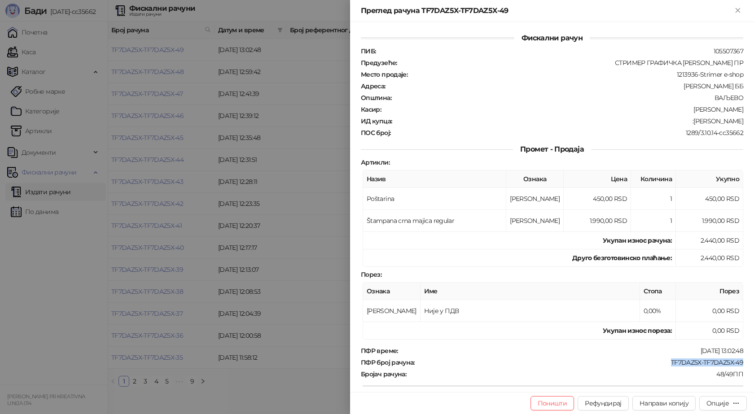
copy div "[PERSON_NAME]"
click at [737, 9] on icon "Close" at bounding box center [737, 10] width 4 height 4
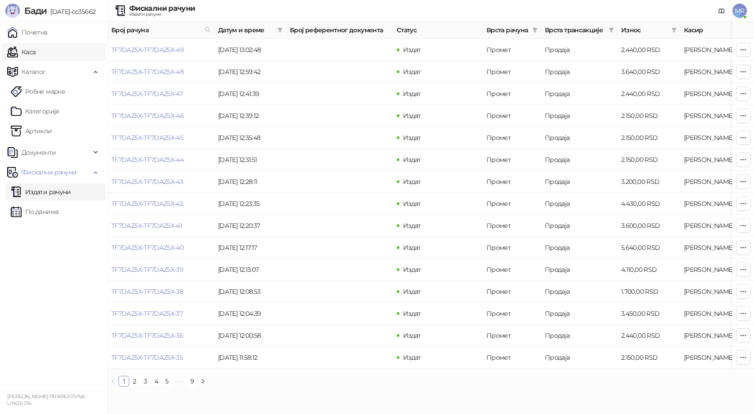
click at [30, 50] on link "Каса" at bounding box center [21, 52] width 28 height 18
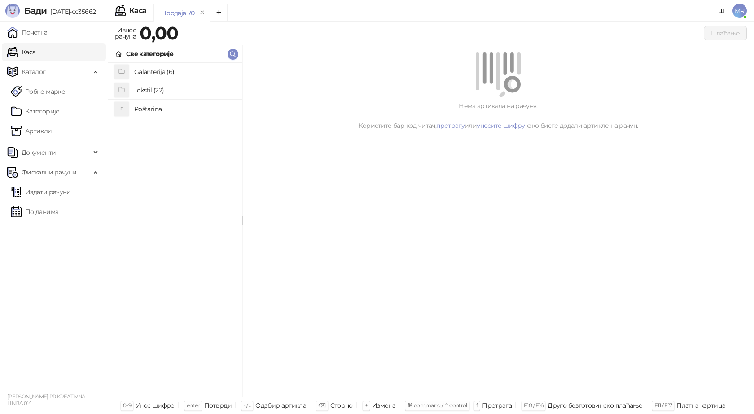
click at [157, 109] on h4 "Poštarina" at bounding box center [184, 109] width 101 height 14
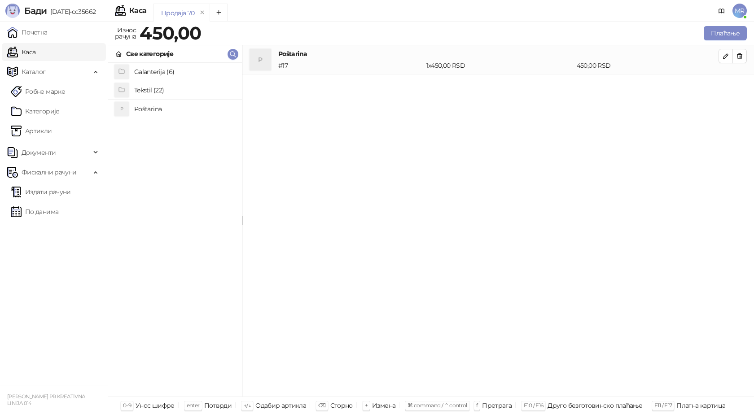
click at [167, 107] on h4 "Poštarina" at bounding box center [184, 109] width 101 height 14
click at [154, 107] on h4 "Poštarina" at bounding box center [184, 109] width 101 height 14
click at [739, 58] on icon "button" at bounding box center [739, 55] width 7 height 7
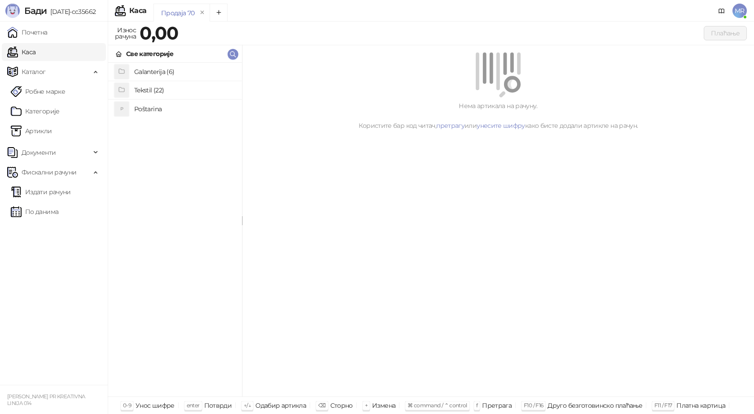
click at [160, 109] on h4 "Poštarina" at bounding box center [184, 109] width 101 height 14
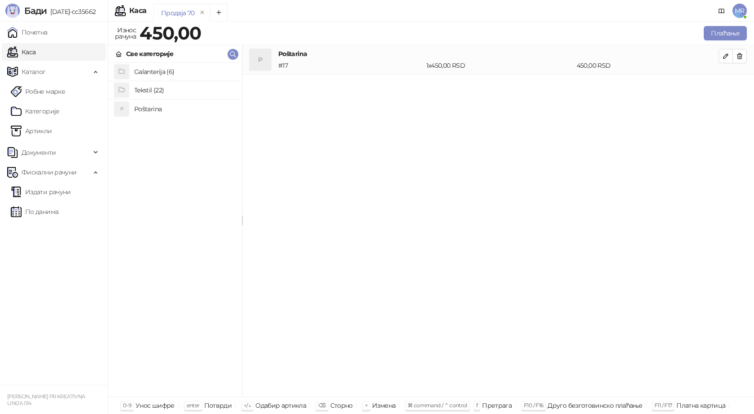
click at [163, 91] on h4 "Tekstil (22)" at bounding box center [184, 90] width 101 height 14
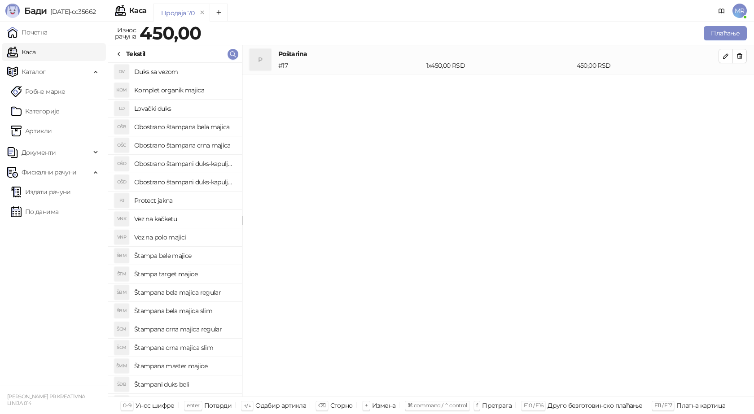
scroll to position [45, 0]
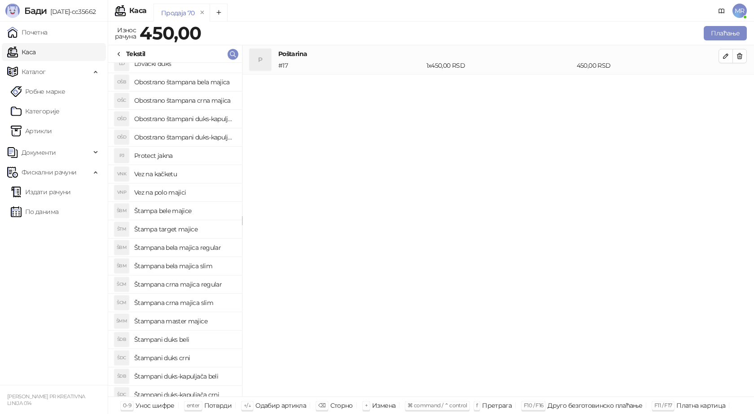
click at [199, 285] on h4 "Štampana crna majica regular" at bounding box center [184, 284] width 101 height 14
click at [724, 88] on icon "button" at bounding box center [725, 85] width 7 height 7
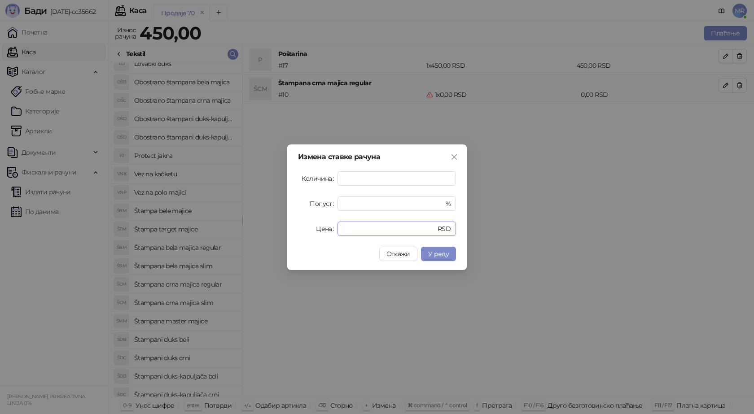
drag, startPoint x: 354, startPoint y: 228, endPoint x: 315, endPoint y: 228, distance: 38.6
click at [316, 228] on div "Цена * RSD" at bounding box center [377, 229] width 158 height 14
type input "****"
click at [436, 253] on span "У реду" at bounding box center [438, 254] width 21 height 8
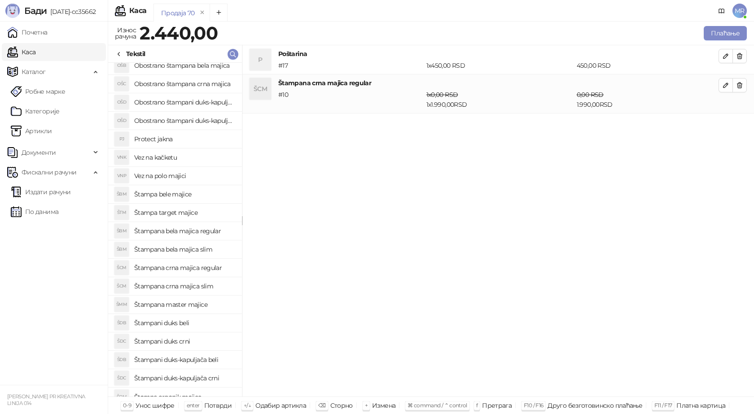
scroll to position [71, 0]
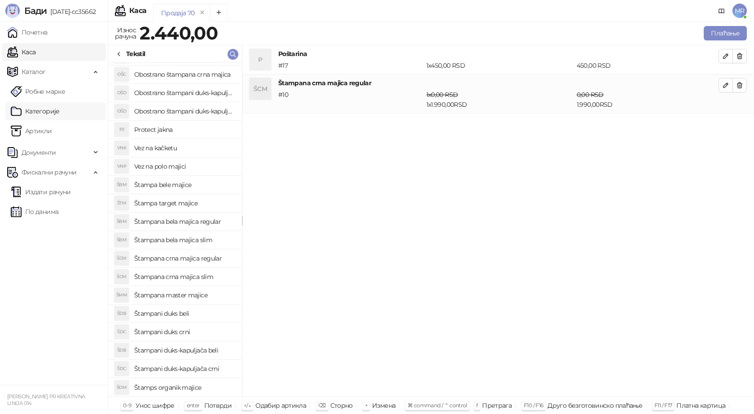
click at [34, 111] on link "Категорије" at bounding box center [35, 111] width 49 height 18
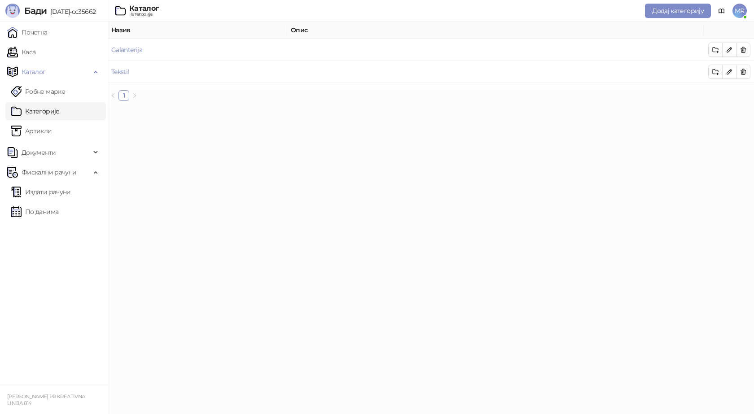
click at [34, 111] on link "Категорије" at bounding box center [35, 111] width 49 height 18
click at [32, 131] on link "Артикли" at bounding box center [31, 131] width 41 height 18
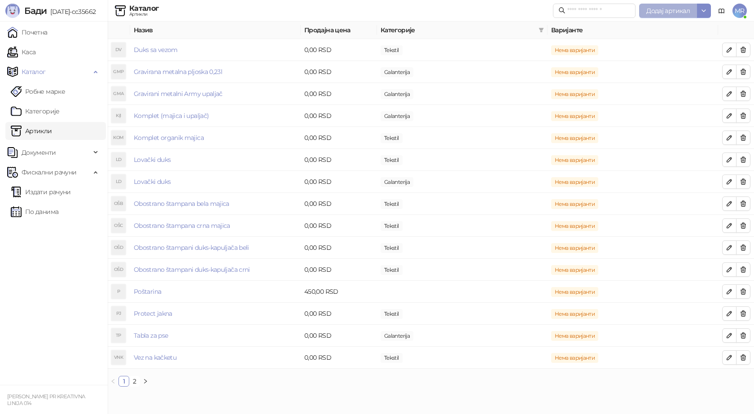
click at [660, 11] on span "Додај артикал" at bounding box center [668, 11] width 44 height 8
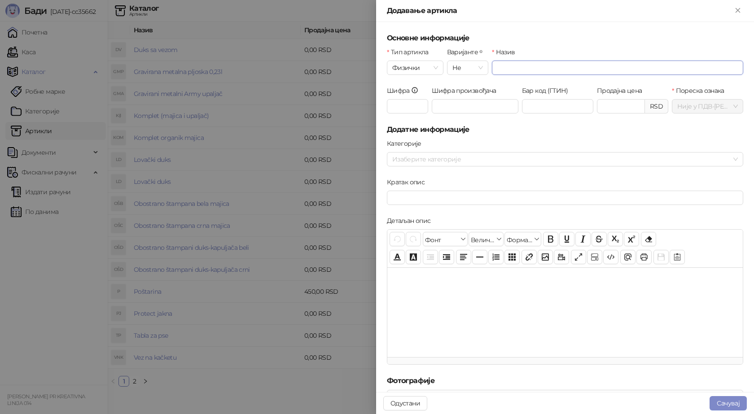
click at [519, 68] on input "Назив" at bounding box center [617, 68] width 251 height 14
type input "*"
type input "**********"
click at [414, 107] on input "Шифра" at bounding box center [407, 106] width 41 height 14
click at [410, 160] on div at bounding box center [560, 159] width 343 height 13
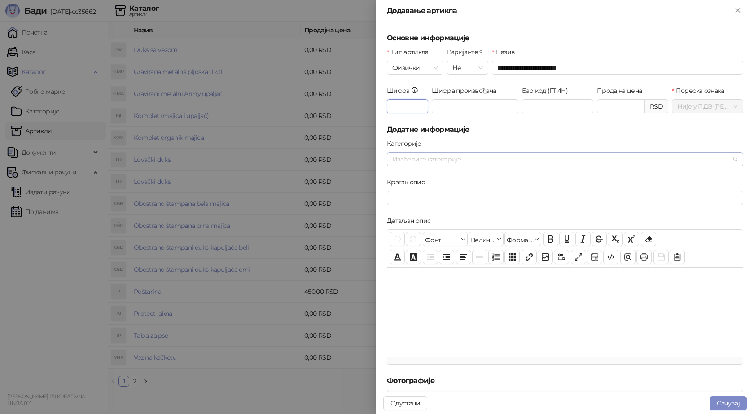
type input "***"
click at [421, 190] on span "Tekstil" at bounding box center [423, 190] width 18 height 8
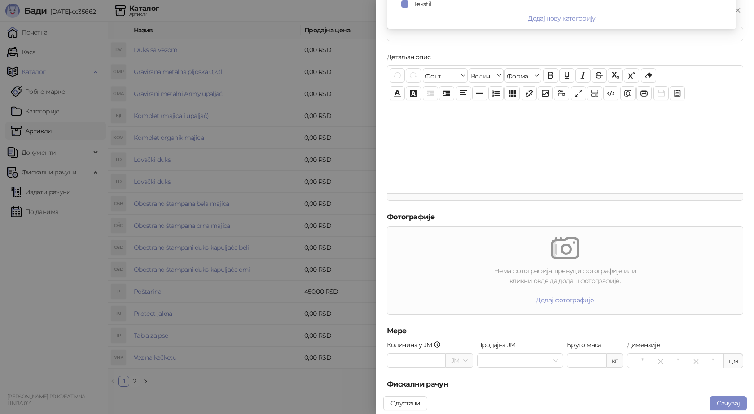
scroll to position [201, 0]
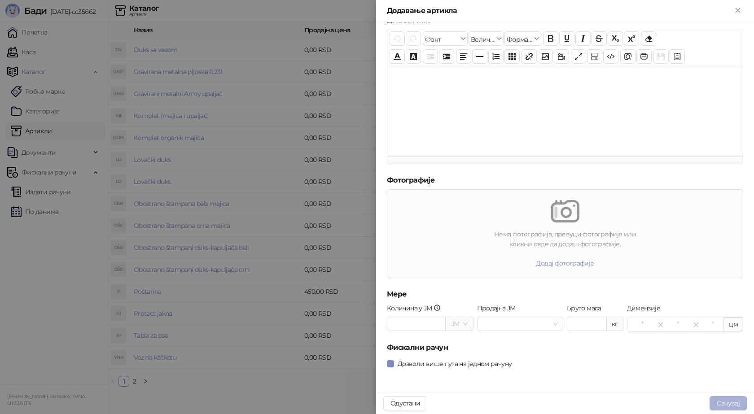
click at [720, 405] on button "Сачувај" at bounding box center [727, 403] width 37 height 14
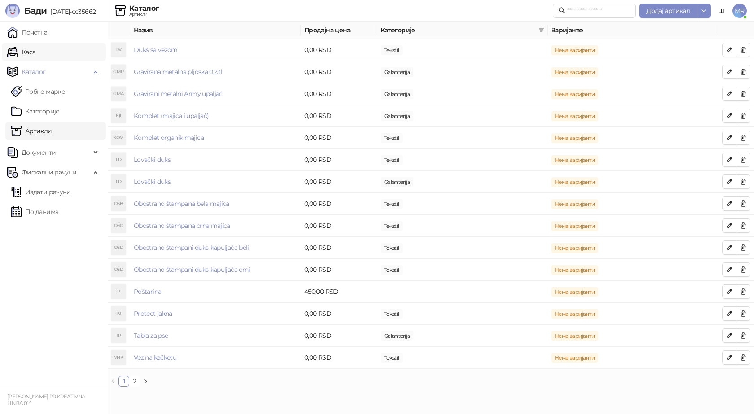
click at [35, 55] on link "Каса" at bounding box center [21, 52] width 28 height 18
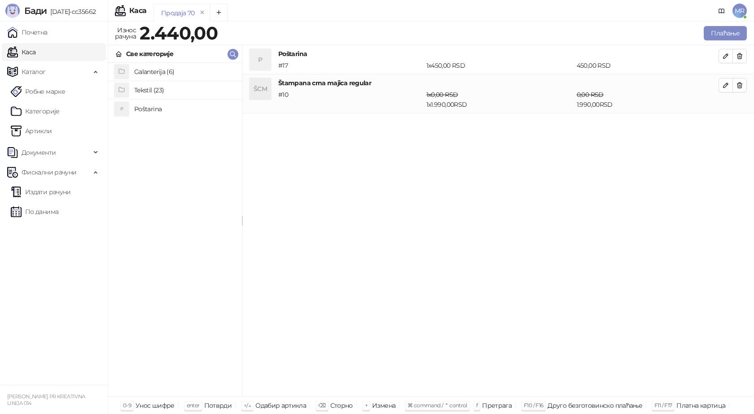
click at [155, 91] on h4 "Tekstil (23)" at bounding box center [184, 90] width 101 height 14
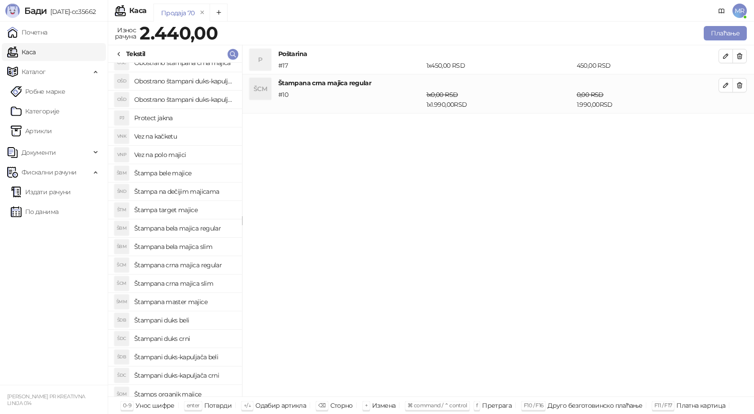
scroll to position [89, 0]
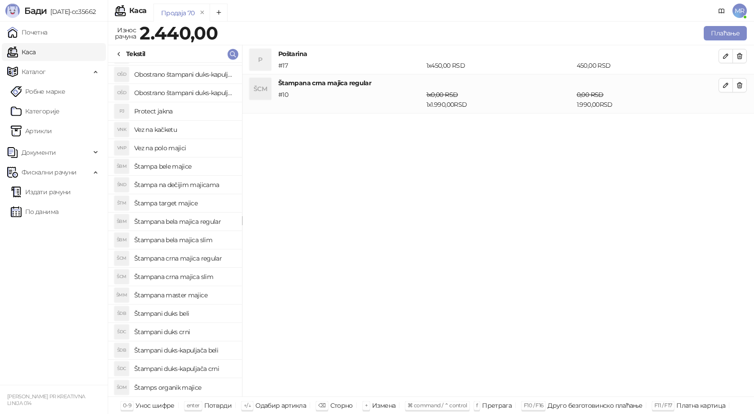
click at [179, 186] on h4 "Štampa na dečijim majicama" at bounding box center [184, 185] width 101 height 14
click at [726, 129] on button "button" at bounding box center [725, 124] width 14 height 14
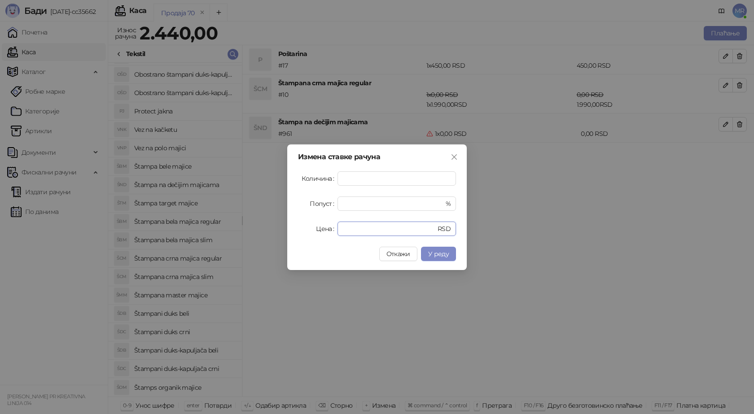
drag, startPoint x: 351, startPoint y: 227, endPoint x: 325, endPoint y: 232, distance: 26.9
click at [329, 232] on div "Цена * RSD" at bounding box center [377, 229] width 158 height 14
type input "****"
click at [440, 250] on span "У реду" at bounding box center [438, 254] width 21 height 8
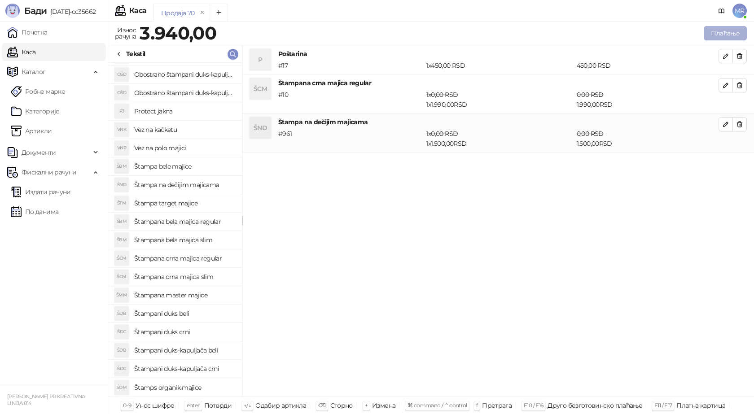
click at [722, 34] on button "Плаћање" at bounding box center [725, 33] width 43 height 14
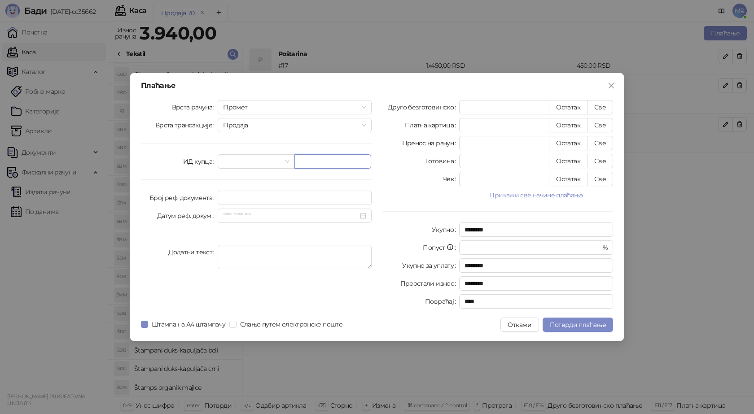
click at [307, 157] on input "text" at bounding box center [332, 161] width 77 height 14
paste input "**********"
type input "**********"
click at [597, 107] on button "Све" at bounding box center [600, 107] width 26 height 14
type input "****"
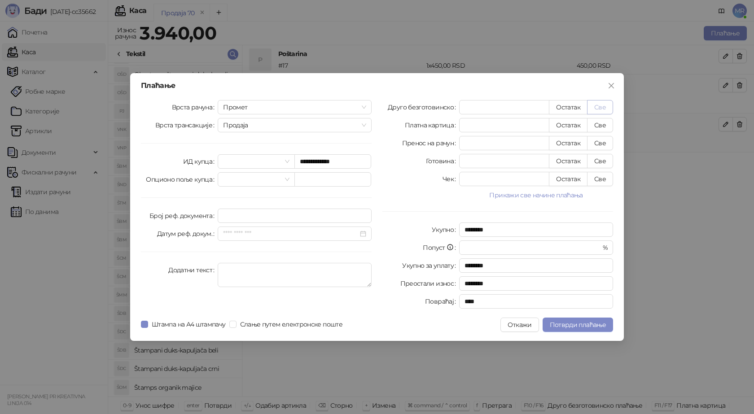
type input "****"
click at [564, 327] on span "Потврди плаћање" at bounding box center [578, 325] width 56 height 8
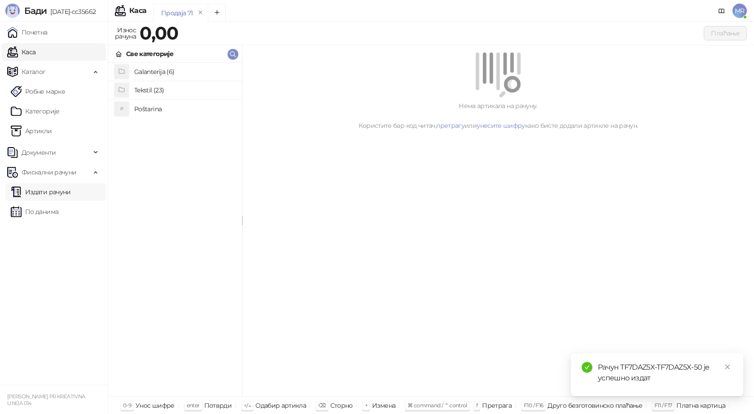
click at [60, 192] on link "Издати рачуни" at bounding box center [41, 192] width 60 height 18
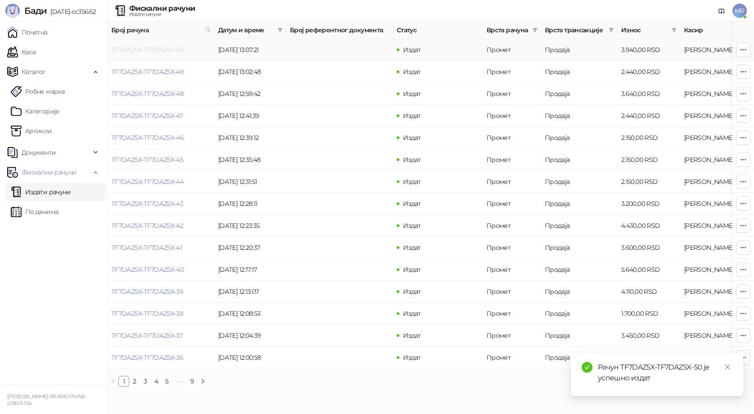
click at [155, 52] on link "TF7DAZ5X-TF7DAZ5X-50" at bounding box center [147, 50] width 72 height 8
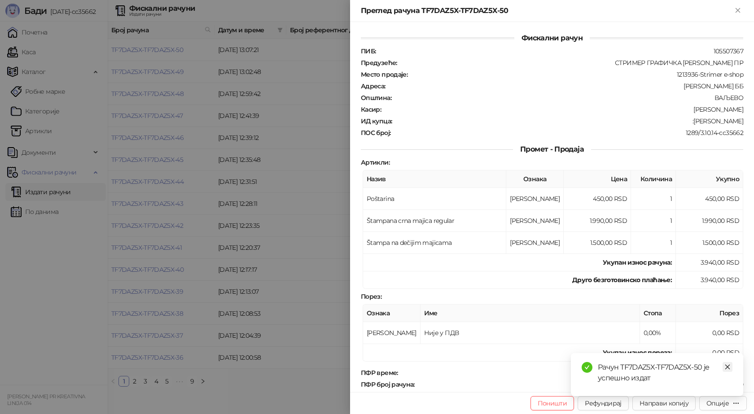
click at [730, 366] on icon "close" at bounding box center [727, 367] width 6 height 6
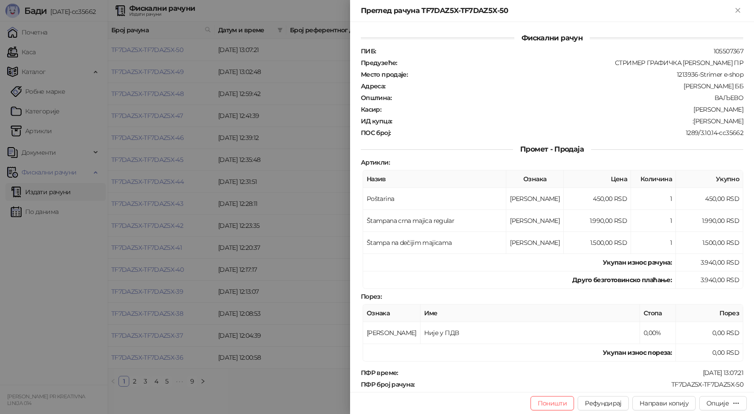
click at [724, 404] on div "Опције" at bounding box center [717, 403] width 22 height 8
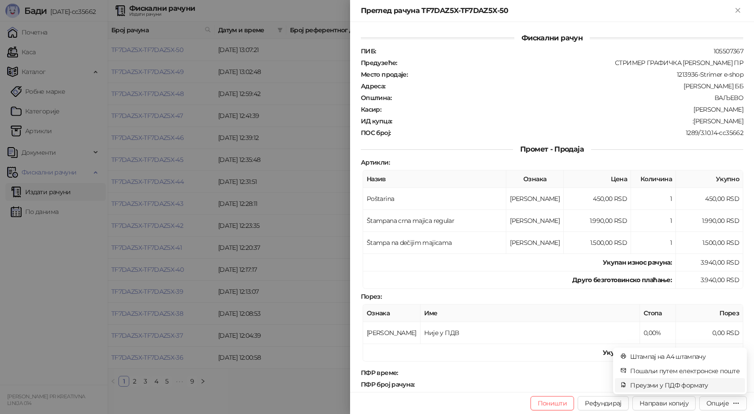
click at [681, 389] on span "Преузми у ПДФ формату" at bounding box center [684, 385] width 109 height 10
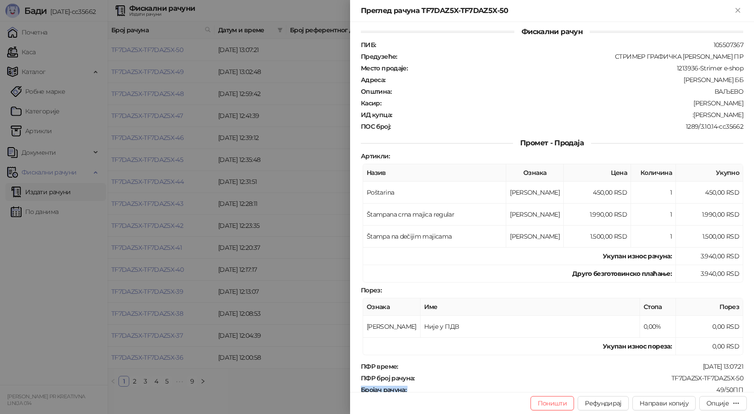
drag, startPoint x: 716, startPoint y: 383, endPoint x: 661, endPoint y: 384, distance: 54.3
click at [661, 384] on div "Фискални рачун ПИБ : 105507367 Предузеће : СТРИМЕР ГРАФИЧКА РАДЊА [PERSON_NAME]…" at bounding box center [552, 207] width 404 height 370
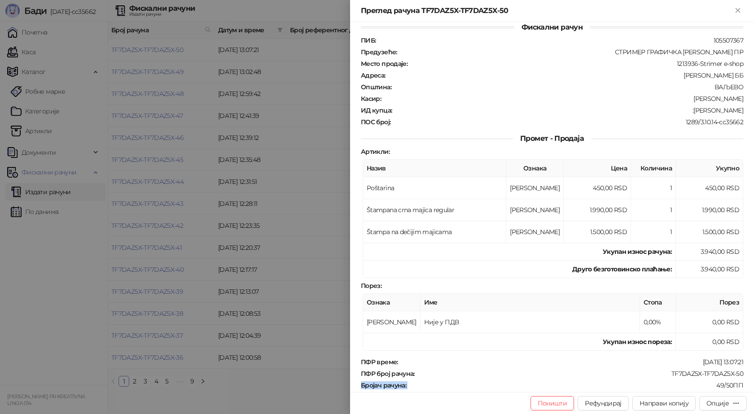
copy div "Бројач рачуна :"
drag, startPoint x: 701, startPoint y: 111, endPoint x: 735, endPoint y: 109, distance: 34.1
click at [735, 109] on div ":[PERSON_NAME]" at bounding box center [568, 110] width 351 height 8
copy div "Milica Manic"
drag, startPoint x: 660, startPoint y: 372, endPoint x: 741, endPoint y: 377, distance: 80.9
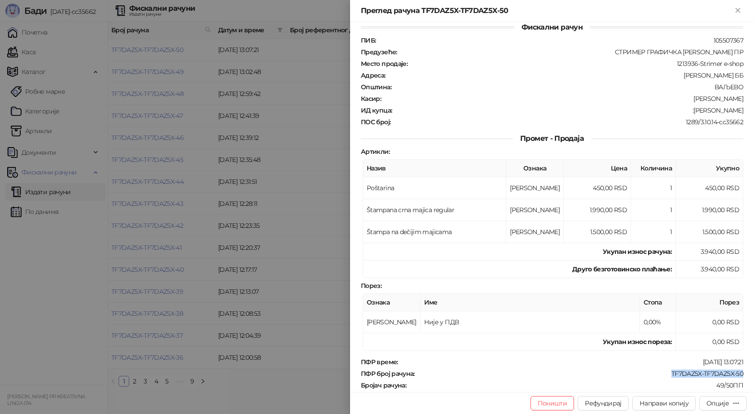
click at [741, 377] on div "Фискални рачун ПИБ : 105507367 Предузеће : СТРИМЕР ГРАФИЧКА РАДЊА [PERSON_NAME]…" at bounding box center [552, 207] width 404 height 370
copy div "TF7DAZ5X-TF7DAZ5X-50"
click at [735, 8] on icon "Close" at bounding box center [738, 10] width 8 height 8
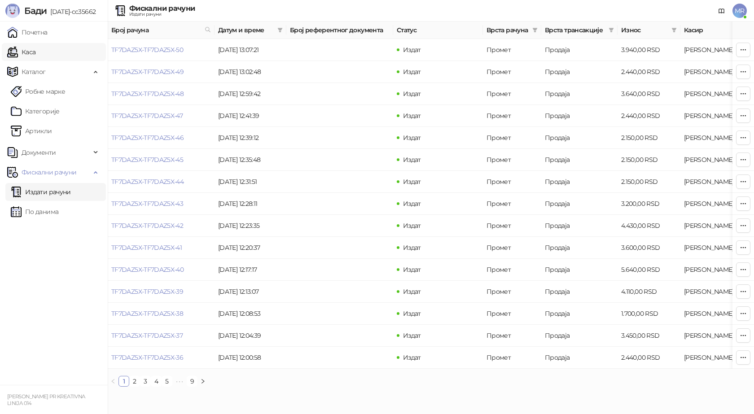
click at [35, 54] on link "Каса" at bounding box center [21, 52] width 28 height 18
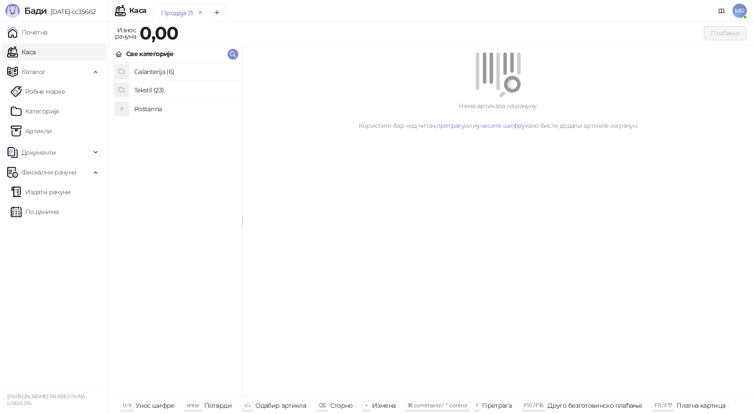
click at [145, 114] on h4 "Poštarina" at bounding box center [184, 109] width 101 height 14
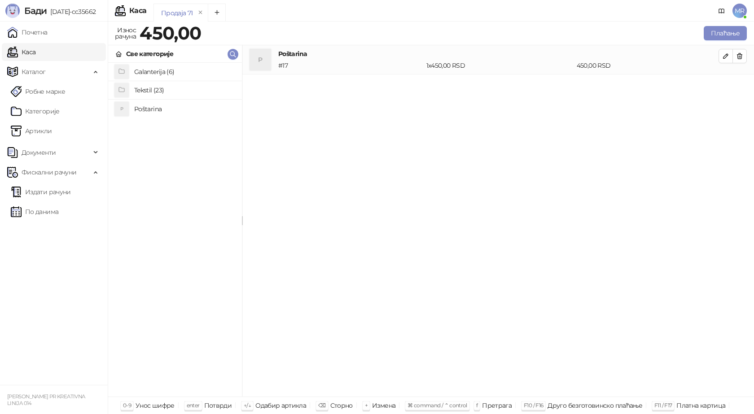
click at [141, 90] on h4 "Tekstil (23)" at bounding box center [184, 90] width 101 height 14
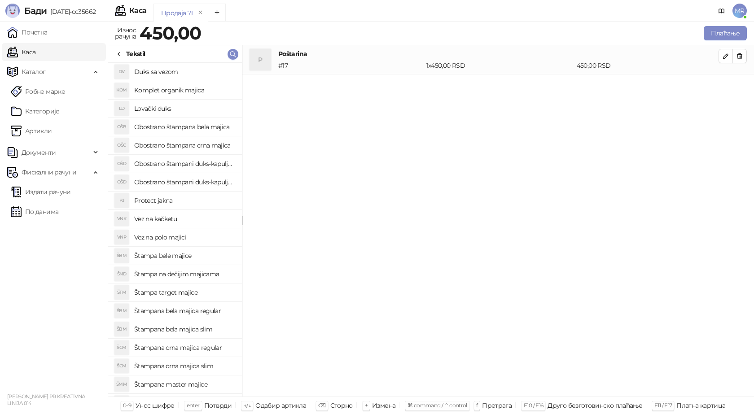
click at [191, 313] on h4 "Štampana bela majica regular" at bounding box center [184, 311] width 101 height 14
click at [726, 85] on icon "button" at bounding box center [725, 85] width 7 height 7
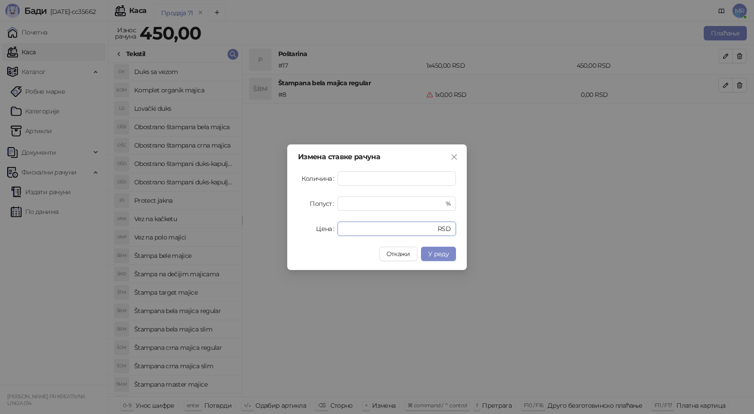
drag, startPoint x: 355, startPoint y: 231, endPoint x: 308, endPoint y: 227, distance: 46.8
click at [308, 231] on div "Цена * RSD" at bounding box center [377, 229] width 158 height 14
click at [435, 257] on span "У реду" at bounding box center [438, 254] width 21 height 8
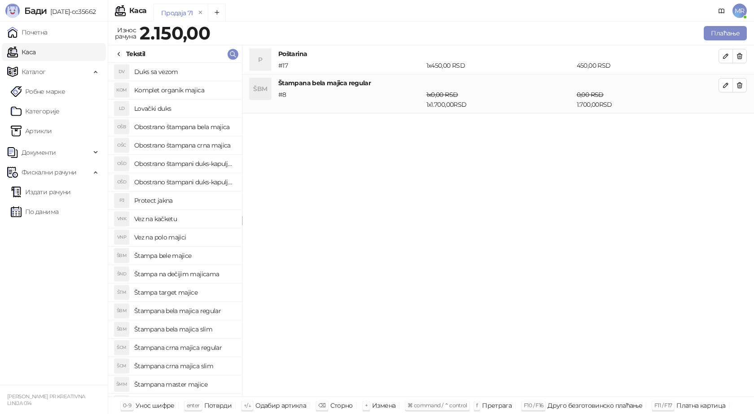
click at [222, 348] on h4 "Štampana crna majica regular" at bounding box center [184, 348] width 101 height 14
click at [724, 125] on icon "button" at bounding box center [725, 124] width 4 height 4
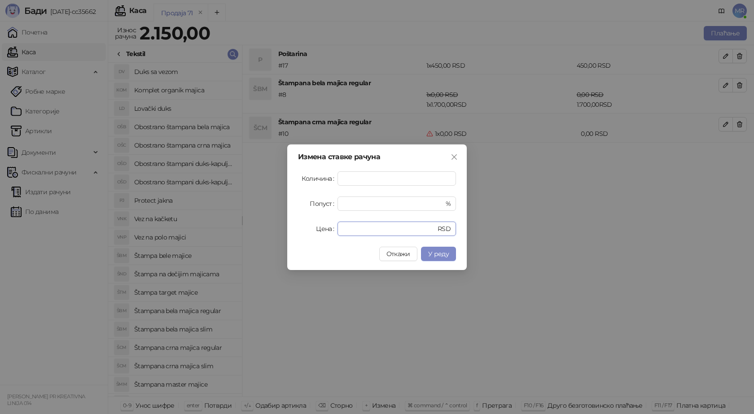
drag, startPoint x: 350, startPoint y: 227, endPoint x: 314, endPoint y: 229, distance: 36.4
click at [319, 229] on div "Цена * RSD" at bounding box center [377, 229] width 158 height 14
type input "****"
click at [432, 258] on button "У реду" at bounding box center [438, 254] width 35 height 14
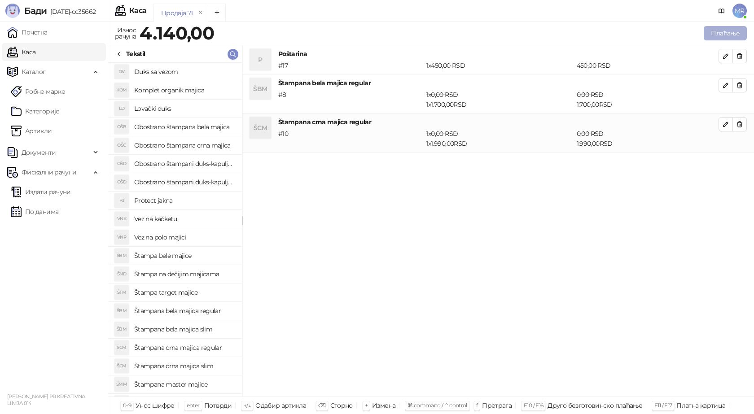
click at [719, 30] on button "Плаћање" at bounding box center [725, 33] width 43 height 14
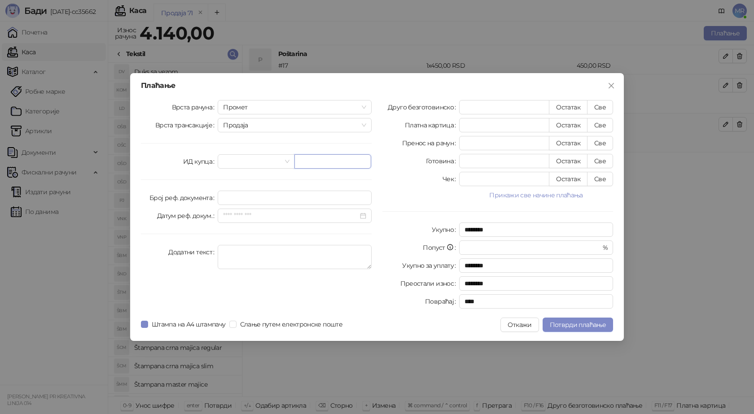
click at [302, 159] on input "text" at bounding box center [332, 161] width 77 height 14
paste input "**********"
type input "**********"
click at [601, 108] on button "Све" at bounding box center [600, 107] width 26 height 14
type input "****"
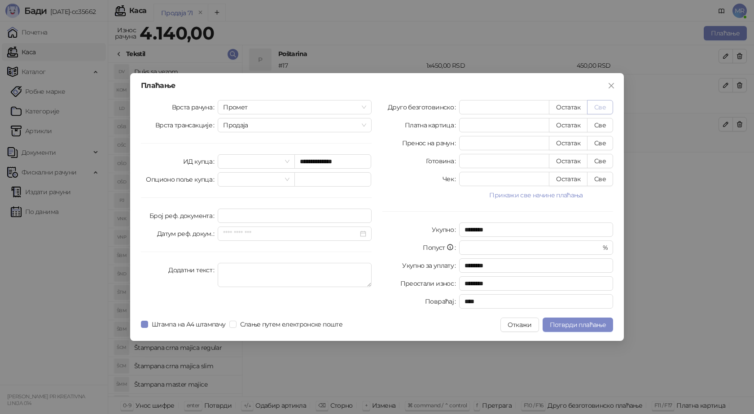
type input "****"
click at [564, 326] on span "Потврди плаћање" at bounding box center [578, 325] width 56 height 8
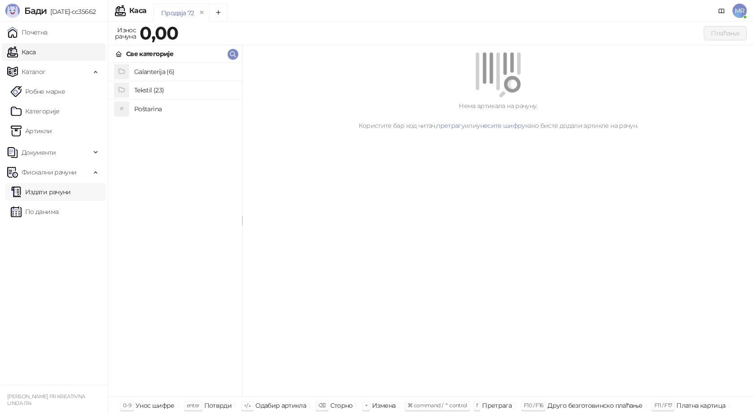
click at [63, 192] on link "Издати рачуни" at bounding box center [41, 192] width 60 height 18
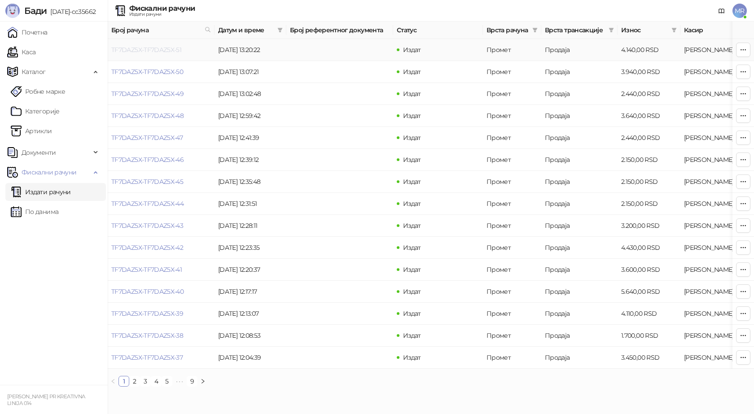
click at [140, 50] on link "TF7DAZ5X-TF7DAZ5X-51" at bounding box center [146, 50] width 70 height 8
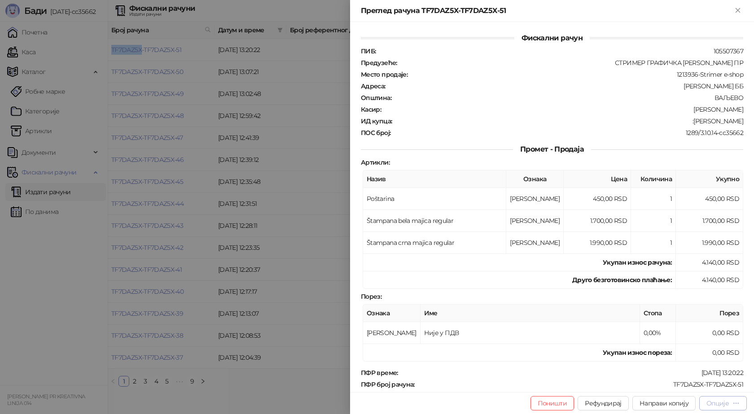
click at [721, 404] on div "Опције" at bounding box center [717, 403] width 22 height 8
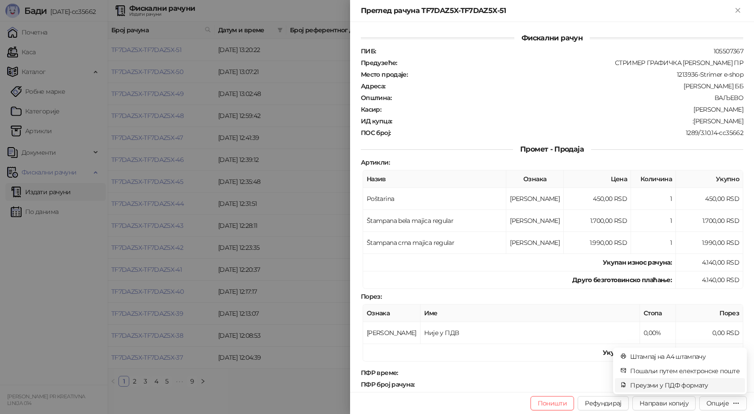
click at [684, 383] on span "Преузми у ПДФ формату" at bounding box center [684, 385] width 109 height 10
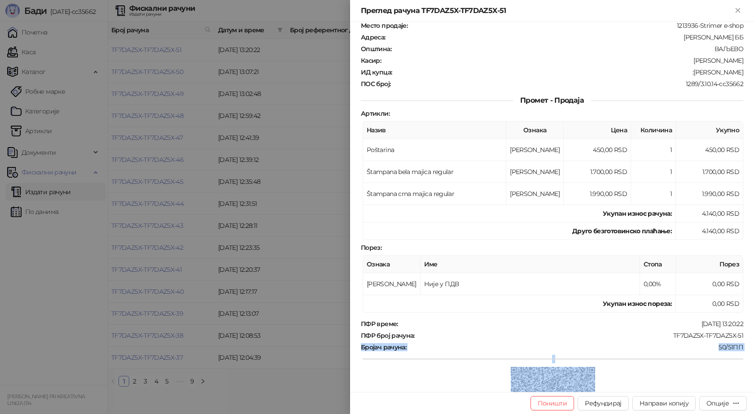
scroll to position [61, 0]
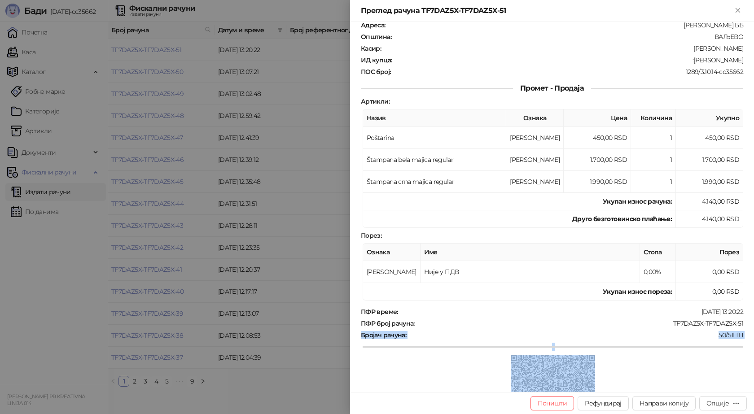
drag, startPoint x: 739, startPoint y: 383, endPoint x: 681, endPoint y: 370, distance: 59.4
click at [669, 383] on div "Фискални рачун ПИБ : 105507367 Предузеће : СТРИМЕР ГРАФИЧКА [PERSON_NAME] ПР Ме…" at bounding box center [552, 207] width 404 height 370
click at [720, 357] on div at bounding box center [553, 398] width 380 height 87
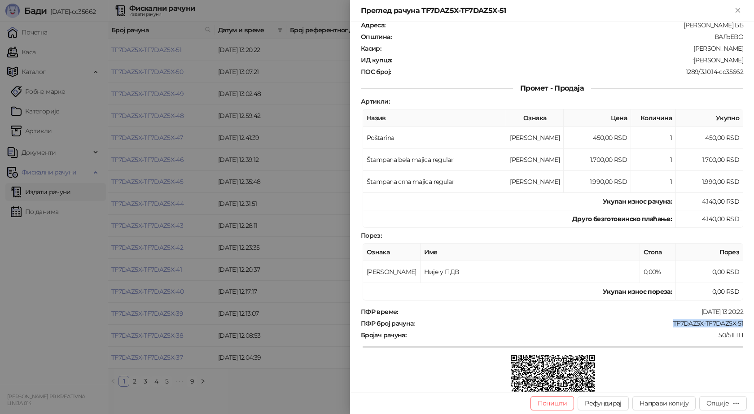
drag, startPoint x: 743, startPoint y: 322, endPoint x: 667, endPoint y: 323, distance: 76.3
click at [667, 323] on div "Фискални рачун ПИБ : 105507367 Предузеће : СТРИМЕР ГРАФИЧКА [PERSON_NAME] ПР Ме…" at bounding box center [552, 207] width 404 height 370
copy div "TF7DAZ5X-TF7DAZ5X-51"
drag, startPoint x: 738, startPoint y: 55, endPoint x: 699, endPoint y: 58, distance: 39.2
click at [699, 58] on div "Фискални рачун ПИБ : 105507367 Предузеће : СТРИМЕР ГРАФИЧКА [PERSON_NAME] ПР Ме…" at bounding box center [552, 207] width 404 height 370
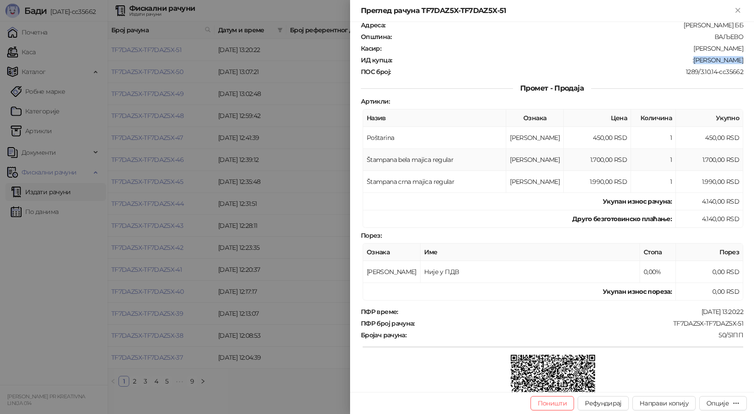
copy div "[PERSON_NAME]"
